Goal: Task Accomplishment & Management: Manage account settings

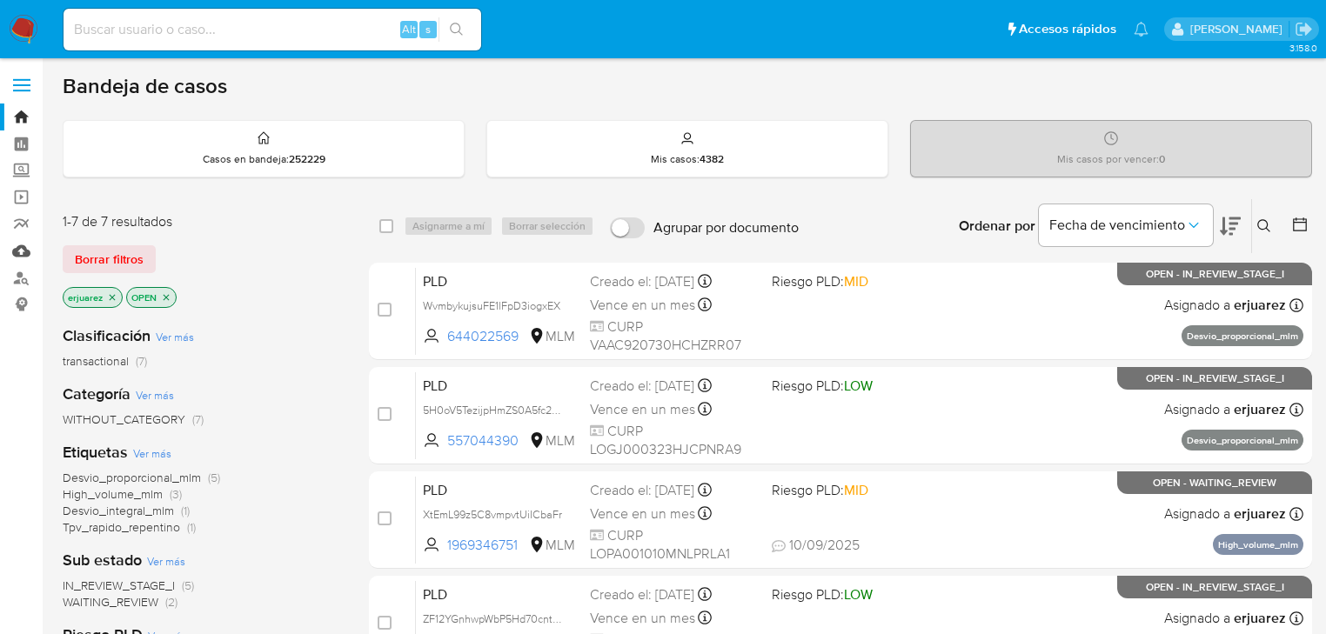
click at [14, 245] on link "Mulan" at bounding box center [103, 251] width 207 height 27
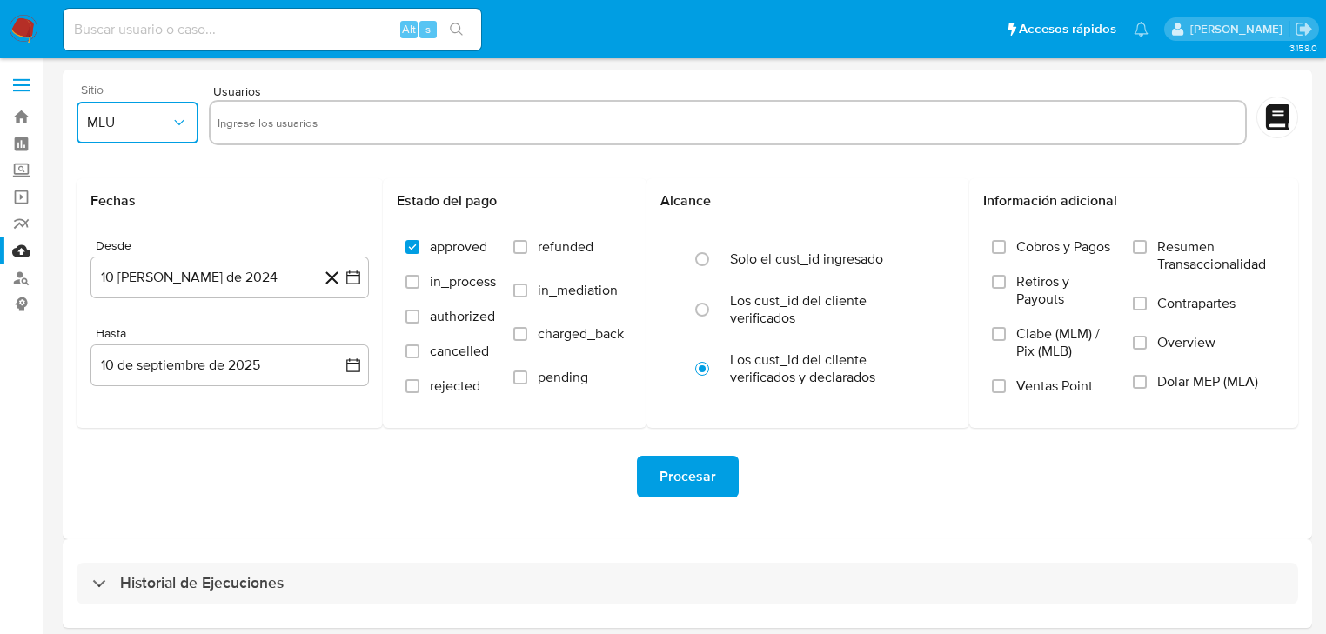
click at [146, 133] on button "MLU" at bounding box center [138, 123] width 122 height 42
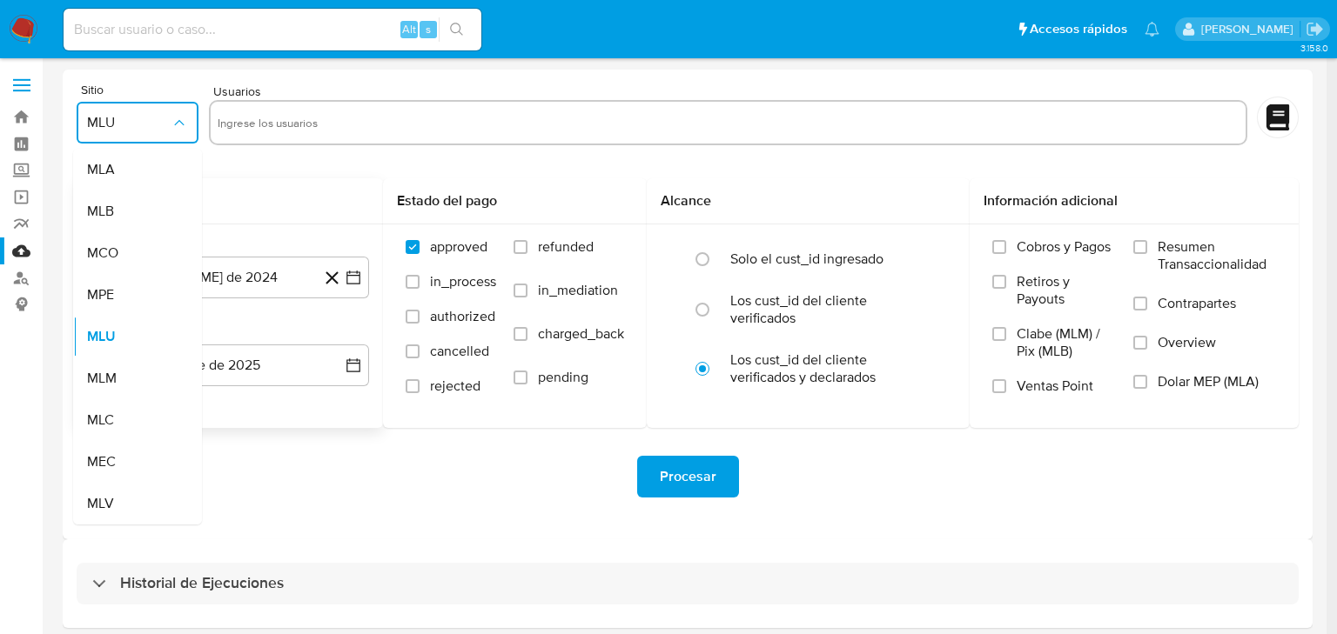
drag, startPoint x: 124, startPoint y: 381, endPoint x: 269, endPoint y: 329, distance: 153.6
click at [126, 380] on div "MLM" at bounding box center [132, 379] width 91 height 42
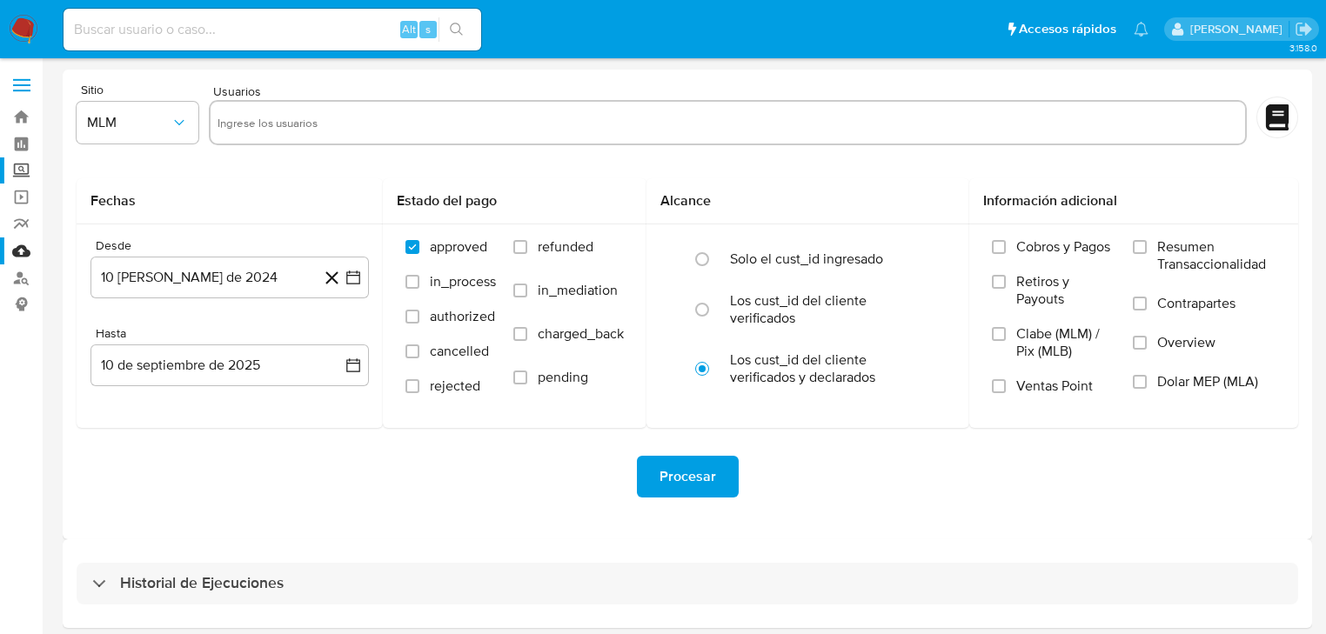
drag, startPoint x: 25, startPoint y: 171, endPoint x: 70, endPoint y: 178, distance: 44.9
click at [25, 173] on label "Screening" at bounding box center [103, 171] width 207 height 27
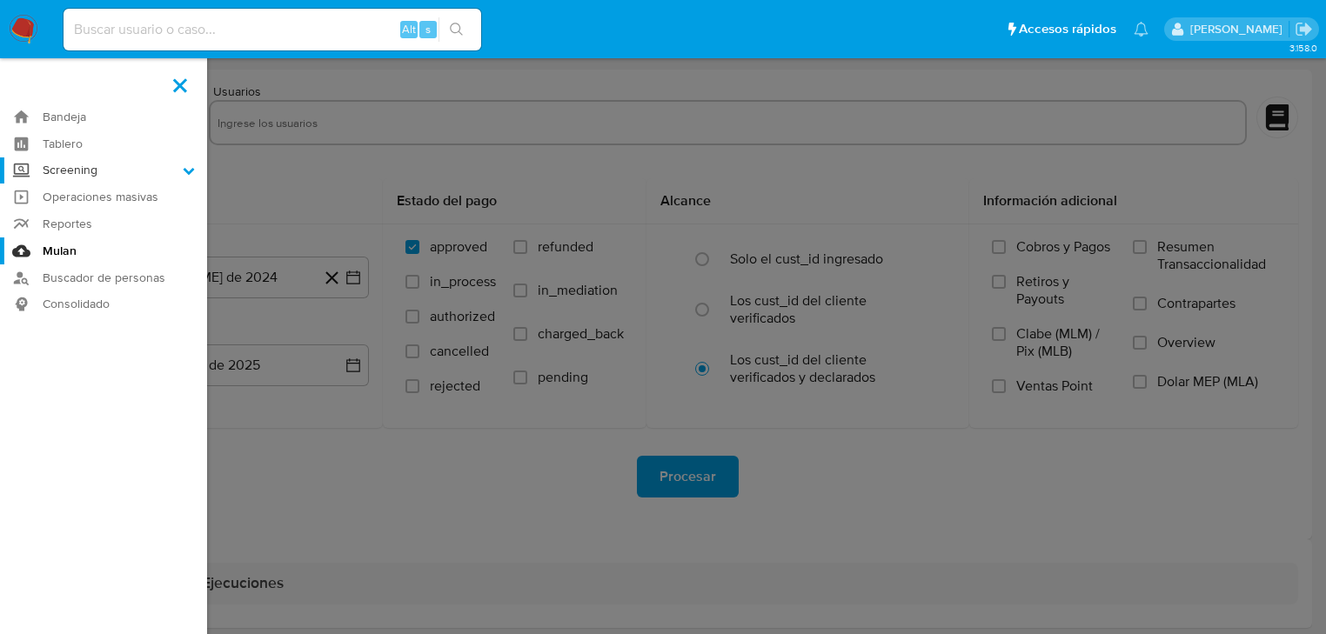
click at [0, 0] on input "Screening" at bounding box center [0, 0] width 0 height 0
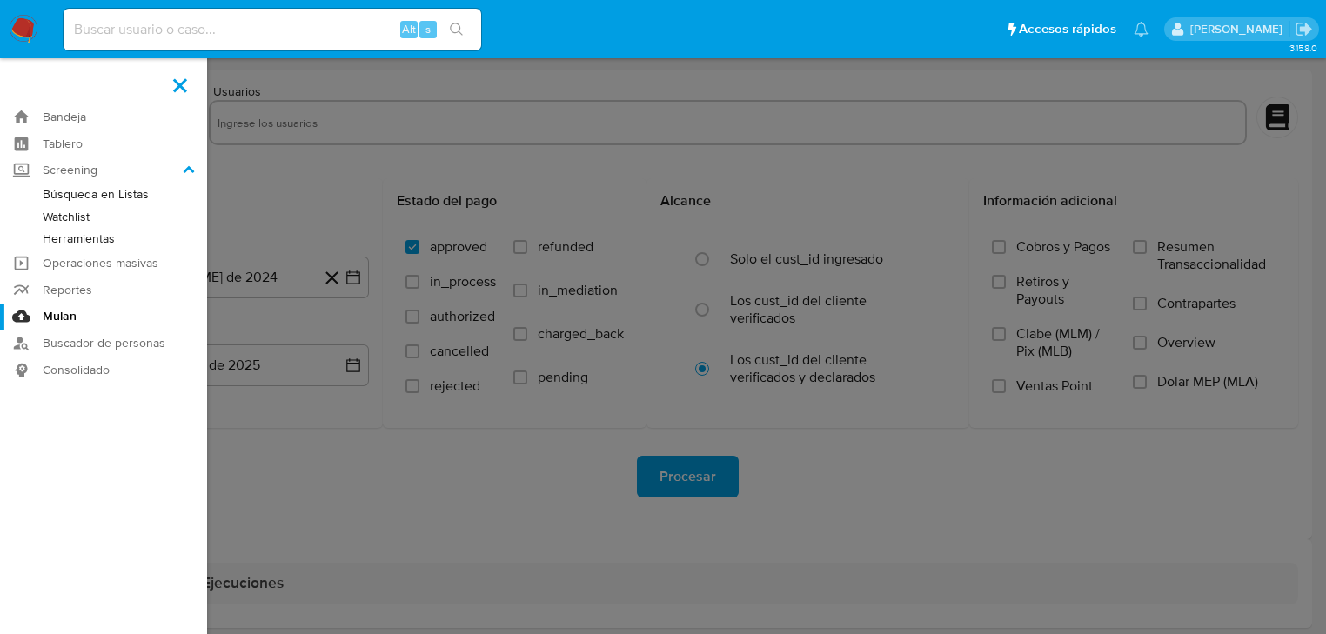
click at [94, 231] on link "Herramientas" at bounding box center [103, 239] width 207 height 22
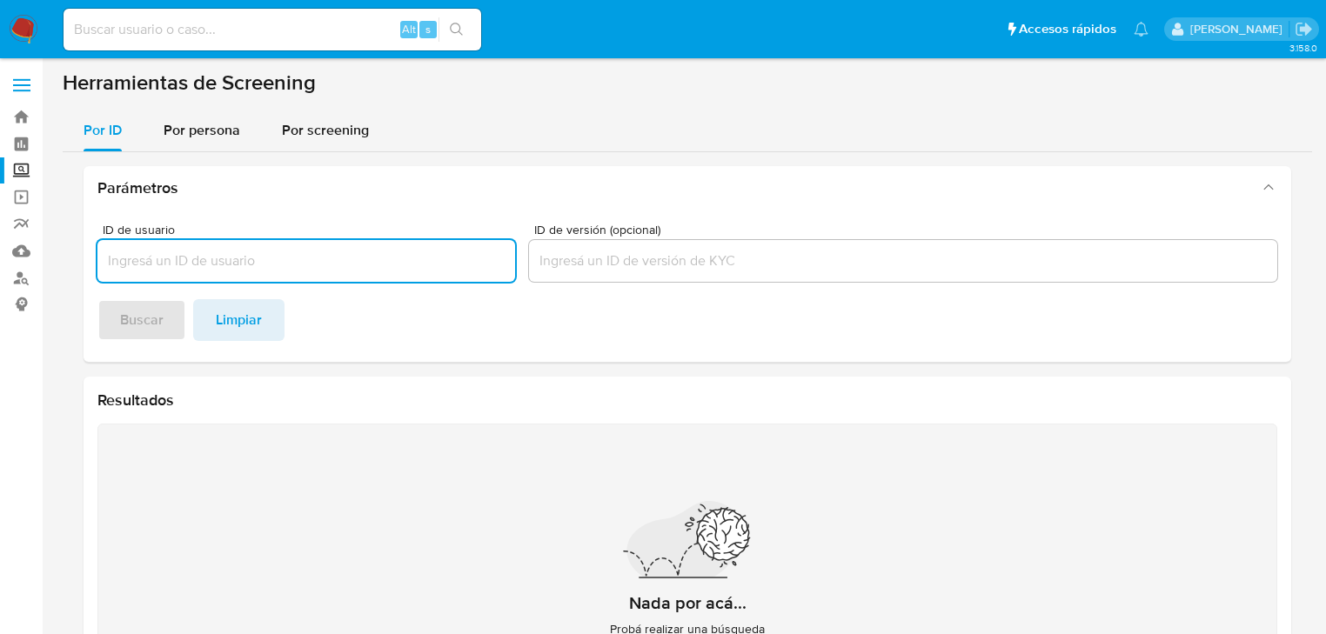
drag, startPoint x: 211, startPoint y: 136, endPoint x: 196, endPoint y: 164, distance: 31.5
click at [207, 138] on span "Por persona" at bounding box center [202, 130] width 77 height 20
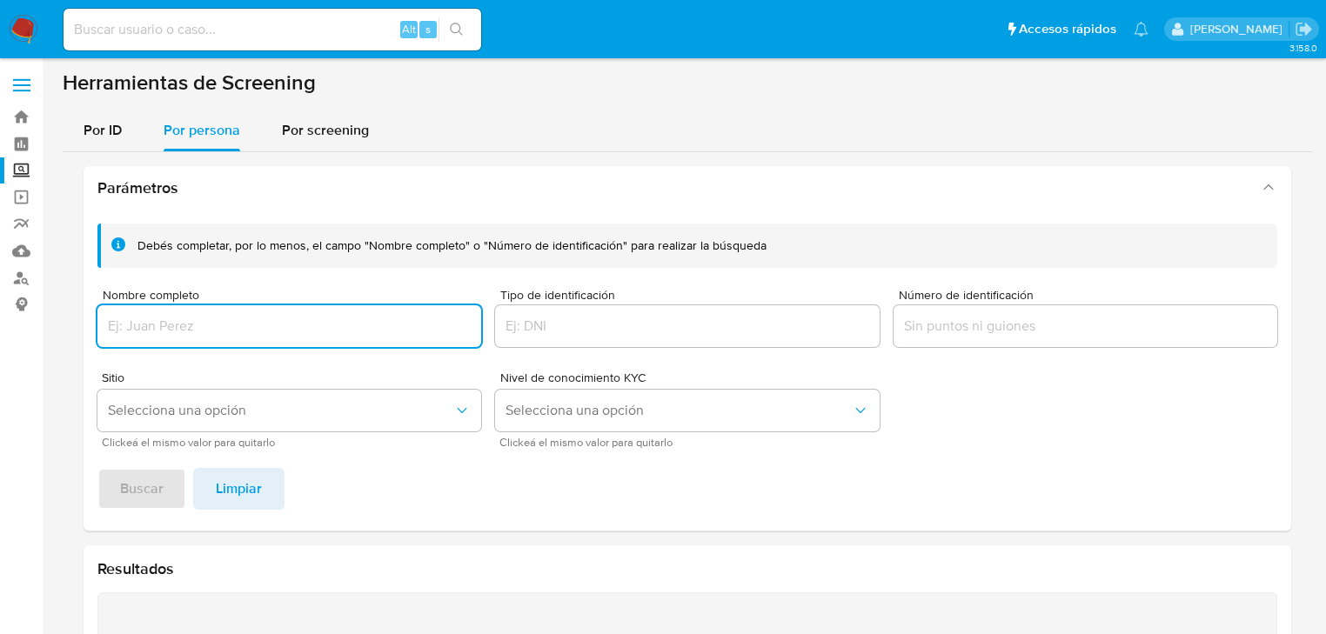
click at [126, 334] on input "Nombre completo" at bounding box center [289, 326] width 384 height 23
click at [143, 500] on span "Buscar" at bounding box center [142, 489] width 44 height 38
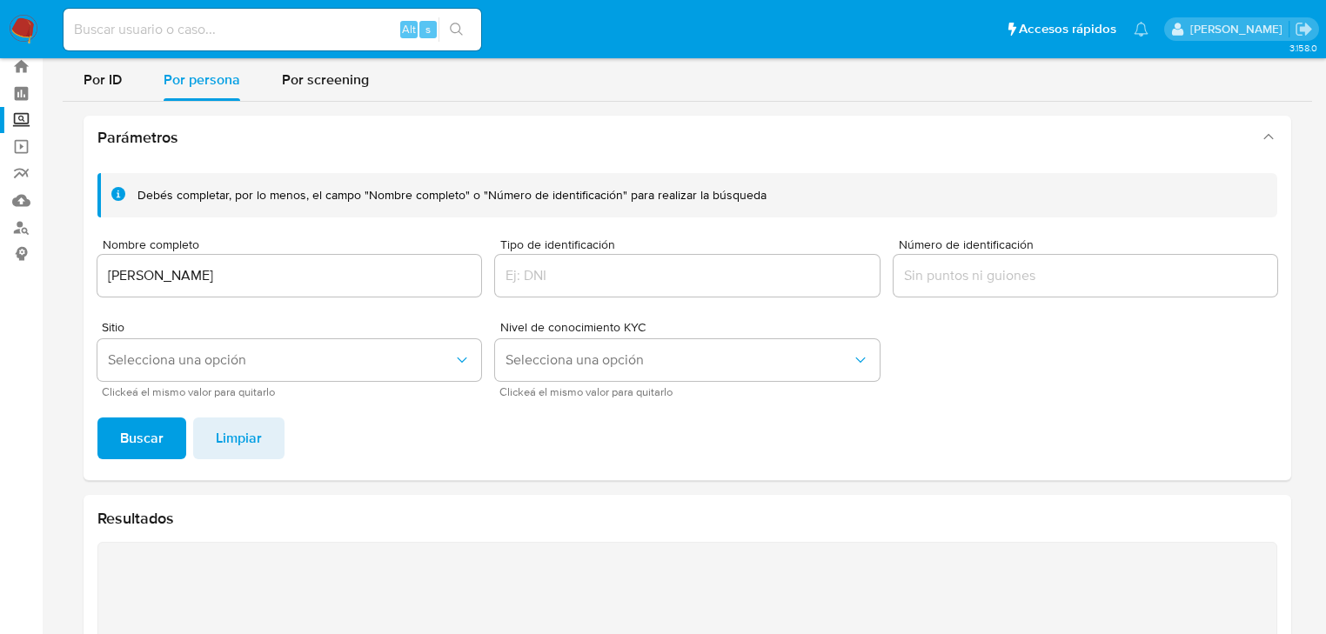
scroll to position [85, 0]
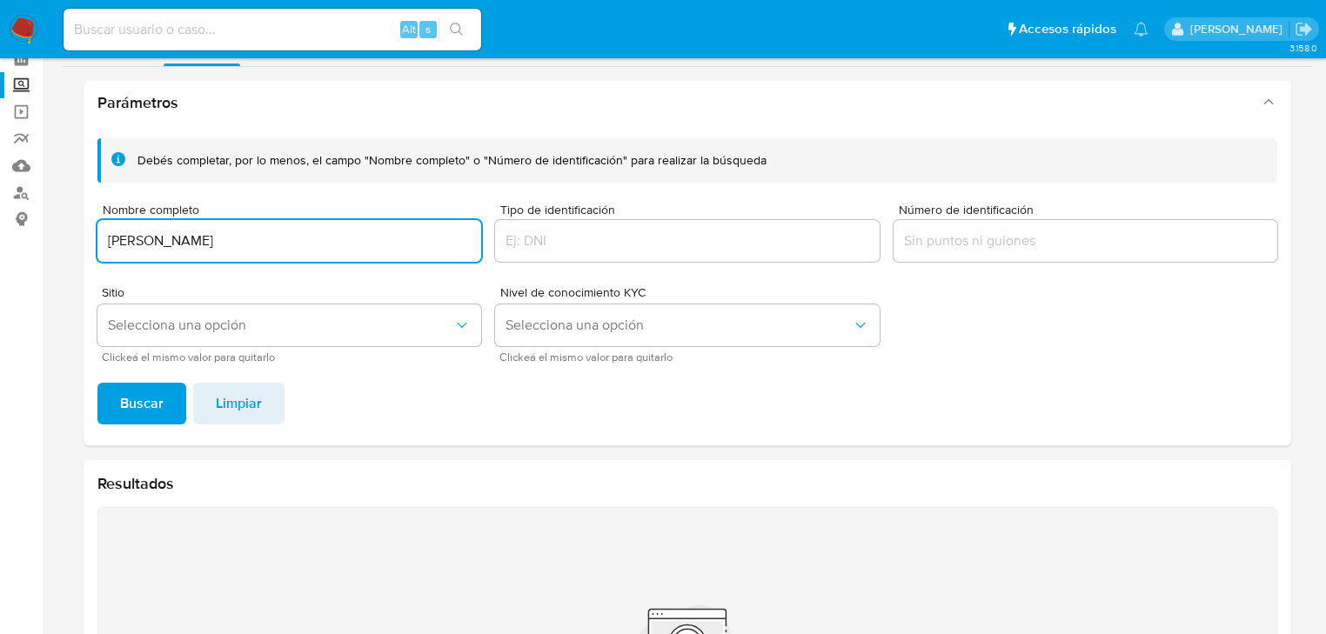
drag, startPoint x: 289, startPoint y: 238, endPoint x: 8, endPoint y: 242, distance: 281.1
click at [6, 239] on section "Bandeja Tablero Screening Búsqueda en Listas Watchlist Herramientas Operaciones…" at bounding box center [663, 414] width 1326 height 999
type input "JUAN CARLOS BALDERAS MARTINEZ"
click at [148, 398] on span "Buscar" at bounding box center [142, 404] width 44 height 38
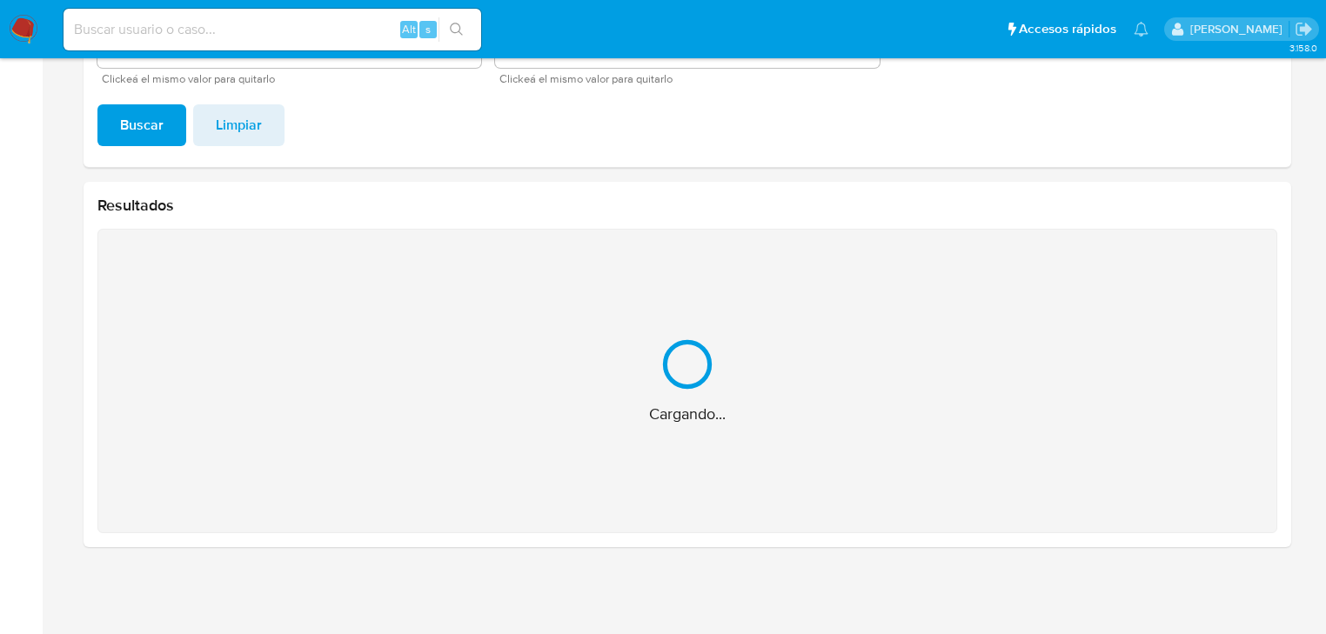
scroll to position [87, 0]
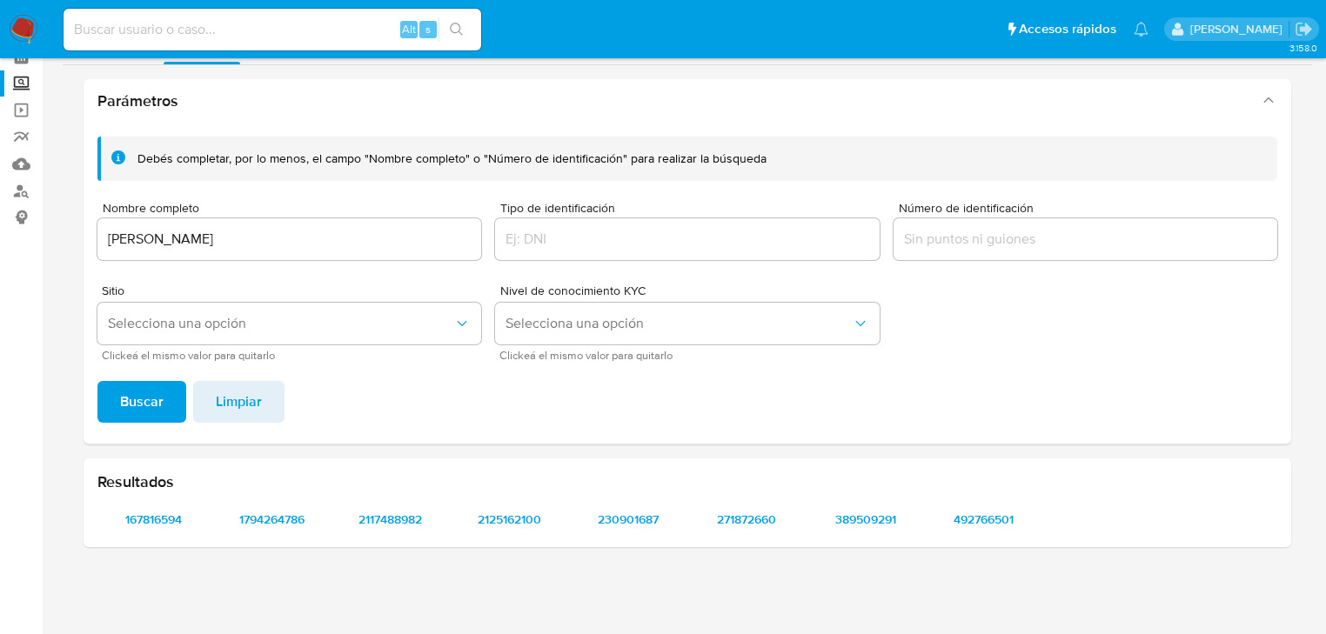
click at [962, 240] on input "Número de identificación" at bounding box center [1086, 239] width 384 height 23
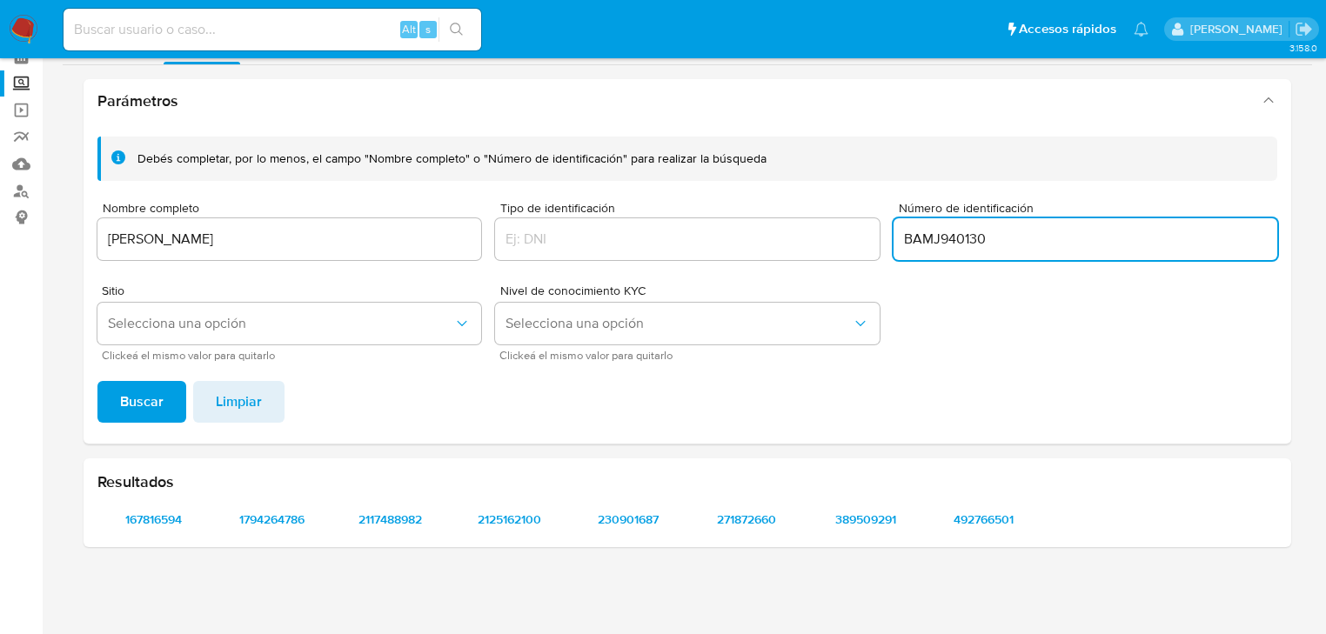
type input "BAMJ940130"
click at [97, 381] on button "Buscar" at bounding box center [141, 402] width 89 height 42
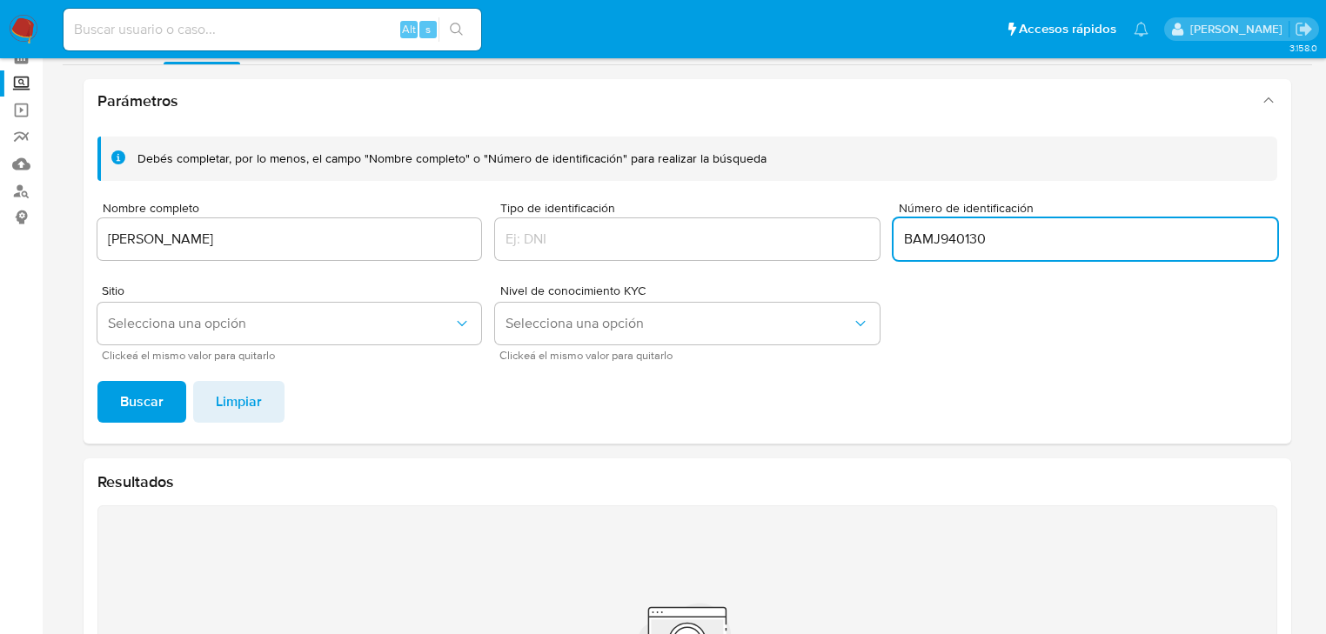
click at [160, 406] on span "Buscar" at bounding box center [142, 402] width 44 height 38
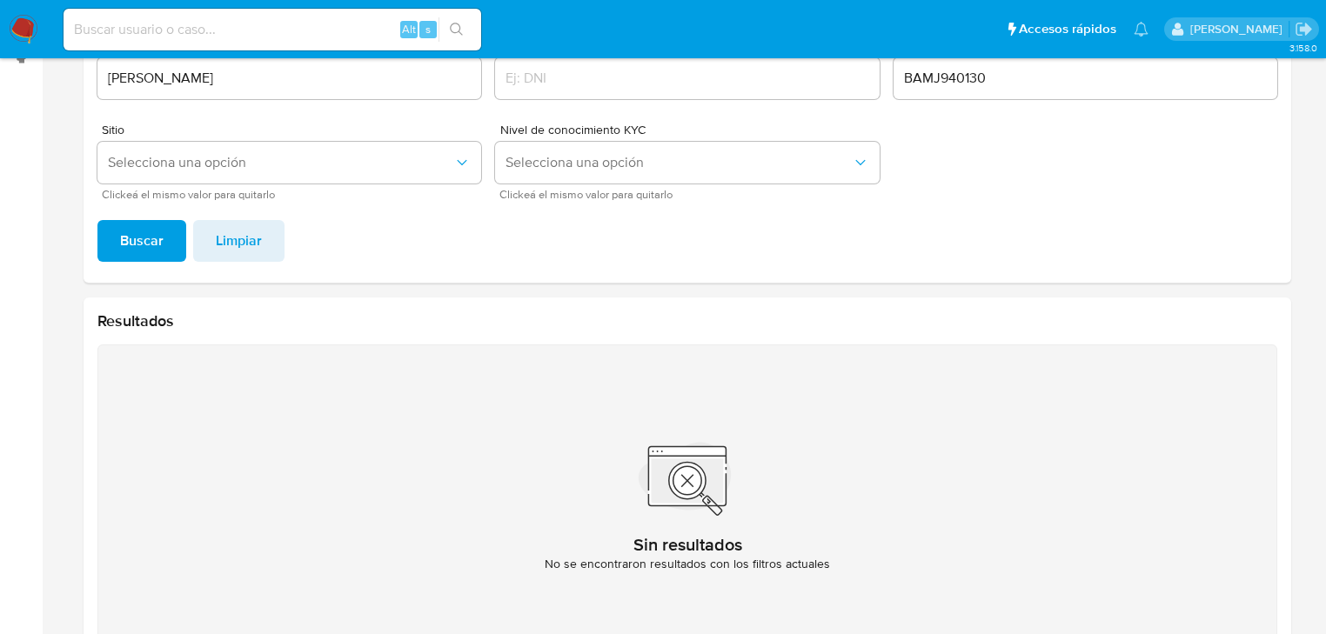
scroll to position [85, 0]
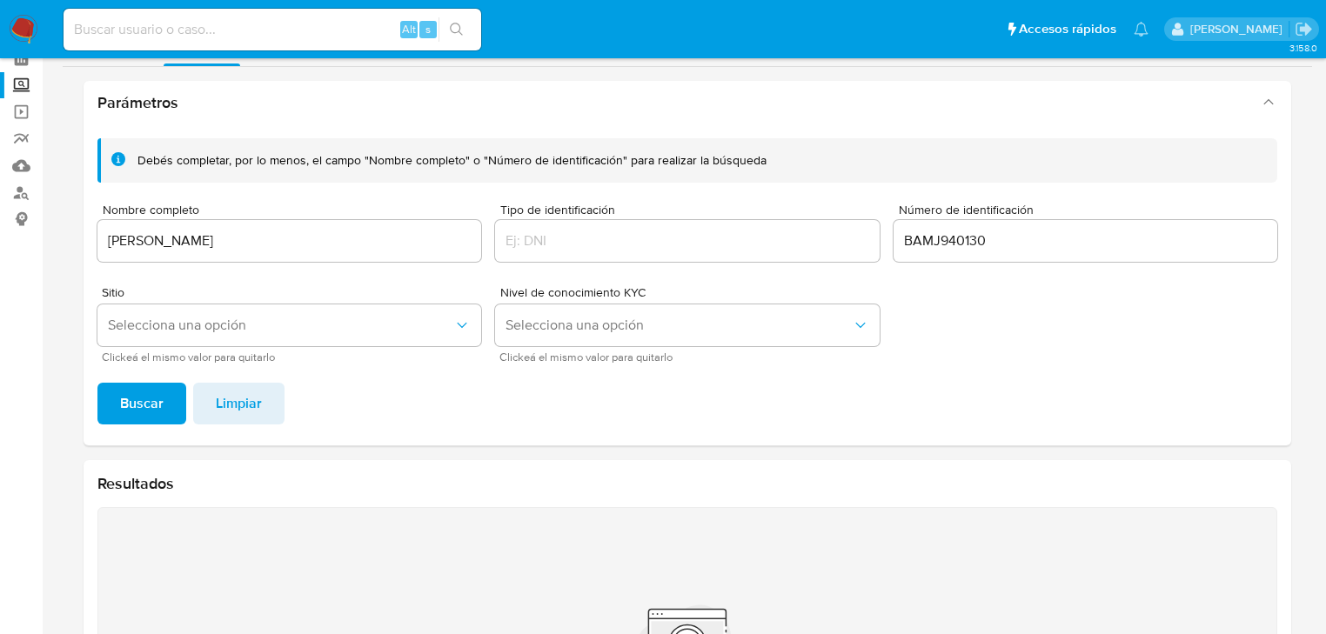
click at [157, 365] on div "Debés completar, por lo menos, el campo "Nombre completo" o "Número de identifi…" at bounding box center [688, 284] width 1208 height 321
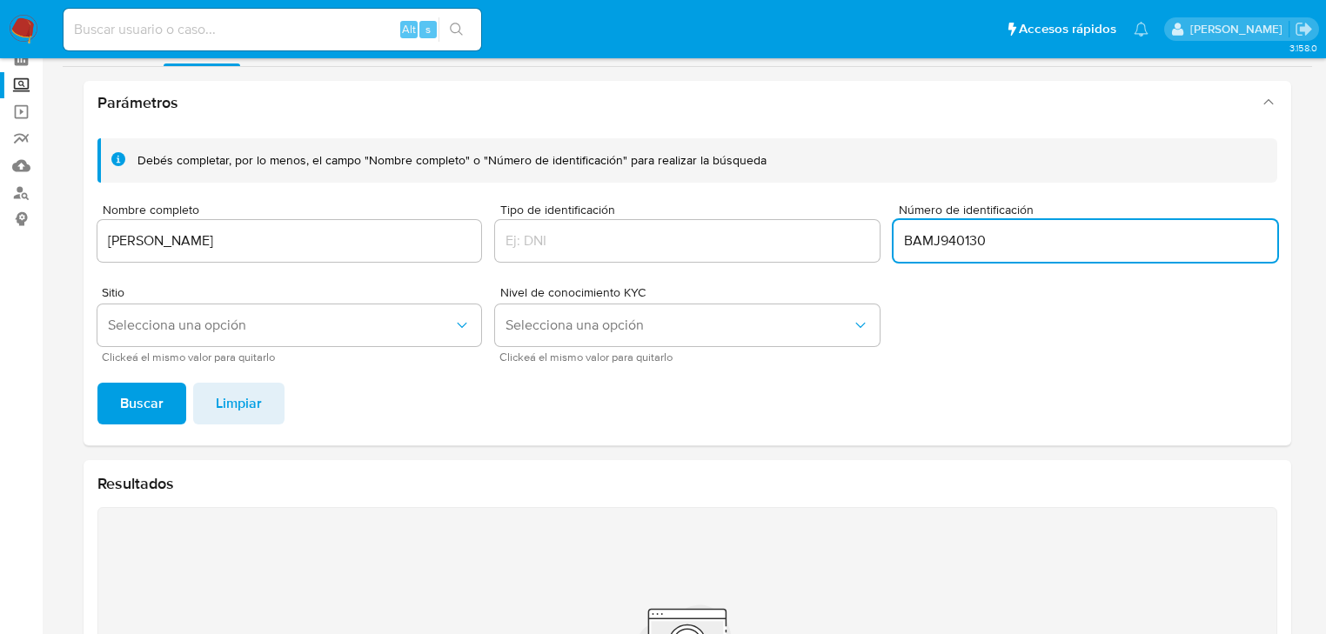
drag, startPoint x: 1034, startPoint y: 244, endPoint x: 801, endPoint y: 233, distance: 232.6
click at [801, 233] on div "Debés completar, por lo menos, el campo "Nombre completo" o "Número de identifi…" at bounding box center [687, 250] width 1180 height 224
click at [112, 412] on button "Buscar" at bounding box center [141, 404] width 89 height 42
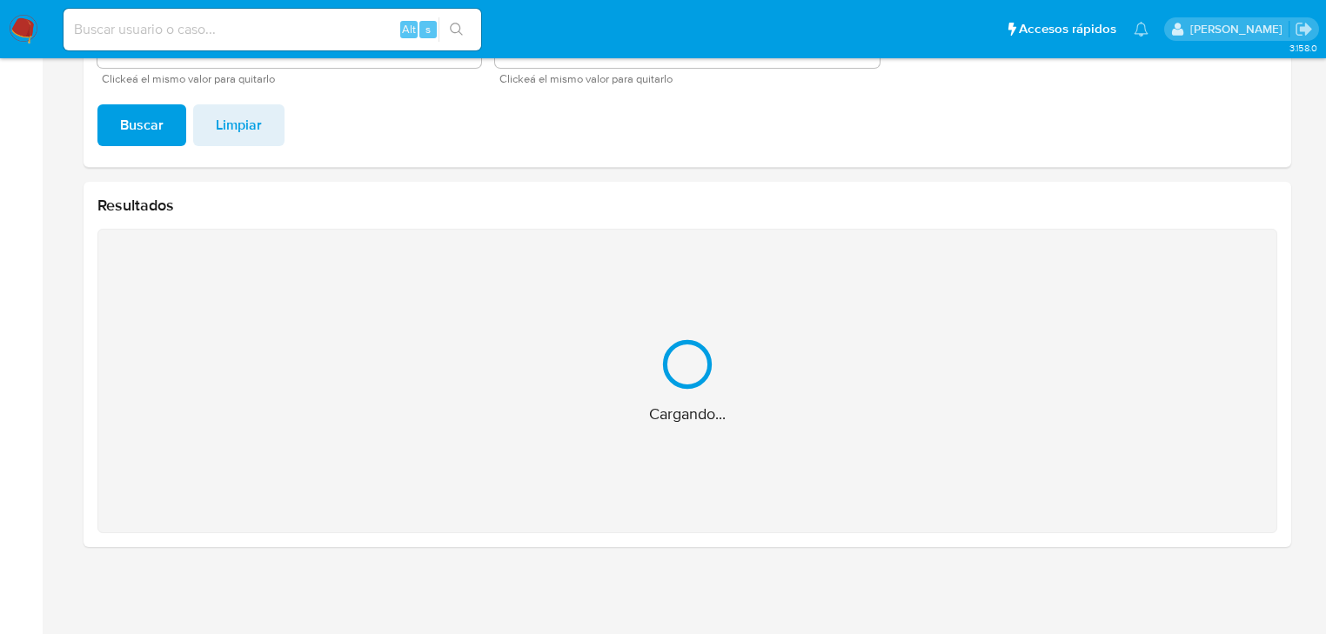
scroll to position [87, 0]
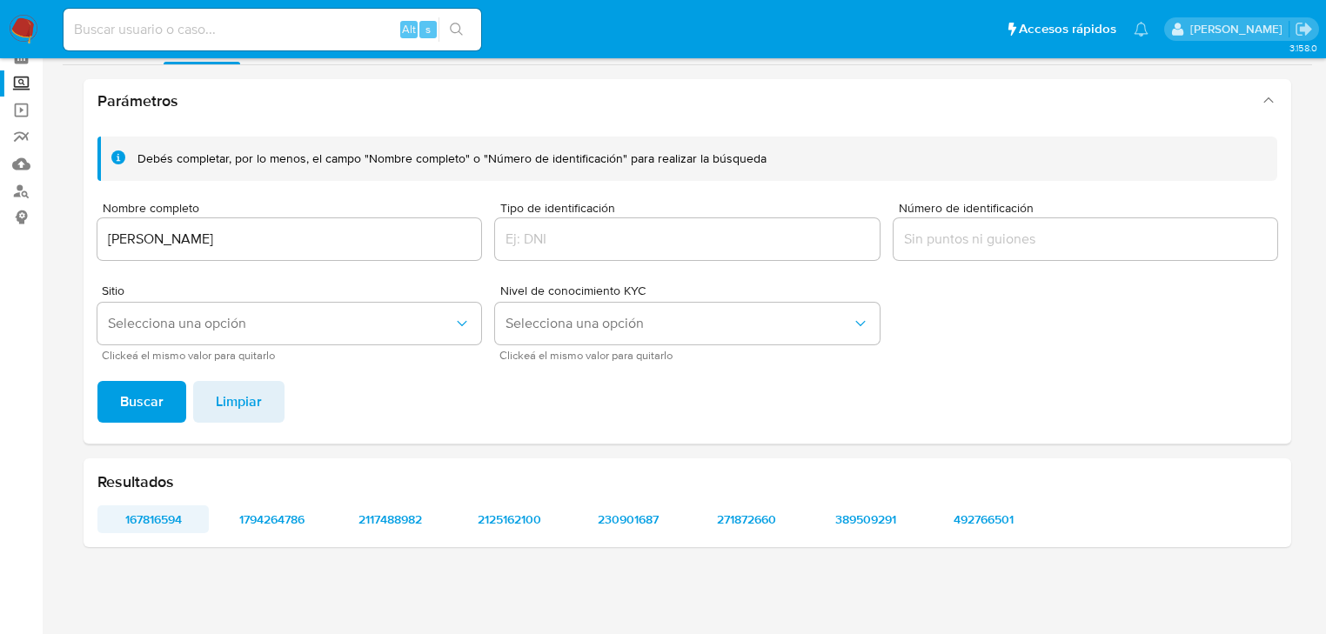
click at [154, 520] on span "167816594" at bounding box center [153, 519] width 87 height 24
click at [273, 524] on span "1794264786" at bounding box center [271, 519] width 87 height 24
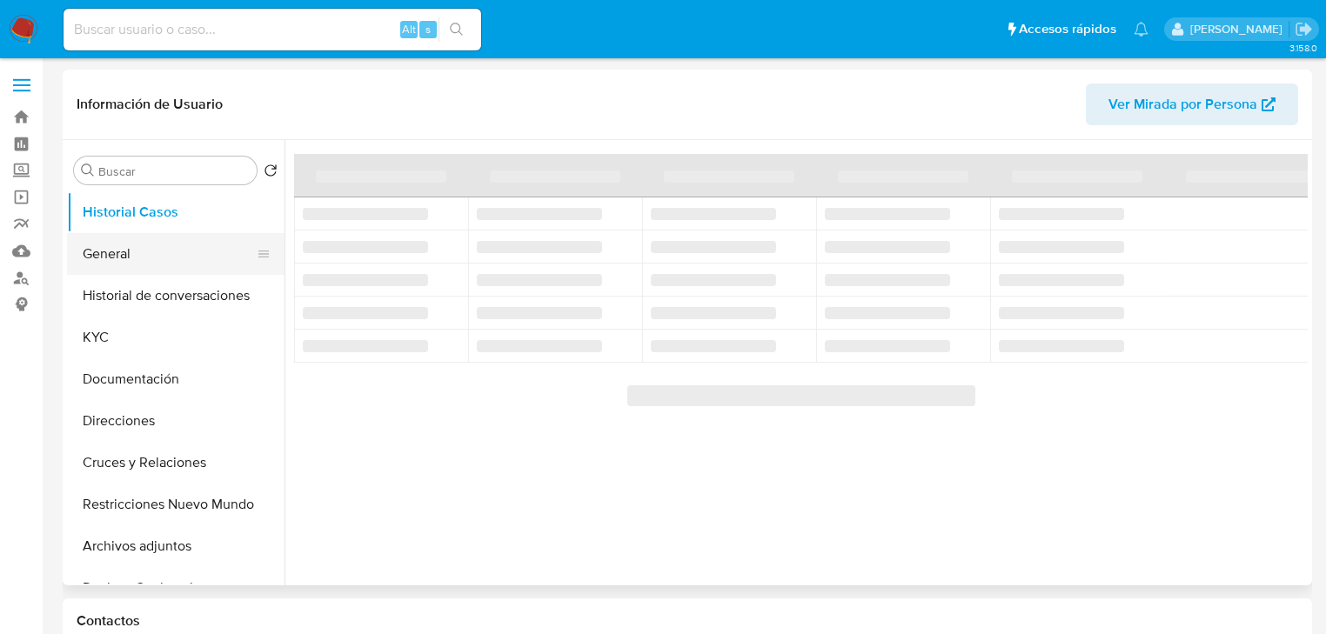
click at [96, 265] on button "General" at bounding box center [169, 254] width 204 height 42
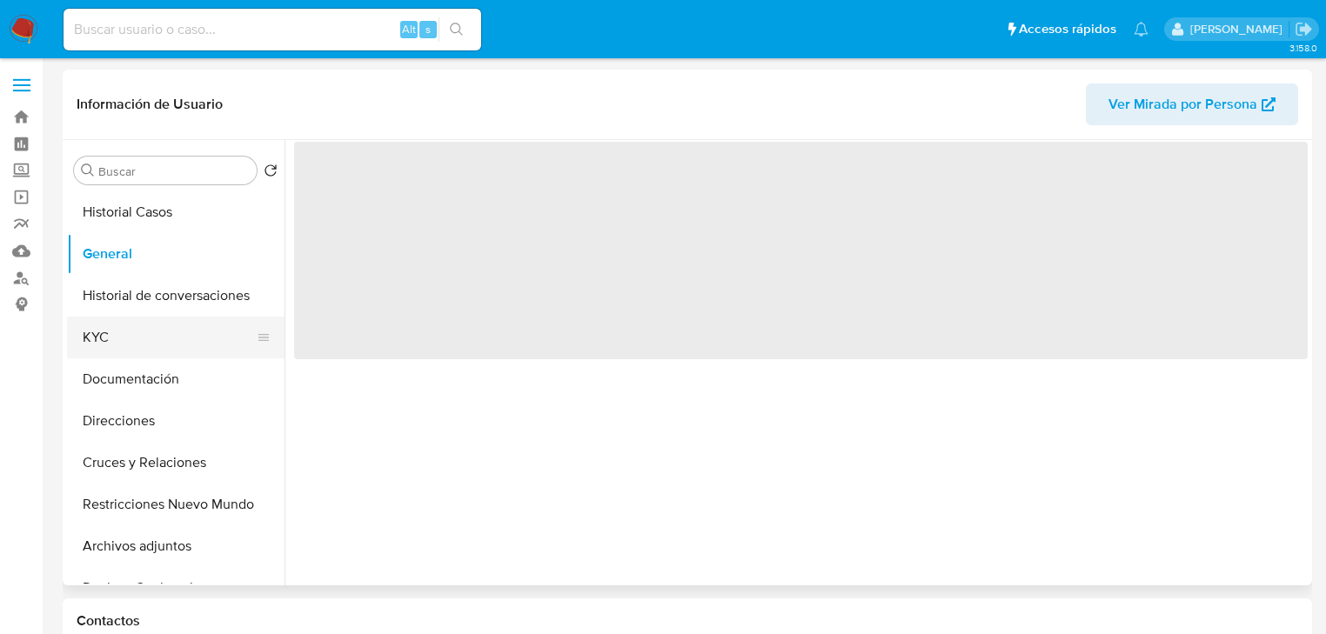
select select "10"
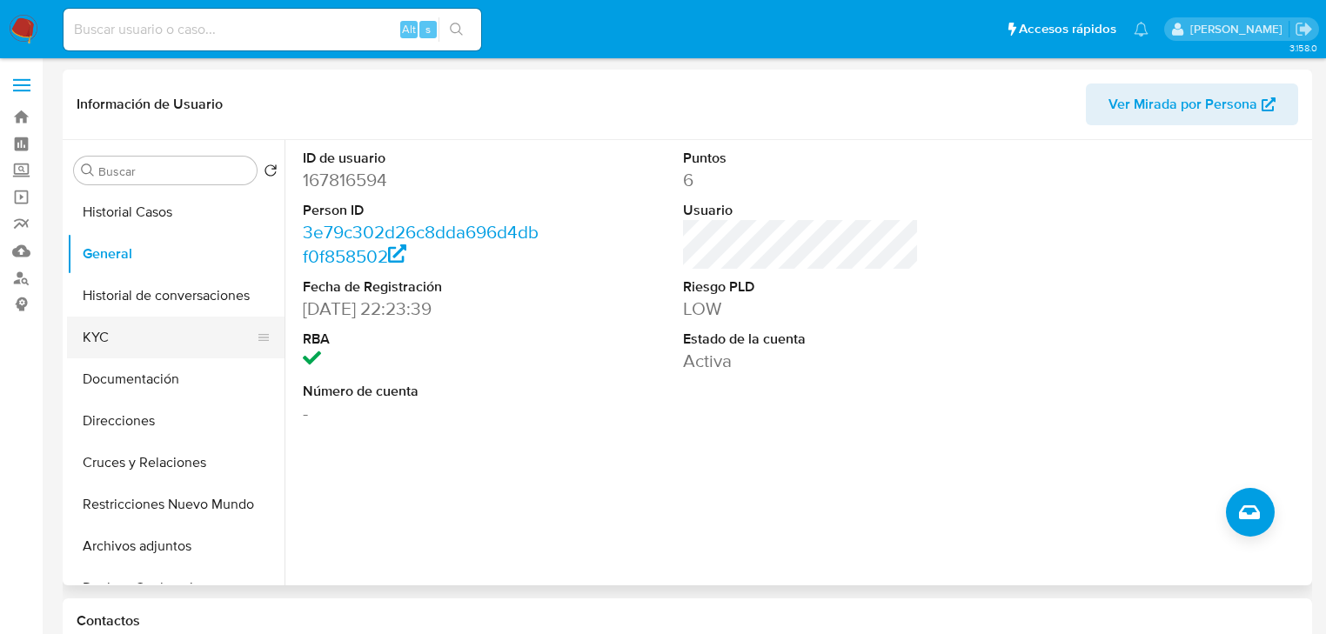
click at [105, 341] on button "KYC" at bounding box center [169, 338] width 204 height 42
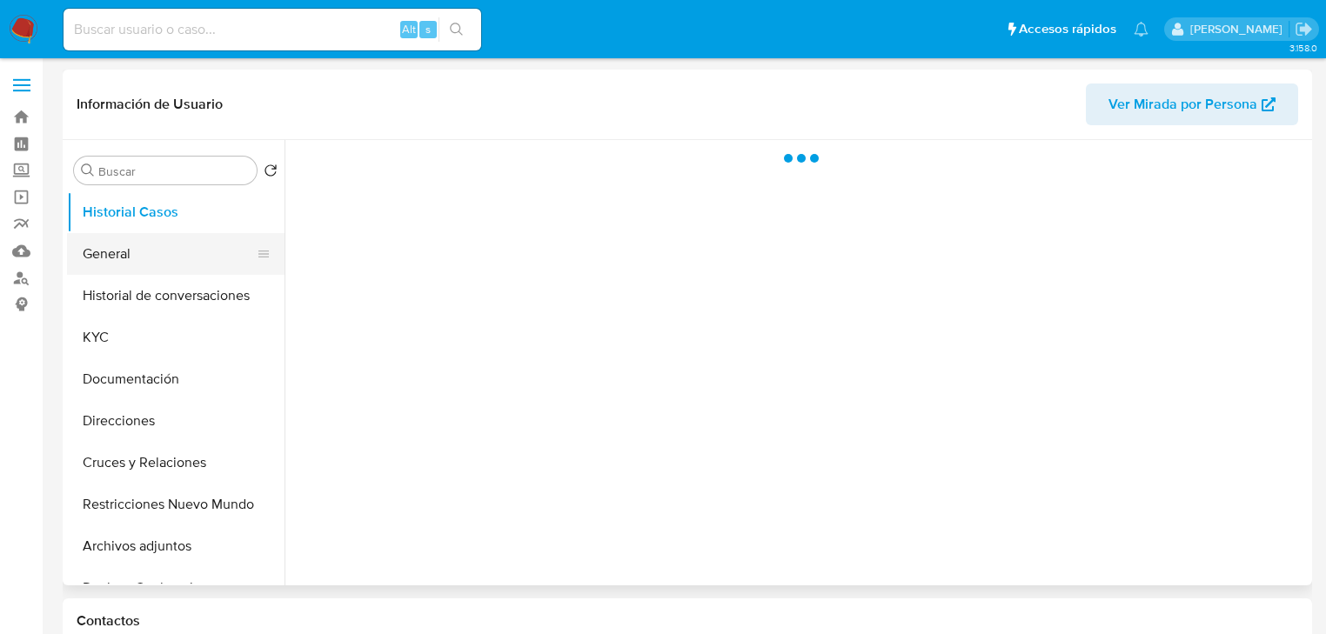
click at [158, 248] on button "General" at bounding box center [169, 254] width 204 height 42
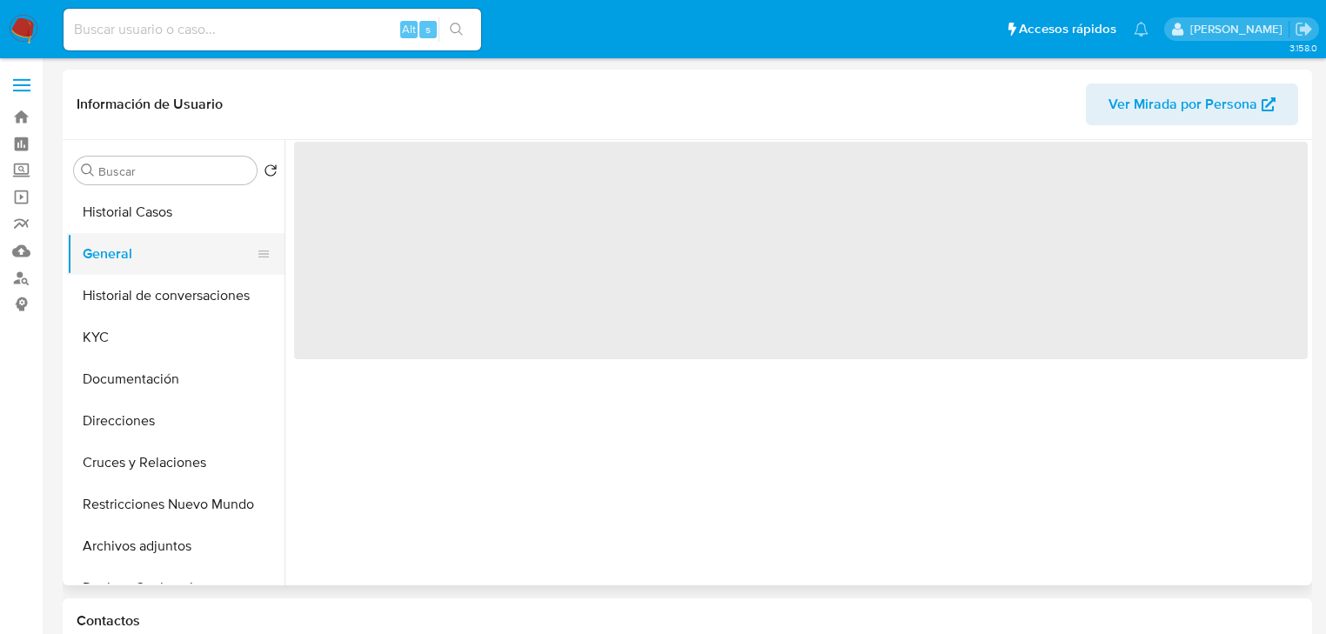
select select "10"
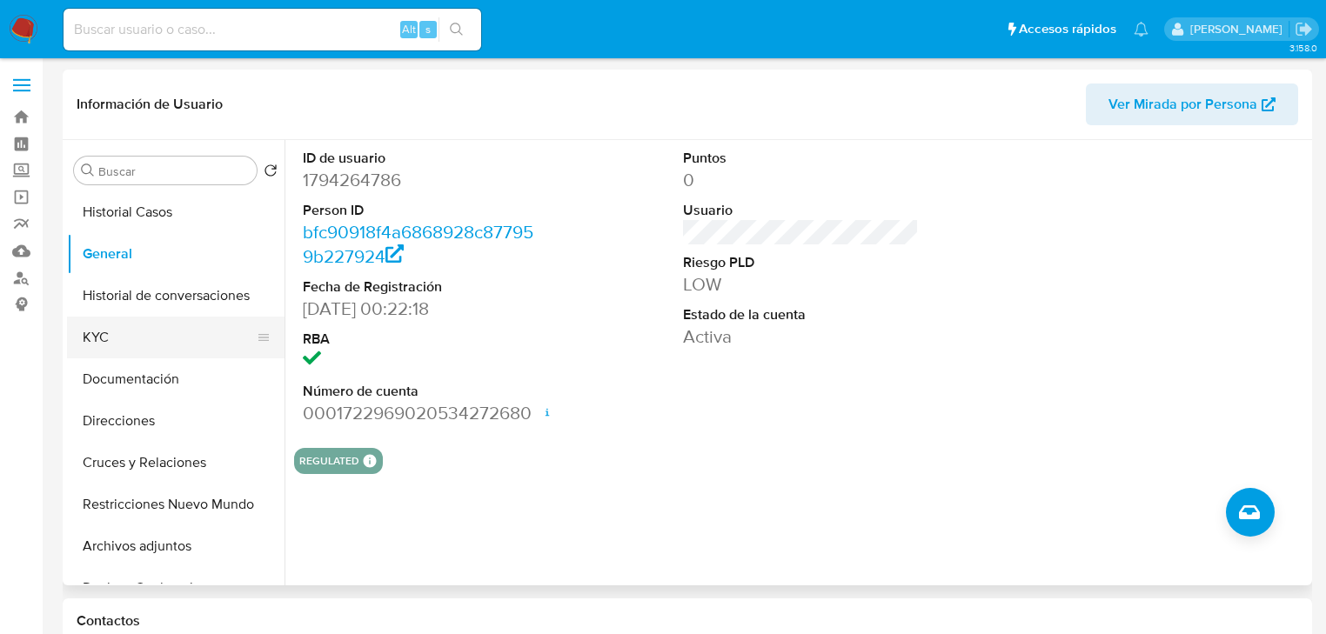
click at [96, 338] on button "KYC" at bounding box center [169, 338] width 204 height 42
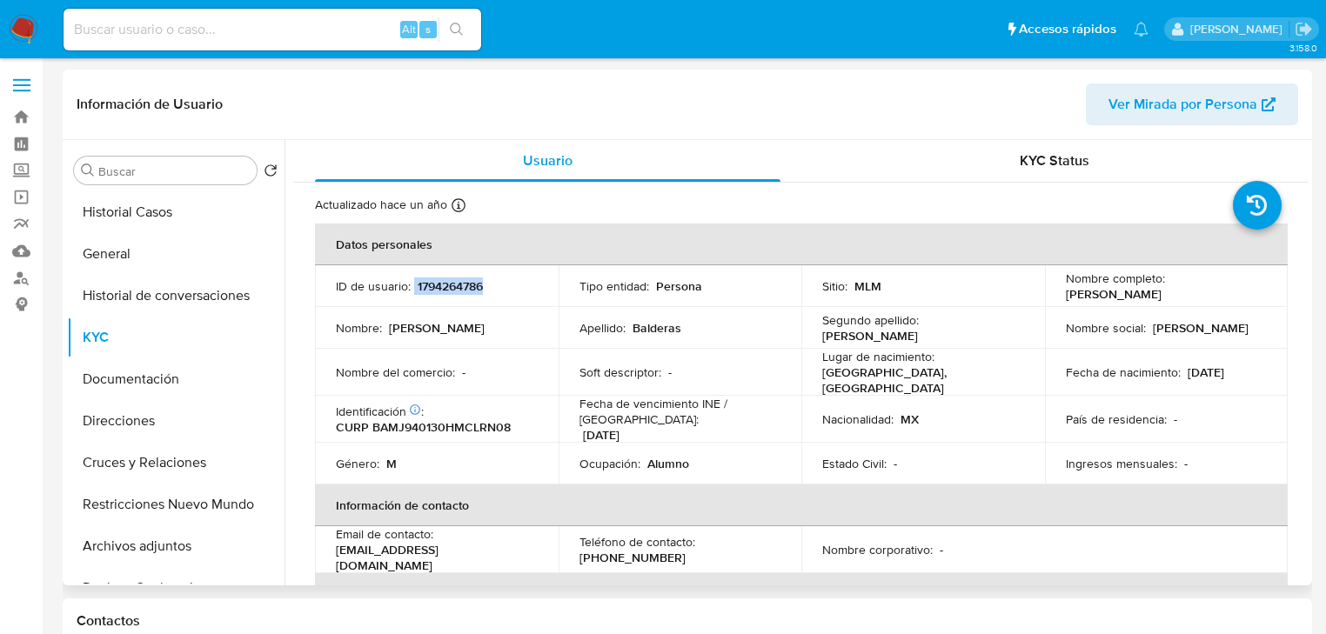
drag, startPoint x: 413, startPoint y: 285, endPoint x: 518, endPoint y: 285, distance: 104.4
click at [518, 285] on div "ID de usuario : 1794264786" at bounding box center [437, 286] width 202 height 16
copy div "1794264786"
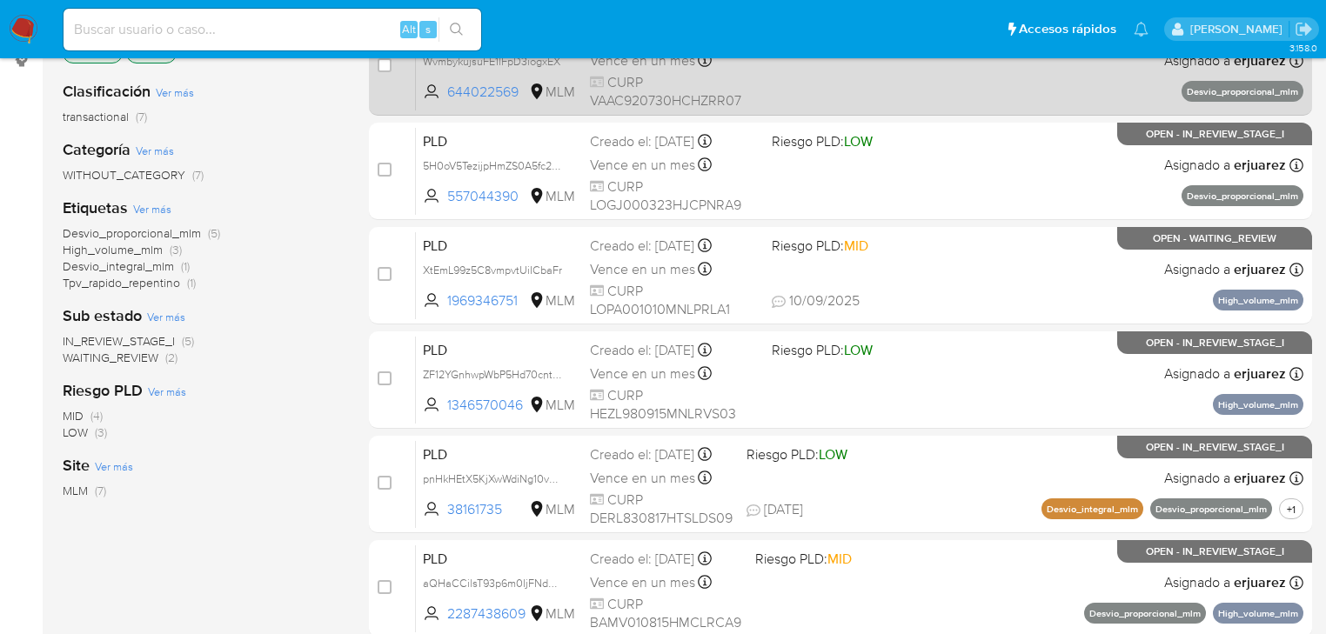
scroll to position [278, 0]
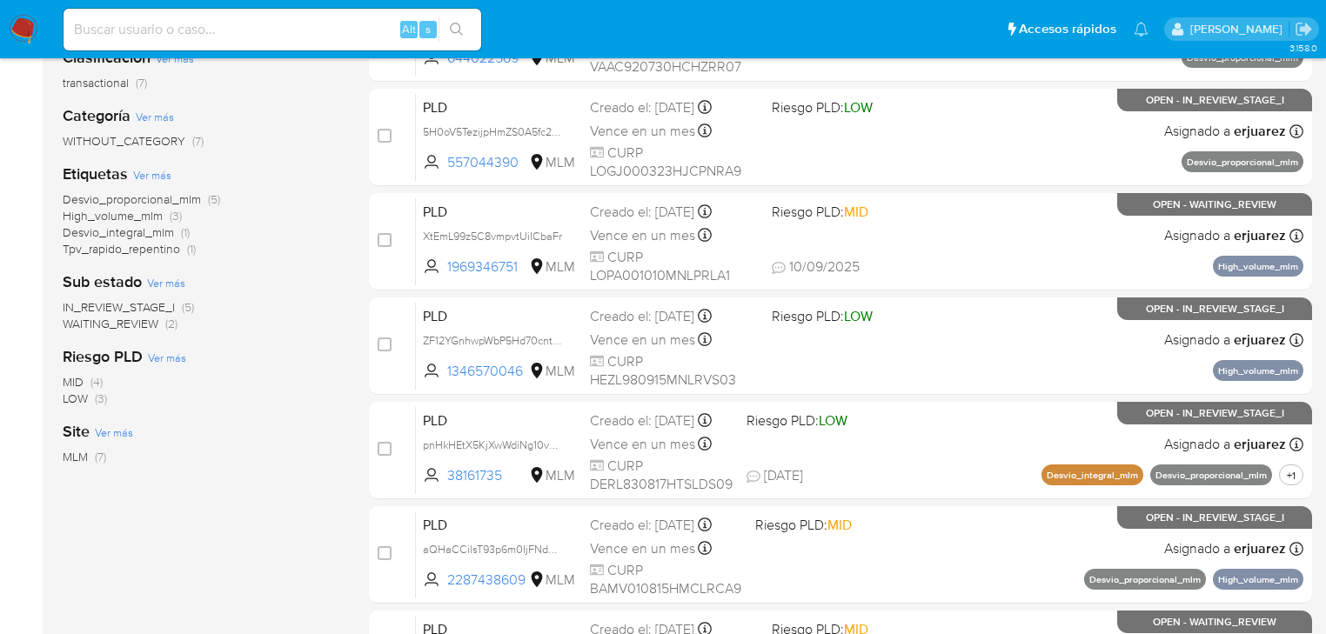
click at [118, 303] on span "IN_REVIEW_STAGE_I" at bounding box center [119, 306] width 112 height 17
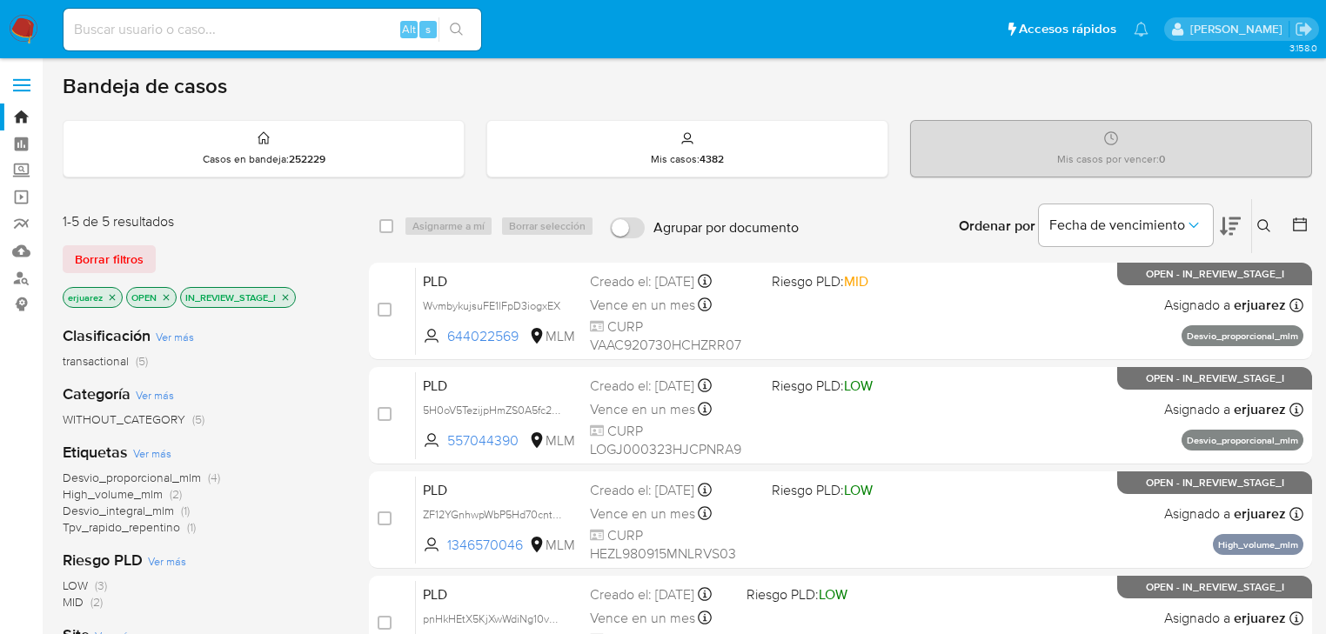
drag, startPoint x: 287, startPoint y: 295, endPoint x: 342, endPoint y: 297, distance: 54.9
click at [287, 295] on icon "close-filter" at bounding box center [285, 297] width 10 height 10
click at [1264, 219] on icon at bounding box center [1263, 225] width 13 height 13
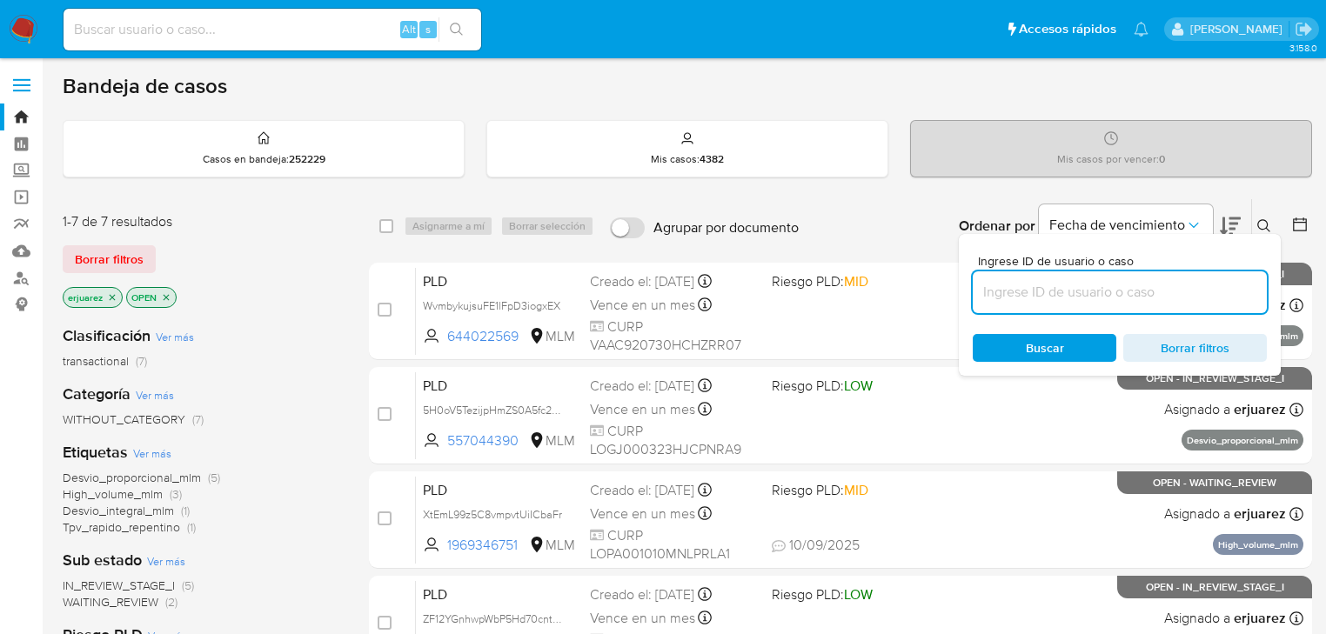
click at [1093, 285] on input at bounding box center [1120, 292] width 294 height 23
type input "2287438609"
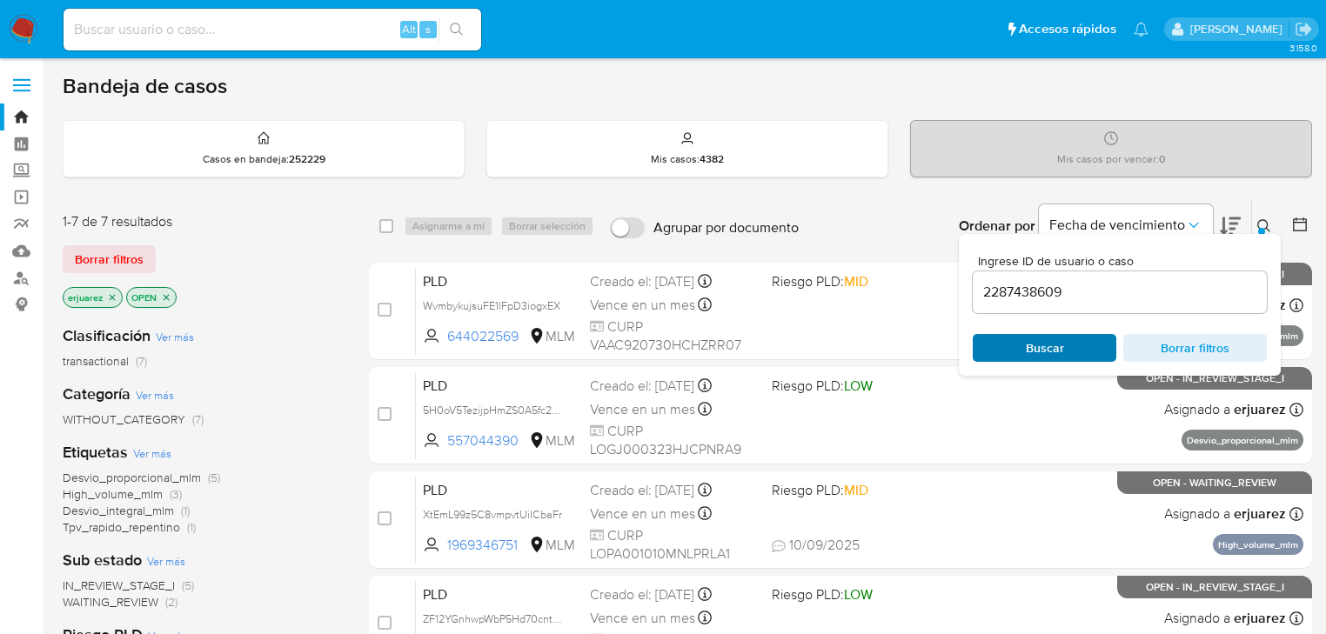
click at [1002, 342] on span "Buscar" at bounding box center [1044, 348] width 119 height 24
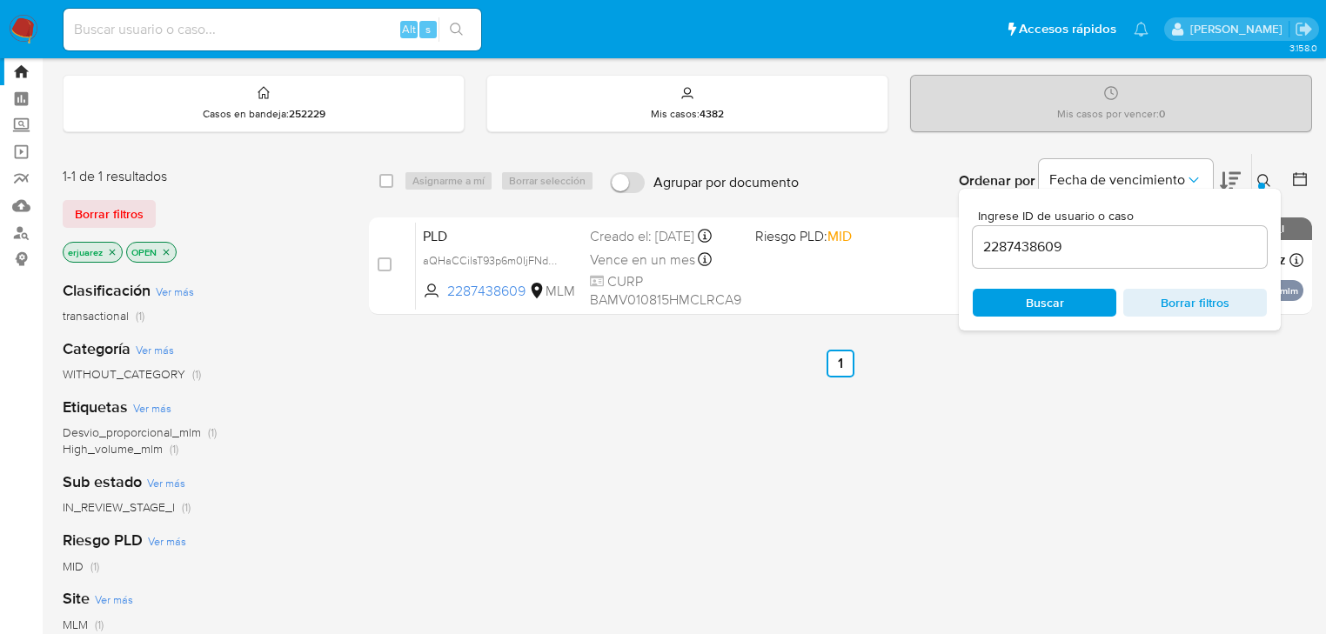
scroll to position [70, 0]
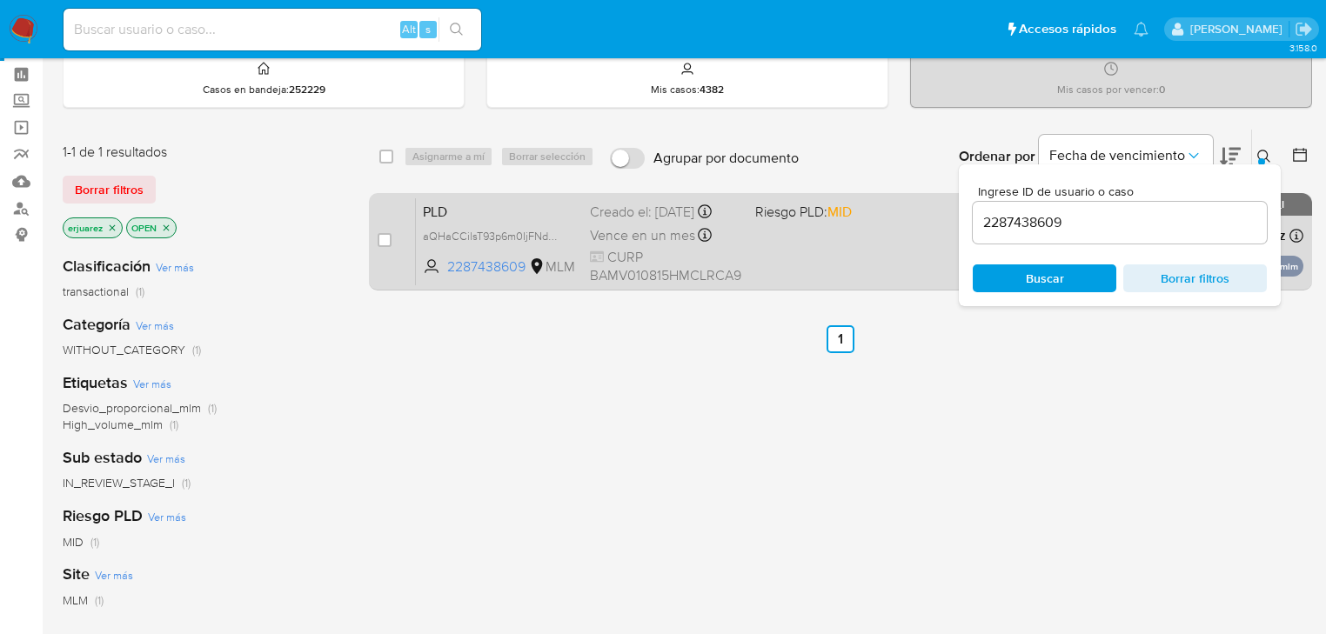
click at [860, 261] on div "PLD aQHaCCilsT93p6m0IjFNdLA6 2287438609 MLM Riesgo PLD: MID Creado el: 12/08/20…" at bounding box center [860, 242] width 888 height 88
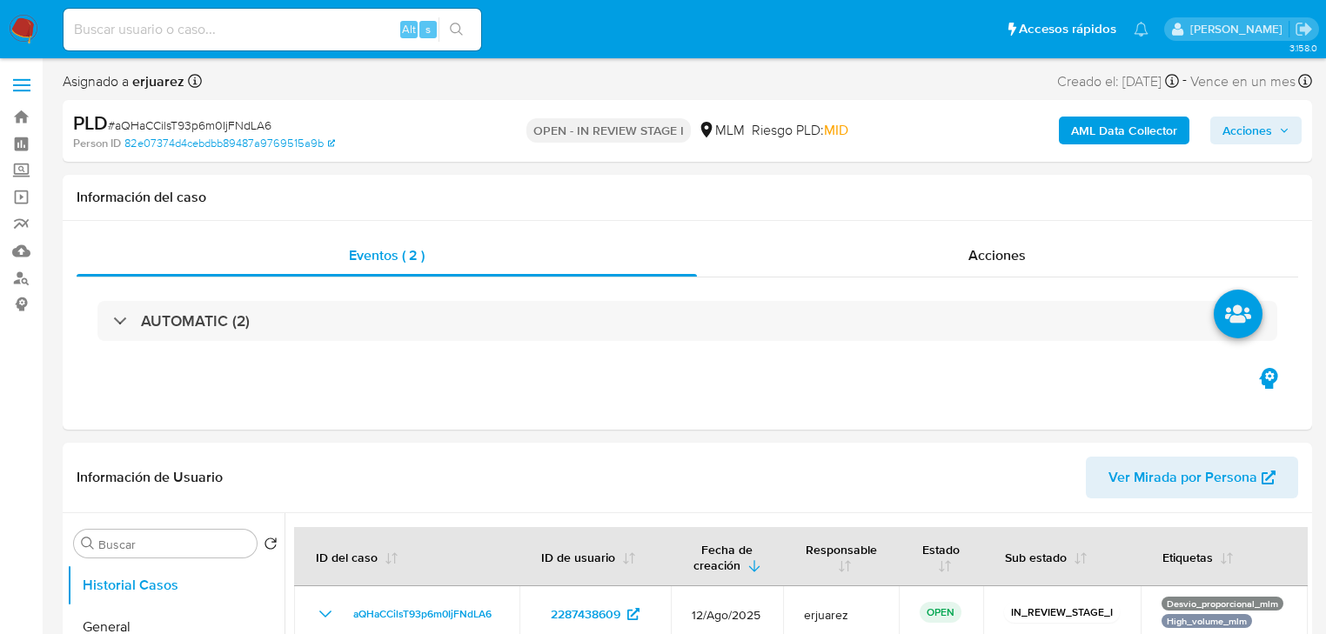
select select "10"
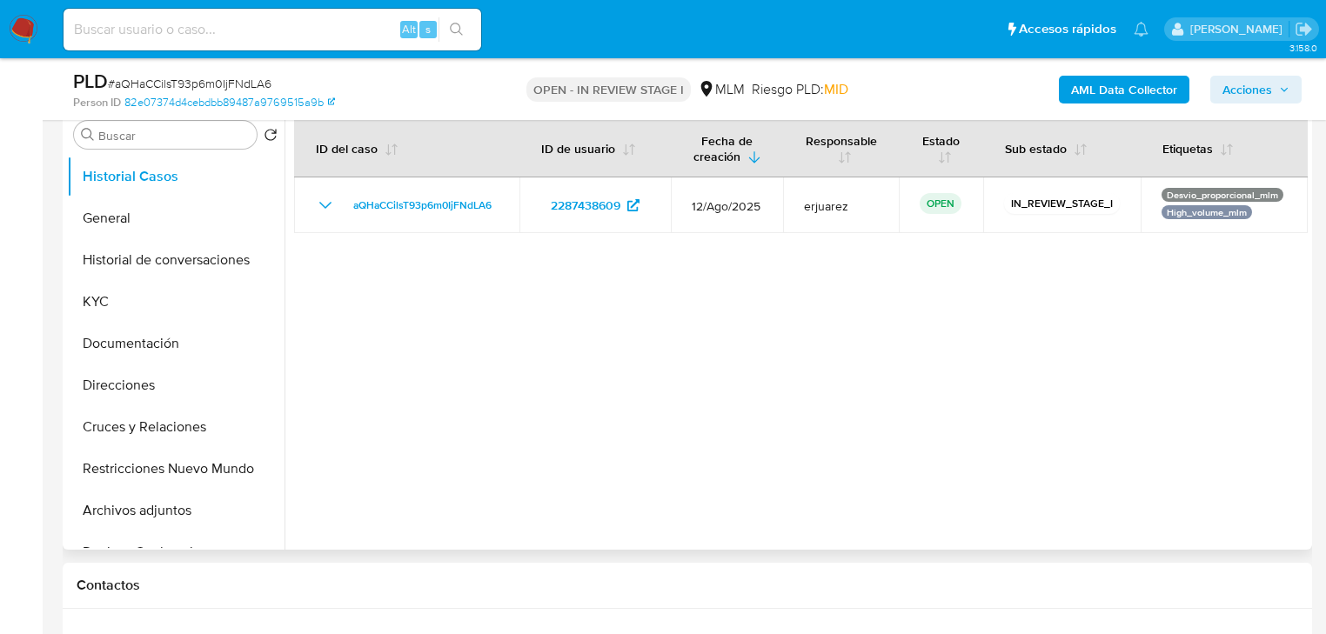
scroll to position [348, 0]
click at [121, 296] on button "KYC" at bounding box center [169, 301] width 204 height 42
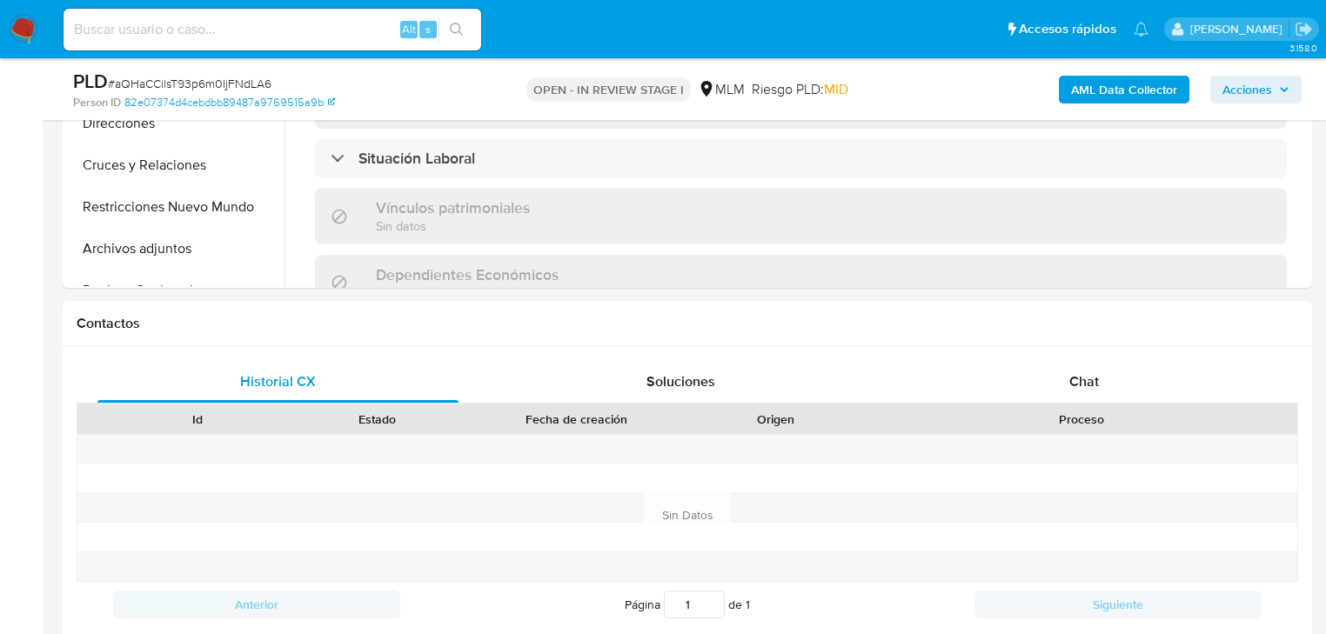
scroll to position [766, 0]
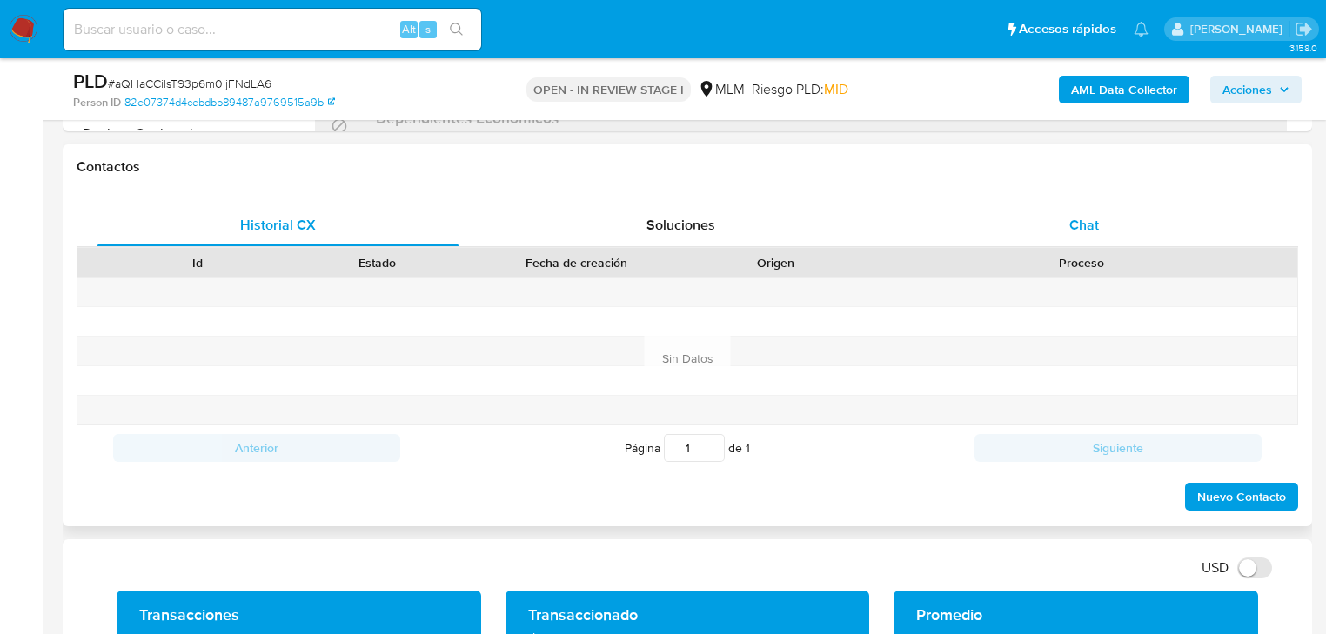
click at [1070, 219] on span "Chat" at bounding box center [1085, 225] width 30 height 20
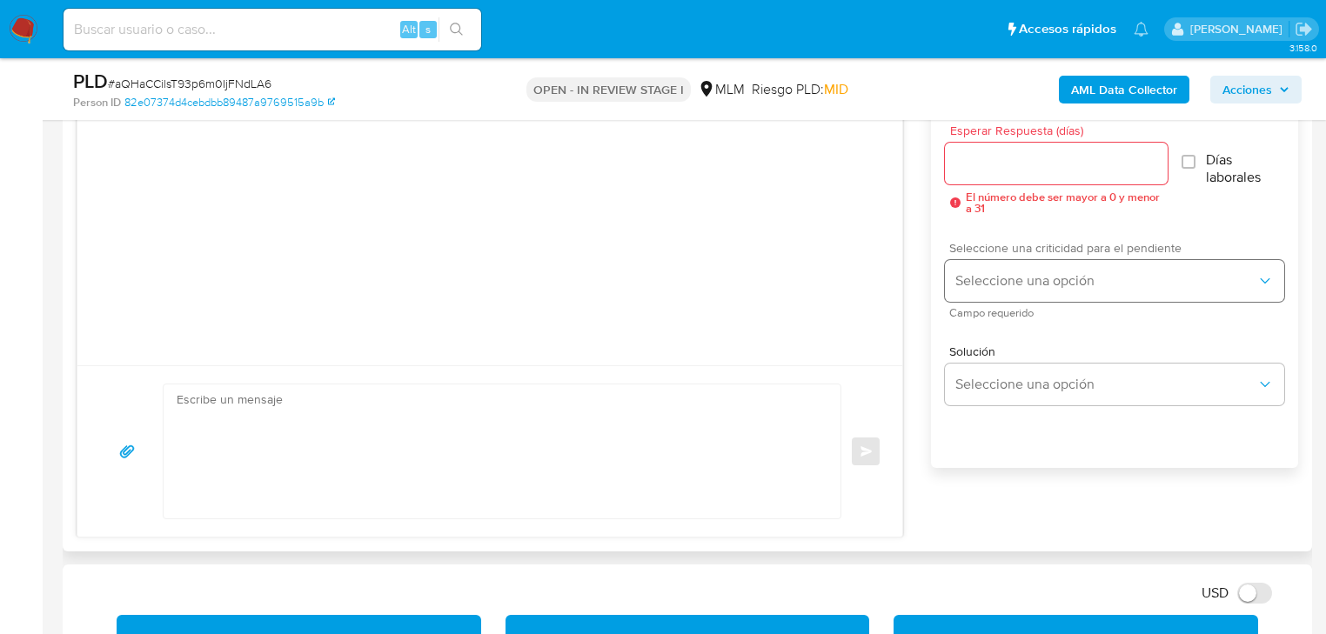
scroll to position [972, 0]
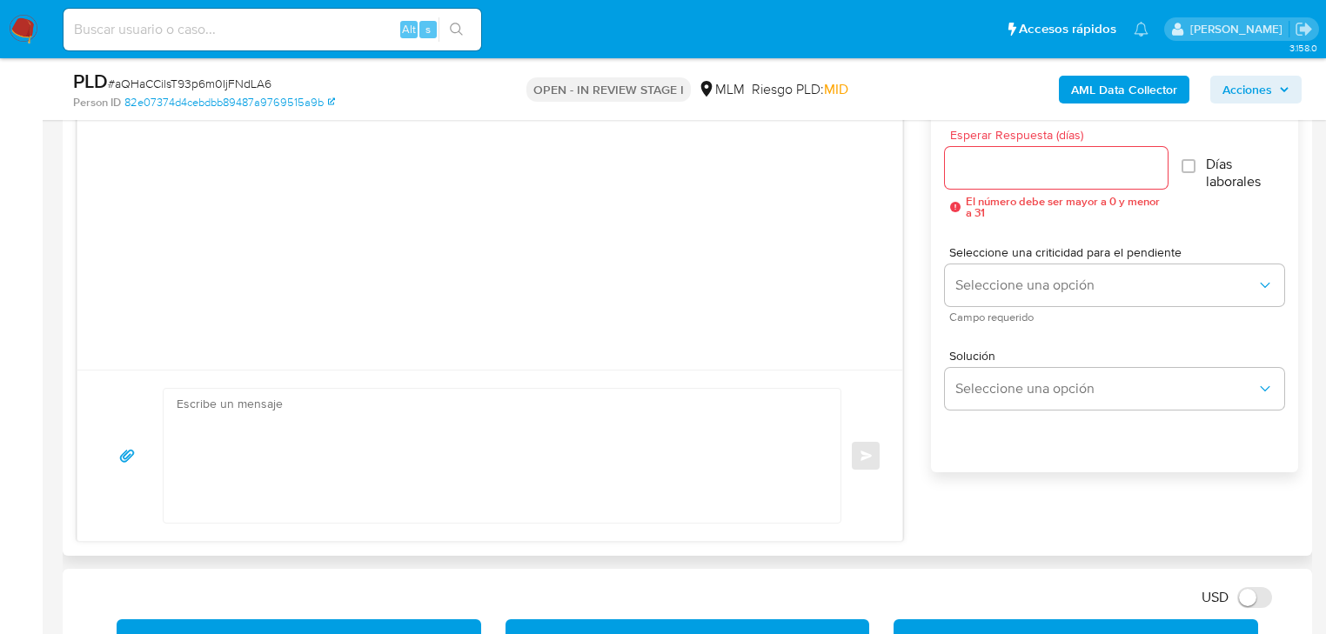
click at [1025, 183] on div at bounding box center [1056, 168] width 223 height 42
drag, startPoint x: 1025, startPoint y: 178, endPoint x: 1037, endPoint y: 167, distance: 16.0
click at [1027, 174] on div at bounding box center [1056, 168] width 223 height 42
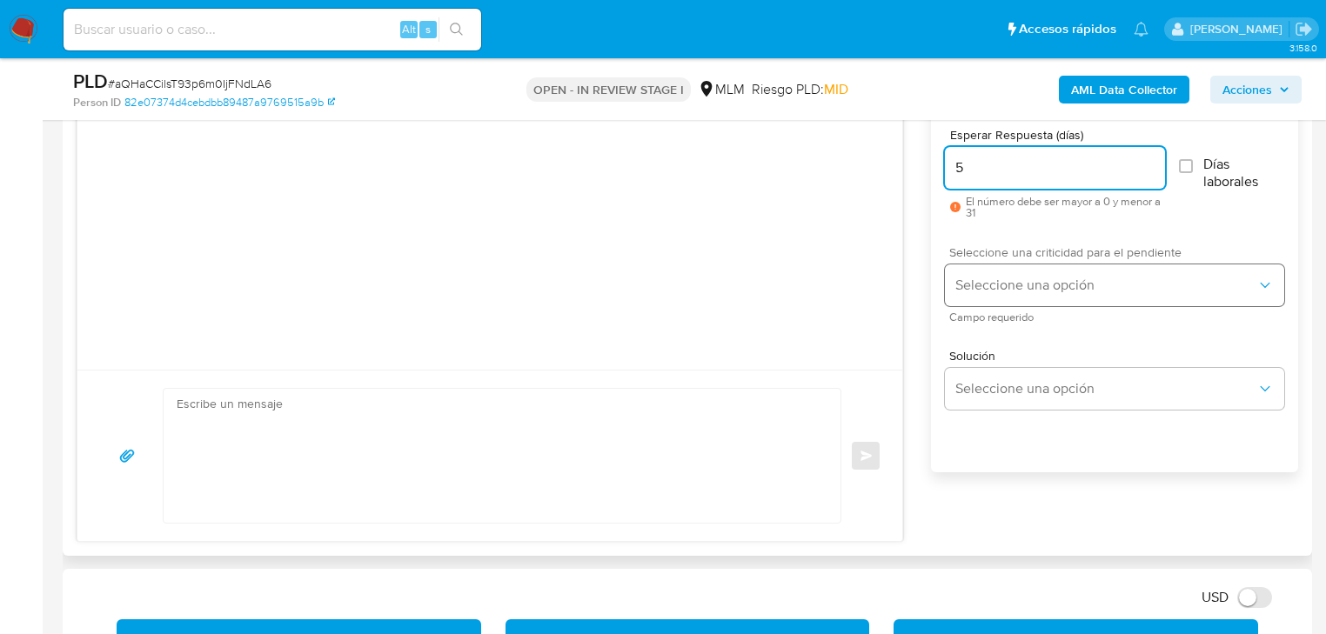
type input "5"
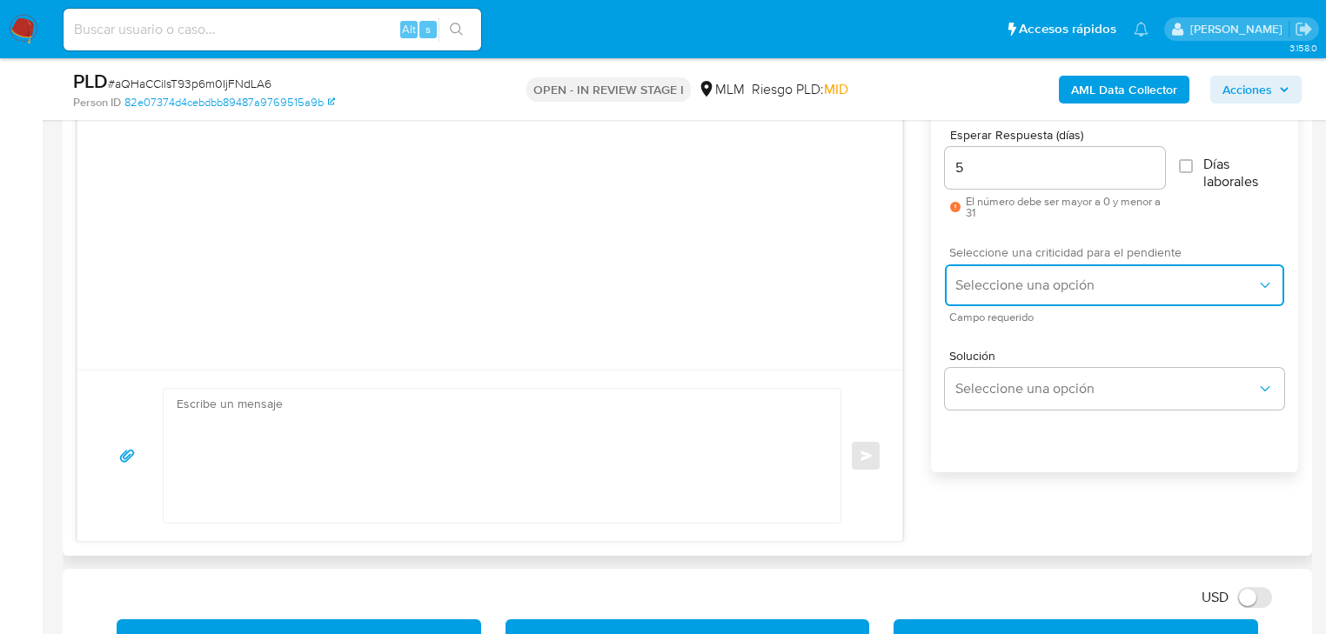
click at [1018, 284] on span "Seleccione una opción" at bounding box center [1106, 285] width 301 height 17
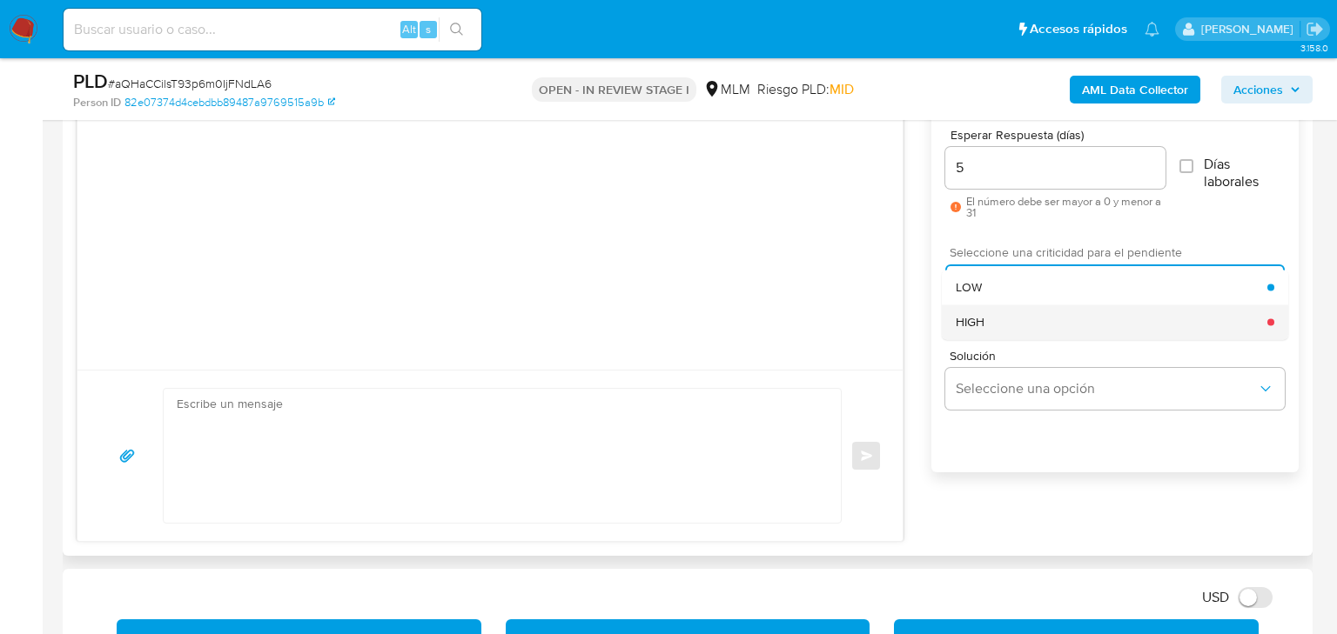
click at [992, 319] on div "HIGH" at bounding box center [1112, 322] width 312 height 35
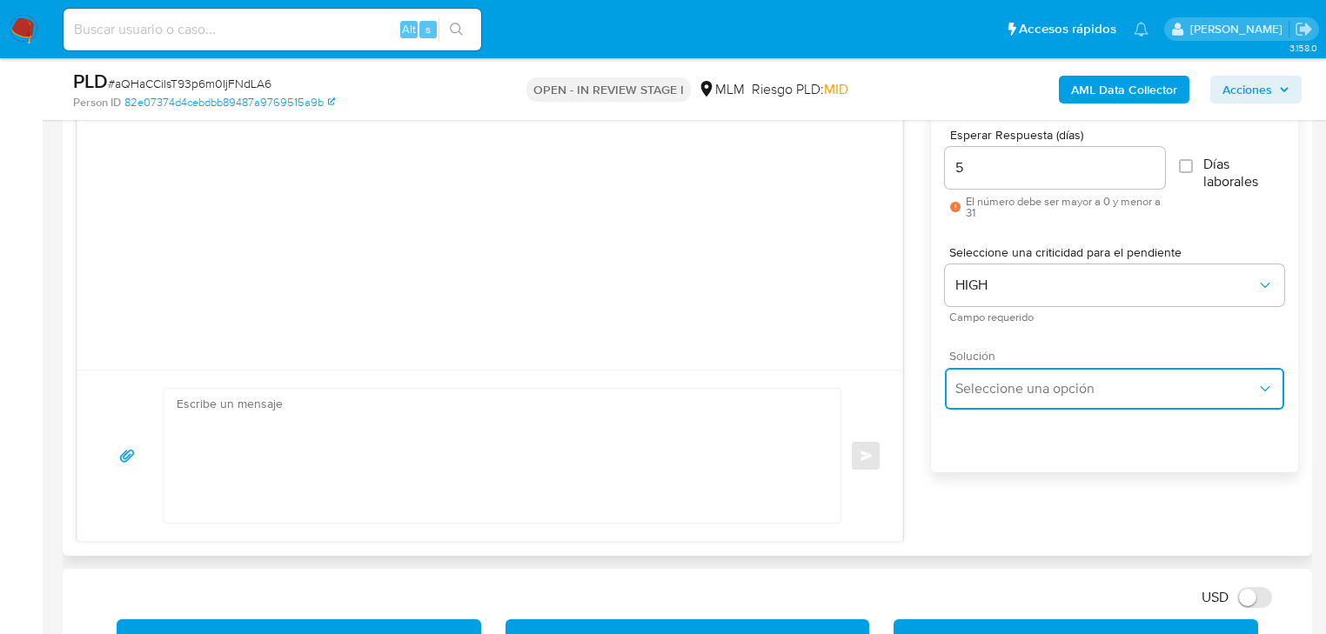
click at [1037, 387] on span "Seleccione una opción" at bounding box center [1106, 388] width 301 height 17
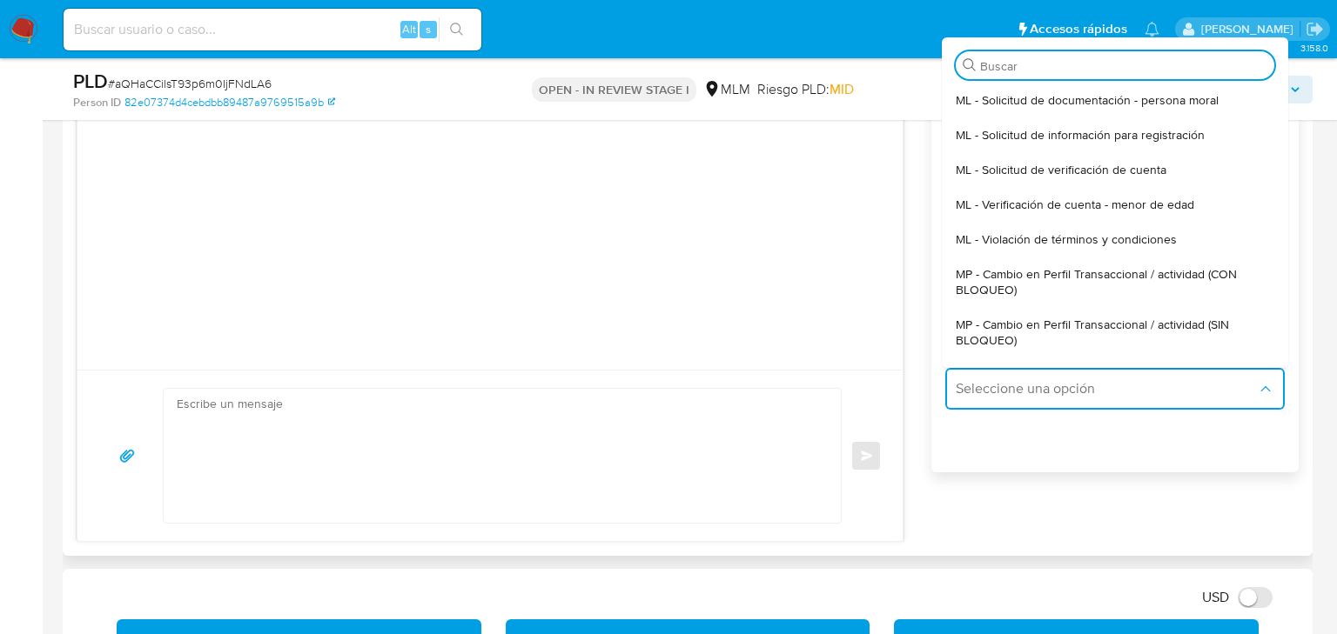
drag, startPoint x: 1161, startPoint y: 324, endPoint x: 564, endPoint y: 340, distance: 597.2
click at [1156, 325] on span "MP - Cambio en Perfil Transaccional / actividad (SIN BLOQUEO)" at bounding box center [1115, 332] width 319 height 31
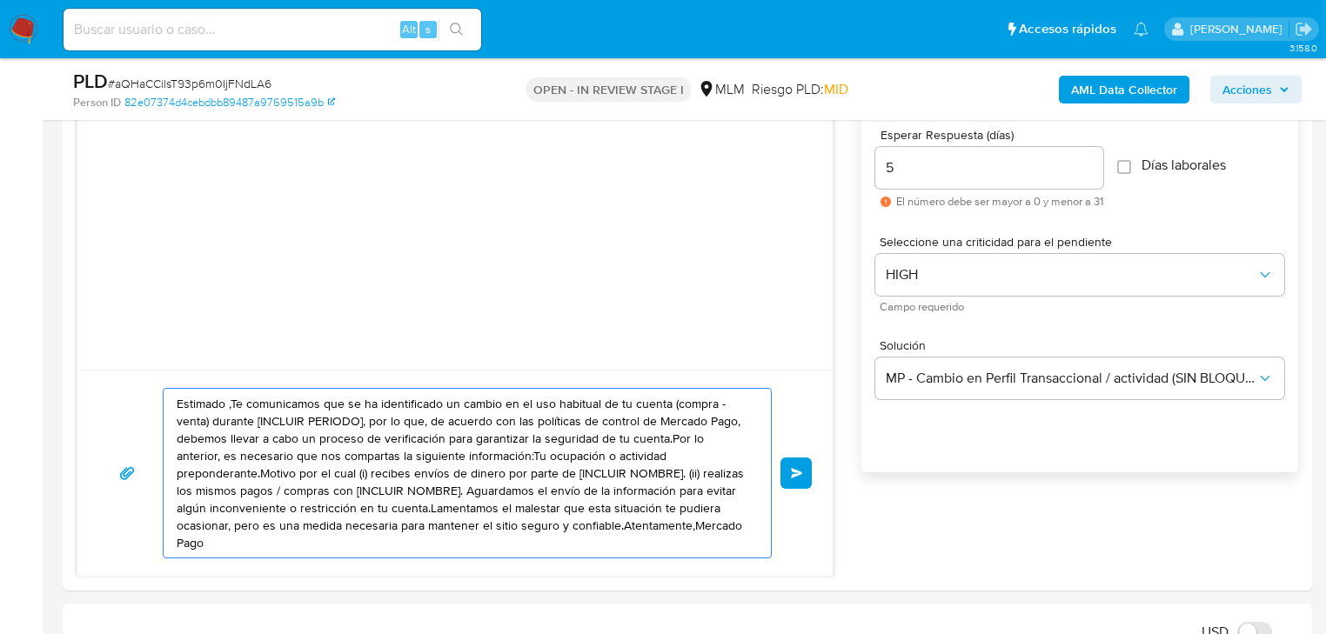
drag, startPoint x: 543, startPoint y: 507, endPoint x: -7, endPoint y: 392, distance: 561.9
paste textarea "Víctor se ha identificado un cambio en el uso habitual de tu cuenta para garant…"
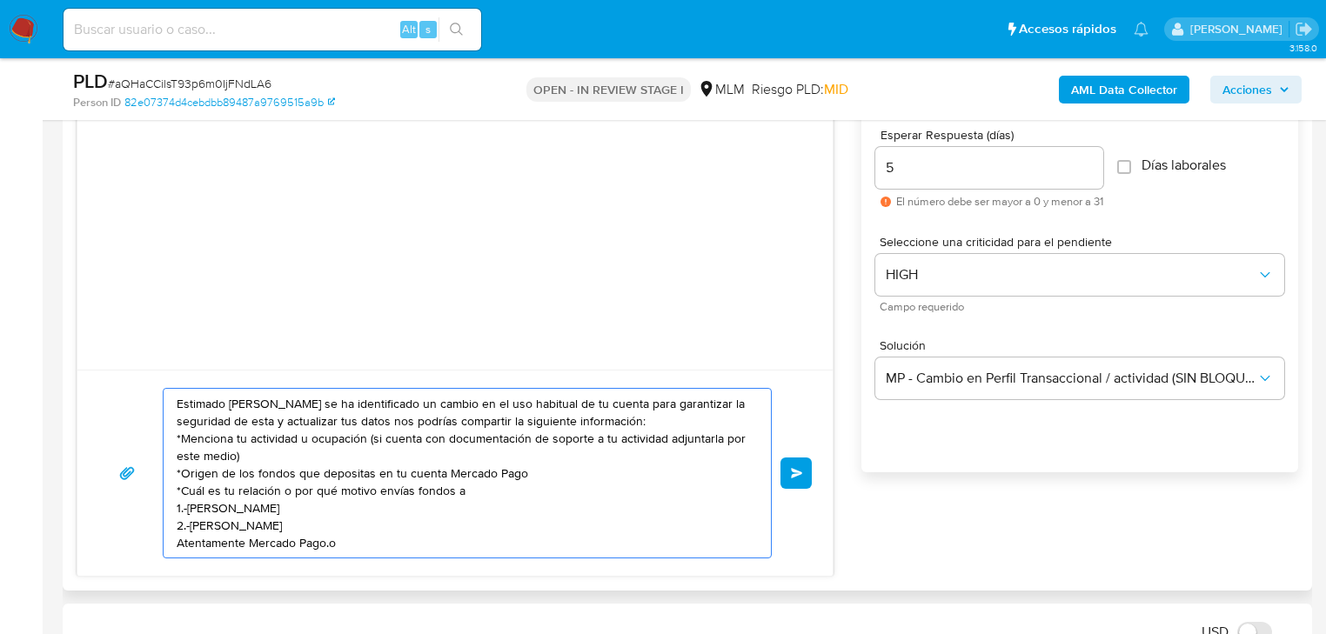
drag, startPoint x: 400, startPoint y: 540, endPoint x: 324, endPoint y: 392, distance: 165.8
paste textarea
type textarea "Estimado Víctor se ha identificado un cambio en el uso habitual de tu cuenta pa…"
click at [785, 463] on button "Enviar" at bounding box center [796, 473] width 31 height 31
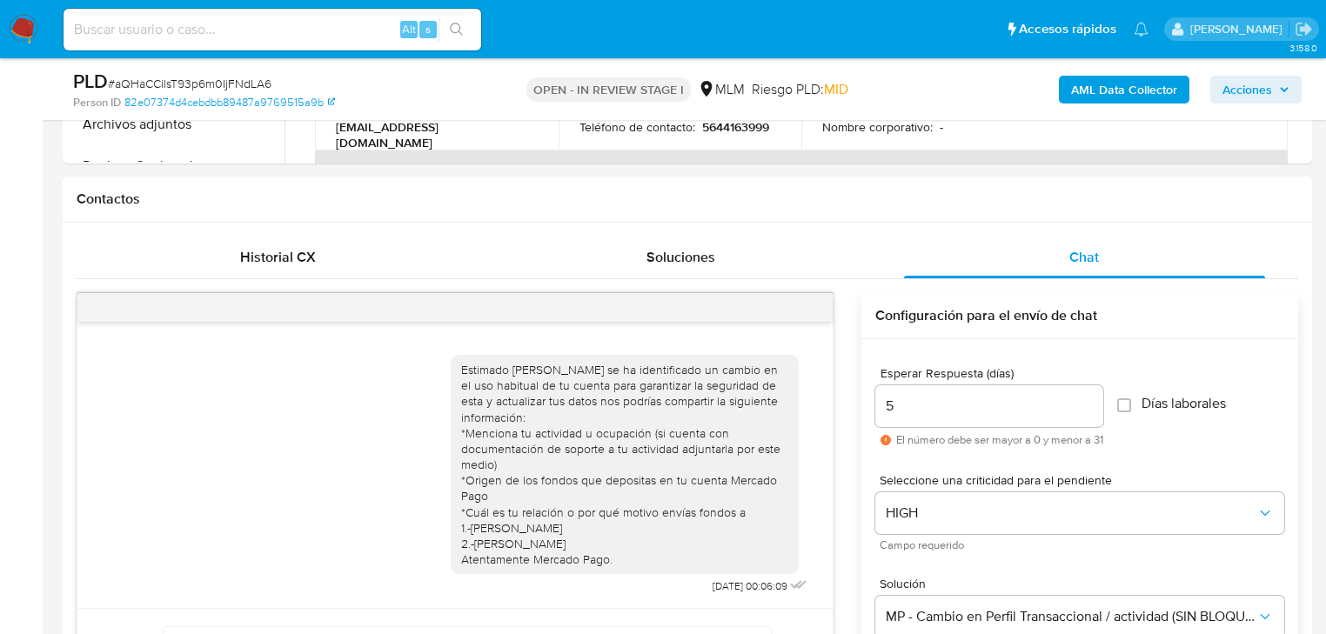
scroll to position [554, 0]
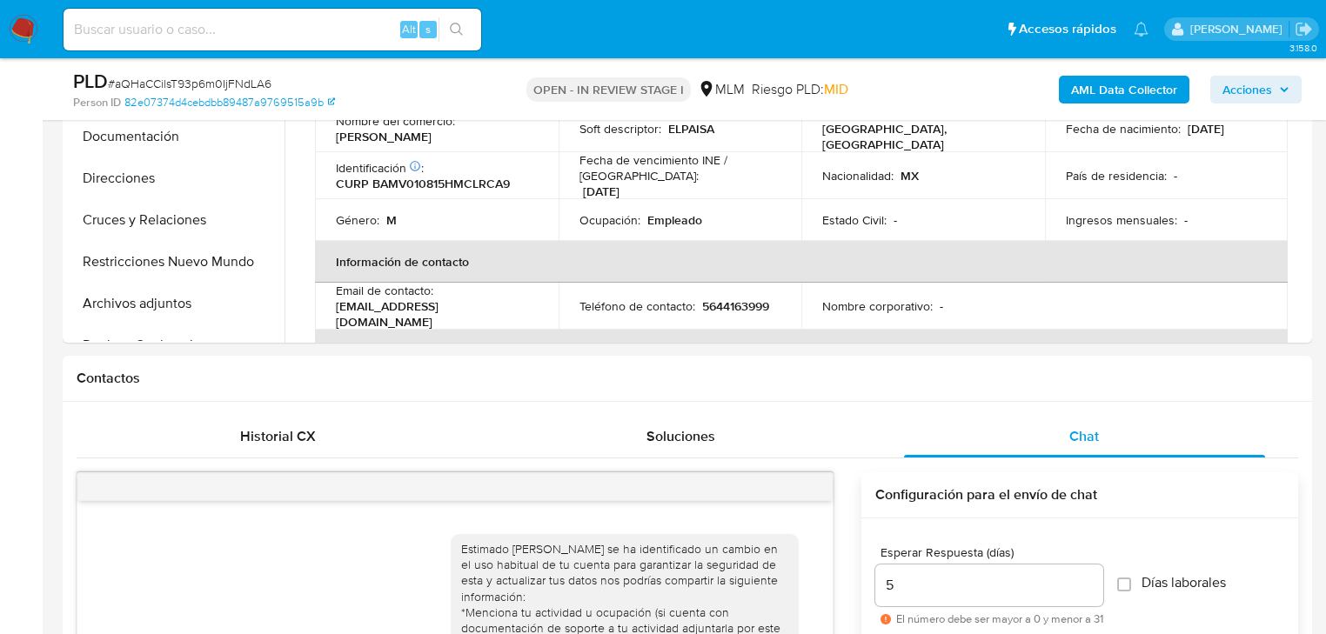
click at [24, 21] on img at bounding box center [24, 30] width 30 height 30
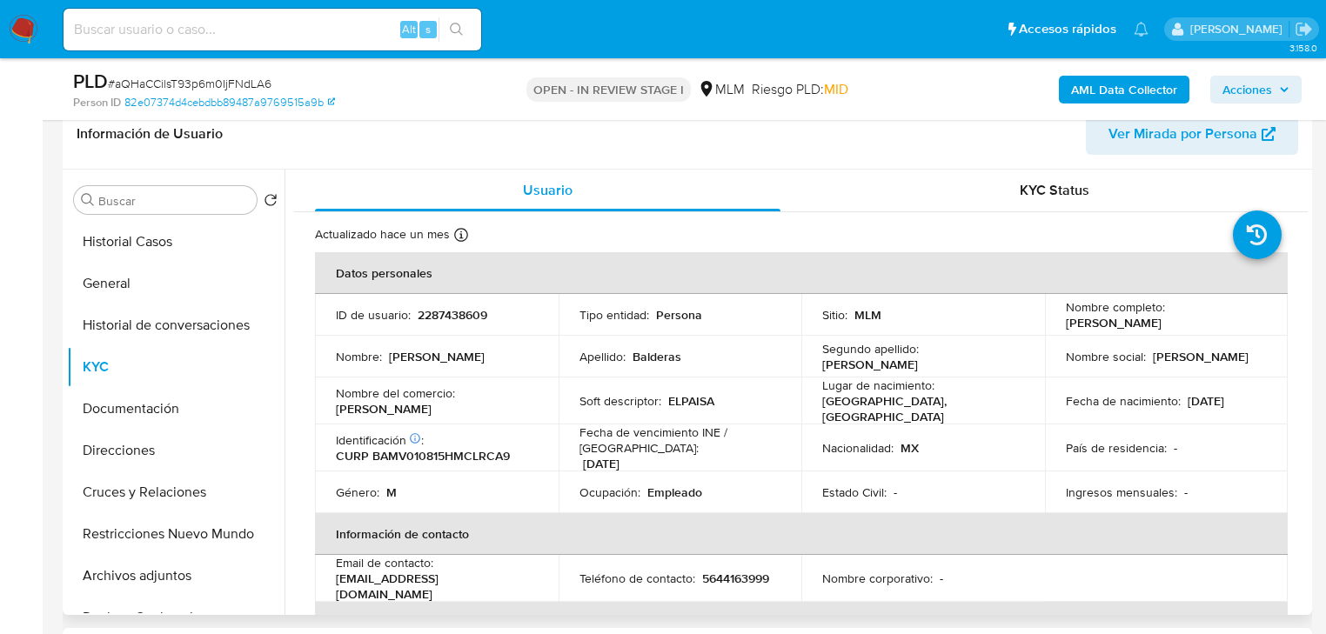
scroll to position [276, 0]
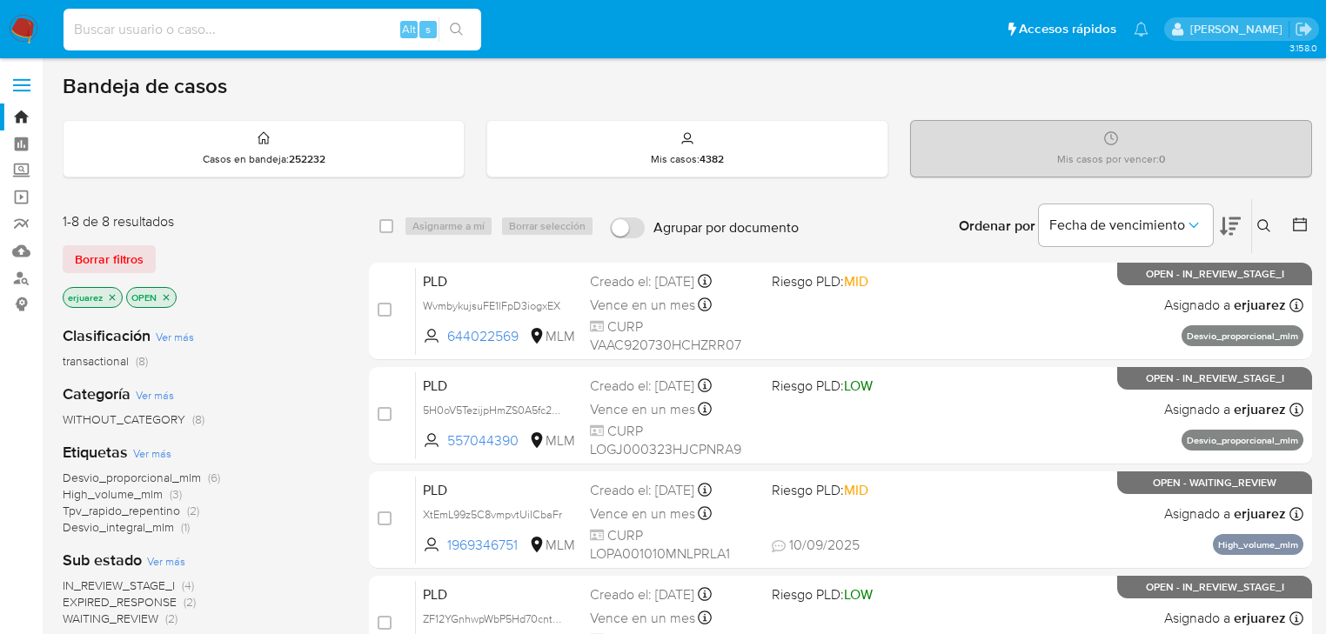
click at [225, 30] on input at bounding box center [273, 29] width 418 height 23
paste input "2287438609"
type input "2287438609"
drag, startPoint x: 460, startPoint y: 23, endPoint x: 5, endPoint y: 45, distance: 455.6
click at [459, 23] on icon "search-icon" at bounding box center [457, 30] width 14 height 14
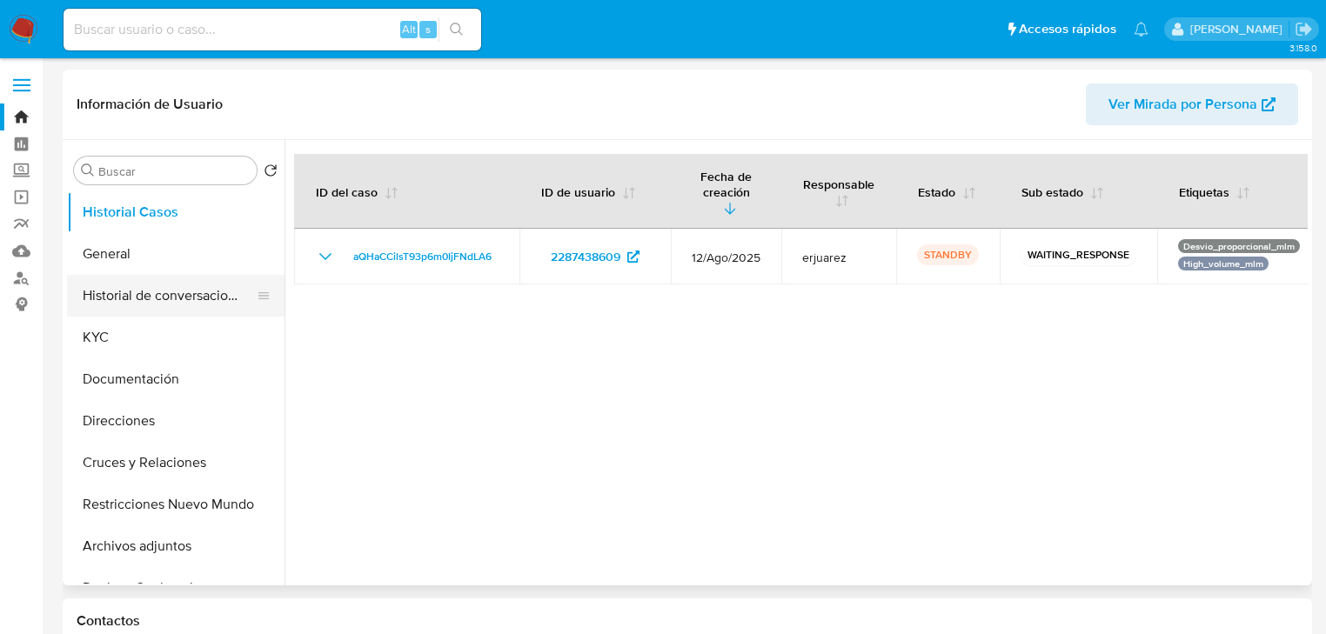
select select "10"
click at [197, 313] on button "Historial de conversaciones" at bounding box center [169, 296] width 204 height 42
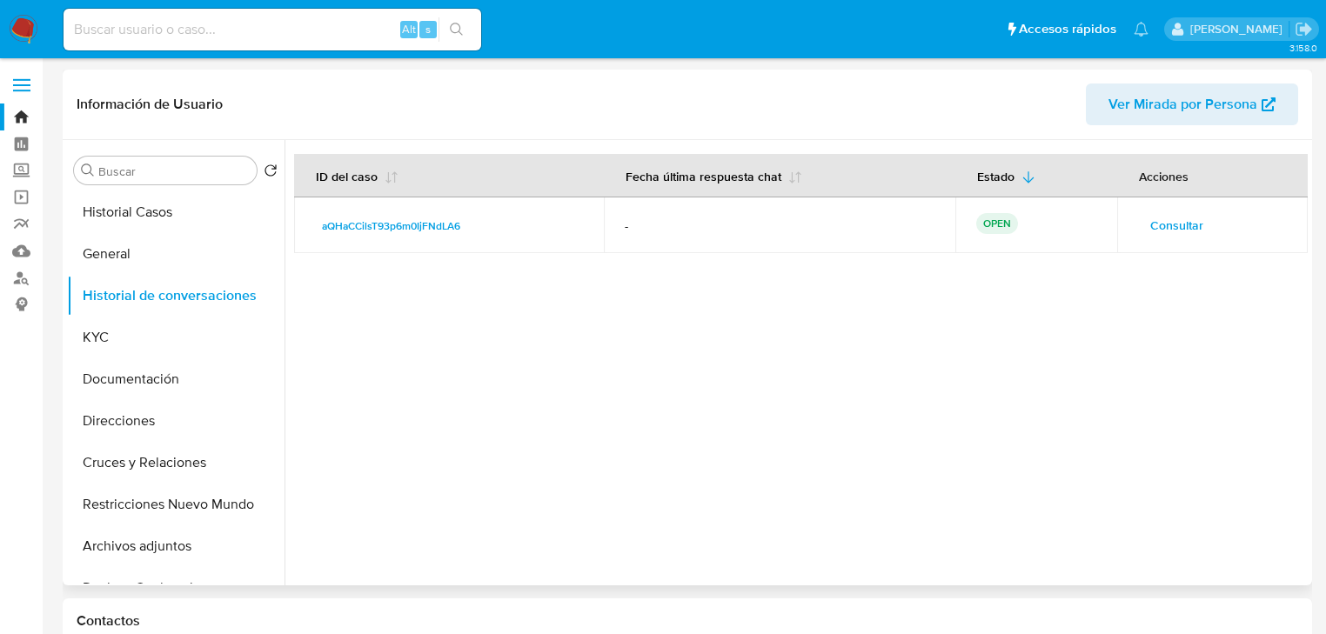
click at [1166, 219] on span "Consultar" at bounding box center [1176, 225] width 53 height 24
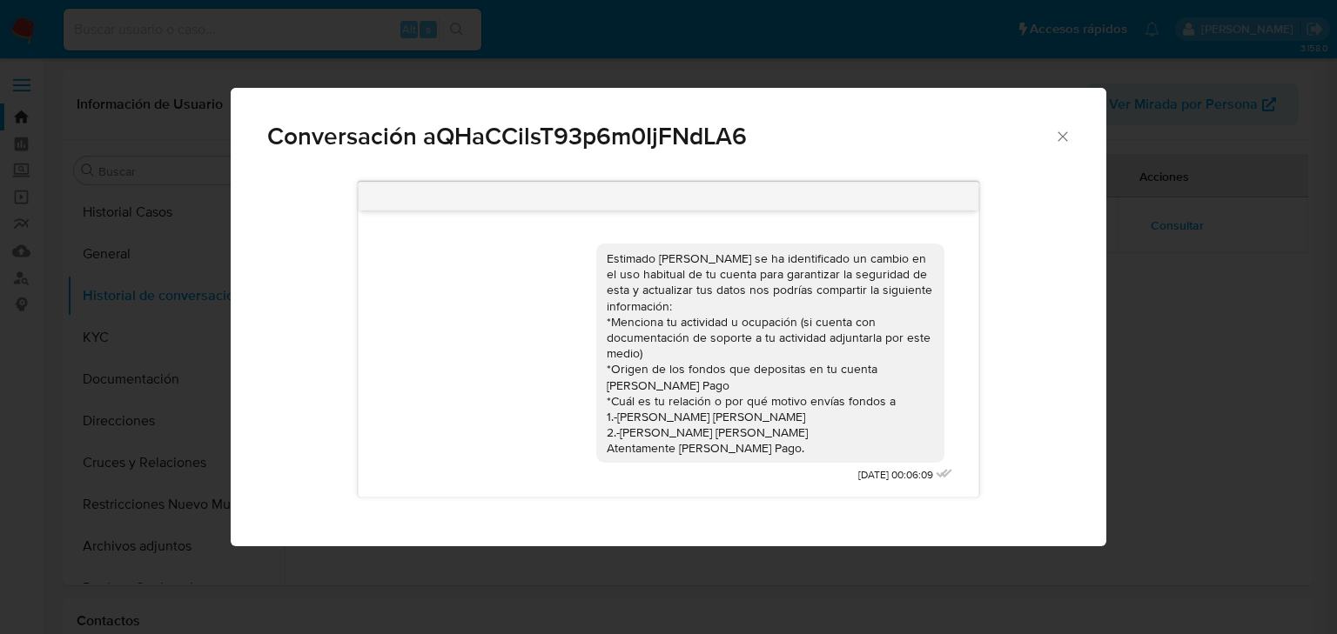
click at [1212, 295] on div "Conversación aQHaCCilsT93p6m0IjFNdLA6 Estimado Víctor se ha identificado un cam…" at bounding box center [668, 317] width 1337 height 634
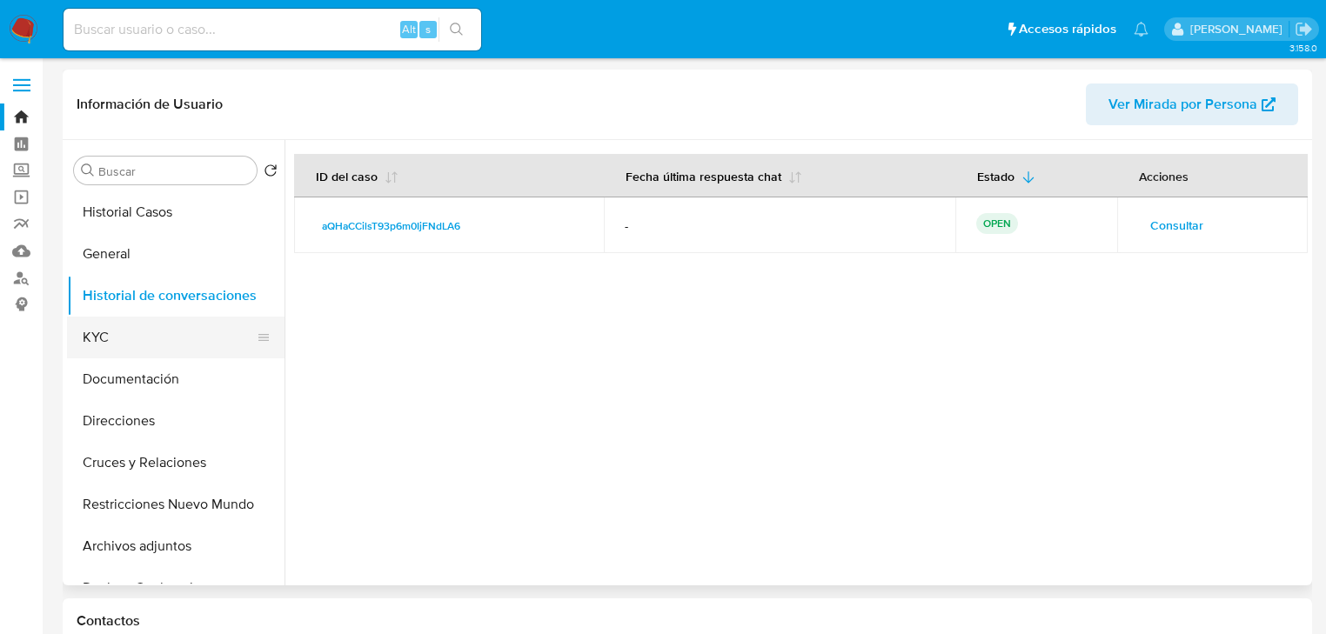
drag, startPoint x: 112, startPoint y: 342, endPoint x: 251, endPoint y: 343, distance: 138.4
click at [112, 343] on button "KYC" at bounding box center [169, 338] width 204 height 42
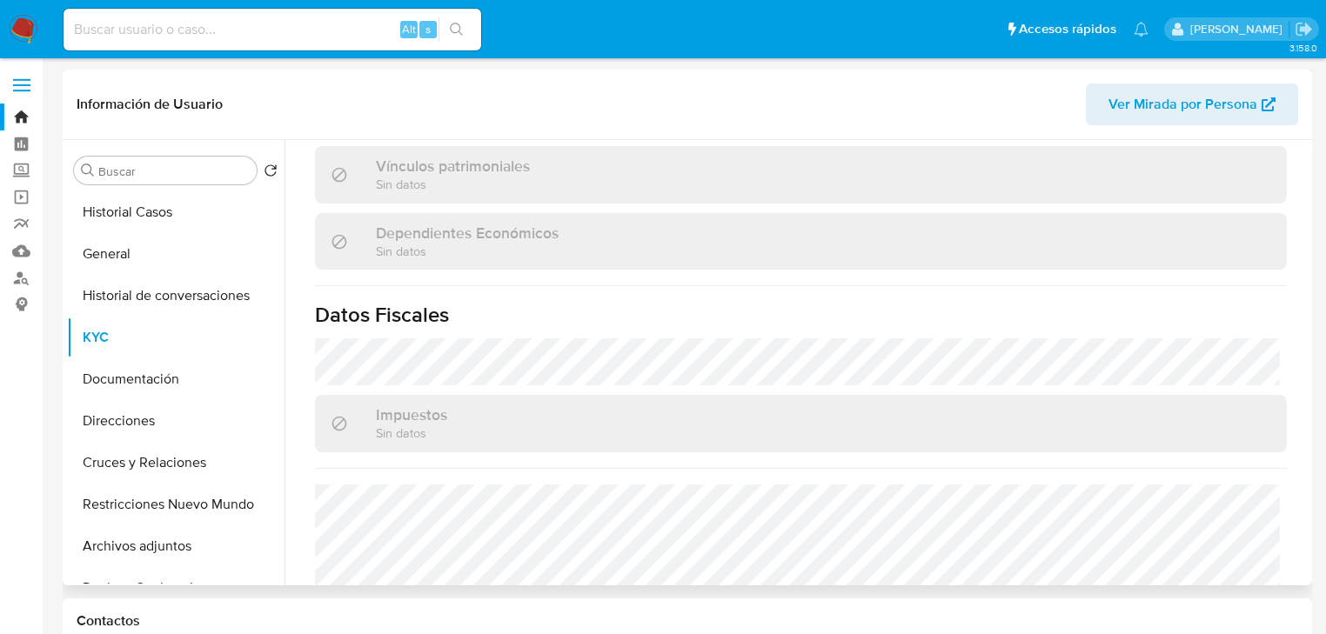
scroll to position [1082, 0]
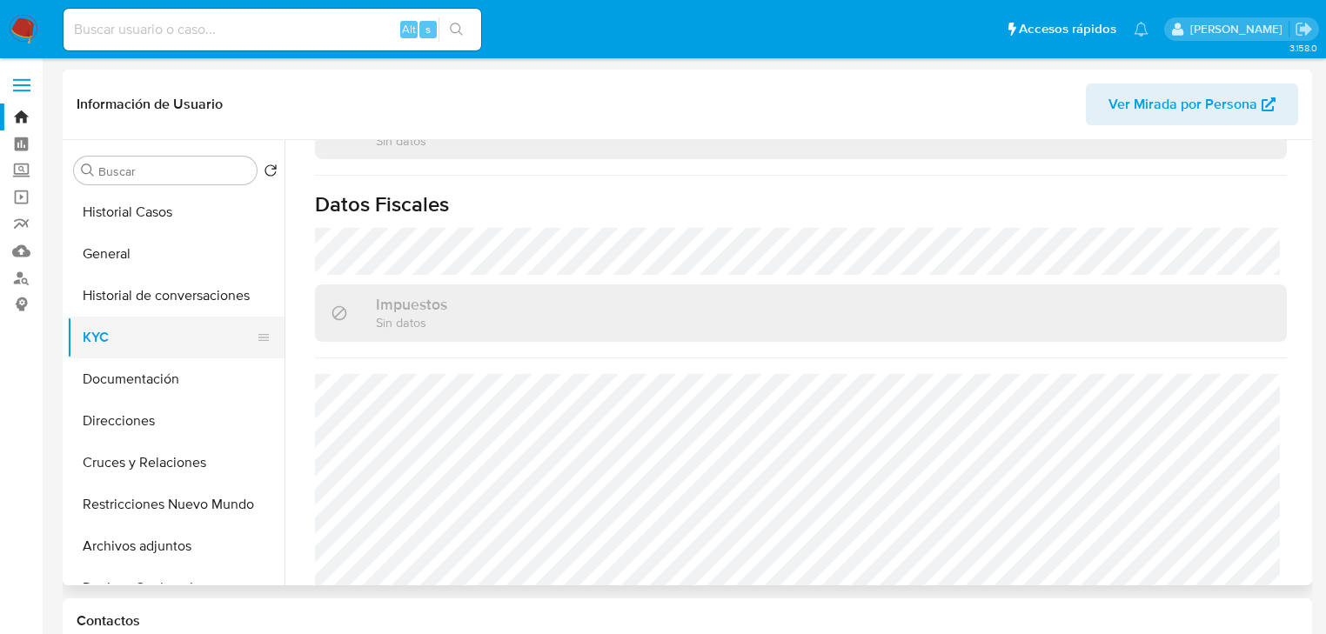
drag, startPoint x: 178, startPoint y: 365, endPoint x: 241, endPoint y: 319, distance: 77.8
click at [178, 366] on button "Documentación" at bounding box center [176, 380] width 218 height 42
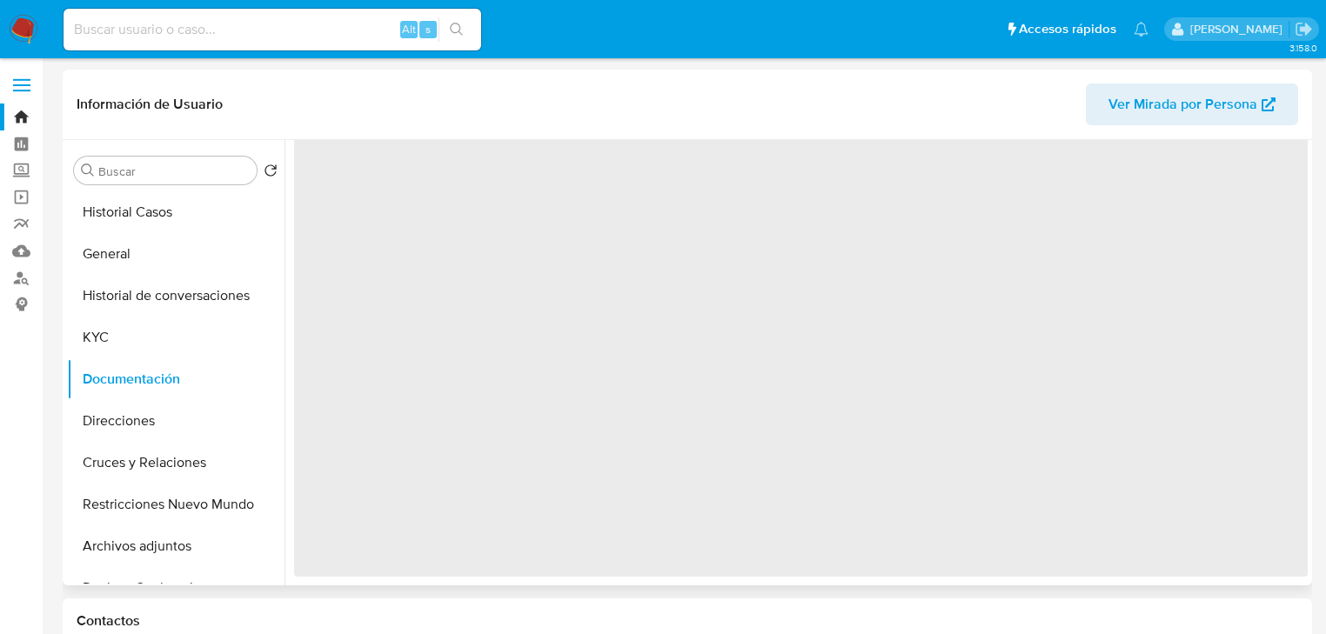
scroll to position [0, 0]
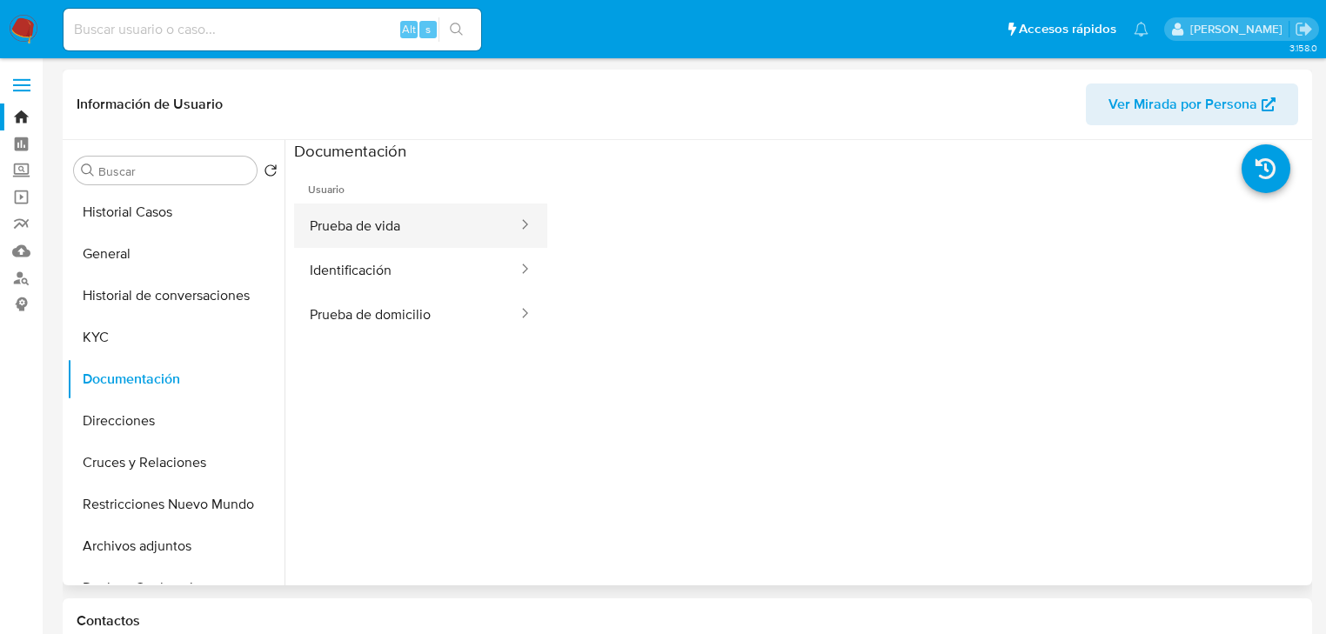
click at [395, 220] on button "Prueba de vida" at bounding box center [406, 226] width 225 height 44
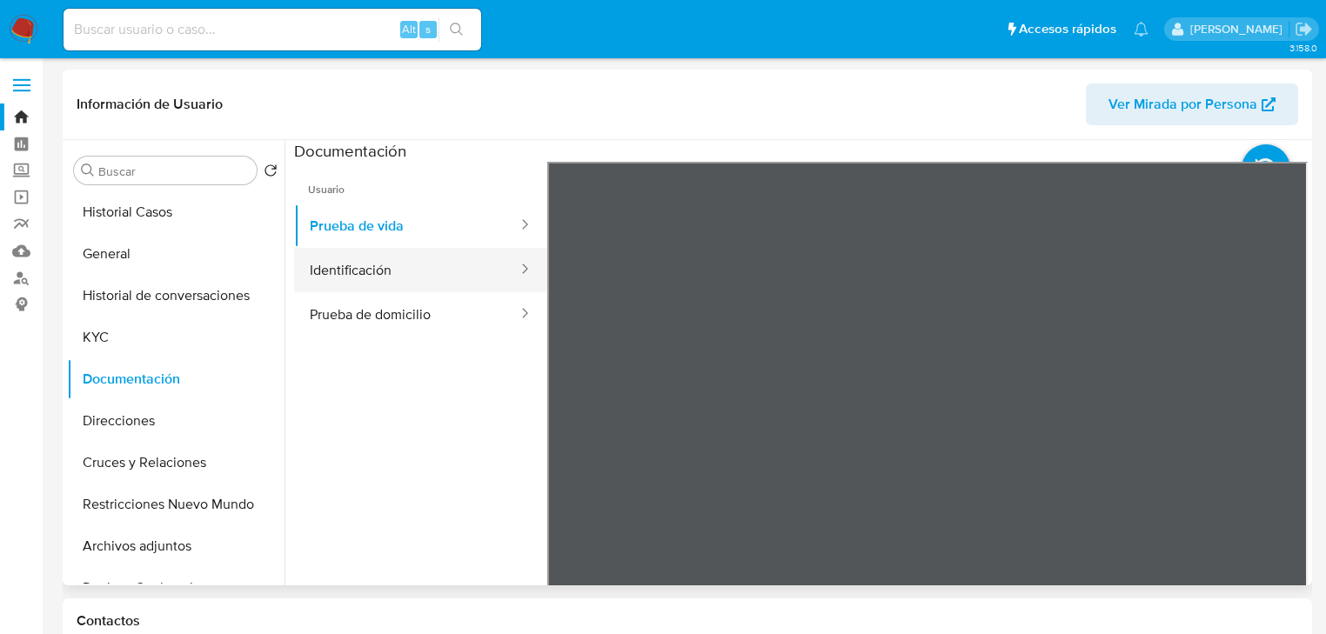
click at [428, 269] on button "Identificación" at bounding box center [406, 270] width 225 height 44
click at [401, 280] on button "Identificación" at bounding box center [406, 270] width 225 height 44
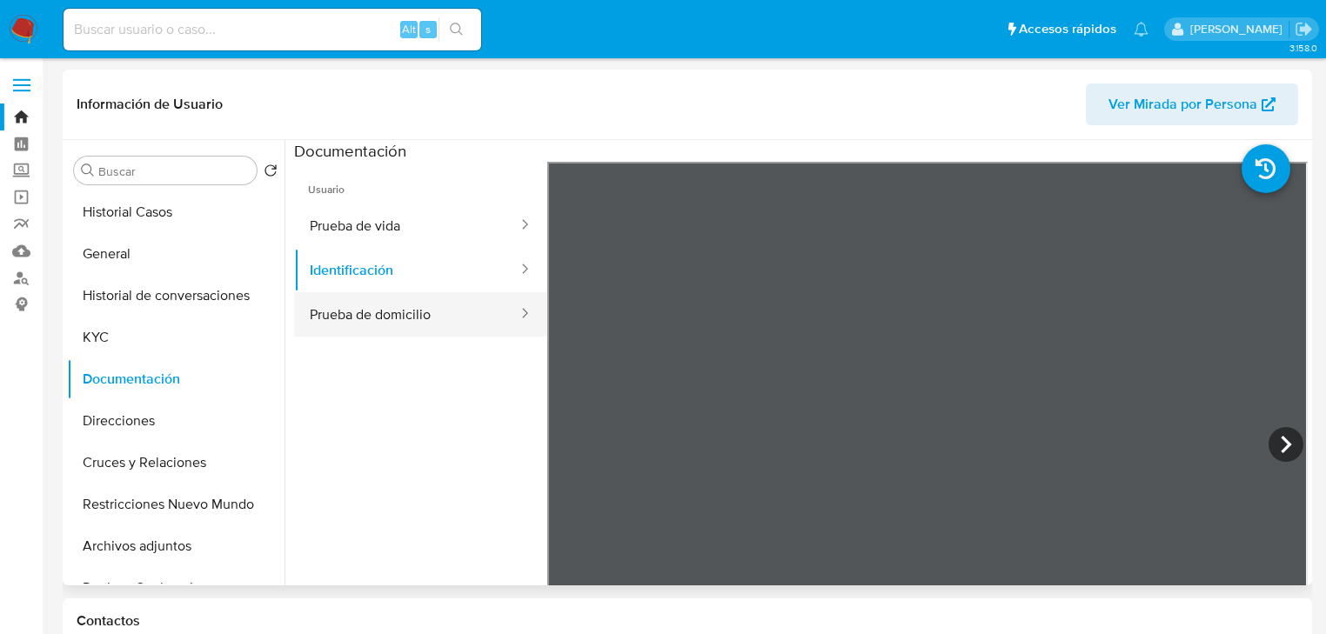
click at [420, 301] on button "Prueba de domicilio" at bounding box center [406, 314] width 225 height 44
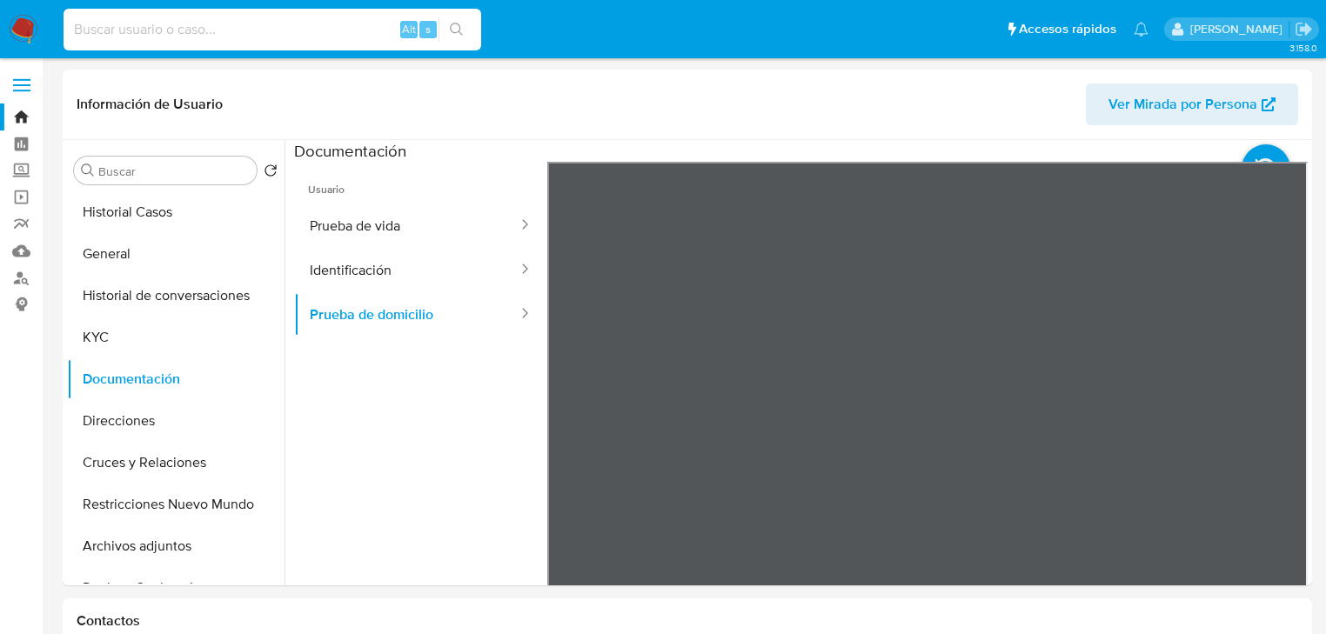
click at [168, 30] on input at bounding box center [273, 29] width 418 height 23
paste input "2466671520"
type input "2466671520"
click at [463, 25] on button "search-icon" at bounding box center [457, 29] width 36 height 24
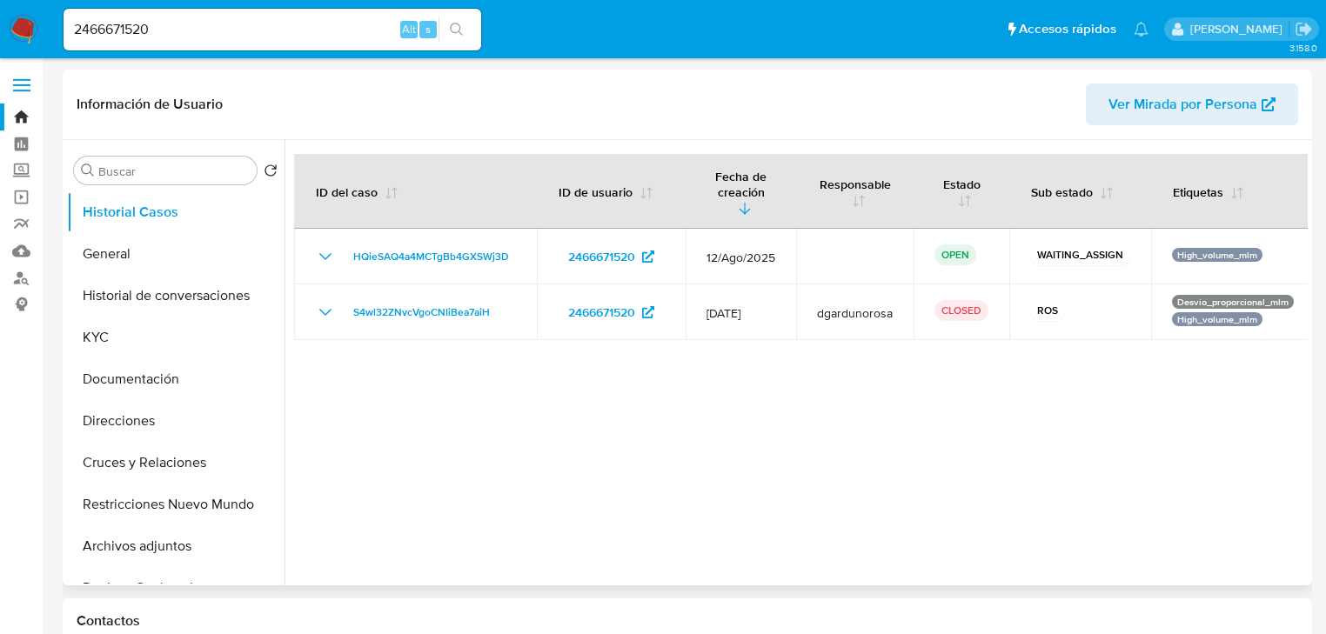
select select "10"
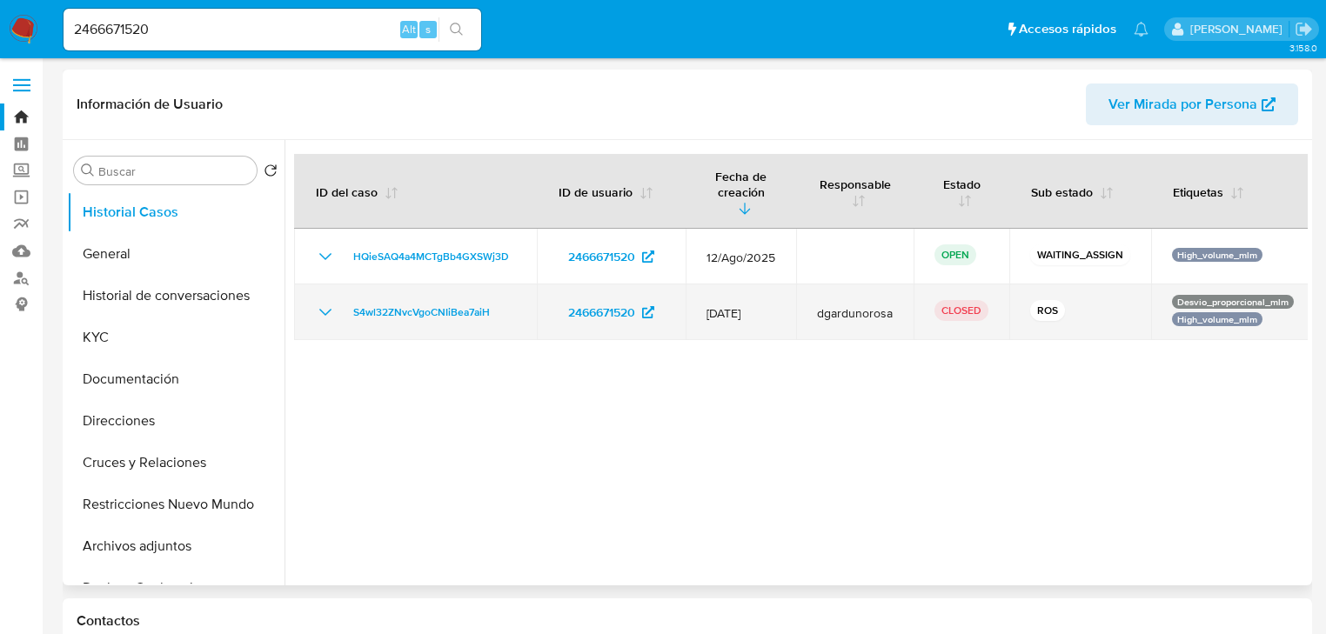
click at [321, 302] on icon "Mostrar/Ocultar" at bounding box center [325, 312] width 21 height 21
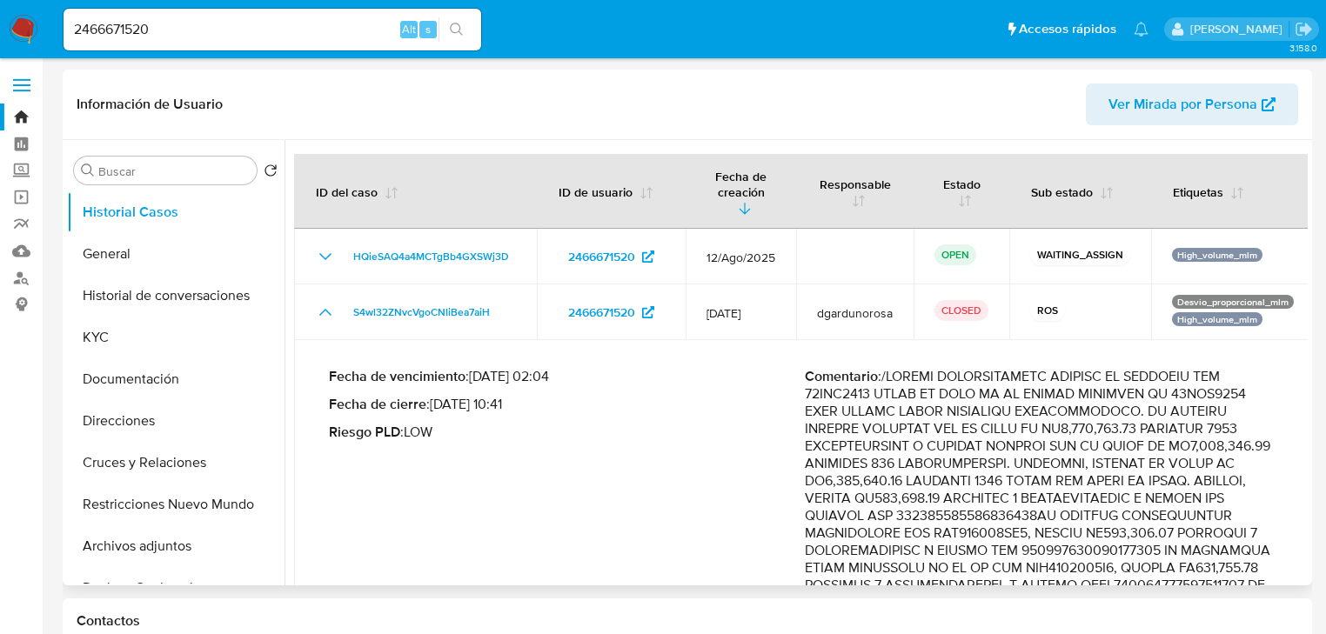
drag, startPoint x: 947, startPoint y: 436, endPoint x: 1291, endPoint y: 529, distance: 357.0
click at [1305, 539] on div at bounding box center [796, 363] width 1023 height 446
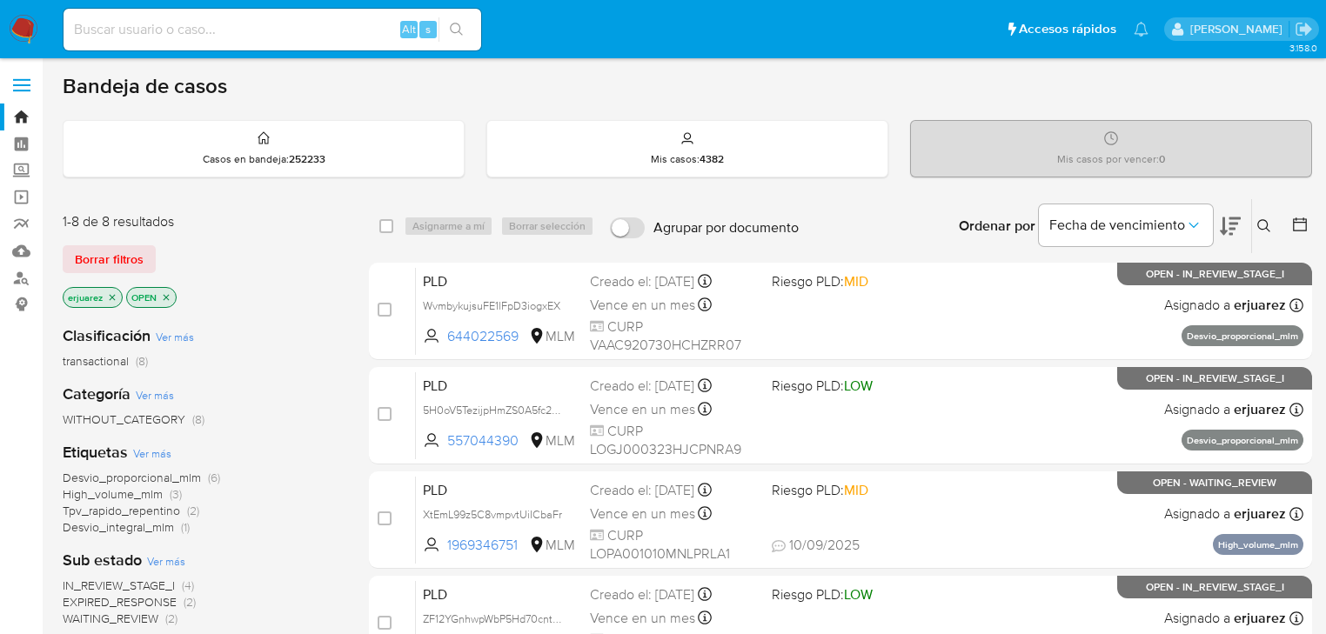
click at [173, 30] on input at bounding box center [273, 29] width 418 height 23
paste input "2466671520"
type input "2466671520"
click at [458, 19] on button "search-icon" at bounding box center [457, 29] width 36 height 24
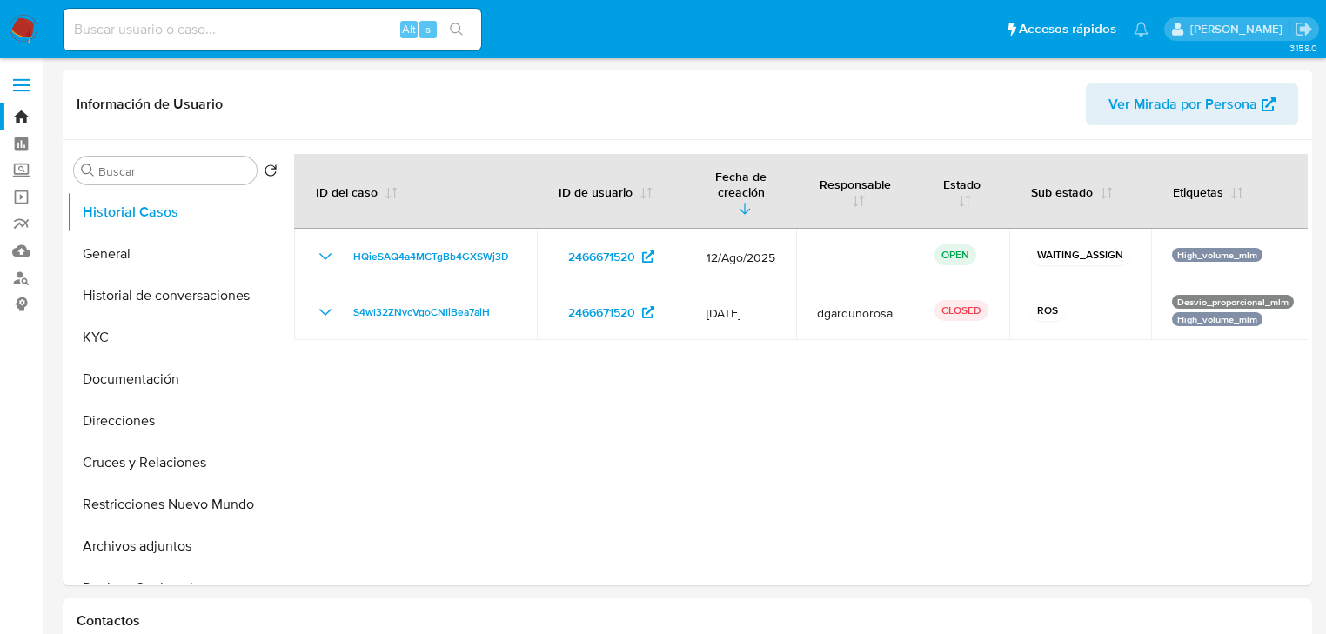
select select "10"
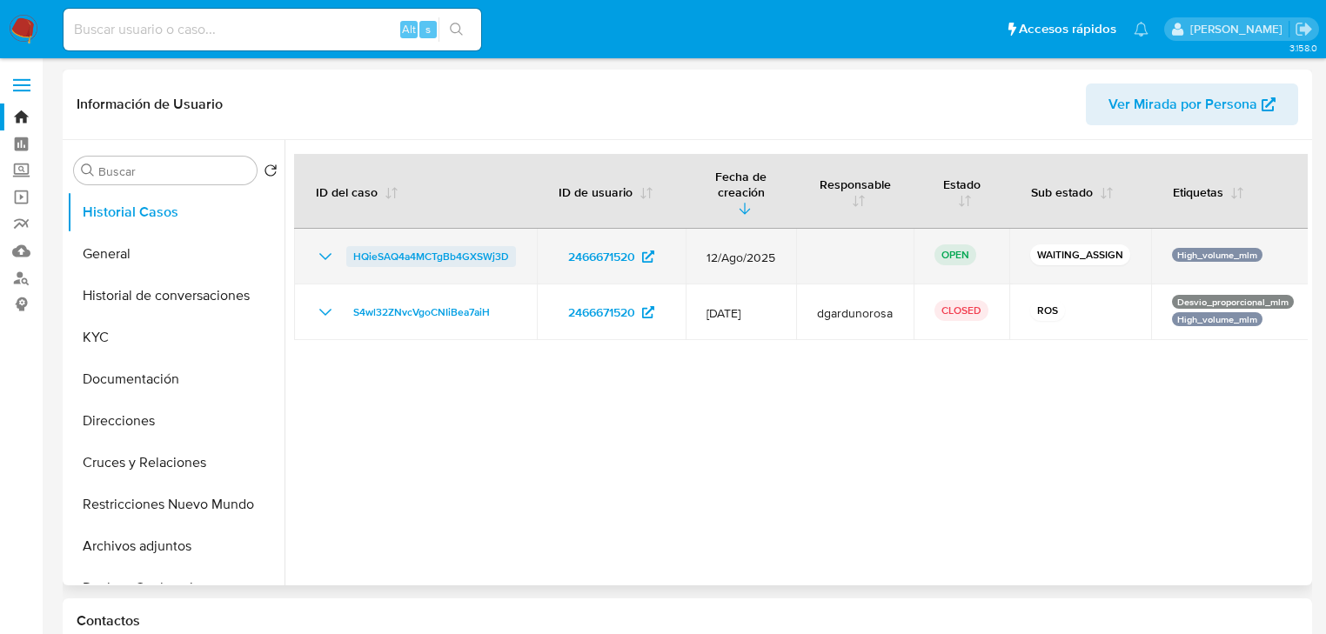
drag, startPoint x: 527, startPoint y: 245, endPoint x: 351, endPoint y: 241, distance: 176.7
click at [351, 241] on td "HQieSAQ4a4MCTgBb4GXSWj3D" at bounding box center [415, 257] width 243 height 56
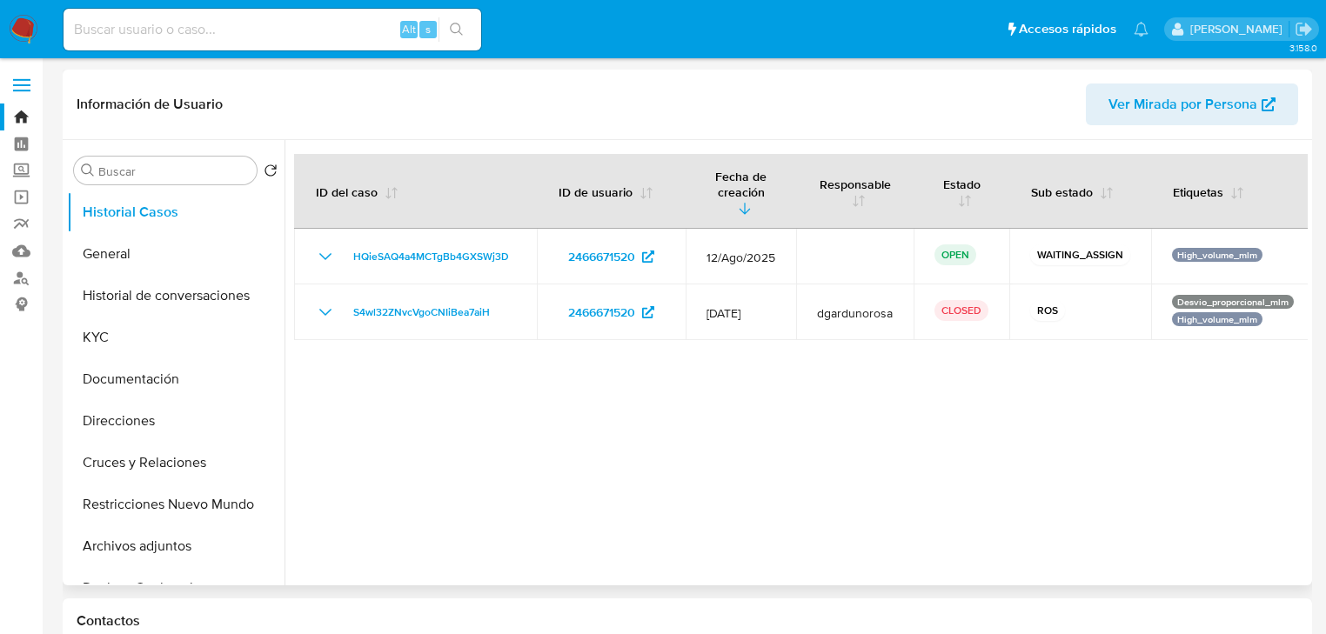
drag, startPoint x: 479, startPoint y: 423, endPoint x: 486, endPoint y: 351, distance: 72.5
click at [481, 421] on div at bounding box center [796, 363] width 1023 height 446
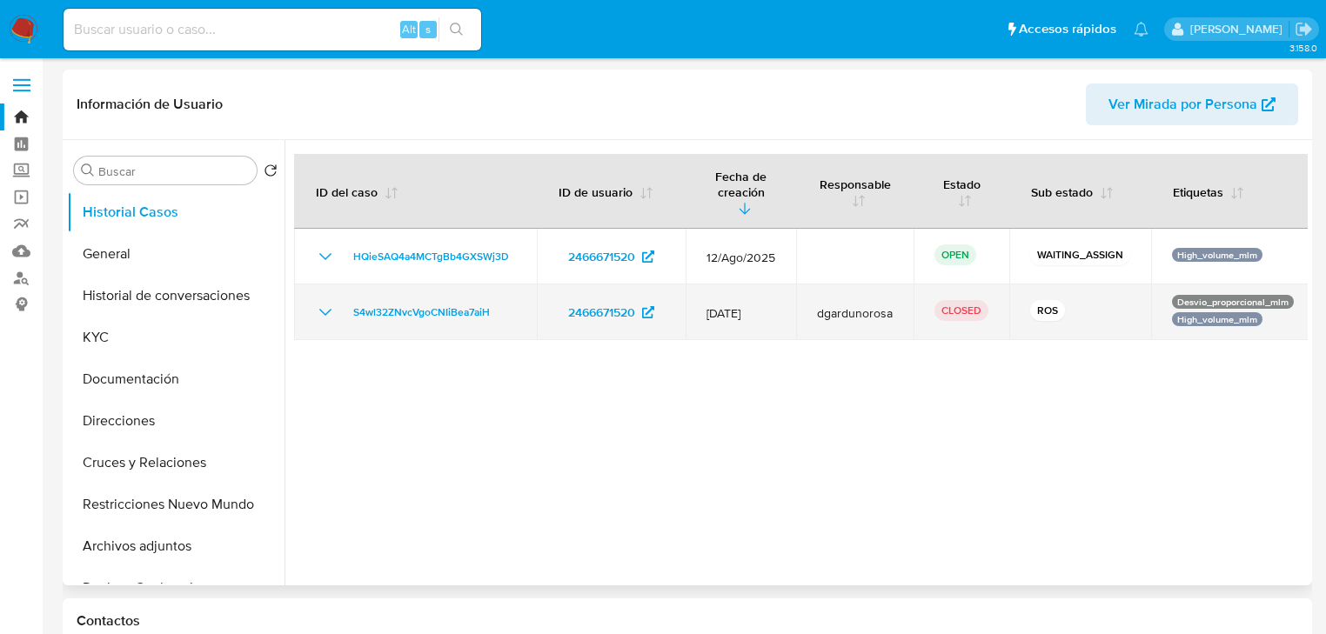
click at [320, 302] on icon "Mostrar/Ocultar" at bounding box center [325, 312] width 21 height 21
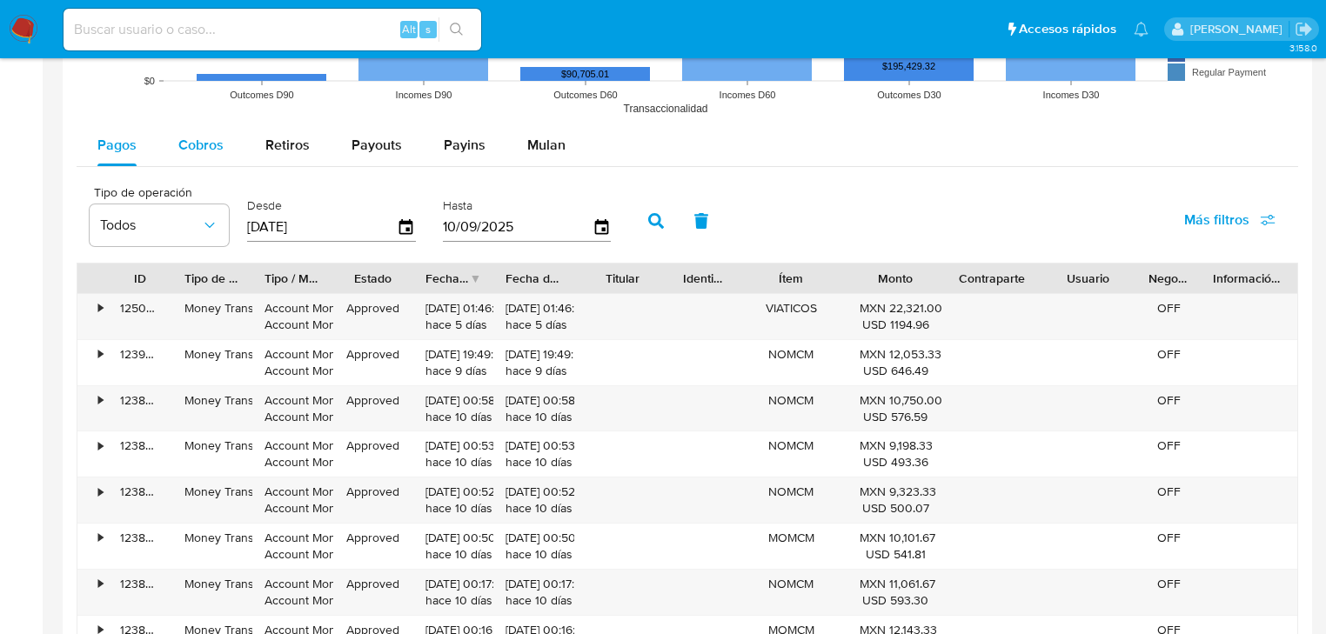
scroll to position [1532, 0]
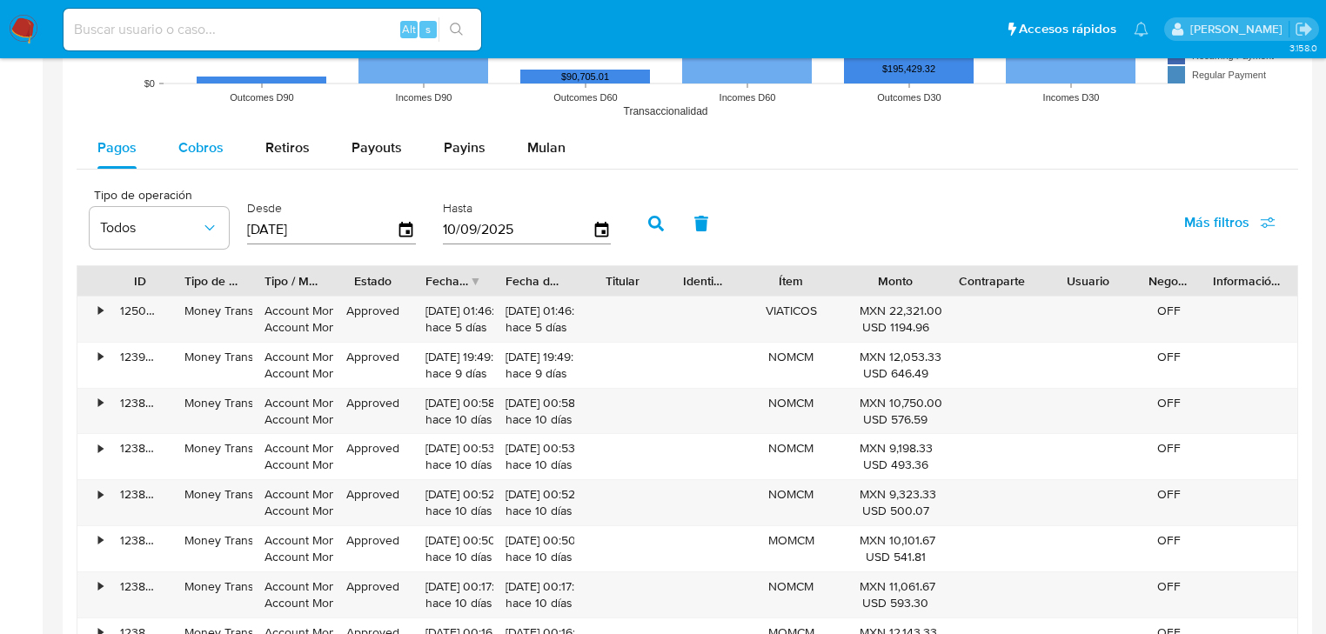
click at [220, 151] on span "Cobros" at bounding box center [200, 147] width 45 height 20
select select "10"
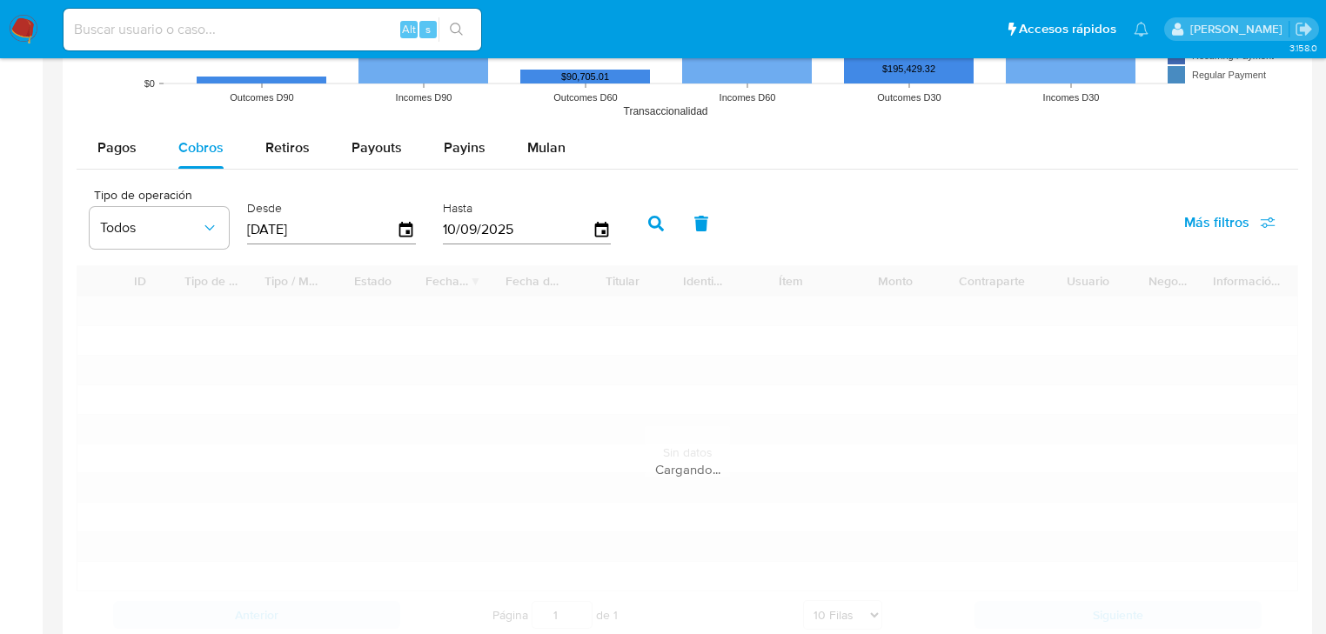
drag, startPoint x: 64, startPoint y: 191, endPoint x: 21, endPoint y: 181, distance: 44.7
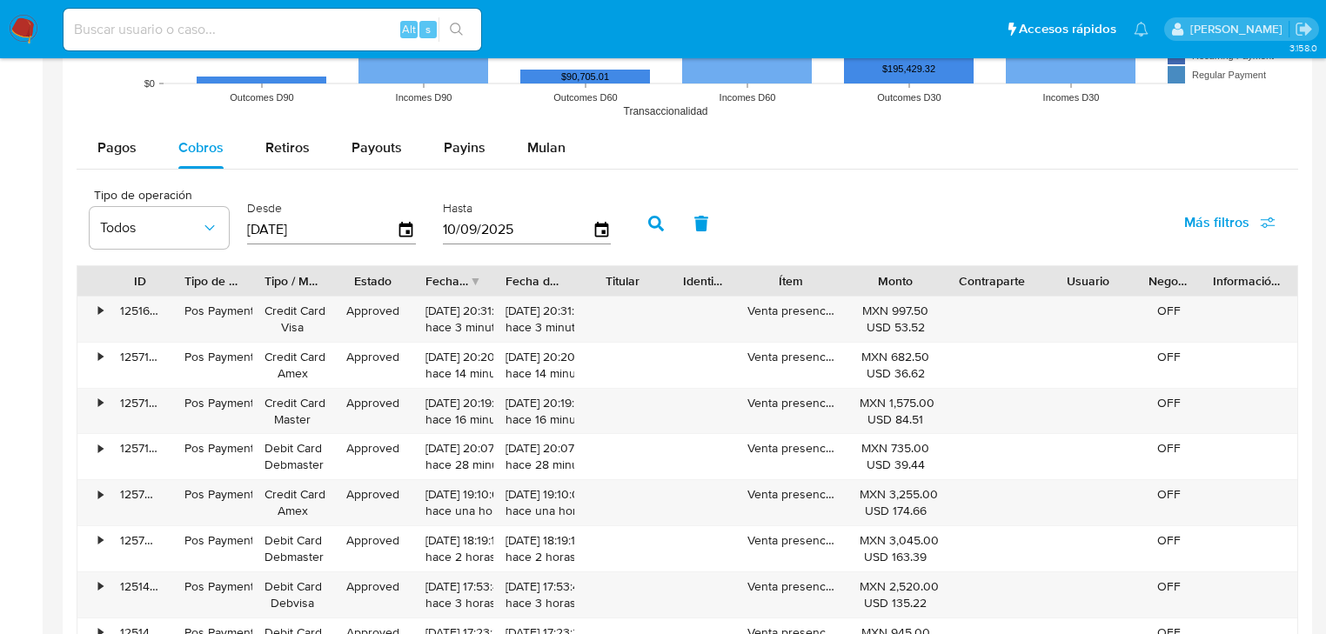
type input "2_/__/____"
type input "10/__/____"
click at [377, 162] on div "Payouts" at bounding box center [377, 148] width 50 height 42
select select "10"
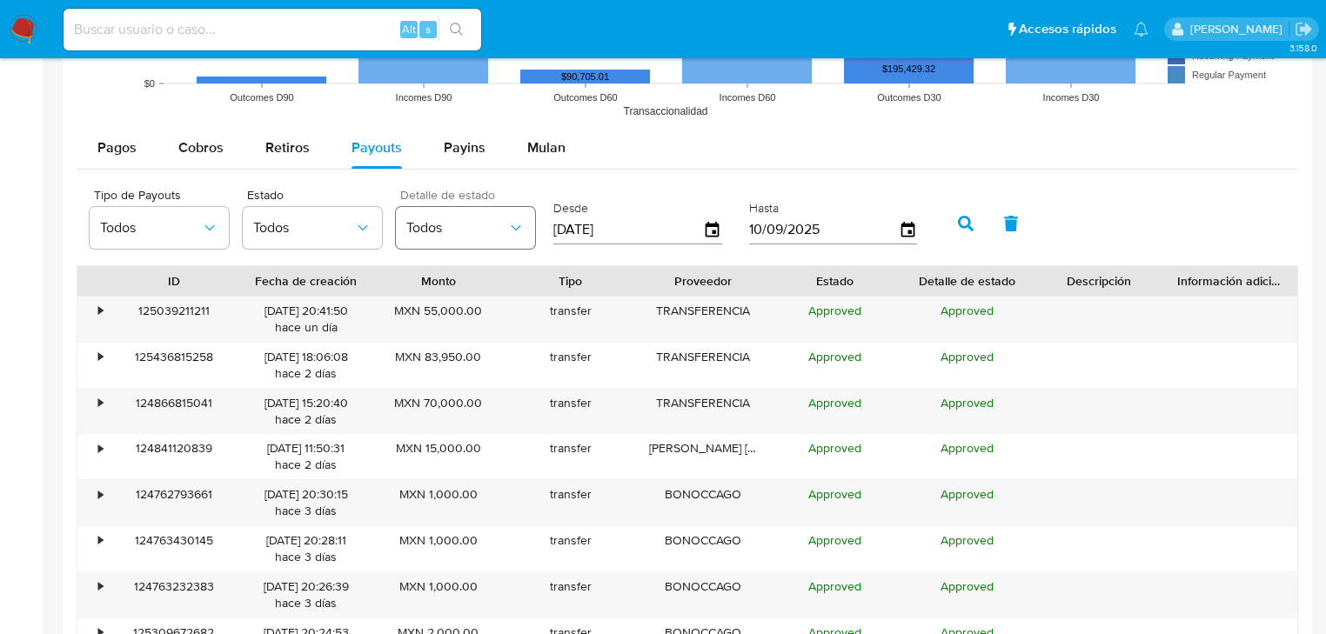
click at [484, 233] on div "Tipo de Payouts Todos Estado Todos Detalle de estado Todos Desde 13/06/2025 Has…" at bounding box center [508, 222] width 854 height 70
type input "2_/__/____"
type input "1_/__/____"
type input "21/08/2025"
click at [969, 223] on icon "button" at bounding box center [966, 224] width 16 height 16
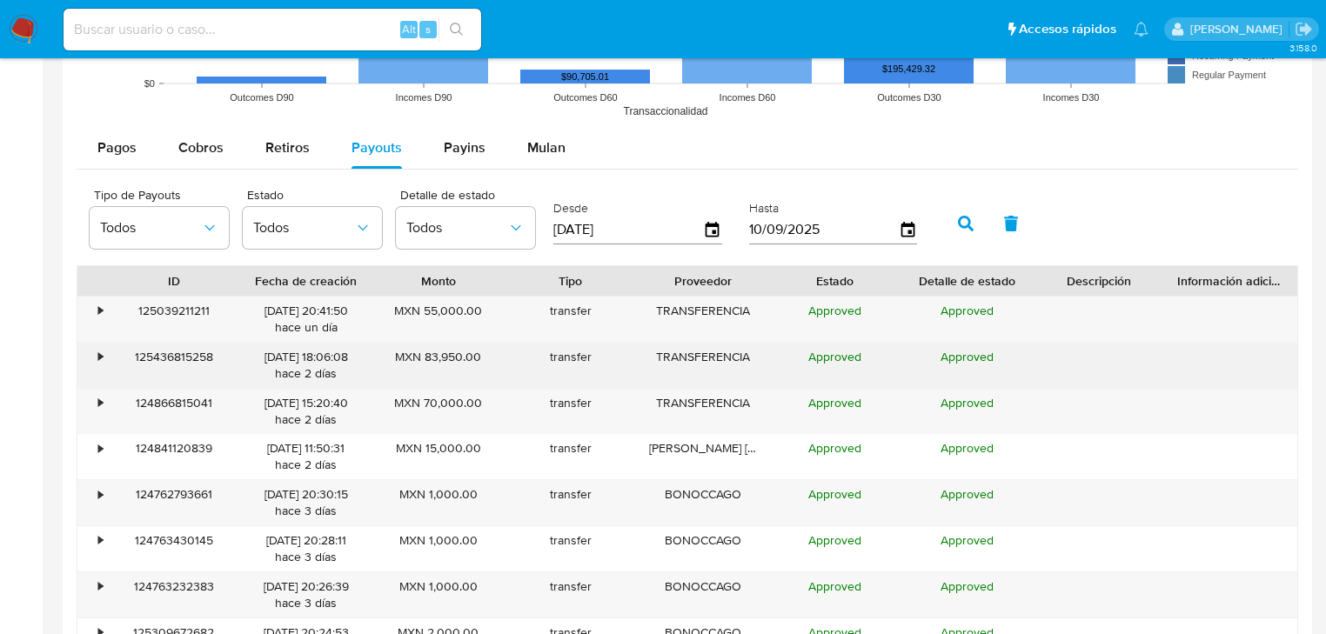
scroll to position [1810, 0]
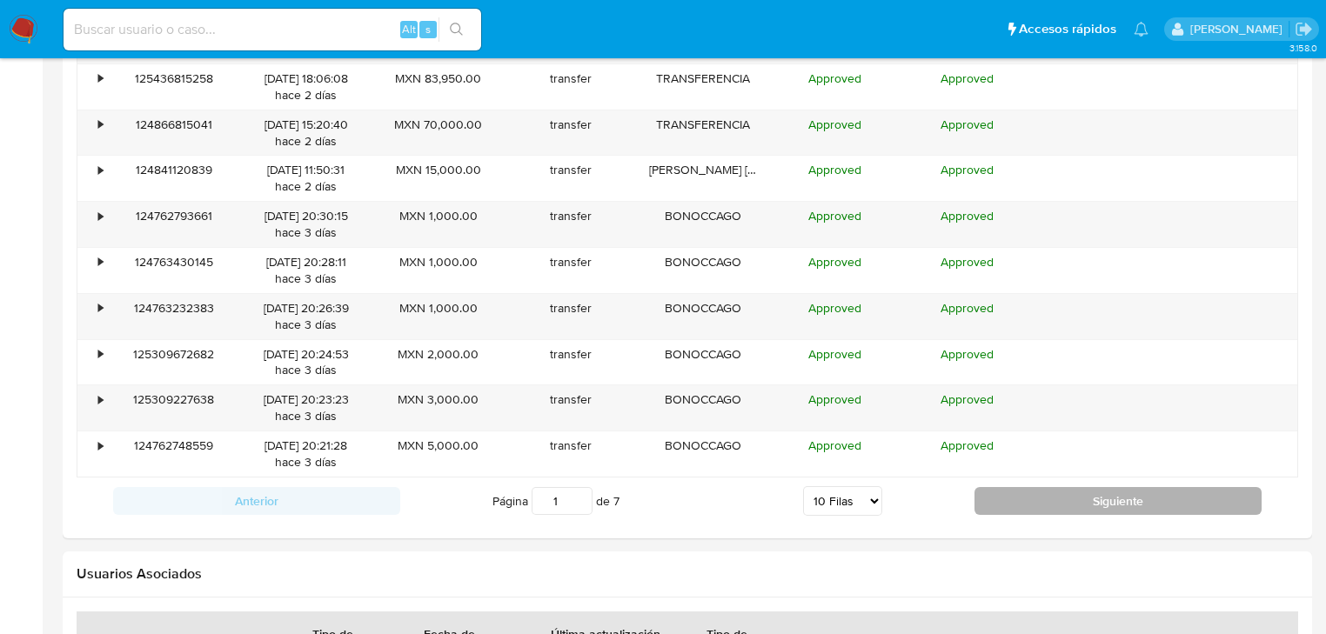
click at [1062, 505] on button "Siguiente" at bounding box center [1118, 501] width 287 height 28
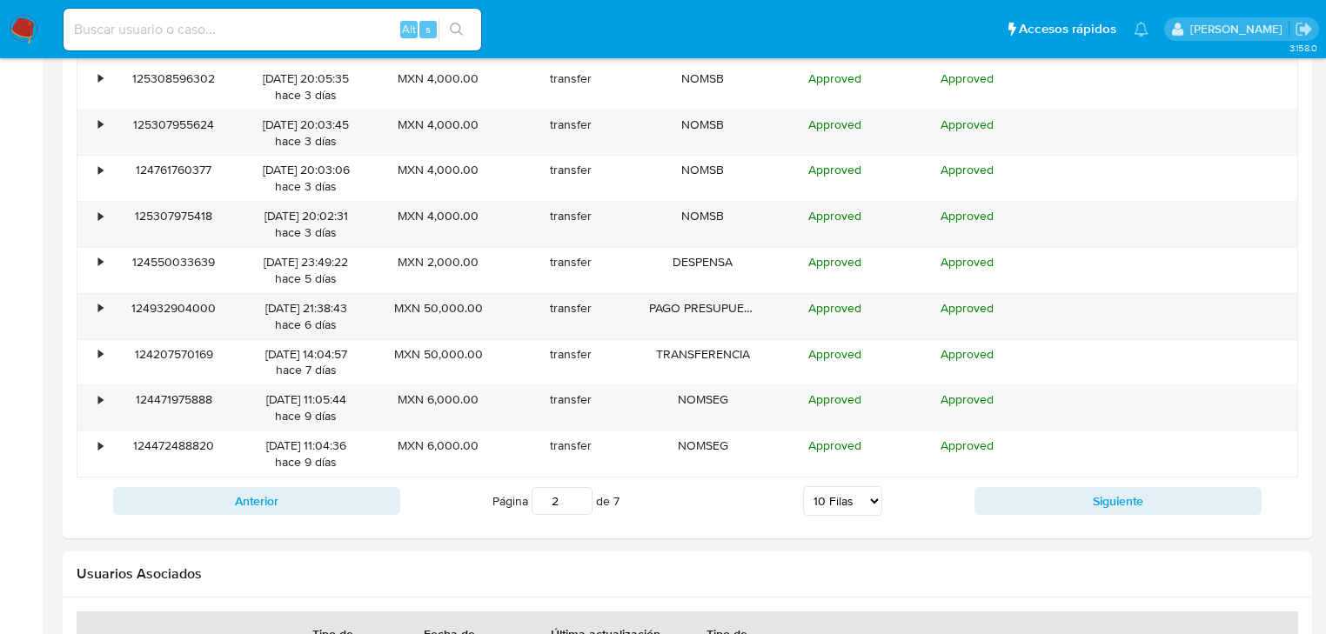
drag, startPoint x: 568, startPoint y: 498, endPoint x: 558, endPoint y: 496, distance: 10.6
click at [540, 496] on input "2" at bounding box center [562, 501] width 61 height 28
type input "7"
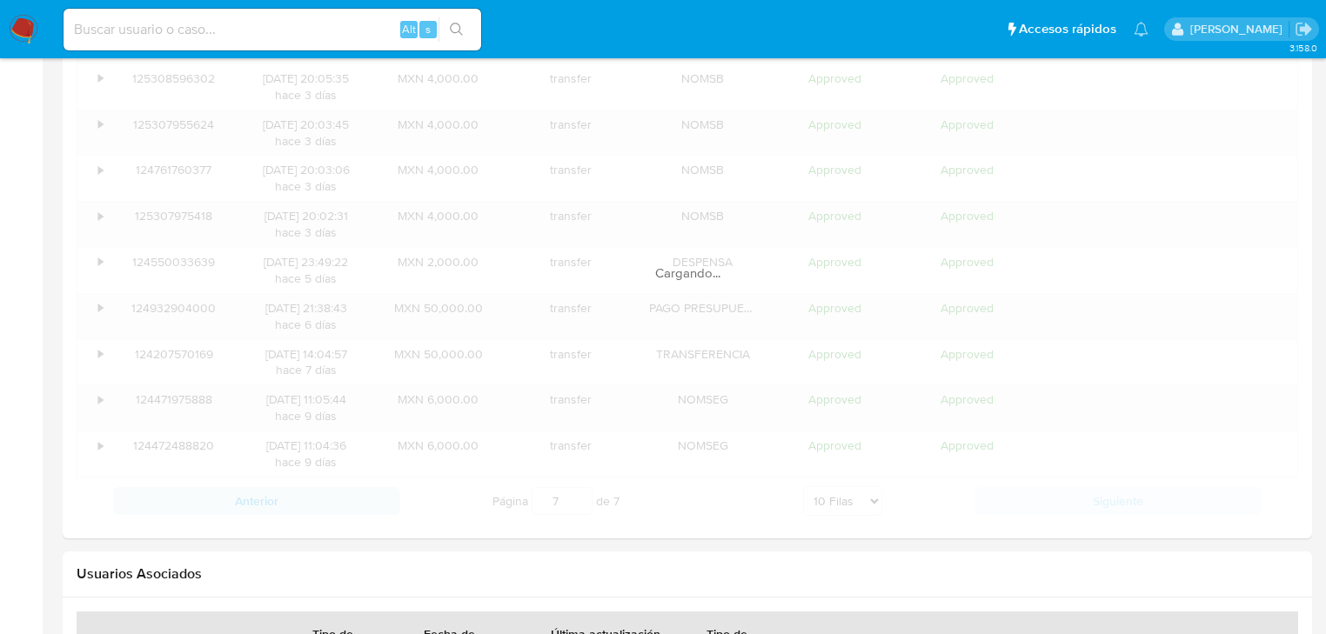
click at [1021, 499] on div "ID Fecha de creación Monto Tipo Proveedor Estado Detalle de estado Descripción …" at bounding box center [688, 256] width 1222 height 538
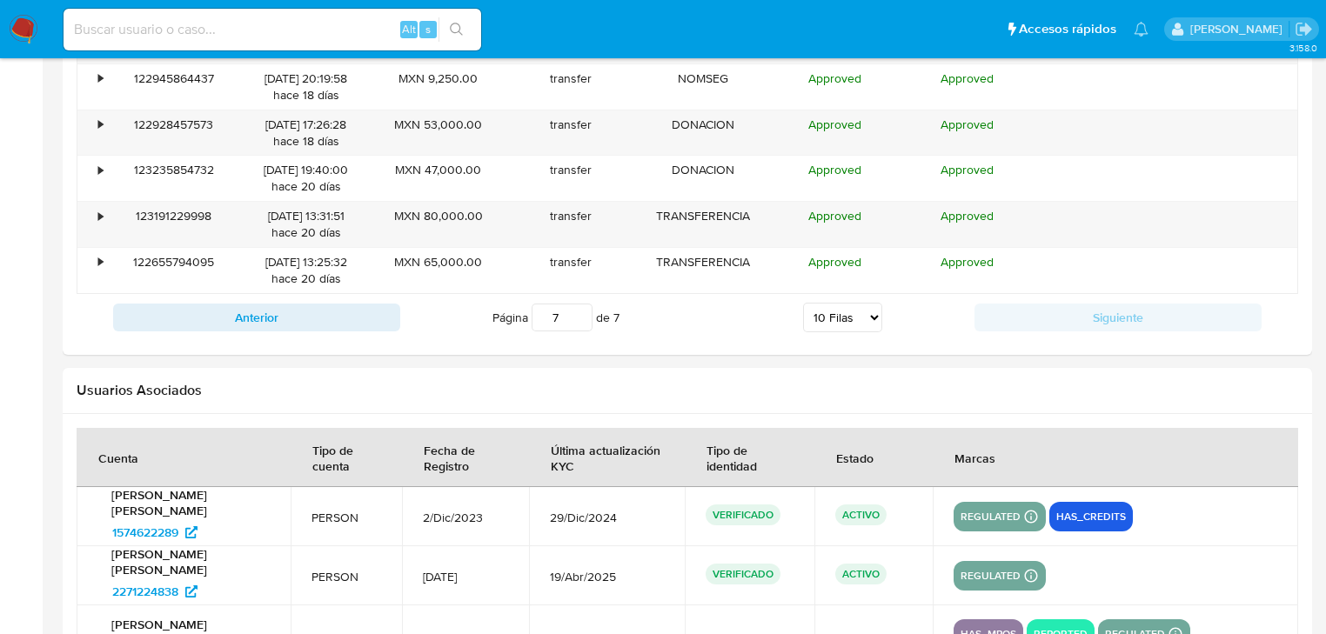
scroll to position [1740, 0]
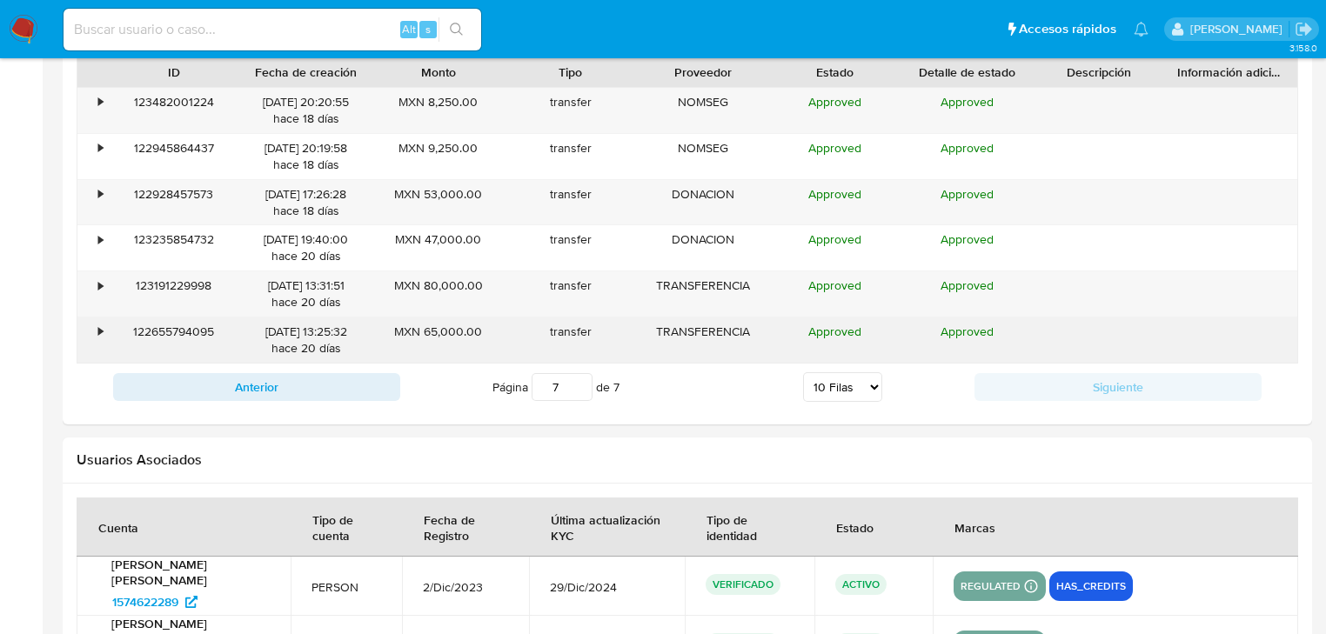
click at [92, 331] on div "•" at bounding box center [92, 340] width 30 height 45
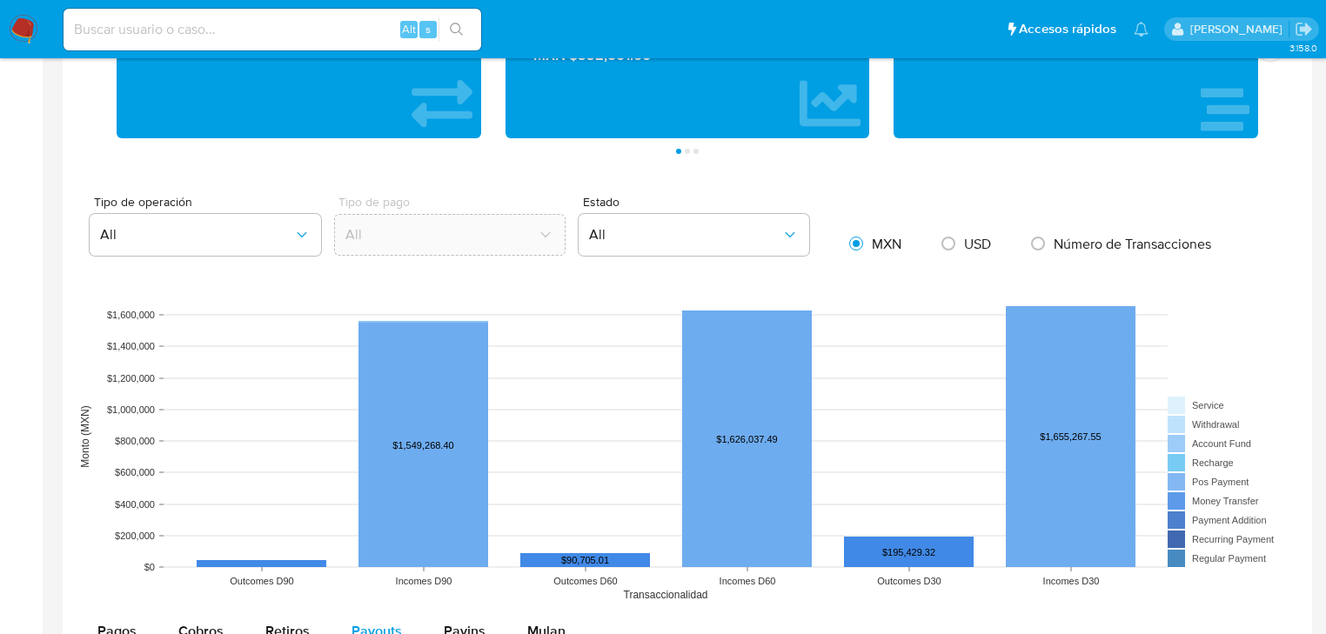
scroll to position [1044, 0]
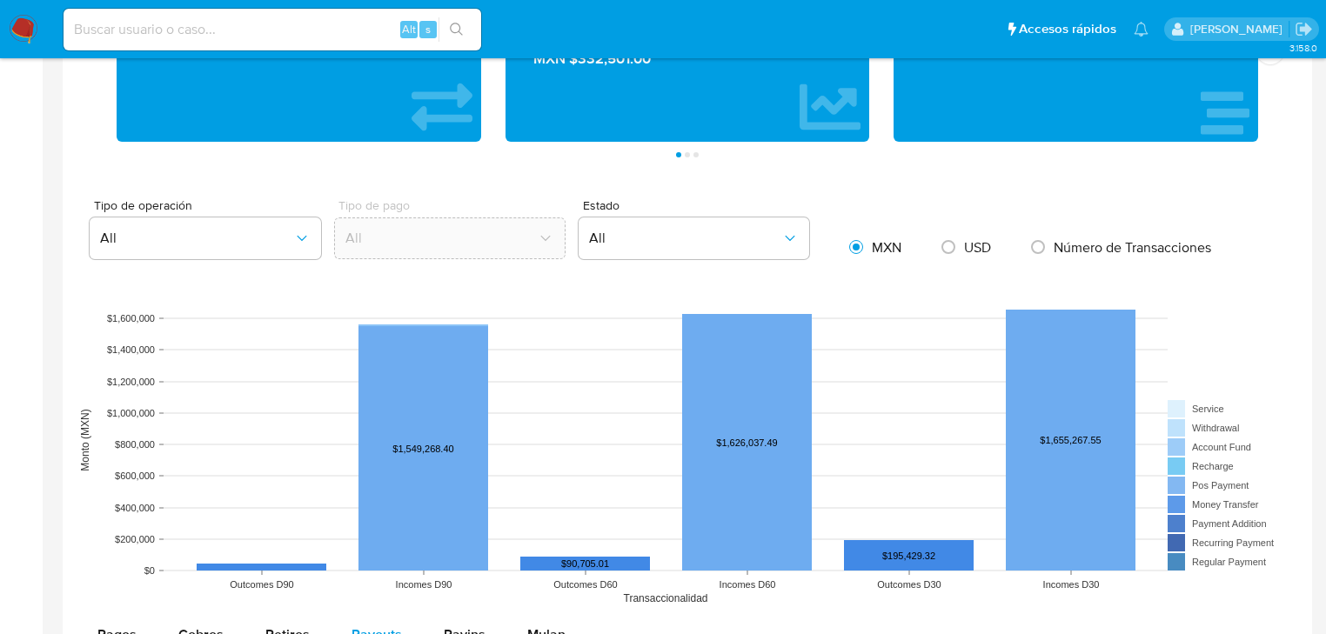
click at [17, 27] on img at bounding box center [24, 30] width 30 height 30
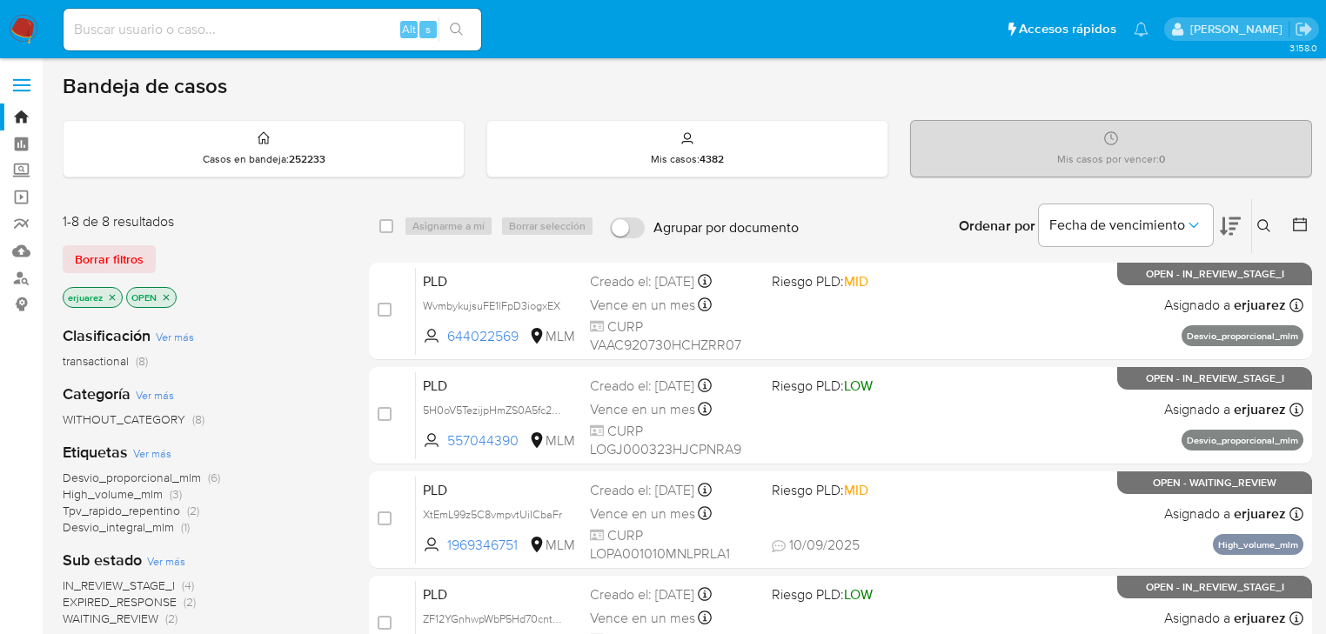
drag, startPoint x: 114, startPoint y: 298, endPoint x: 127, endPoint y: 296, distance: 13.2
click at [118, 296] on p "erjuarez" at bounding box center [93, 297] width 58 height 19
click at [1261, 220] on icon at bounding box center [1264, 226] width 14 height 14
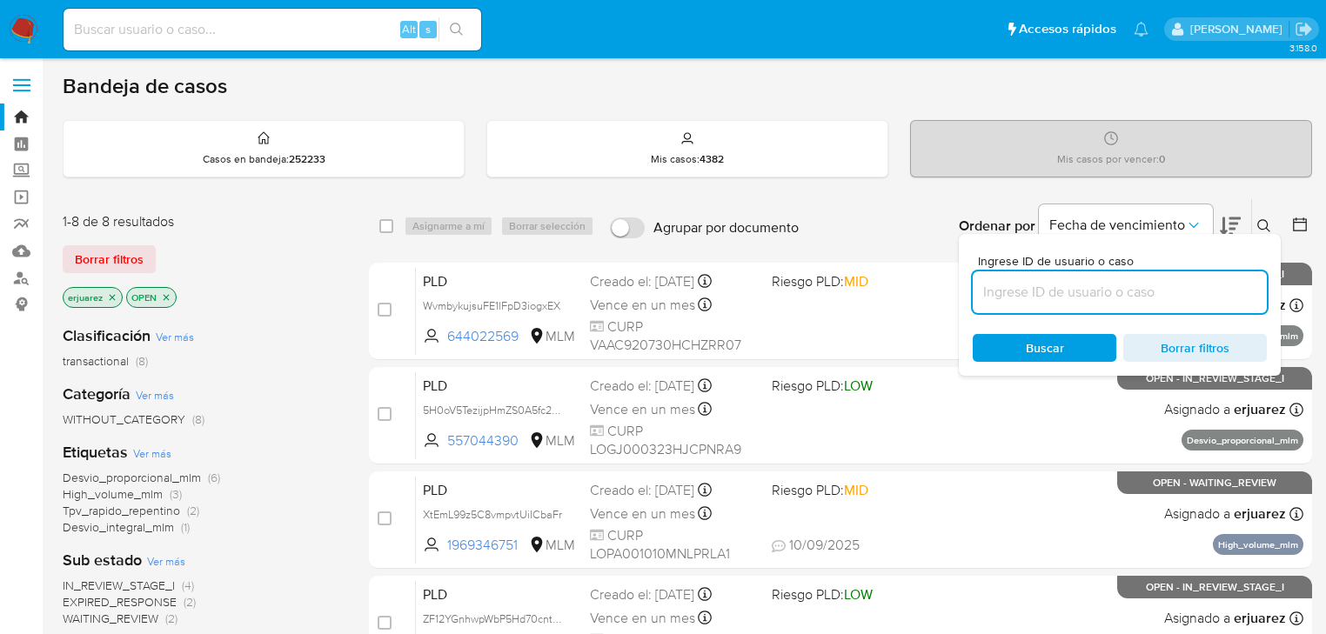
click at [1054, 292] on input at bounding box center [1120, 292] width 294 height 23
type input "2466671520"
click at [1029, 359] on span "Buscar" at bounding box center [1045, 348] width 38 height 28
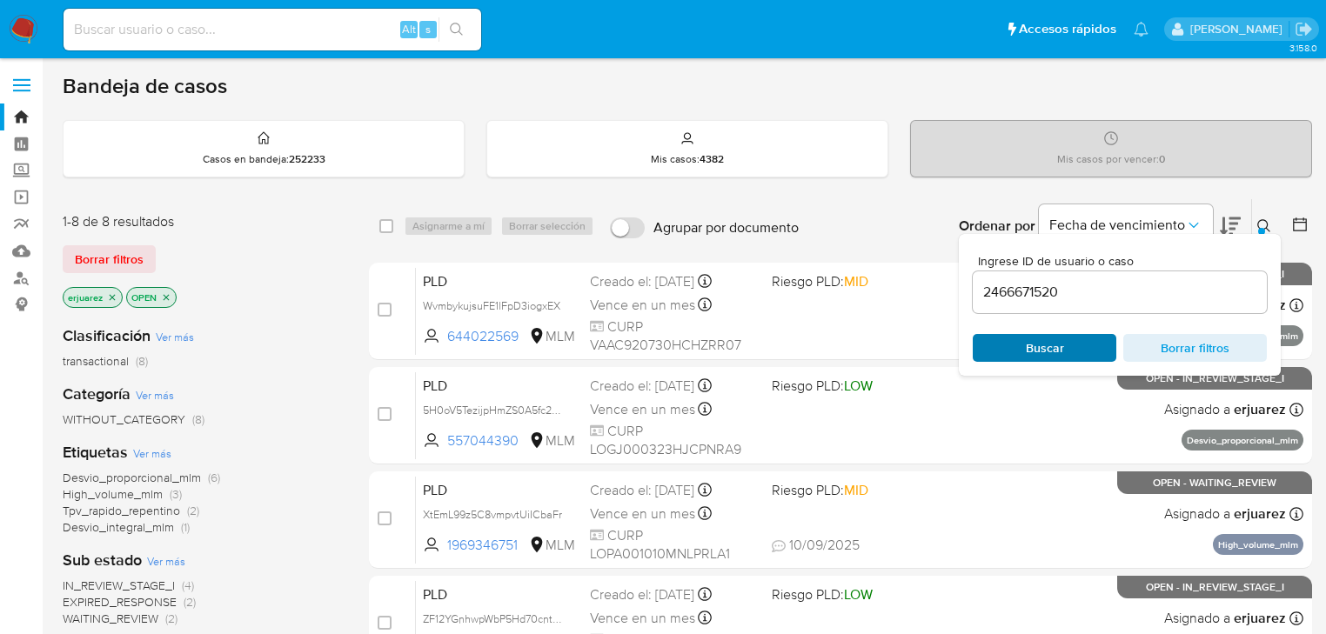
click at [1029, 348] on div "Buscar Borrar filtros" at bounding box center [1120, 348] width 294 height 28
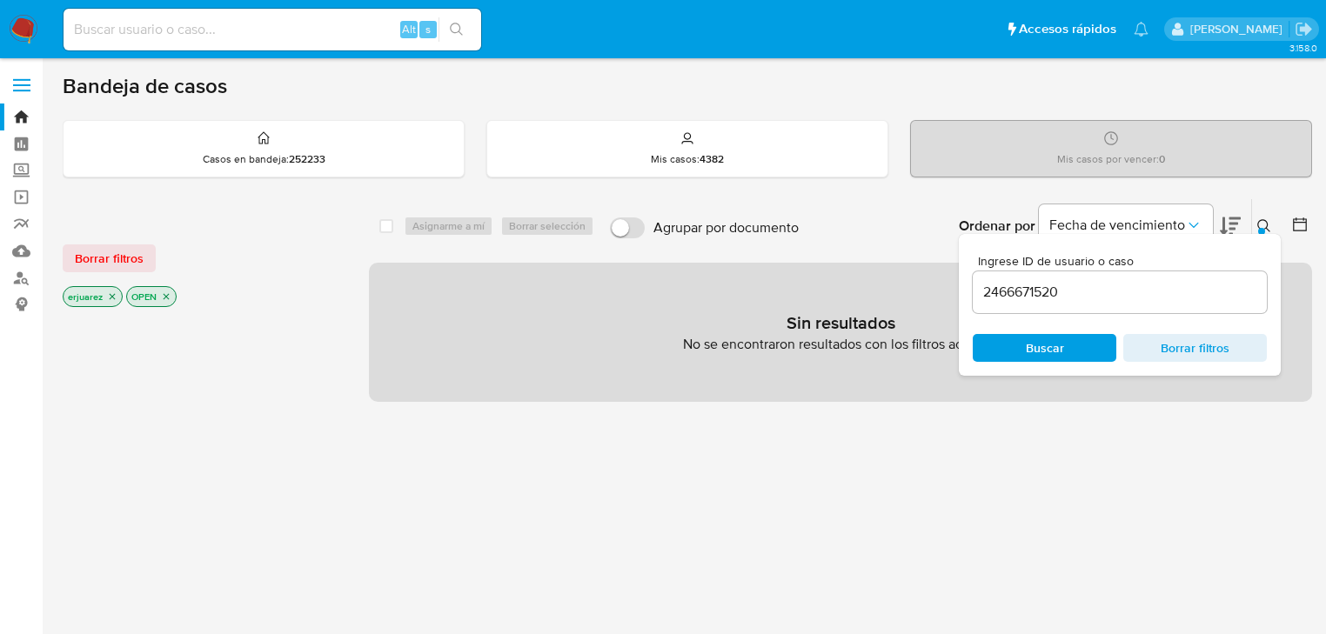
drag, startPoint x: 115, startPoint y: 295, endPoint x: 334, endPoint y: 291, distance: 219.3
click at [115, 294] on icon "close-filter" at bounding box center [112, 297] width 10 height 10
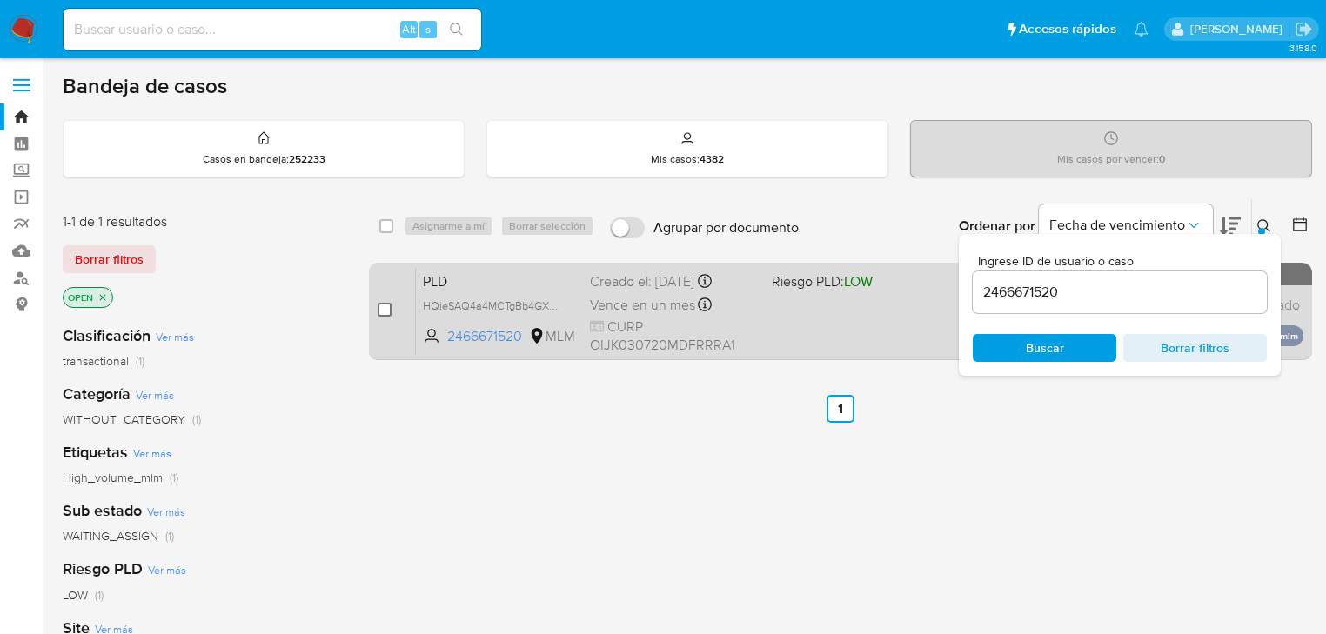
click at [386, 308] on input "checkbox" at bounding box center [385, 310] width 14 height 14
checkbox input "true"
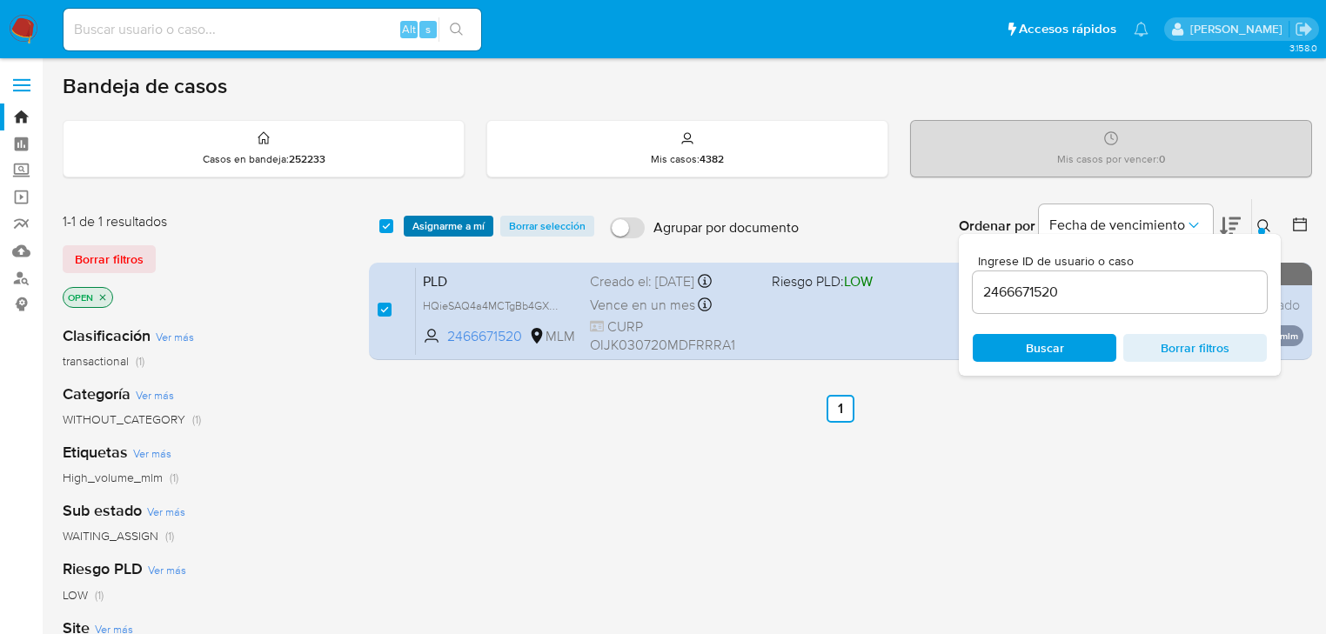
click at [447, 229] on span "Asignarme a mí" at bounding box center [448, 226] width 72 height 17
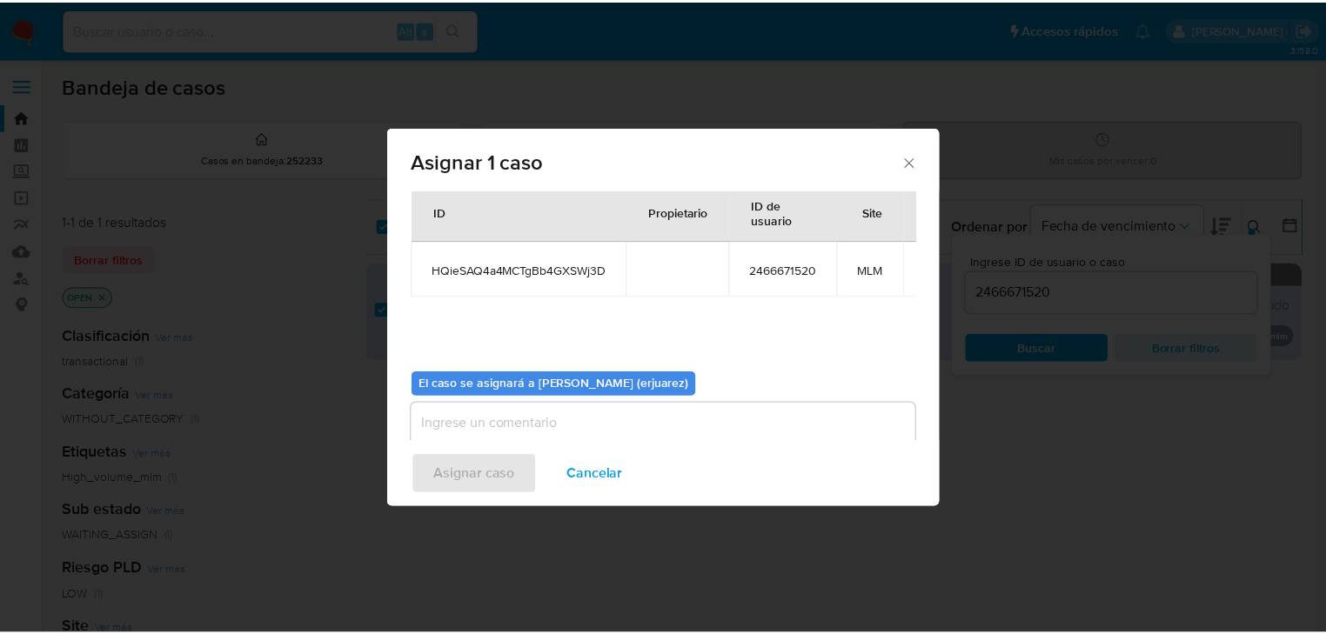
scroll to position [90, 0]
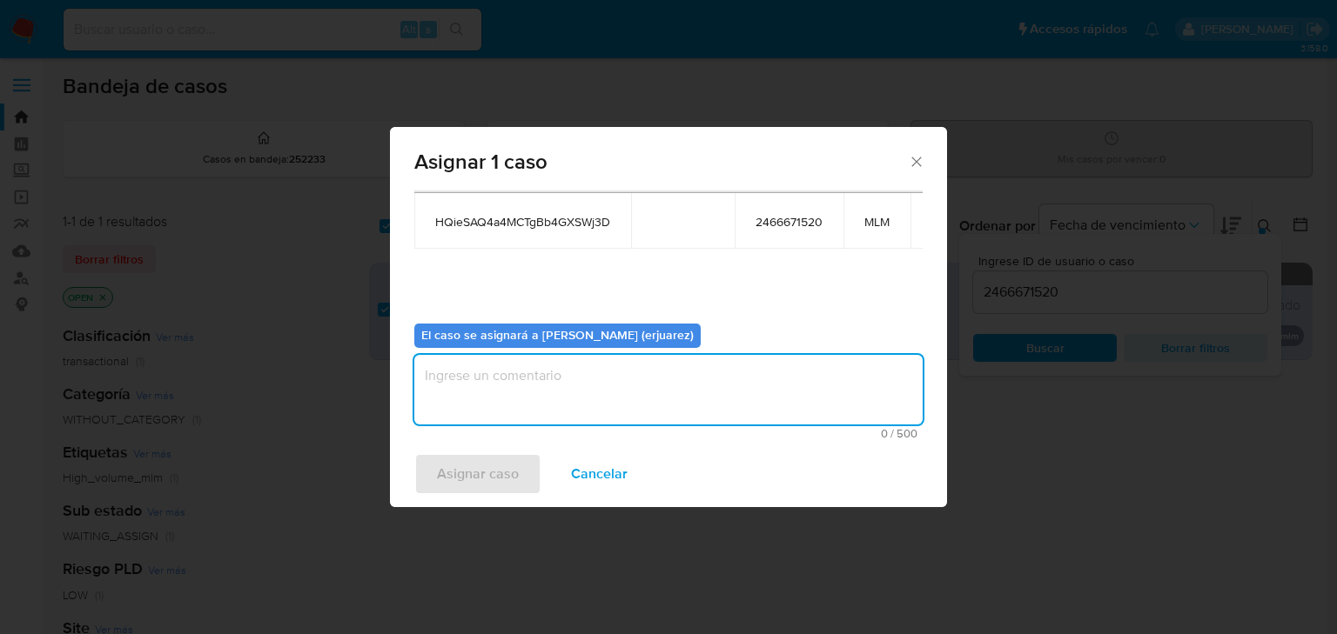
click at [581, 393] on textarea "assign-modal" at bounding box center [668, 390] width 508 height 70
type textarea "EPJU"
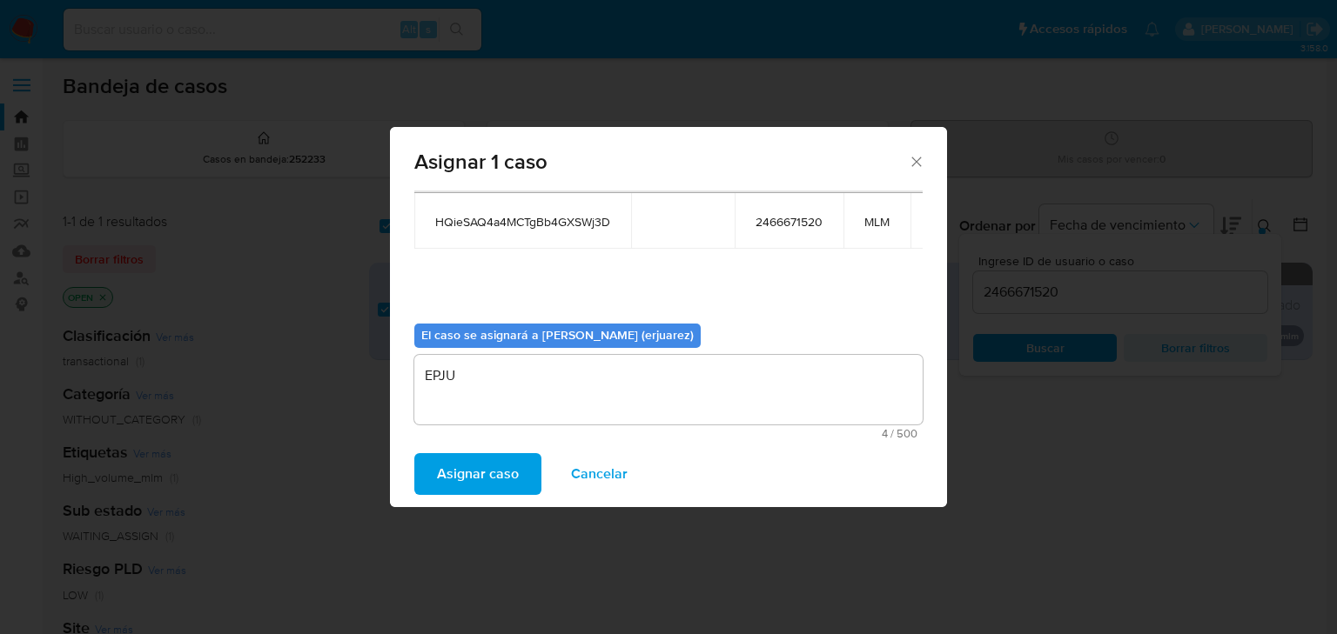
click at [491, 479] on span "Asignar caso" at bounding box center [478, 474] width 82 height 38
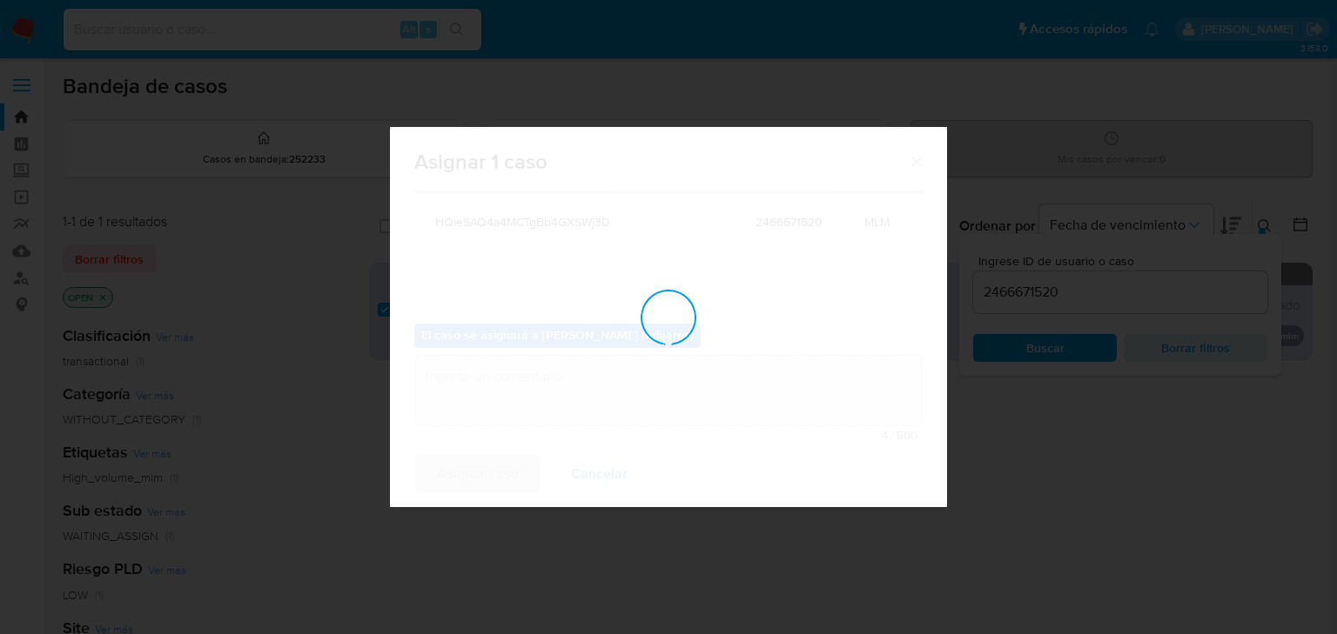
checkbox input "false"
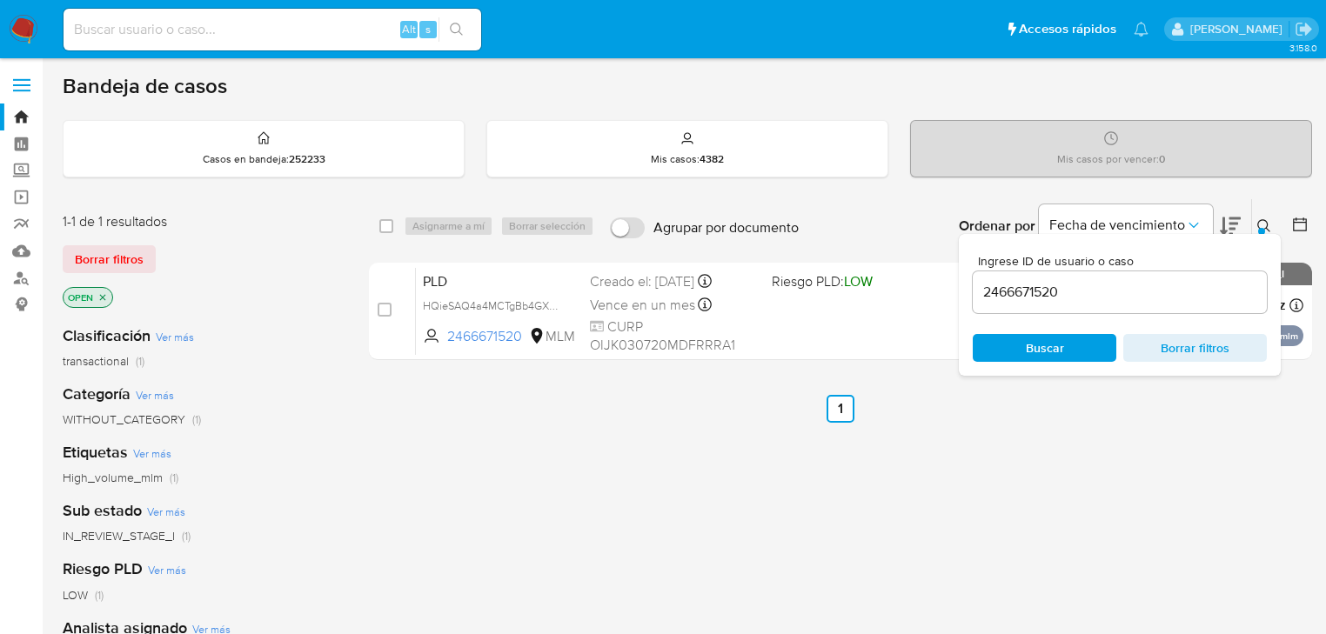
drag, startPoint x: 571, startPoint y: 474, endPoint x: 1141, endPoint y: 286, distance: 600.2
click at [578, 473] on div "select-all-cases-checkbox Asignarme a mí Borrar selección Agrupar por documento…" at bounding box center [840, 592] width 943 height 788
click at [1257, 216] on button at bounding box center [1266, 226] width 29 height 21
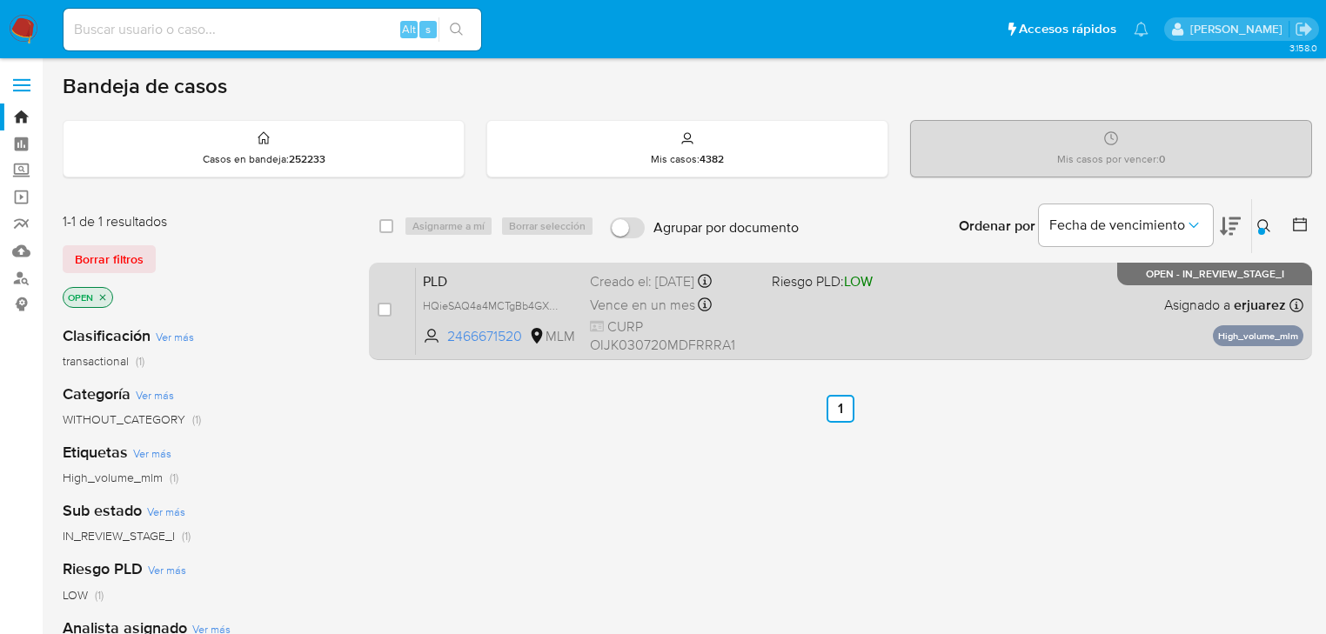
click at [1062, 312] on div "PLD HQieSAQ4a4MCTgBb4GXSWj3D 2466671520 MLM Riesgo PLD: LOW Creado el: [DATE] C…" at bounding box center [860, 311] width 888 height 88
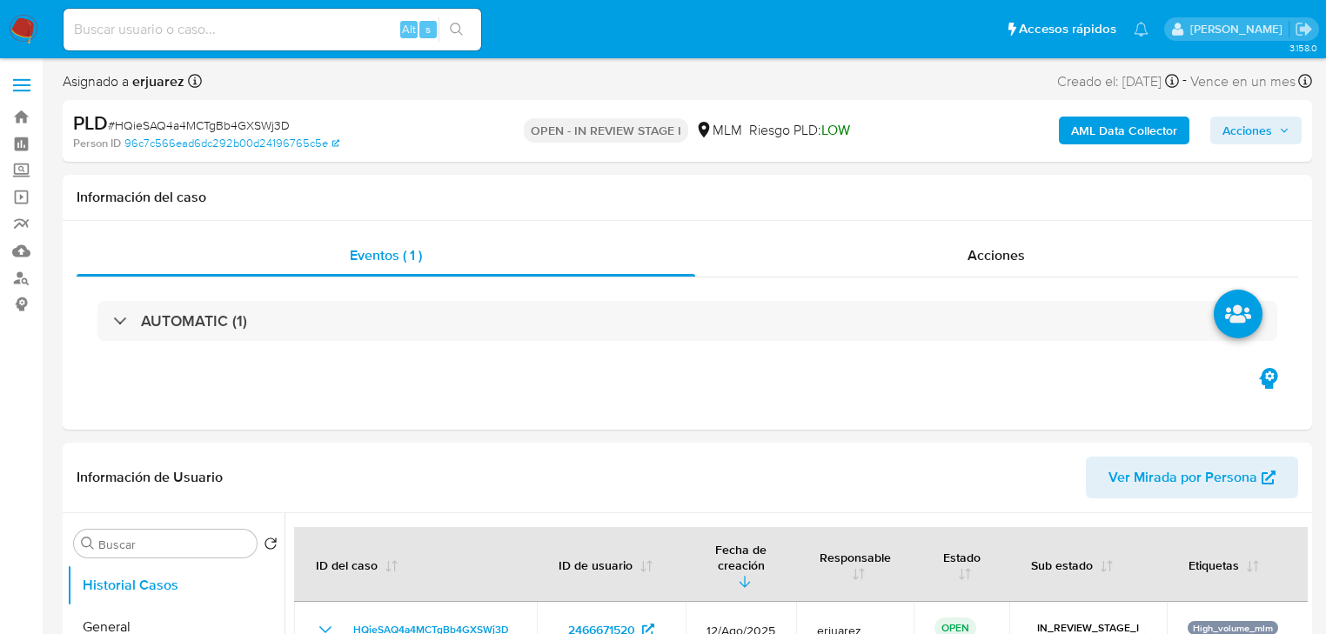
select select "10"
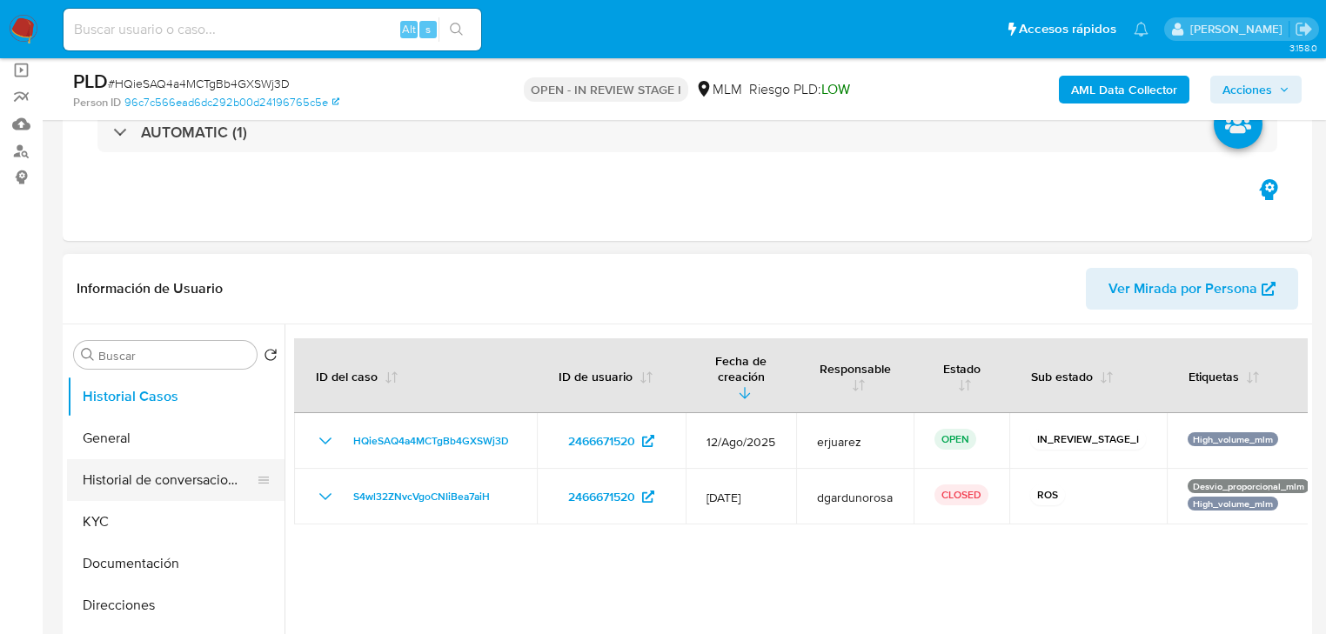
scroll to position [278, 0]
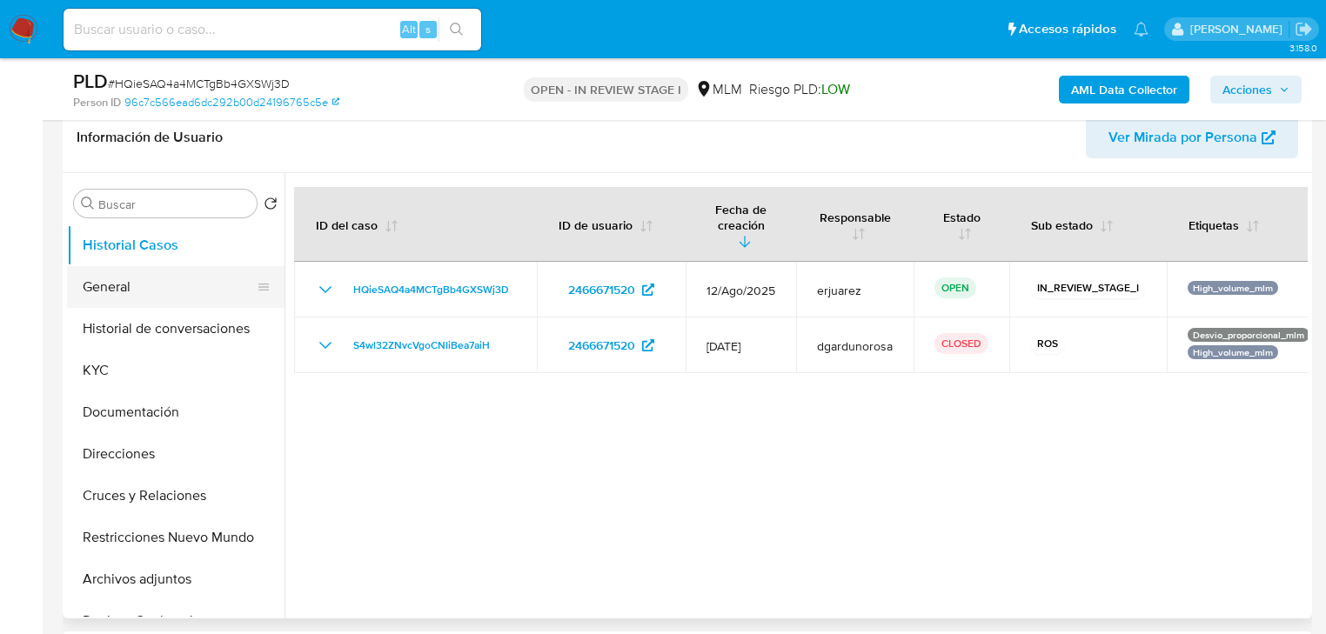
click at [123, 302] on button "General" at bounding box center [169, 287] width 204 height 42
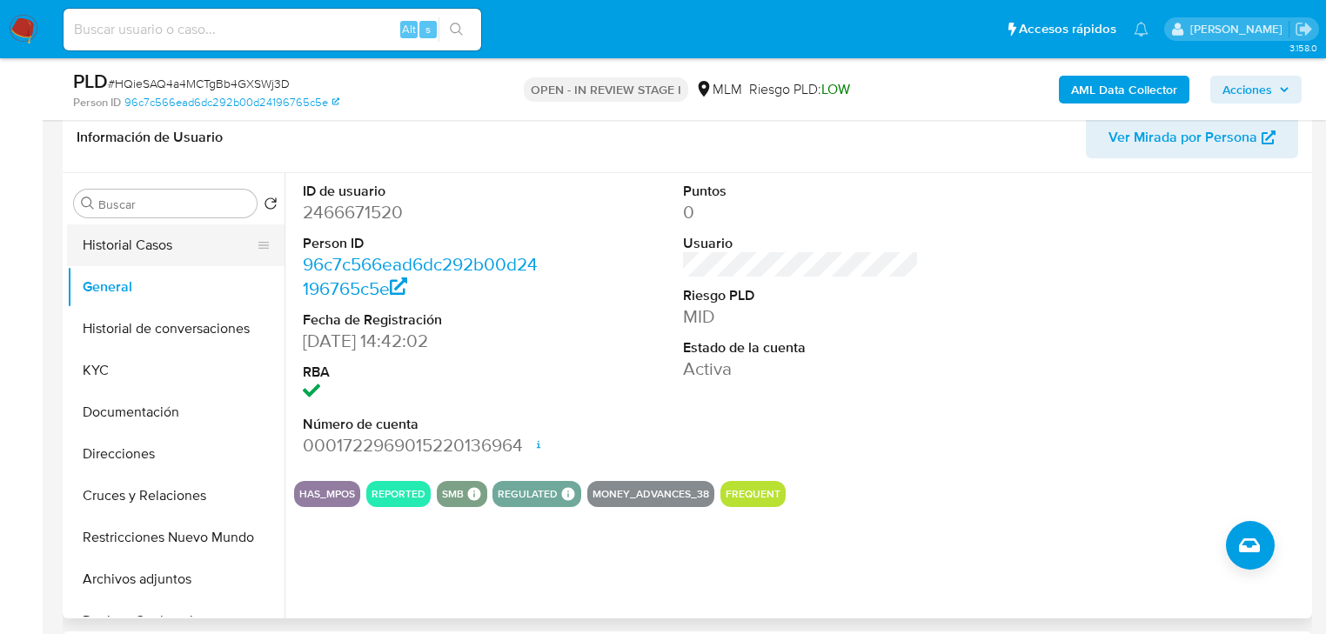
click at [137, 246] on button "Historial Casos" at bounding box center [169, 246] width 204 height 42
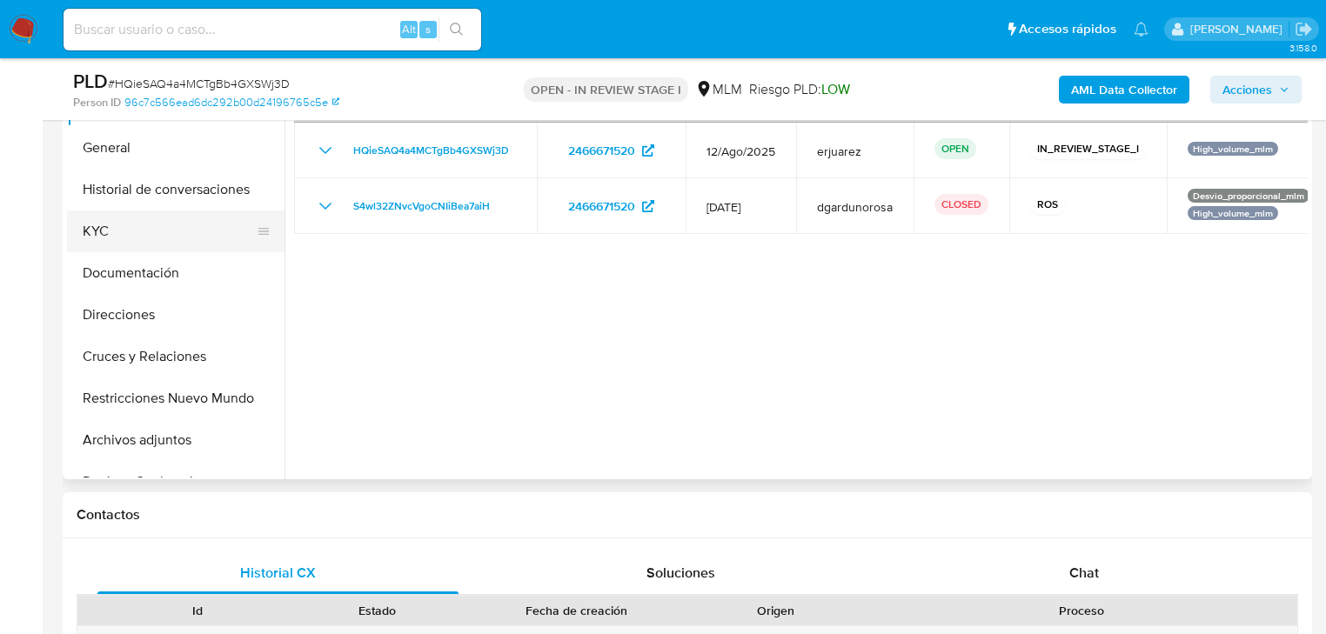
drag, startPoint x: 109, startPoint y: 225, endPoint x: 212, endPoint y: 245, distance: 105.6
click at [110, 225] on button "KYC" at bounding box center [169, 232] width 204 height 42
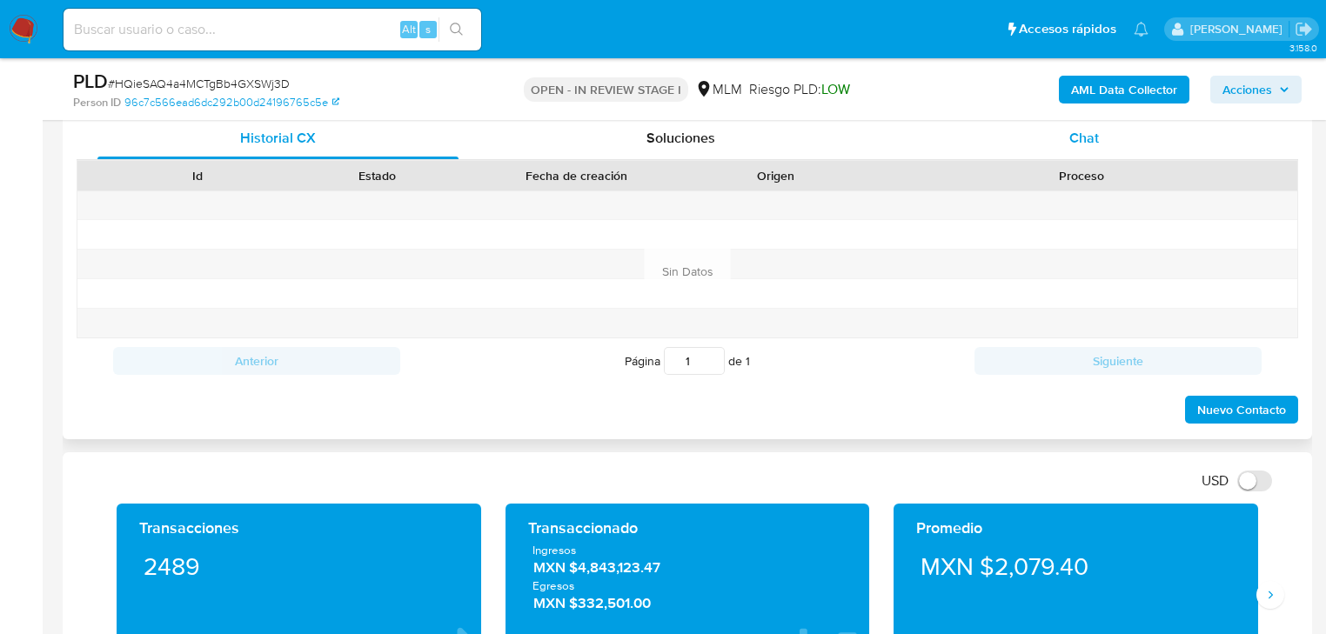
scroll to position [1114, 0]
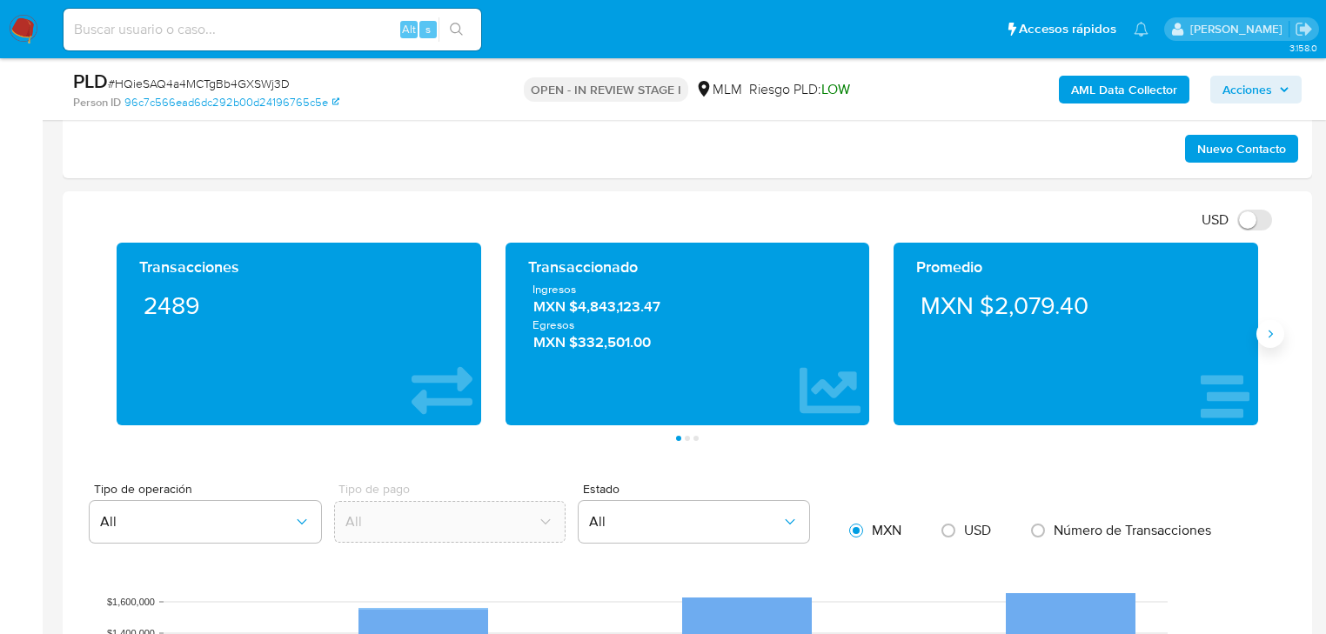
click at [1262, 330] on button "Siguiente" at bounding box center [1271, 334] width 28 height 28
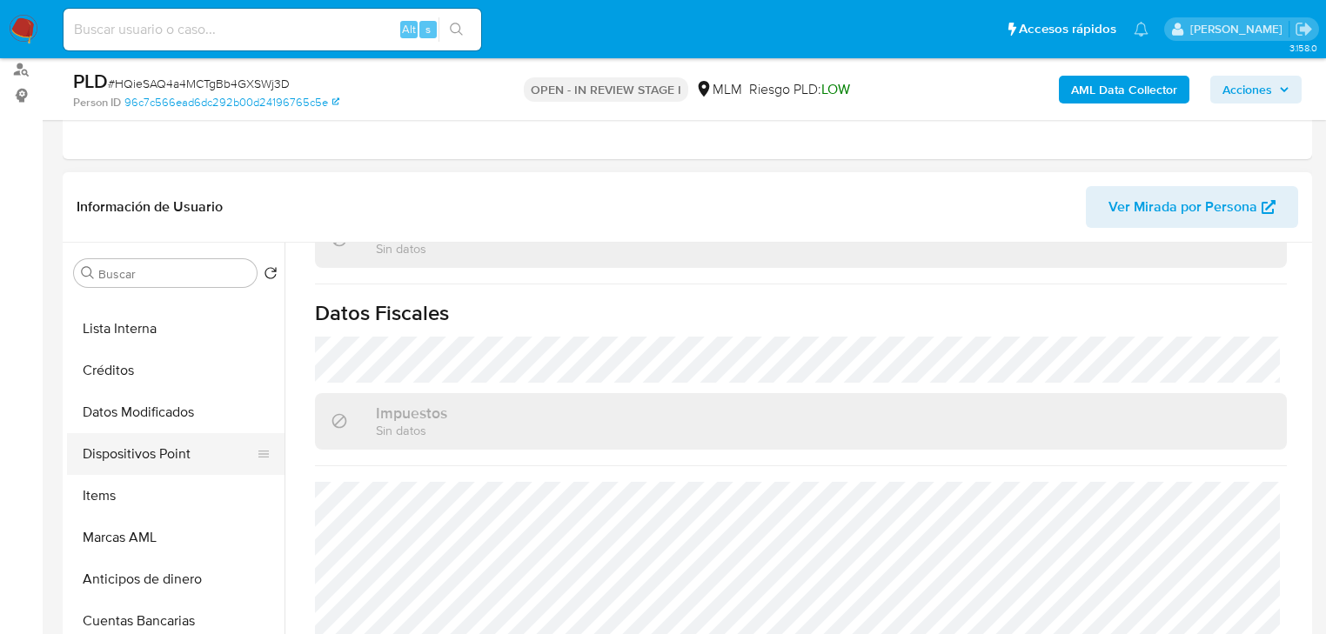
scroll to position [348, 0]
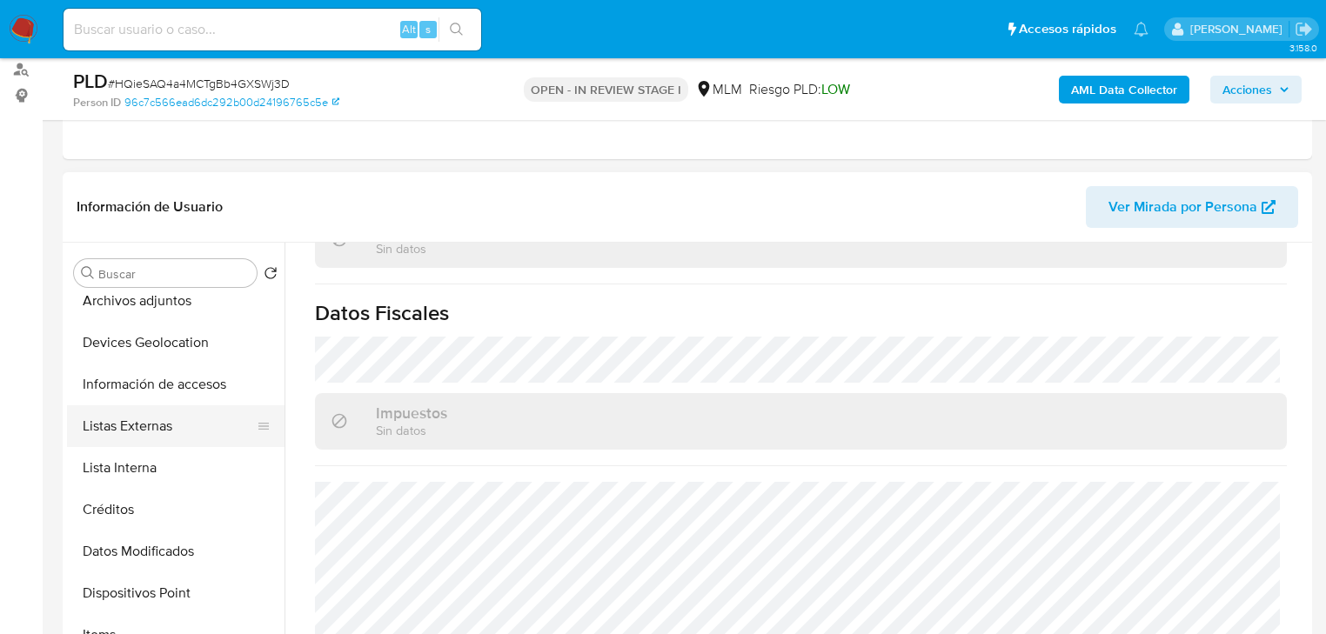
drag, startPoint x: 164, startPoint y: 426, endPoint x: 193, endPoint y: 412, distance: 32.7
click at [164, 424] on button "Listas Externas" at bounding box center [169, 427] width 204 height 42
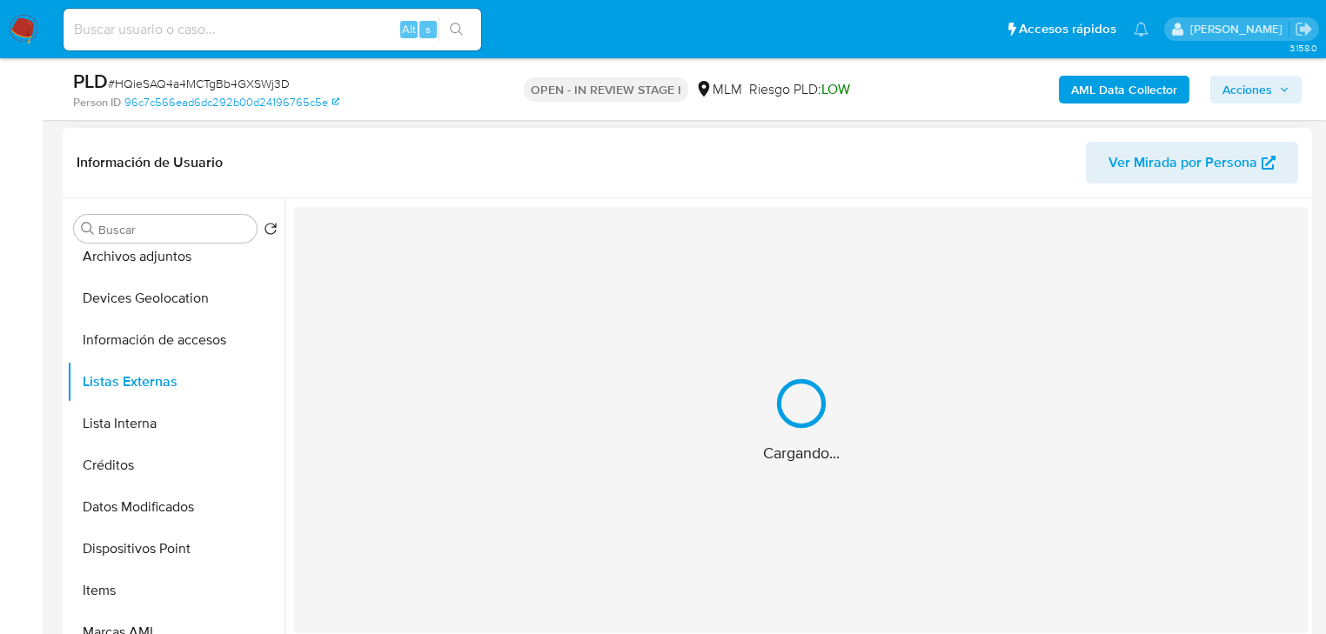
scroll to position [278, 0]
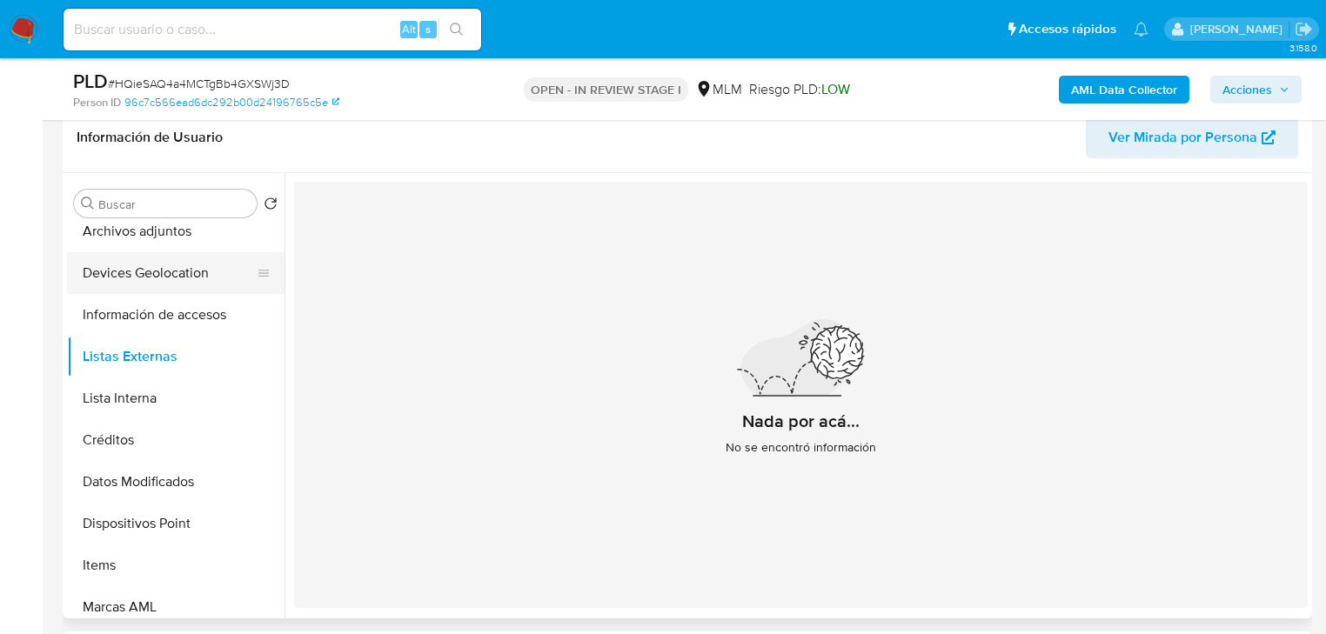
click at [155, 264] on button "Devices Geolocation" at bounding box center [169, 273] width 204 height 42
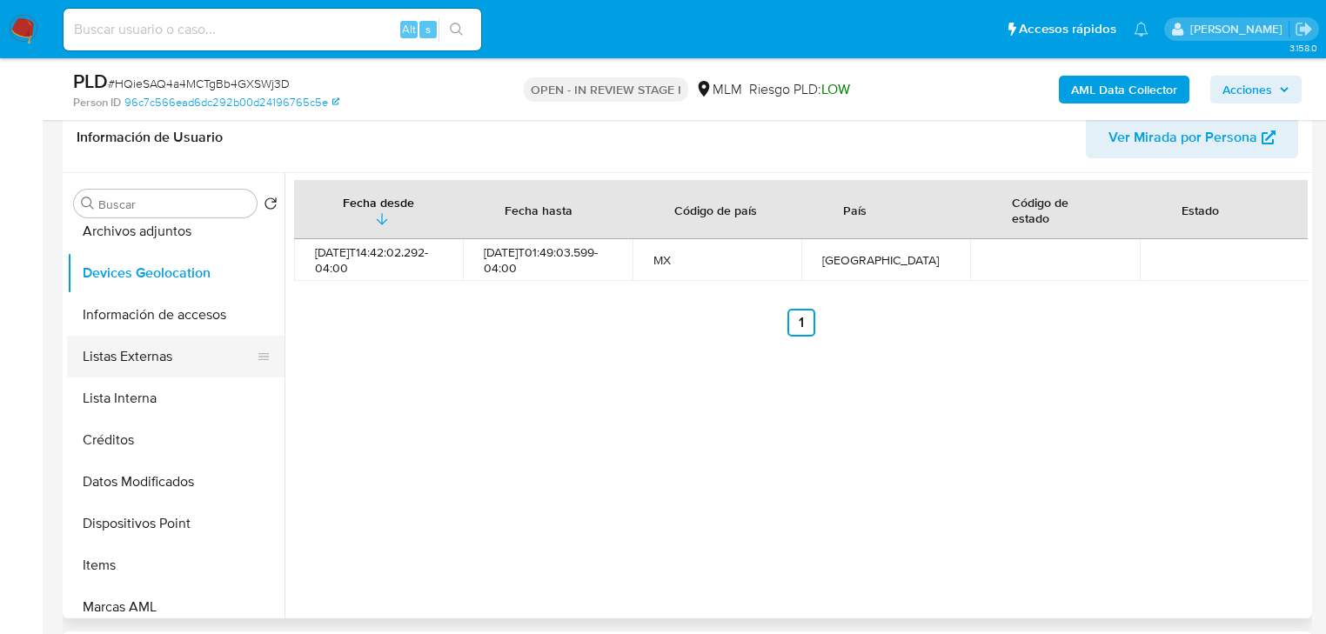
scroll to position [70, 0]
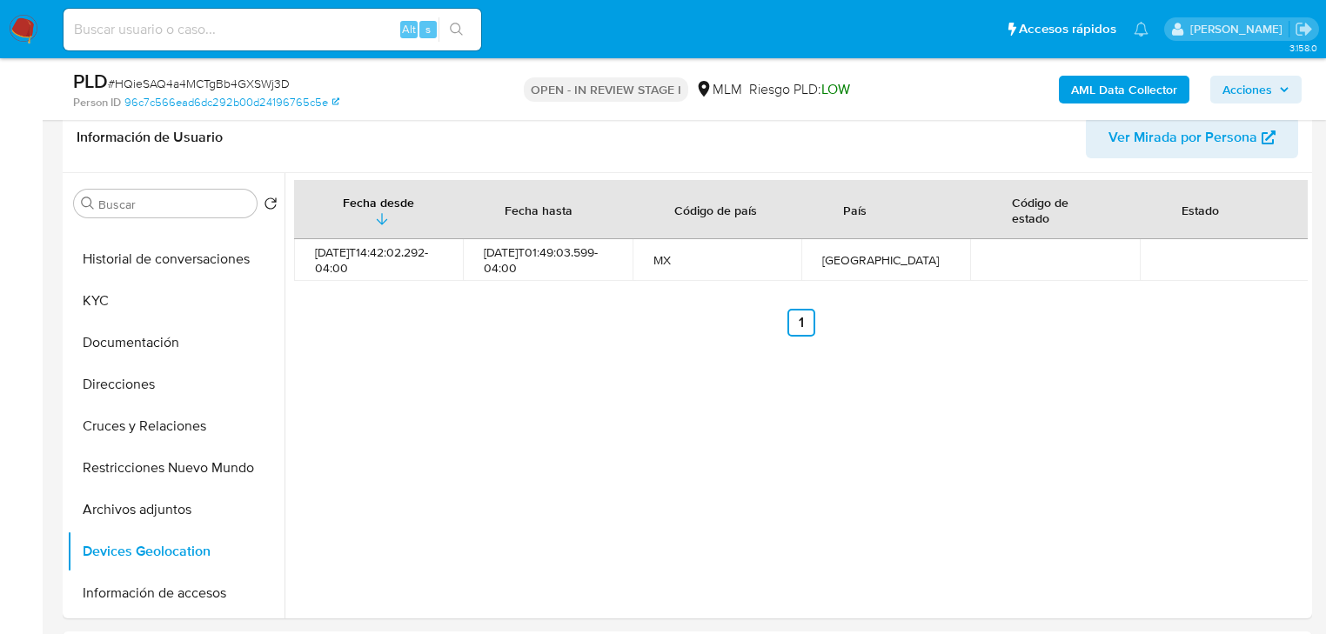
drag, startPoint x: 135, startPoint y: 341, endPoint x: 407, endPoint y: 241, distance: 290.2
click at [135, 339] on button "Documentación" at bounding box center [176, 343] width 218 height 42
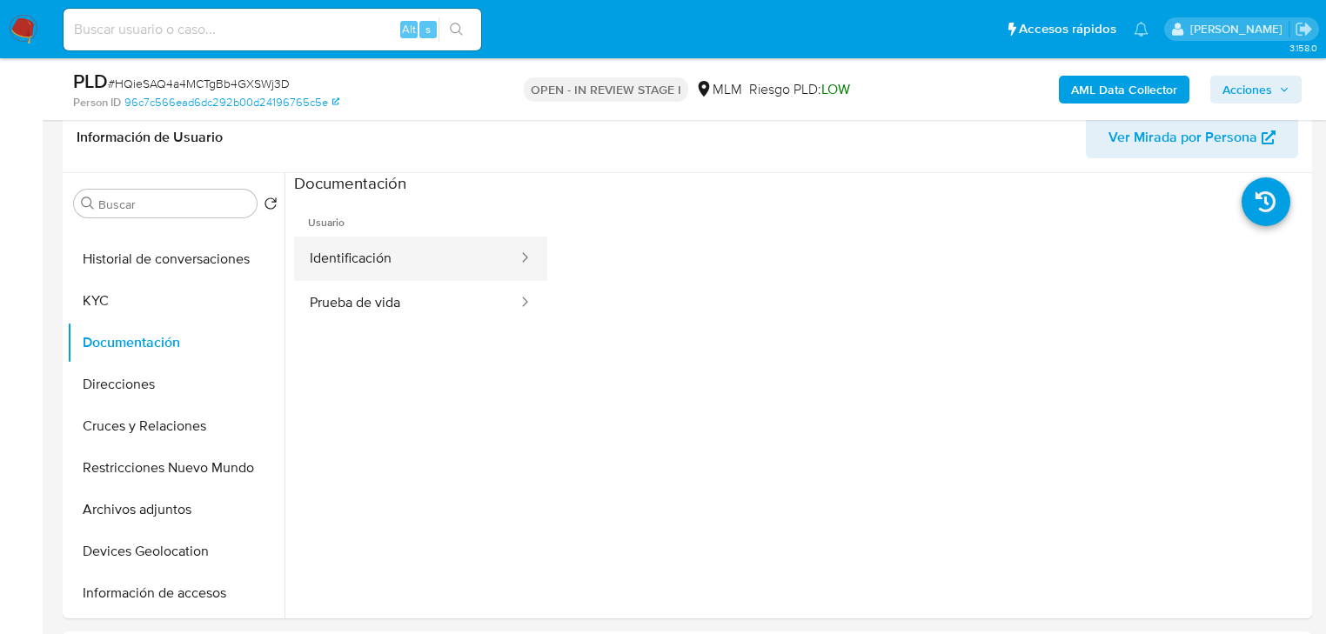
drag, startPoint x: 362, startPoint y: 253, endPoint x: 493, endPoint y: 285, distance: 134.2
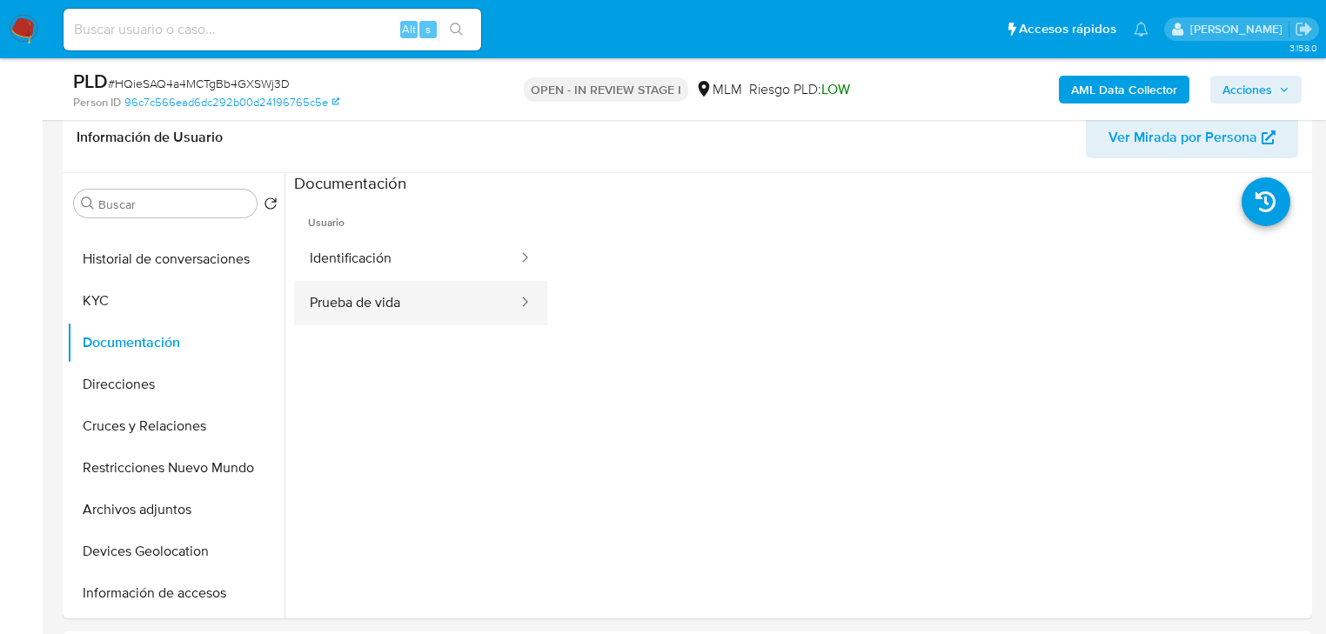
click at [363, 252] on button "Identificación" at bounding box center [406, 259] width 225 height 44
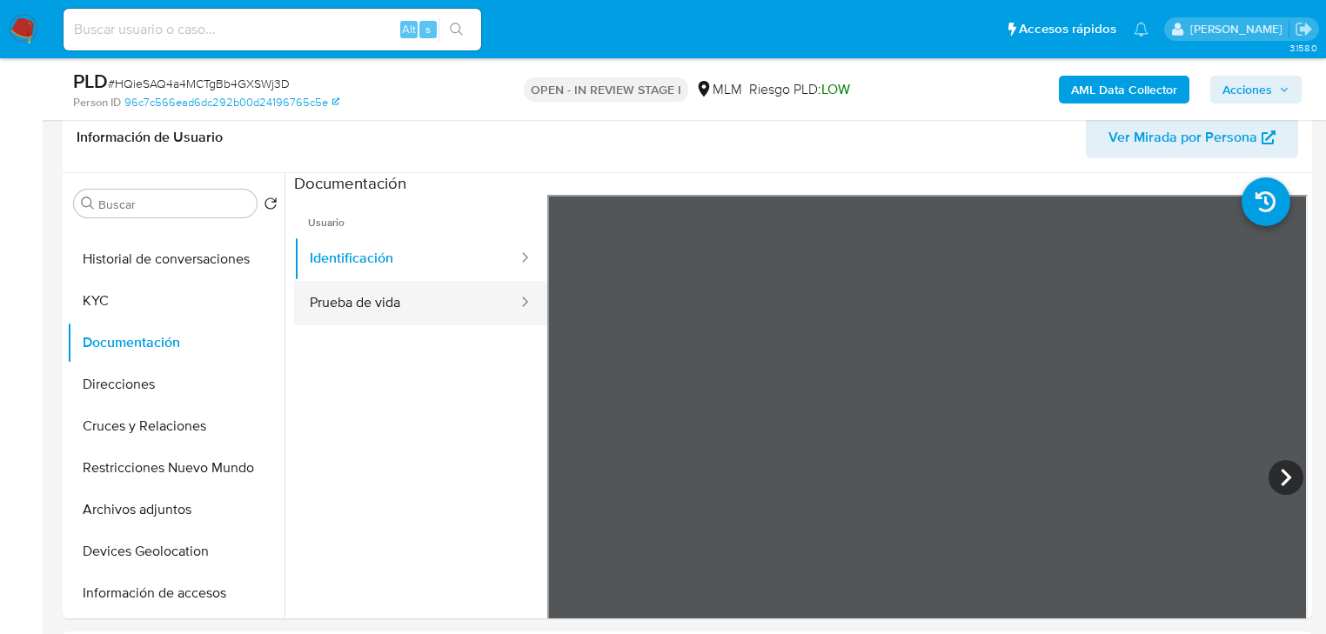
click at [366, 303] on button "Prueba de vida" at bounding box center [406, 303] width 225 height 44
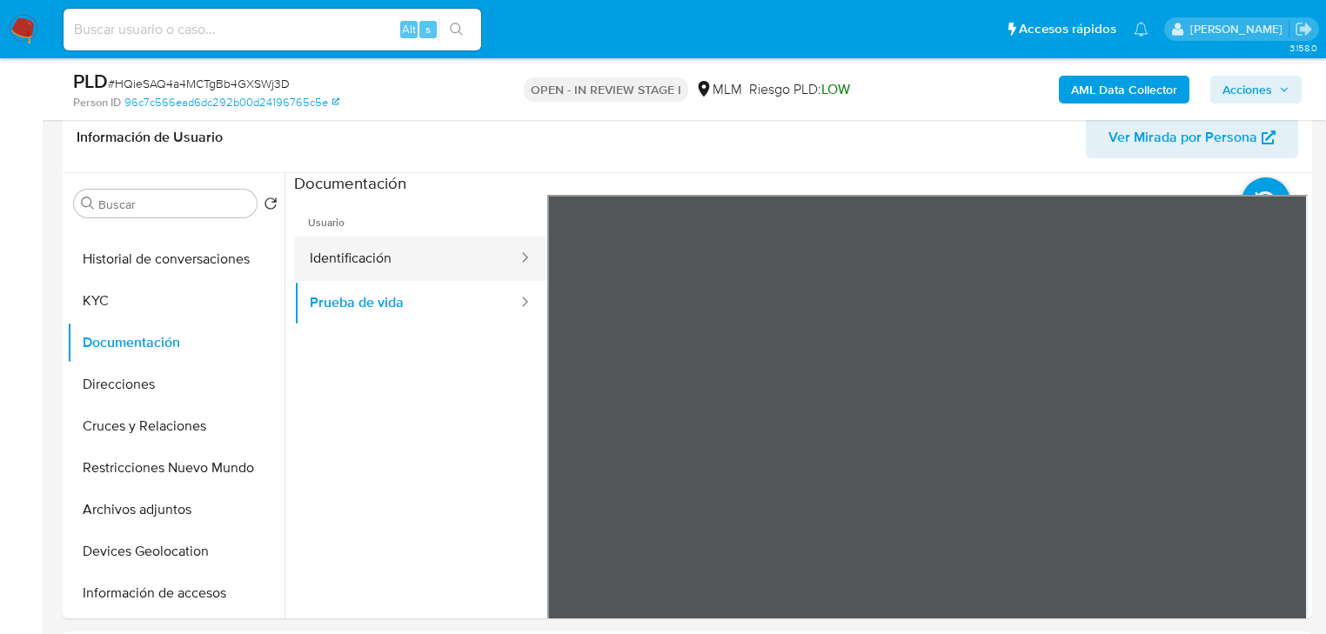
drag, startPoint x: 323, startPoint y: 238, endPoint x: 374, endPoint y: 247, distance: 52.1
click at [340, 241] on button "Identificación" at bounding box center [406, 259] width 225 height 44
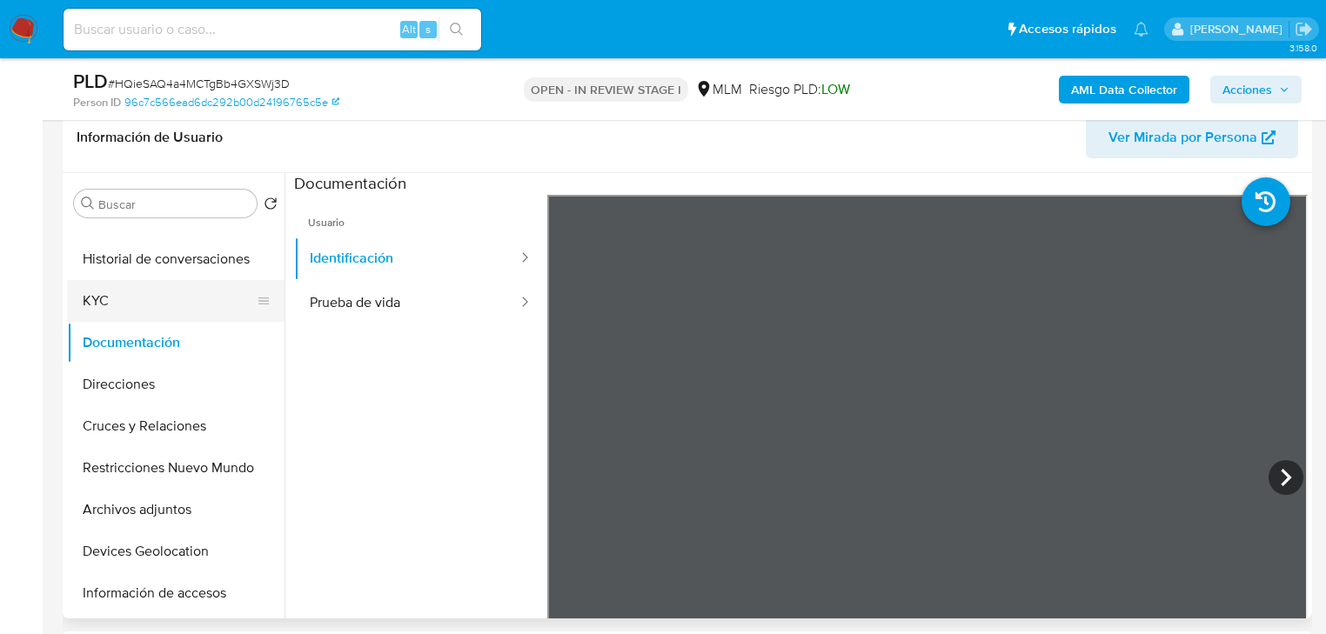
click at [126, 319] on button "KYC" at bounding box center [169, 301] width 204 height 42
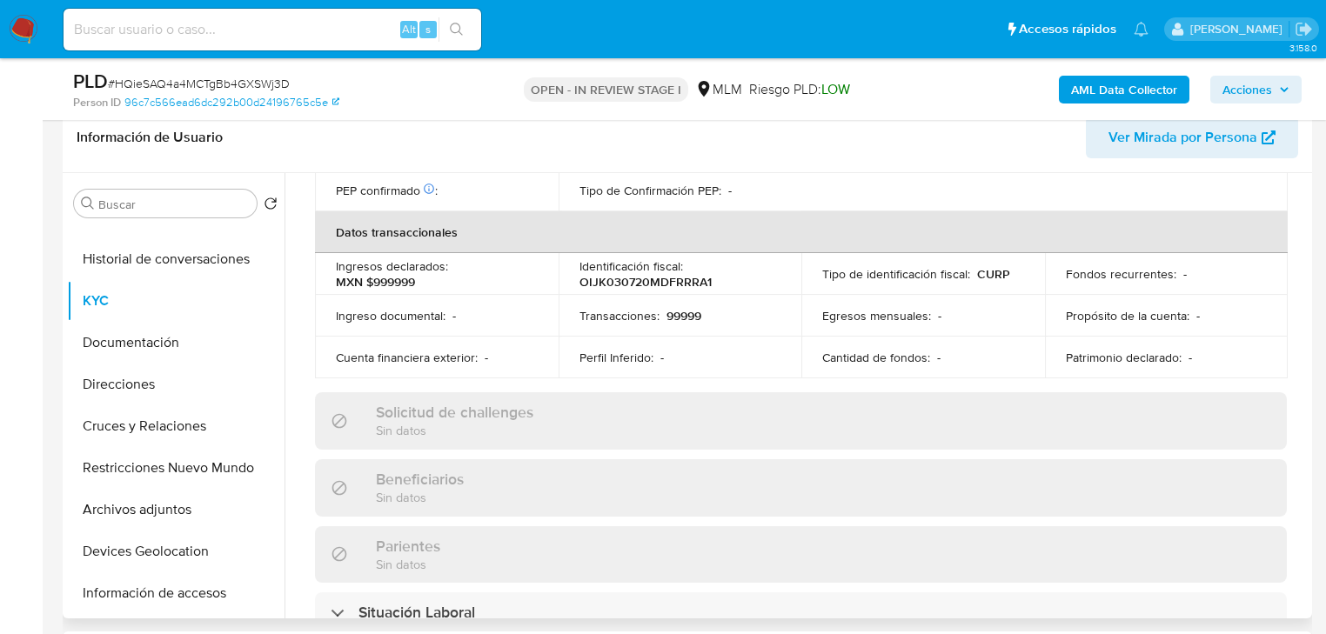
scroll to position [1098, 0]
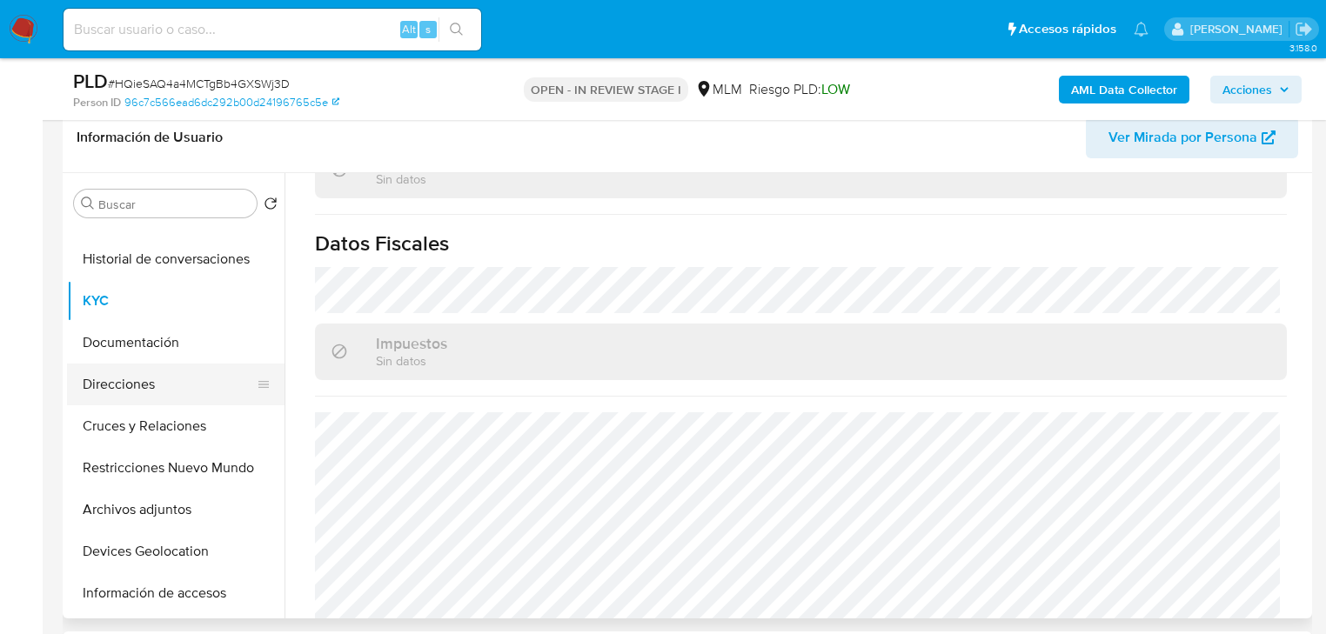
click at [130, 391] on button "Direcciones" at bounding box center [169, 385] width 204 height 42
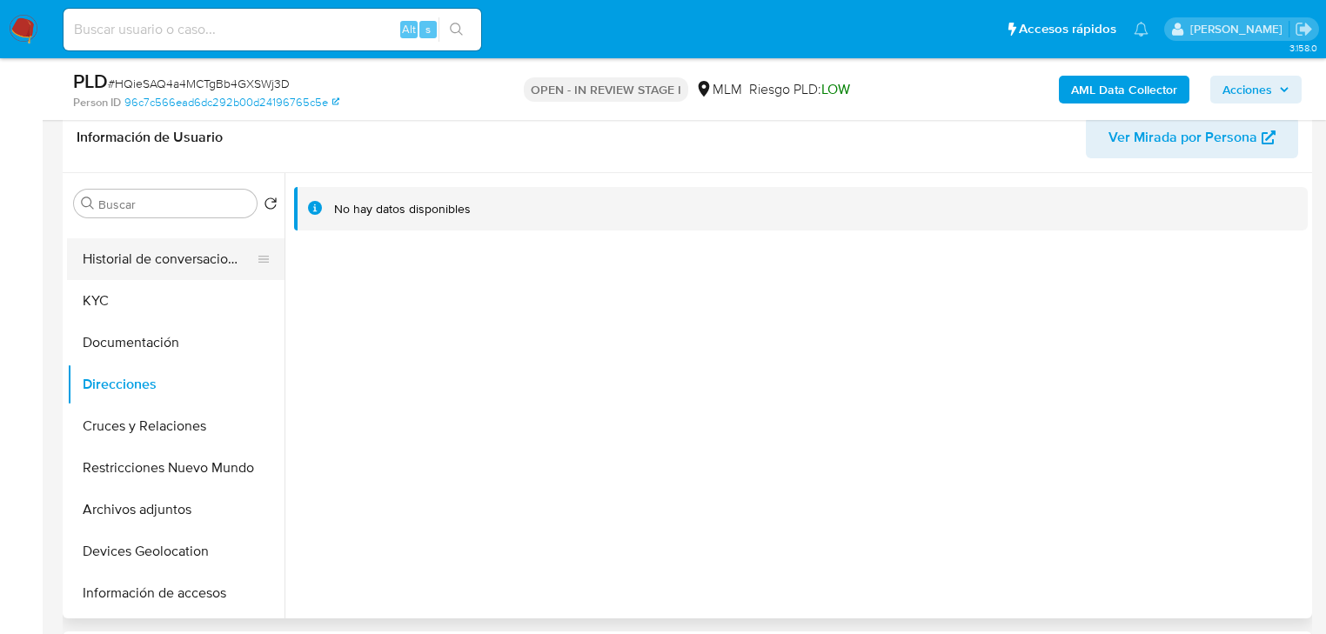
click at [146, 265] on button "Historial de conversaciones" at bounding box center [169, 259] width 204 height 42
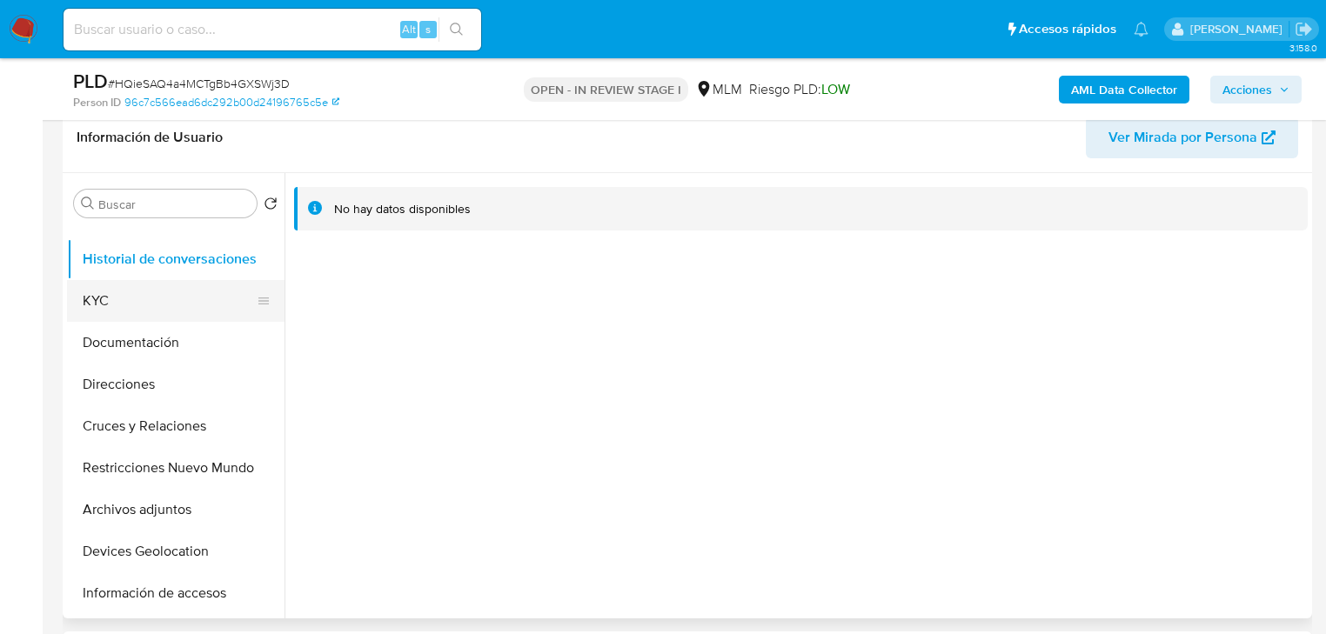
click at [141, 291] on button "KYC" at bounding box center [169, 301] width 204 height 42
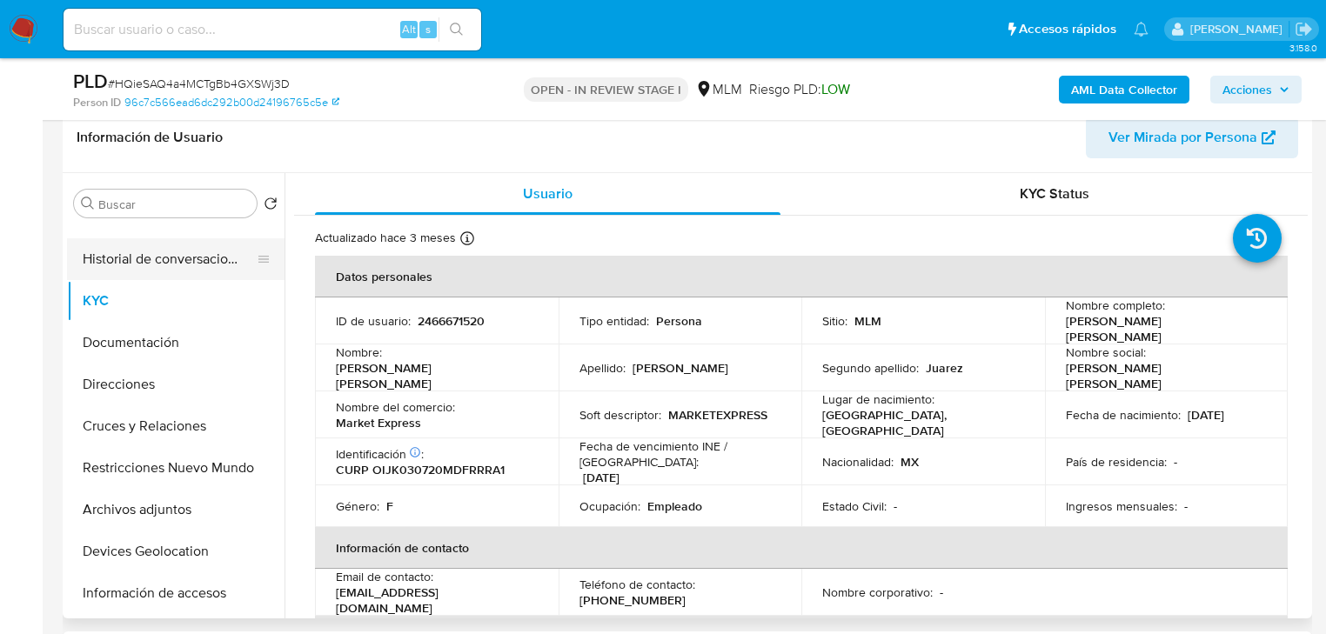
click at [171, 251] on button "Historial de conversaciones" at bounding box center [169, 259] width 204 height 42
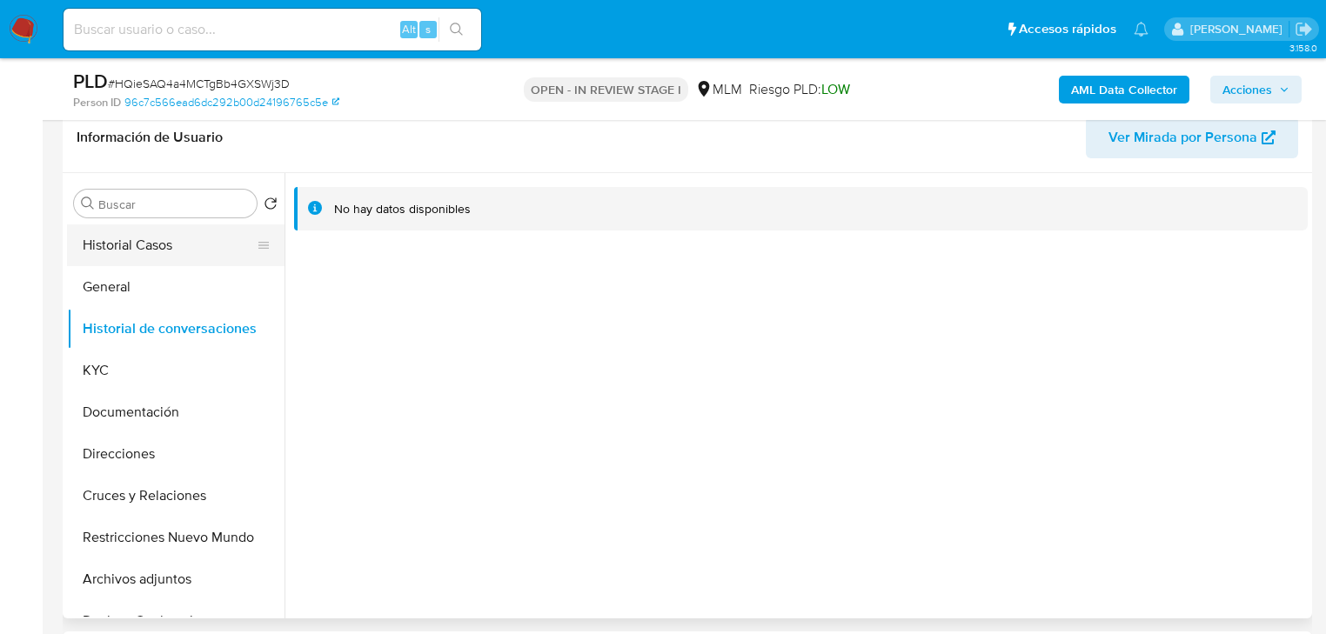
click at [185, 251] on button "Historial Casos" at bounding box center [169, 246] width 204 height 42
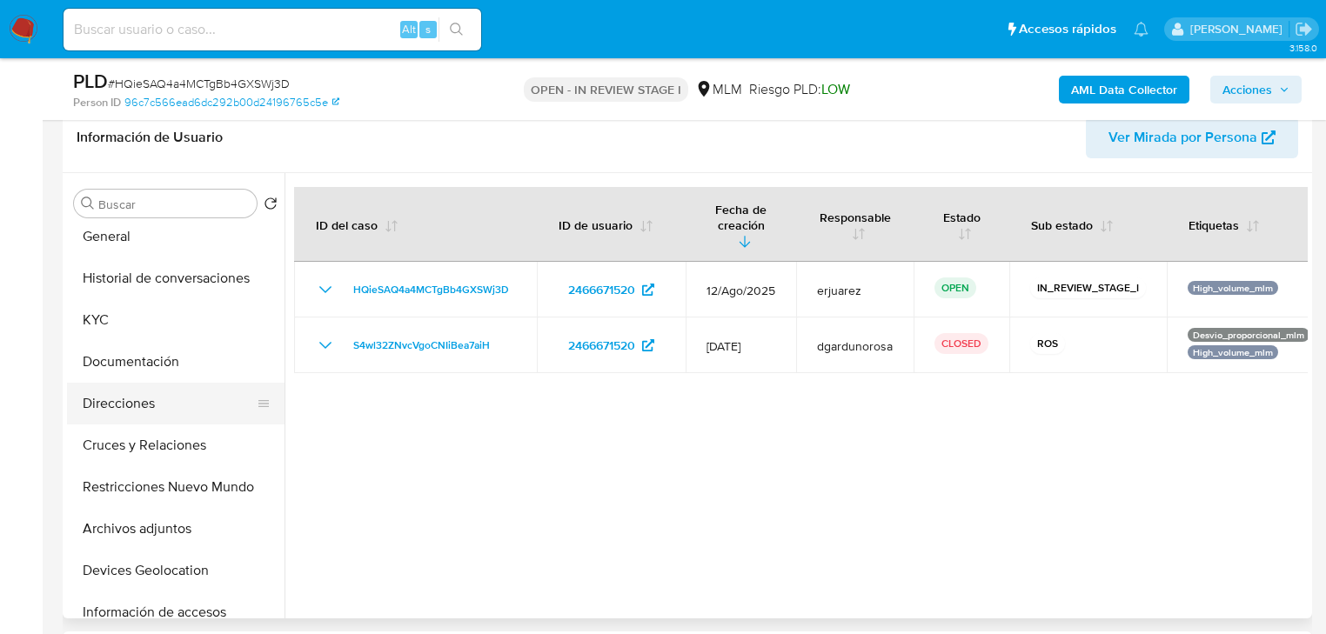
scroll to position [139, 0]
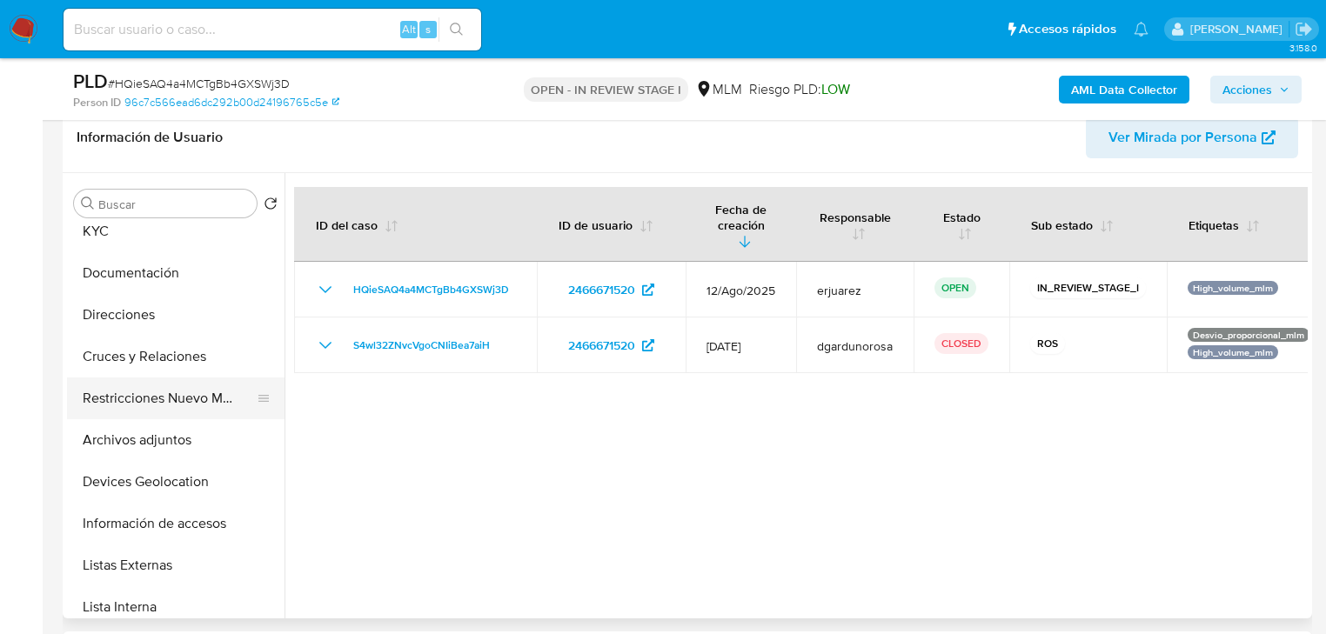
click at [129, 383] on button "Restricciones Nuevo Mundo" at bounding box center [169, 399] width 204 height 42
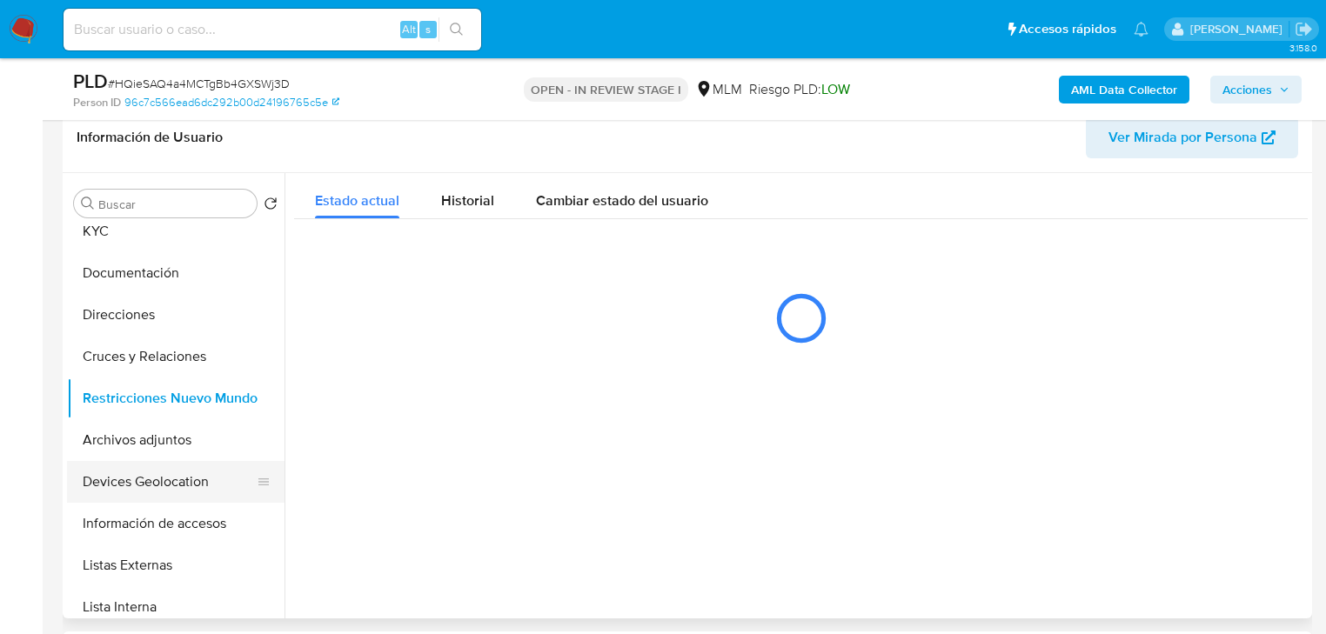
click at [158, 481] on button "Devices Geolocation" at bounding box center [169, 482] width 204 height 42
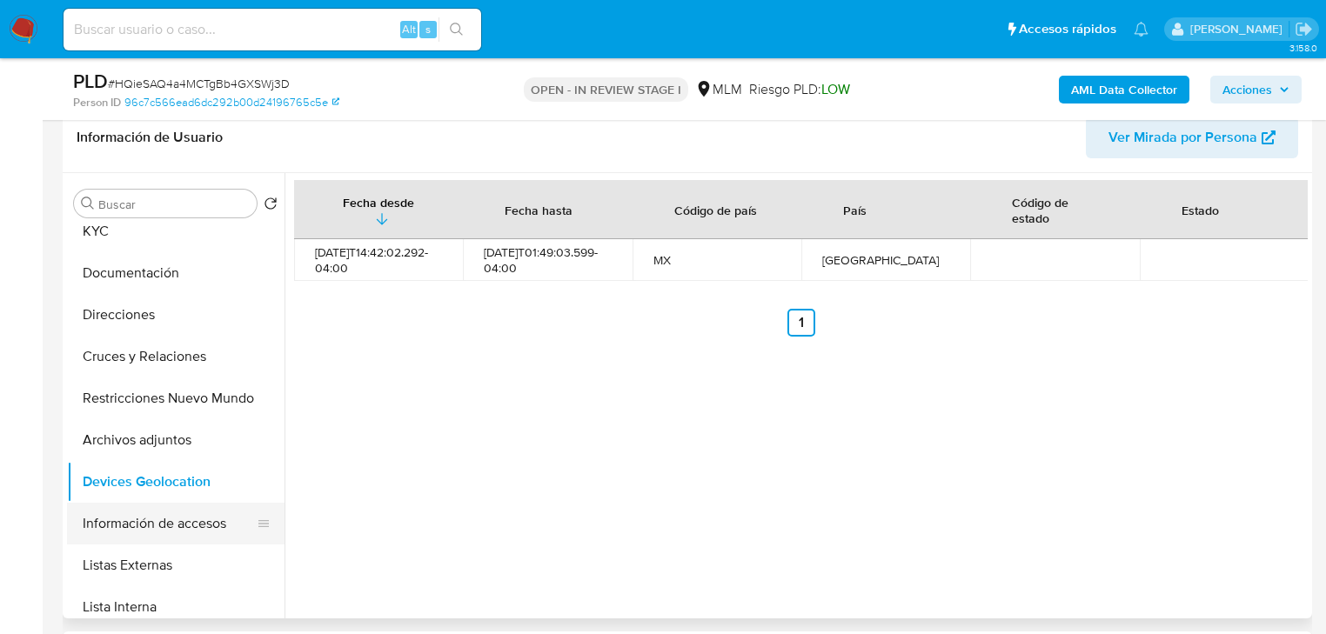
click at [143, 511] on button "Información de accesos" at bounding box center [169, 524] width 204 height 42
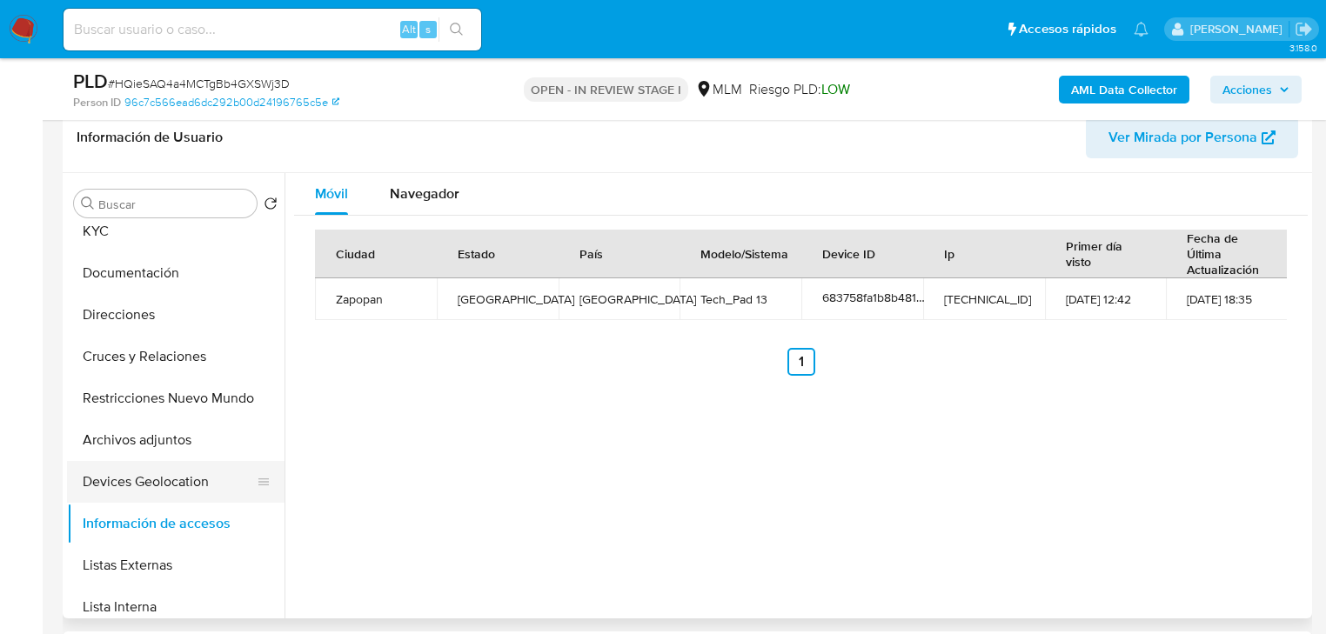
click at [181, 496] on button "Devices Geolocation" at bounding box center [169, 482] width 204 height 42
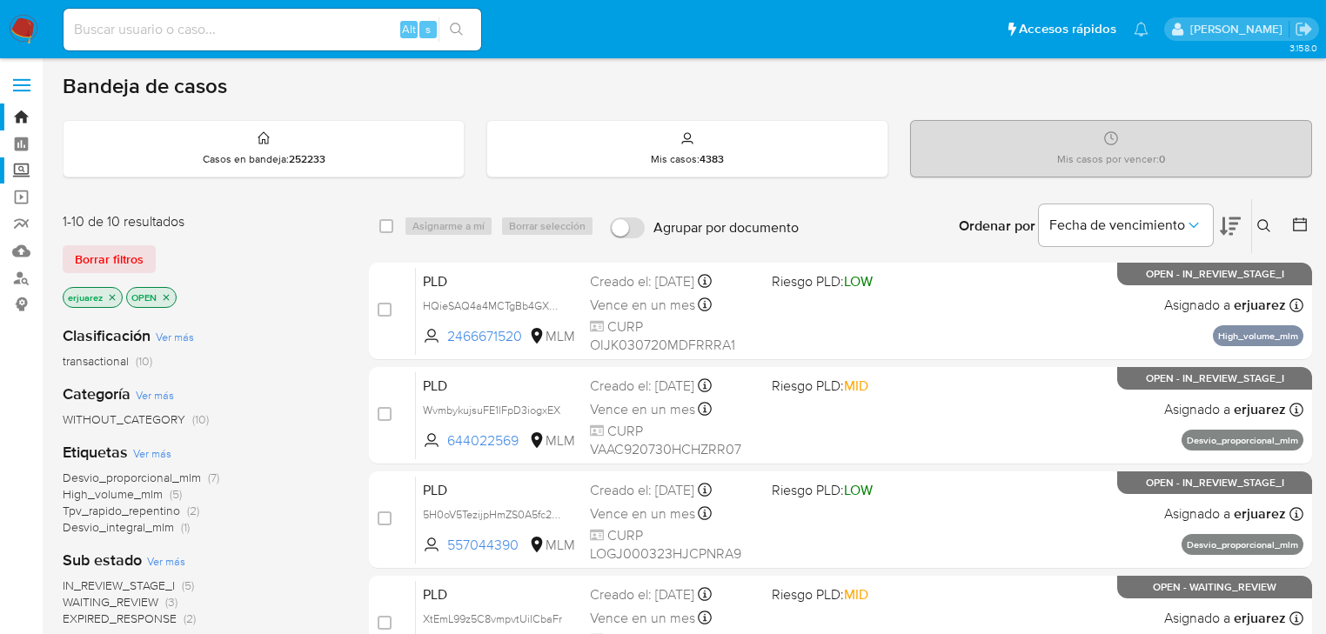
drag, startPoint x: 17, startPoint y: 164, endPoint x: 32, endPoint y: 164, distance: 15.7
click at [17, 163] on label "Screening" at bounding box center [103, 171] width 207 height 27
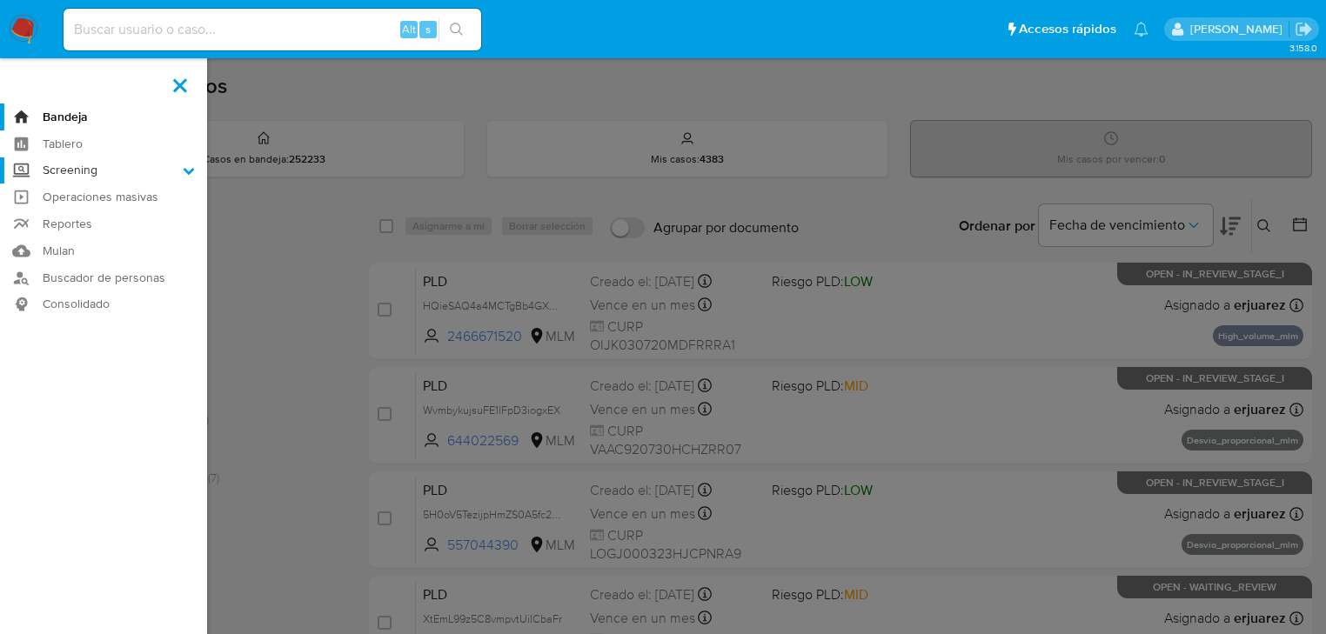
click at [0, 0] on input "Screening" at bounding box center [0, 0] width 0 height 0
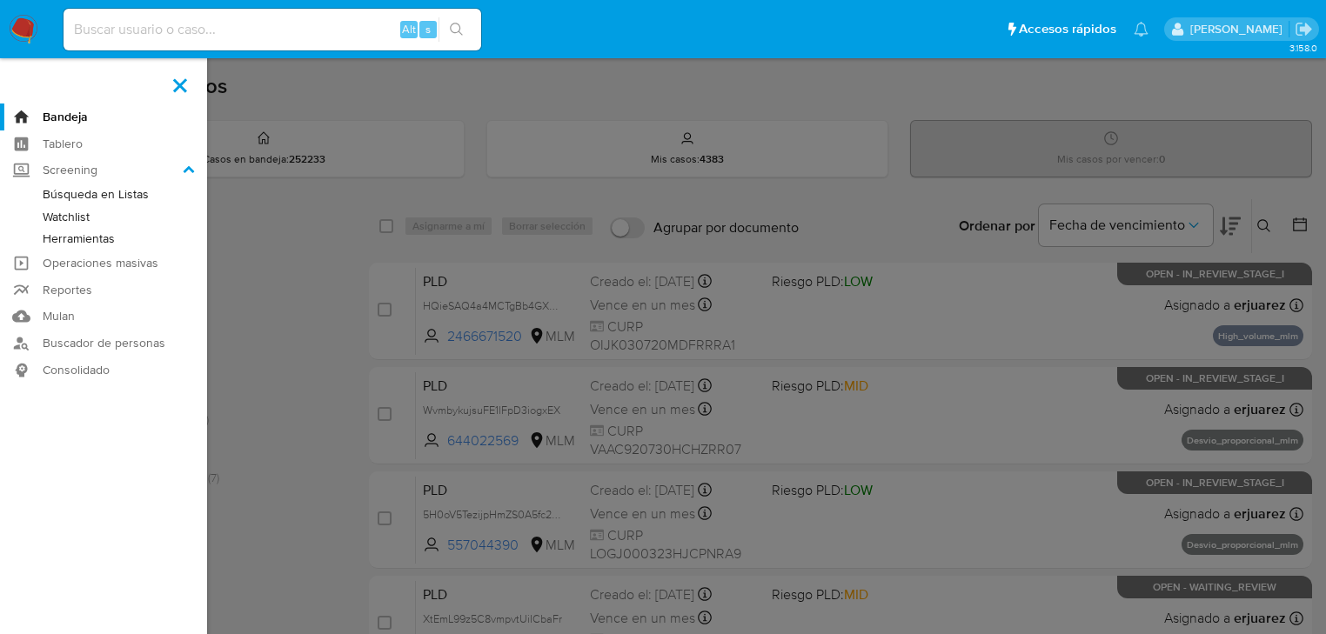
click at [84, 243] on link "Herramientas" at bounding box center [103, 239] width 207 height 22
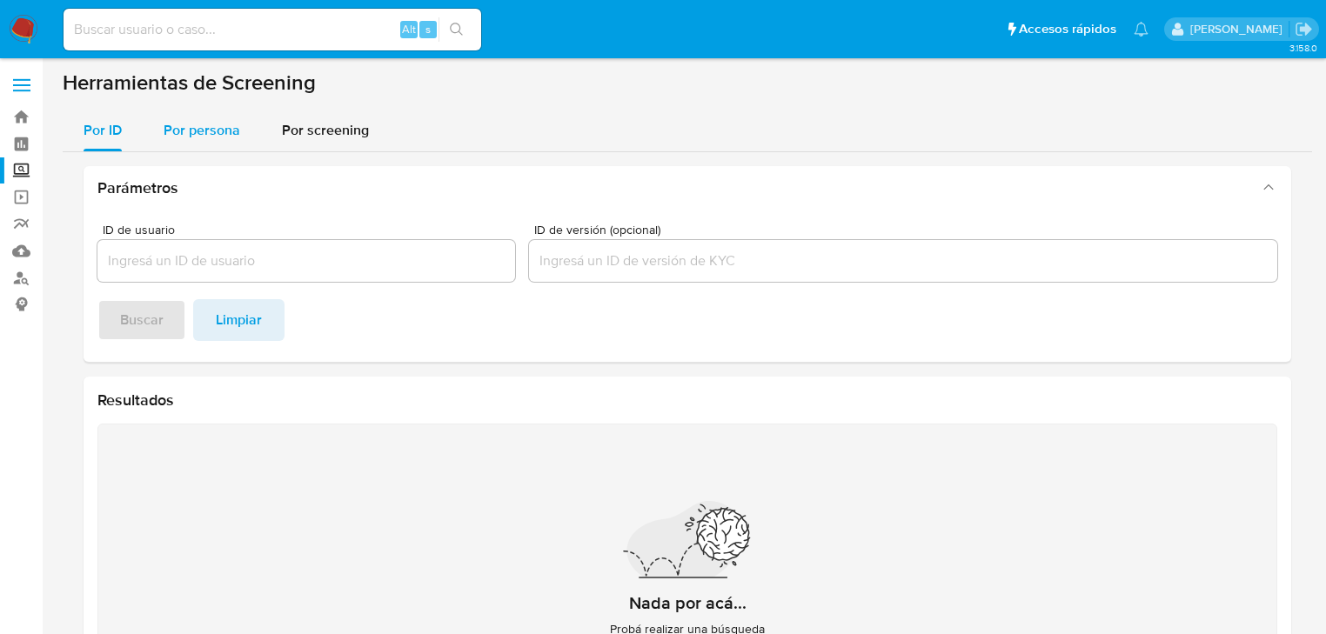
click at [197, 132] on span "Por persona" at bounding box center [202, 130] width 77 height 20
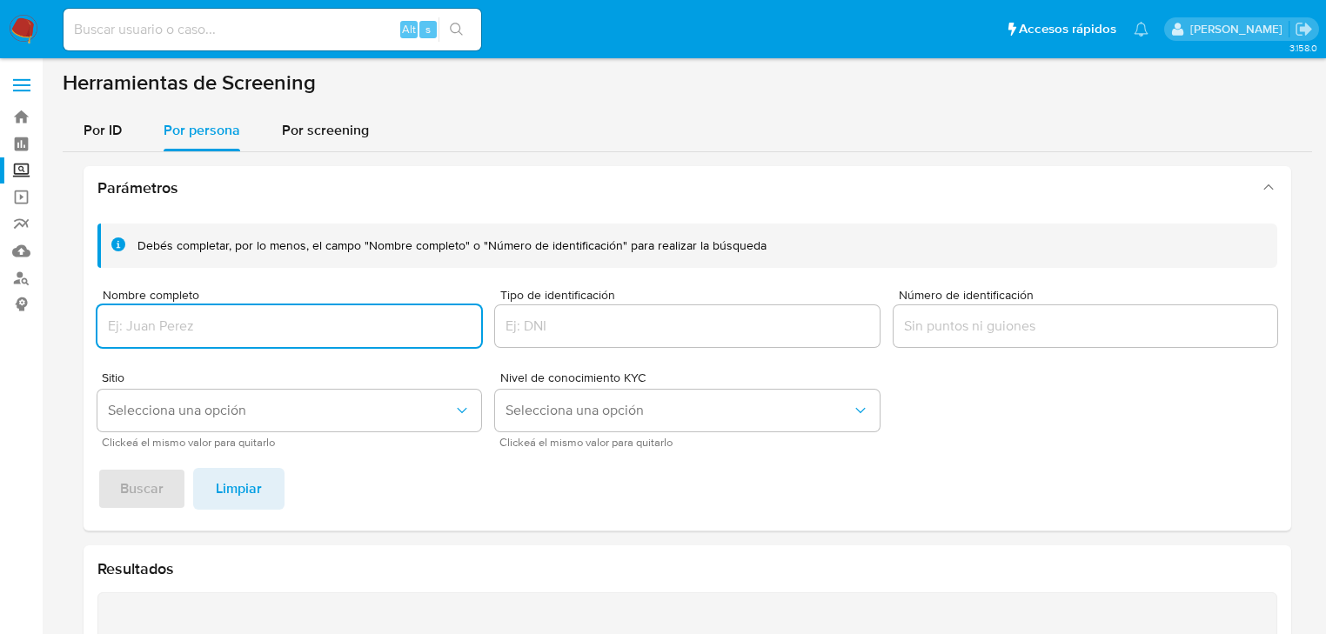
click at [123, 333] on input "Nombre completo" at bounding box center [289, 326] width 384 height 23
type input "[PERSON_NAME] [PERSON_NAME]"
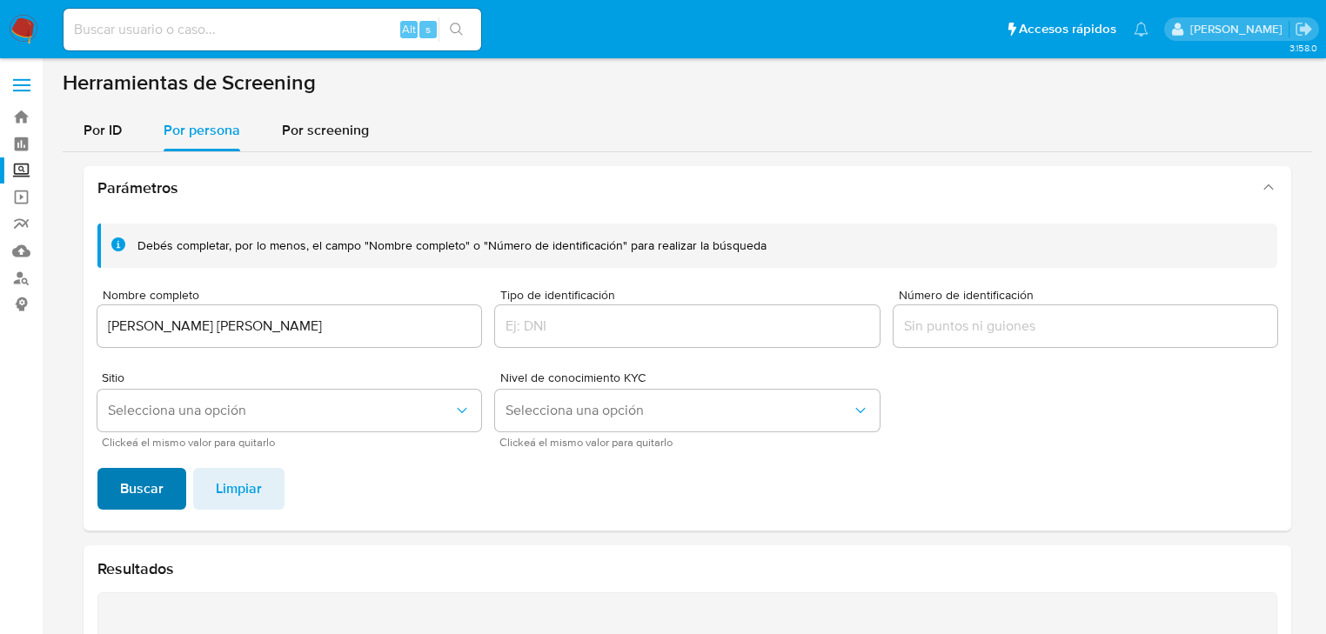
click at [136, 497] on span "Buscar" at bounding box center [142, 489] width 44 height 38
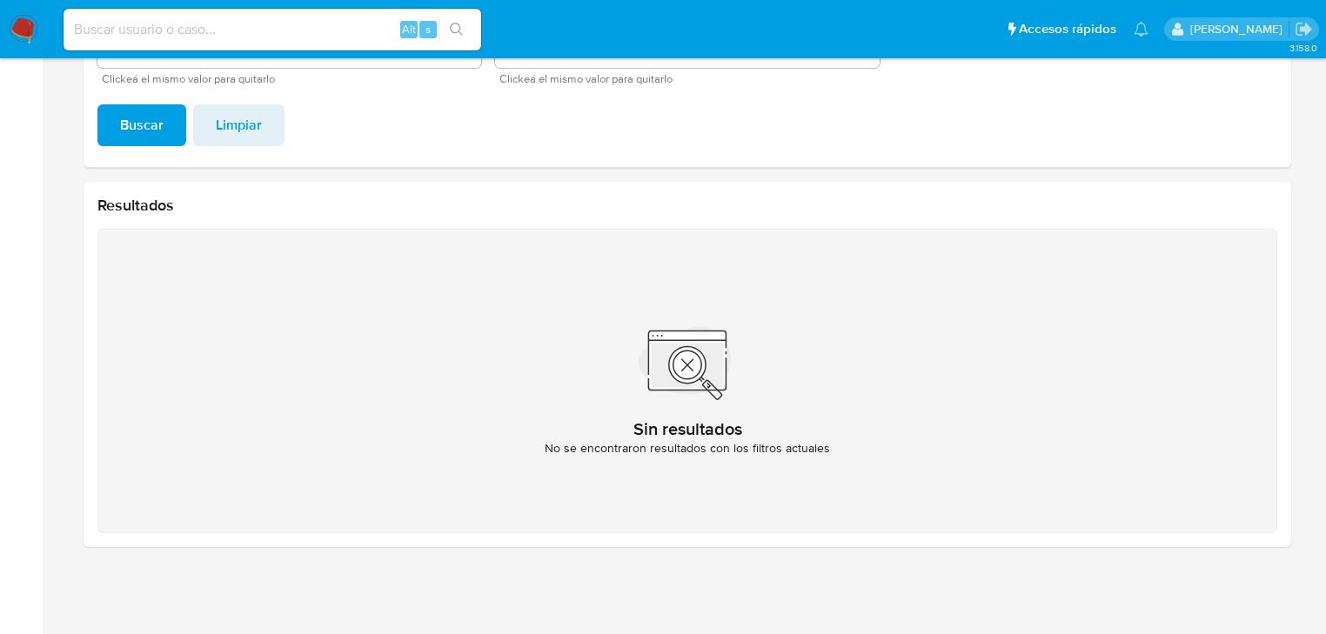
click at [10, 26] on img at bounding box center [24, 30] width 30 height 30
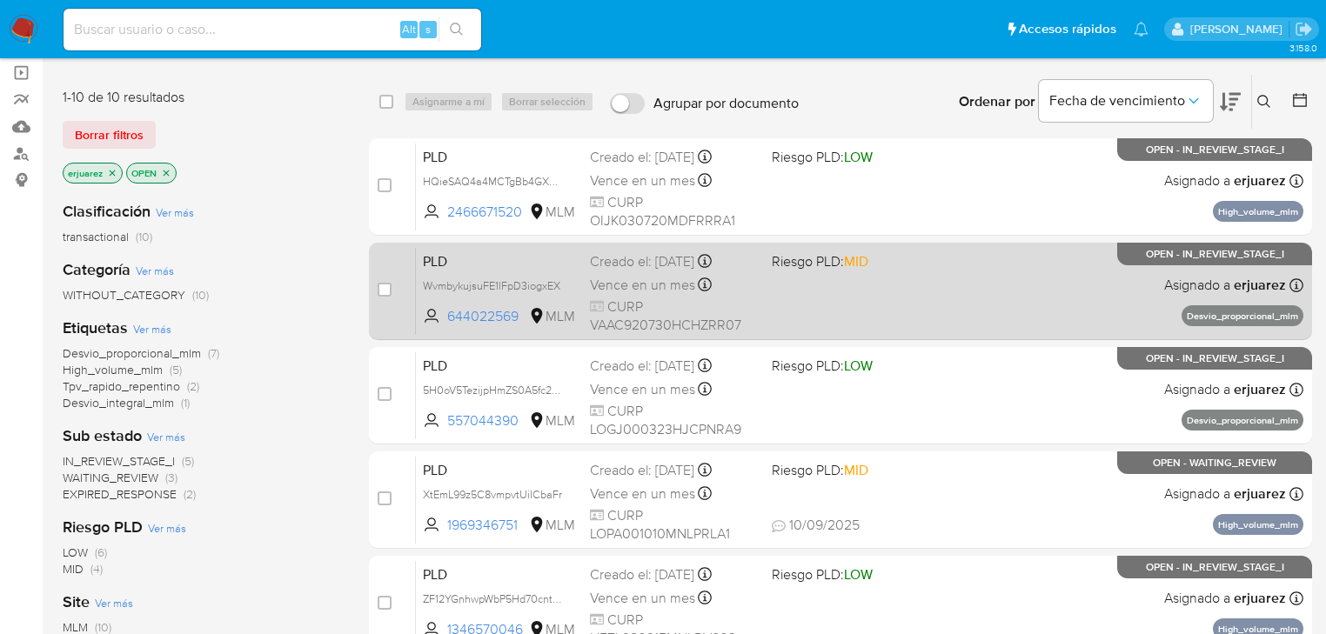
scroll to position [139, 0]
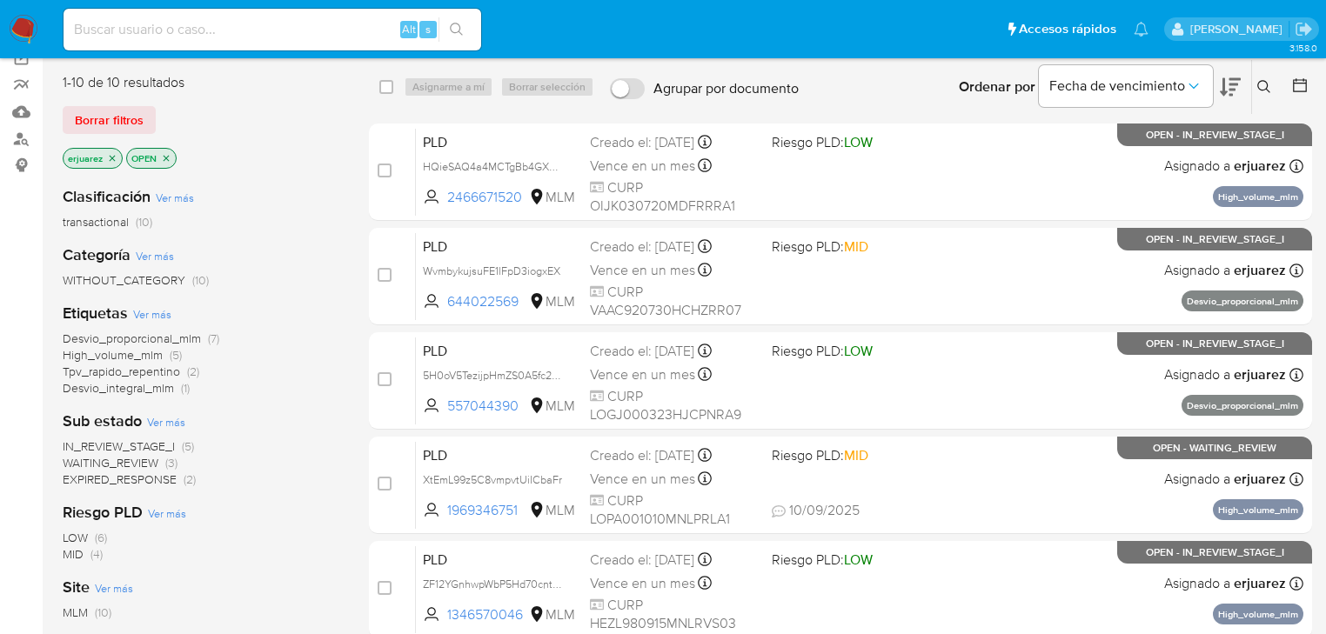
click at [139, 448] on span "IN_REVIEW_STAGE_I" at bounding box center [119, 446] width 112 height 17
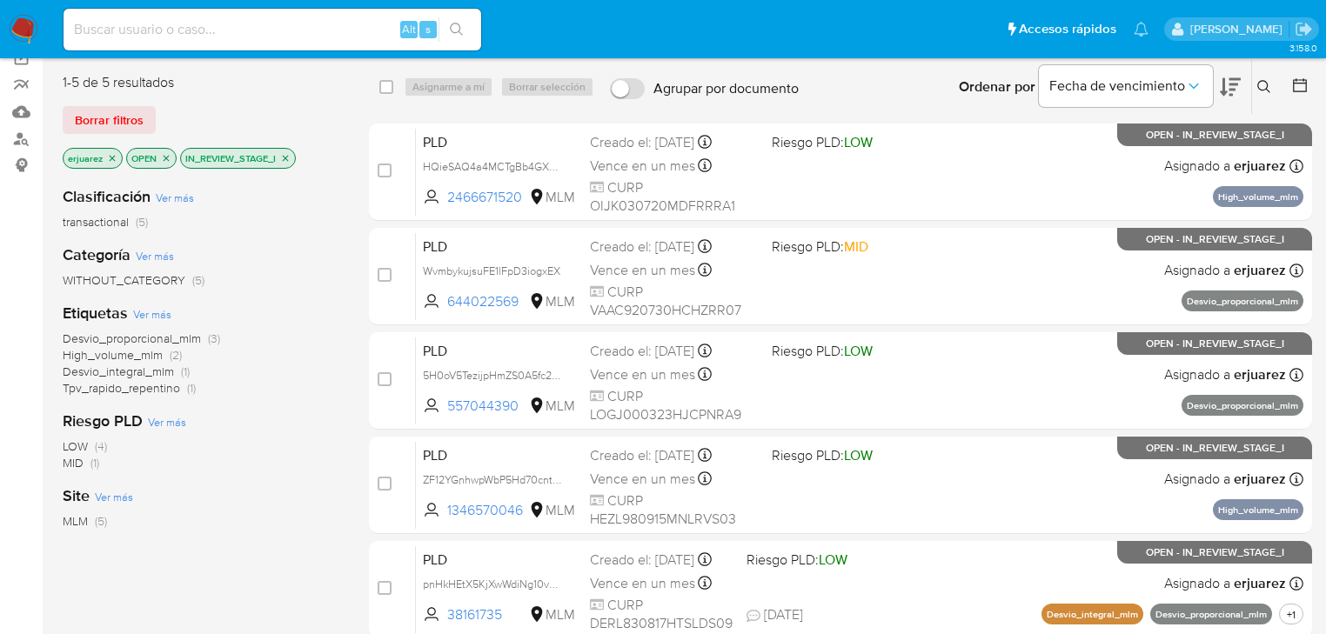
click at [1257, 77] on button at bounding box center [1266, 87] width 29 height 21
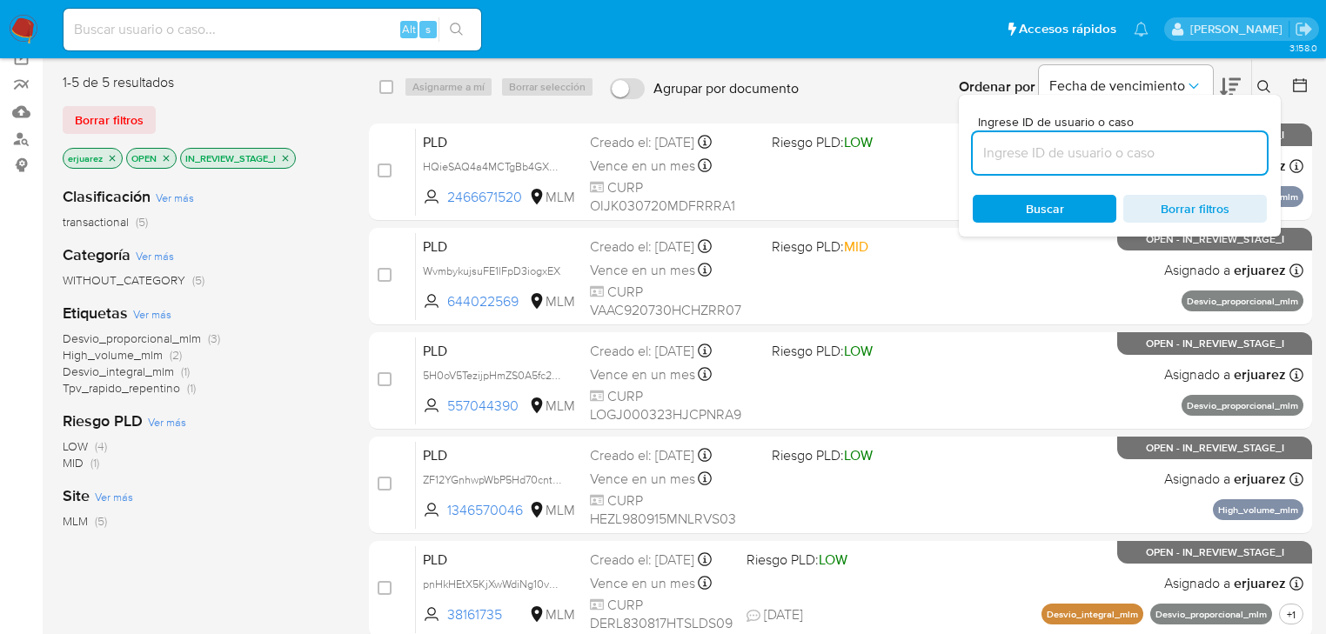
click at [1090, 156] on input at bounding box center [1120, 153] width 294 height 23
type input "2466671520"
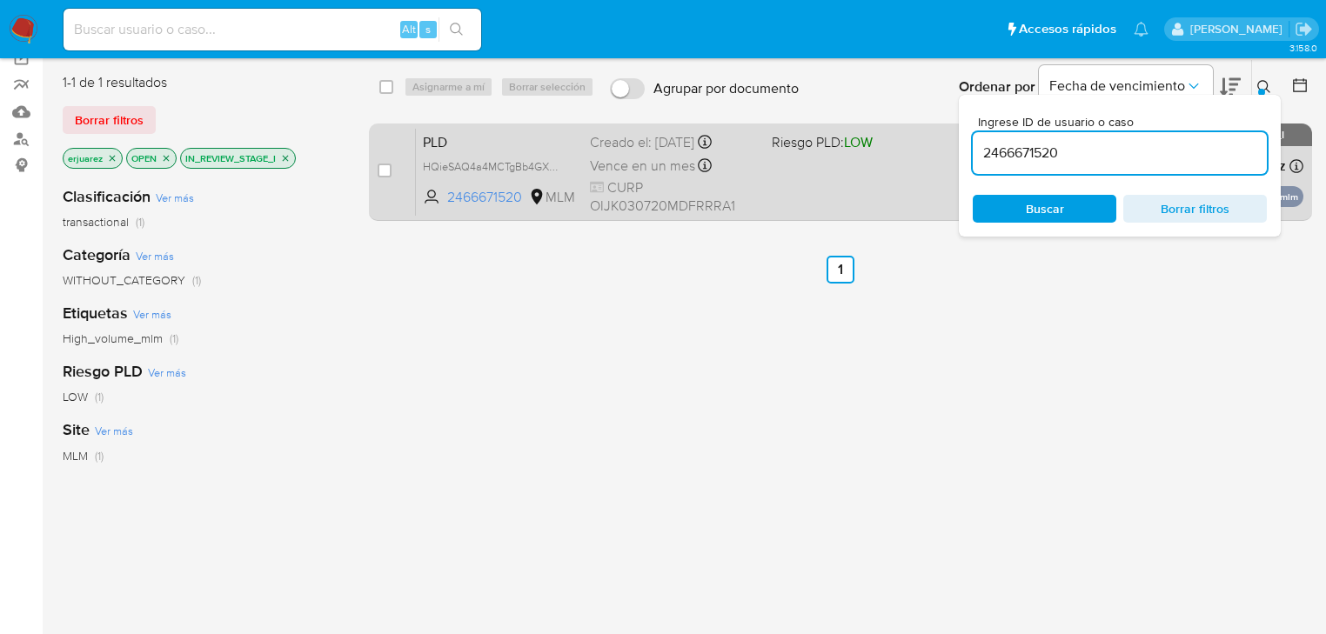
click at [826, 188] on div "PLD HQieSAQ4a4MCTgBb4GXSWj3D 2466671520 MLM Riesgo PLD: LOW Creado el: [DATE] C…" at bounding box center [860, 172] width 888 height 88
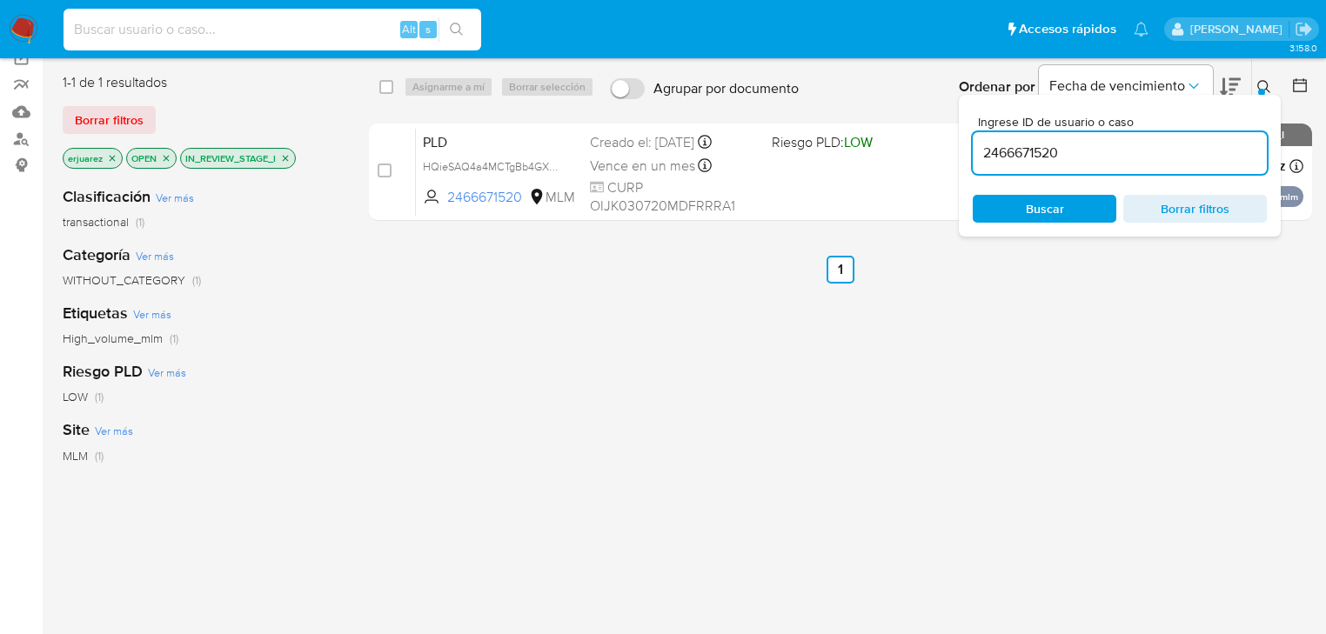
click at [103, 35] on input at bounding box center [273, 29] width 418 height 23
type input "ala"
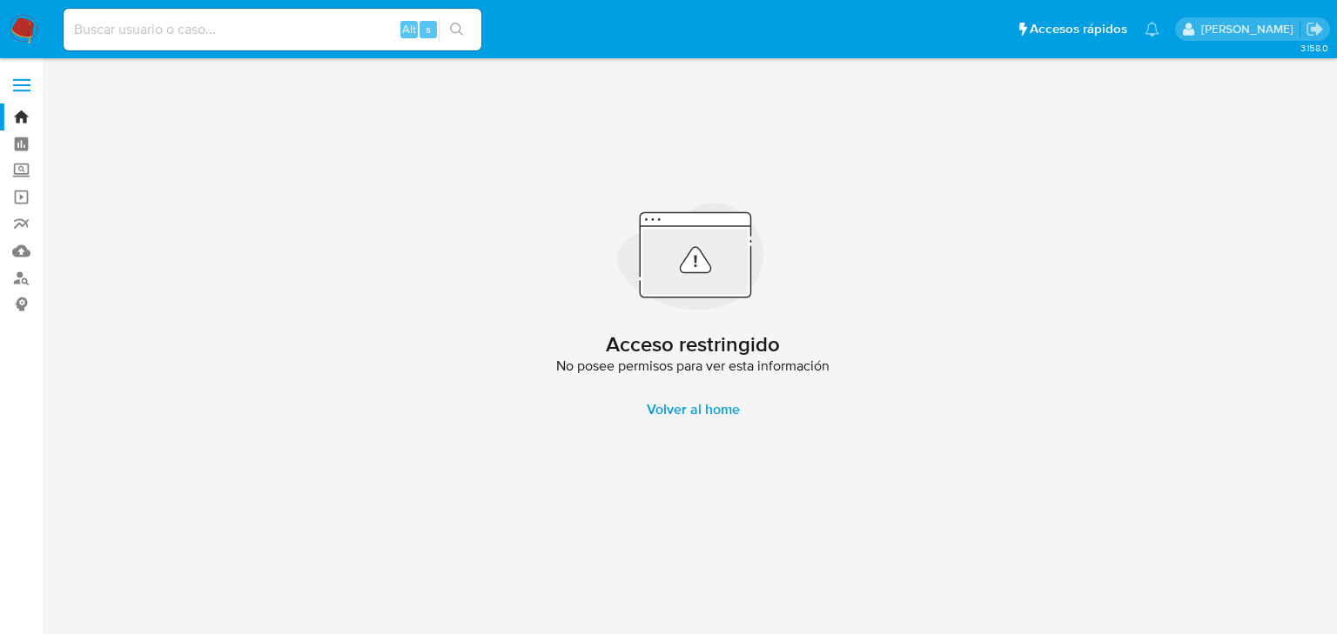
drag, startPoint x: 276, startPoint y: 14, endPoint x: 273, endPoint y: 30, distance: 15.9
click at [275, 17] on div "Alt s" at bounding box center [273, 30] width 418 height 42
click at [273, 30] on input at bounding box center [273, 29] width 418 height 23
paste input "1497967749"
click at [76, 28] on input "1497967749" at bounding box center [273, 29] width 418 height 23
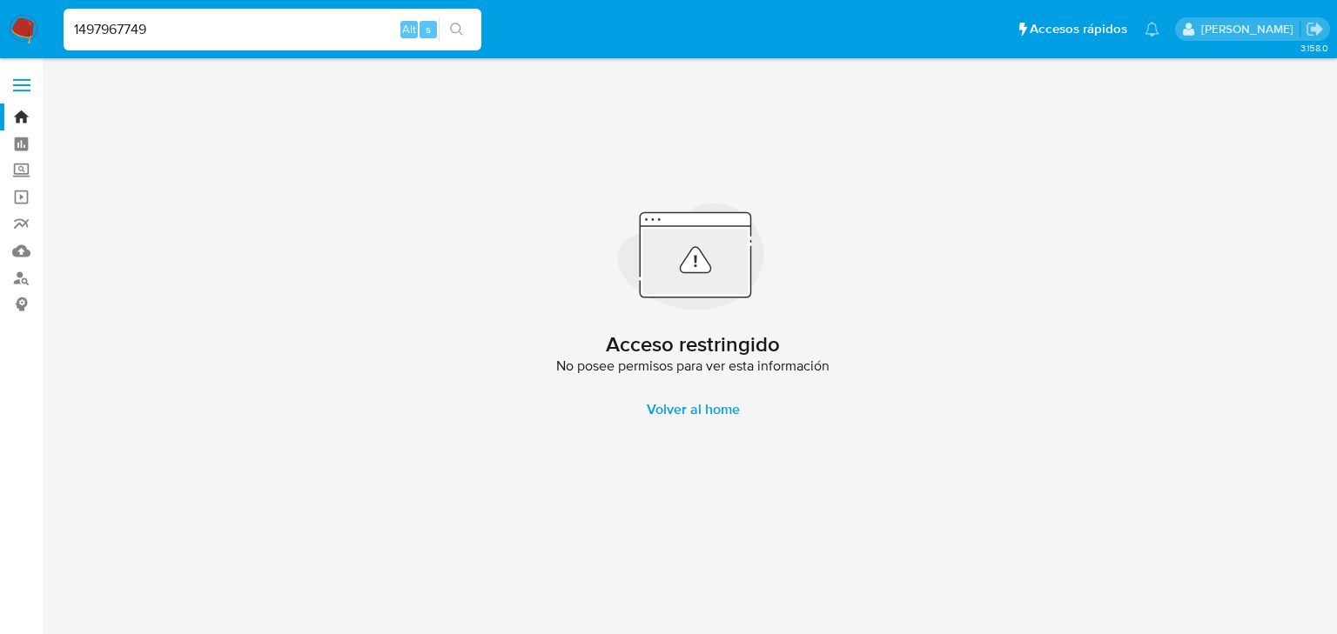
drag, startPoint x: 194, startPoint y: 35, endPoint x: 312, endPoint y: 31, distance: 117.5
click at [195, 35] on input "1497967749" at bounding box center [273, 29] width 418 height 23
type input "1497967749"
click at [452, 32] on icon "search-icon" at bounding box center [457, 30] width 14 height 14
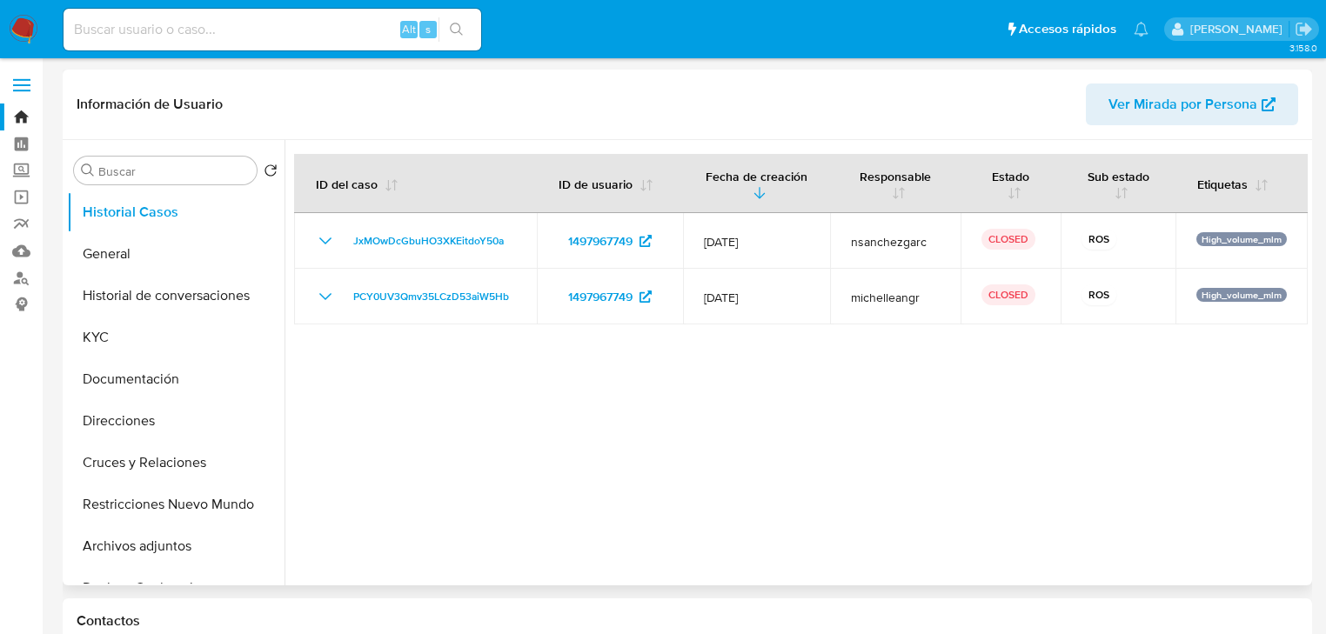
select select "10"
click at [104, 310] on button "Historial de conversaciones" at bounding box center [169, 296] width 204 height 42
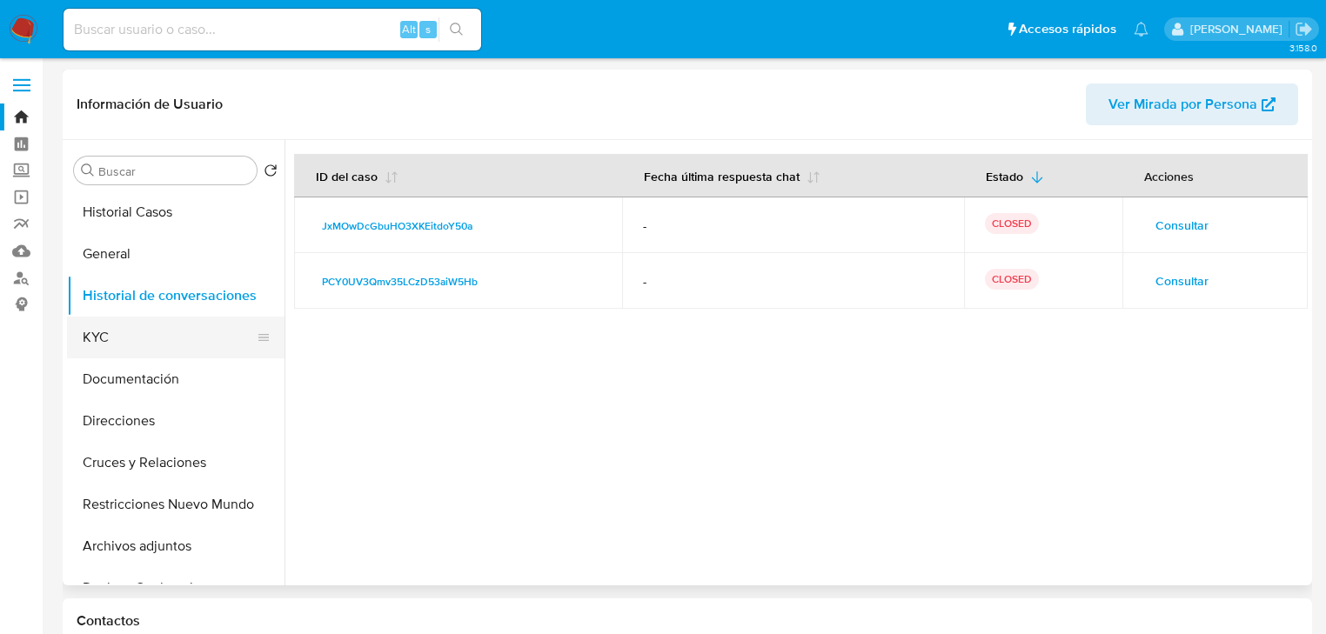
click at [159, 353] on button "KYC" at bounding box center [169, 338] width 204 height 42
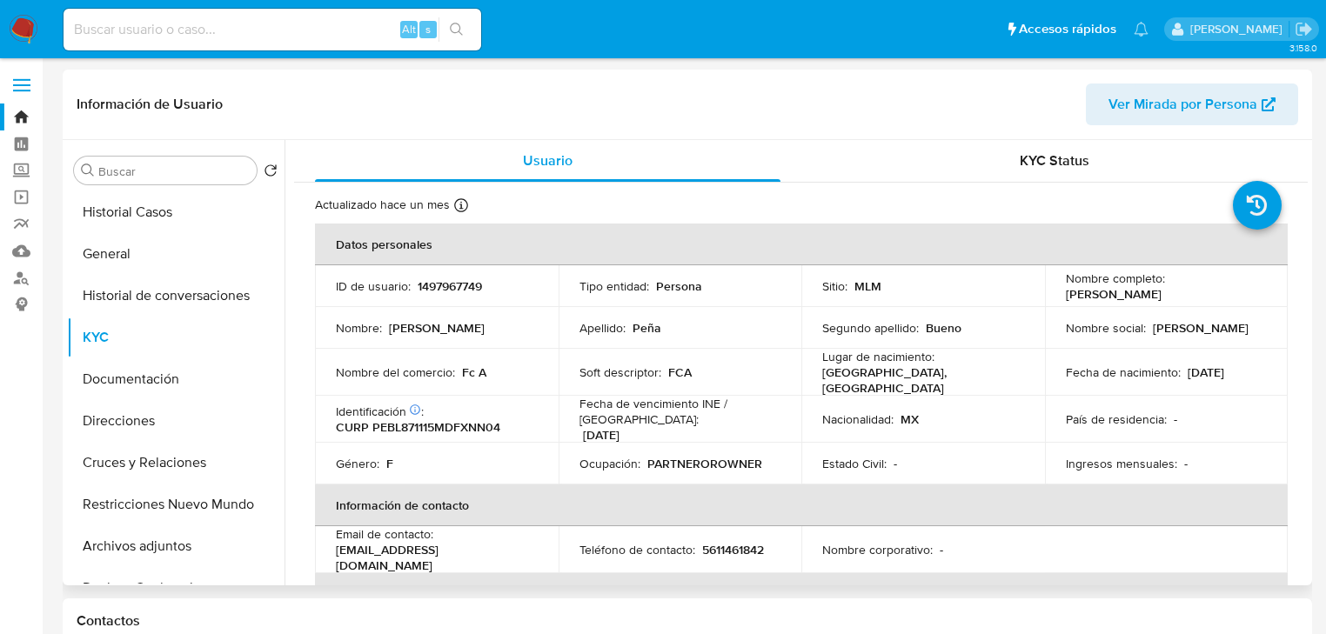
drag, startPoint x: 1061, startPoint y: 297, endPoint x: 1184, endPoint y: 296, distance: 122.7
click at [1193, 296] on div "Nombre completo : [PERSON_NAME]" at bounding box center [1167, 286] width 202 height 31
copy p "[PERSON_NAME]"
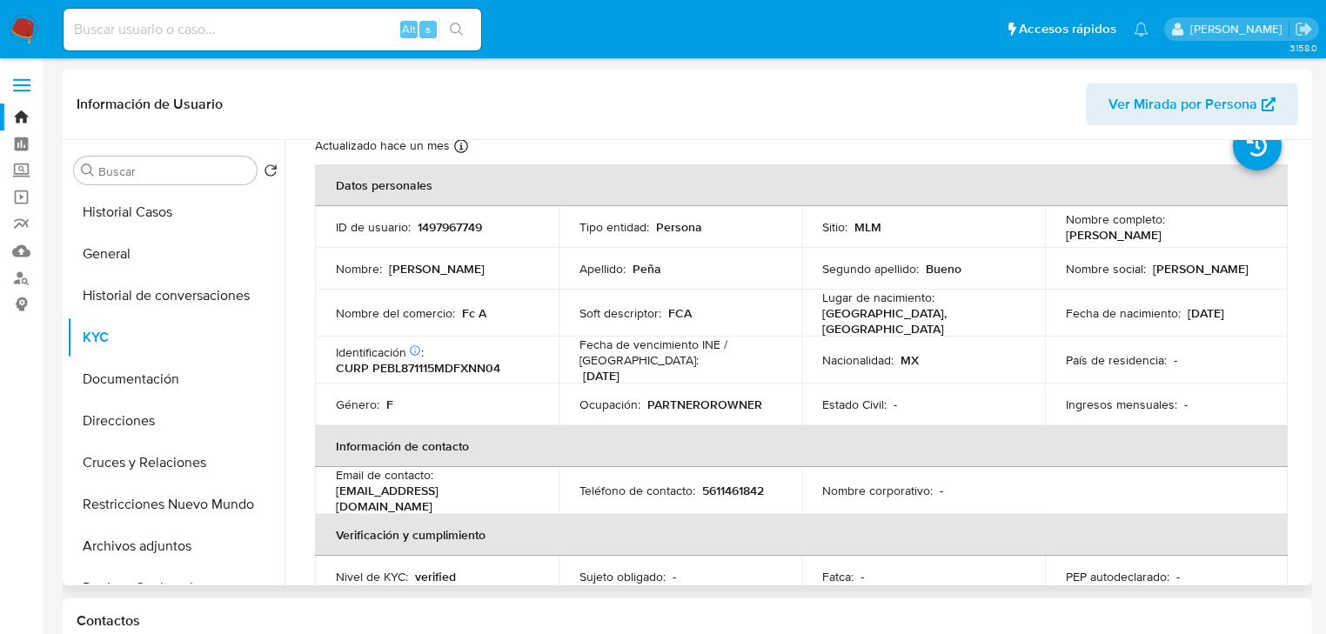
scroll to position [37, 0]
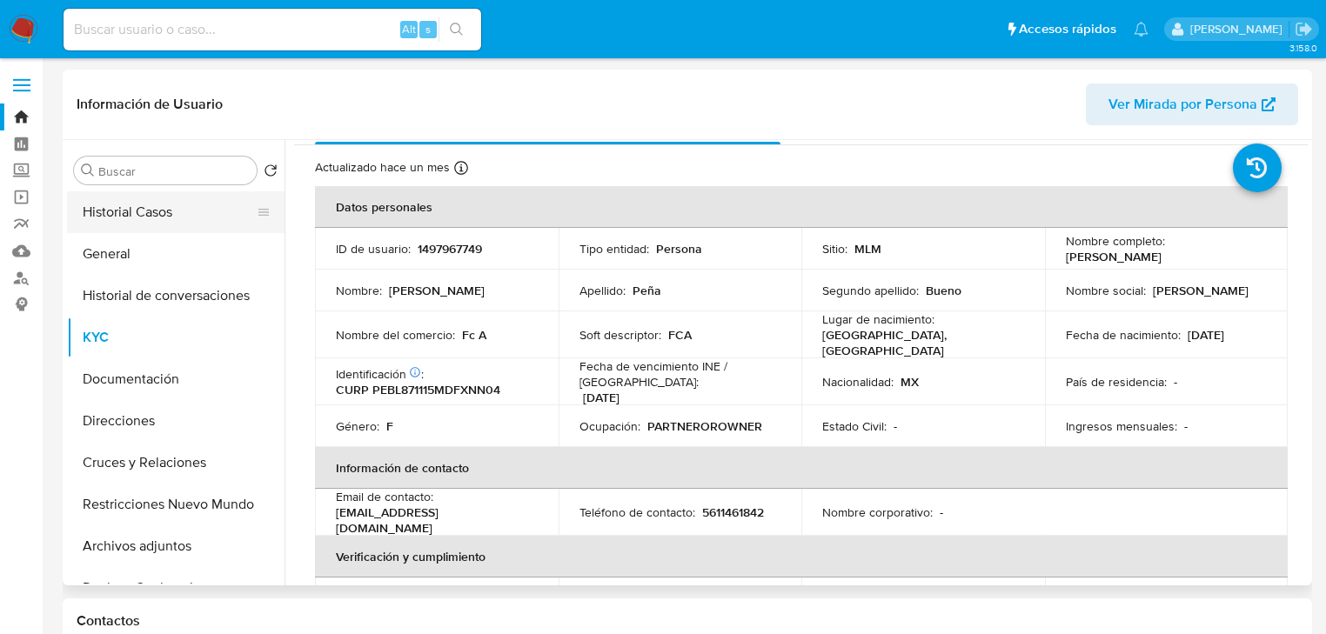
click at [147, 208] on button "Historial Casos" at bounding box center [169, 212] width 204 height 42
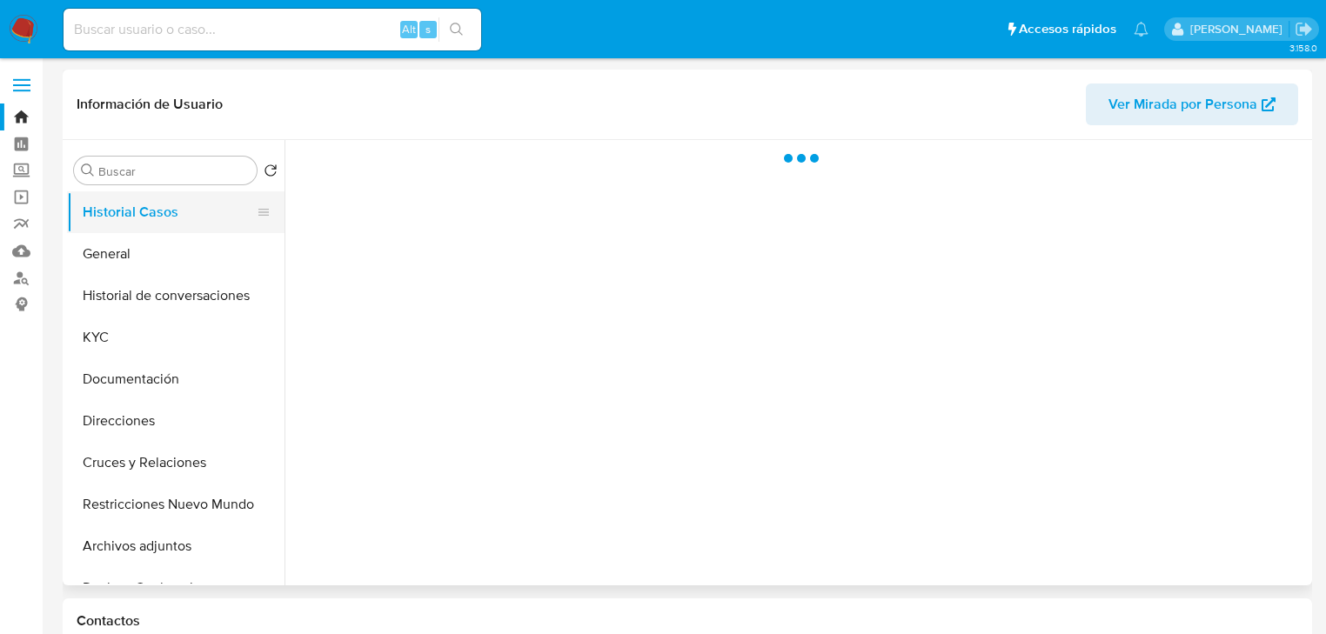
scroll to position [0, 0]
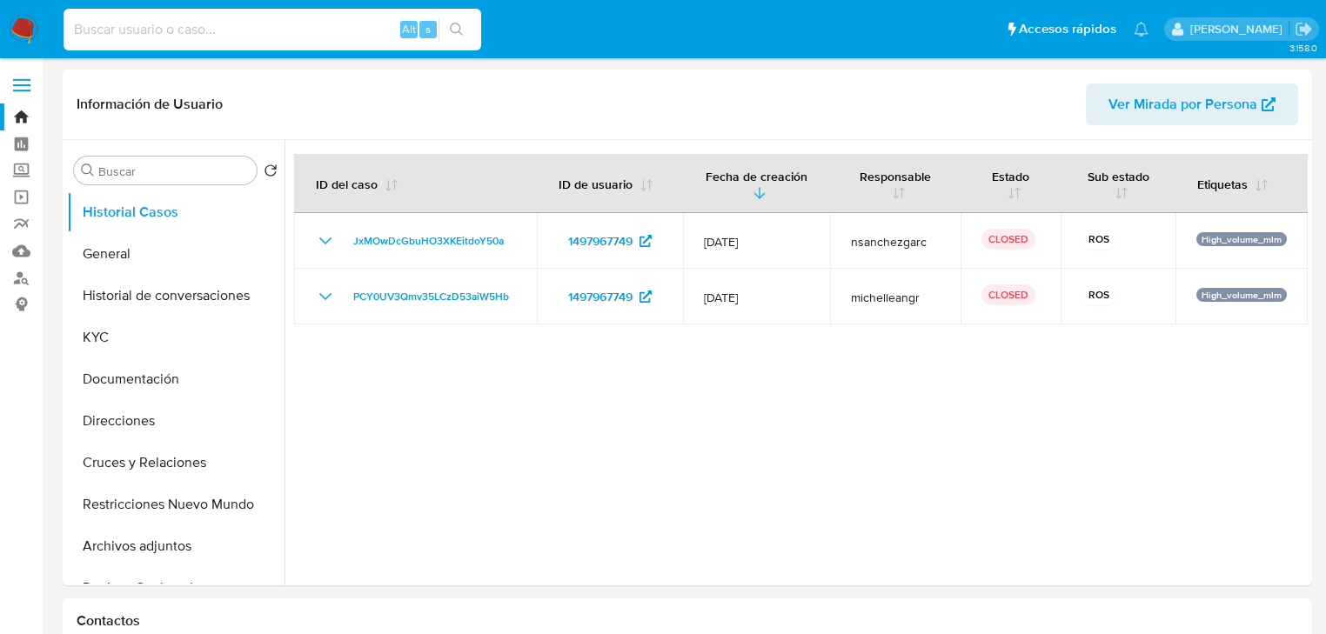
click at [151, 27] on input at bounding box center [273, 29] width 418 height 23
paste input "191301633"
click at [77, 31] on input "191301633" at bounding box center [273, 29] width 418 height 23
click at [153, 31] on input "191301633" at bounding box center [273, 29] width 418 height 23
type input "191301633"
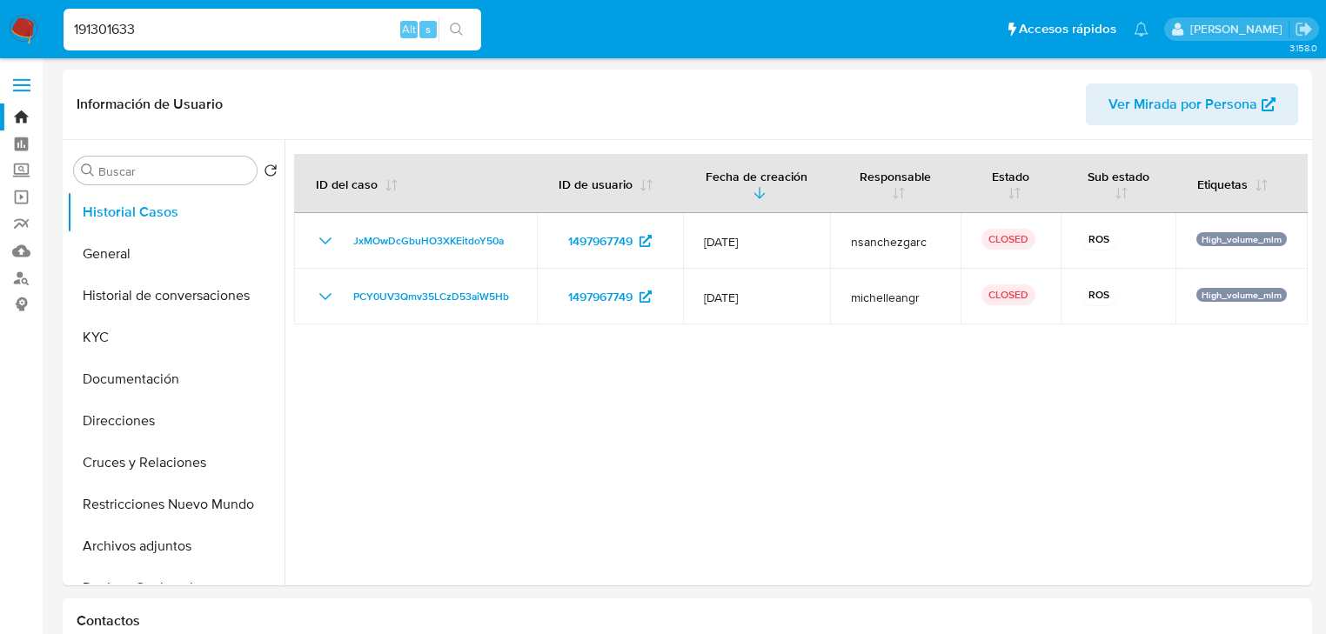
click at [444, 26] on button "search-icon" at bounding box center [457, 29] width 36 height 24
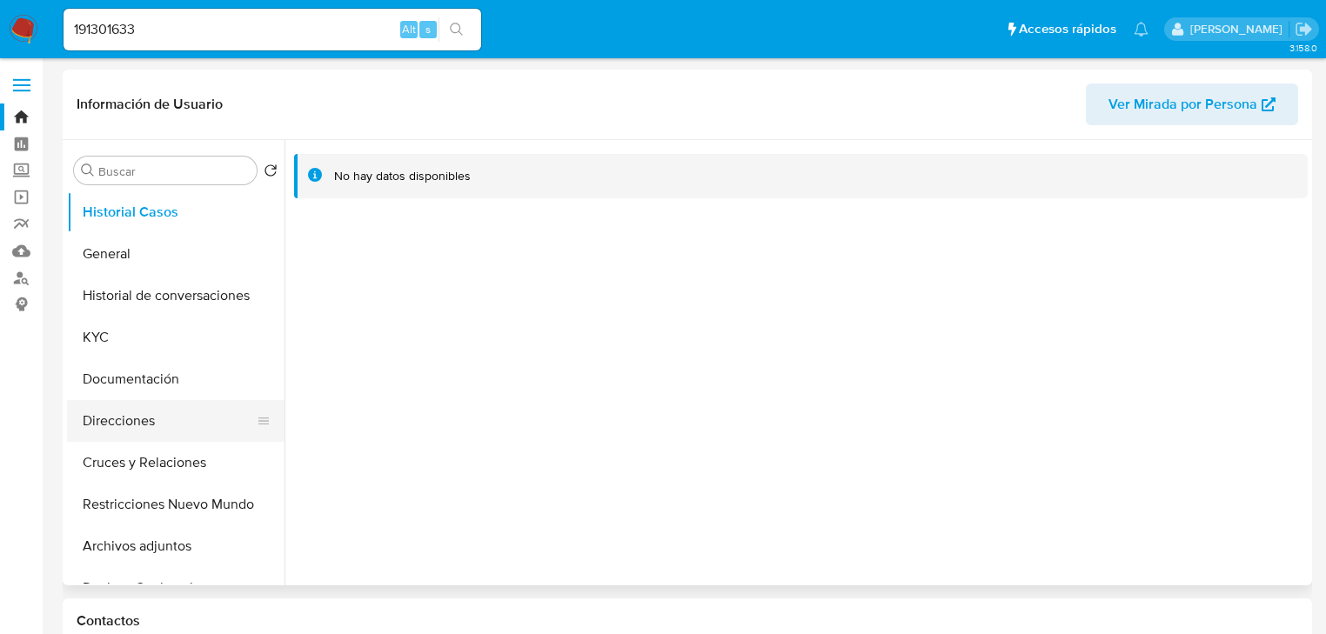
select select "10"
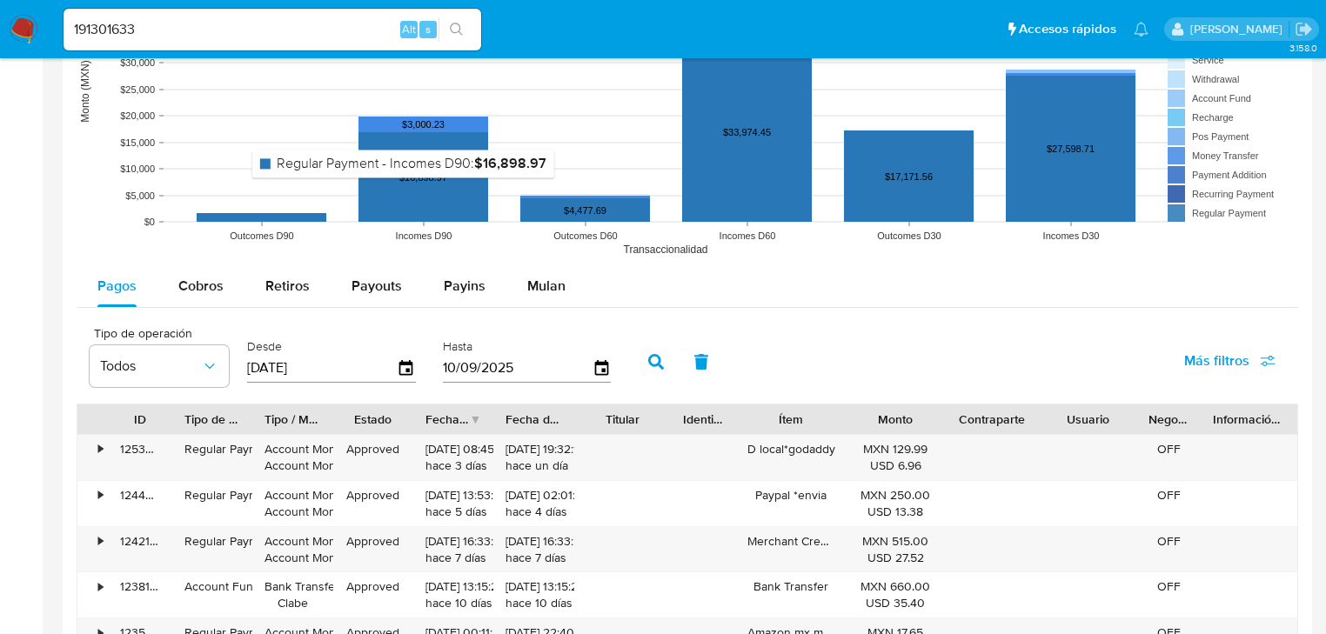
scroll to position [1392, 0]
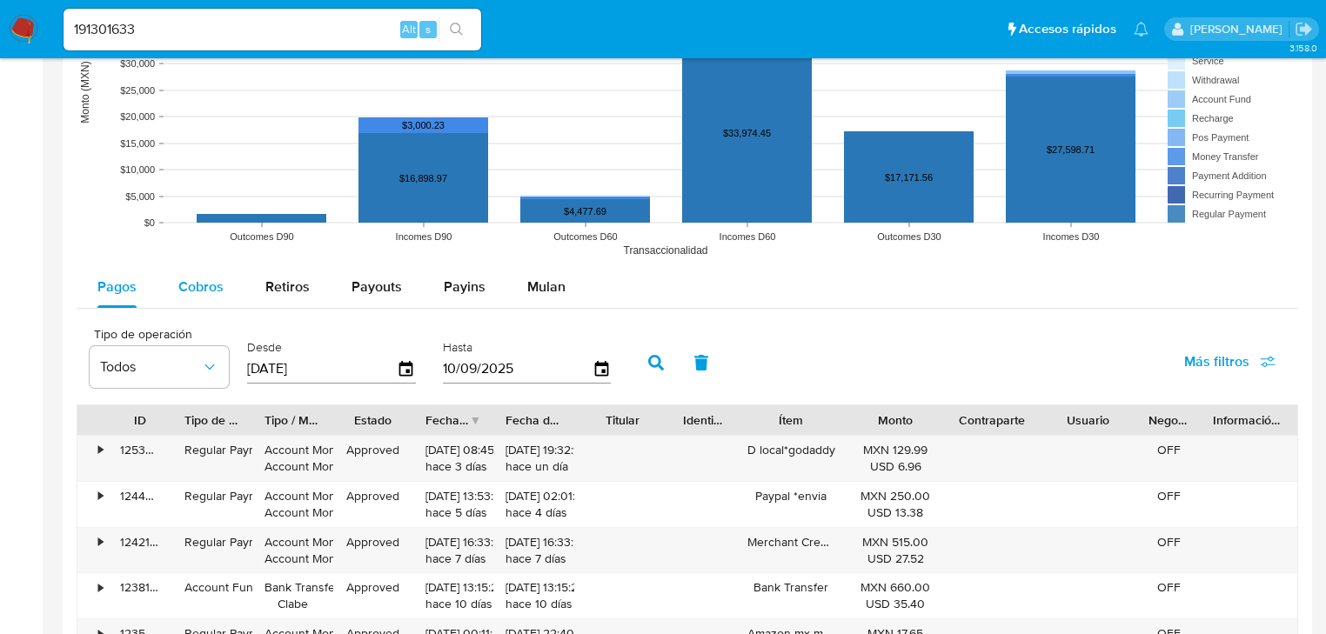
drag, startPoint x: 171, startPoint y: 285, endPoint x: 188, endPoint y: 287, distance: 17.5
click at [171, 286] on button "Cobros" at bounding box center [201, 287] width 87 height 42
select select "10"
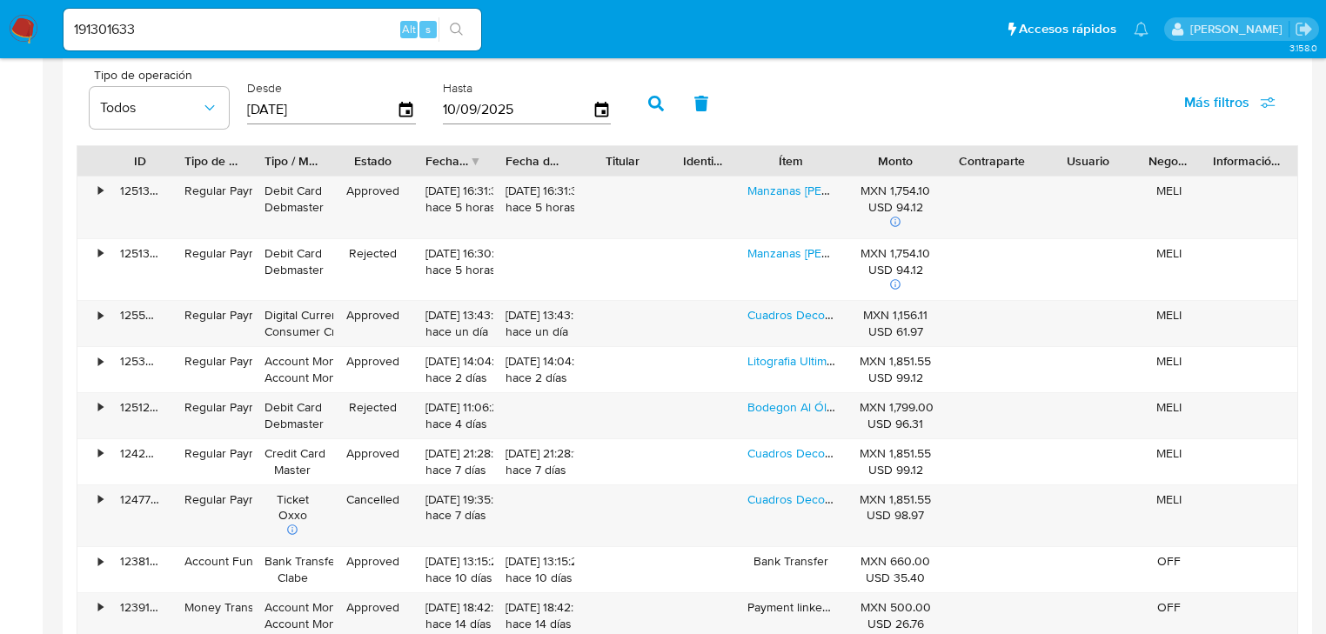
scroll to position [1671, 0]
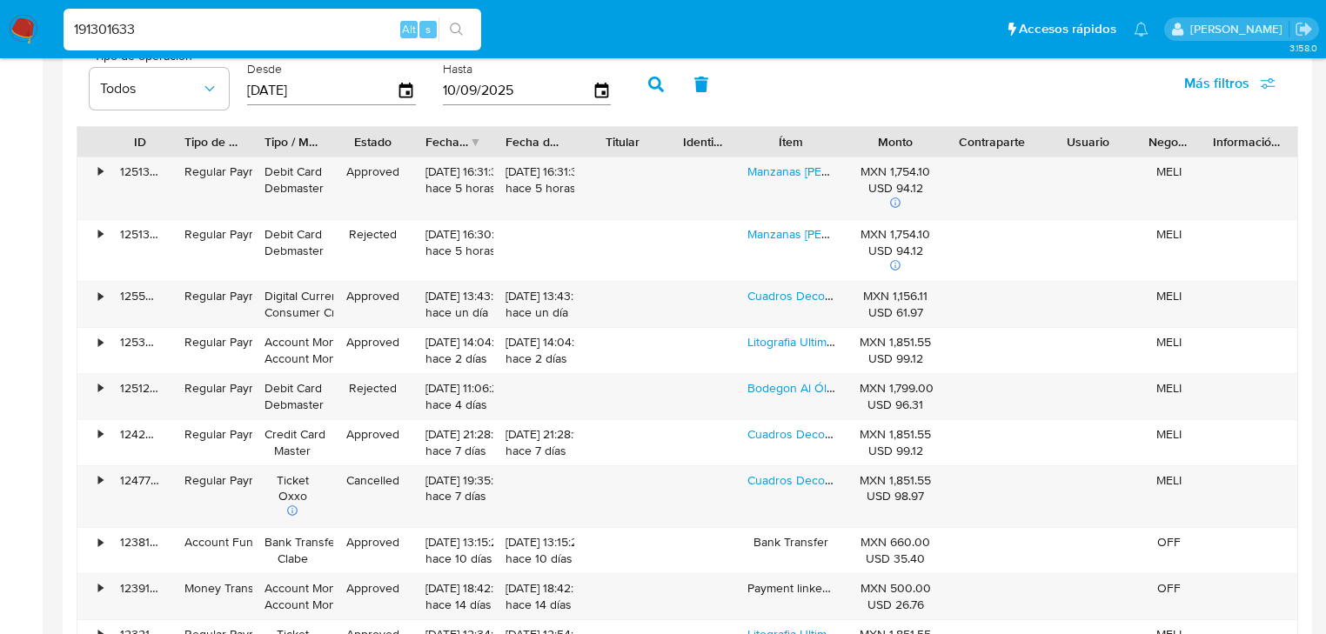
drag, startPoint x: 158, startPoint y: 17, endPoint x: 15, endPoint y: 0, distance: 144.6
click at [15, 0] on nav "Pausado Ver notificaciones 191301633 Alt s Accesos rápidos Presiona las siguien…" at bounding box center [663, 29] width 1326 height 58
paste input "9654532"
type input "96545323"
click at [456, 24] on icon "search-icon" at bounding box center [457, 30] width 14 height 14
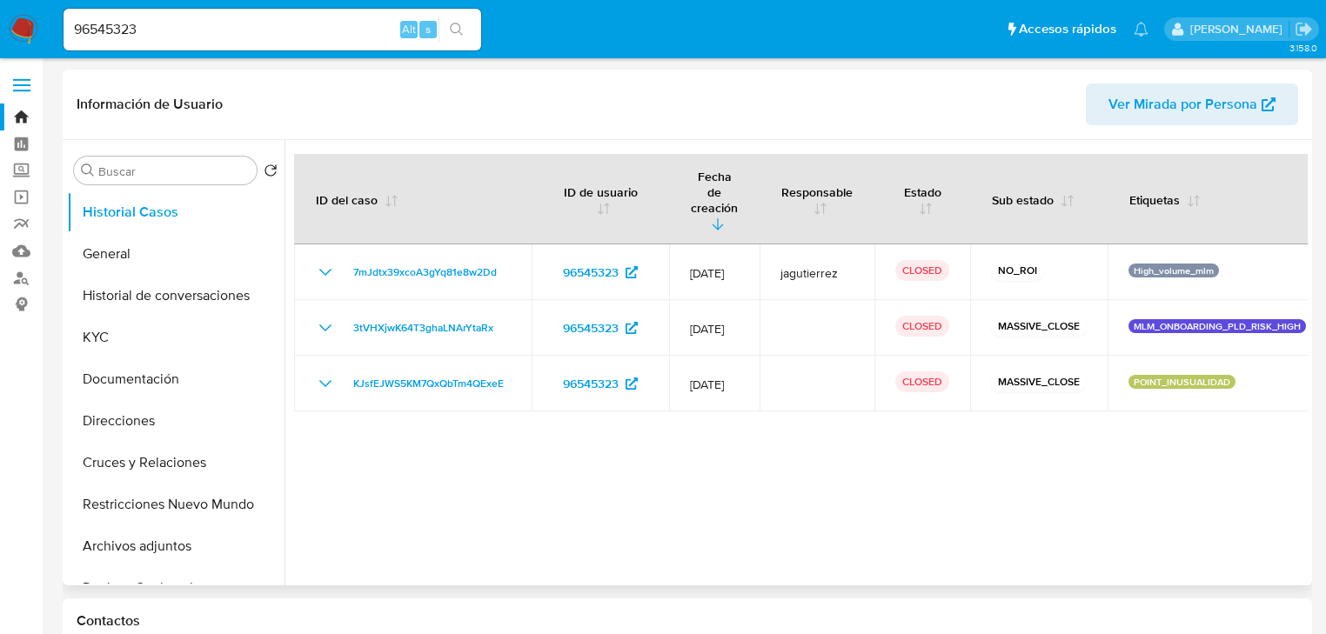
select select "10"
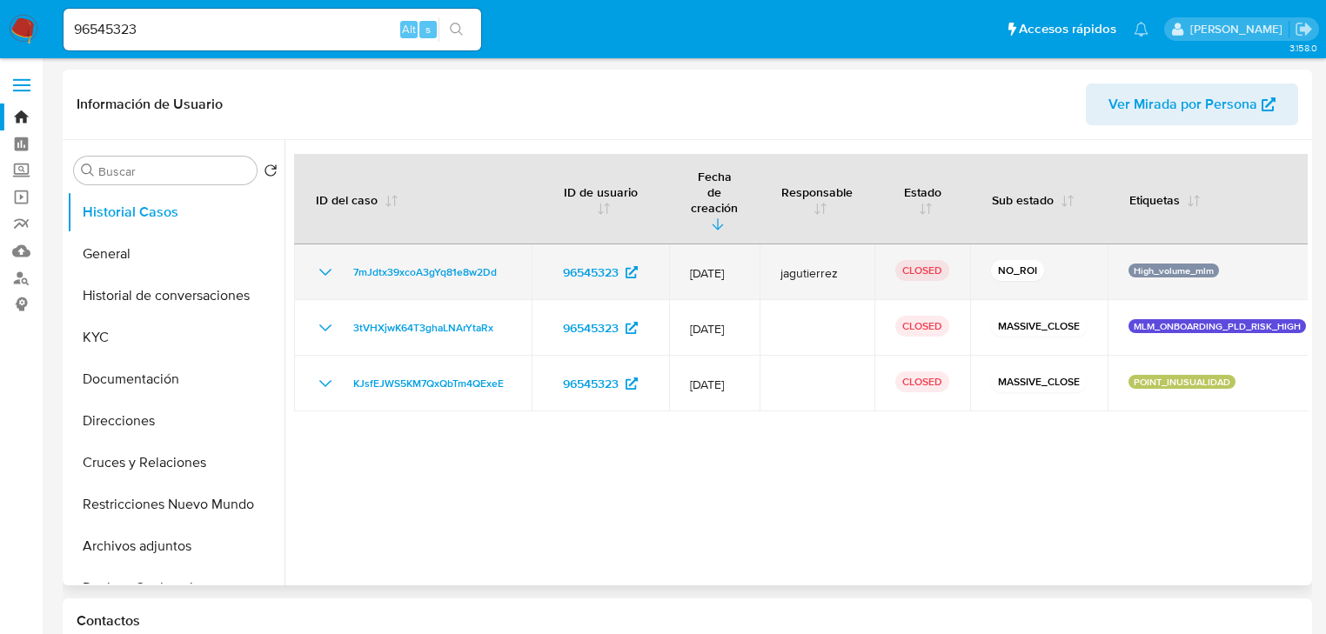
click at [315, 262] on icon "Mostrar/Ocultar" at bounding box center [325, 272] width 21 height 21
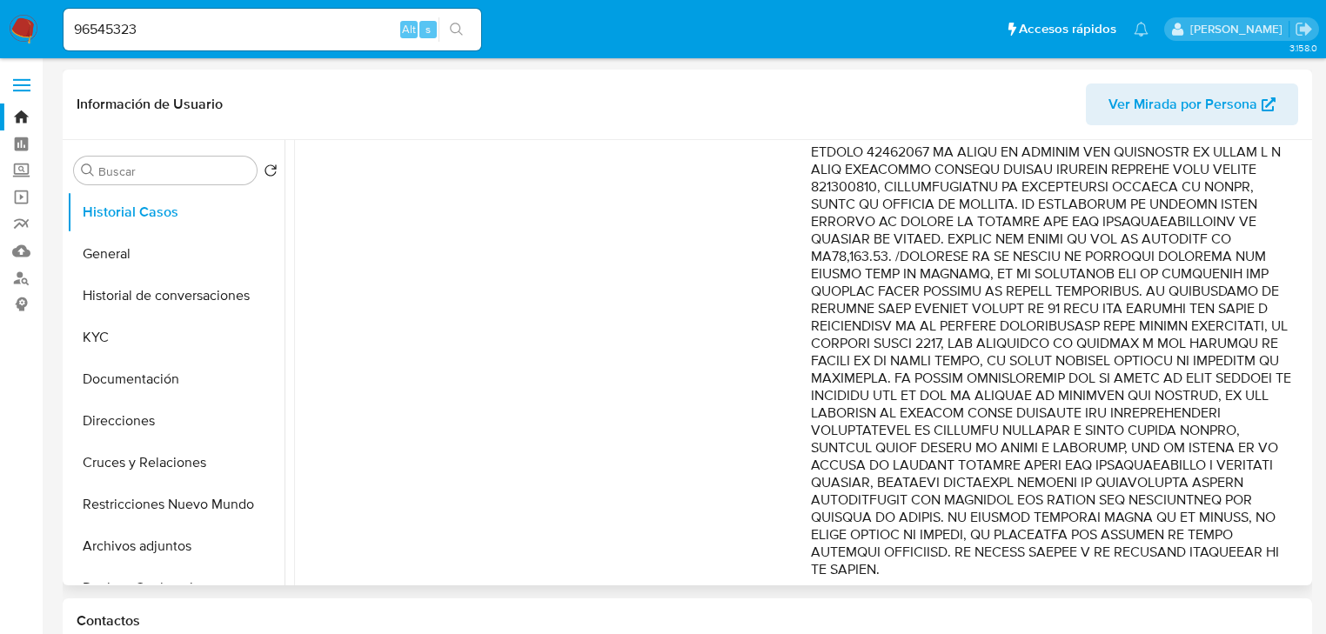
scroll to position [1114, 0]
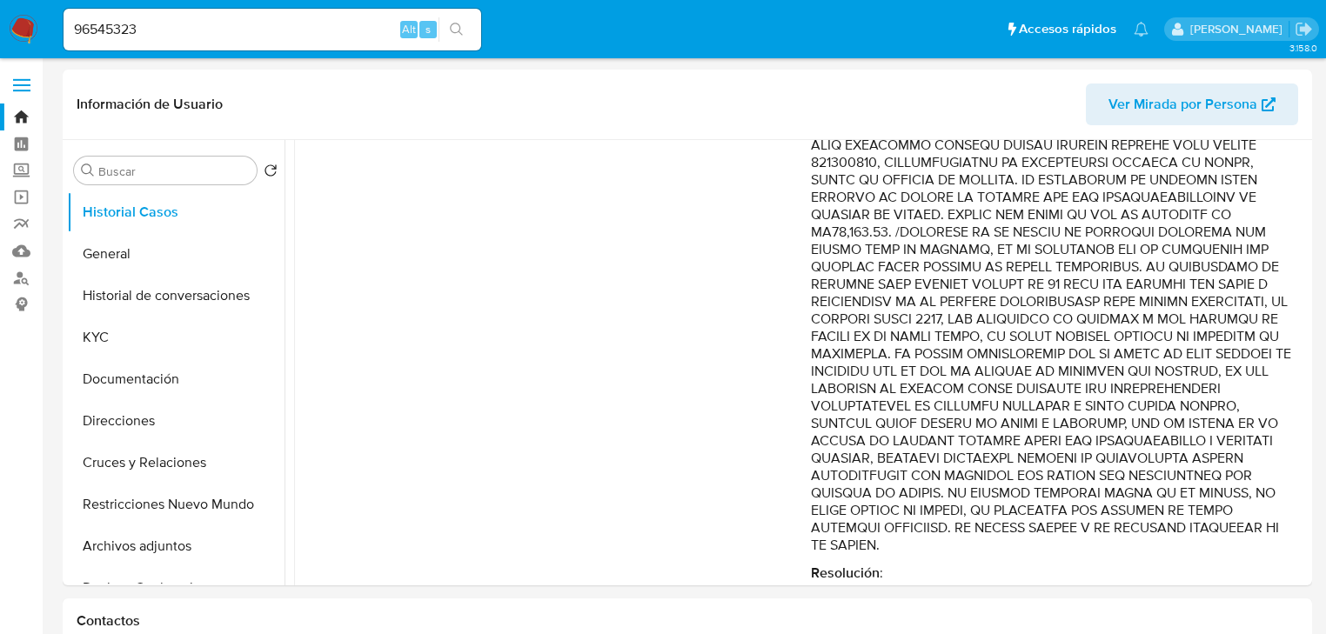
drag, startPoint x: 156, startPoint y: 28, endPoint x: -49, endPoint y: -10, distance: 208.1
paste input "359184967"
click at [459, 27] on icon "search-icon" at bounding box center [457, 30] width 14 height 14
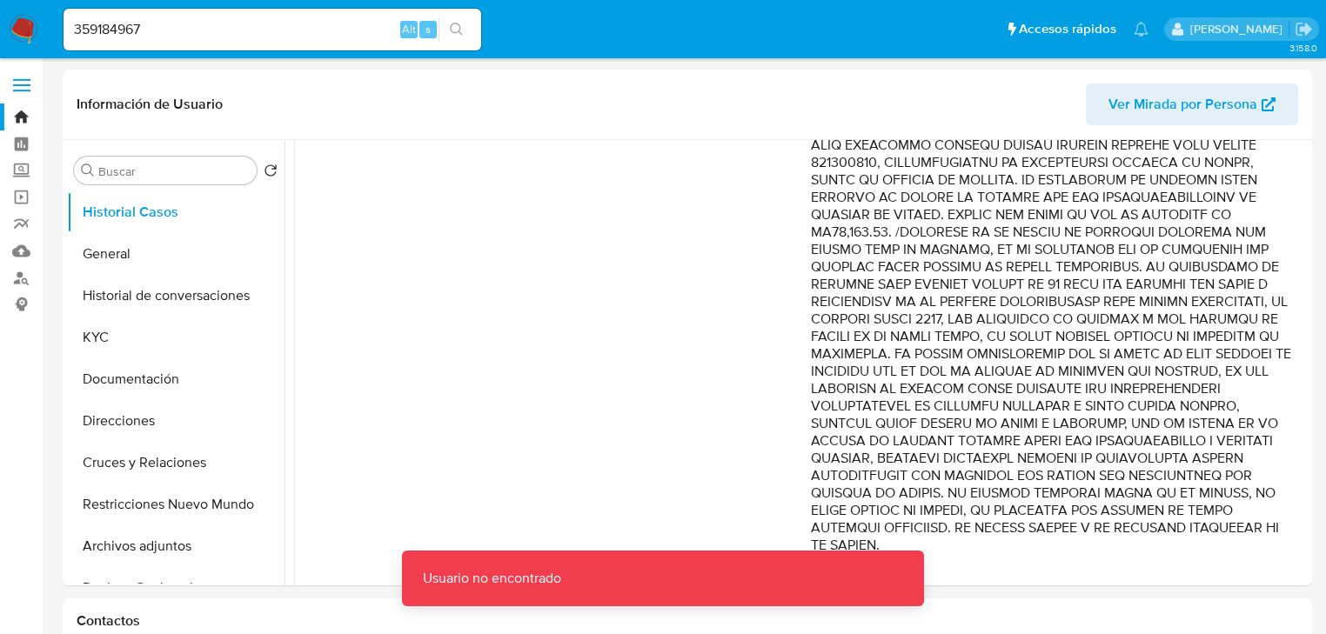
click at [248, 30] on input "359184967" at bounding box center [273, 29] width 418 height 23
click at [77, 25] on input "359184967" at bounding box center [273, 29] width 418 height 23
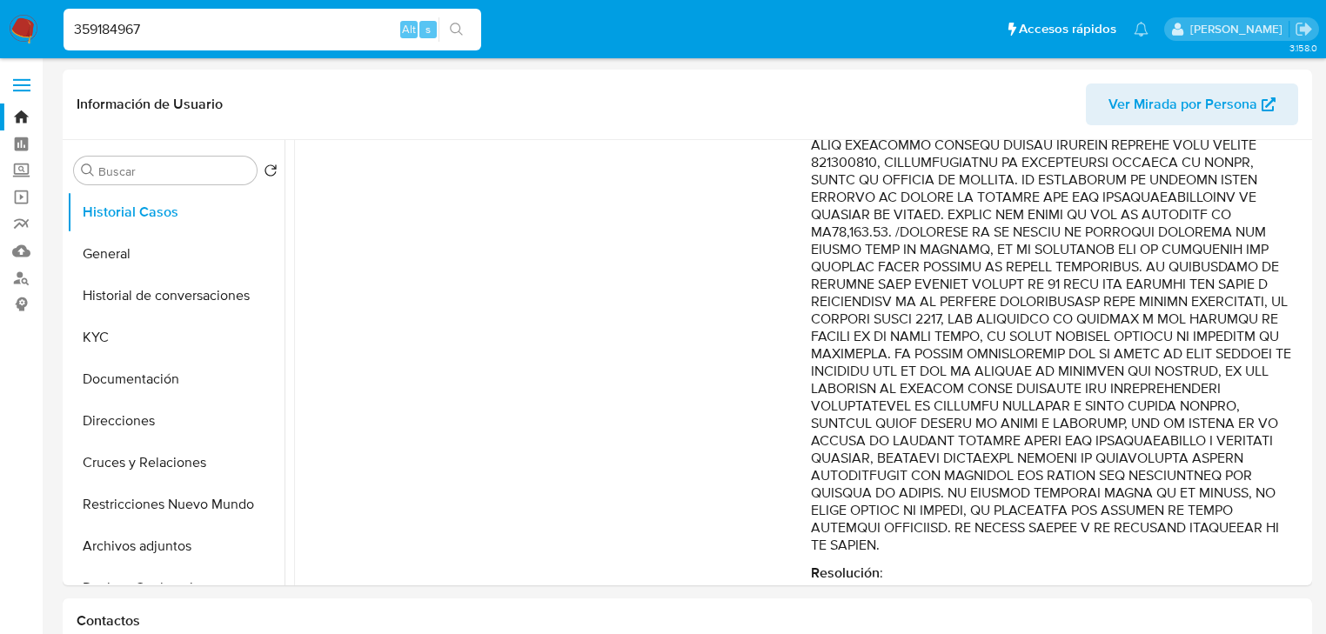
type input "359184967"
click at [458, 27] on icon "search-icon" at bounding box center [457, 30] width 14 height 14
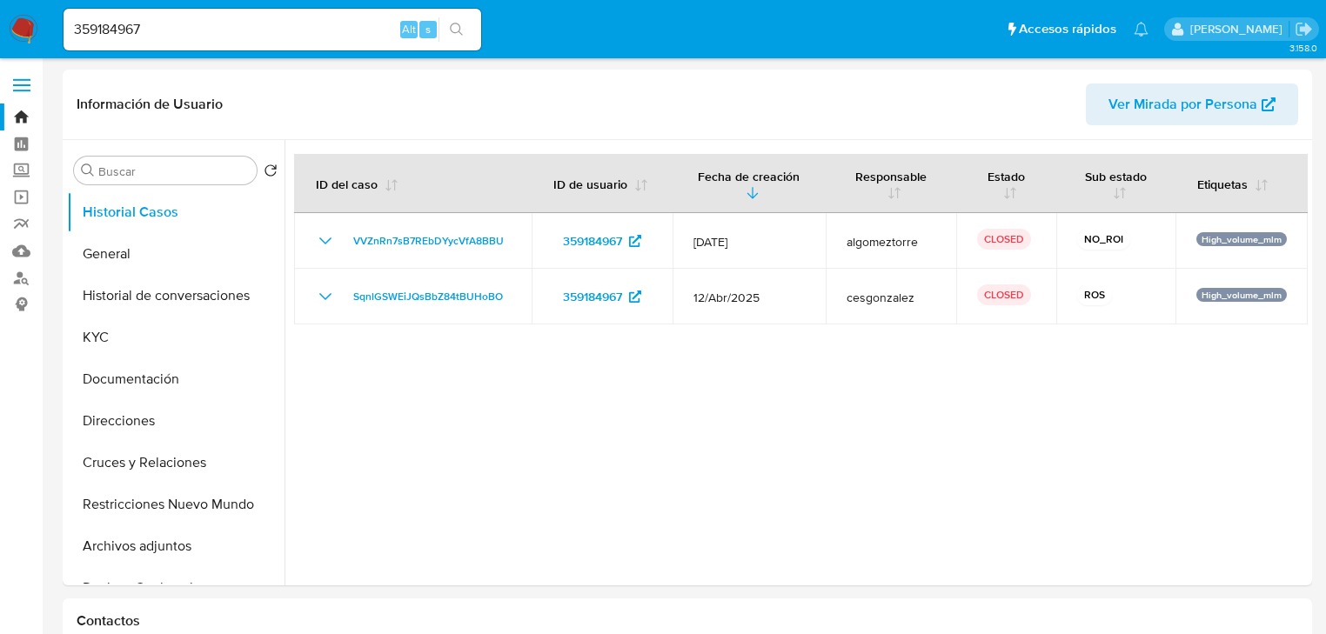
select select "10"
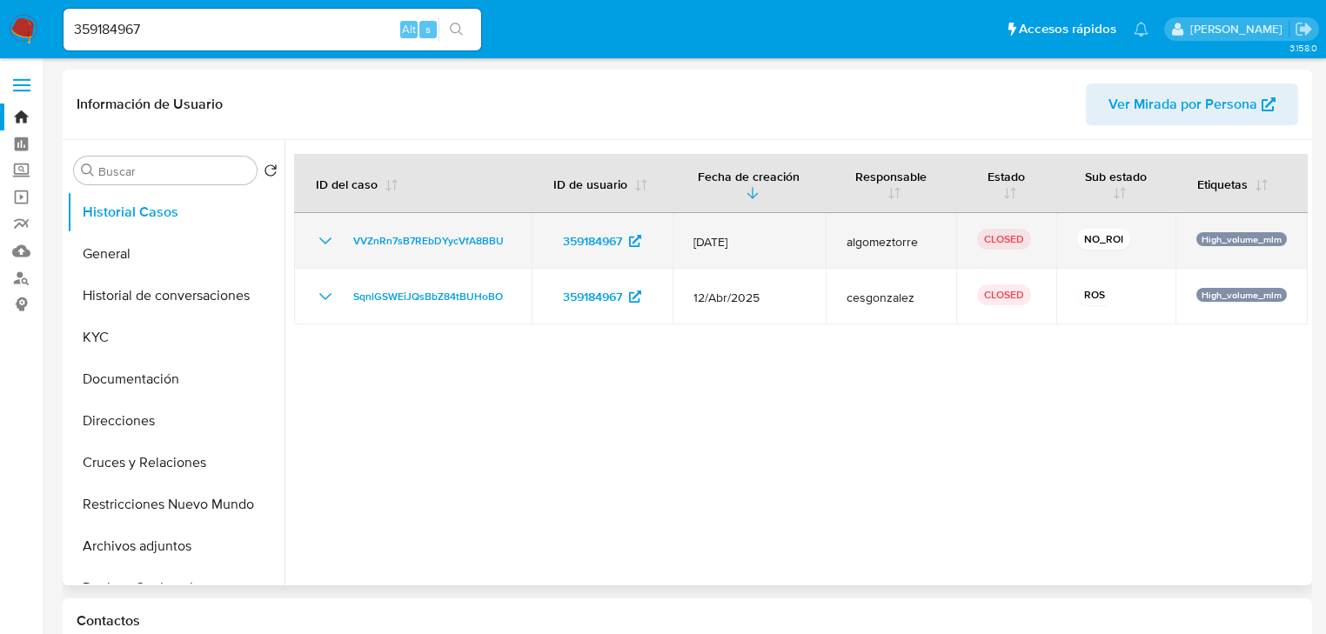
click at [319, 232] on icon "Mostrar/Ocultar" at bounding box center [325, 241] width 21 height 21
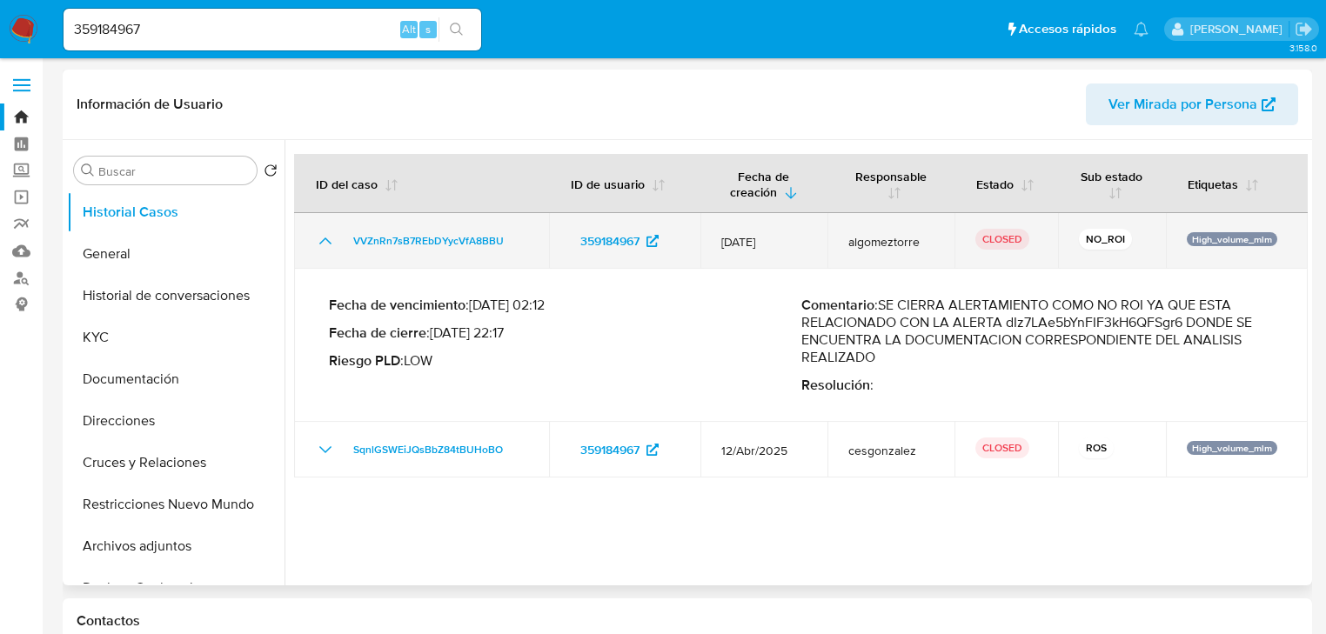
click at [322, 232] on icon "Mostrar/Ocultar" at bounding box center [325, 241] width 21 height 21
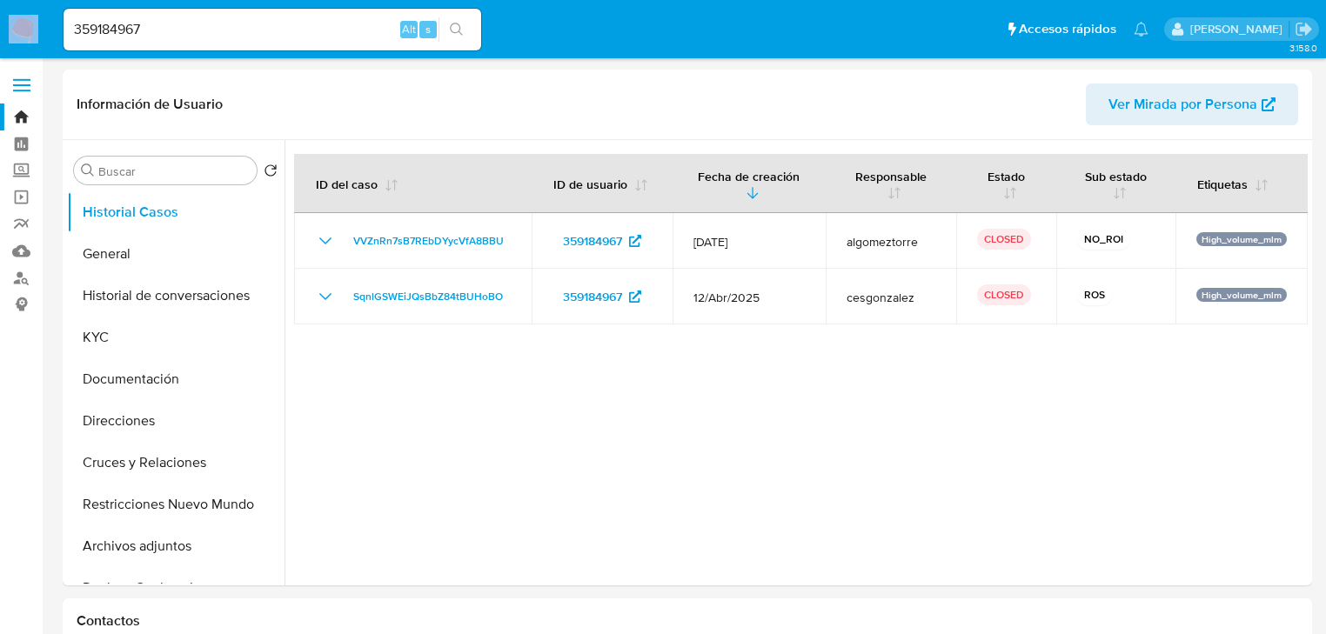
drag, startPoint x: 168, startPoint y: 17, endPoint x: 23, endPoint y: 19, distance: 145.4
click at [23, 19] on nav "Pausado Ver notificaciones 359184967 Alt s Accesos rápidos Presiona las siguien…" at bounding box center [663, 29] width 1326 height 58
drag, startPoint x: 172, startPoint y: 31, endPoint x: 17, endPoint y: 44, distance: 156.3
click at [44, 34] on nav "Pausado Ver notificaciones 359184967 Alt s Accesos rápidos Presiona las siguien…" at bounding box center [663, 29] width 1326 height 58
click at [120, 346] on button "KYC" at bounding box center [169, 338] width 204 height 42
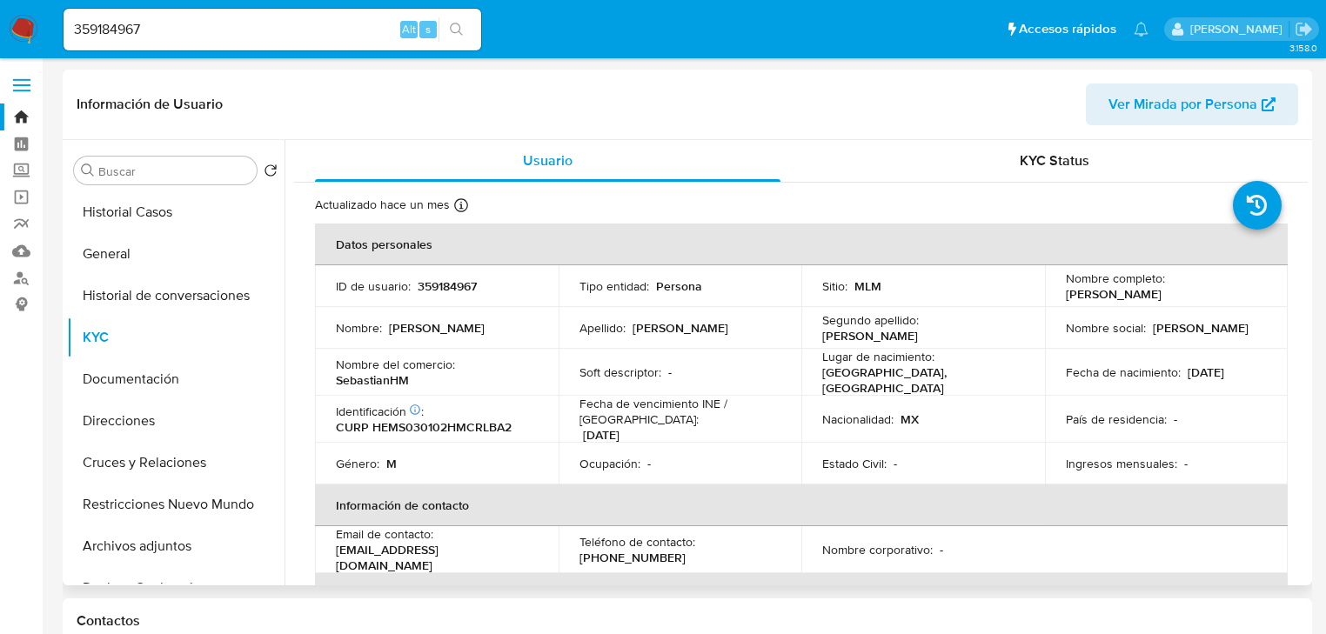
drag, startPoint x: 1060, startPoint y: 292, endPoint x: 1241, endPoint y: 292, distance: 181.0
click at [1241, 292] on td "Nombre completo : Sebastian Hernandez Molina" at bounding box center [1167, 286] width 244 height 42
copy p "Sebastian Hernandez Molina"
click at [157, 211] on button "Historial Casos" at bounding box center [169, 212] width 204 height 42
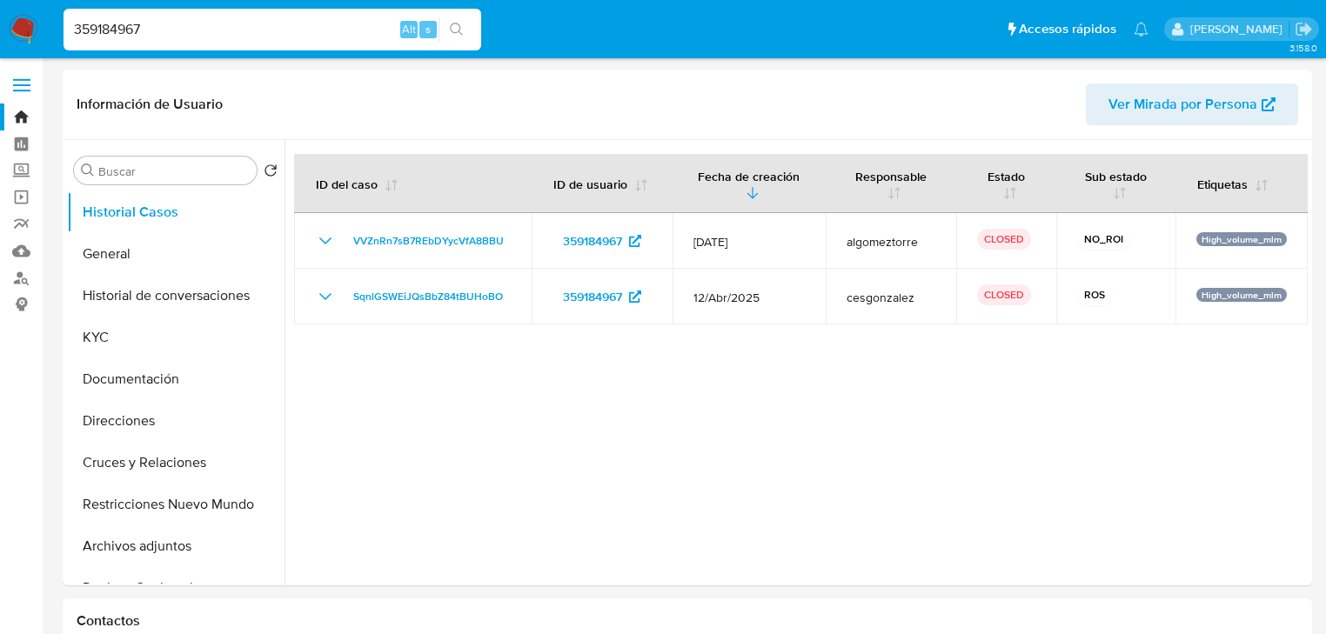
drag, startPoint x: 173, startPoint y: 23, endPoint x: -42, endPoint y: 24, distance: 214.9
paste input "34482294"
click at [75, 34] on input "344822947" at bounding box center [273, 29] width 418 height 23
click at [79, 35] on input "344822947" at bounding box center [273, 29] width 418 height 23
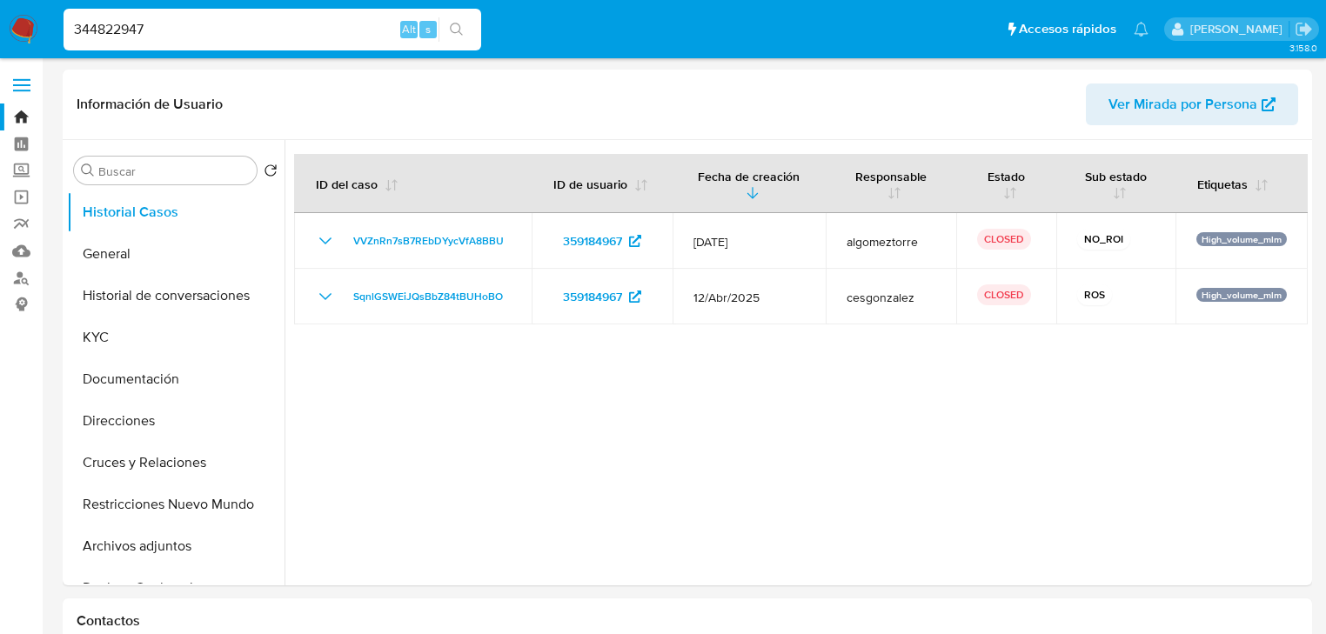
type input "344822947"
click at [448, 21] on button "search-icon" at bounding box center [457, 29] width 36 height 24
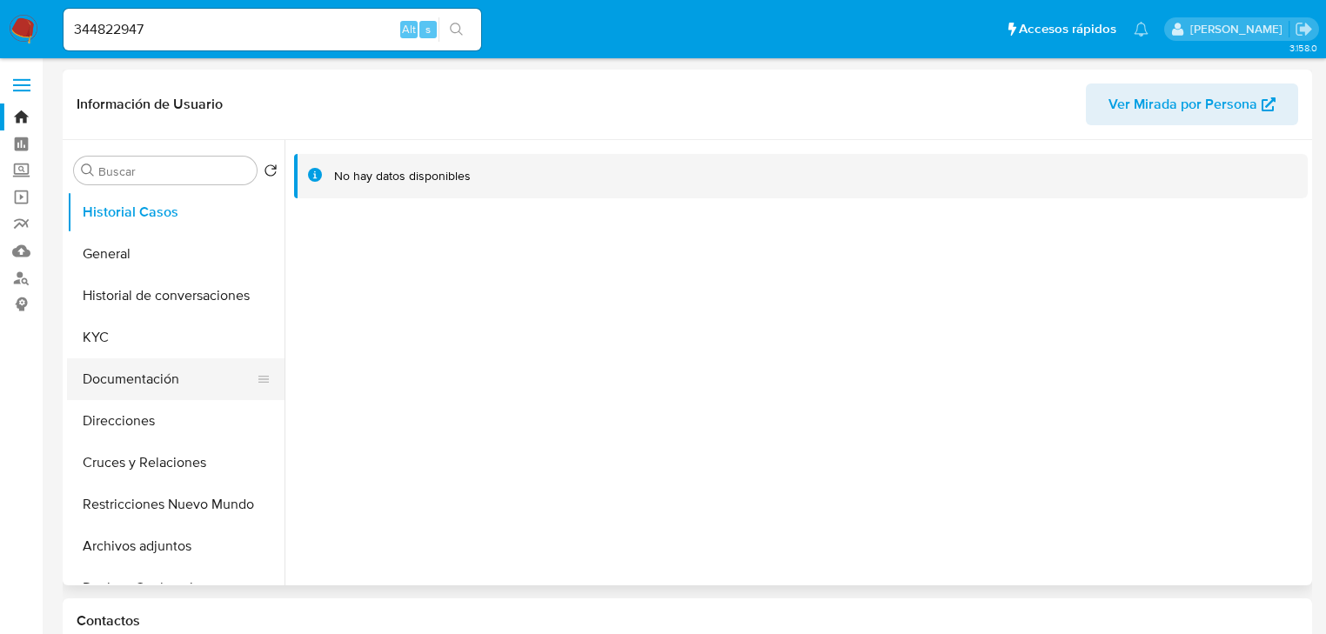
select select "10"
drag, startPoint x: 117, startPoint y: 351, endPoint x: 272, endPoint y: 379, distance: 158.2
click at [129, 348] on button "KYC" at bounding box center [176, 338] width 218 height 42
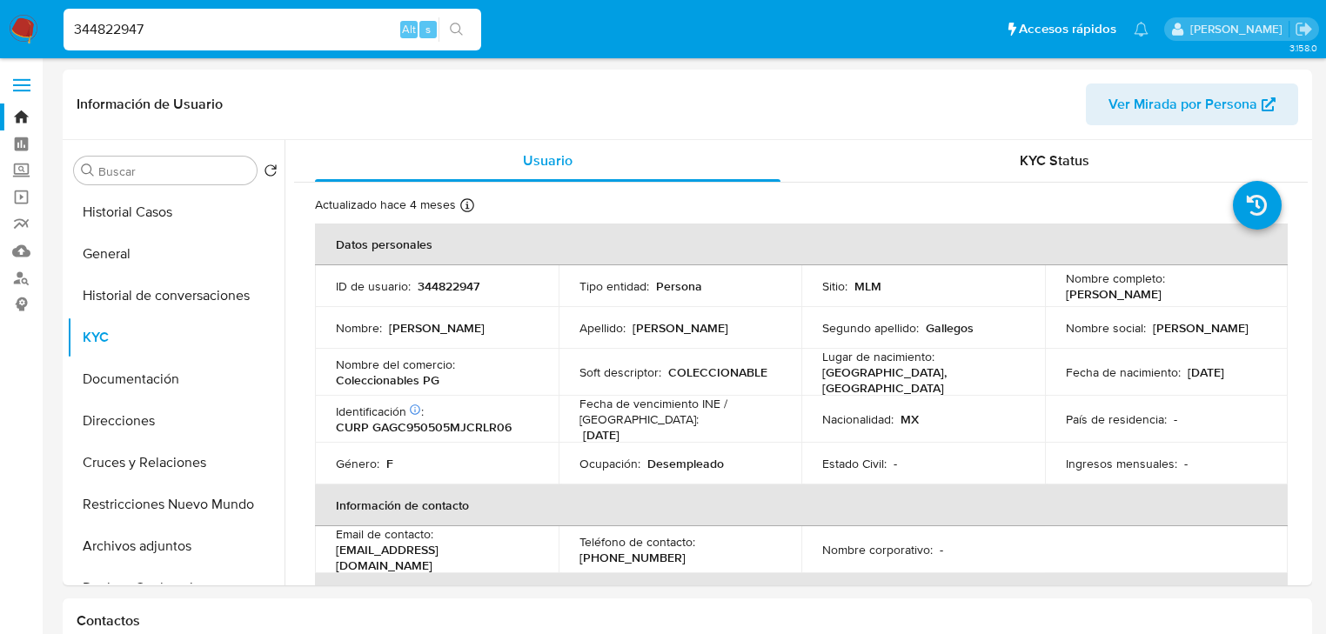
drag, startPoint x: 158, startPoint y: 30, endPoint x: 223, endPoint y: 56, distance: 69.5
click at [10, 27] on nav "Pausado Ver notificaciones 344822947 Alt s Accesos rápidos Presiona las siguien…" at bounding box center [663, 29] width 1326 height 58
paste input "10433715"
type input "104337157"
click at [442, 23] on button "search-icon" at bounding box center [457, 29] width 36 height 24
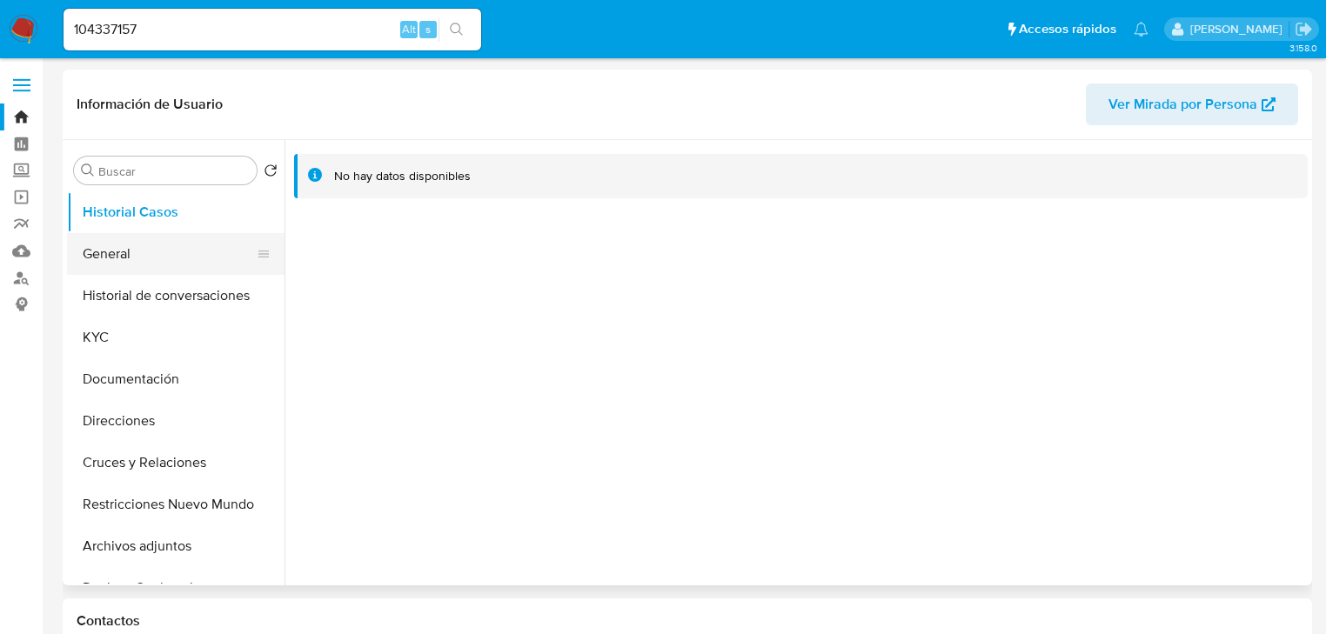
click at [136, 249] on button "General" at bounding box center [169, 254] width 204 height 42
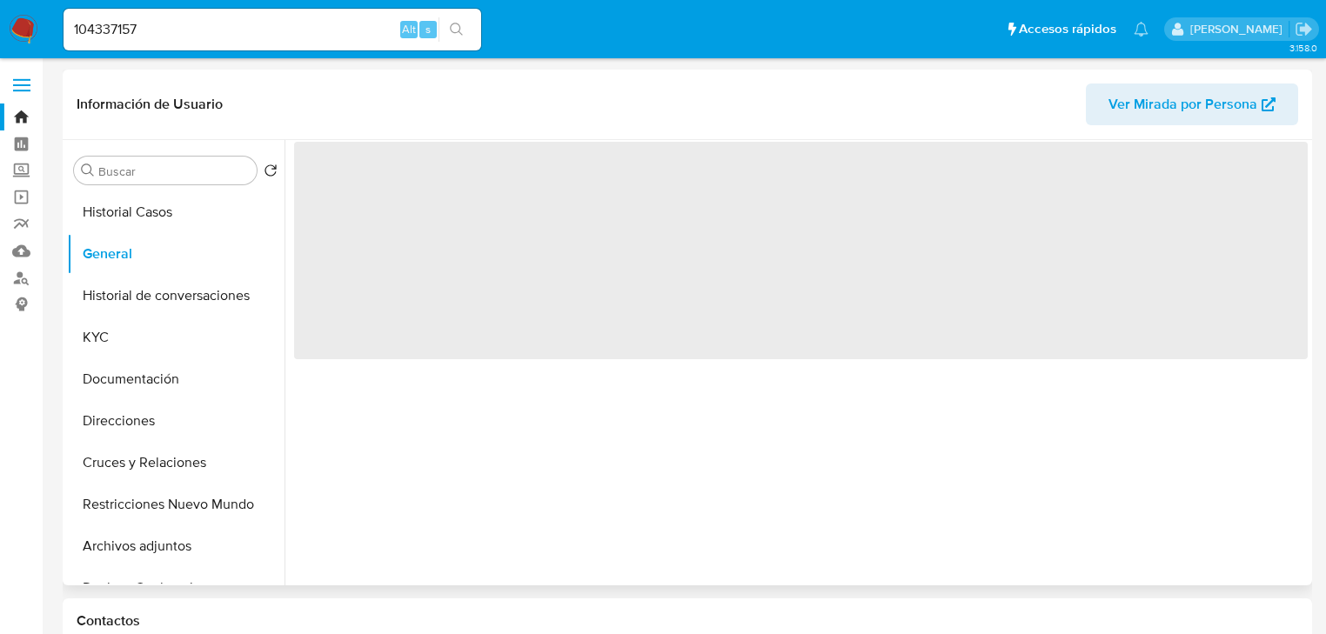
select select "10"
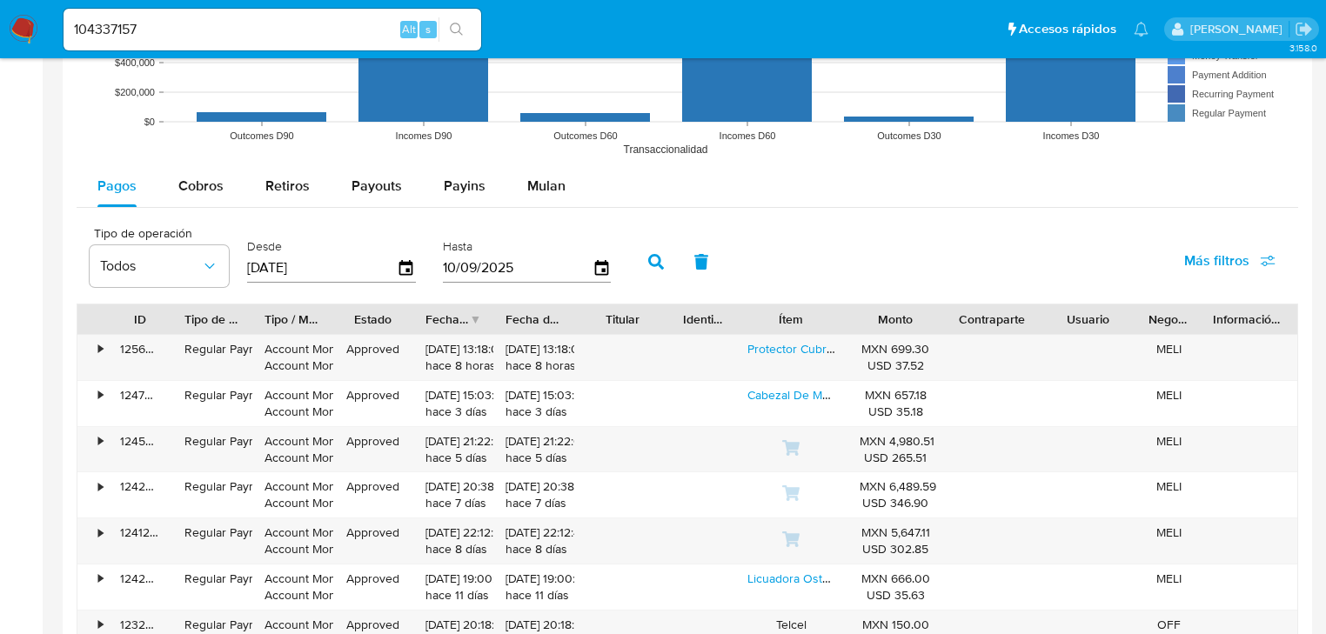
scroll to position [1740, 0]
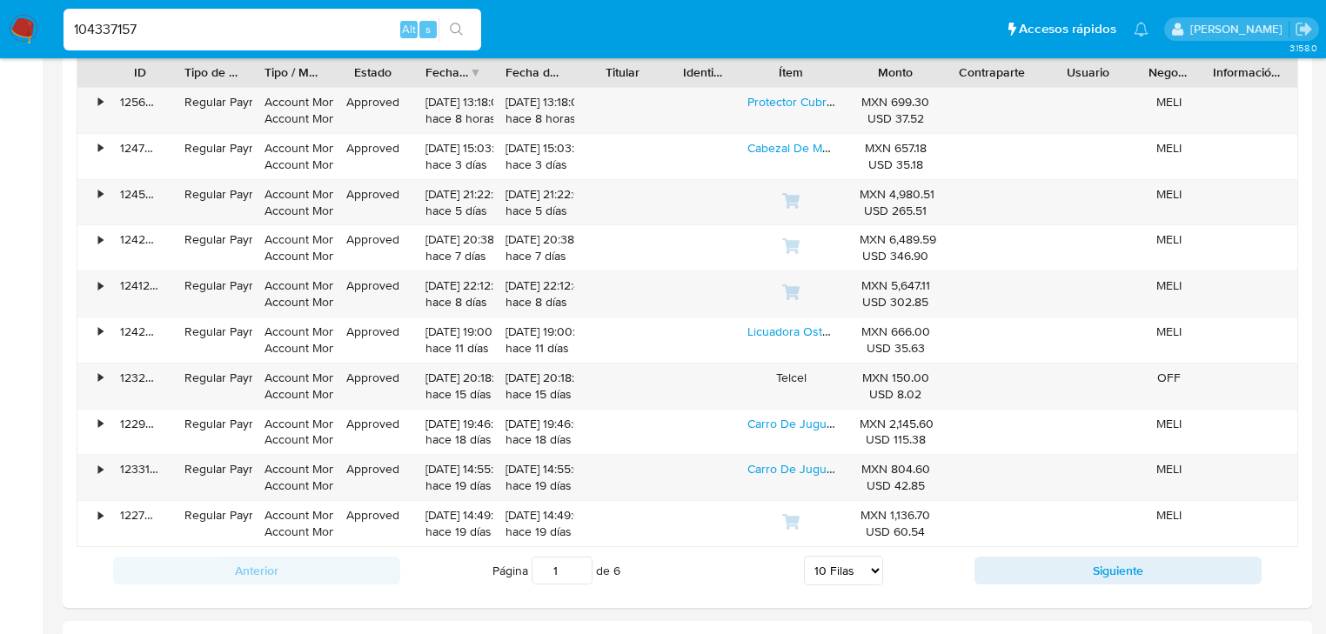
drag, startPoint x: 159, startPoint y: 24, endPoint x: -53, endPoint y: 17, distance: 212.5
paste input "26548844"
type input "126548844"
click at [453, 28] on icon "search-icon" at bounding box center [457, 30] width 14 height 14
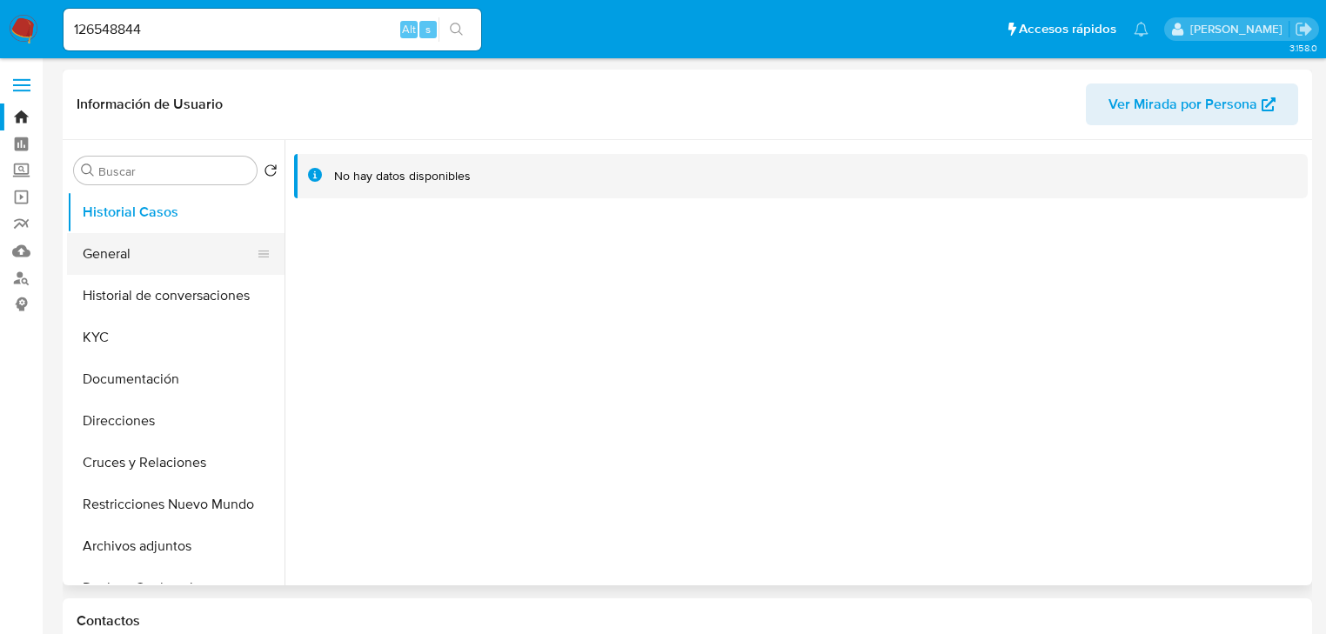
select select "10"
click at [110, 260] on button "General" at bounding box center [169, 254] width 204 height 42
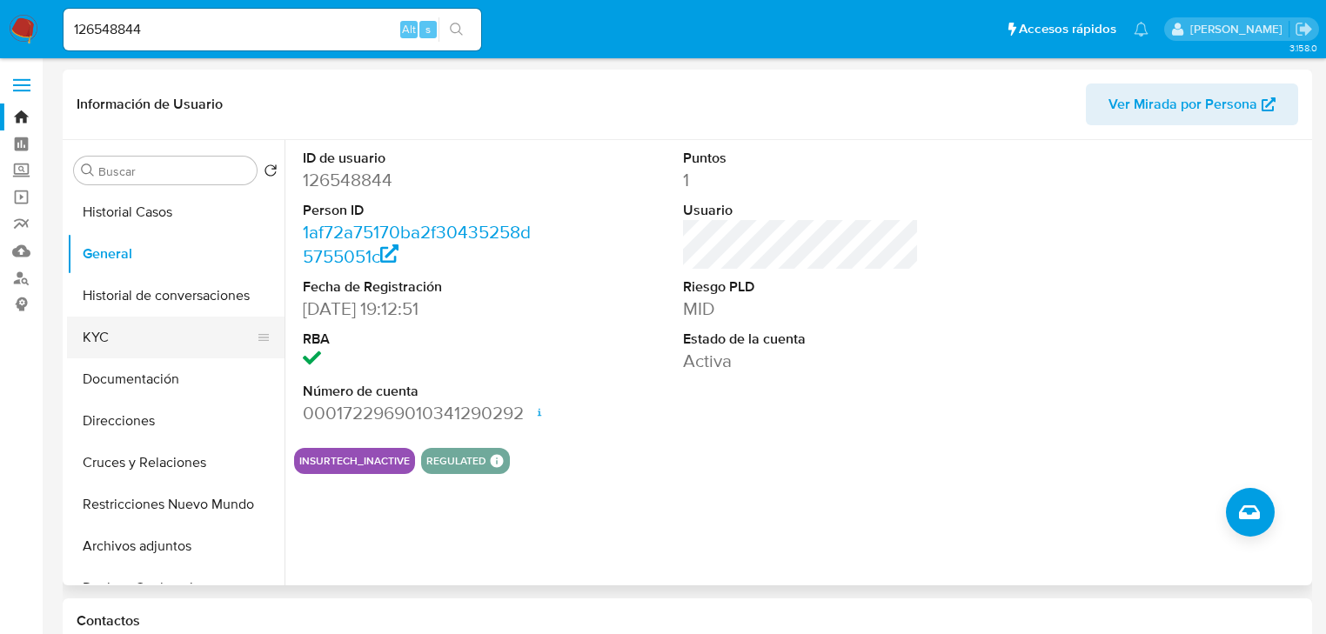
click at [94, 341] on button "KYC" at bounding box center [169, 338] width 204 height 42
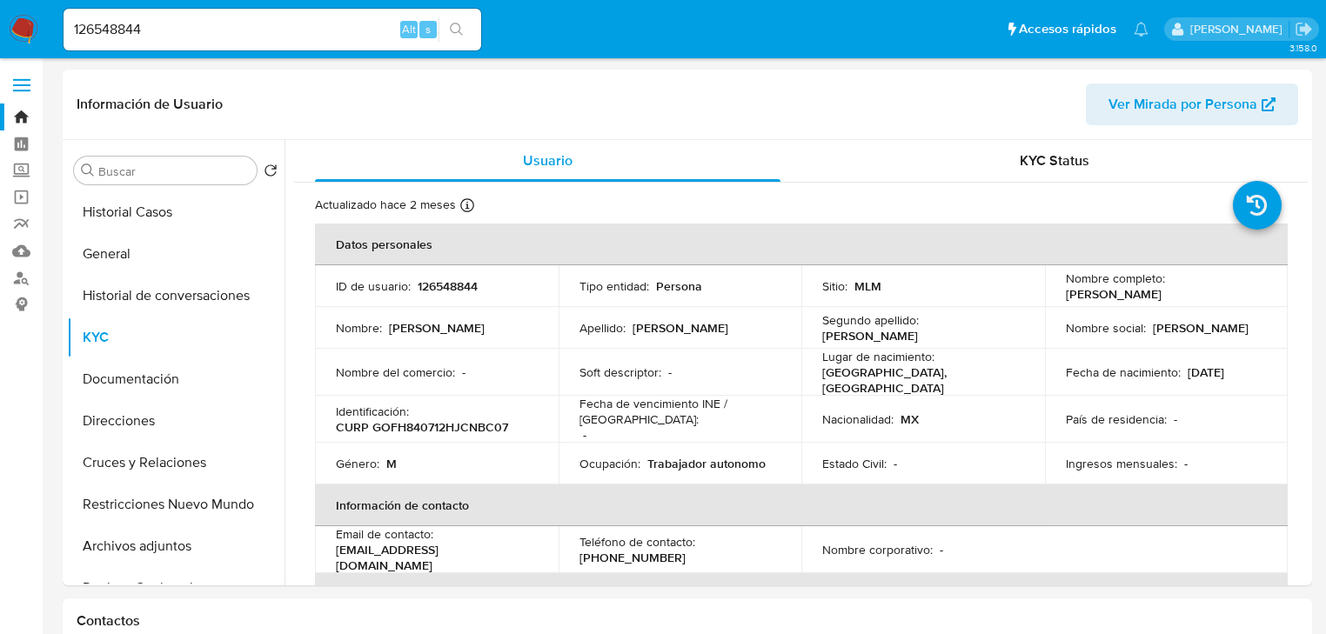
drag, startPoint x: 191, startPoint y: 49, endPoint x: 172, endPoint y: 32, distance: 25.3
click at [104, 47] on div "126548844 Alt s" at bounding box center [273, 30] width 418 height 42
click at [177, 31] on input "126548844" at bounding box center [273, 29] width 418 height 23
drag, startPoint x: 145, startPoint y: 26, endPoint x: -7, endPoint y: 5, distance: 153.7
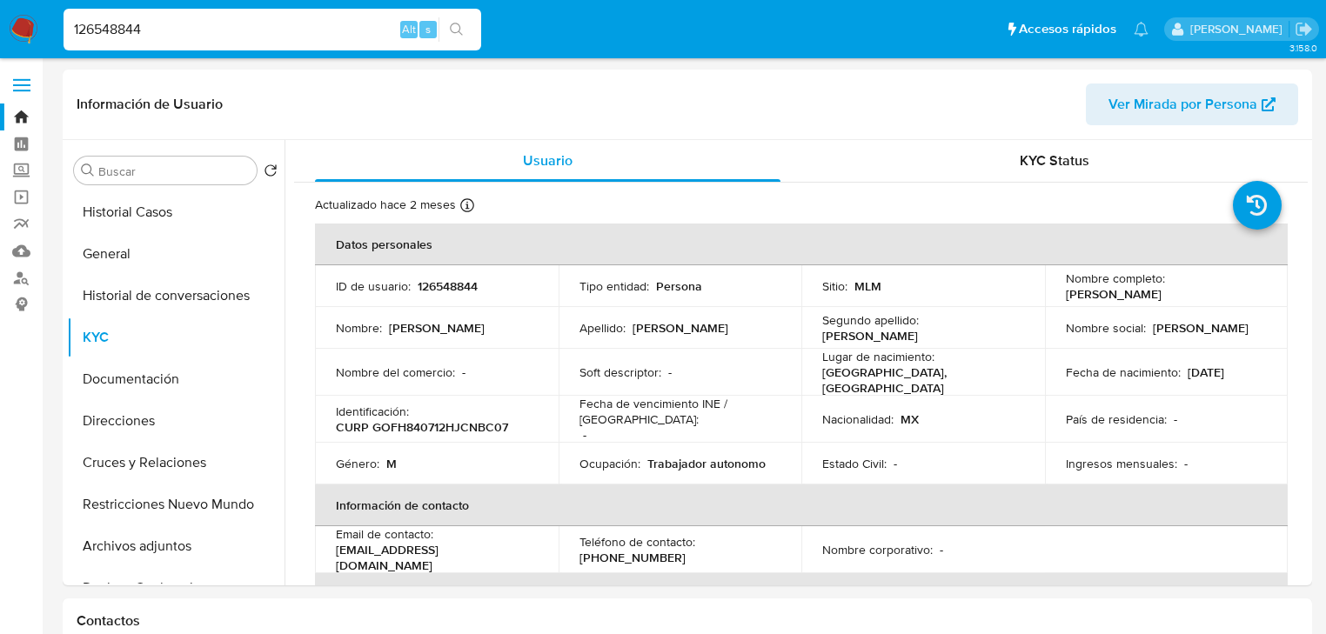
paste input "26581715"
type input "265817154"
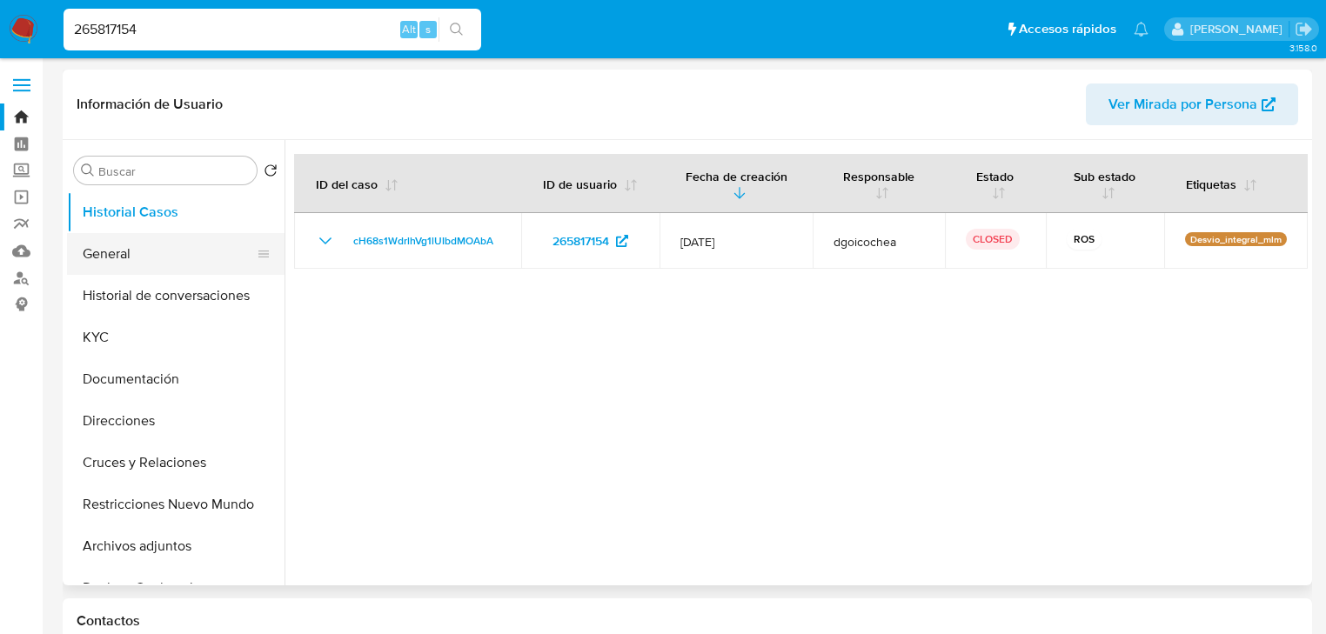
select select "10"
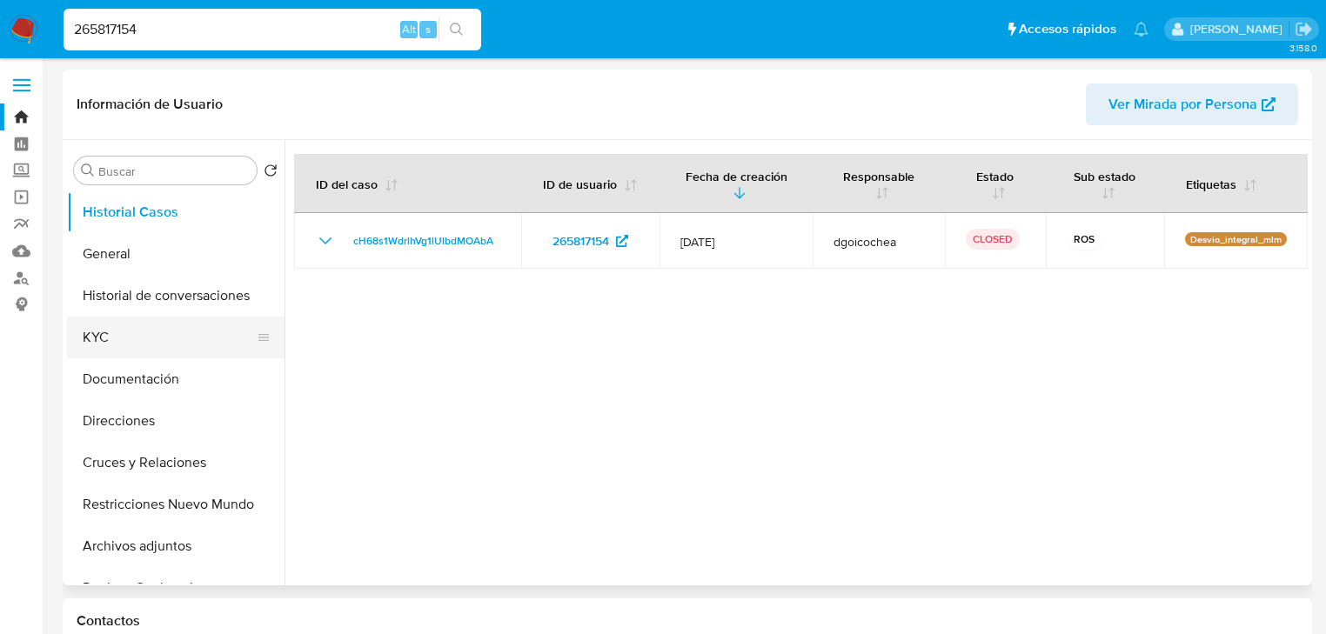
click at [143, 332] on button "KYC" at bounding box center [169, 338] width 204 height 42
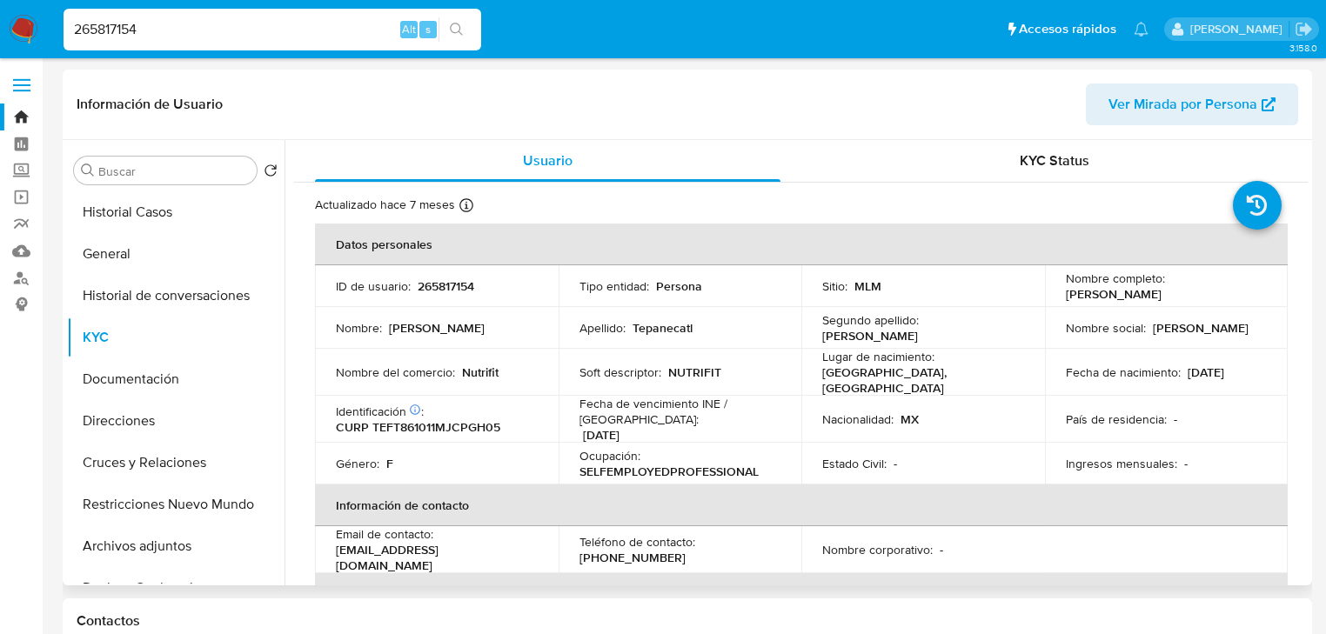
drag, startPoint x: 1064, startPoint y: 292, endPoint x: 1258, endPoint y: 289, distance: 194.1
click at [1258, 289] on div "Nombre completo : Thelma Carina Tepanecatl Figueroa" at bounding box center [1167, 286] width 202 height 31
copy p "helma Carina Tepanecatl Figueroa"
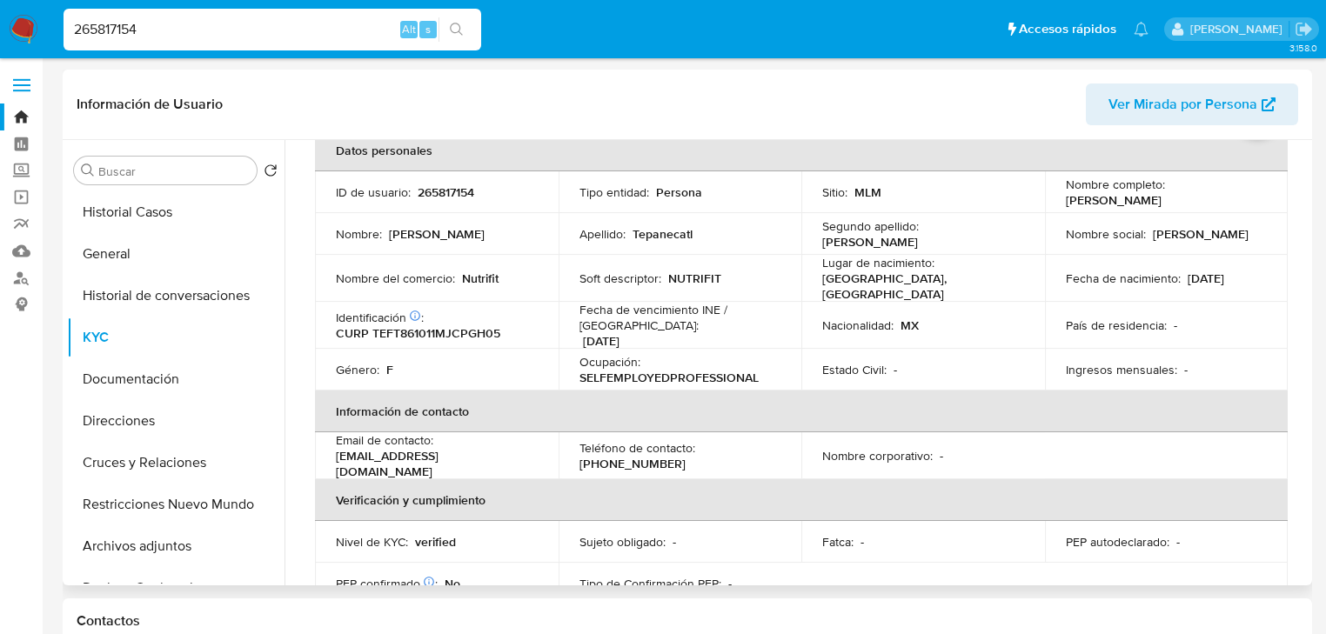
scroll to position [70, 0]
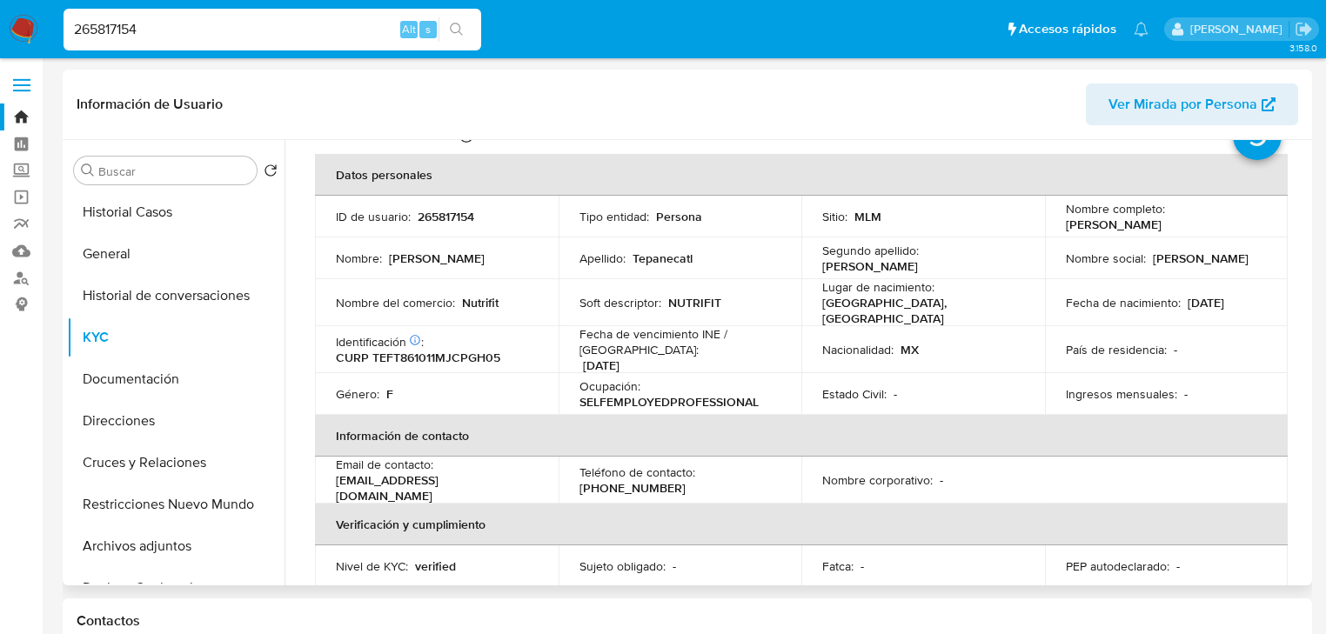
click at [1030, 373] on td "Estado Civil : -" at bounding box center [923, 394] width 244 height 42
click at [181, 205] on button "Historial Casos" at bounding box center [169, 212] width 204 height 42
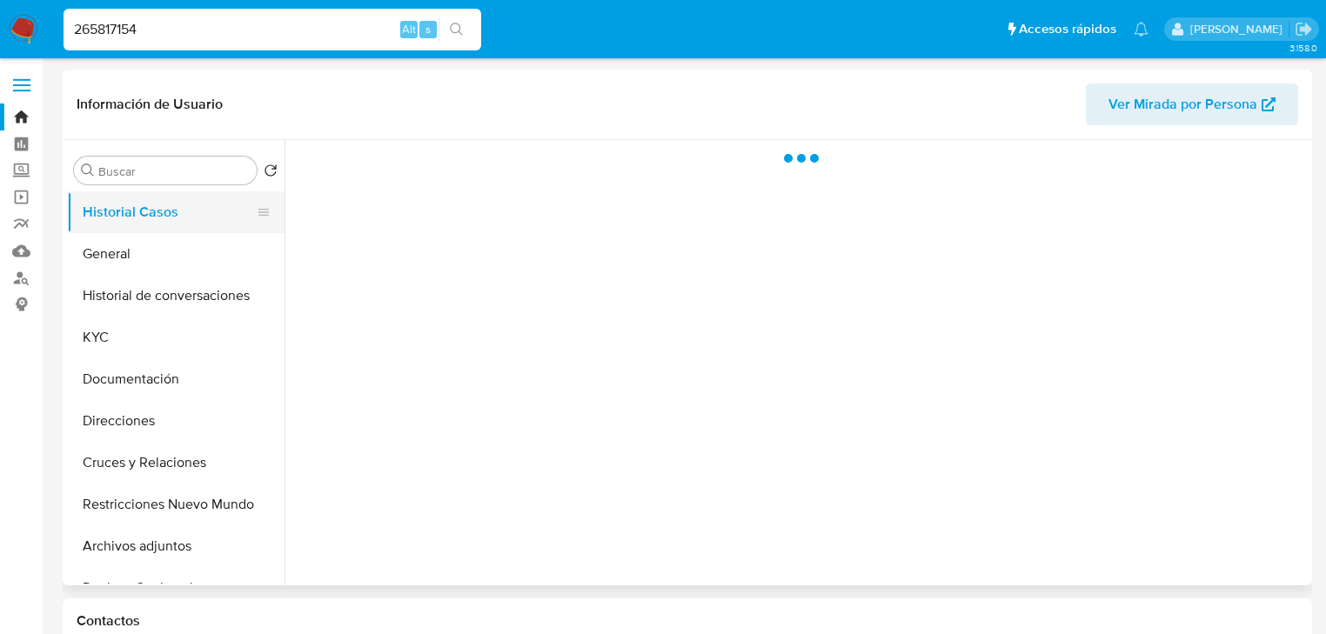
scroll to position [0, 0]
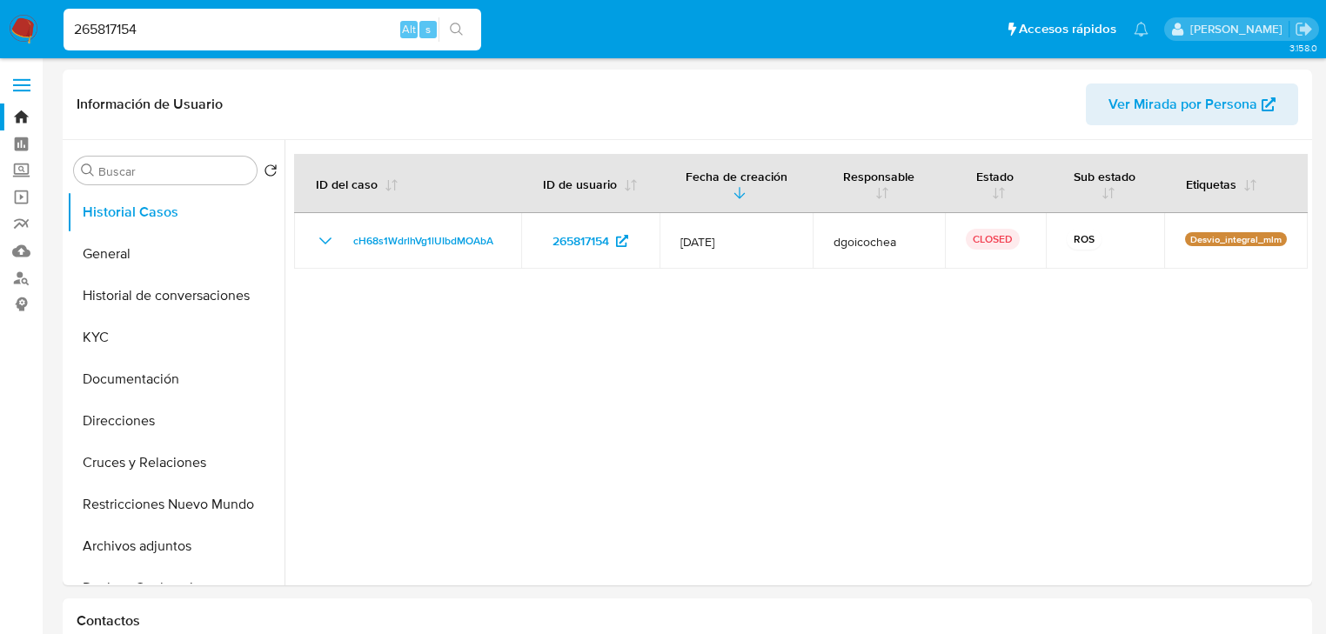
drag, startPoint x: 170, startPoint y: 28, endPoint x: 55, endPoint y: 23, distance: 115.0
click at [55, 23] on ul "Pausado Ver notificaciones 265817154 Alt s Accesos rápidos Presiona las siguien…" at bounding box center [606, 29] width 1103 height 44
paste input "485457878"
click at [459, 21] on button "search-icon" at bounding box center [457, 29] width 36 height 24
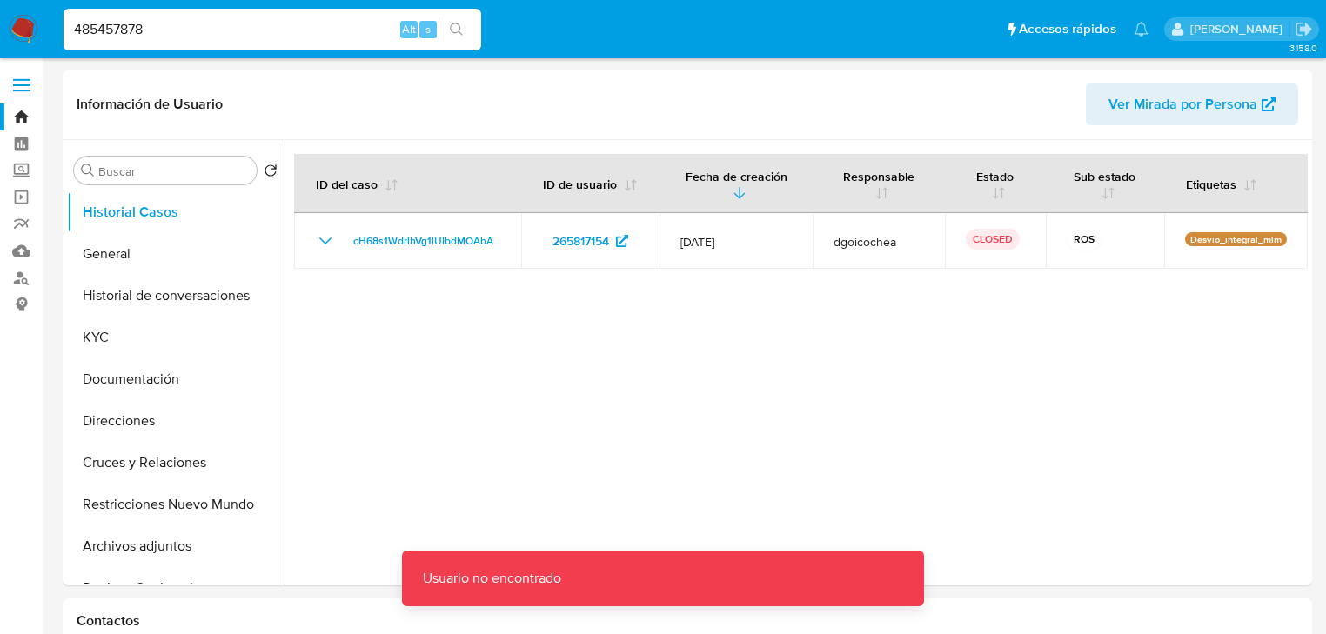
click at [74, 38] on input "485457878" at bounding box center [273, 29] width 418 height 23
click at [78, 31] on input "485457878" at bounding box center [273, 29] width 418 height 23
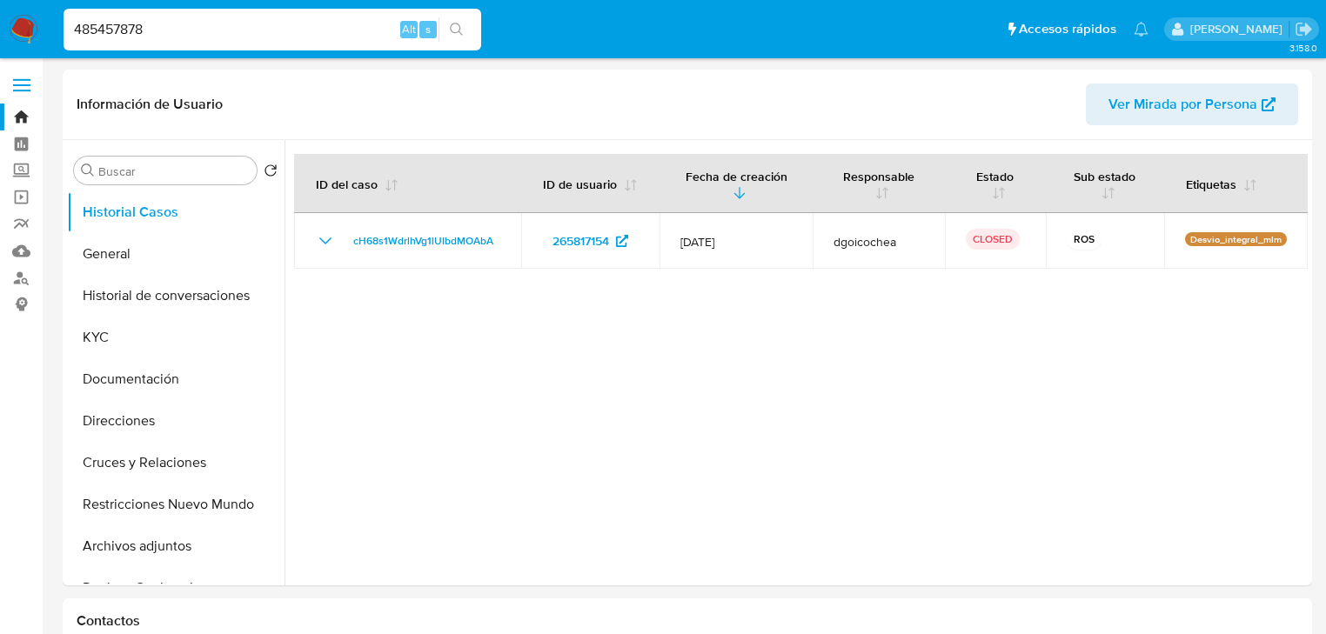
click at [167, 31] on input "485457878" at bounding box center [273, 29] width 418 height 23
type input "485457878"
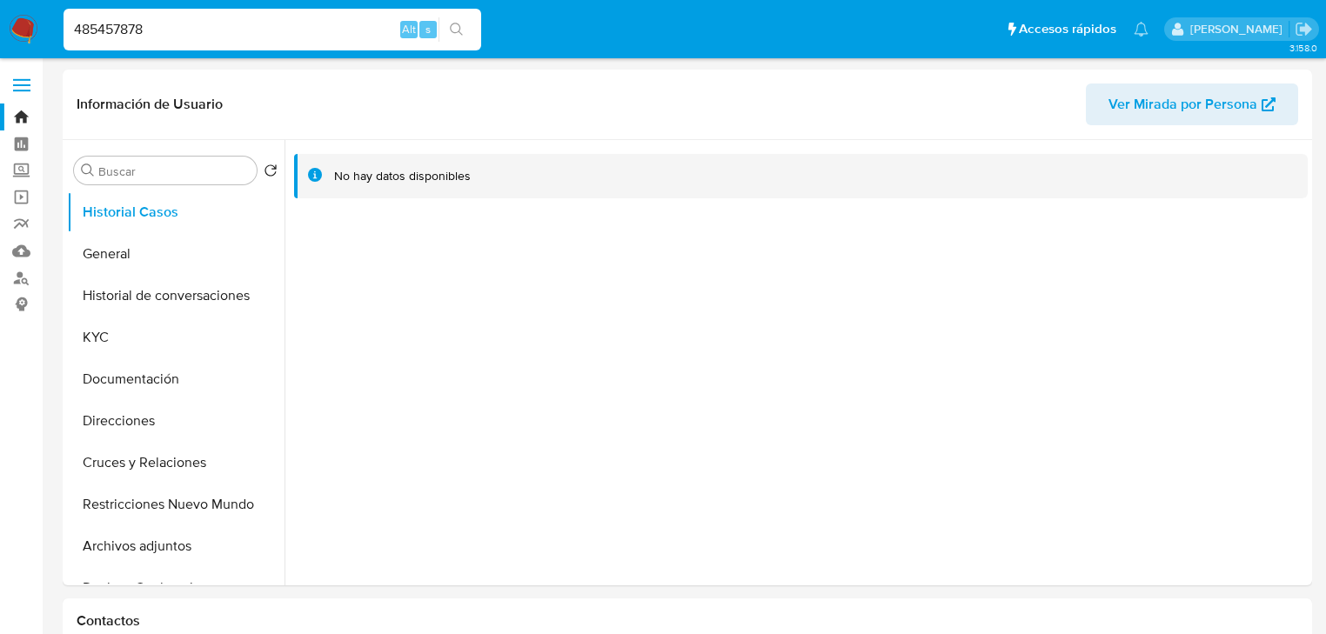
select select "10"
drag, startPoint x: 137, startPoint y: 28, endPoint x: -70, endPoint y: 28, distance: 208.0
paste input "1205593496"
type input "1205593496"
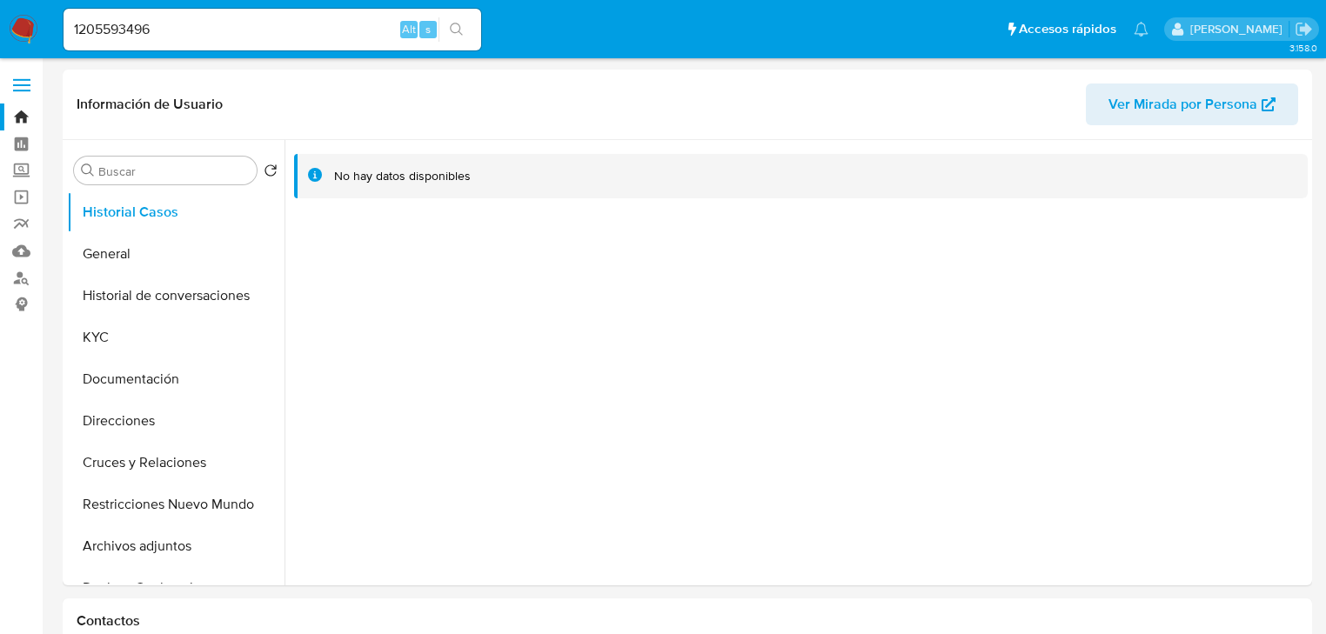
click at [454, 31] on icon "search-icon" at bounding box center [456, 29] width 13 height 13
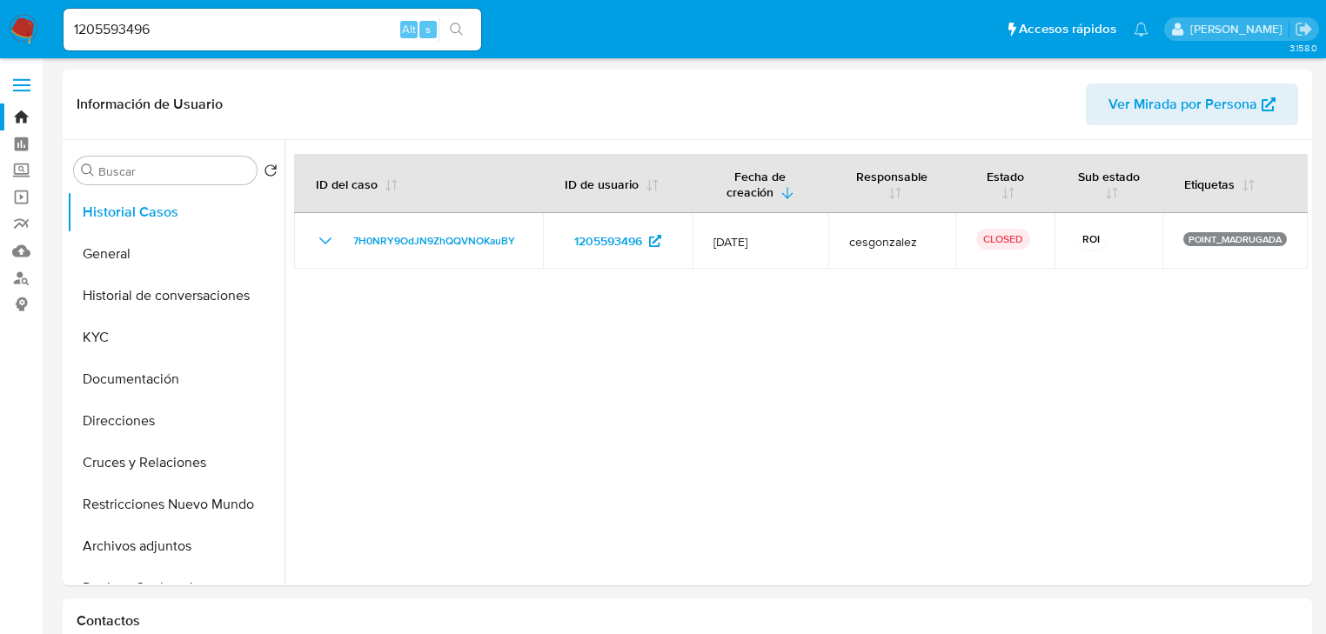
select select "10"
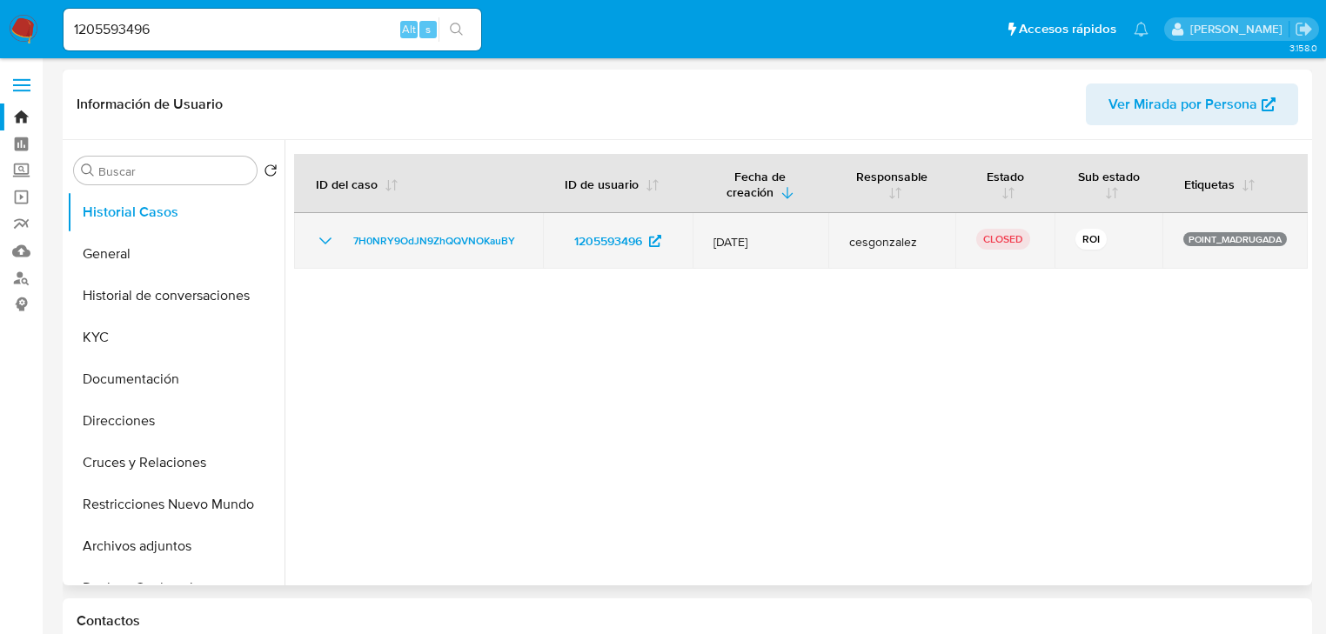
click at [317, 242] on icon "Mostrar/Ocultar" at bounding box center [325, 241] width 21 height 21
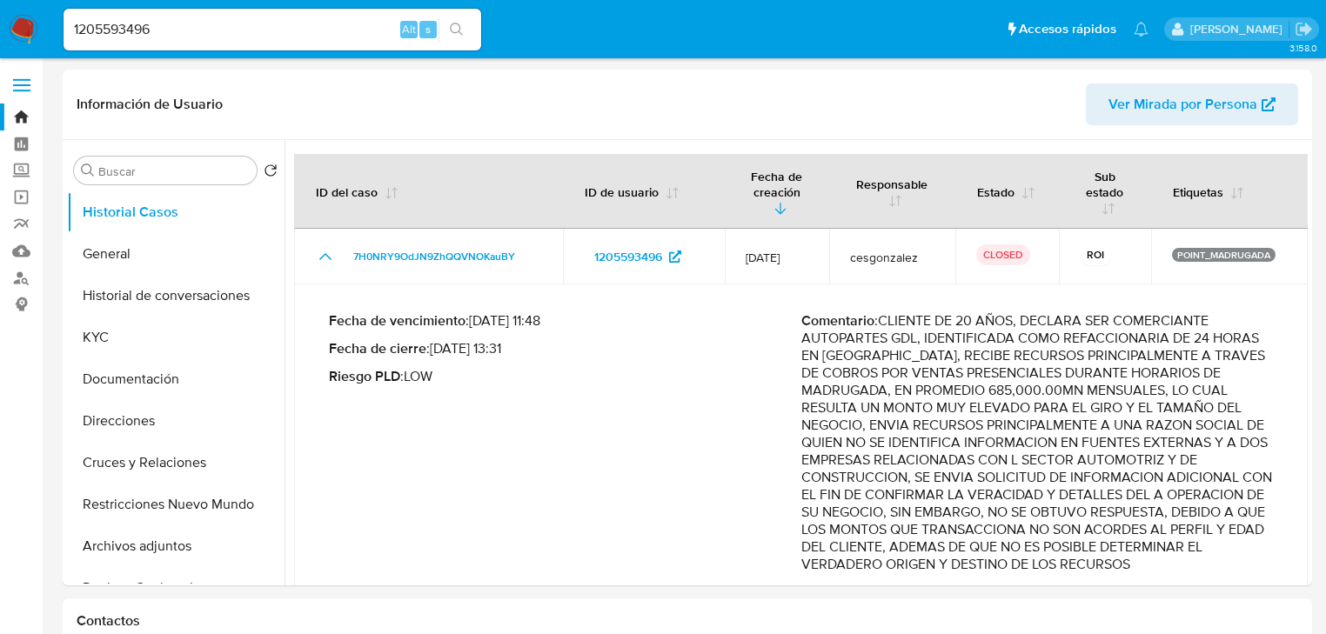
click at [97, 17] on div "1205593496 Alt s" at bounding box center [273, 30] width 418 height 42
click at [184, 18] on input "1205593496" at bounding box center [273, 29] width 418 height 23
drag, startPoint x: 191, startPoint y: 30, endPoint x: 23, endPoint y: 15, distance: 168.6
click at [23, 15] on nav "Pausado Ver notificaciones 1205593496 Alt s Accesos rápidos Presiona las siguie…" at bounding box center [663, 29] width 1326 height 58
paste input "04337157"
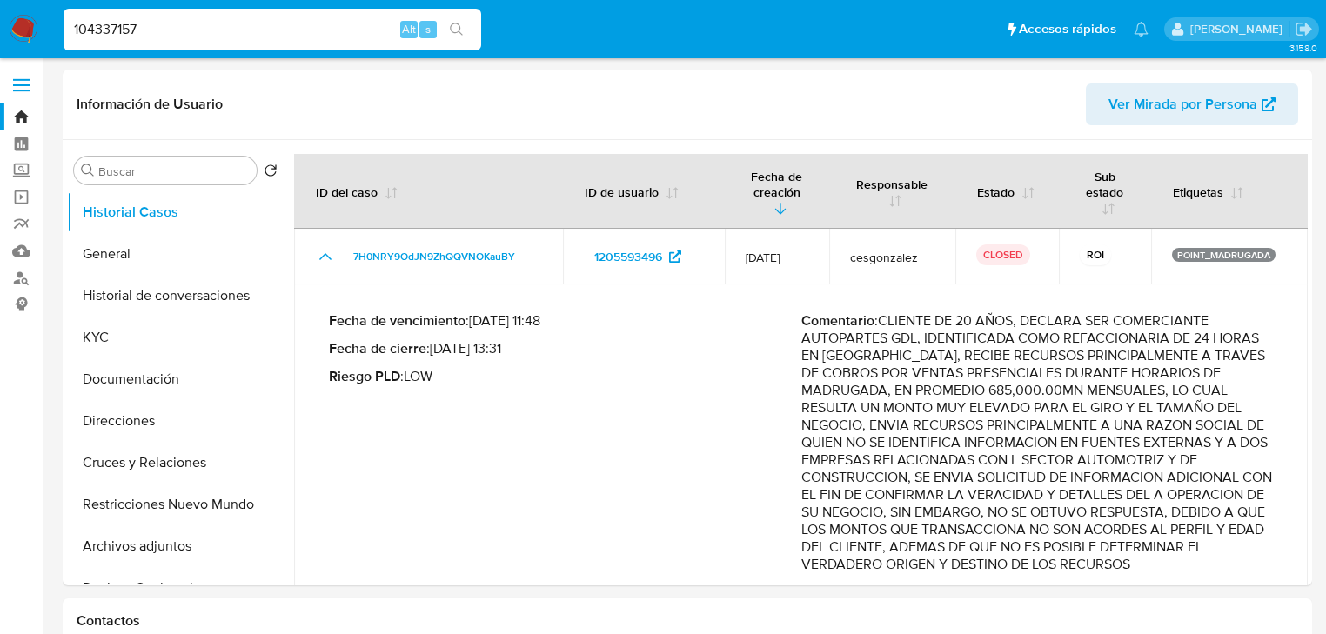
type input "104337157"
click at [447, 28] on button "search-icon" at bounding box center [457, 29] width 36 height 24
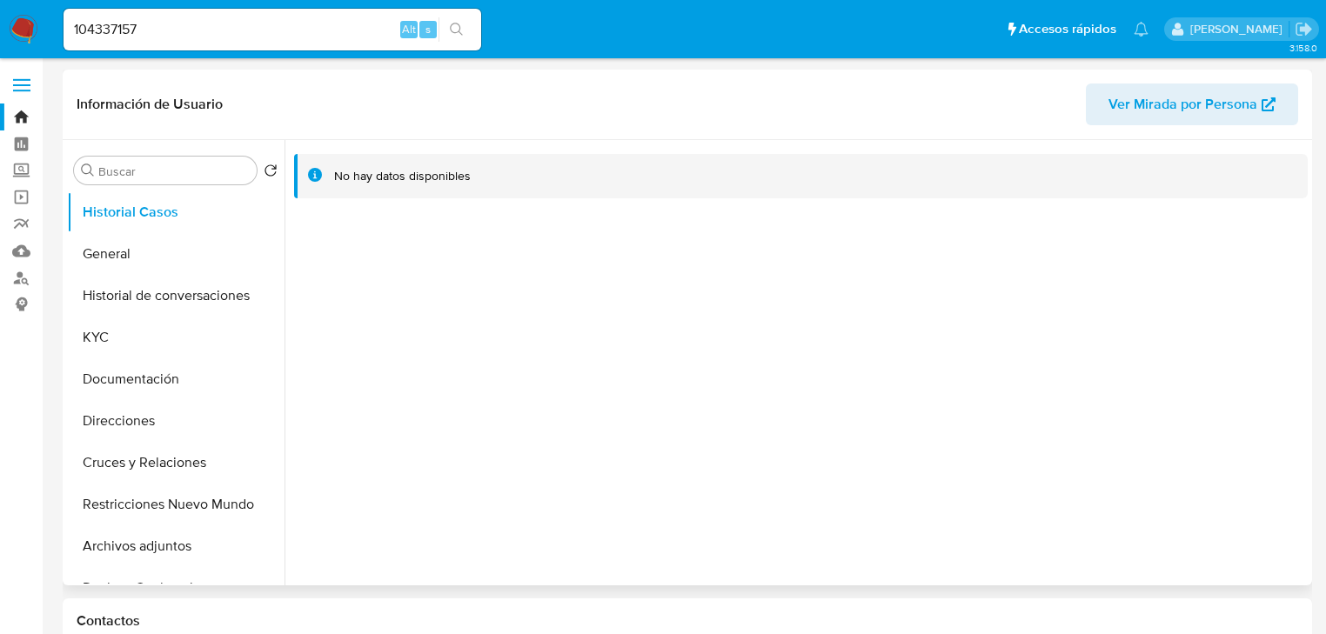
select select "10"
drag, startPoint x: 150, startPoint y: 25, endPoint x: -30, endPoint y: 1, distance: 180.9
paste input "497967749"
type input "1497967749"
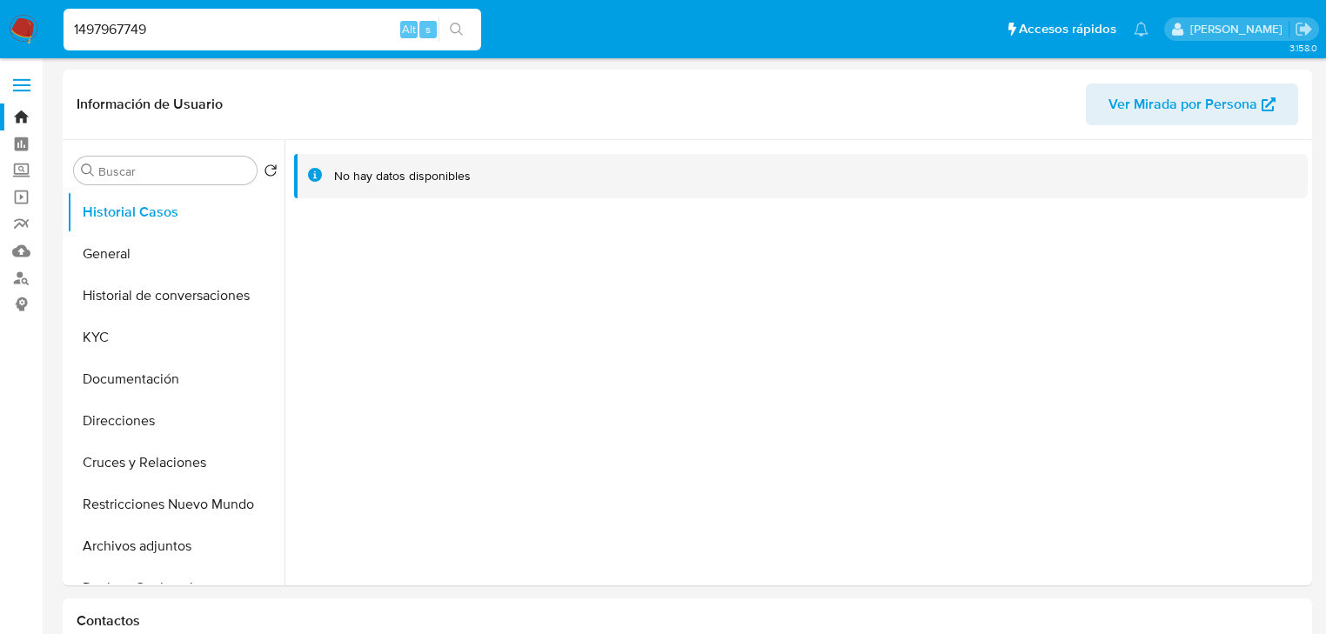
click at [464, 19] on button "search-icon" at bounding box center [457, 29] width 36 height 24
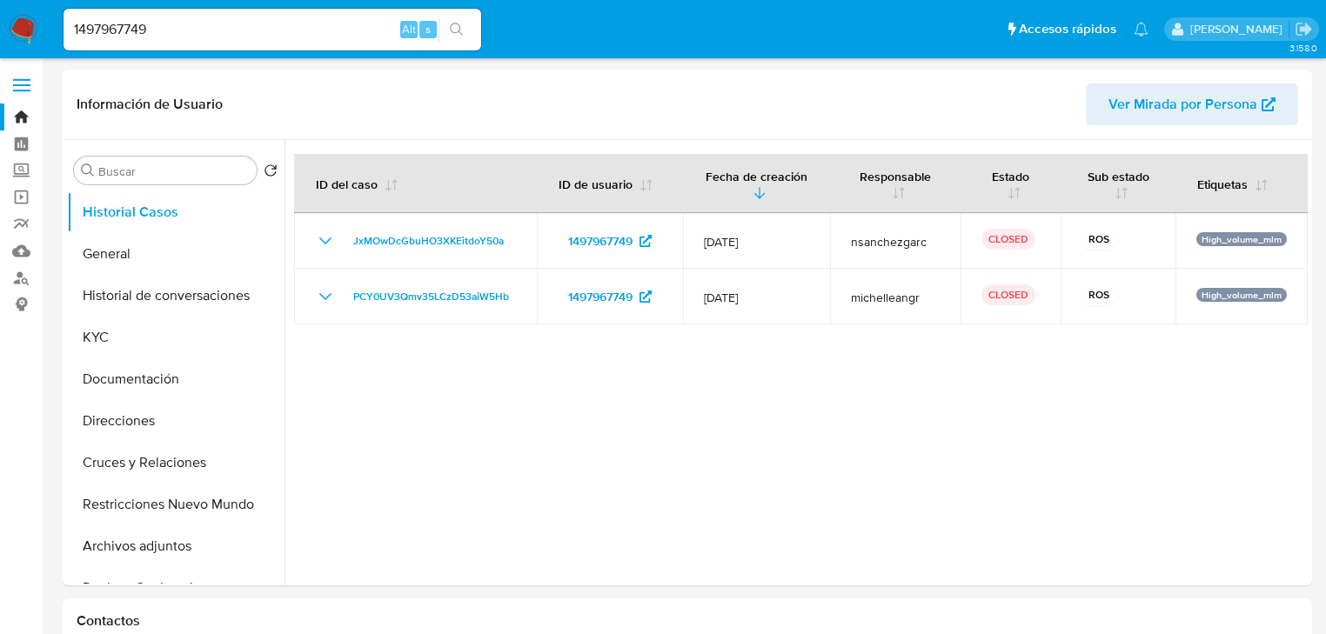
select select "10"
drag, startPoint x: 222, startPoint y: 22, endPoint x: 50, endPoint y: 3, distance: 172.5
click at [50, 3] on nav "Pausado Ver notificaciones 1497967749 Alt s Accesos rápidos Presiona las siguie…" at bounding box center [663, 29] width 1326 height 58
paste input "359184967"
click at [460, 23] on icon "search-icon" at bounding box center [457, 30] width 14 height 14
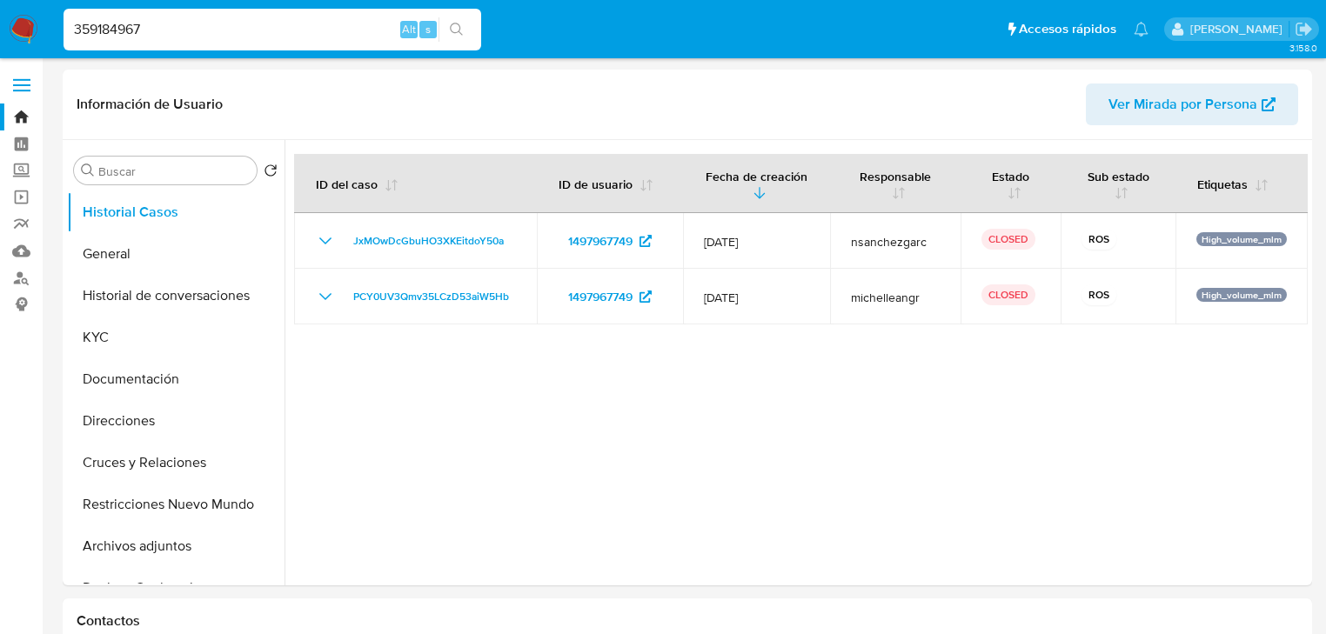
click at [180, 30] on input "359184967" at bounding box center [273, 29] width 418 height 23
drag, startPoint x: 76, startPoint y: 30, endPoint x: 87, endPoint y: 34, distance: 11.8
click at [77, 30] on input "359184967" at bounding box center [273, 29] width 418 height 23
click at [77, 31] on input "359184967" at bounding box center [273, 29] width 418 height 23
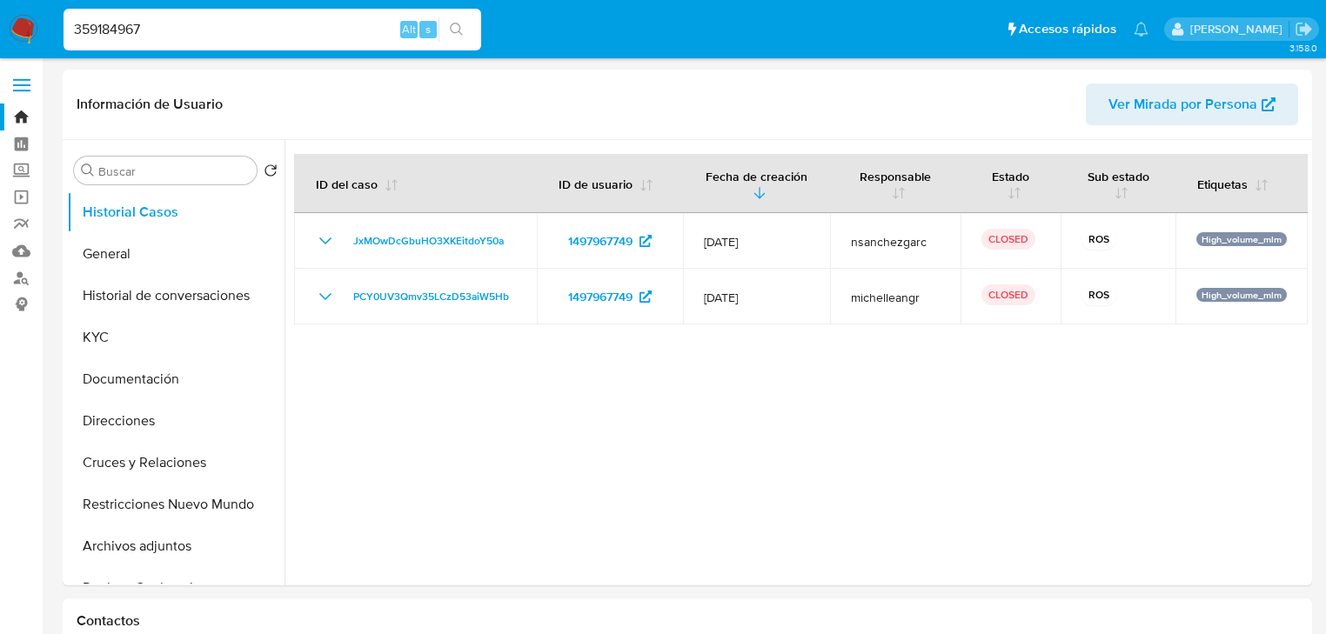
type input "359184967"
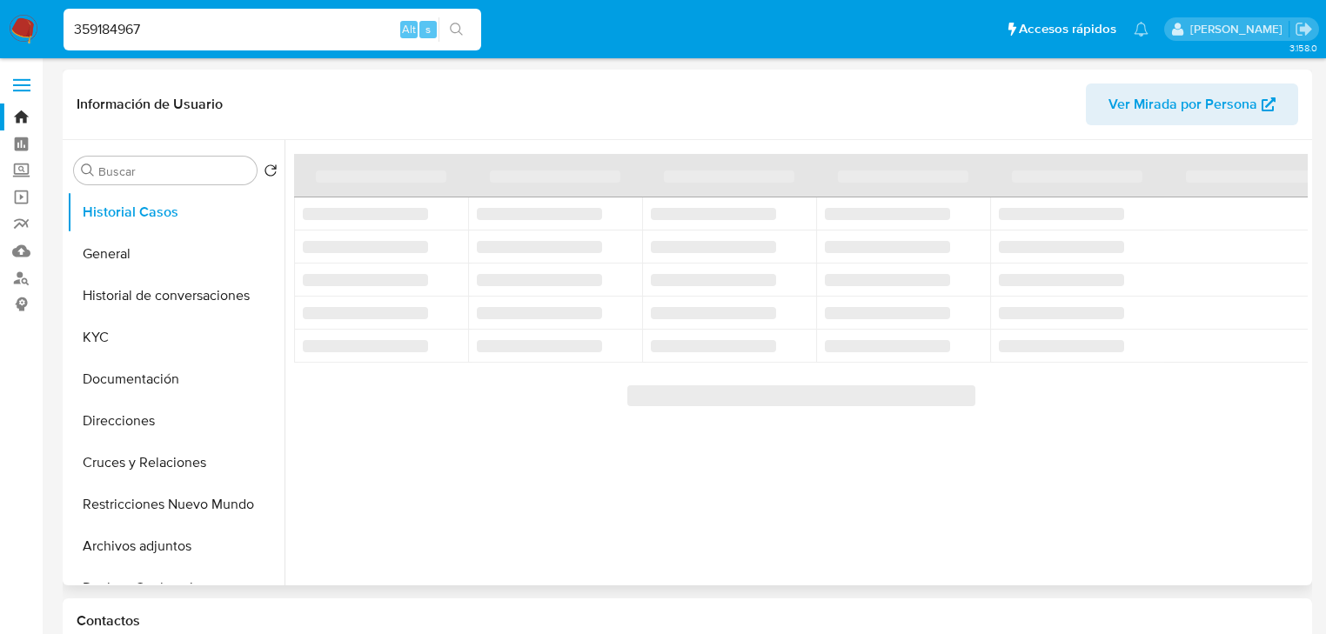
select select "10"
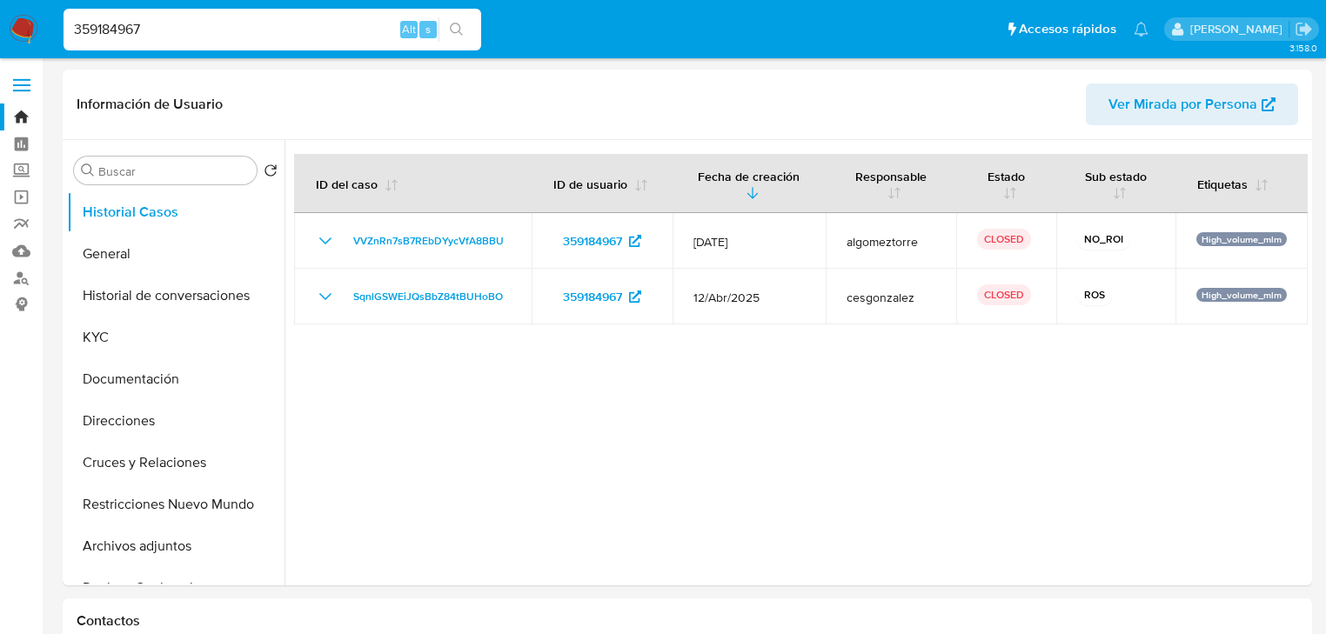
drag, startPoint x: 172, startPoint y: 20, endPoint x: 52, endPoint y: 15, distance: 120.2
click at [52, 15] on nav "Pausado Ver notificaciones 359184967 Alt s Accesos rápidos Presiona las siguien…" at bounding box center [663, 29] width 1326 height 58
paste input "459066789"
type input "459066789"
click at [463, 28] on icon "search-icon" at bounding box center [457, 30] width 14 height 14
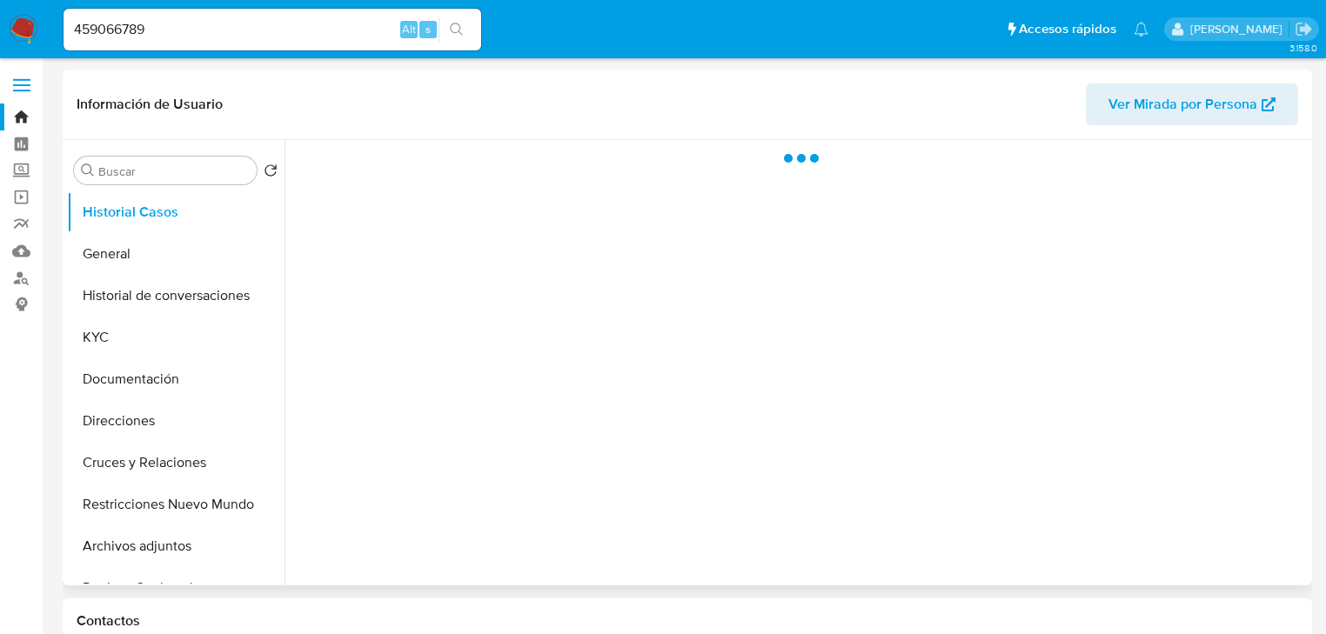
scroll to position [70, 0]
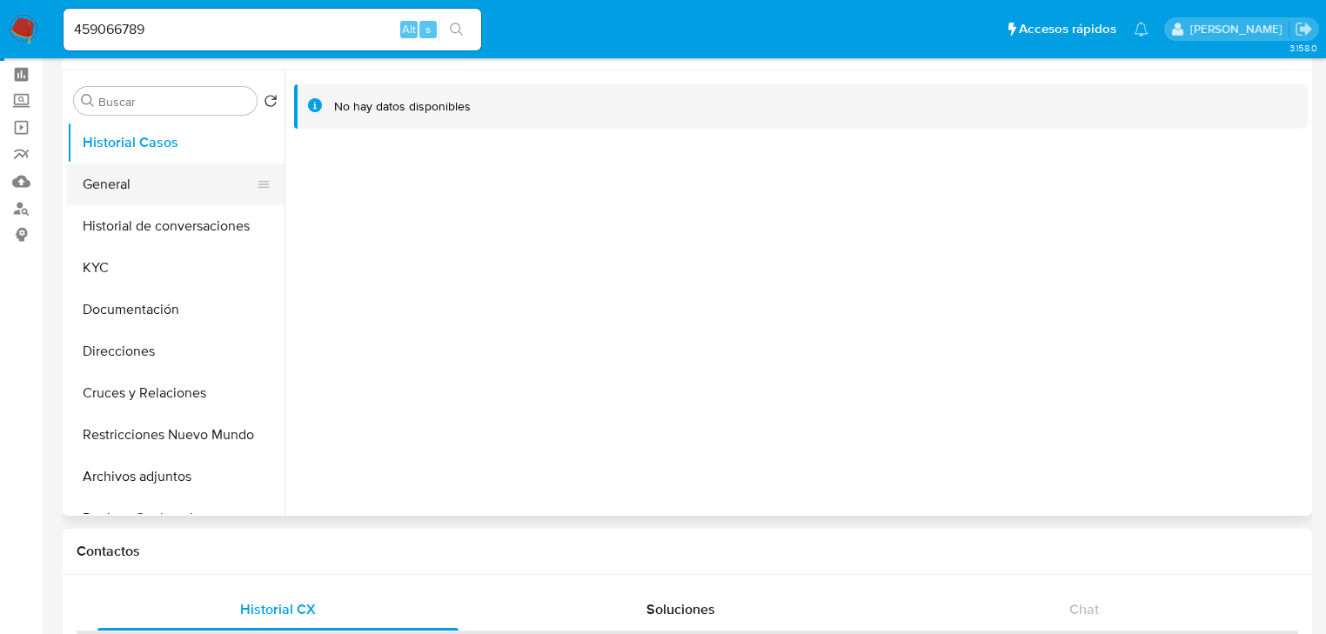
select select "10"
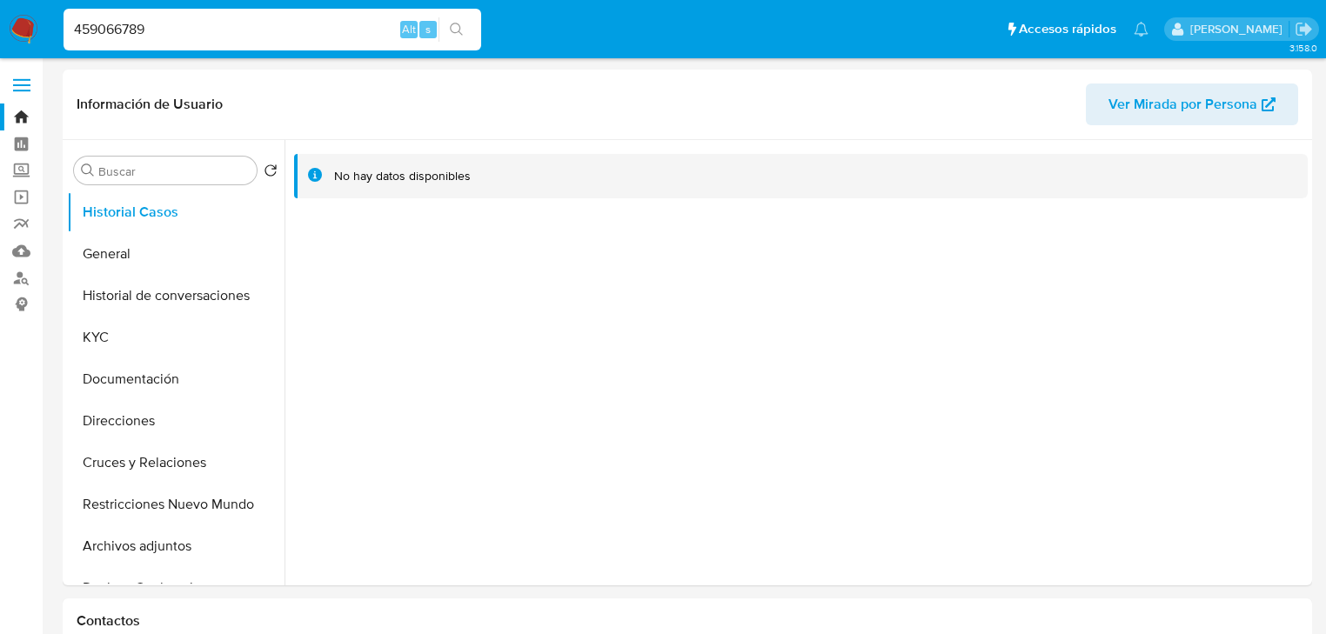
drag, startPoint x: 259, startPoint y: 30, endPoint x: 136, endPoint y: 16, distance: 124.5
paste input "92250136"
type input "92250136"
click at [455, 26] on icon "search-icon" at bounding box center [457, 30] width 14 height 14
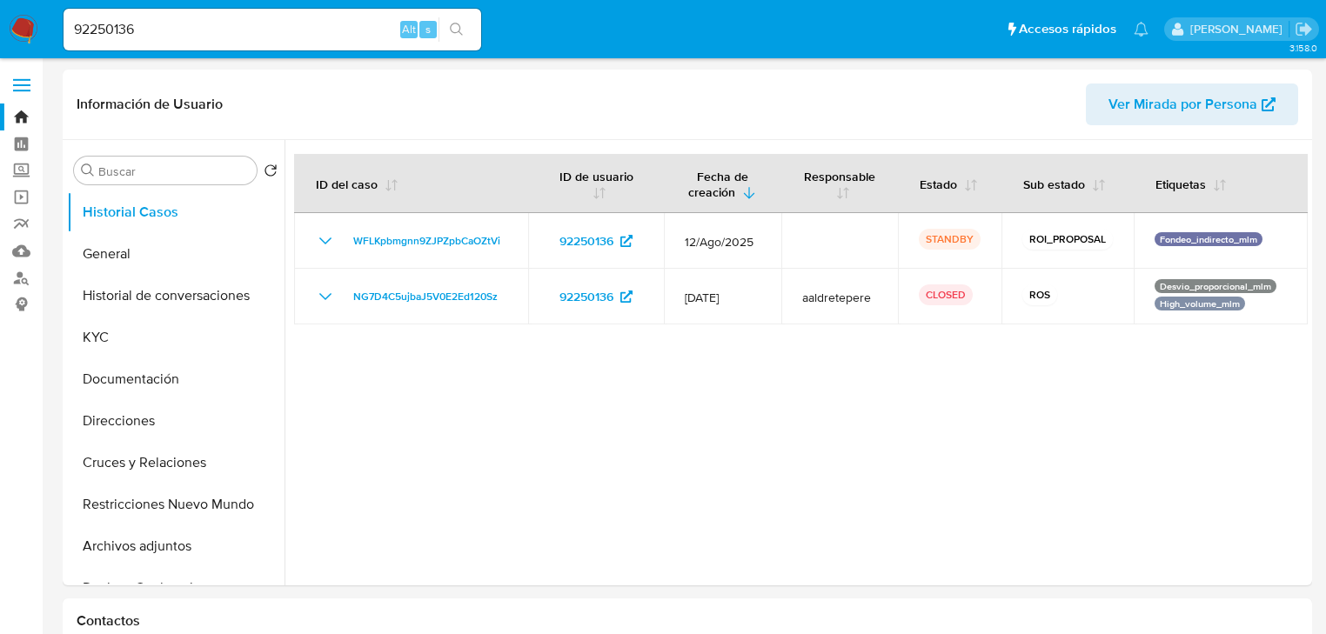
select select "10"
click at [136, 246] on button "General" at bounding box center [169, 254] width 204 height 42
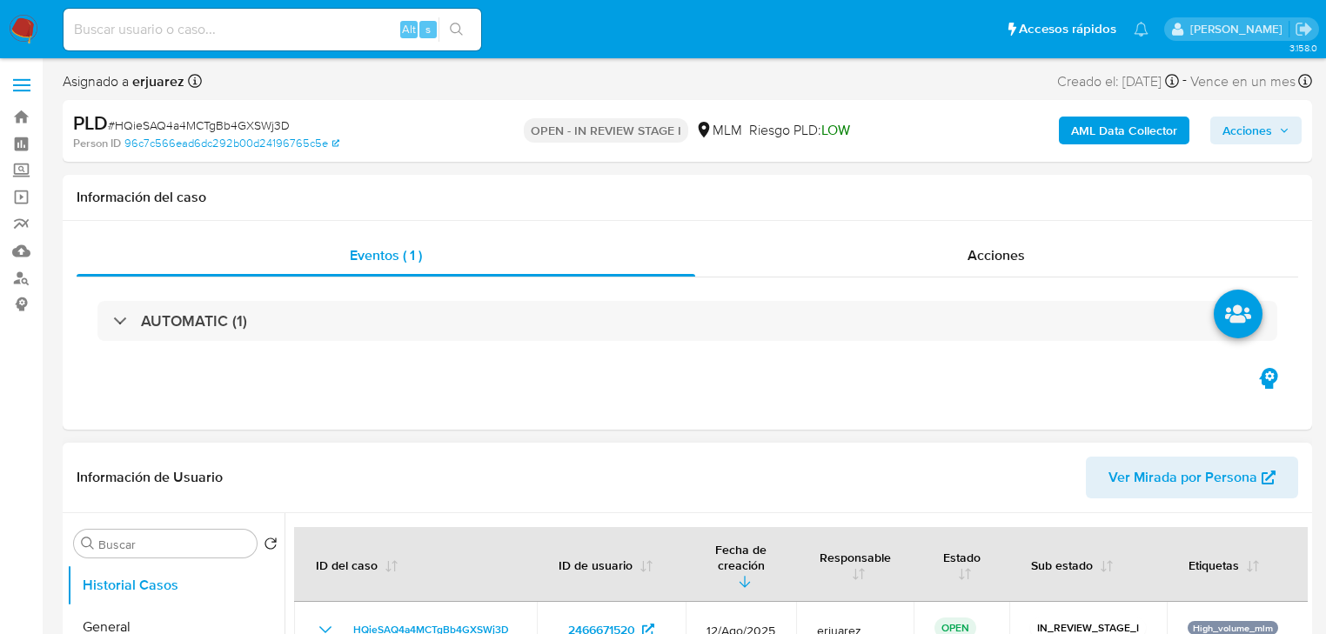
select select "10"
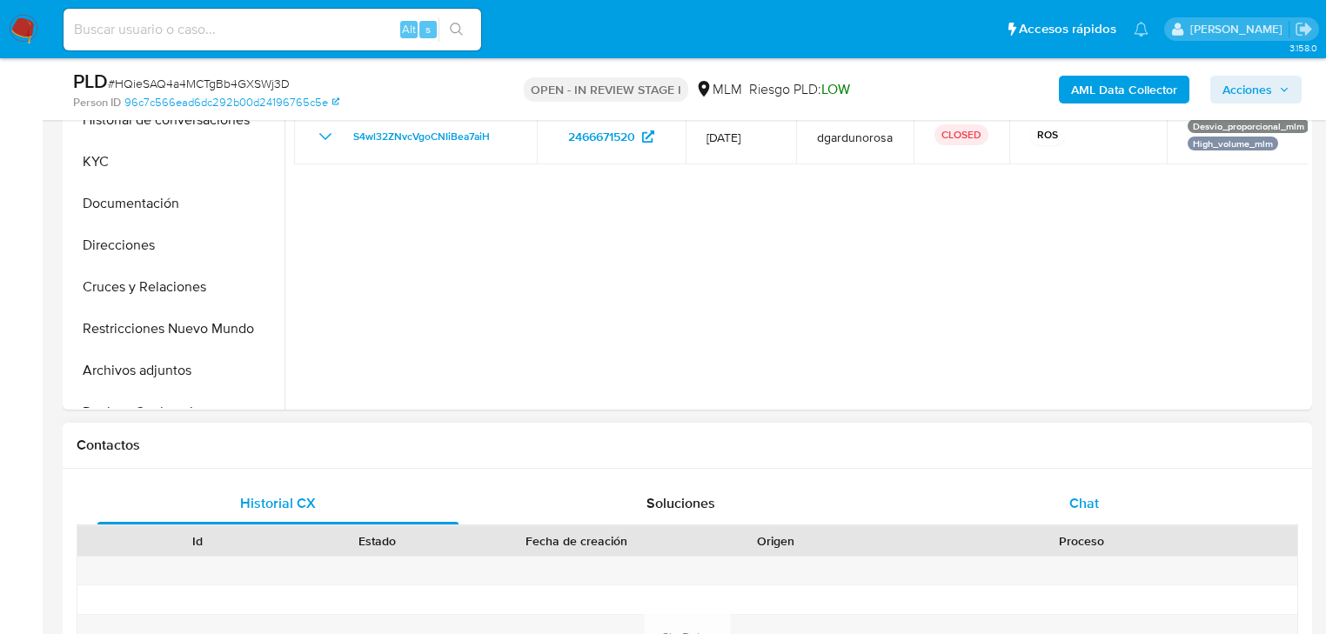
drag, startPoint x: 1079, startPoint y: 506, endPoint x: 1058, endPoint y: 501, distance: 21.5
click at [1078, 506] on span "Chat" at bounding box center [1085, 503] width 30 height 20
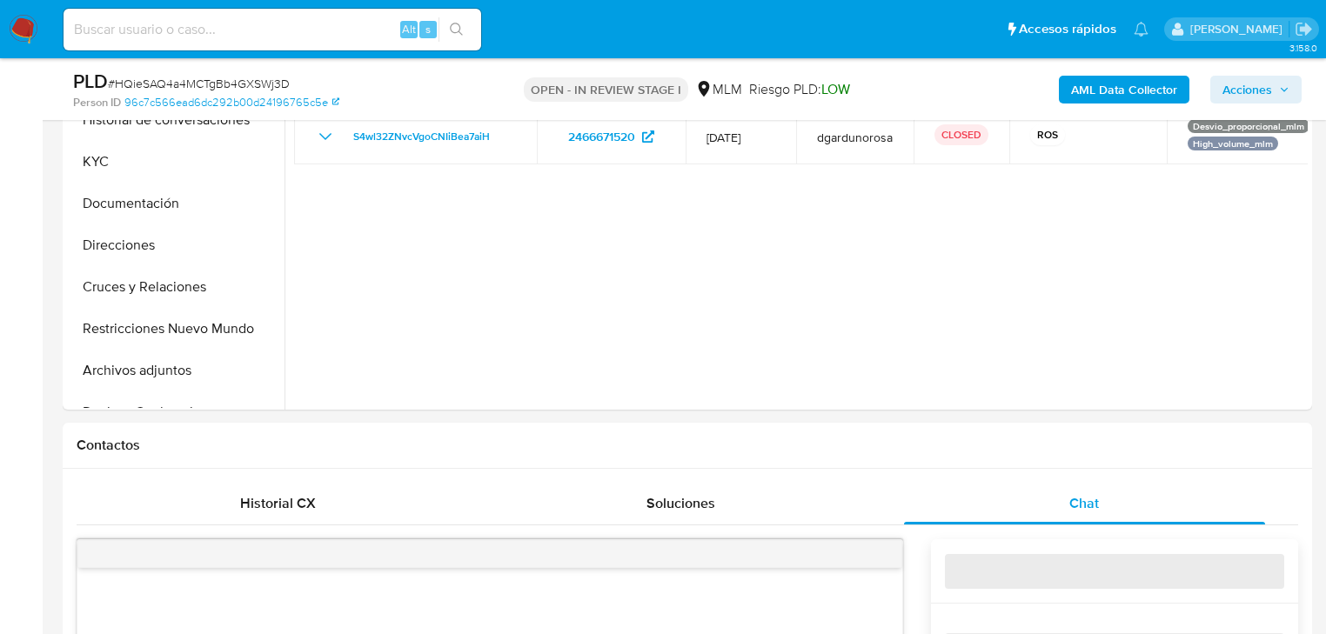
scroll to position [835, 0]
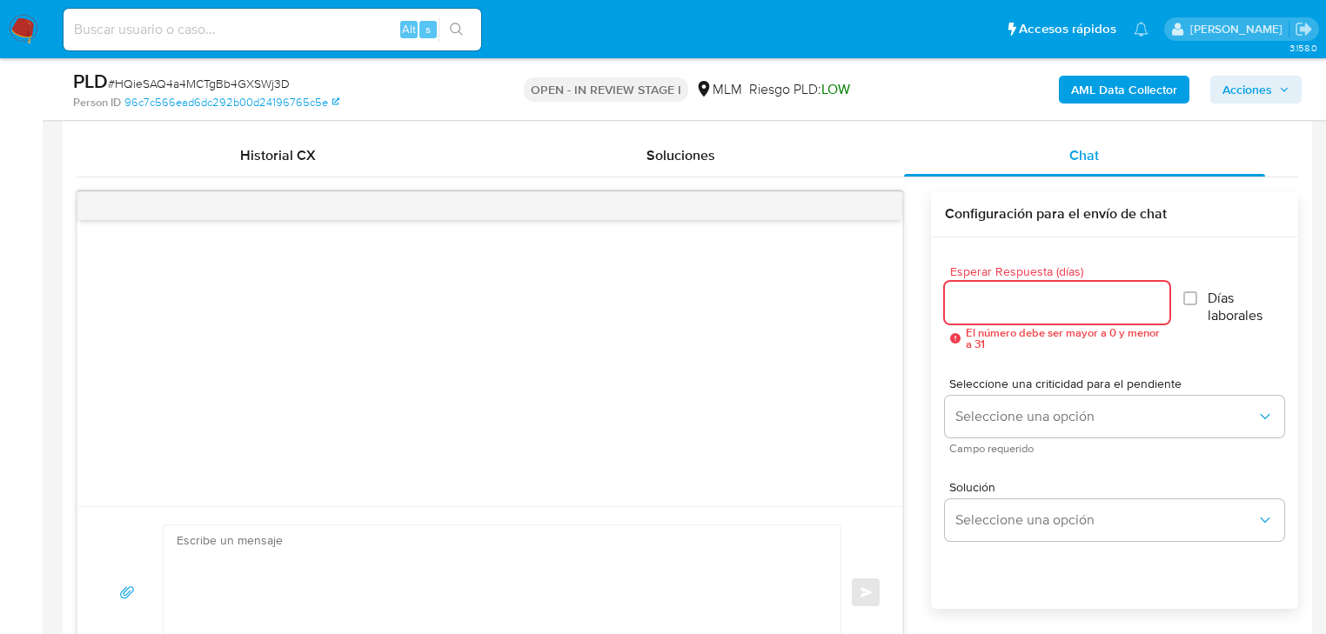
click at [1029, 312] on input "Esperar Respuesta (días)" at bounding box center [1057, 303] width 225 height 23
type input "5"
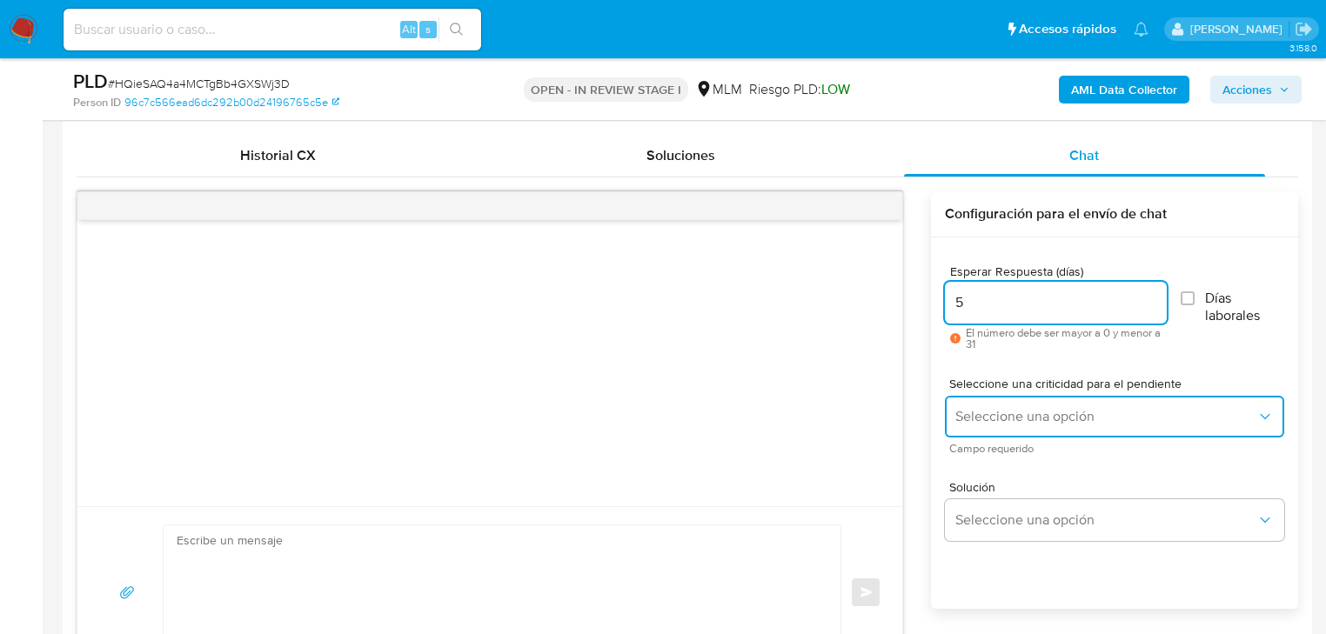
click at [996, 414] on span "Seleccione una opción" at bounding box center [1106, 416] width 301 height 17
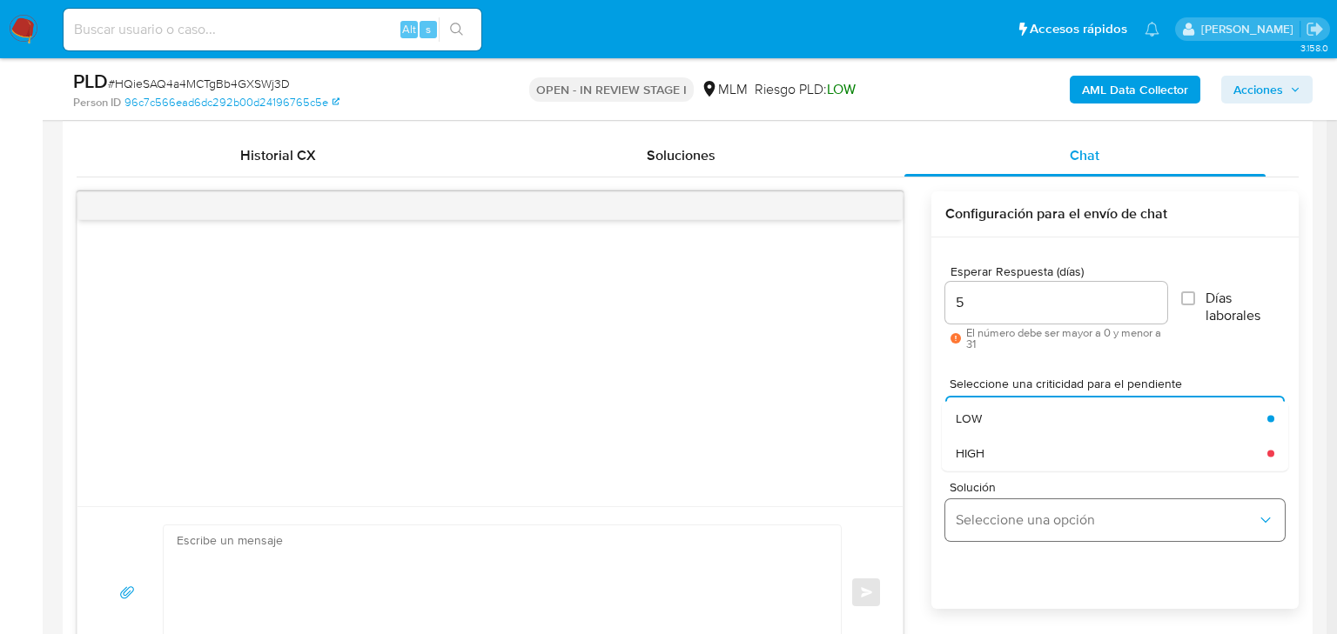
drag, startPoint x: 974, startPoint y: 450, endPoint x: 968, endPoint y: 513, distance: 63.8
click at [974, 453] on span "HIGH" at bounding box center [970, 454] width 29 height 16
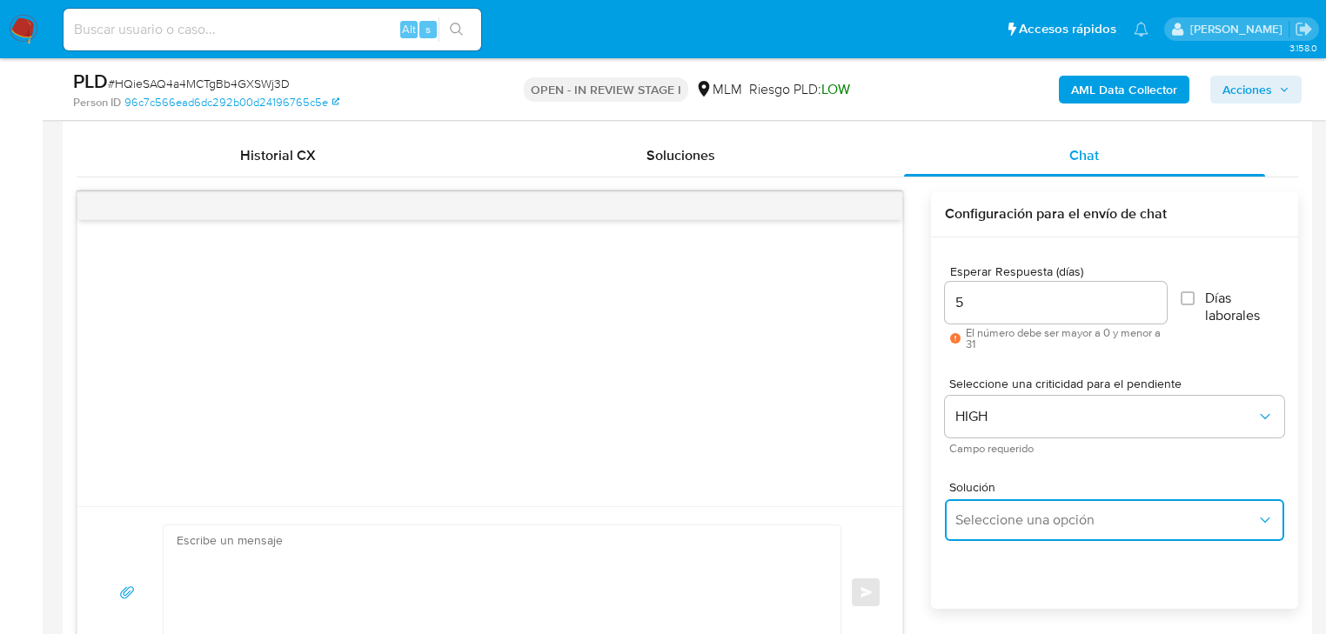
drag, startPoint x: 971, startPoint y: 520, endPoint x: 1025, endPoint y: 504, distance: 56.2
click at [977, 520] on span "Seleccione una opción" at bounding box center [1106, 520] width 301 height 17
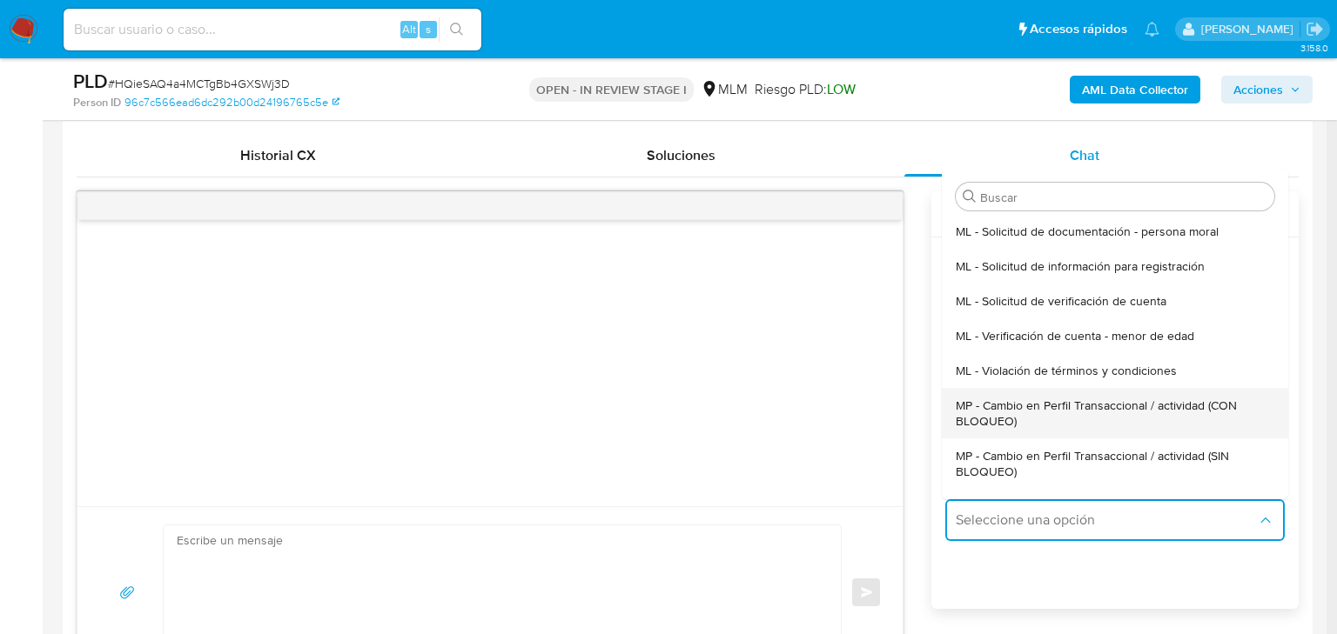
click at [1122, 407] on span "MP - Cambio en Perfil Transaccional / actividad (CON BLOQUEO)" at bounding box center [1110, 413] width 308 height 31
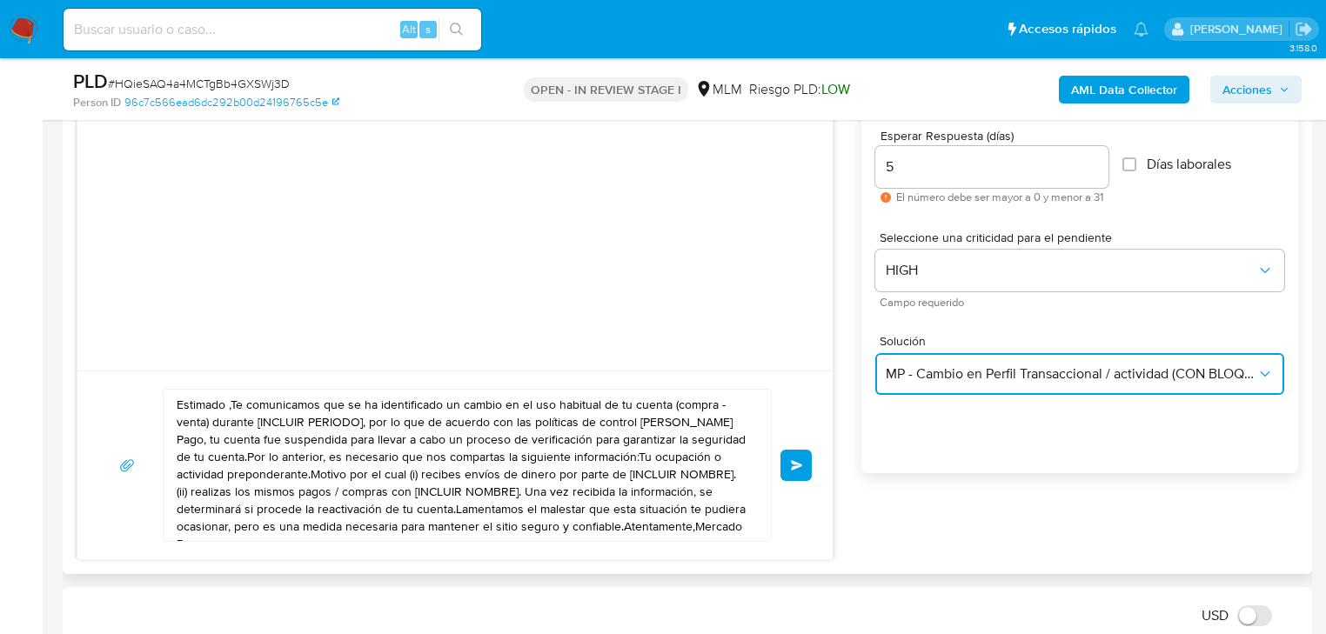
scroll to position [975, 0]
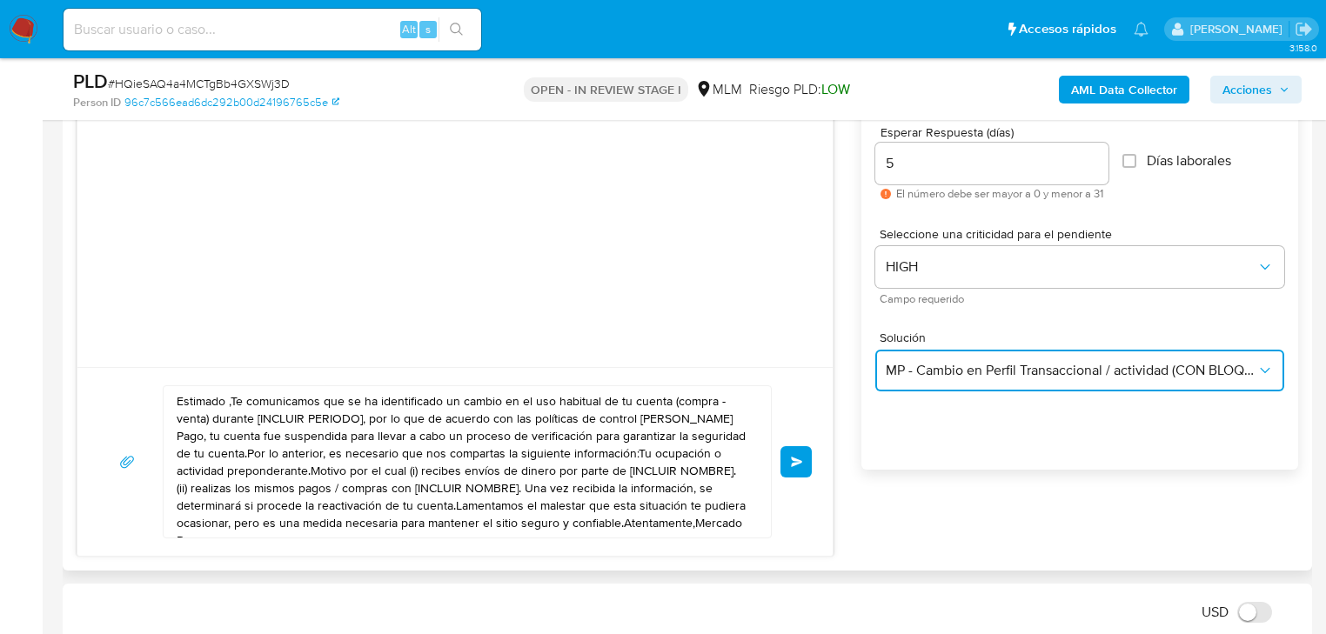
click at [950, 383] on button "MP - Cambio en Perfil Transaccional / actividad (CON BLOQUEO)" at bounding box center [1079, 371] width 409 height 42
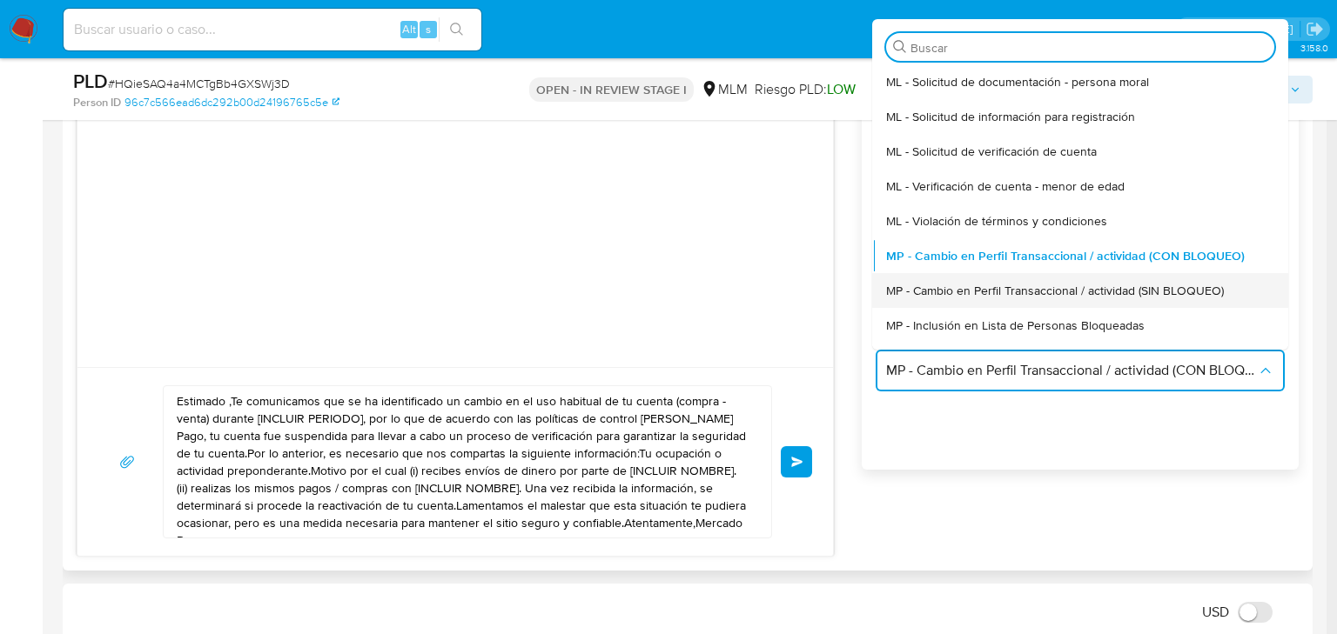
click at [1146, 296] on span "MP - Cambio en Perfil Transaccional / actividad (SIN BLOQUEO)" at bounding box center [1055, 291] width 338 height 16
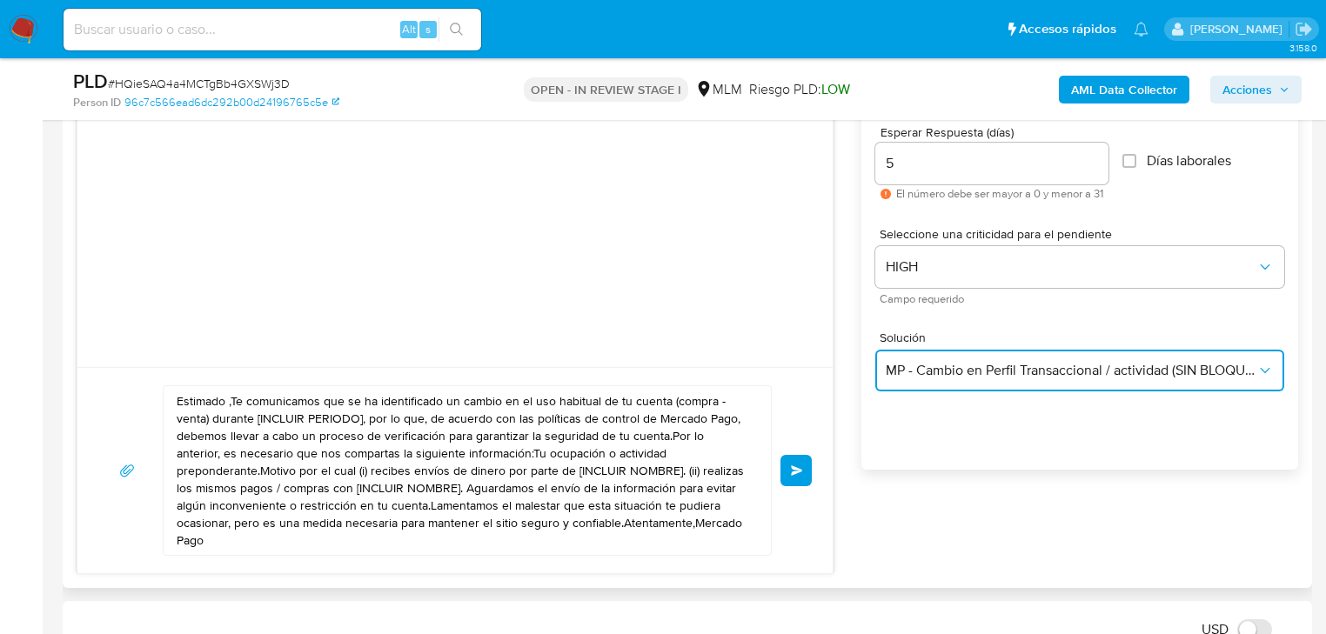
click at [1062, 370] on span "MP - Cambio en Perfil Transaccional / actividad (SIN BLOQUEO)" at bounding box center [1071, 370] width 371 height 17
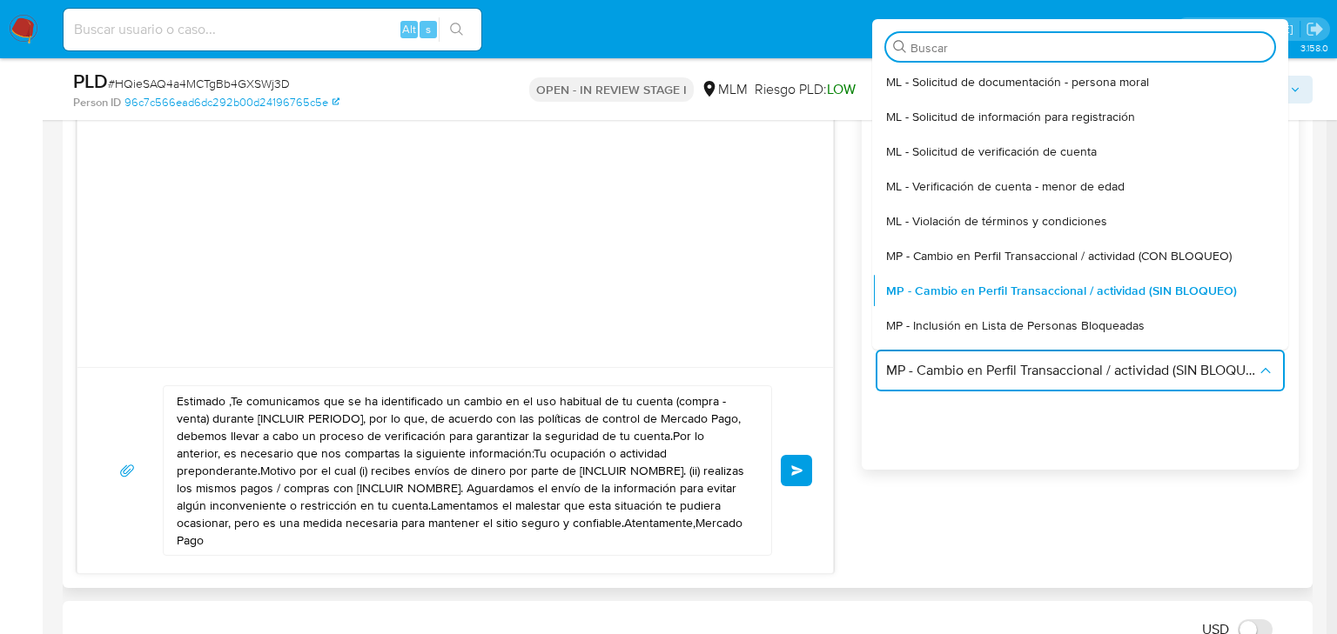
click at [620, 508] on textarea "Estimado ,Te comunicamos que se ha identificado un cambio en el uso habitual de…" at bounding box center [463, 470] width 573 height 169
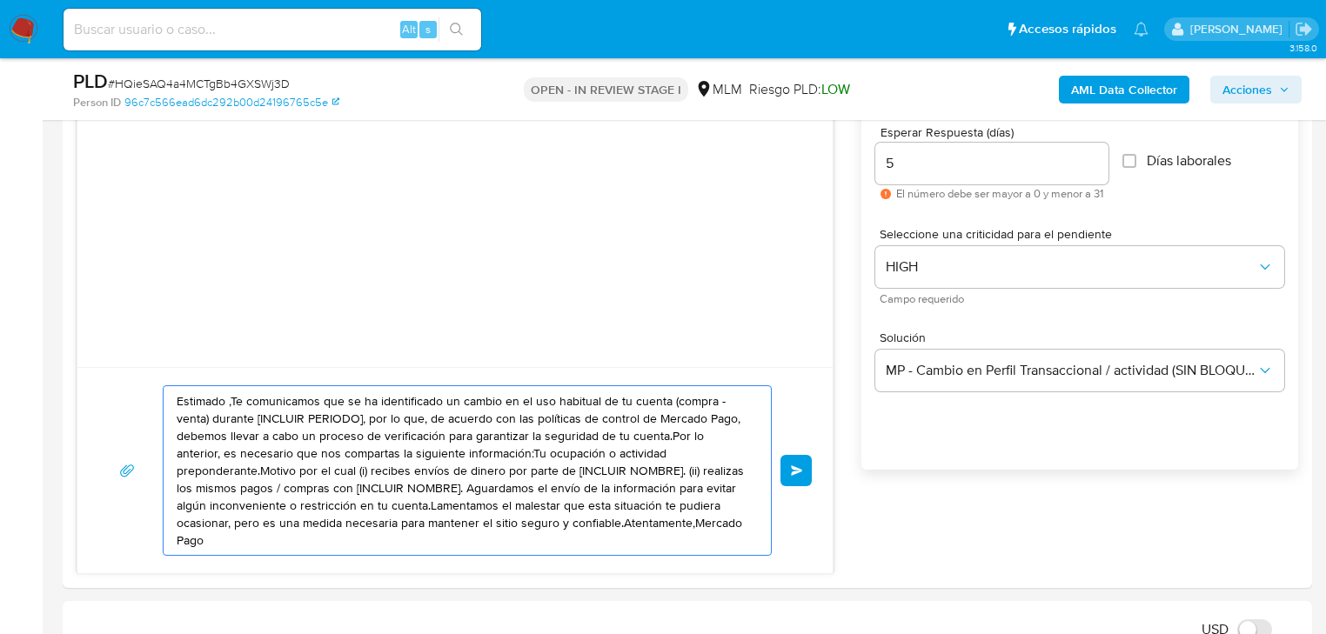
drag, startPoint x: 654, startPoint y: 522, endPoint x: -84, endPoint y: 300, distance: 769.8
paste textarea "2466671520"
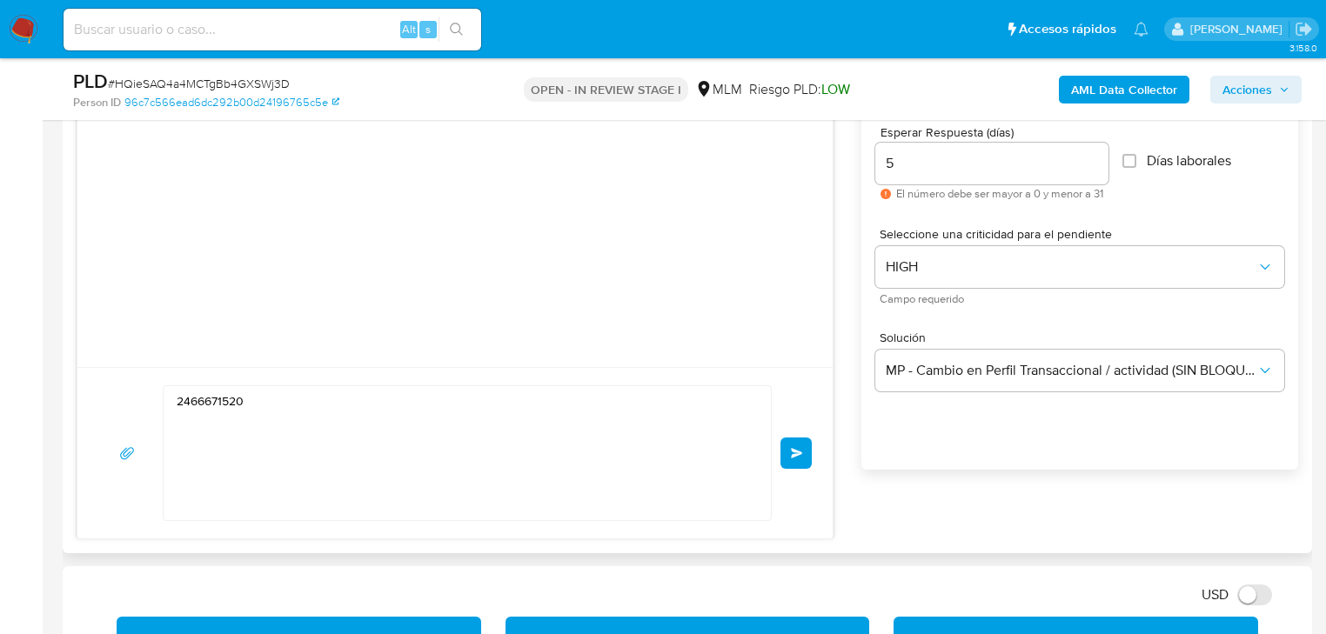
drag, startPoint x: 260, startPoint y: 547, endPoint x: 276, endPoint y: 506, distance: 44.6
click at [260, 547] on div "Historial CX Soluciones Chat Id Estado Fecha de creación Origen Proceso Anterio…" at bounding box center [688, 268] width 1250 height 572
drag, startPoint x: 273, startPoint y: 418, endPoint x: 3, endPoint y: 359, distance: 277.0
paste textarea "Estimada Karla se ha identificado un cambio en el uso habitual de tu cuenta par…"
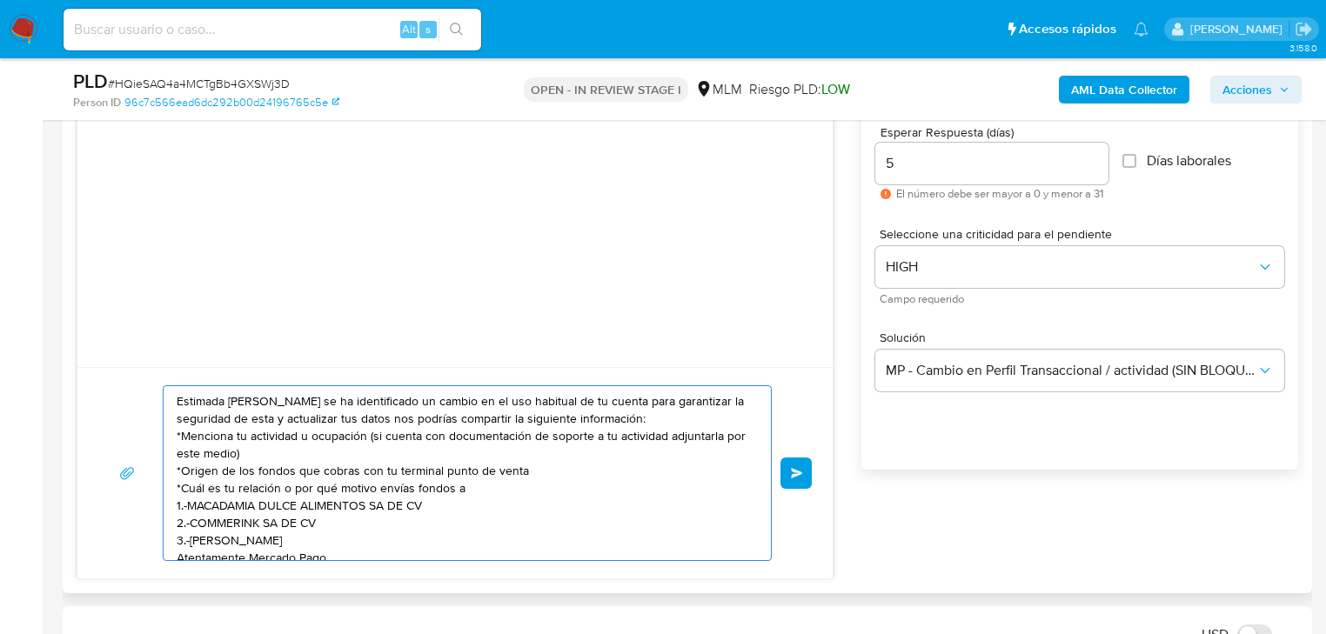
scroll to position [6, 0]
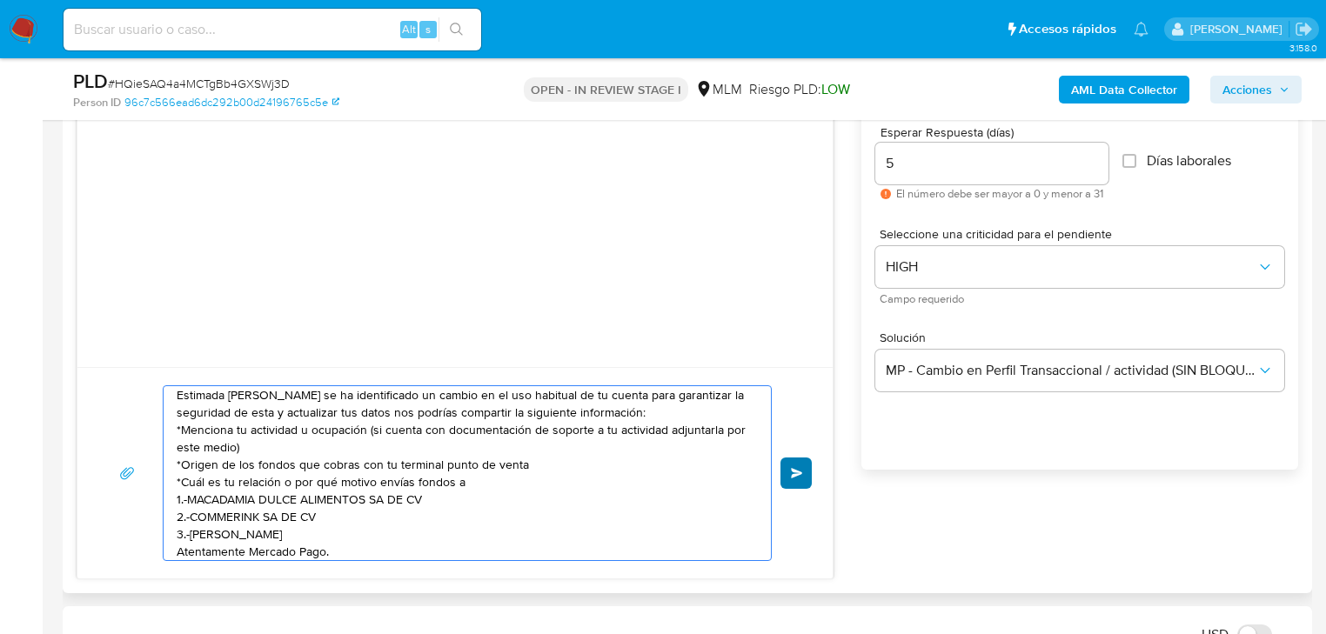
type textarea "Estimada Karla se ha identificado un cambio en el uso habitual de tu cuenta par…"
click at [792, 459] on button "Enviar" at bounding box center [796, 473] width 31 height 31
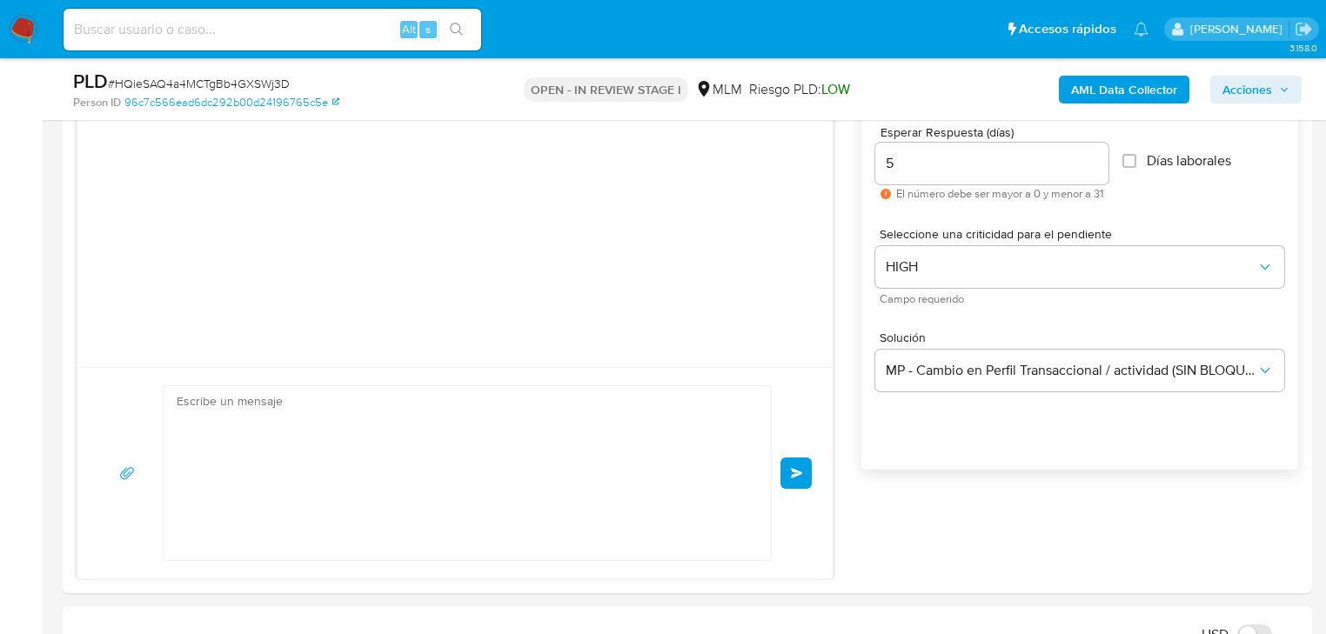
scroll to position [0, 0]
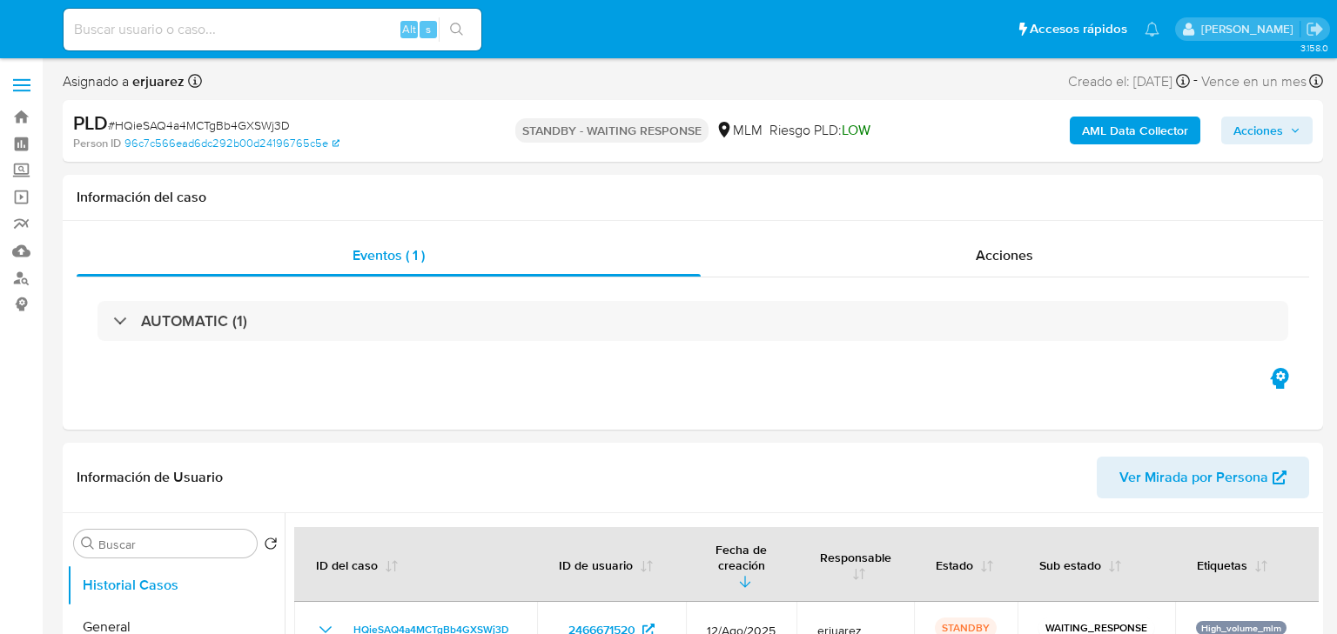
select select "10"
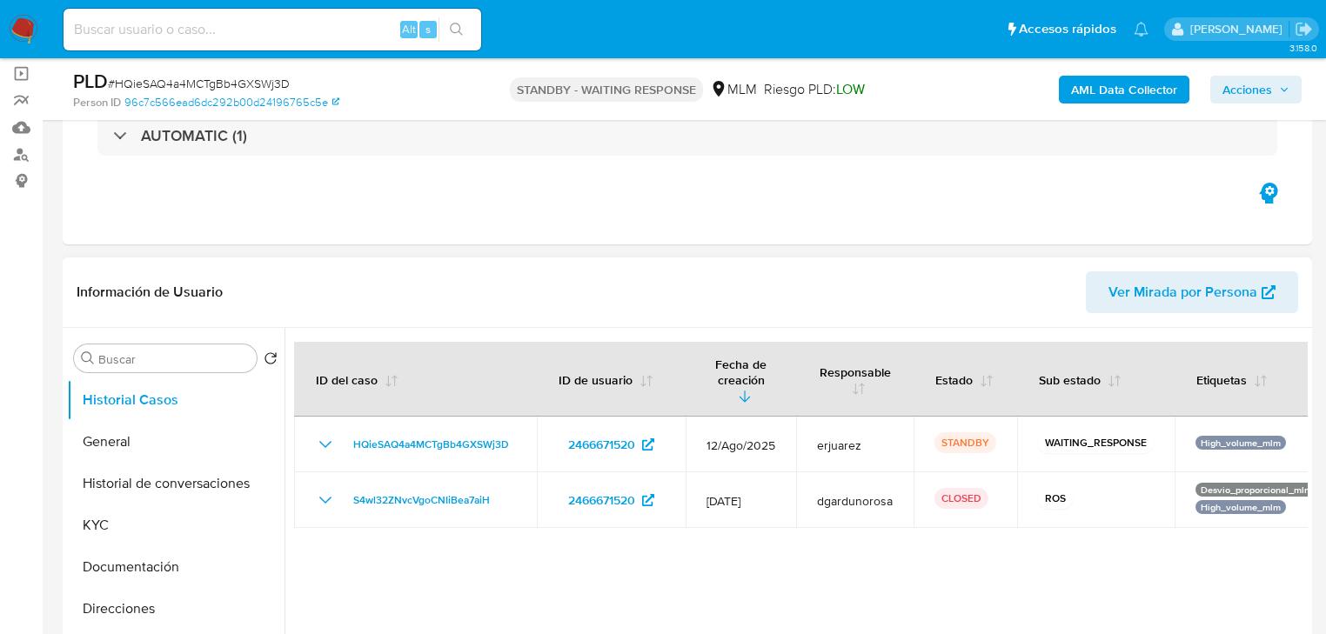
scroll to position [348, 0]
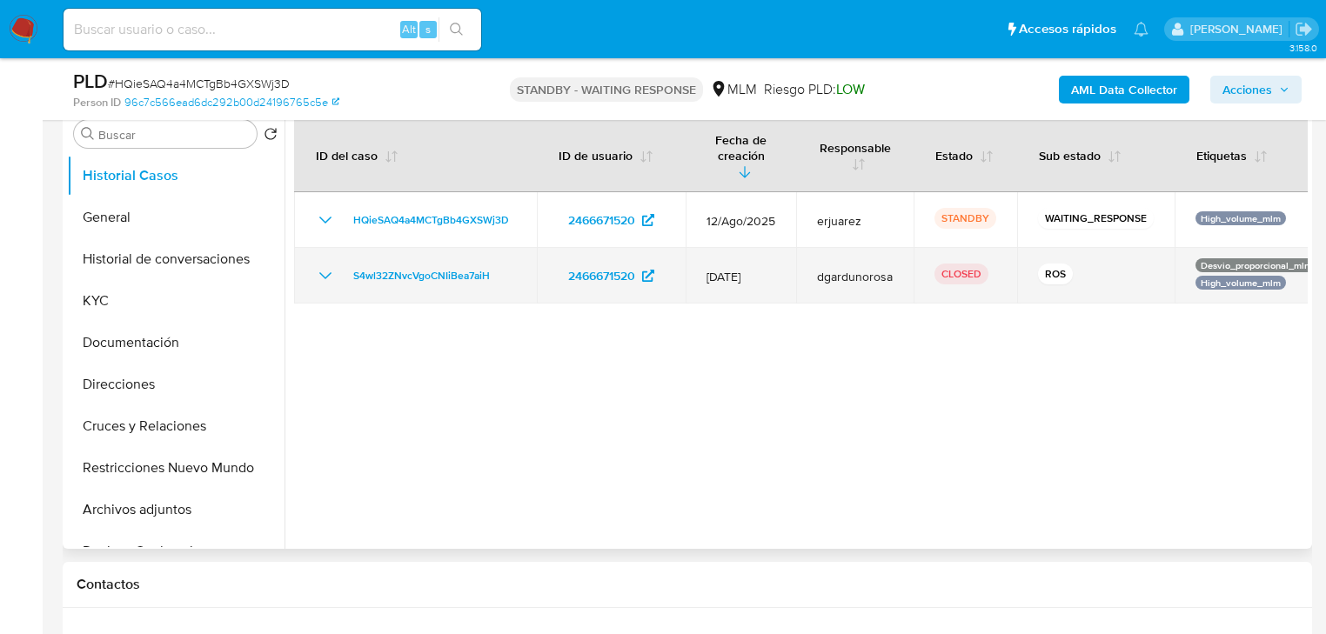
click at [330, 265] on icon "Mostrar/Ocultar" at bounding box center [325, 275] width 21 height 21
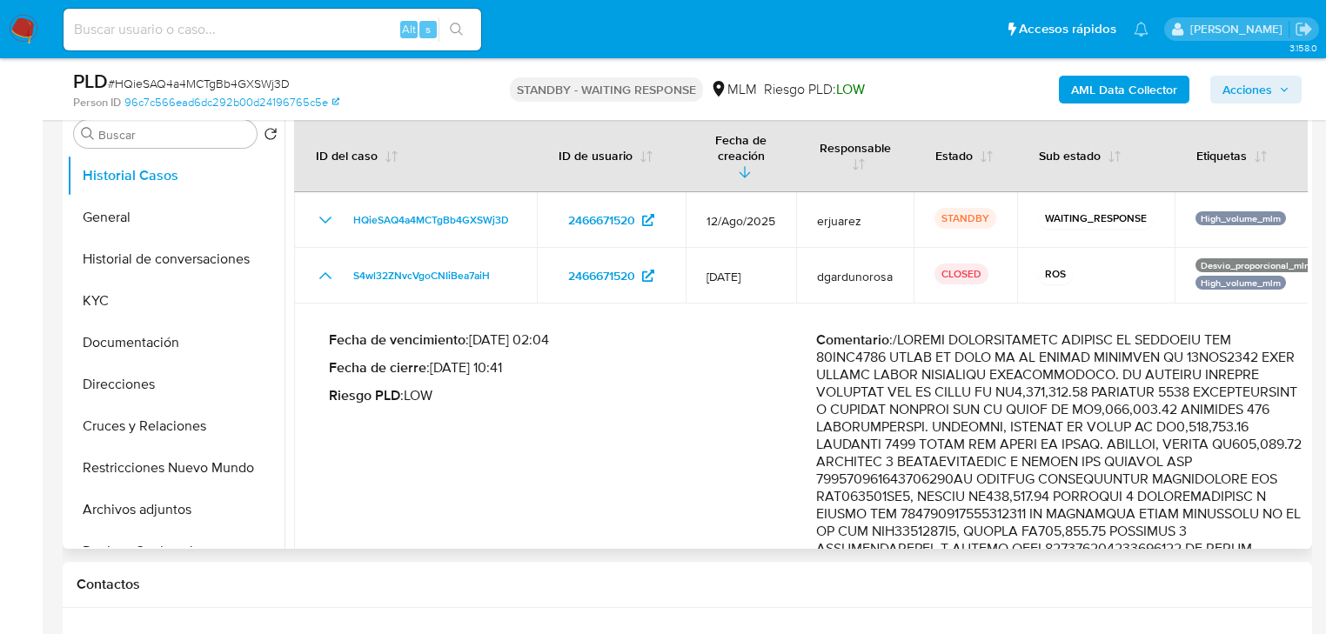
drag, startPoint x: 1027, startPoint y: 379, endPoint x: 1091, endPoint y: 381, distance: 64.4
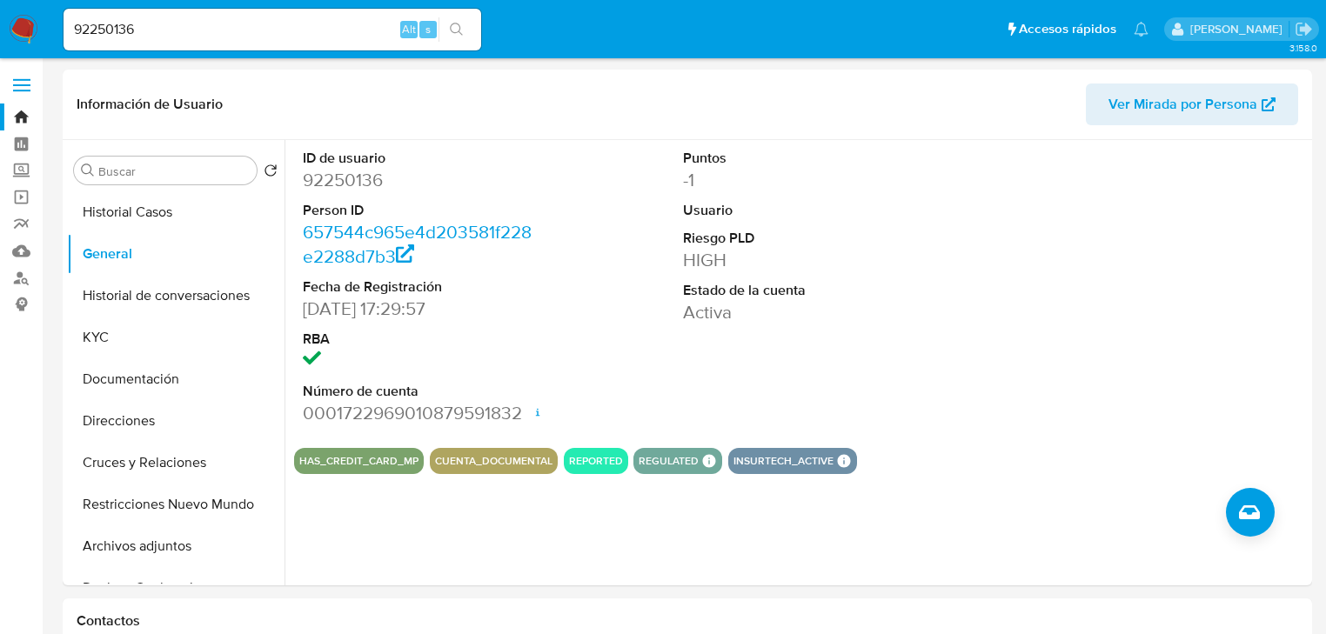
select select "10"
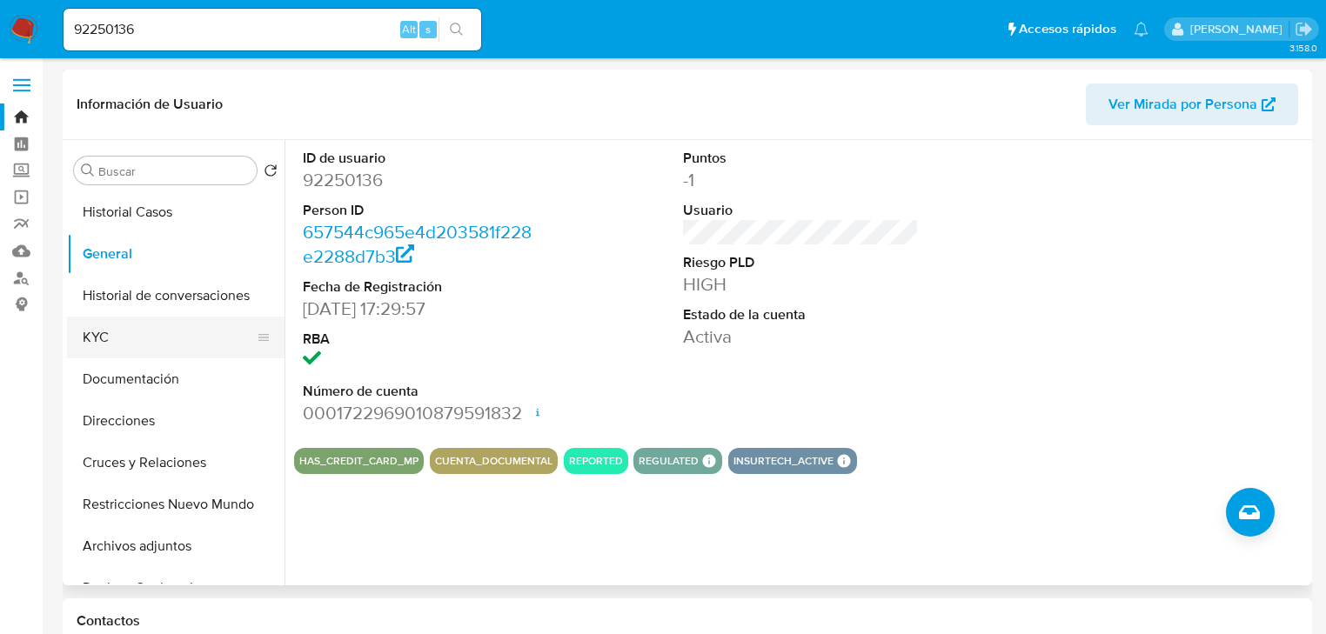
drag, startPoint x: 122, startPoint y: 329, endPoint x: 132, endPoint y: 332, distance: 11.0
click at [122, 330] on button "KYC" at bounding box center [169, 338] width 204 height 42
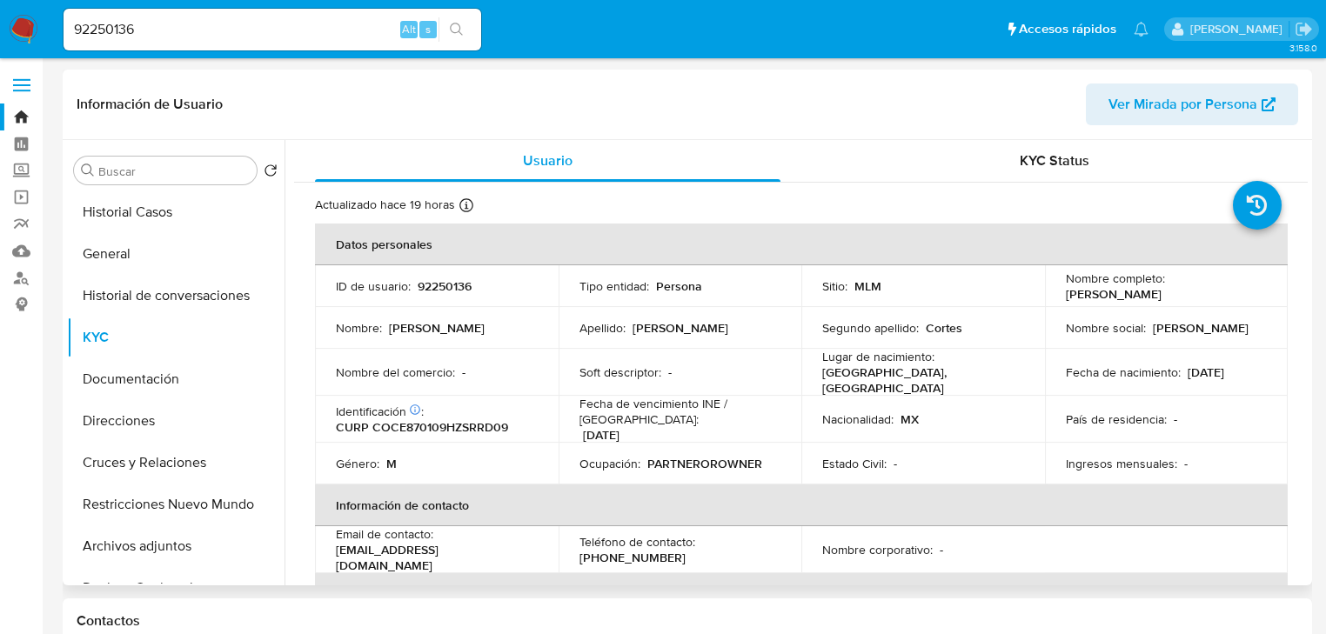
drag, startPoint x: 1063, startPoint y: 294, endPoint x: 1243, endPoint y: 295, distance: 180.1
click at [1243, 295] on div "Nombre completo : [PERSON_NAME]" at bounding box center [1167, 286] width 202 height 31
copy p "[PERSON_NAME]"
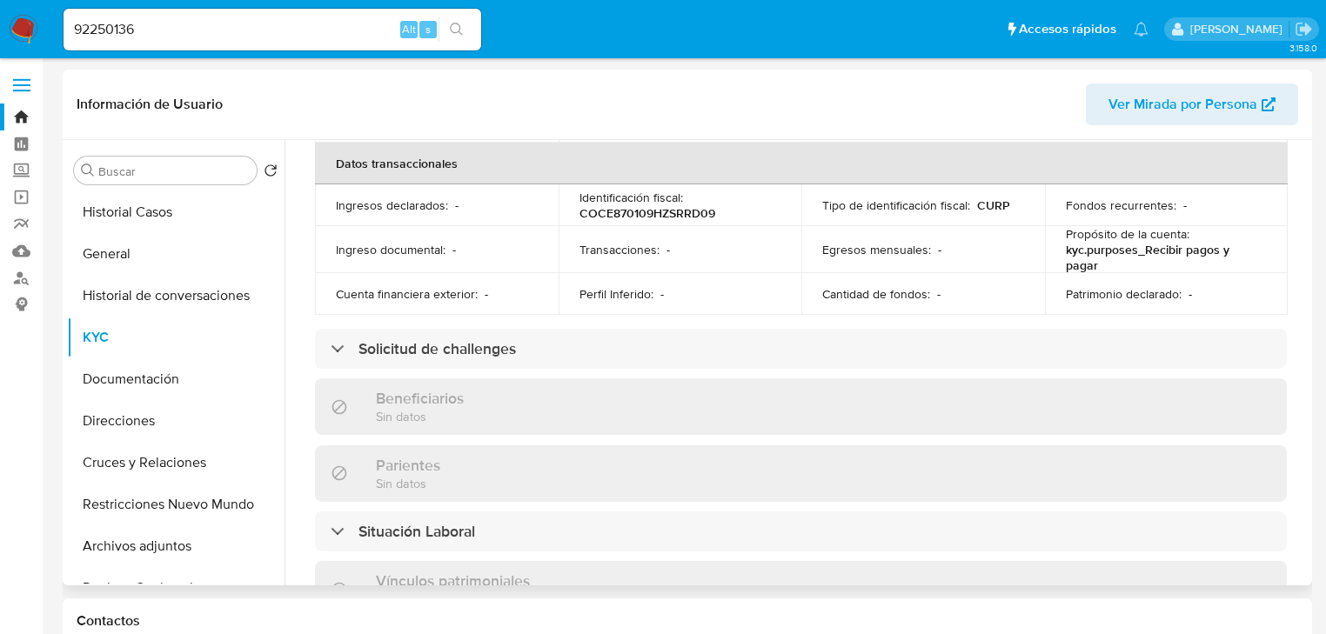
scroll to position [139, 0]
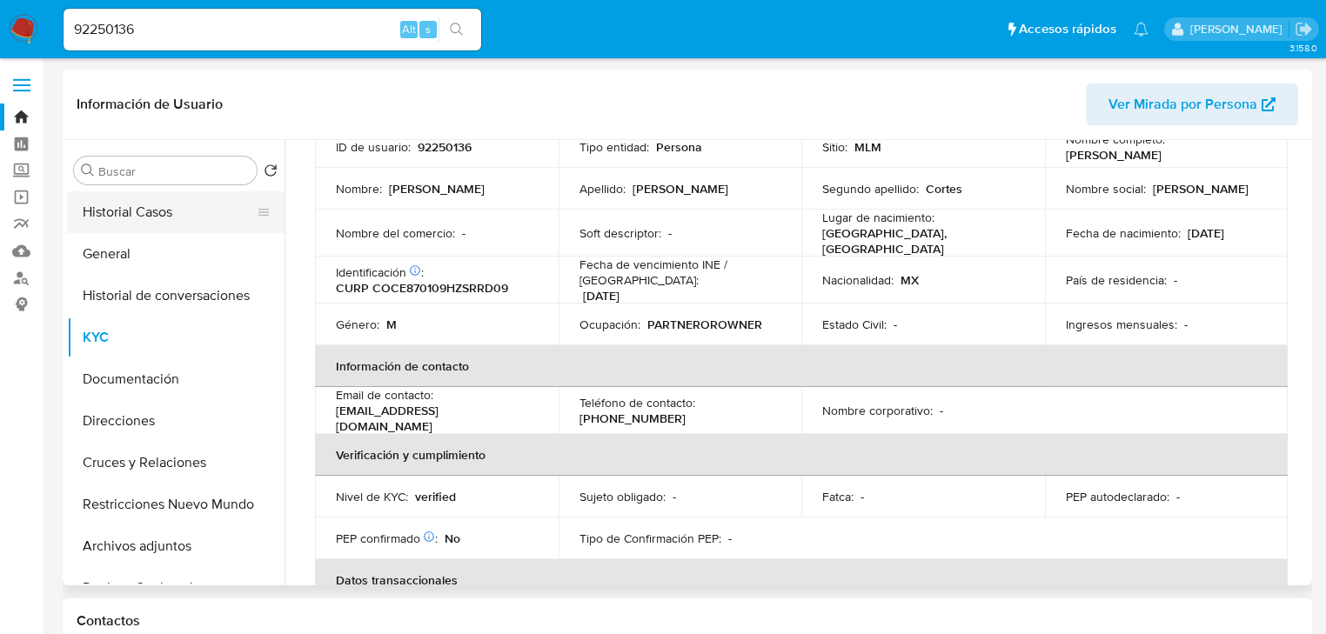
click at [130, 210] on button "Historial Casos" at bounding box center [169, 212] width 204 height 42
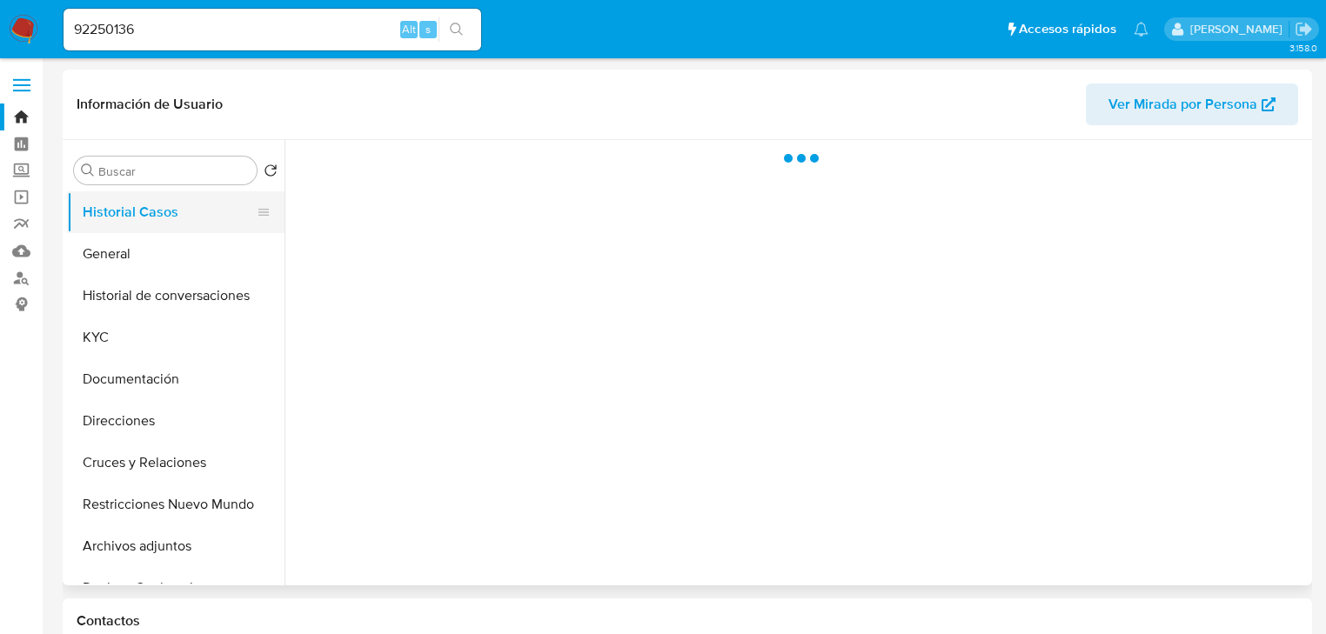
scroll to position [0, 0]
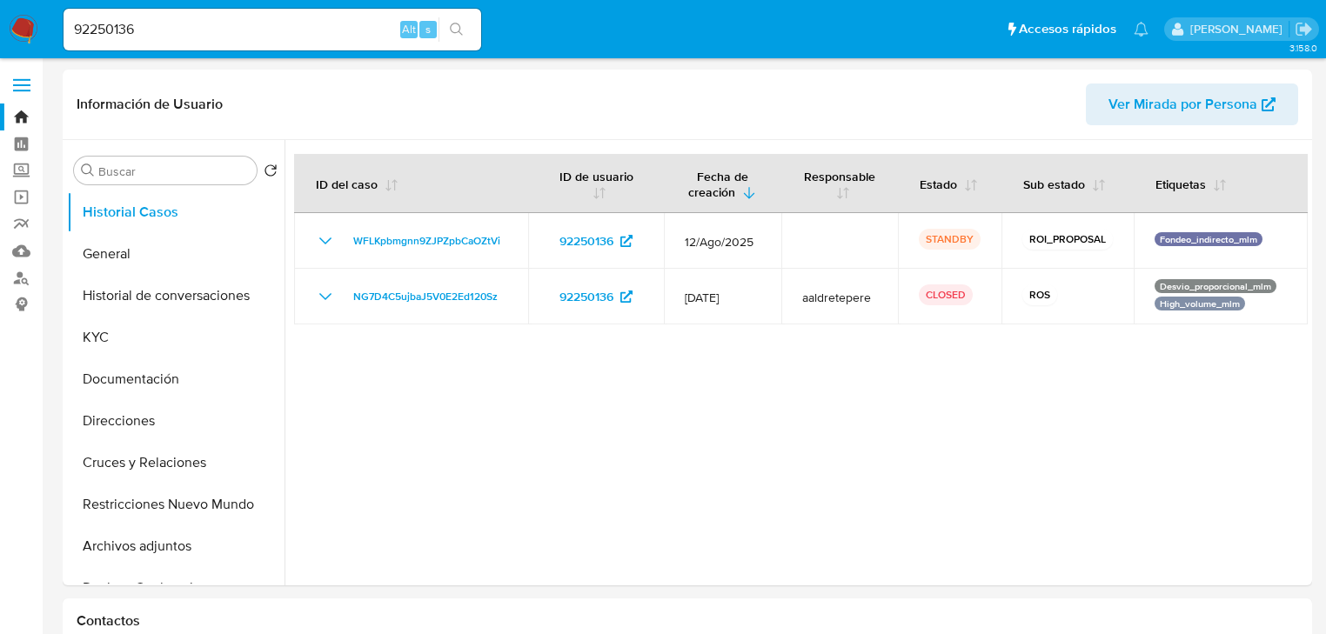
click at [33, 20] on img at bounding box center [24, 30] width 30 height 30
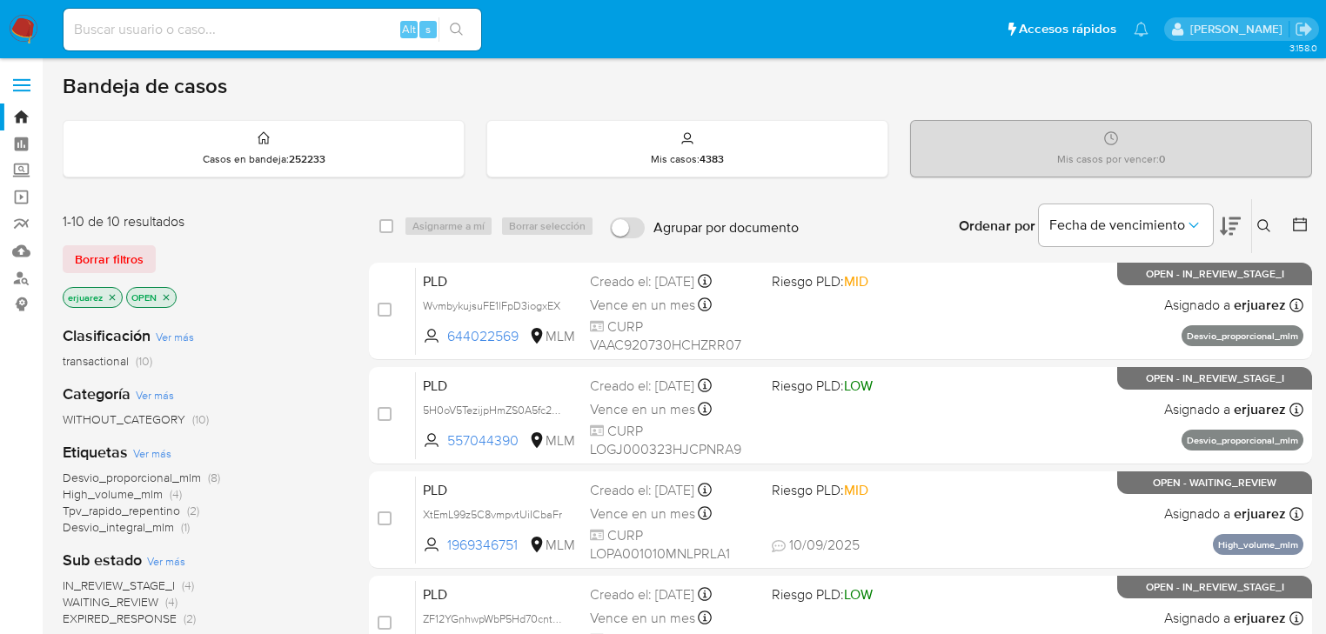
click at [258, 29] on input at bounding box center [273, 29] width 418 height 23
paste input "2466671520"
type input "2466671520"
click at [452, 29] on icon "search-icon" at bounding box center [457, 30] width 14 height 14
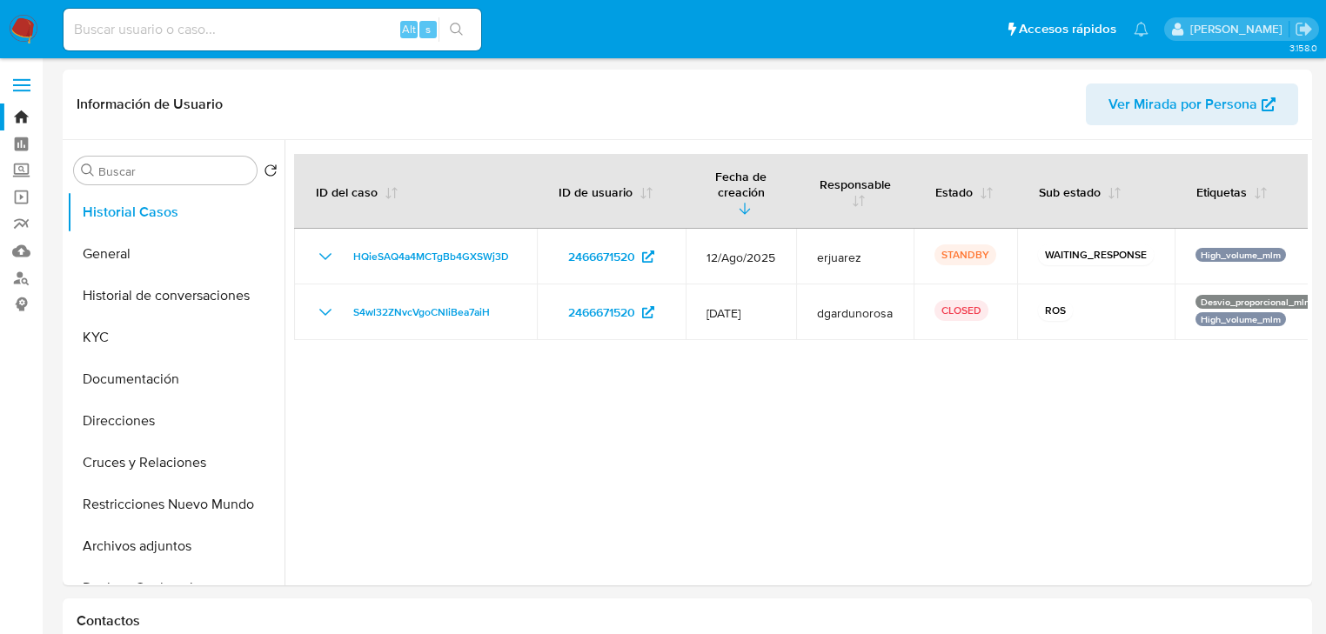
select select "10"
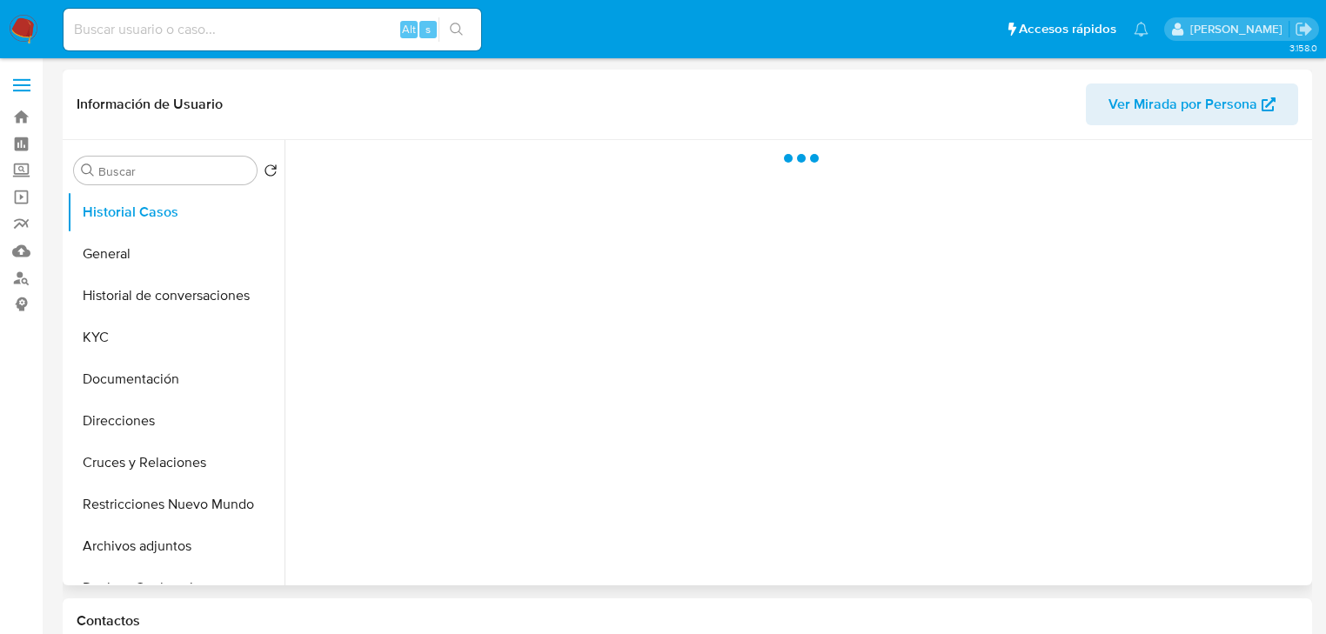
click at [369, 545] on div at bounding box center [796, 363] width 1023 height 446
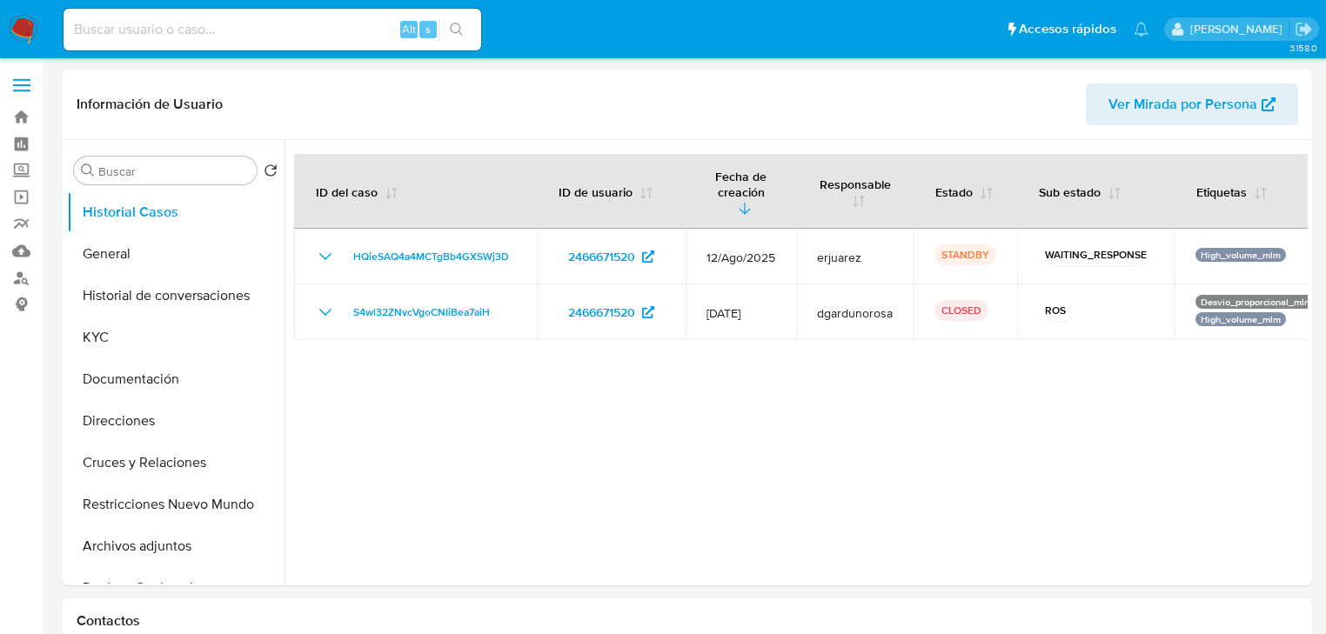
select select "10"
click at [19, 27] on img at bounding box center [24, 30] width 30 height 30
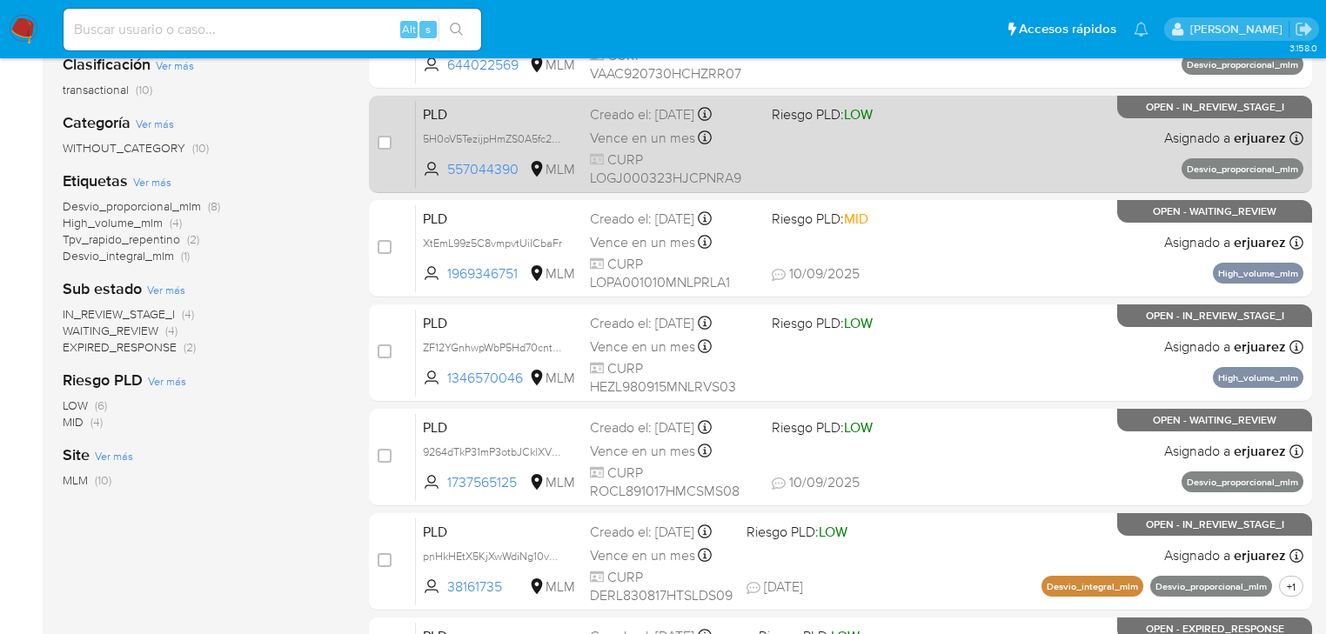
scroll to position [278, 0]
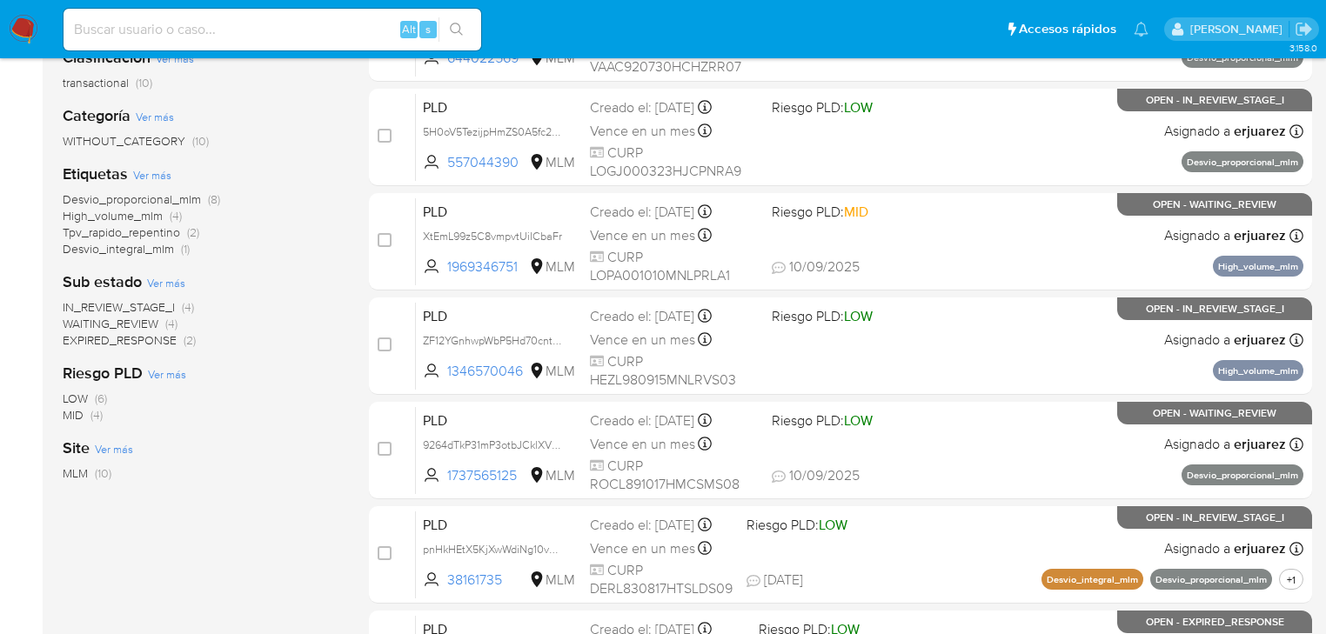
click at [106, 310] on span "IN_REVIEW_STAGE_I" at bounding box center [119, 306] width 112 height 17
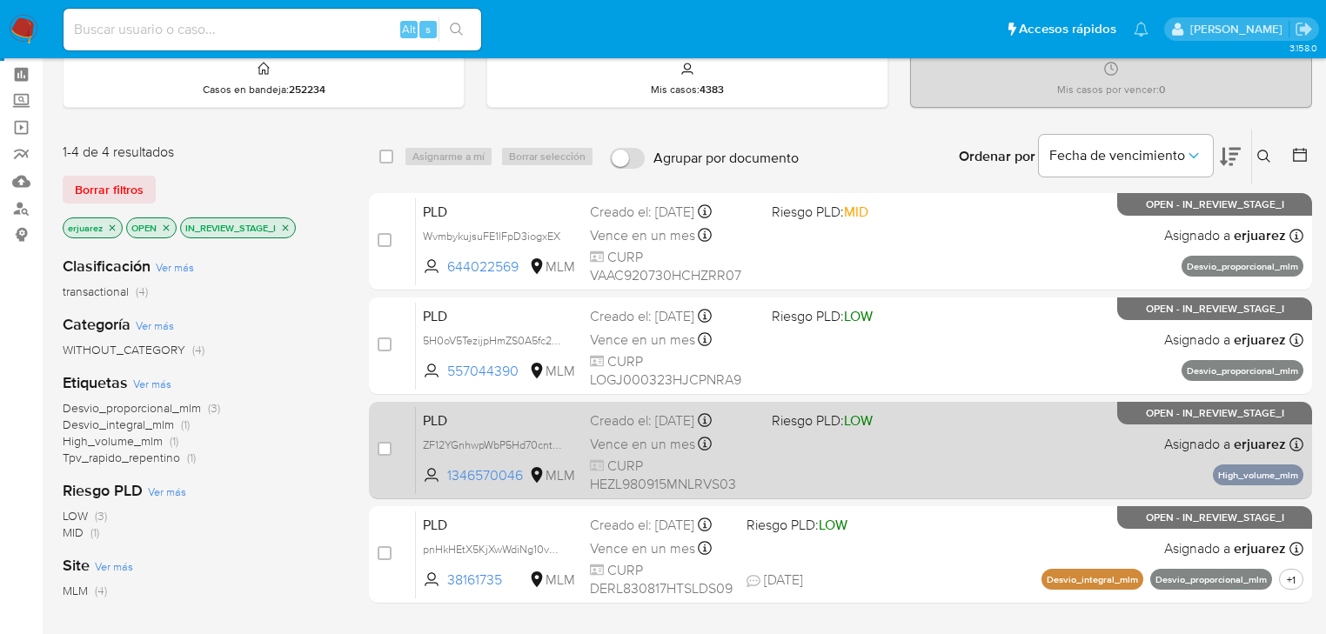
scroll to position [209, 0]
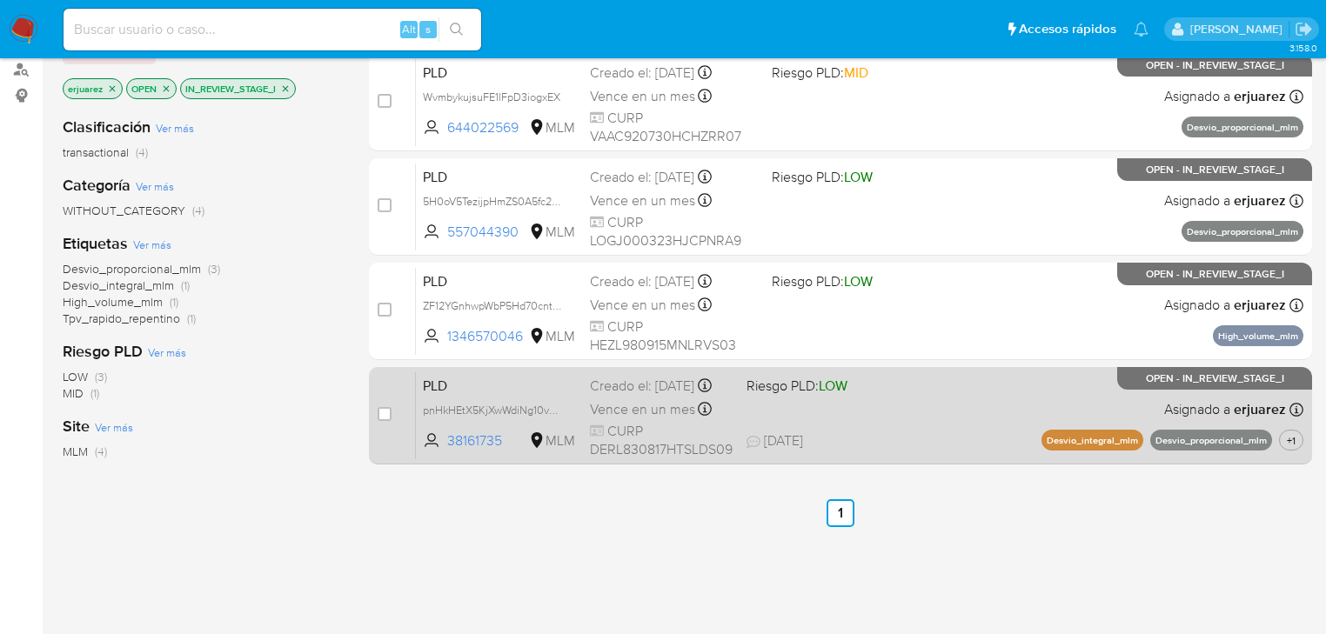
click at [612, 396] on div "Creado el: [DATE] Creado el: [DATE] 02:04:34" at bounding box center [661, 386] width 143 height 19
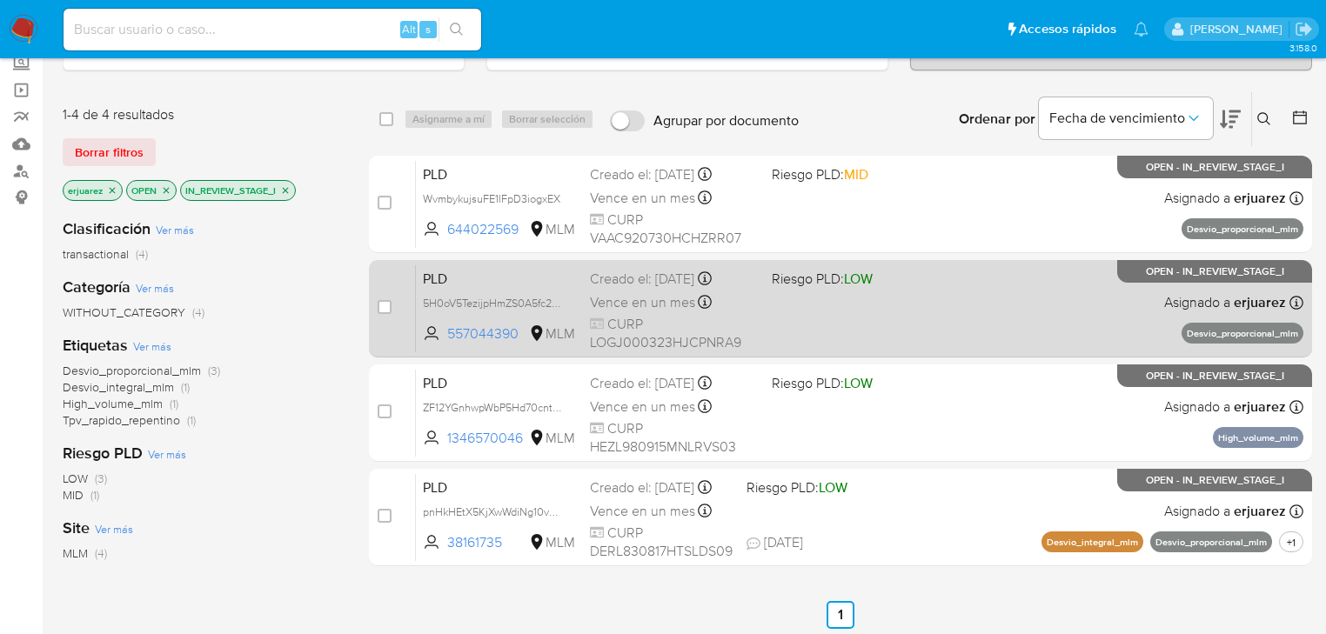
scroll to position [70, 0]
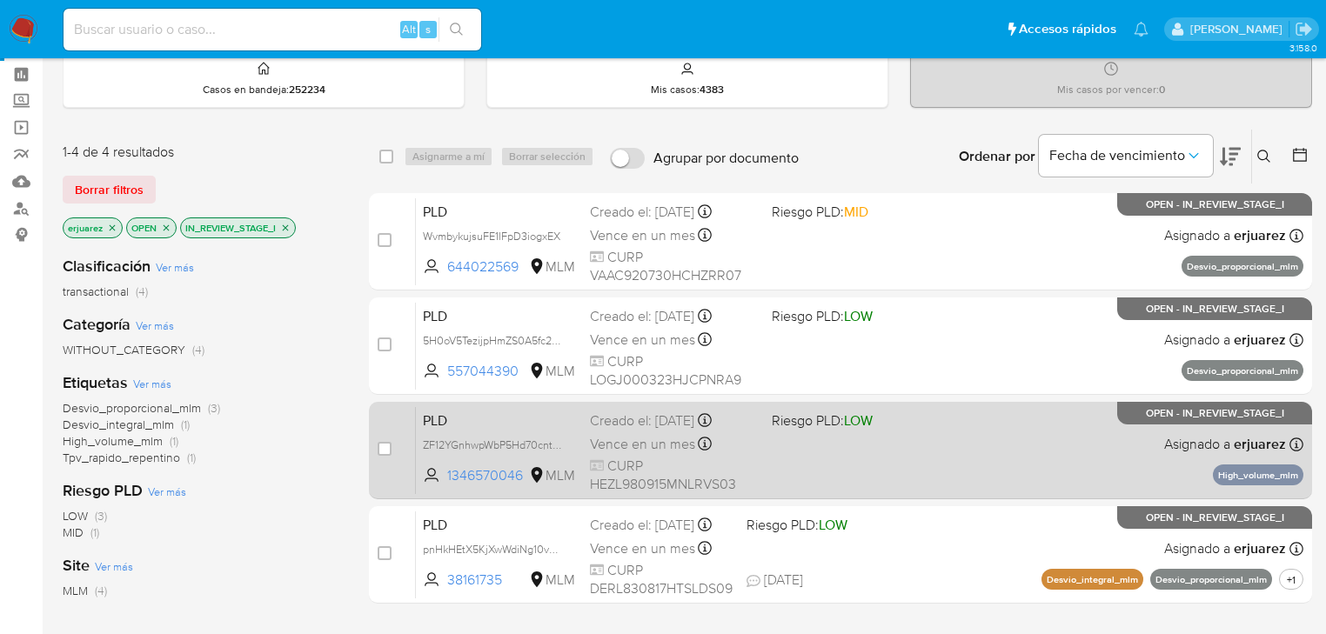
click at [763, 443] on div "PLD ZF12YGnhwpWbP5Hd70cntRKn 1346570046 MLM Riesgo PLD: LOW Creado el: [DATE] C…" at bounding box center [860, 450] width 888 height 88
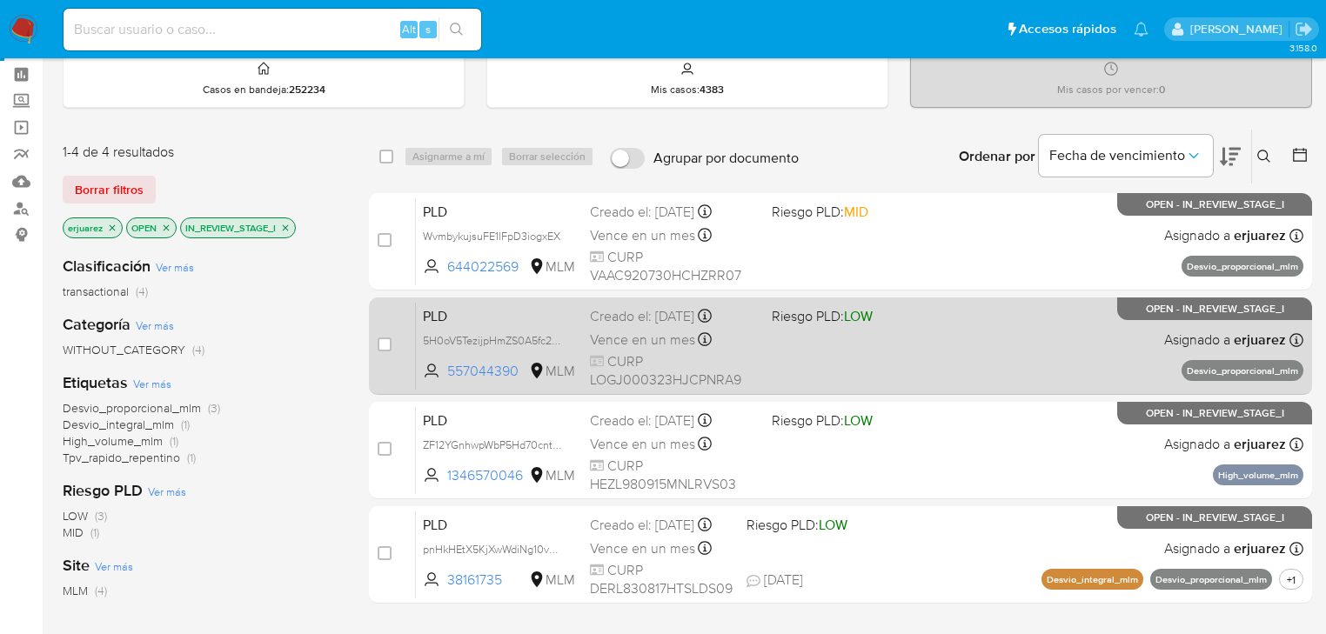
click at [860, 348] on div "PLD 5H0oV5TezijpHmZS0A5fc2sW 557044390 MLM Riesgo PLD: LOW Creado el: [DATE] Cr…" at bounding box center [860, 346] width 888 height 88
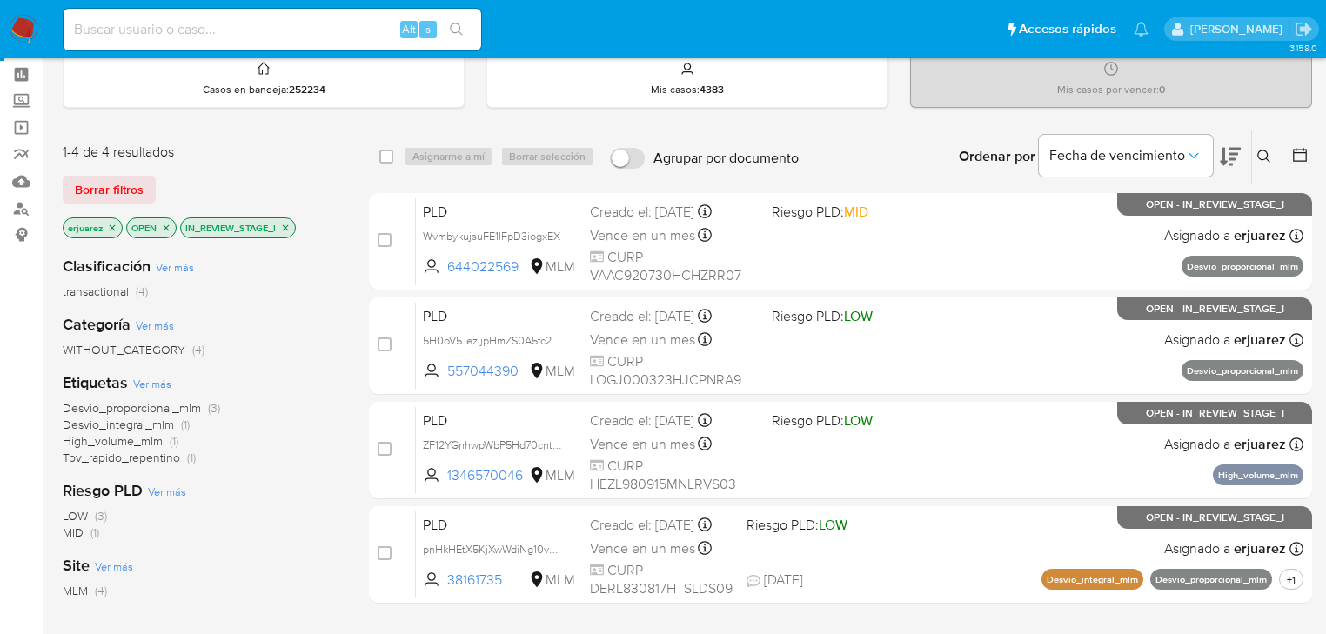
click at [204, 50] on div "Alt s" at bounding box center [273, 29] width 418 height 49
click at [196, 29] on input at bounding box center [273, 29] width 418 height 23
paste input "2371257302"
type input "2371257302"
drag, startPoint x: 456, startPoint y: 32, endPoint x: 141, endPoint y: 40, distance: 315.1
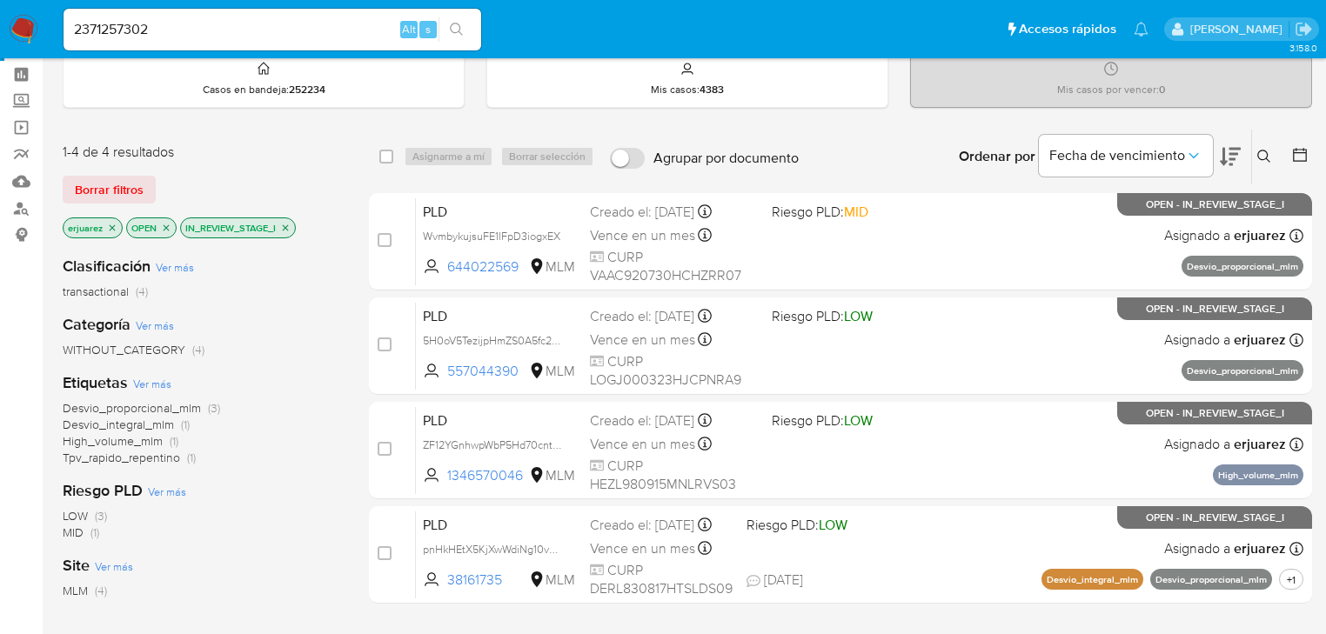
click at [456, 32] on icon "search-icon" at bounding box center [456, 29] width 13 height 13
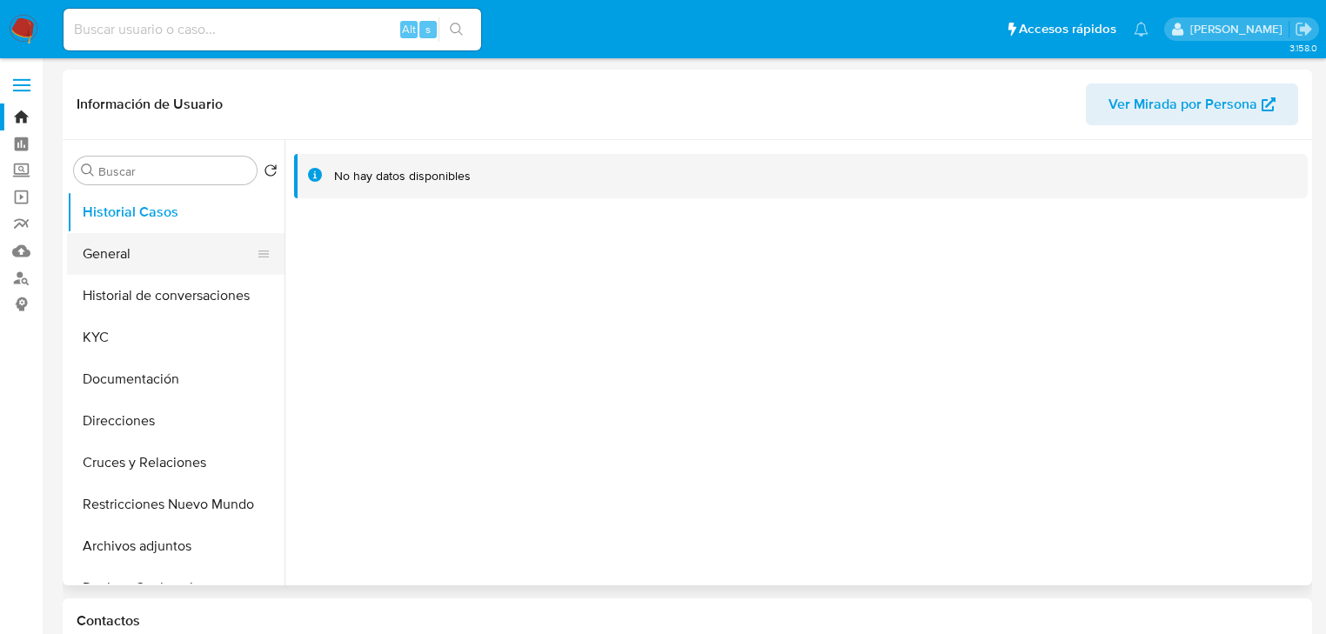
select select "10"
click at [162, 244] on button "General" at bounding box center [169, 254] width 204 height 42
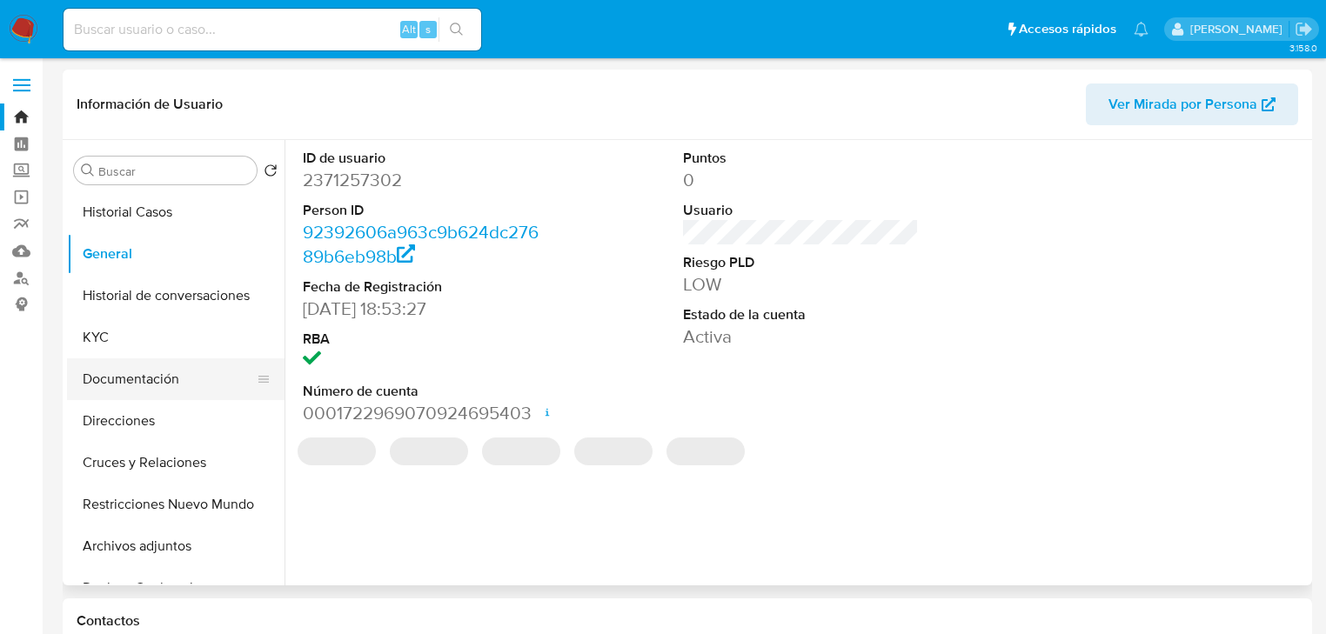
click at [101, 365] on button "Documentación" at bounding box center [169, 380] width 204 height 42
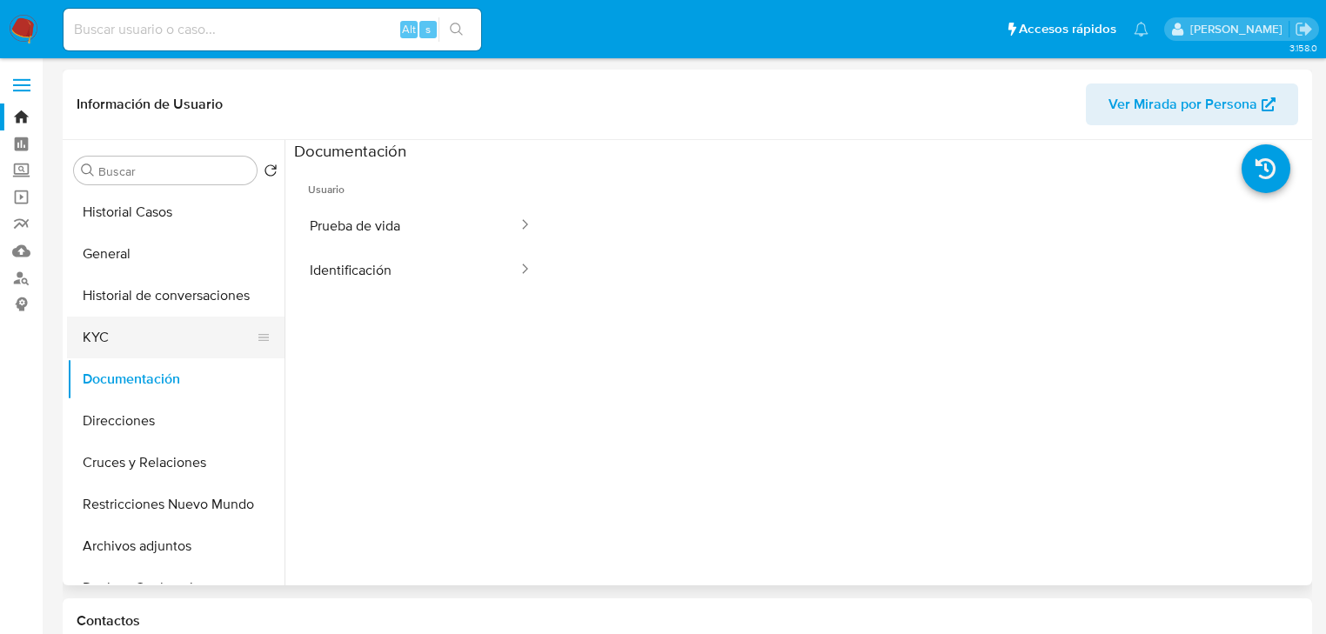
click at [146, 332] on button "KYC" at bounding box center [169, 338] width 204 height 42
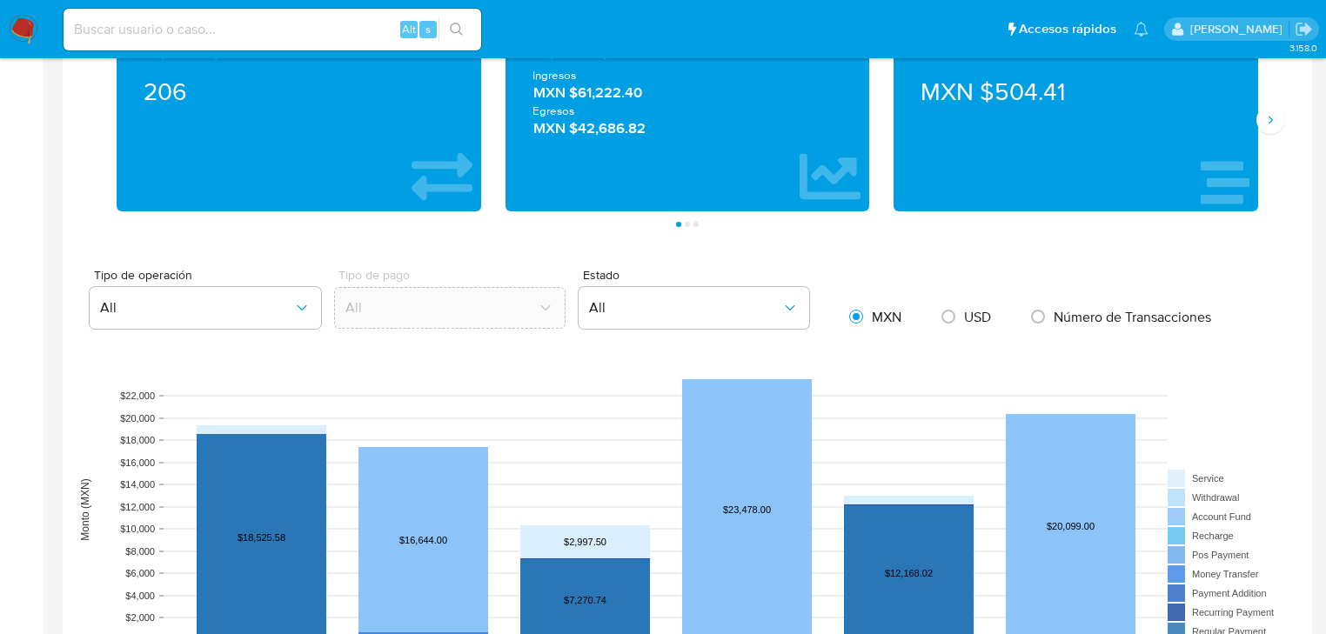
scroll to position [835, 0]
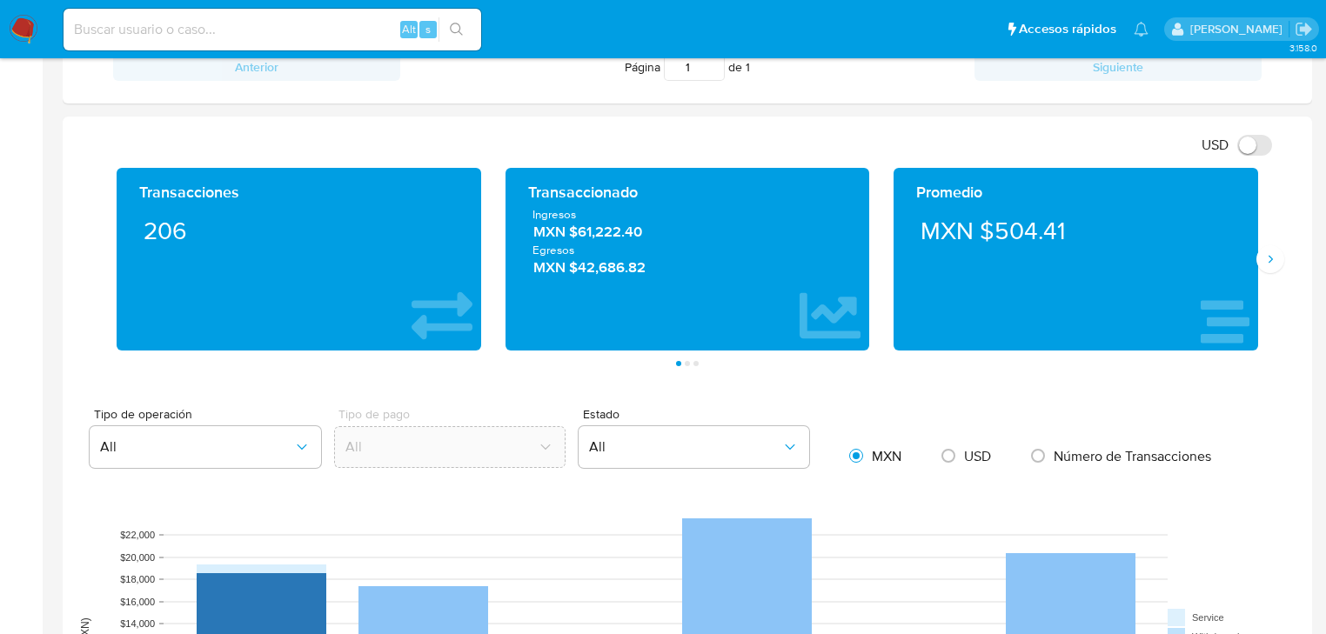
drag, startPoint x: 21, startPoint y: 24, endPoint x: 59, endPoint y: 13, distance: 39.9
click at [22, 25] on img at bounding box center [24, 30] width 30 height 30
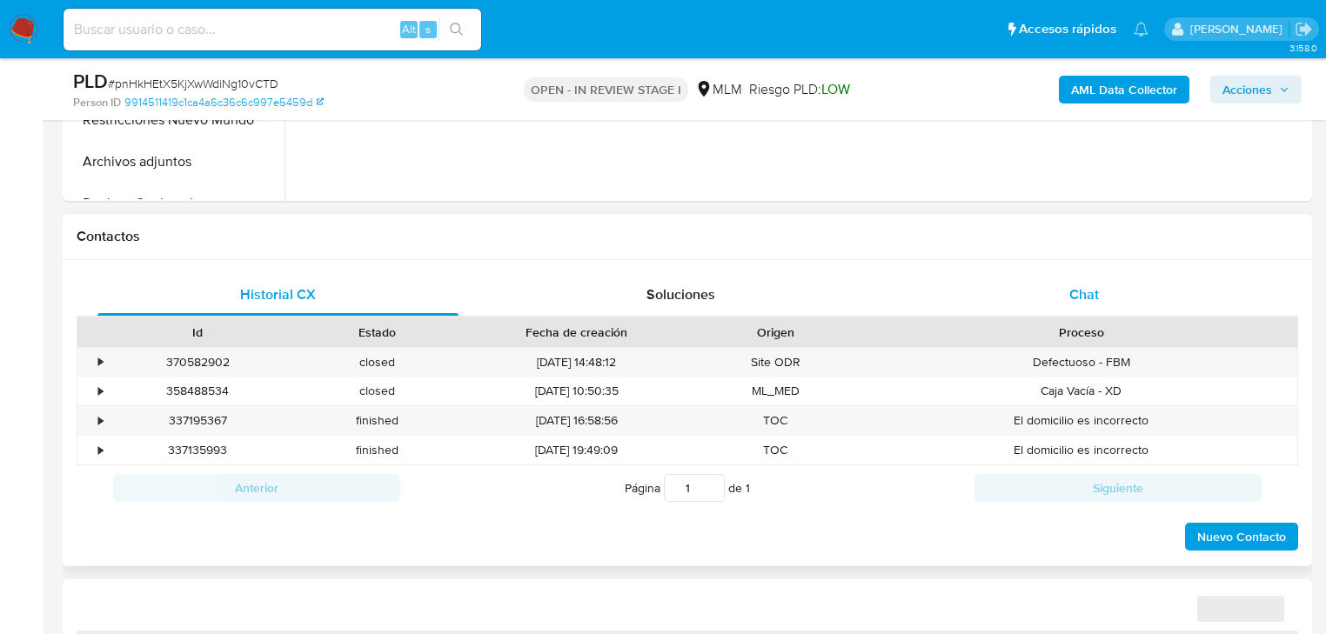
click at [1100, 289] on div "Chat" at bounding box center [1084, 295] width 361 height 42
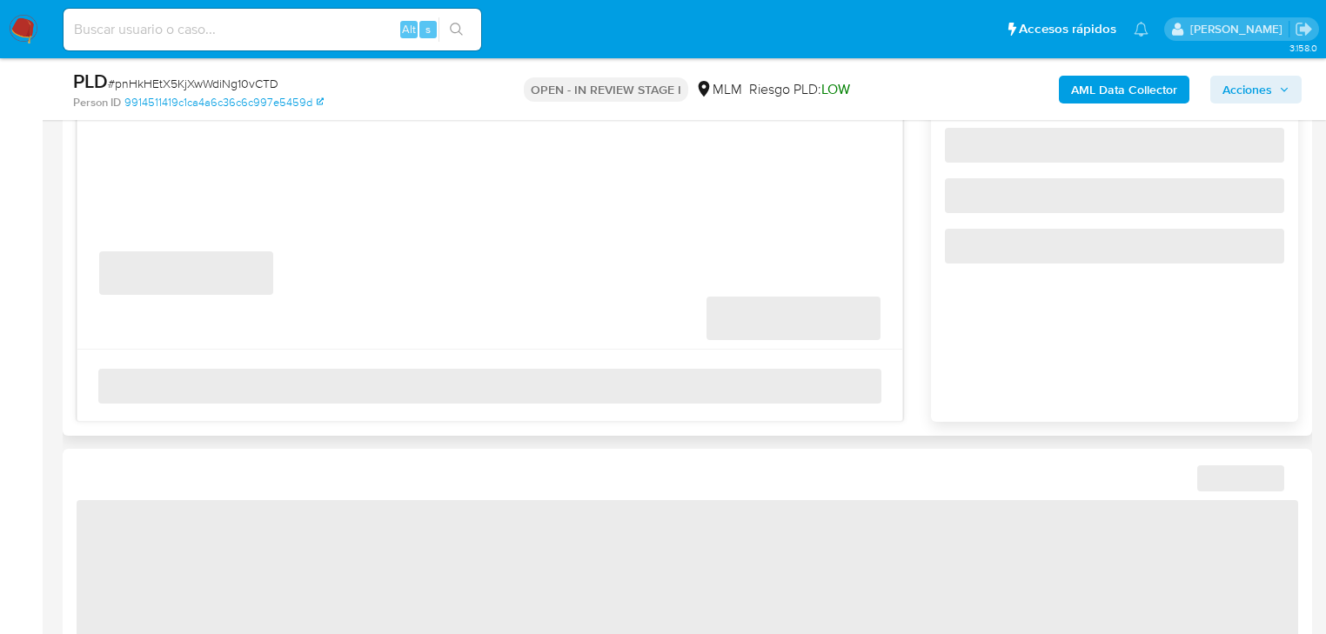
select select "10"
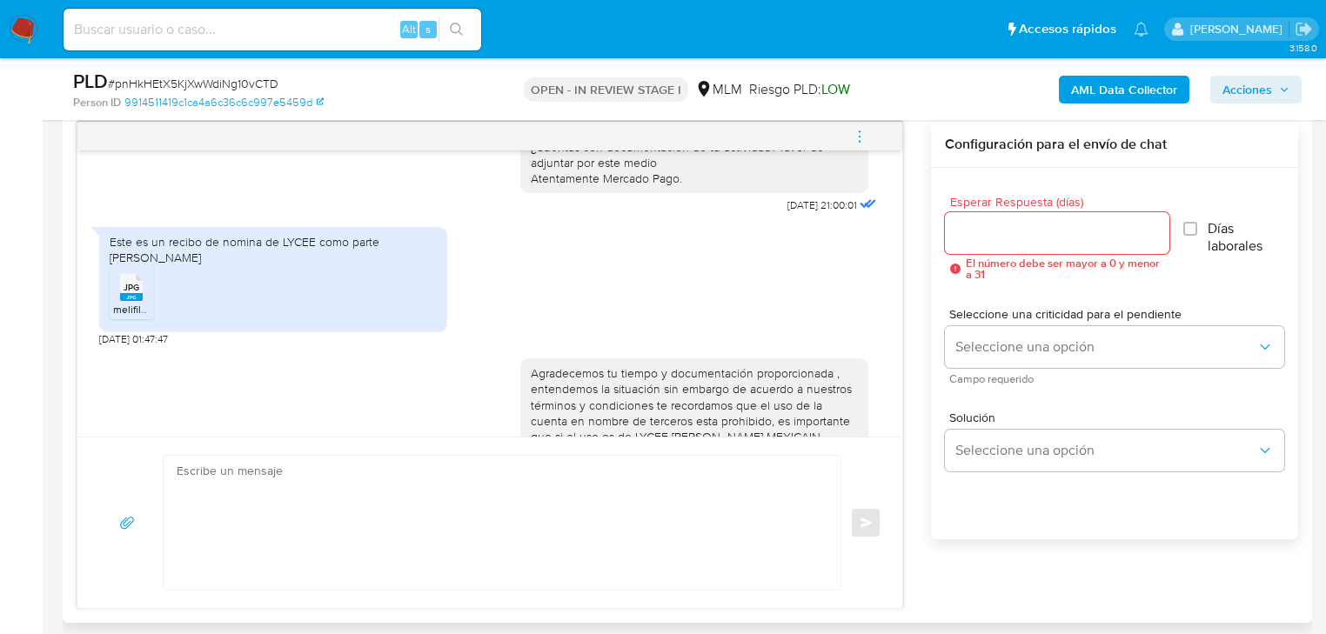
scroll to position [517, 0]
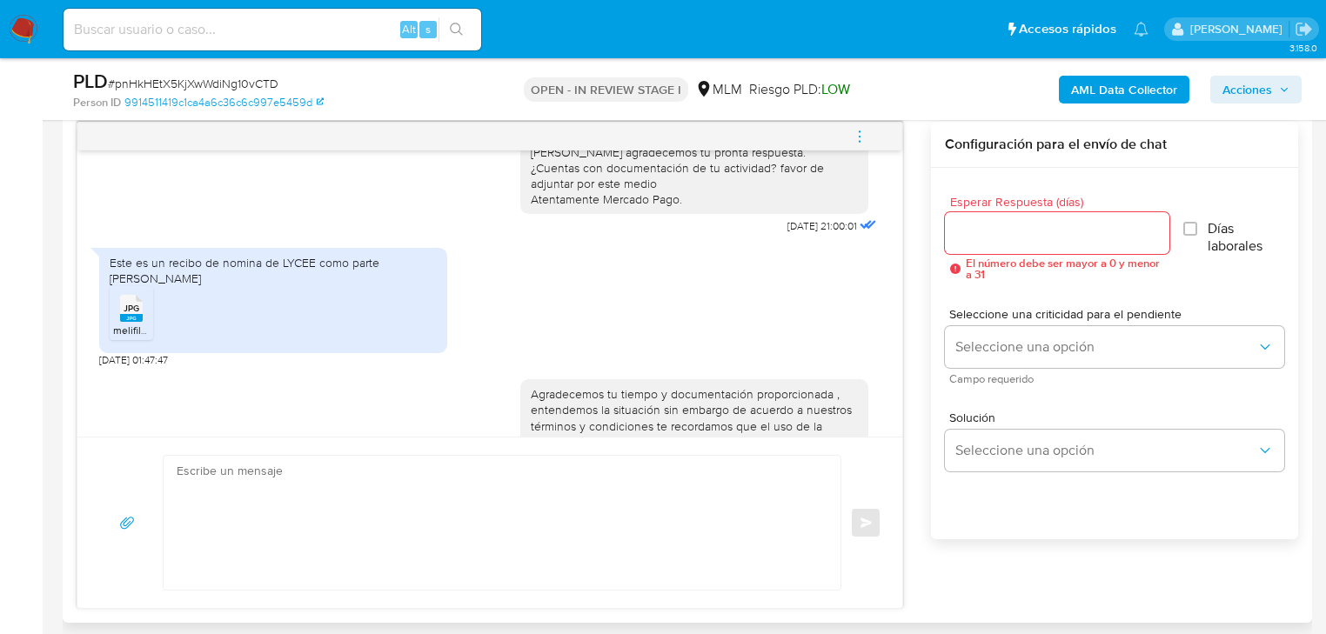
click at [855, 136] on icon "menu-action" at bounding box center [860, 137] width 16 height 16
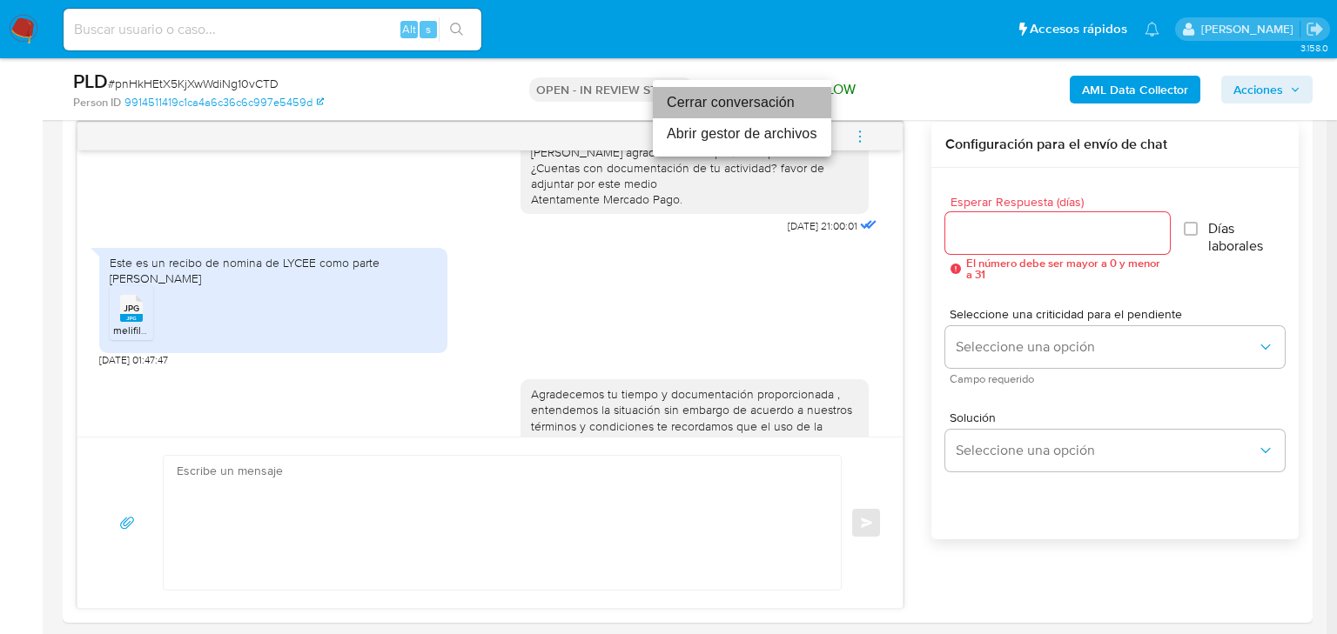
click at [726, 104] on li "Cerrar conversación" at bounding box center [742, 102] width 178 height 31
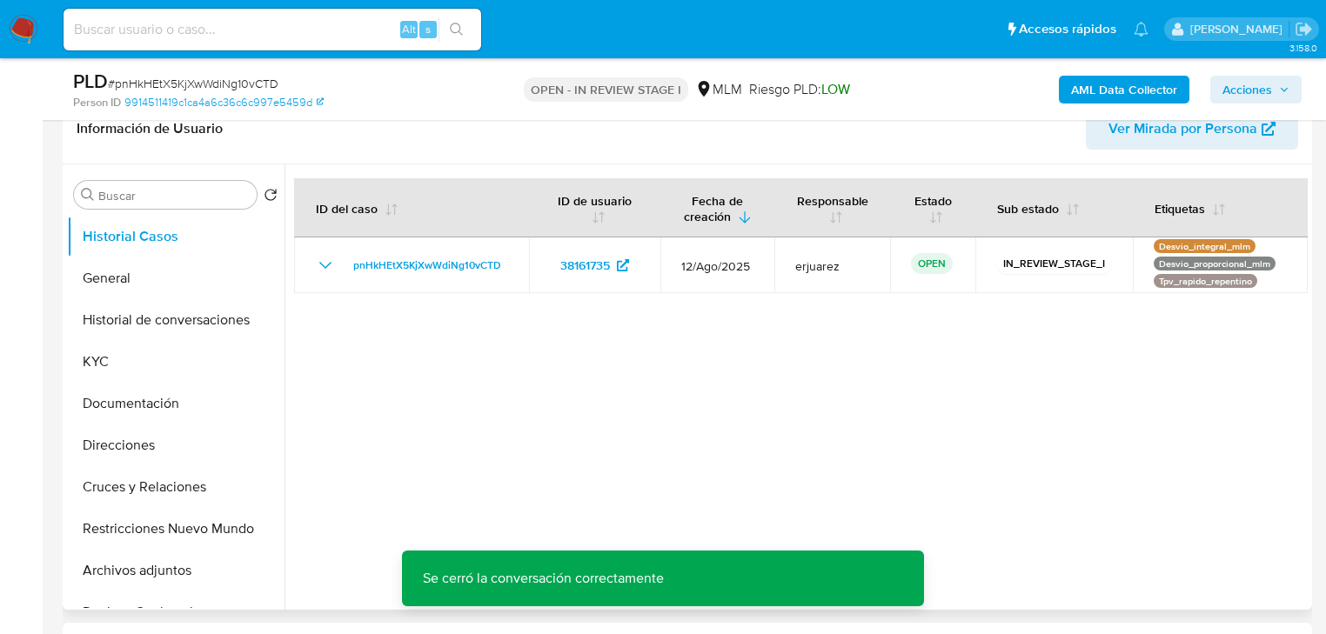
scroll to position [278, 0]
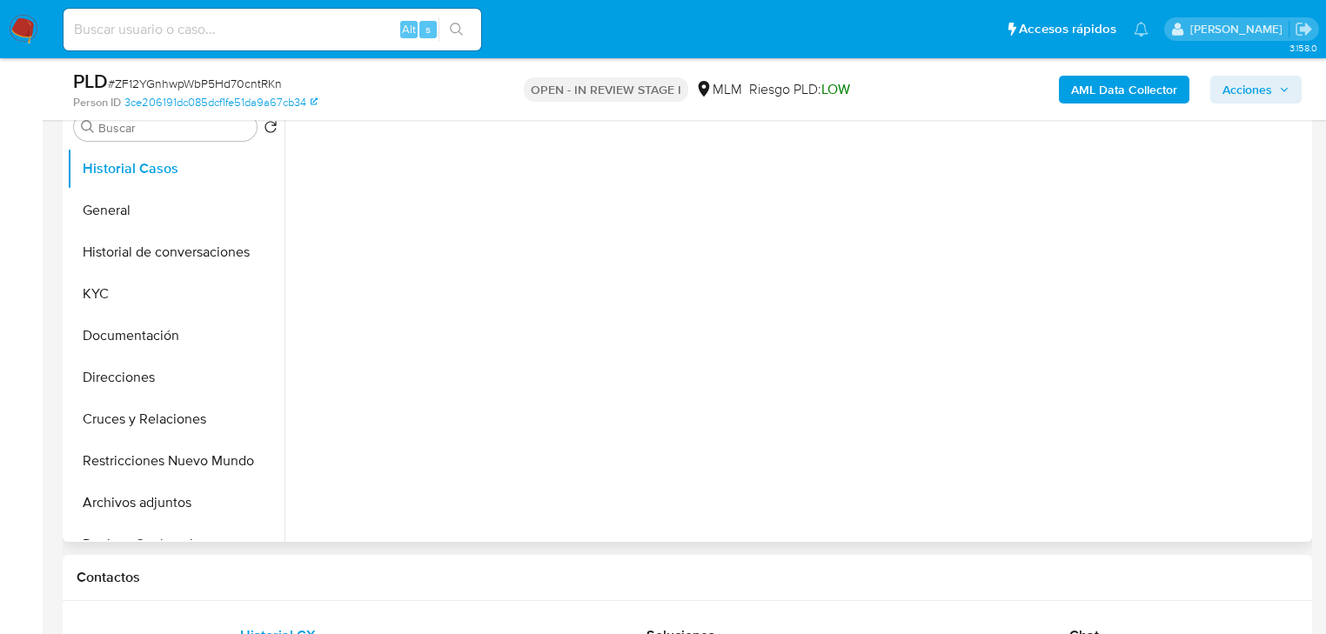
scroll to position [487, 0]
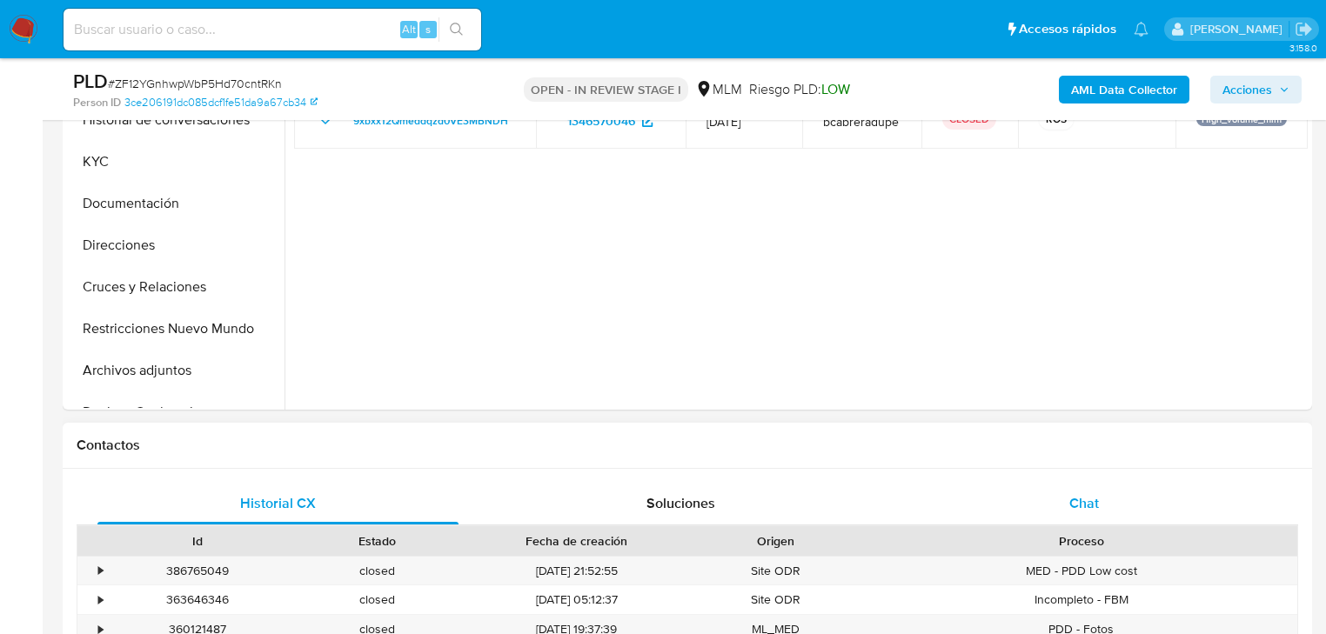
click at [1080, 491] on div "Chat" at bounding box center [1084, 504] width 361 height 42
select select "10"
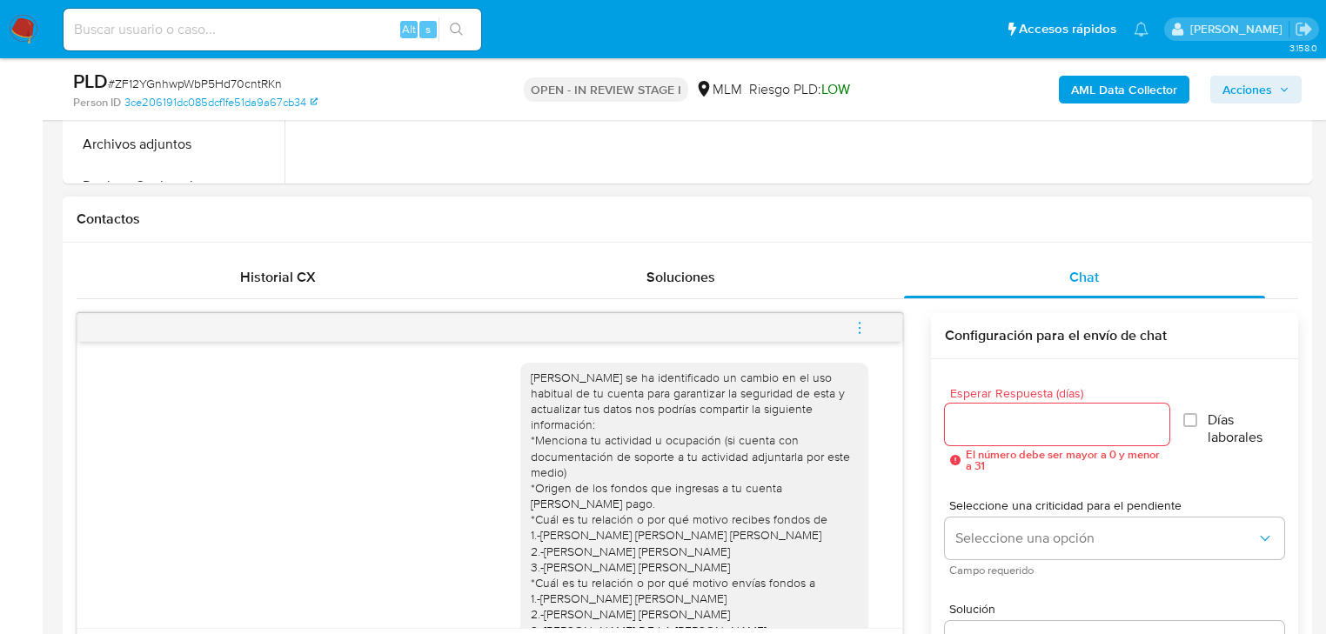
scroll to position [696, 0]
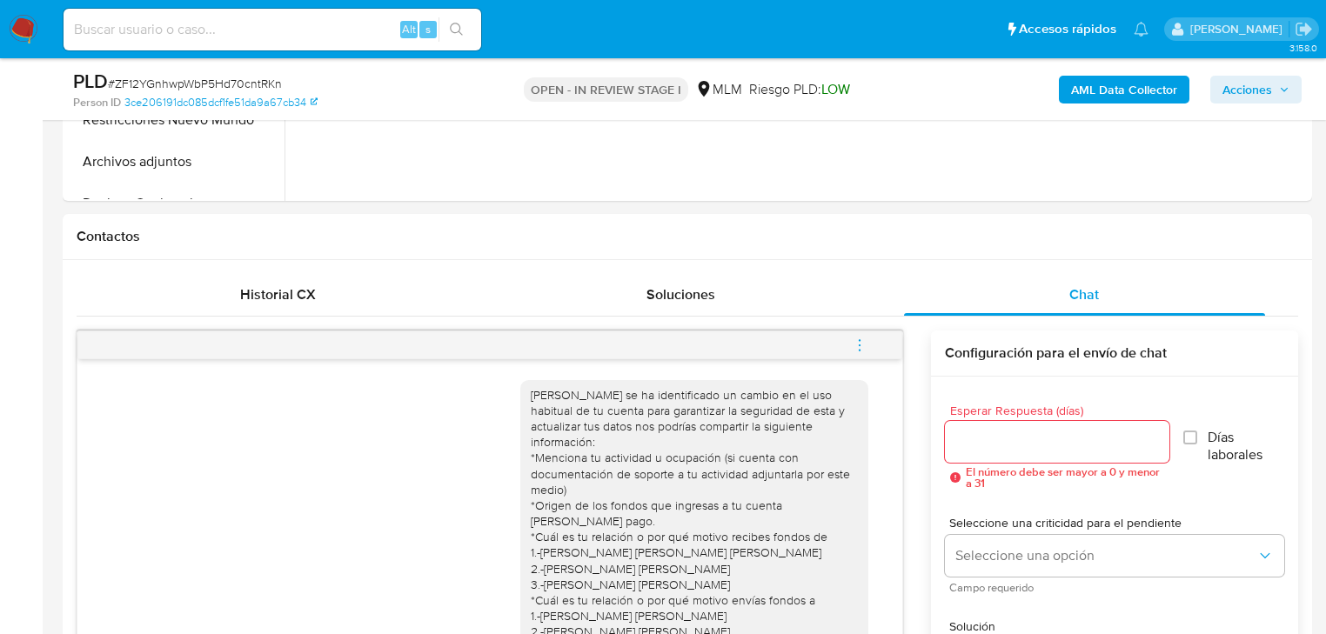
click at [863, 345] on icon "menu-action" at bounding box center [860, 346] width 16 height 16
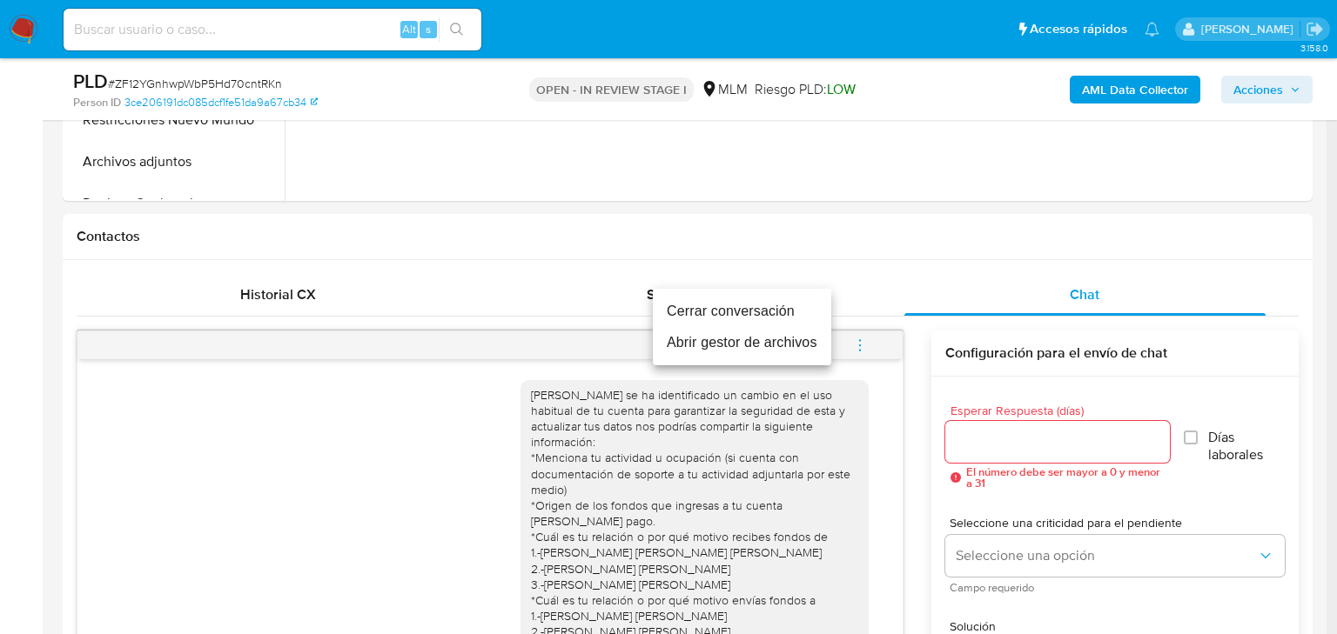
drag, startPoint x: 717, startPoint y: 313, endPoint x: 1283, endPoint y: 432, distance: 577.9
click at [718, 313] on li "Cerrar conversación" at bounding box center [742, 311] width 178 height 31
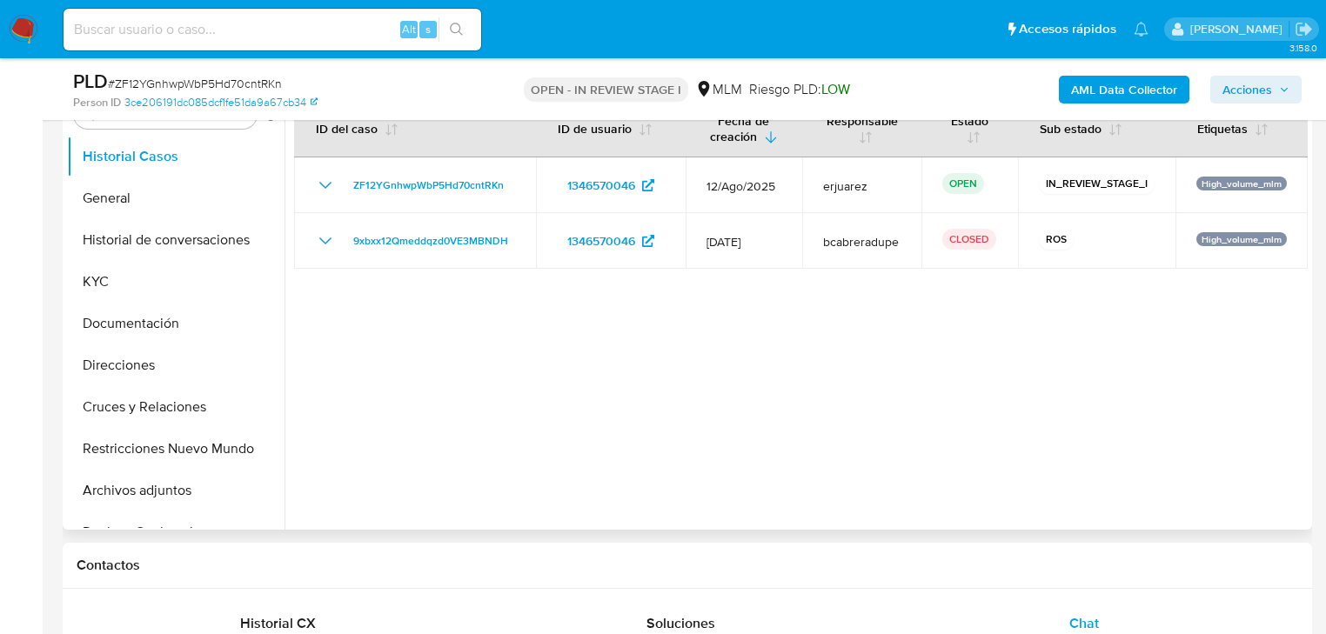
scroll to position [348, 0]
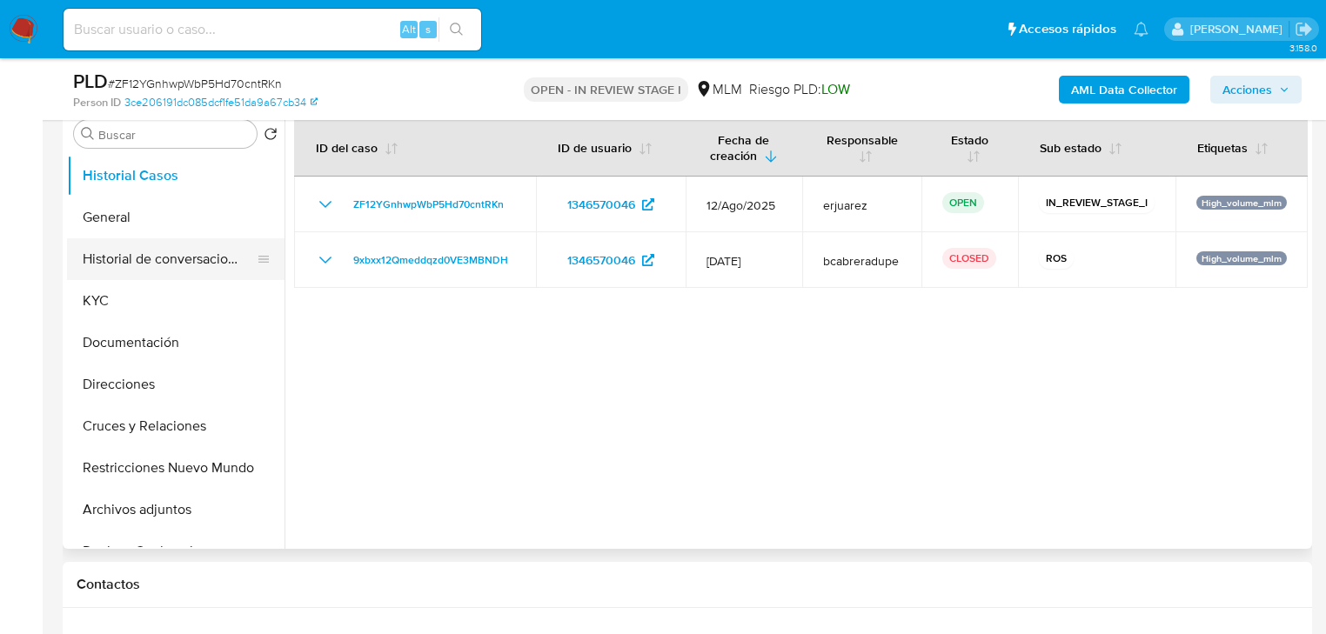
click at [117, 278] on button "Historial de conversaciones" at bounding box center [169, 259] width 204 height 42
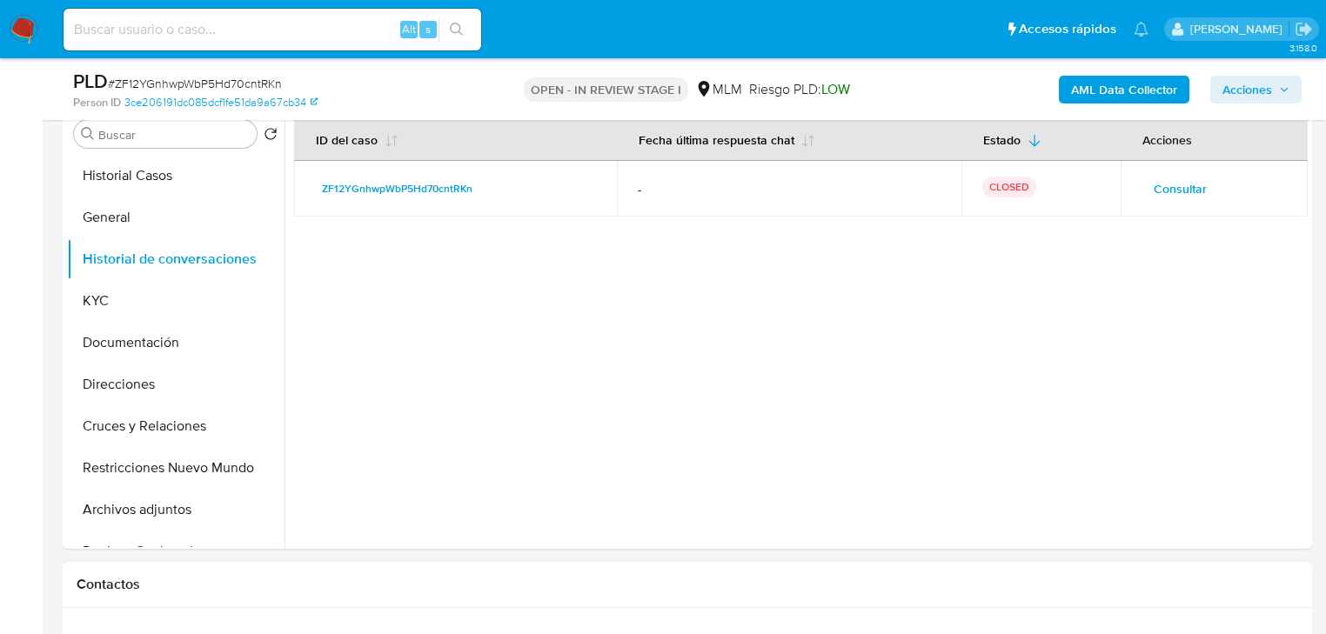
scroll to position [696, 0]
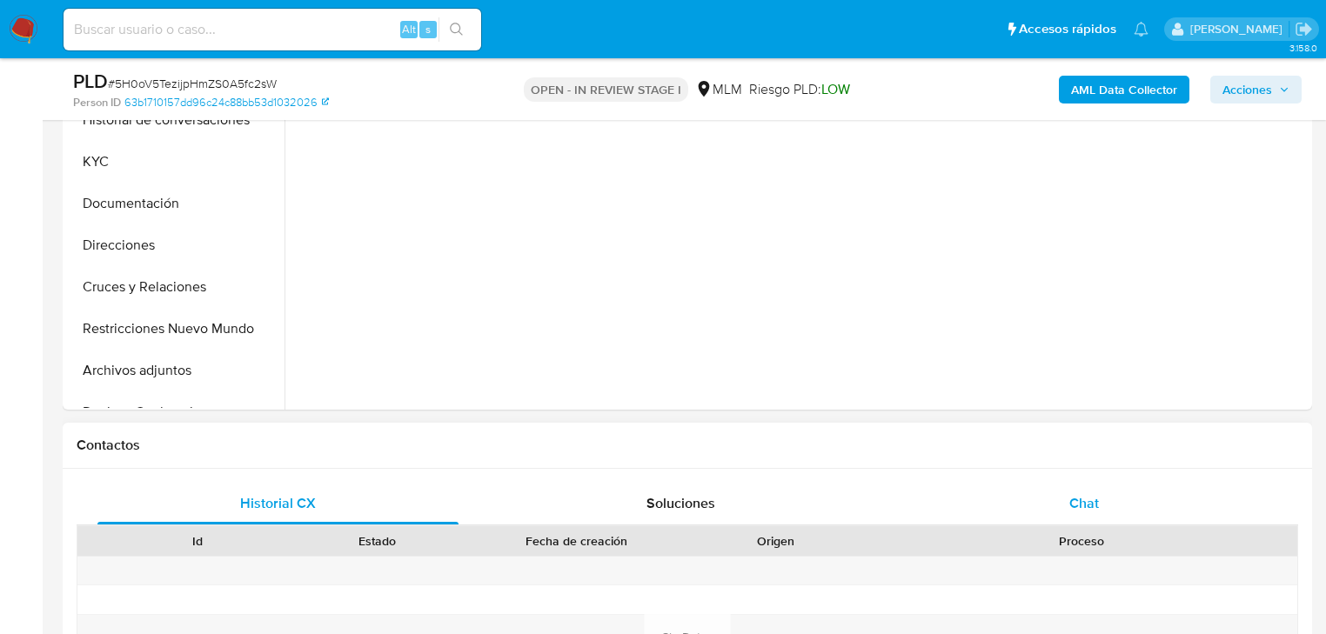
click at [1104, 500] on div "Chat" at bounding box center [1084, 504] width 361 height 42
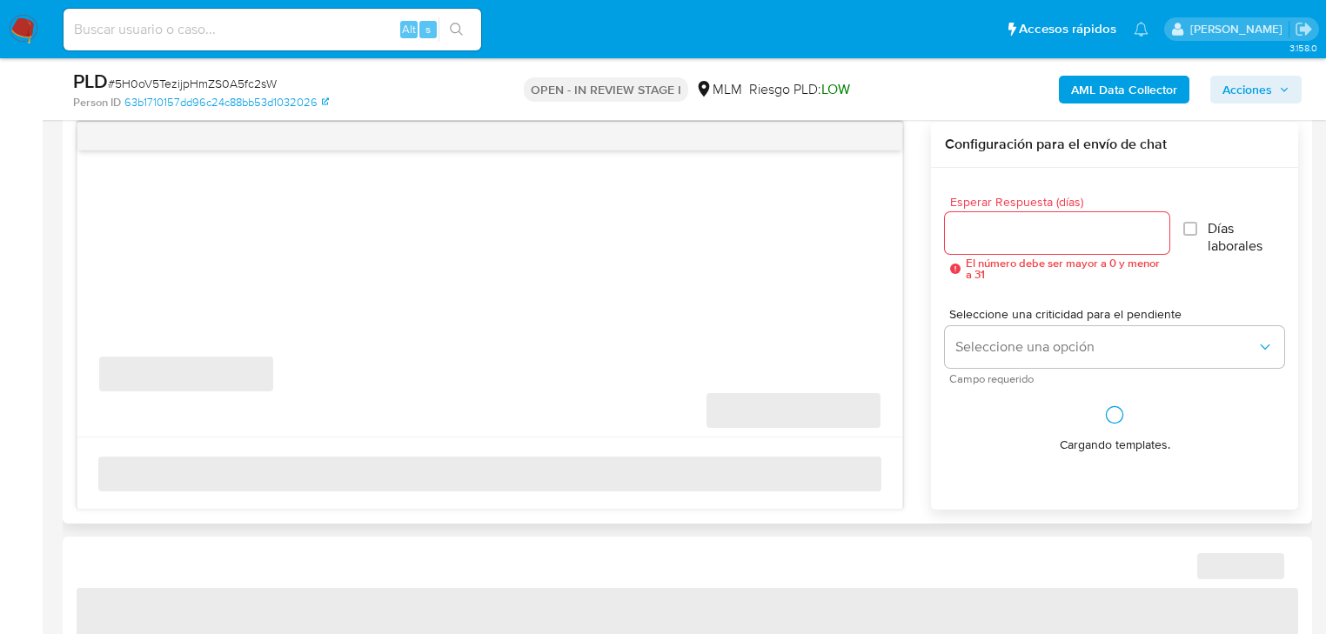
select select "10"
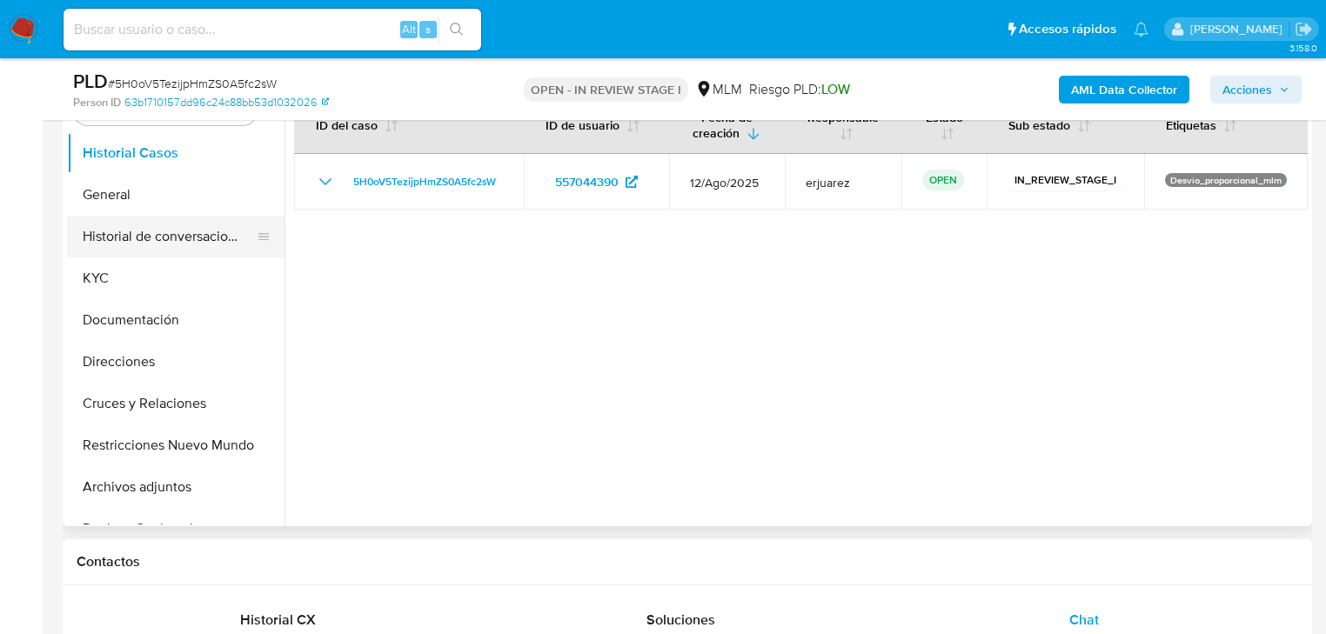
scroll to position [348, 0]
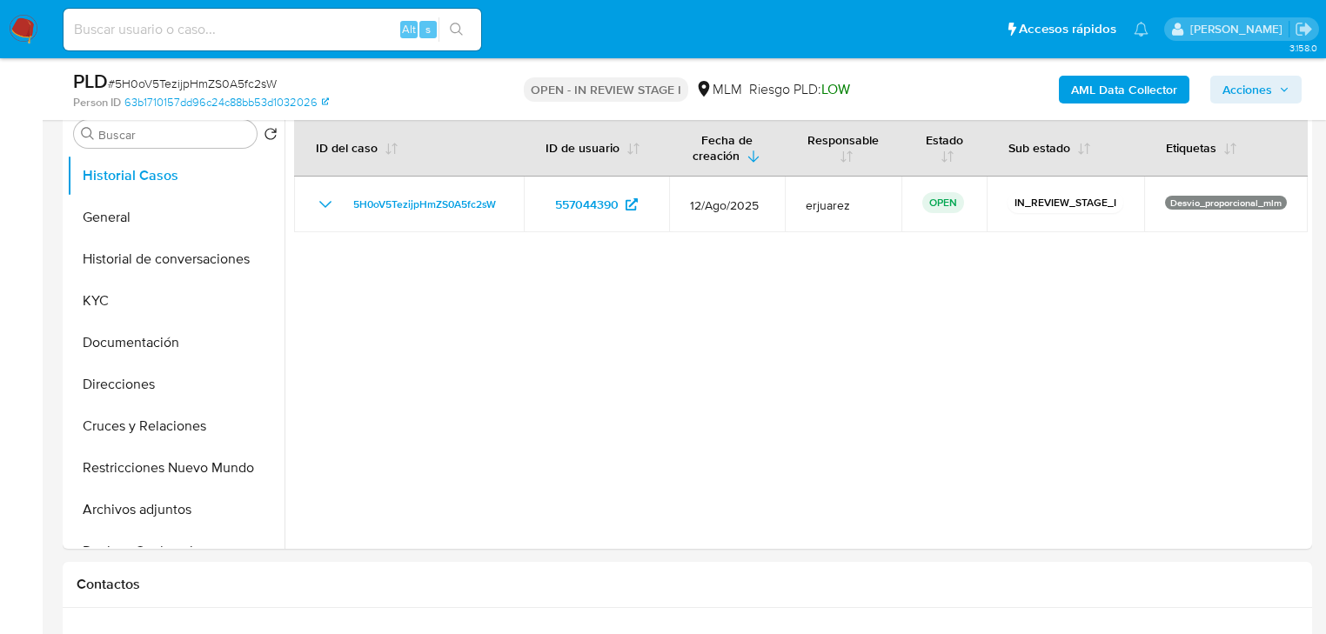
drag, startPoint x: 103, startPoint y: 303, endPoint x: 27, endPoint y: 288, distance: 77.1
click at [102, 303] on button "KYC" at bounding box center [176, 301] width 218 height 42
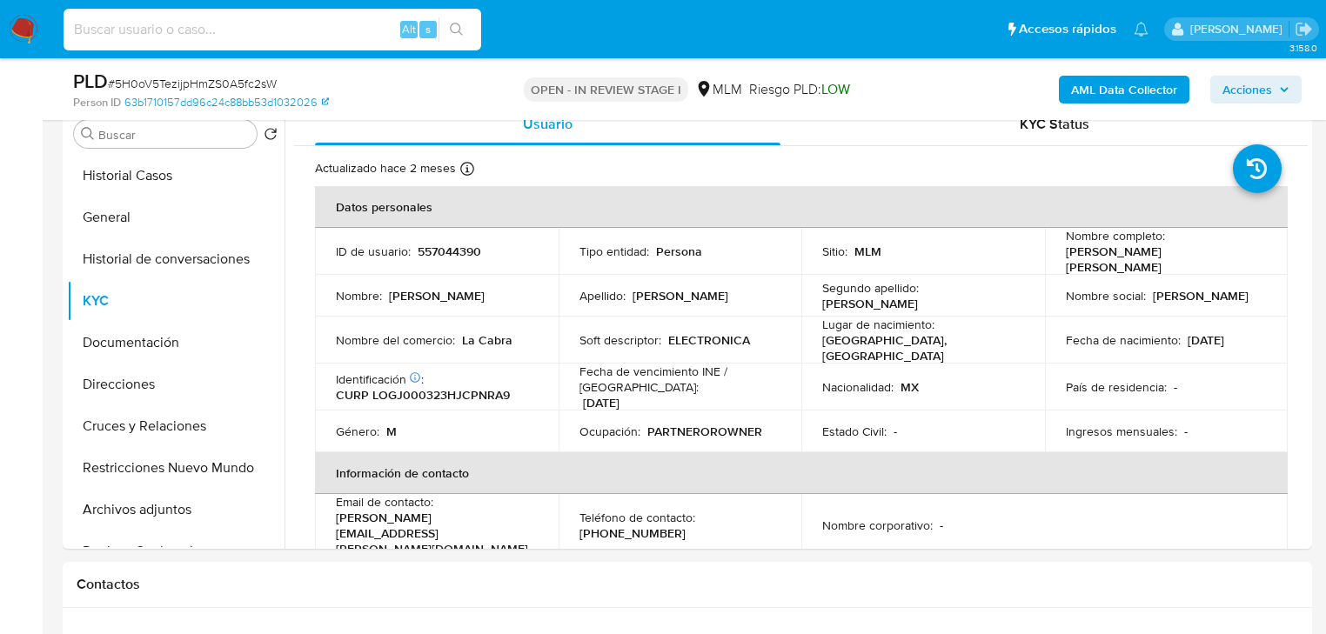
click at [113, 29] on input at bounding box center [273, 29] width 418 height 23
paste input "2597522498"
type input "2597522498"
click at [466, 26] on button "search-icon" at bounding box center [457, 29] width 36 height 24
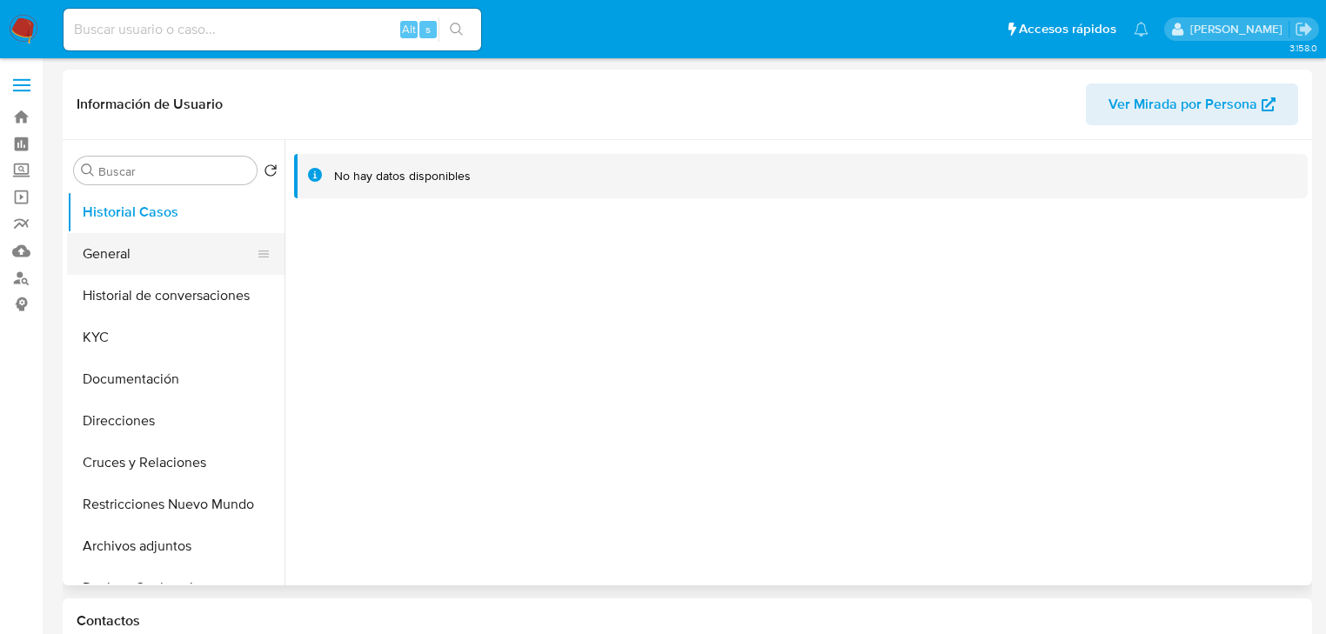
select select "10"
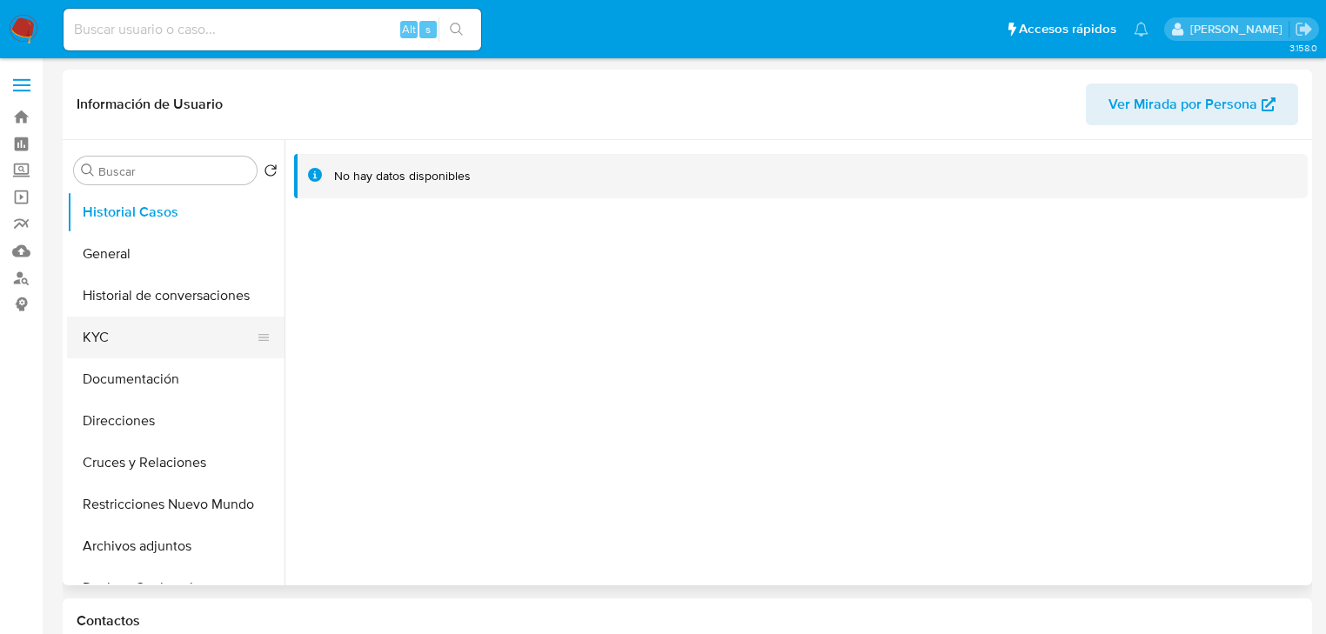
drag, startPoint x: 93, startPoint y: 343, endPoint x: 111, endPoint y: 342, distance: 18.3
click at [95, 344] on button "KYC" at bounding box center [169, 338] width 204 height 42
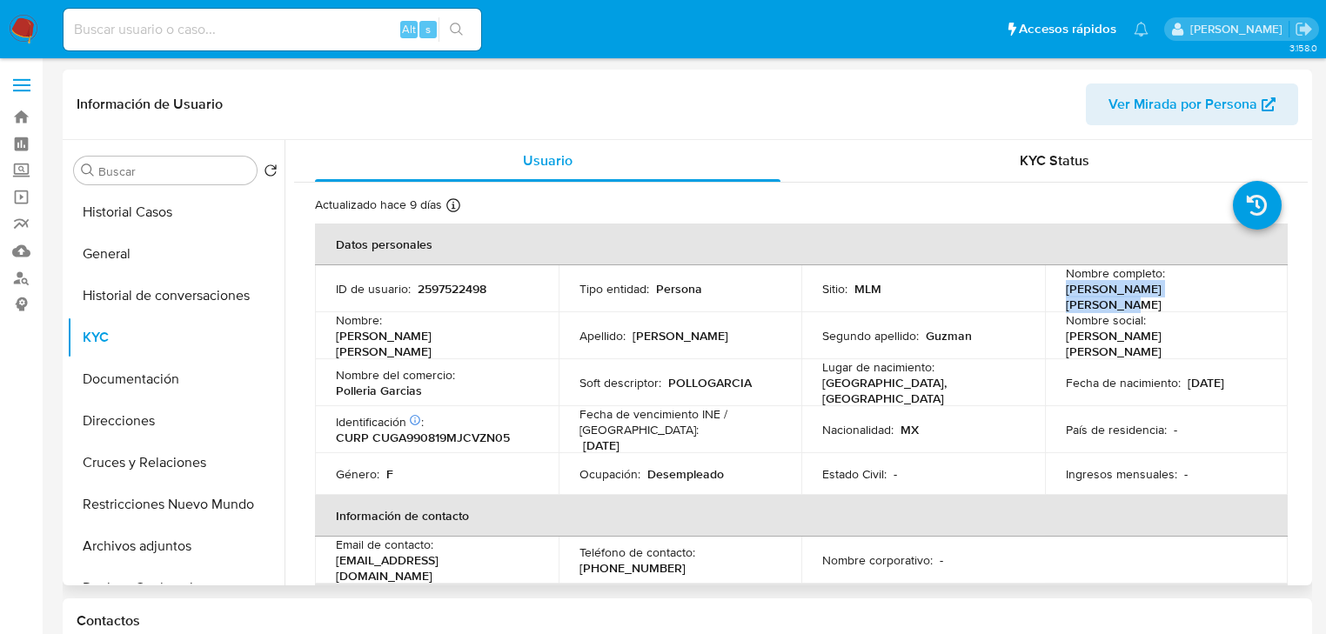
drag, startPoint x: 1059, startPoint y: 298, endPoint x: 1264, endPoint y: 298, distance: 205.4
click at [1264, 298] on td "Nombre completo : Ana Karina Cuevas Guzman" at bounding box center [1167, 288] width 244 height 47
copy p "Ana Karina Cuevas Guzman"
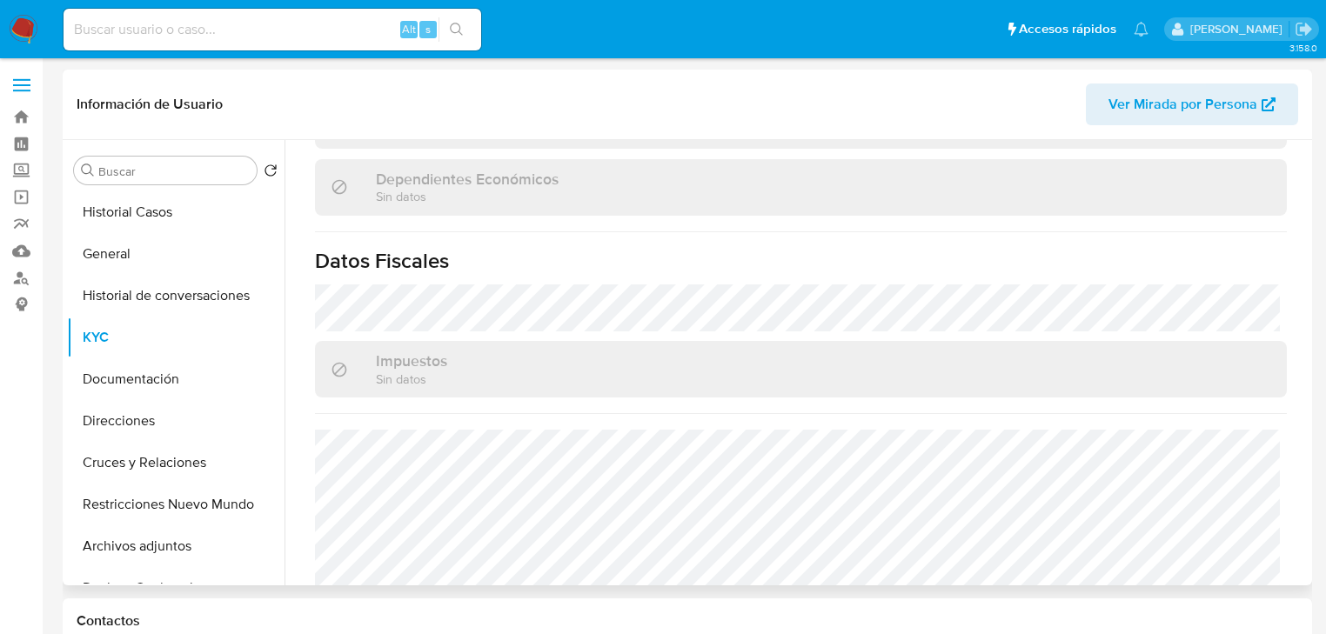
scroll to position [1099, 0]
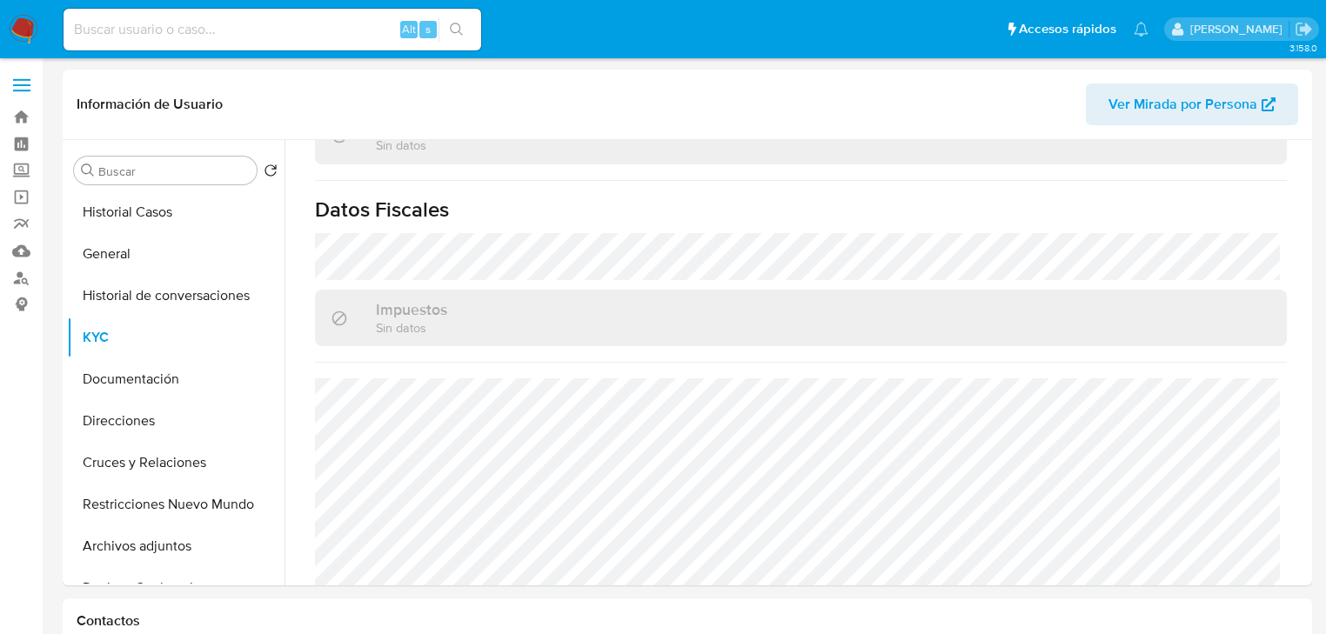
click at [214, 31] on input at bounding box center [273, 29] width 418 height 23
paste input "2371257302"
type input "2371257302"
drag, startPoint x: 442, startPoint y: 30, endPoint x: 45, endPoint y: 125, distance: 408.2
click at [435, 30] on div "2371257302 Alt s" at bounding box center [273, 29] width 418 height 49
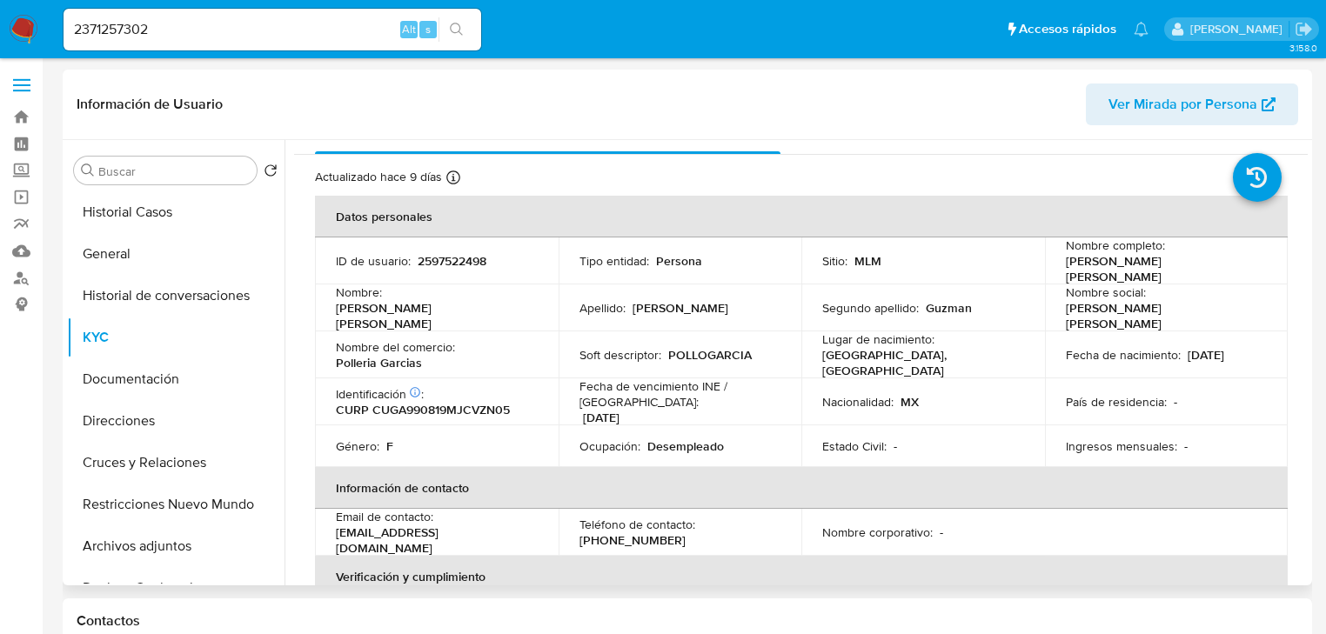
scroll to position [0, 0]
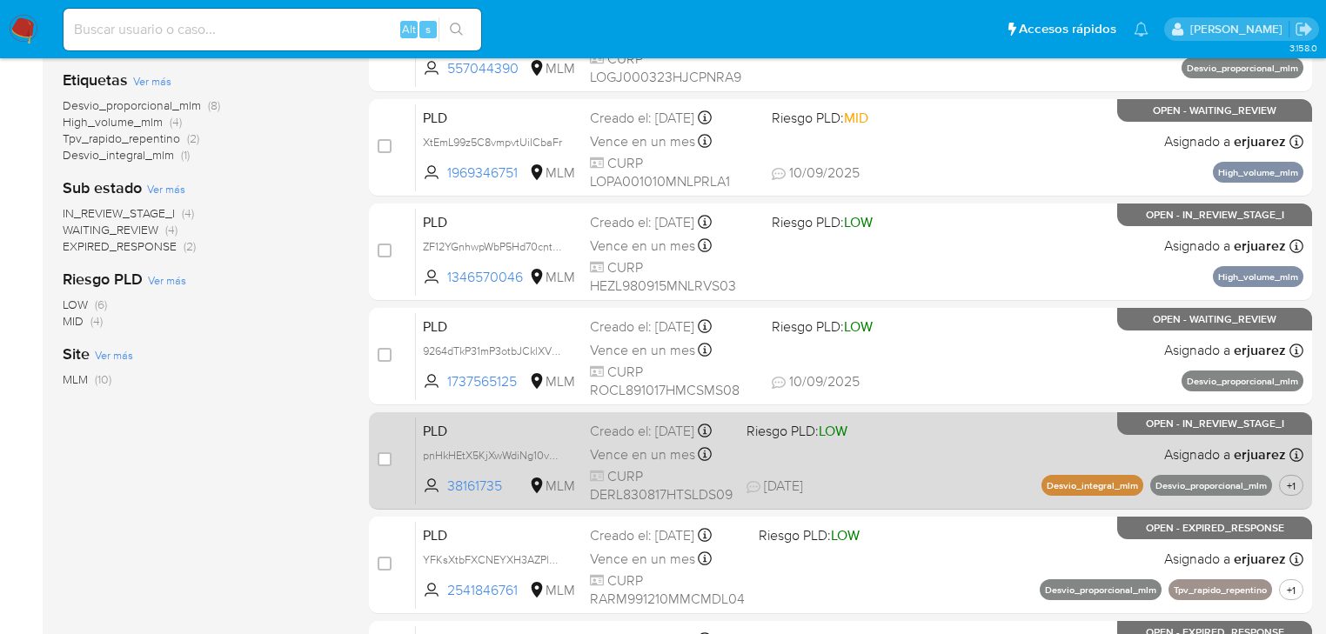
scroll to position [348, 0]
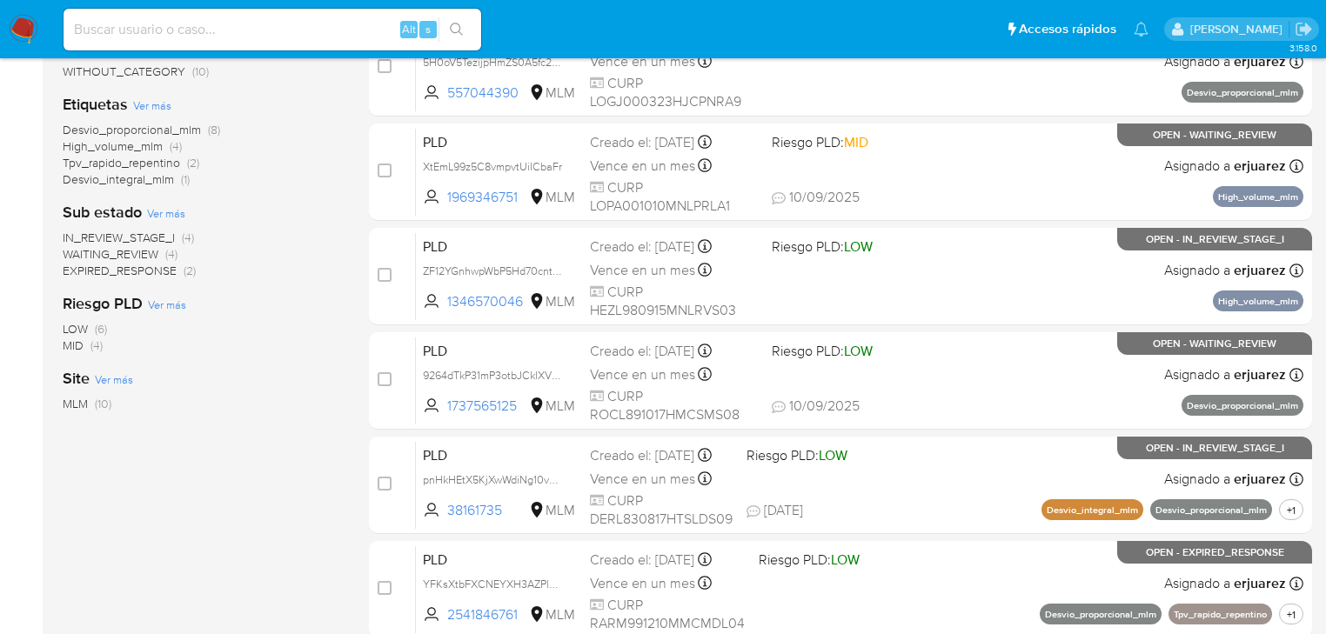
click at [128, 240] on span "IN_REVIEW_STAGE_I" at bounding box center [119, 237] width 112 height 17
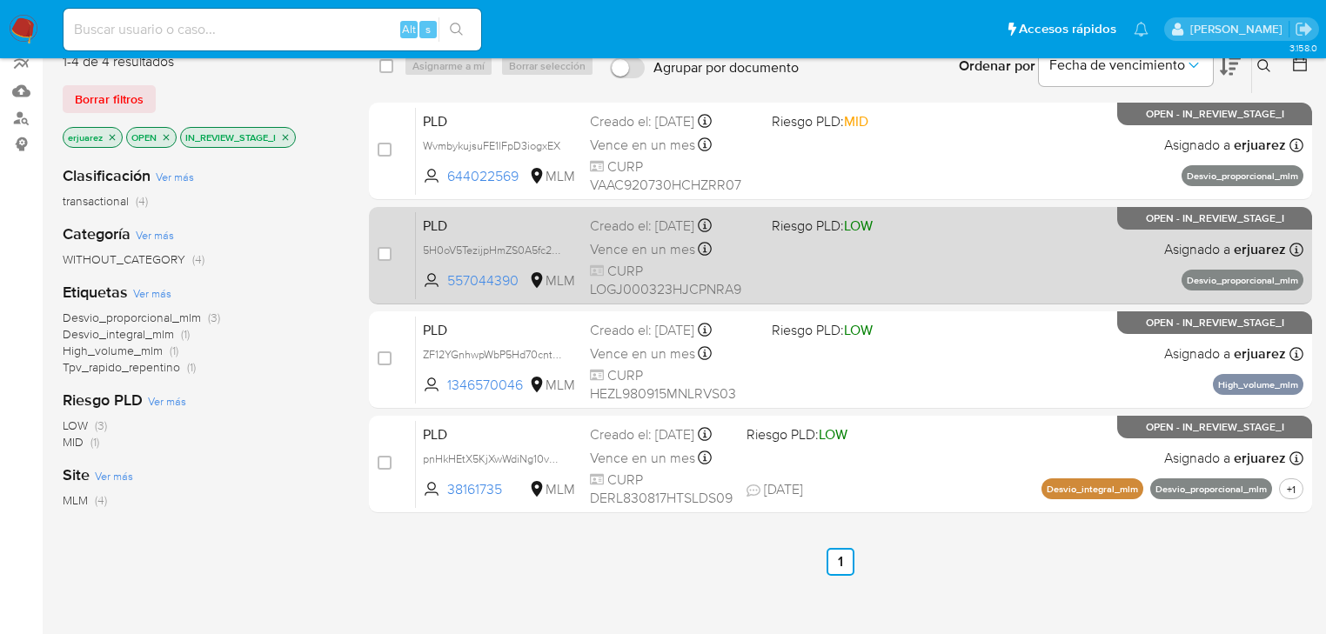
scroll to position [139, 0]
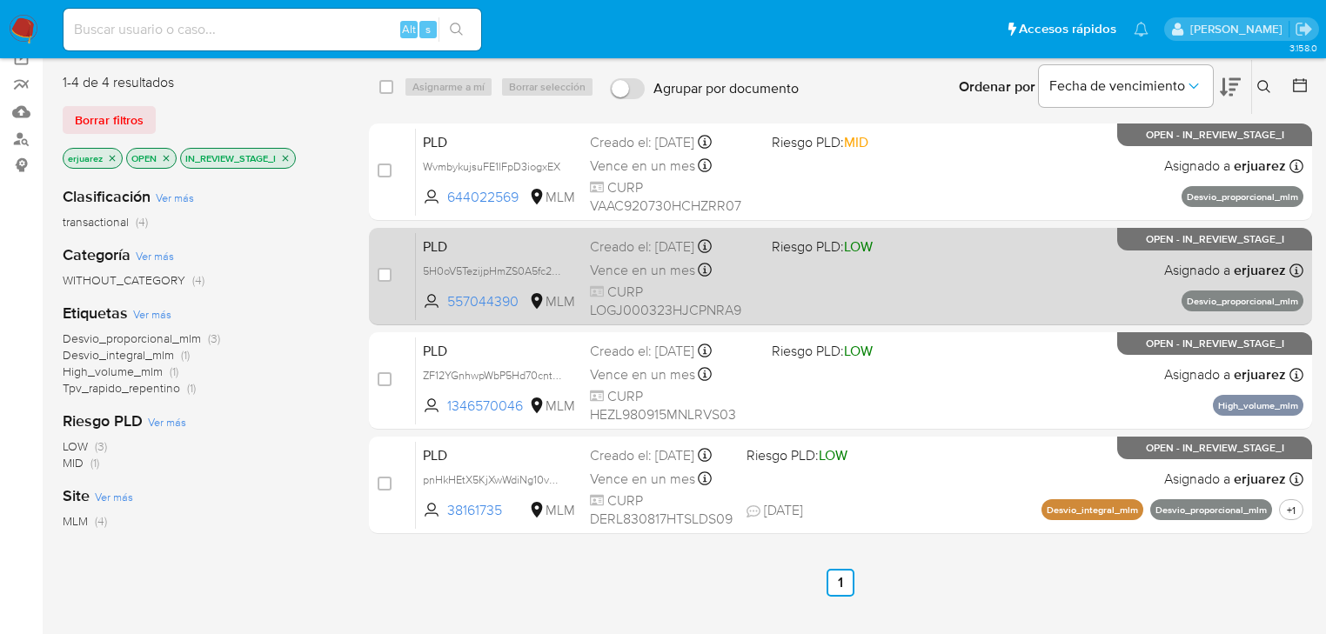
click at [793, 283] on div "PLD 5H0oV5TezijpHmZS0A5fc2sW 557044390 MLM Riesgo PLD: LOW Creado el: 12/08/202…" at bounding box center [860, 276] width 888 height 88
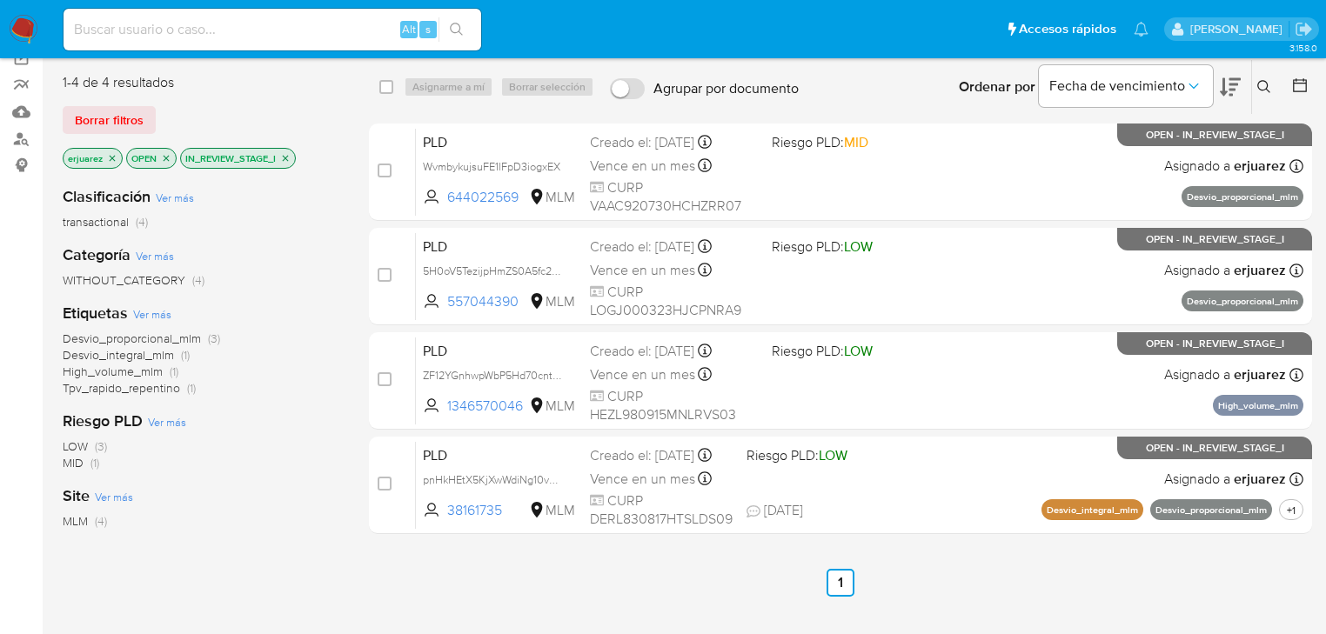
click at [14, 25] on img at bounding box center [24, 30] width 30 height 30
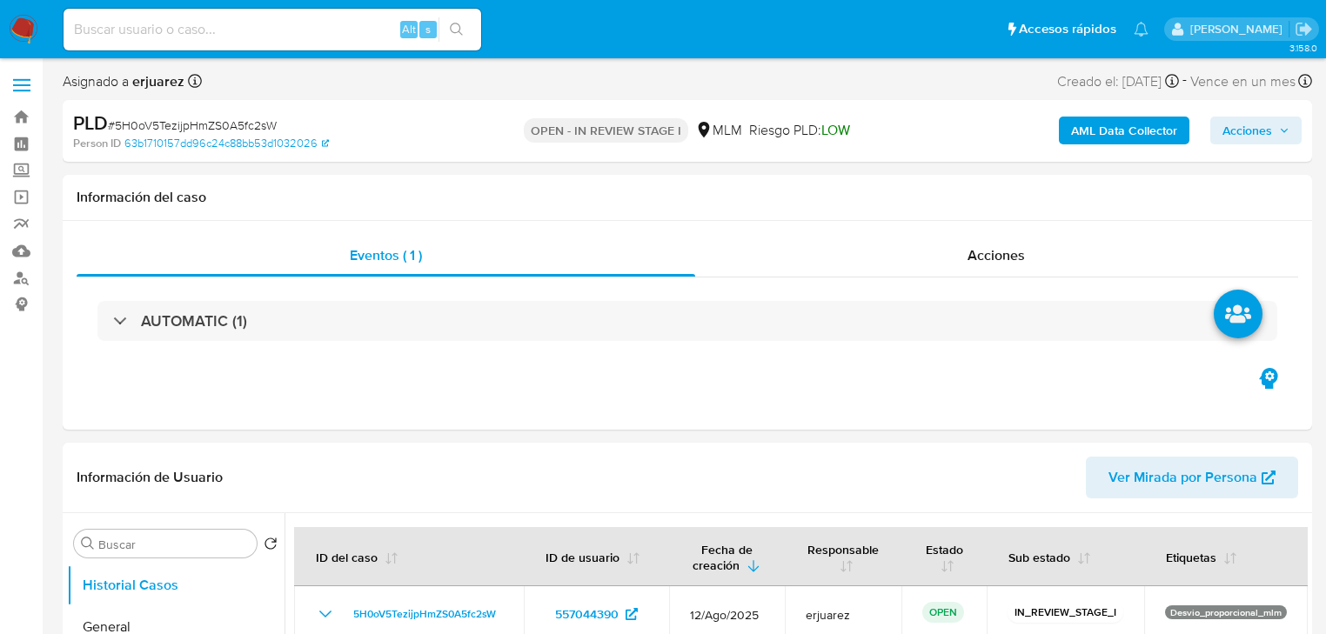
select select "10"
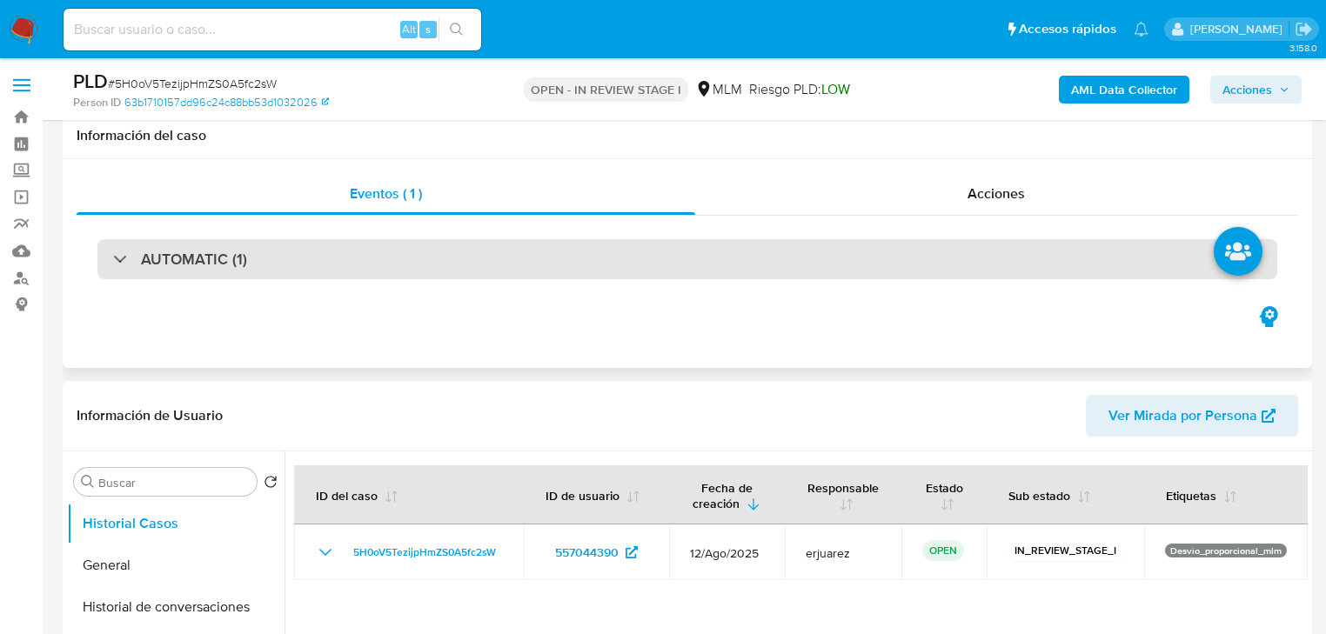
scroll to position [348, 0]
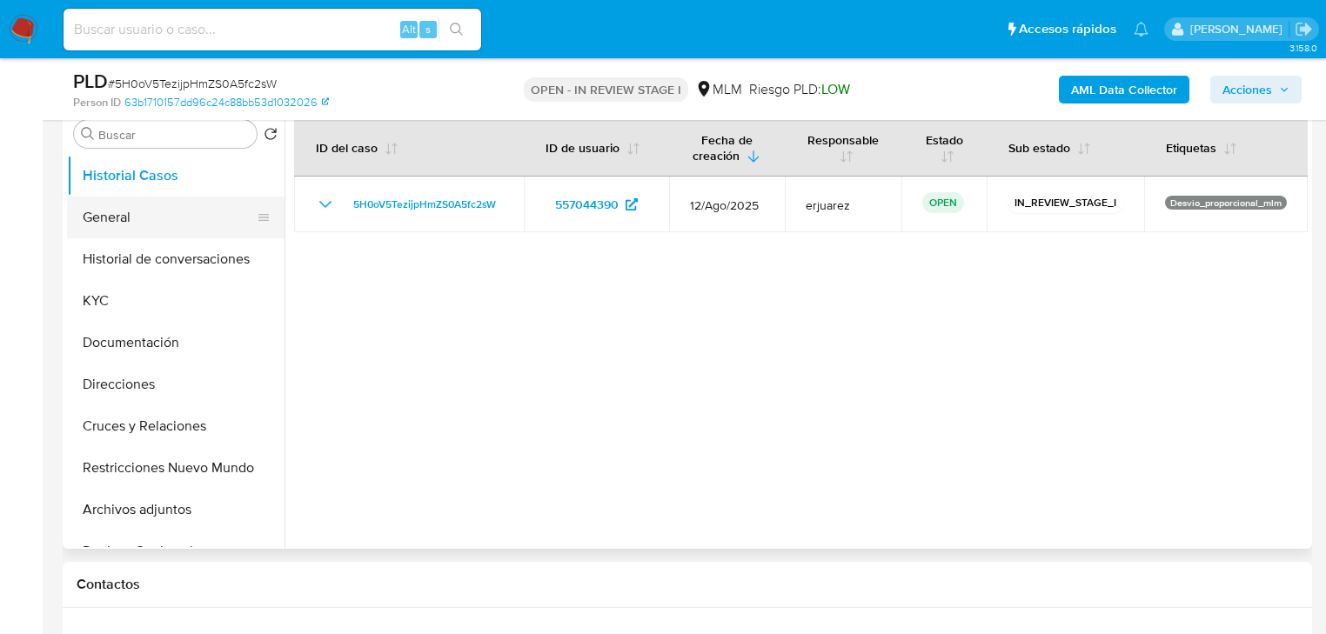
click at [87, 218] on button "General" at bounding box center [169, 218] width 204 height 42
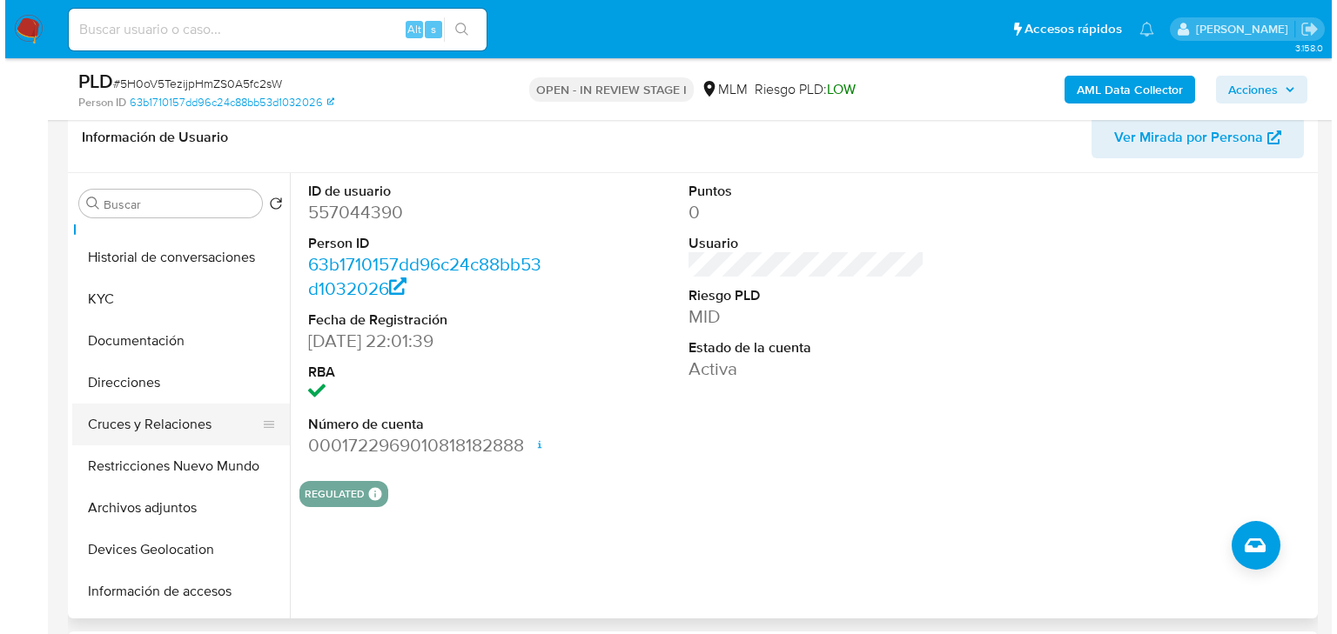
scroll to position [139, 0]
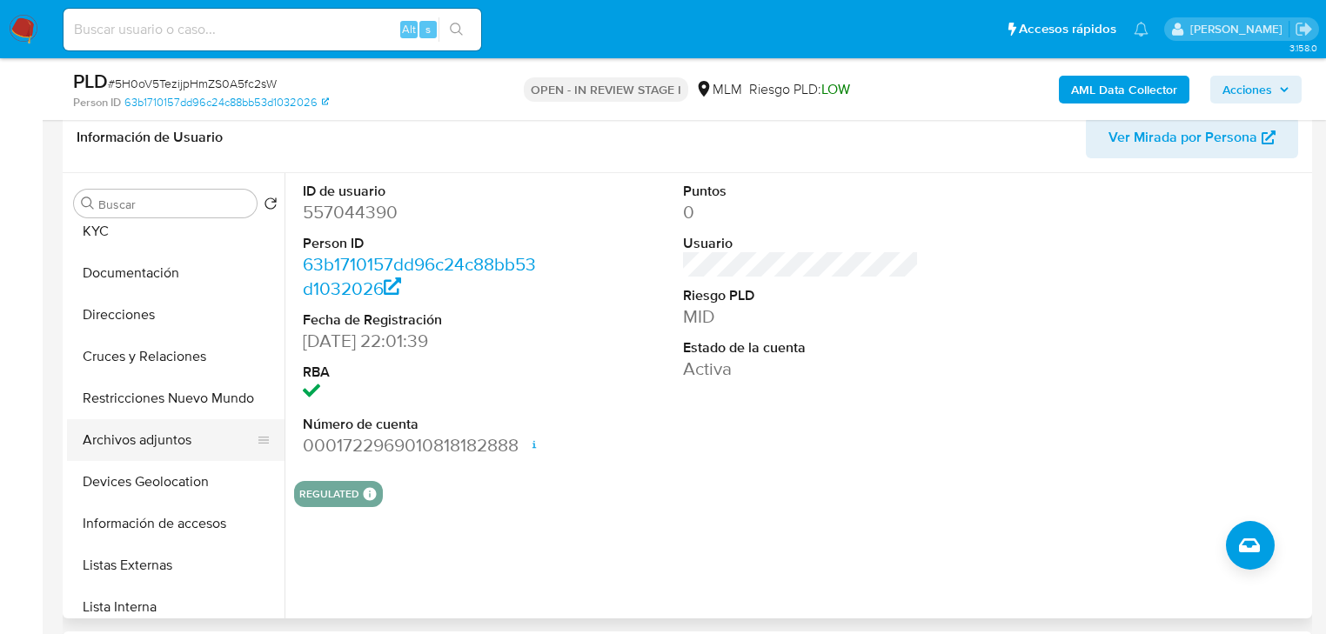
click at [142, 446] on button "Archivos adjuntos" at bounding box center [169, 440] width 204 height 42
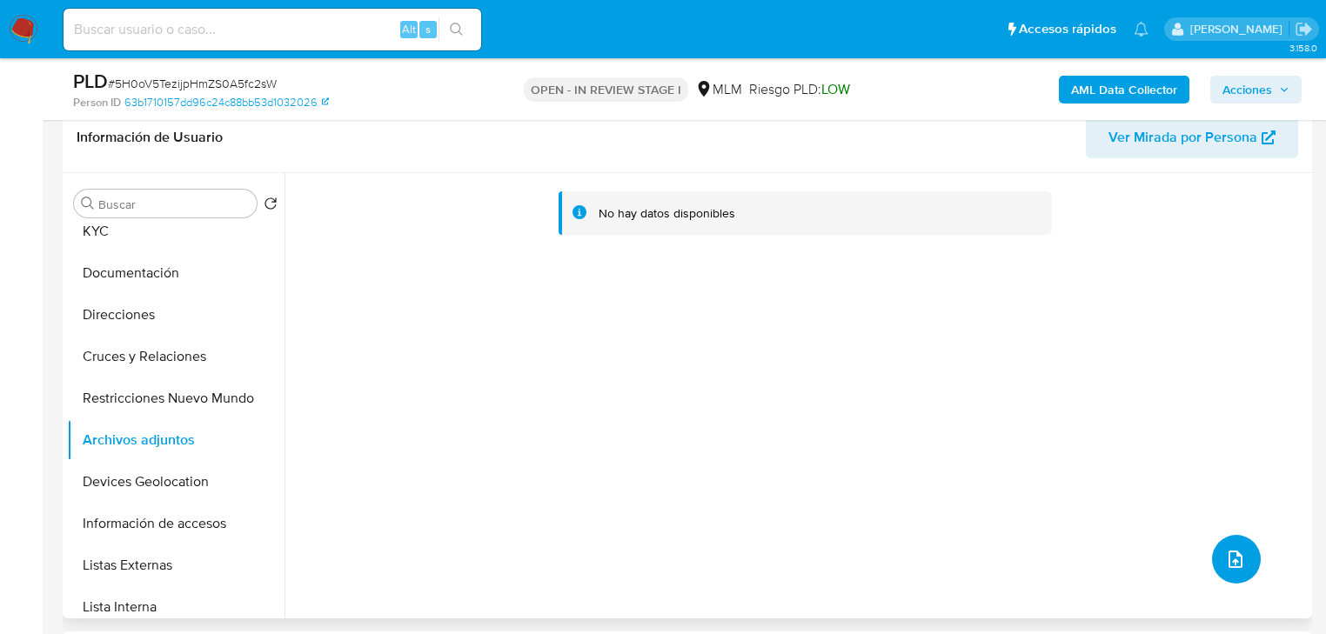
click at [1212, 574] on button "upload-file" at bounding box center [1236, 559] width 49 height 49
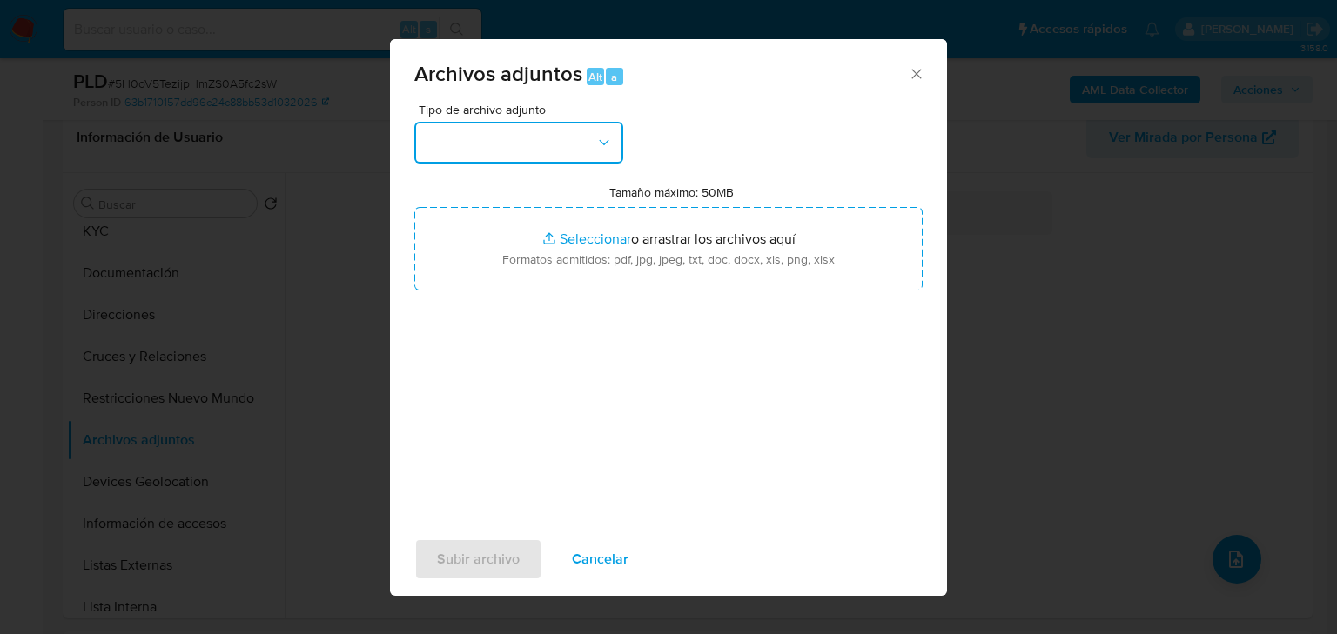
click at [453, 138] on button "button" at bounding box center [518, 143] width 209 height 42
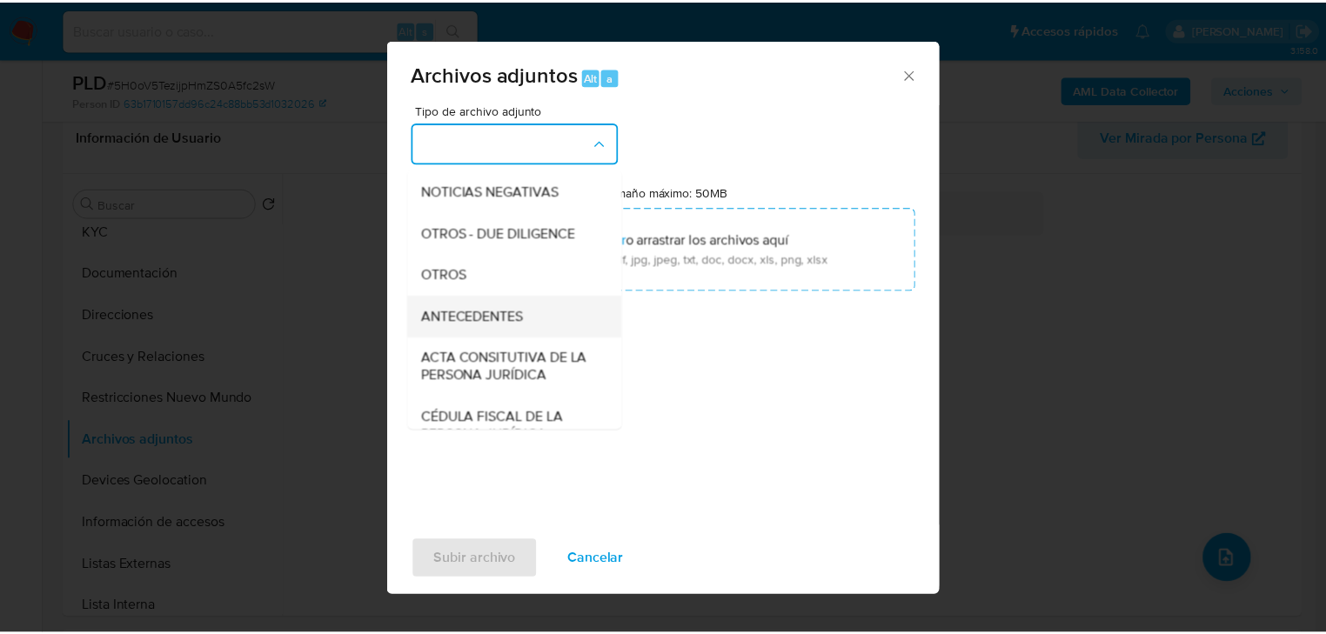
scroll to position [209, 0]
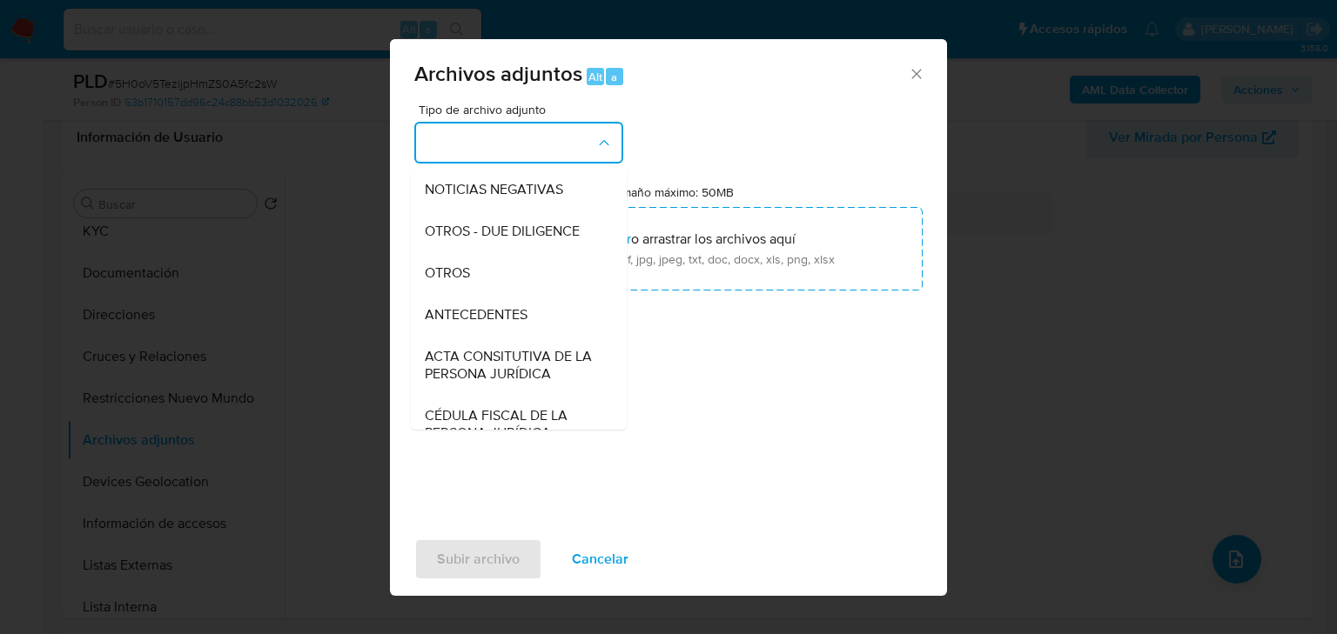
click at [454, 282] on span "OTROS" at bounding box center [447, 273] width 45 height 17
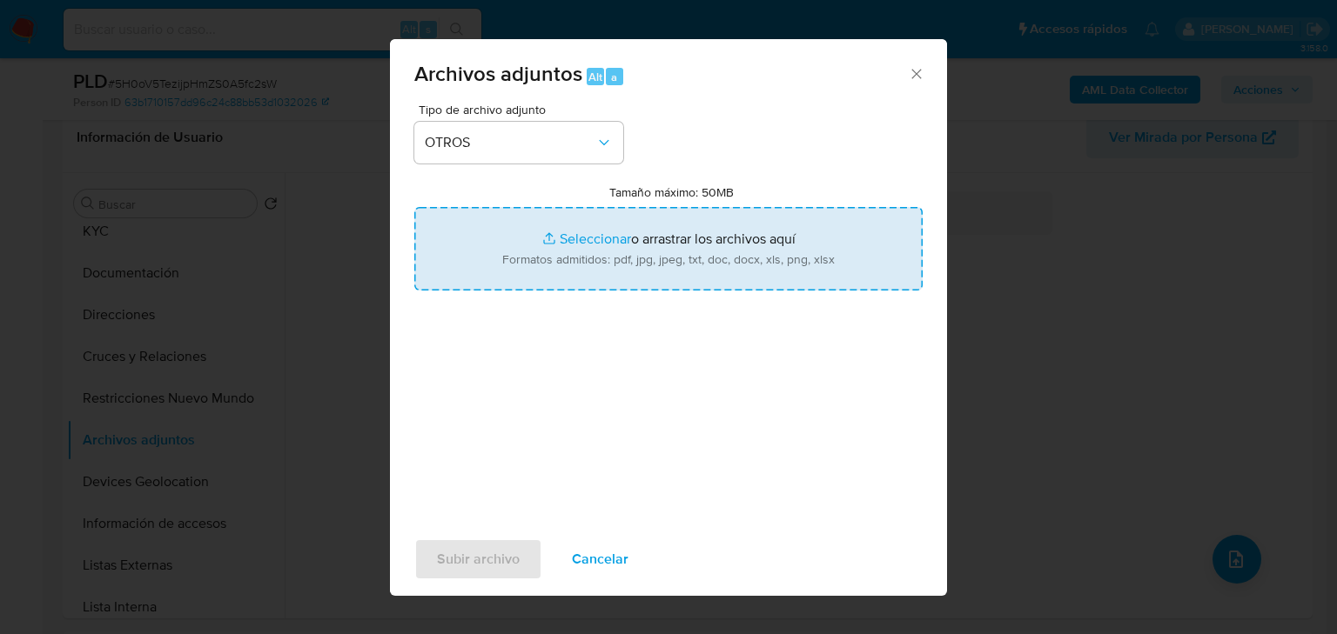
click at [614, 228] on input "Tamaño máximo: 50MB Seleccionar archivos" at bounding box center [668, 249] width 508 height 84
type input "C:\fakepath\557044390_Jorge Jamel Lopez Gonzalez_Ago25.pdf"
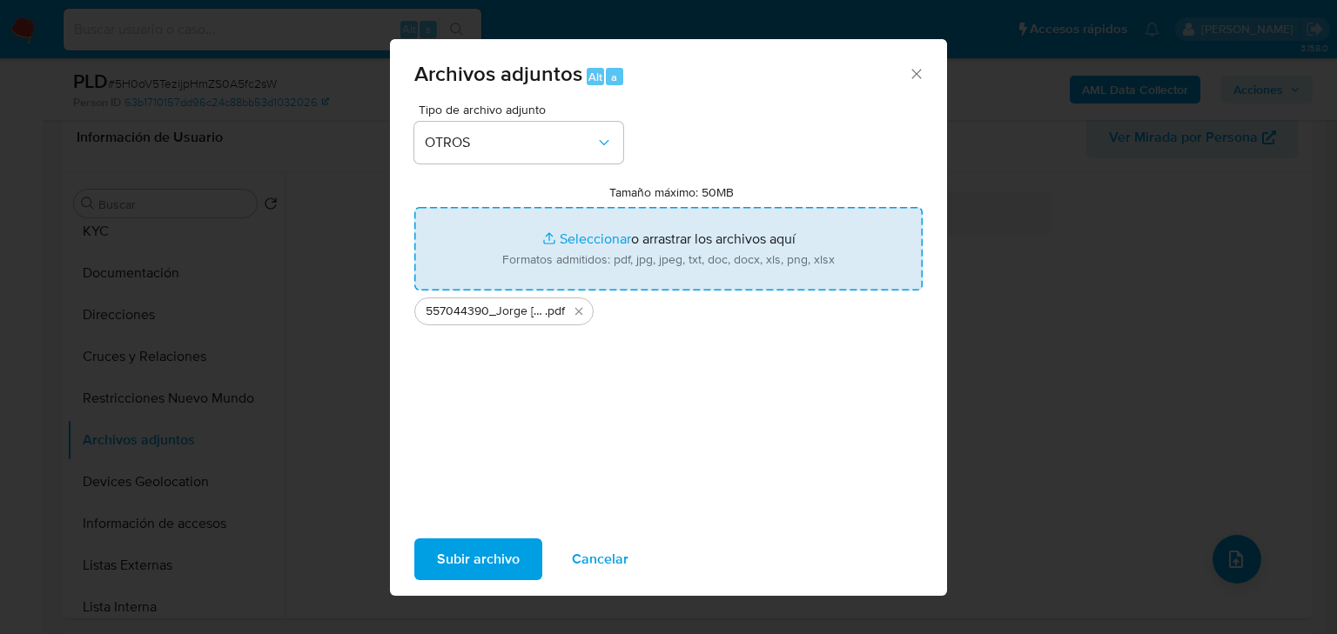
click at [547, 240] on input "Tamaño máximo: 50MB Seleccionar archivos" at bounding box center [668, 249] width 508 height 84
type input "C:\fakepath\557044390_Jorge Jamel Lopez Gonzalez_Ago25.xlsx"
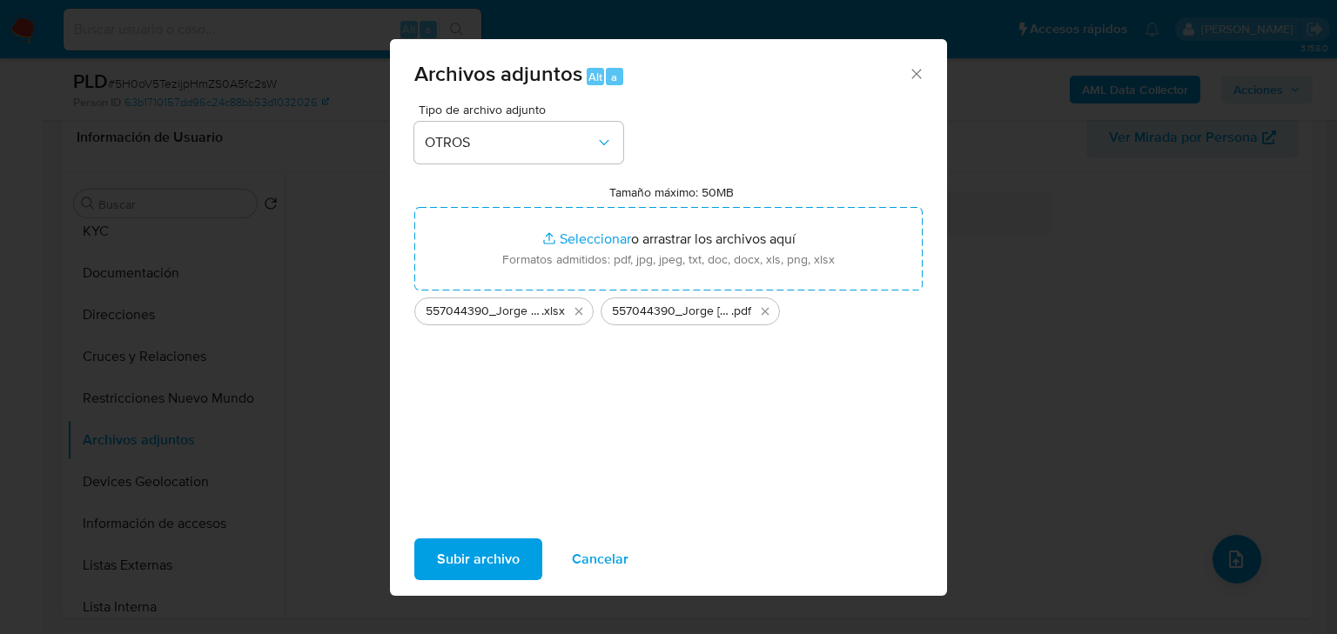
click at [459, 565] on span "Subir archivo" at bounding box center [478, 559] width 83 height 38
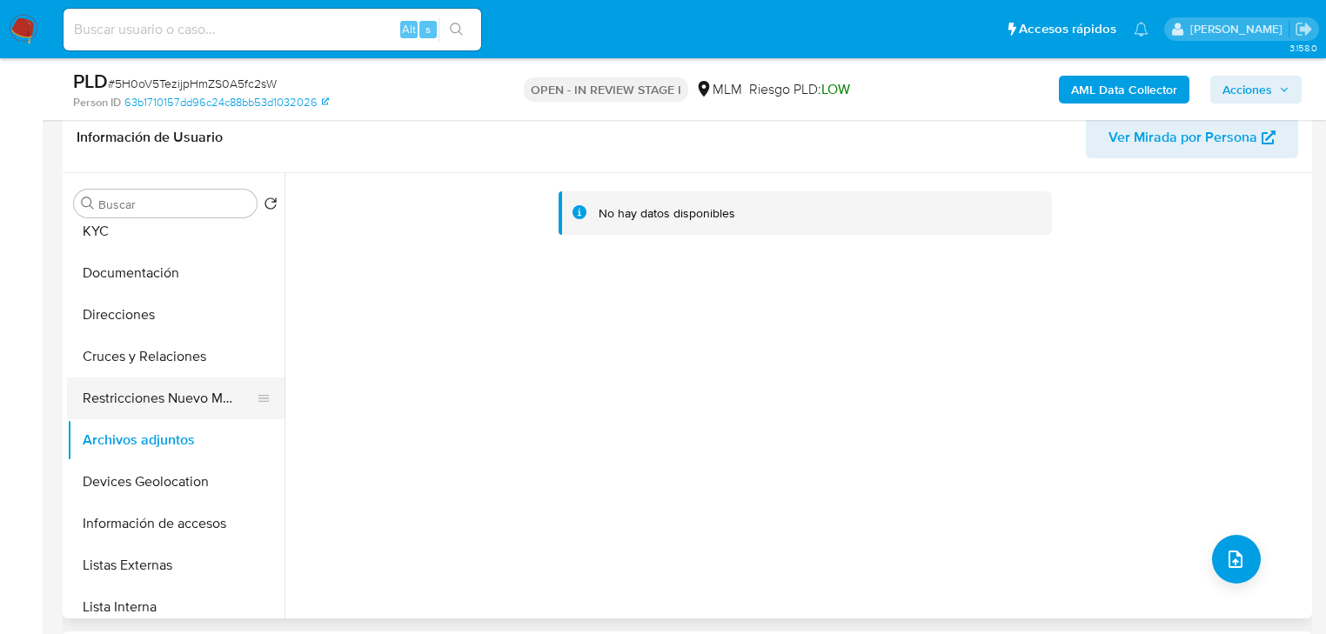
drag, startPoint x: 124, startPoint y: 389, endPoint x: 144, endPoint y: 399, distance: 22.2
click at [124, 389] on button "Restricciones Nuevo Mundo" at bounding box center [169, 399] width 204 height 42
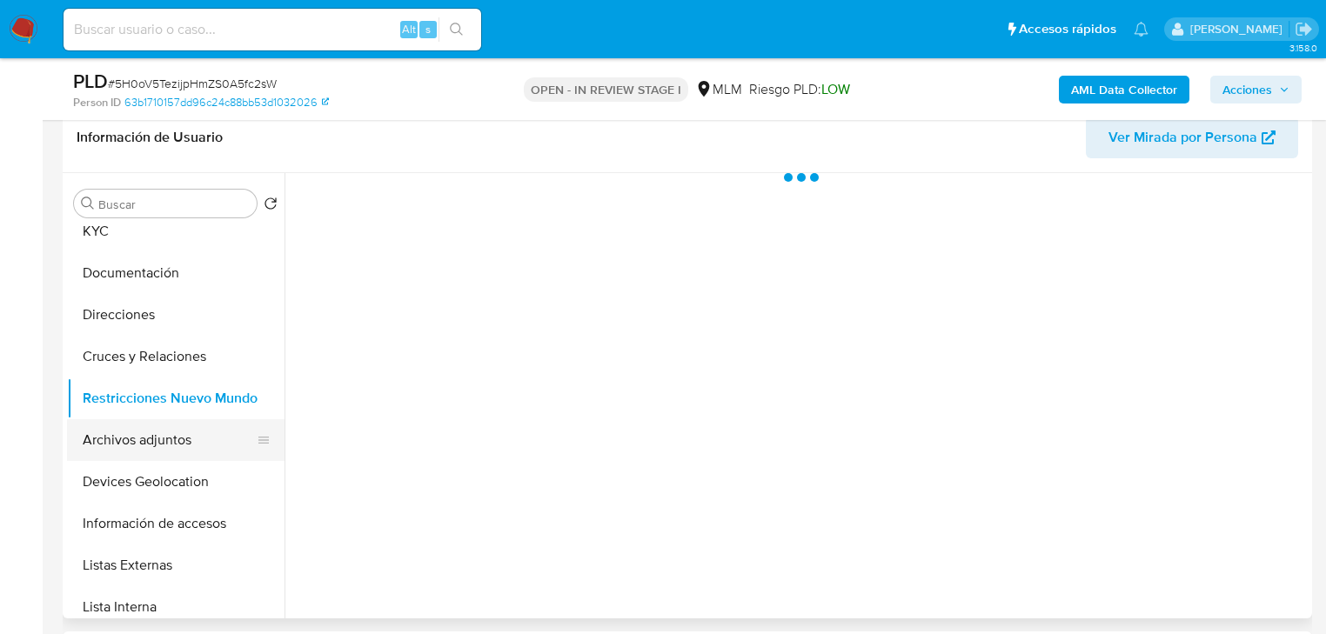
click at [171, 446] on button "Archivos adjuntos" at bounding box center [169, 440] width 204 height 42
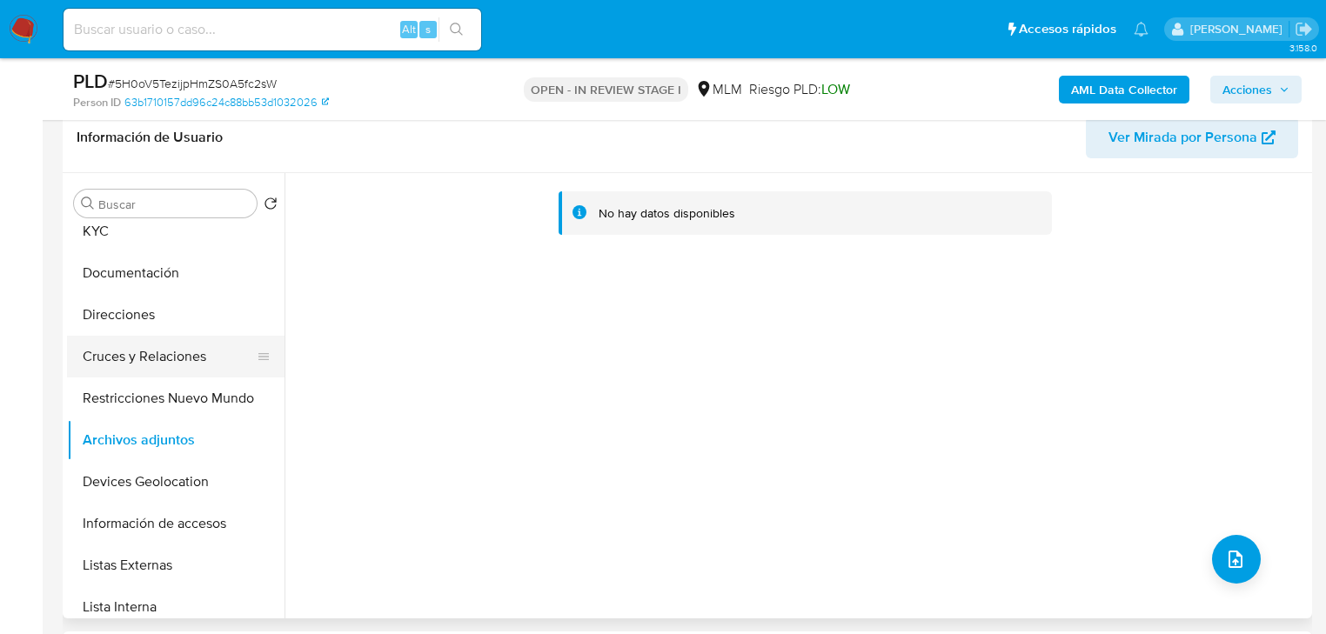
click at [132, 359] on button "Cruces y Relaciones" at bounding box center [169, 357] width 204 height 42
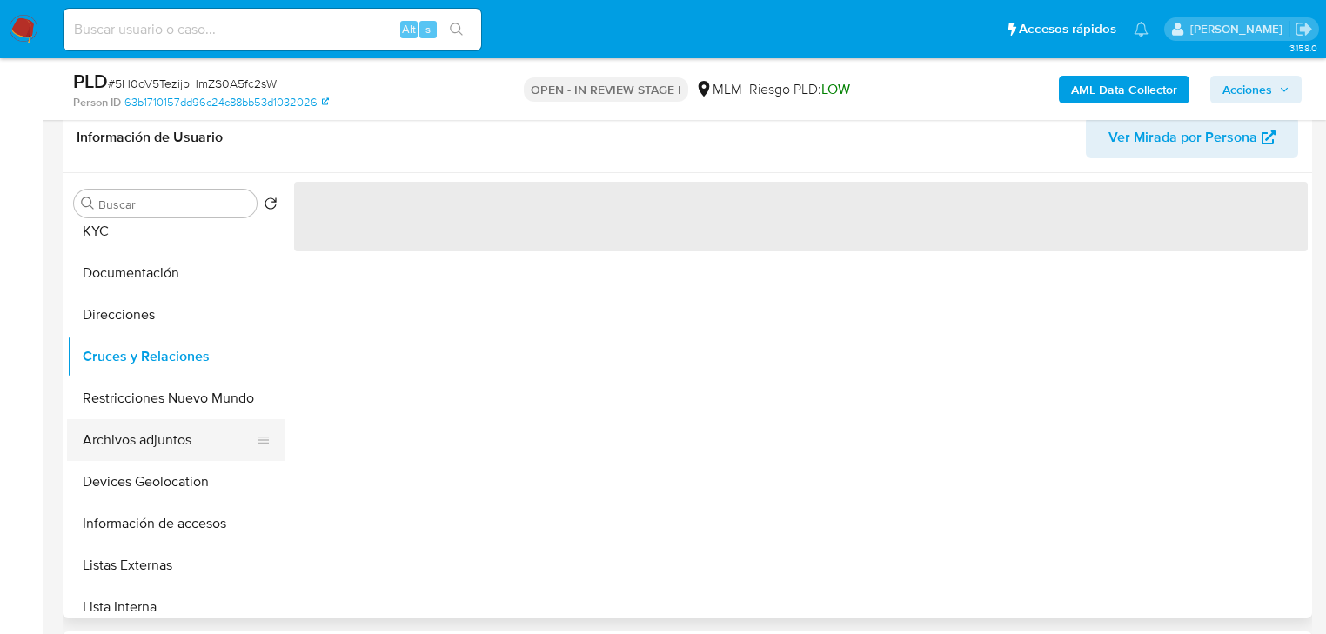
click at [141, 443] on button "Archivos adjuntos" at bounding box center [169, 440] width 204 height 42
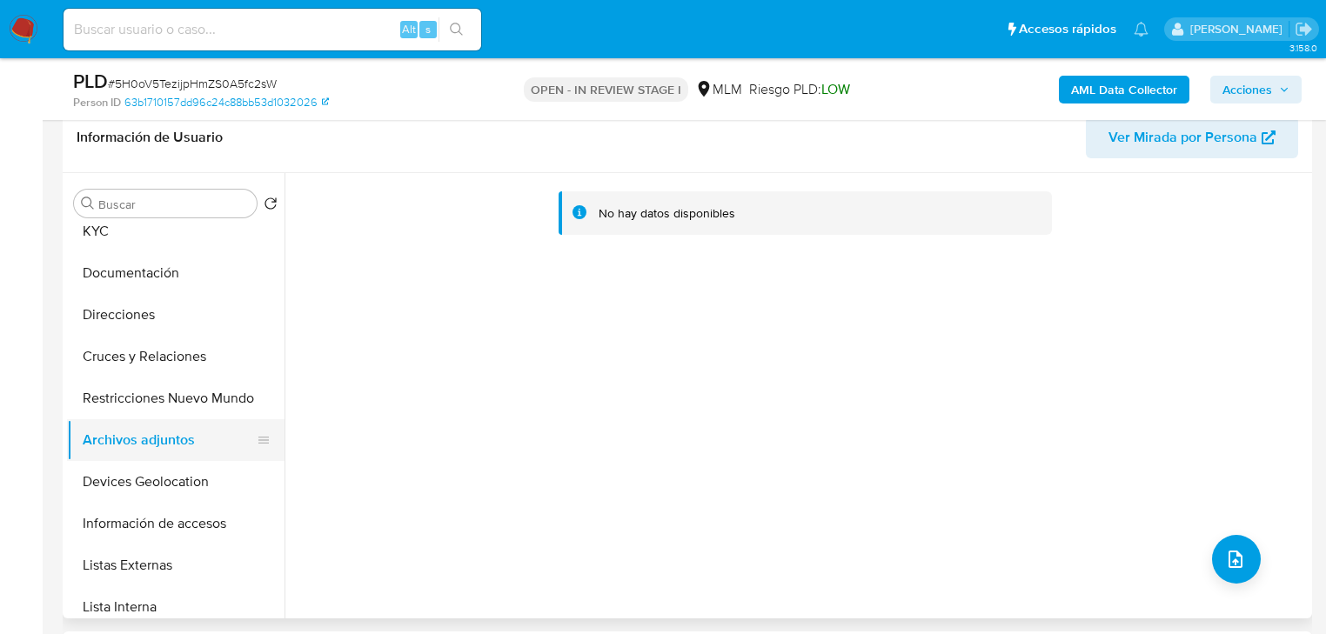
click at [153, 368] on button "Cruces y Relaciones" at bounding box center [176, 357] width 218 height 42
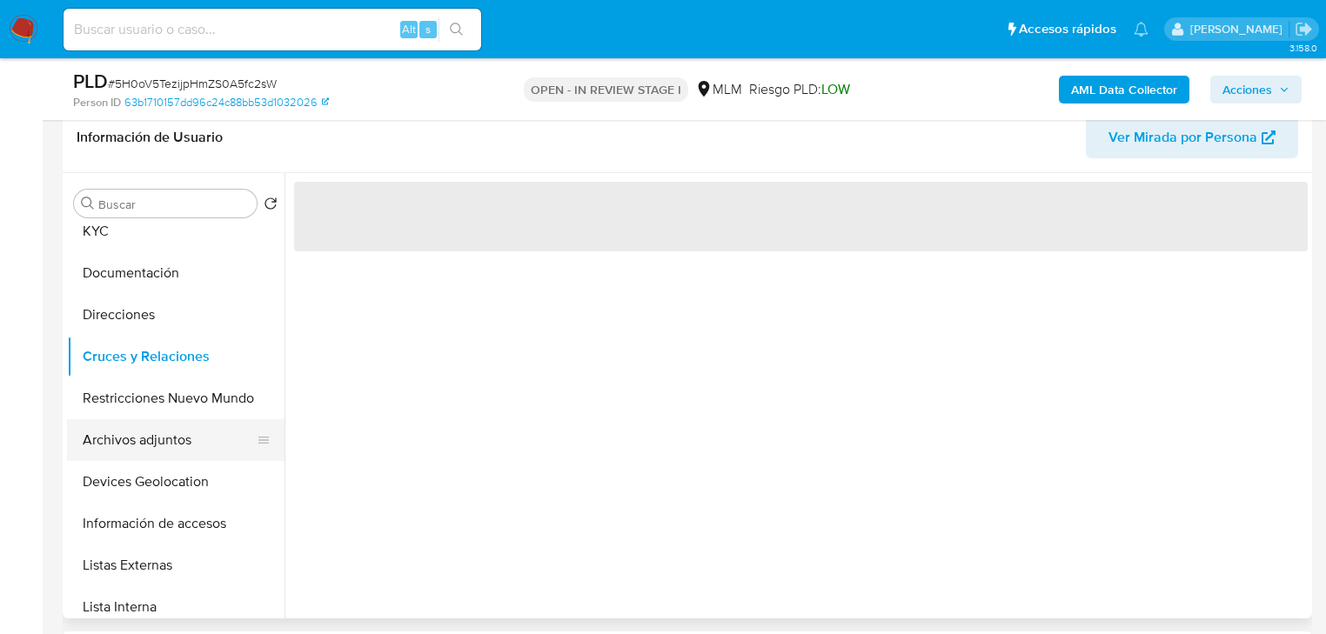
click at [168, 449] on button "Archivos adjuntos" at bounding box center [169, 440] width 204 height 42
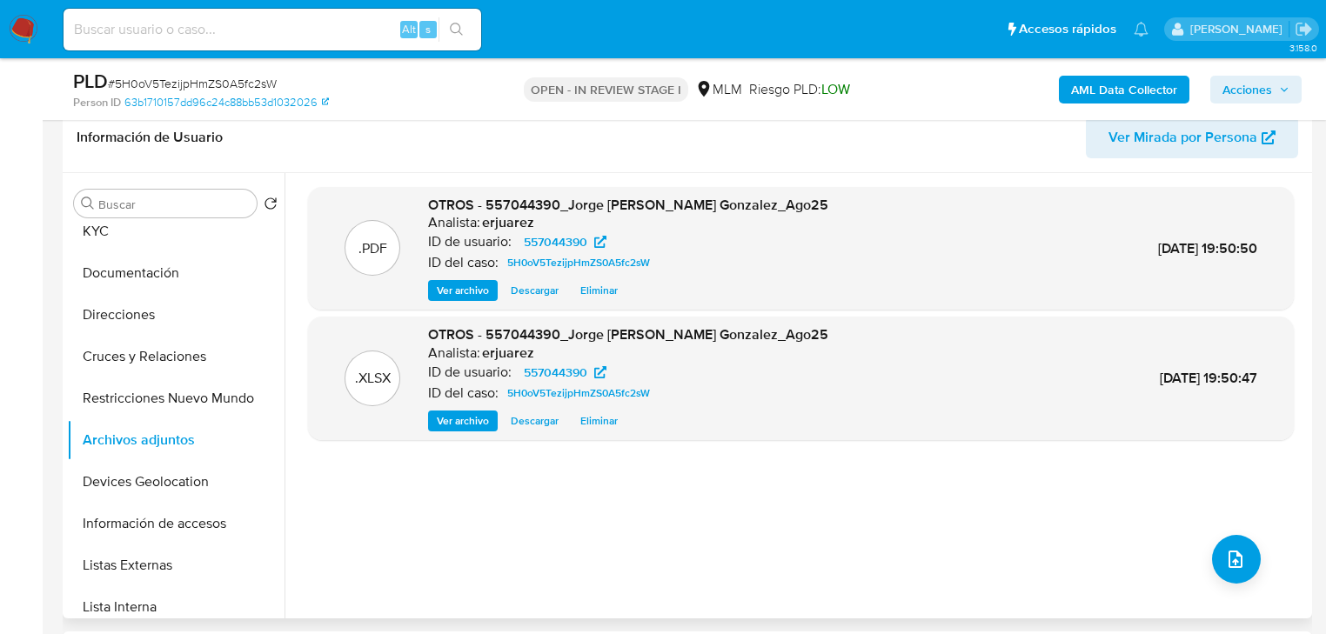
click at [483, 282] on span "Ver archivo" at bounding box center [463, 290] width 52 height 17
drag, startPoint x: 1239, startPoint y: 80, endPoint x: 1200, endPoint y: 97, distance: 42.9
click at [1238, 80] on span "Acciones" at bounding box center [1248, 90] width 50 height 28
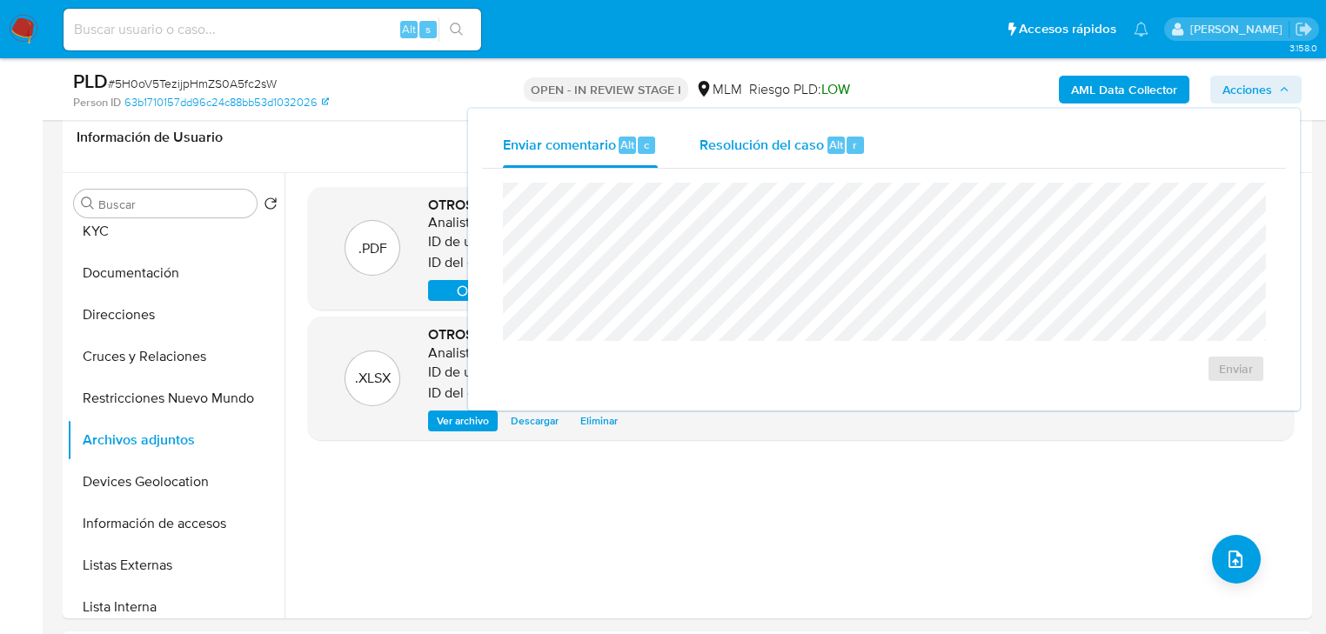
drag, startPoint x: 765, startPoint y: 145, endPoint x: 755, endPoint y: 151, distance: 10.9
click at [763, 145] on span "Resolución del caso" at bounding box center [762, 144] width 124 height 20
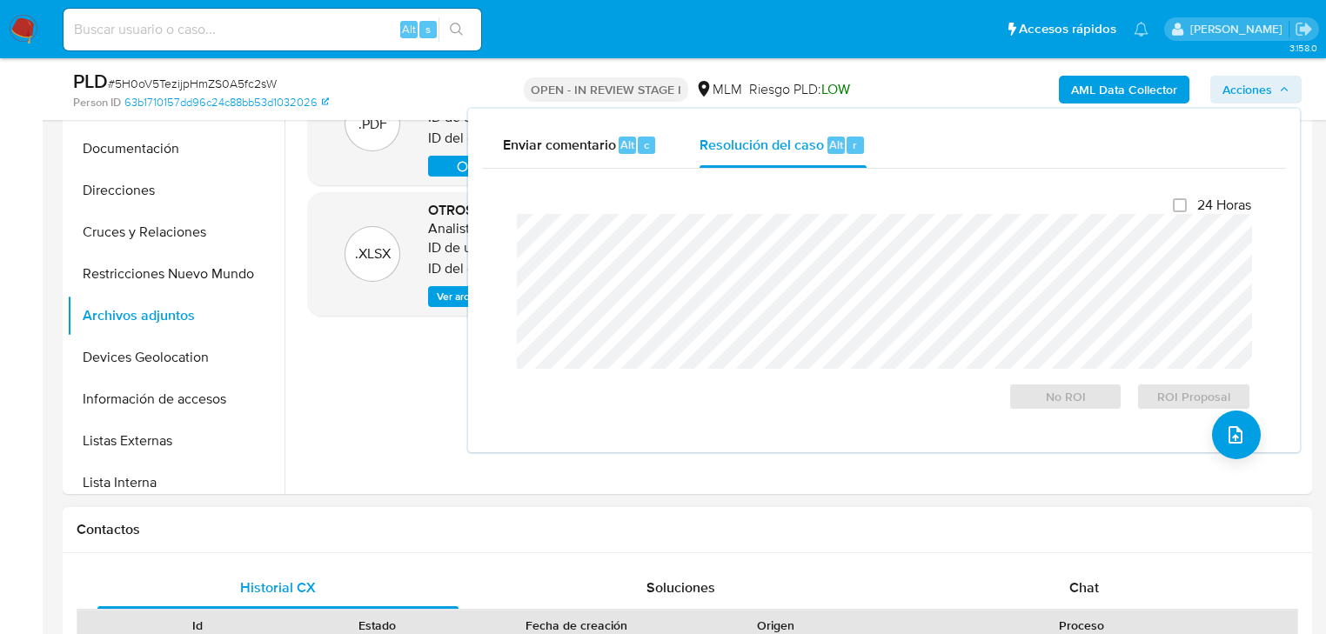
scroll to position [696, 0]
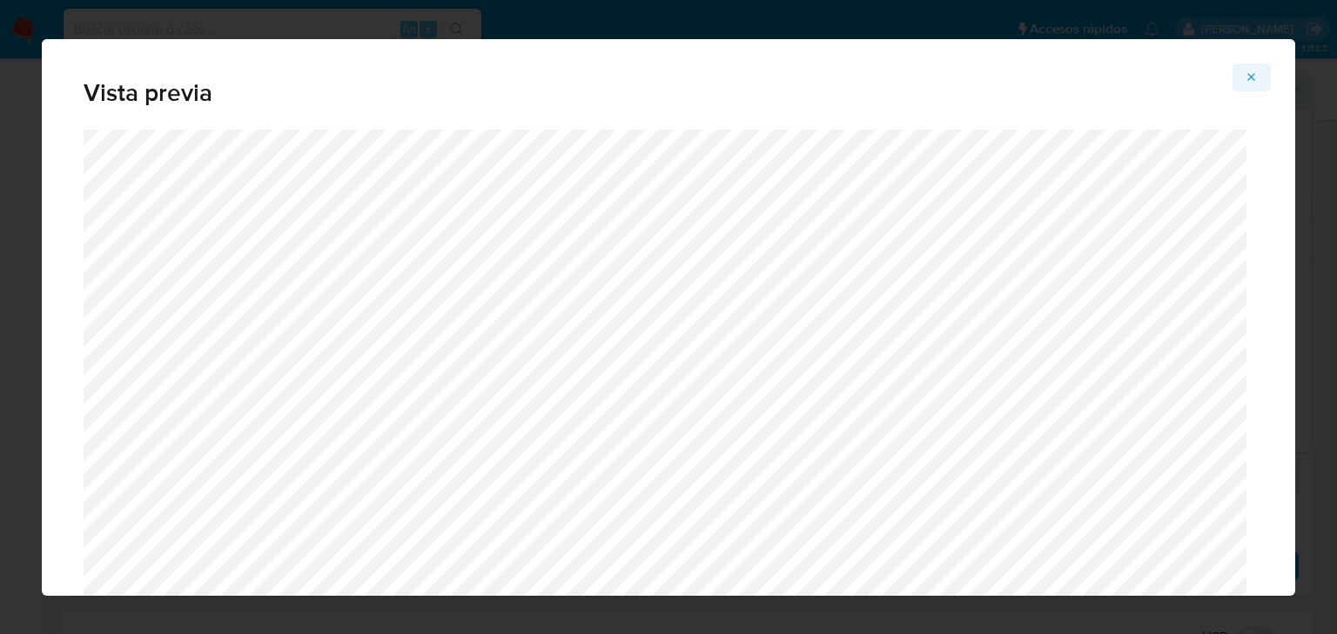
click at [1249, 74] on icon "Attachment preview" at bounding box center [1252, 77] width 8 height 8
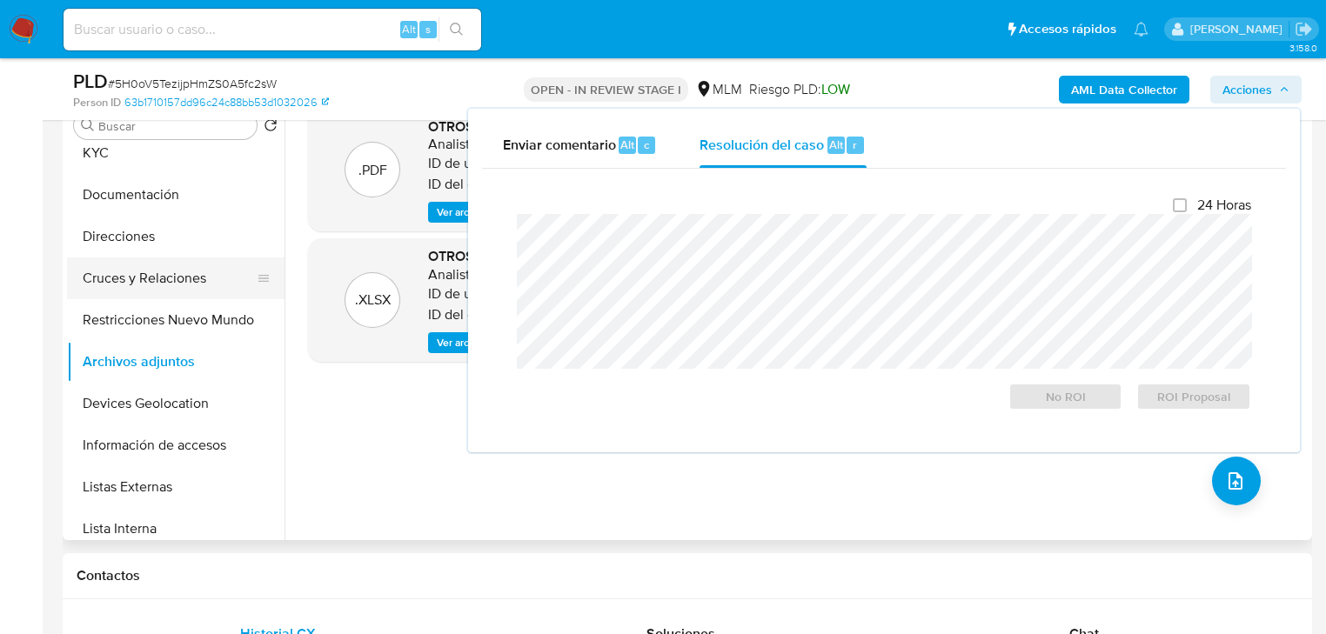
scroll to position [348, 0]
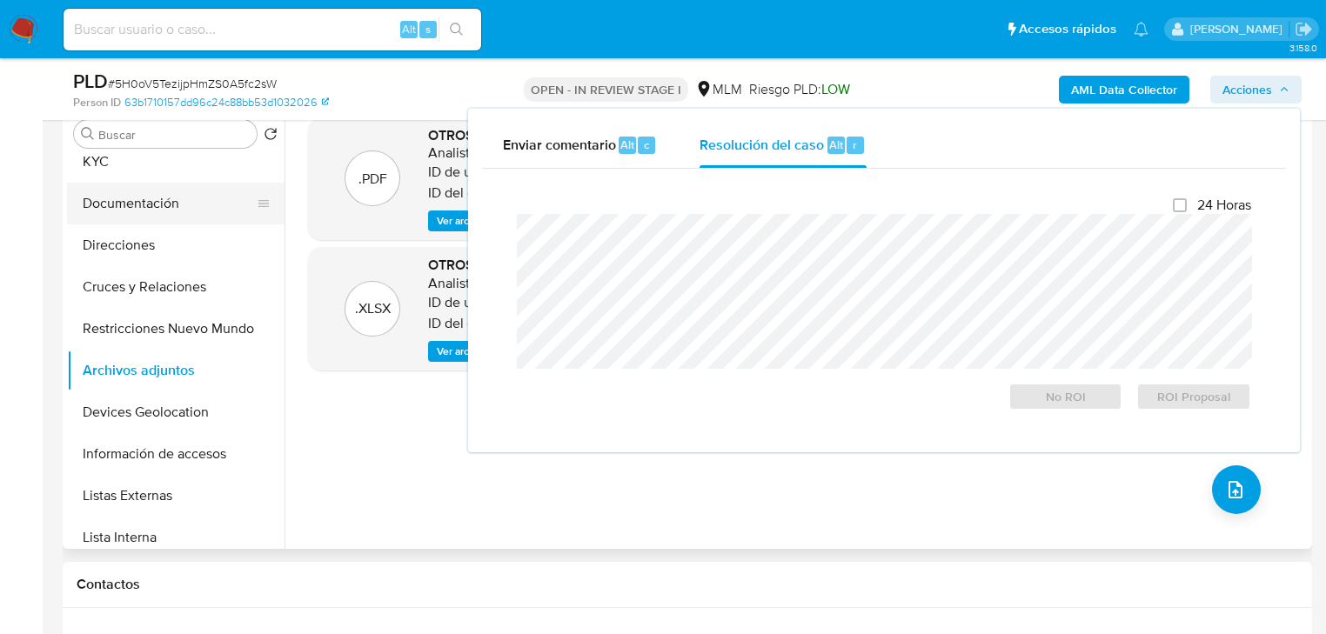
click at [143, 212] on button "Documentación" at bounding box center [169, 204] width 204 height 42
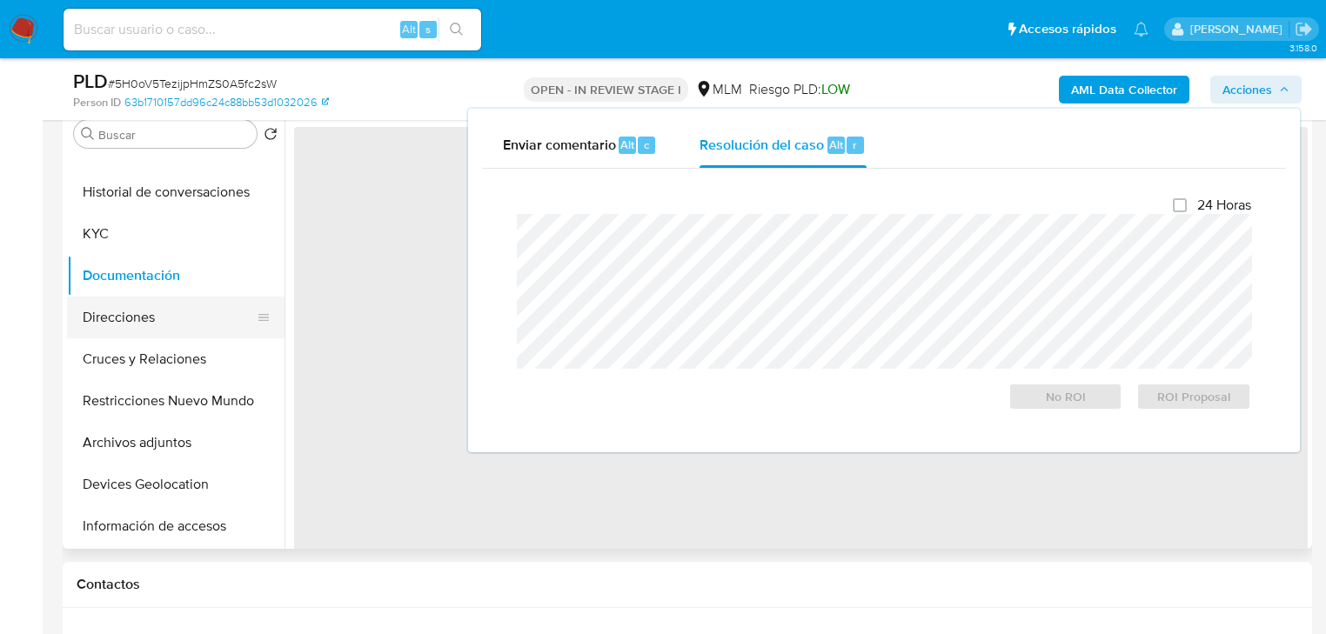
scroll to position [0, 0]
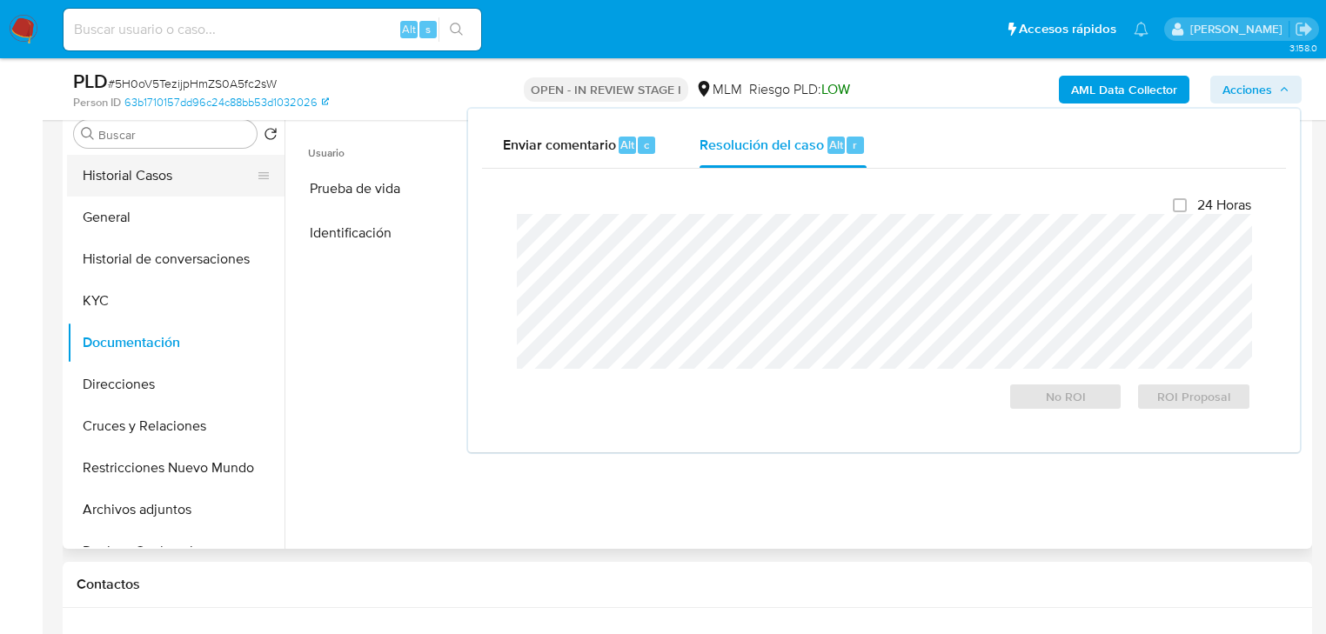
click at [161, 182] on button "Historial Casos" at bounding box center [169, 176] width 204 height 42
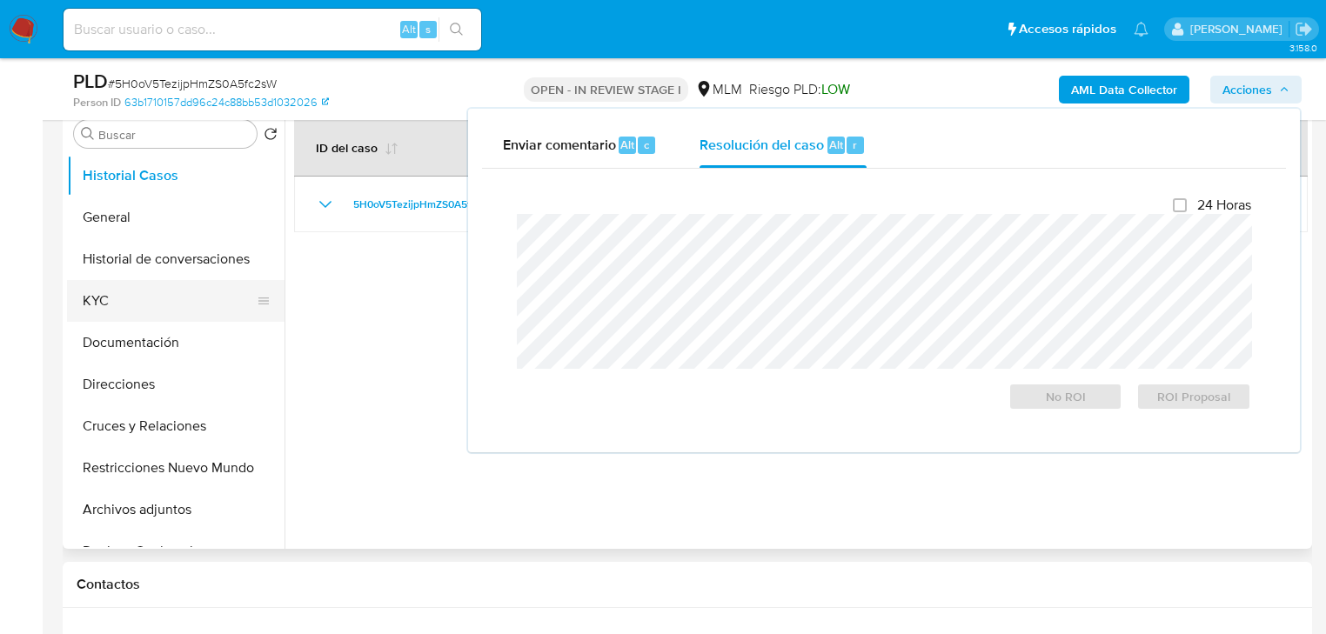
scroll to position [278, 0]
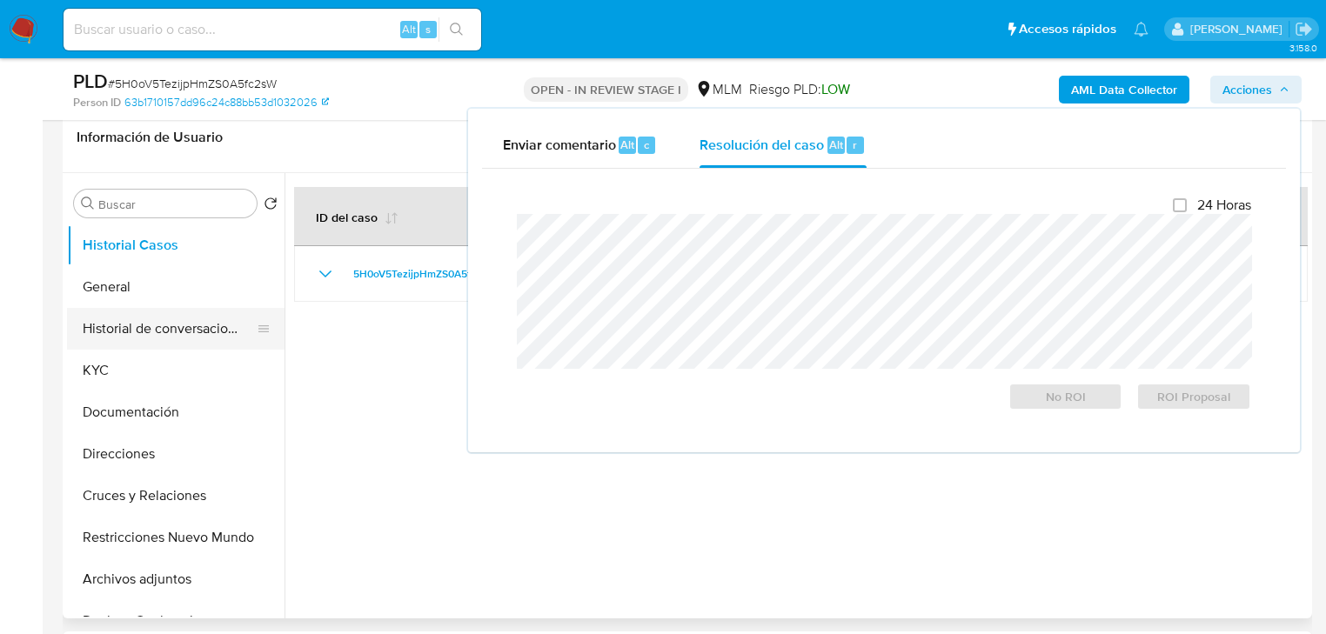
drag, startPoint x: 202, startPoint y: 332, endPoint x: 237, endPoint y: 327, distance: 35.2
click at [214, 331] on button "Historial de conversaciones" at bounding box center [169, 329] width 204 height 42
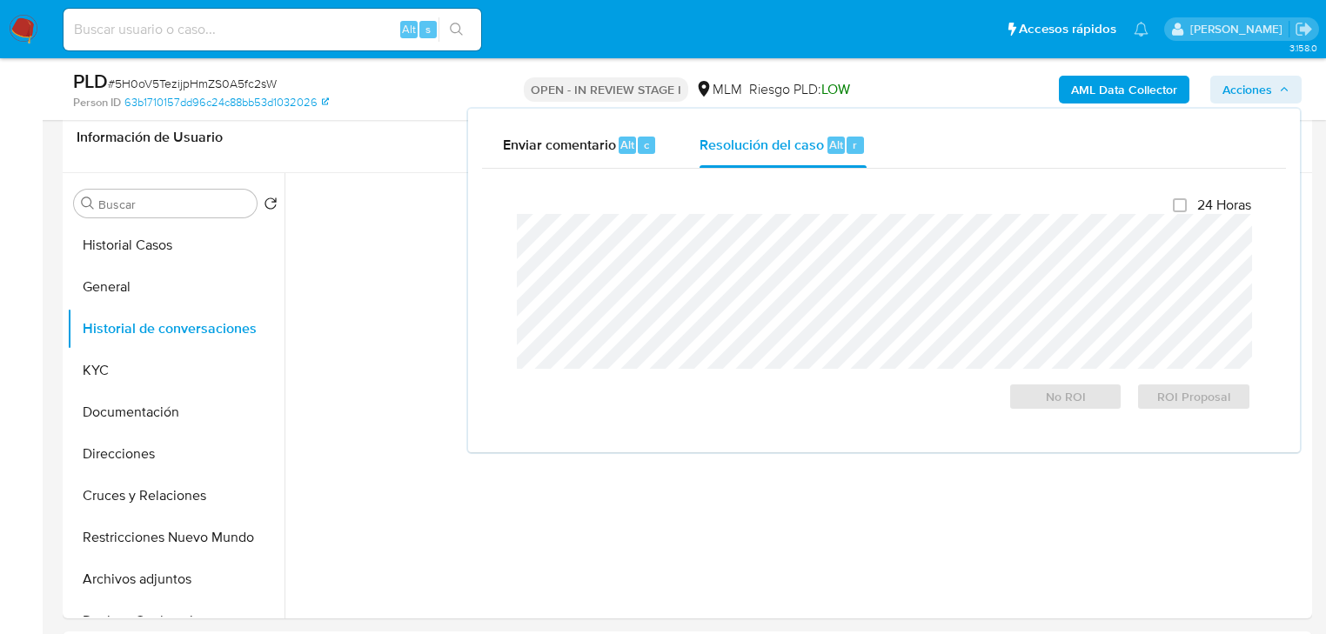
click at [1250, 90] on span "Acciones" at bounding box center [1248, 90] width 50 height 28
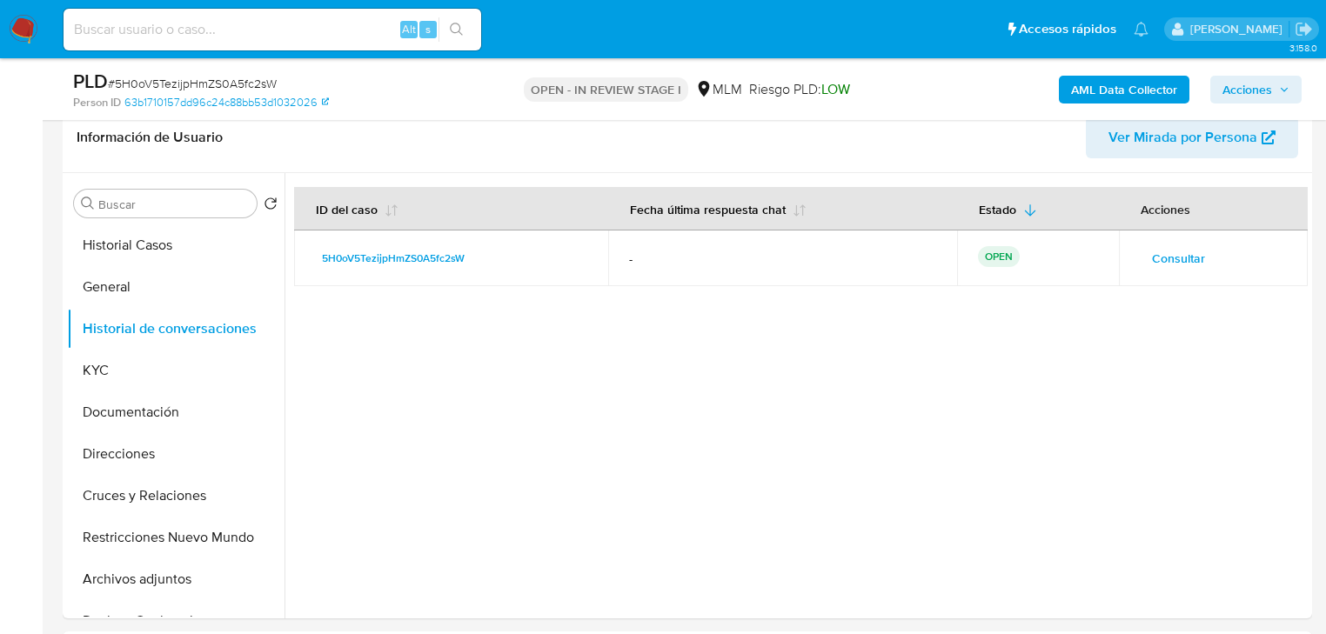
drag, startPoint x: 1249, startPoint y: 91, endPoint x: 994, endPoint y: 452, distance: 442.1
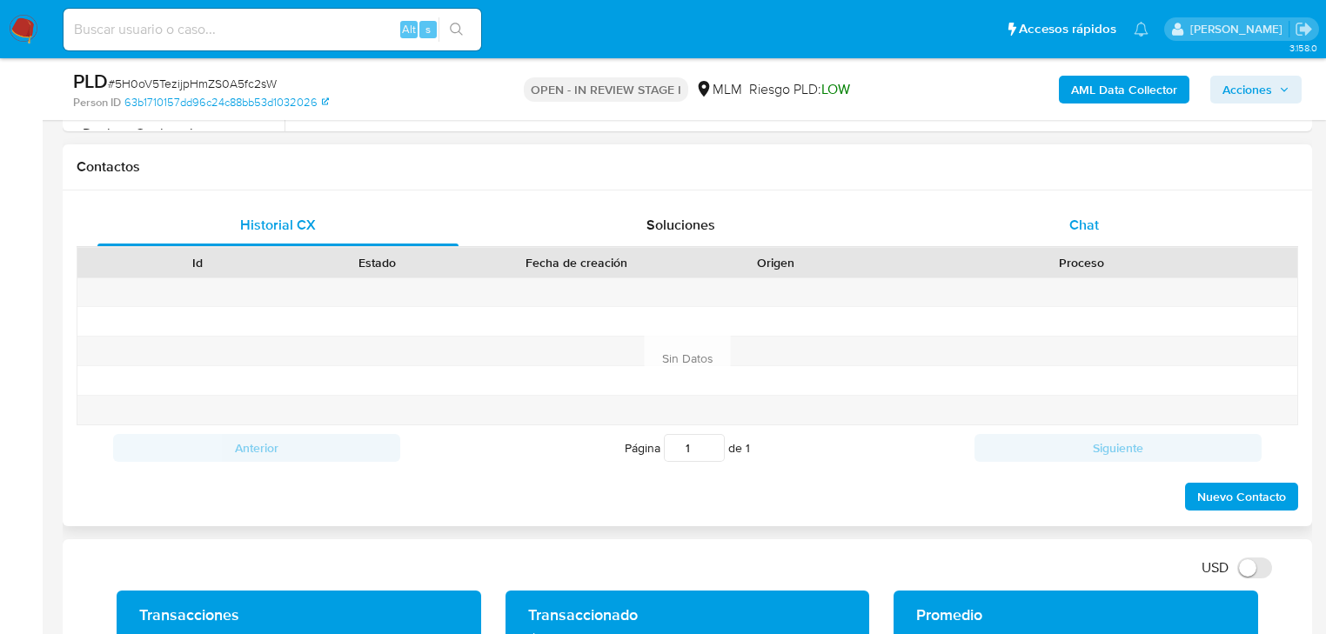
click at [1110, 207] on div "Historial CX Soluciones Chat Id Estado Fecha de creación Origen Proceso Anterio…" at bounding box center [688, 359] width 1250 height 336
click at [1099, 220] on div "Chat" at bounding box center [1084, 226] width 361 height 42
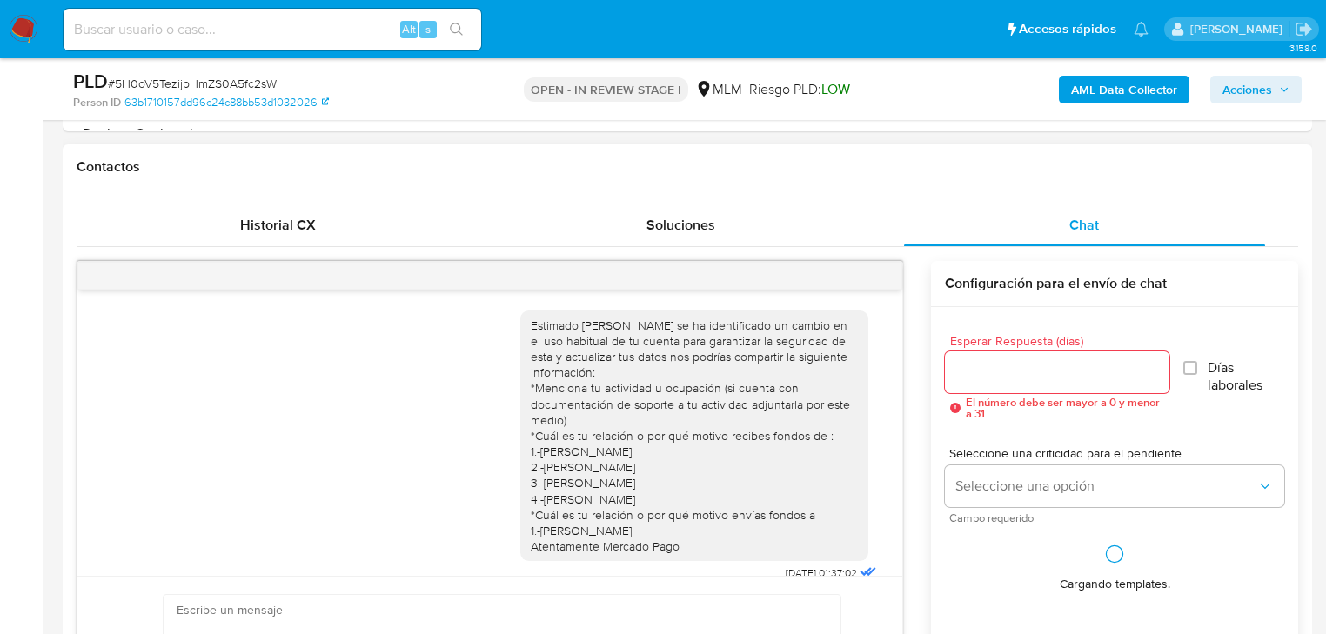
scroll to position [19, 0]
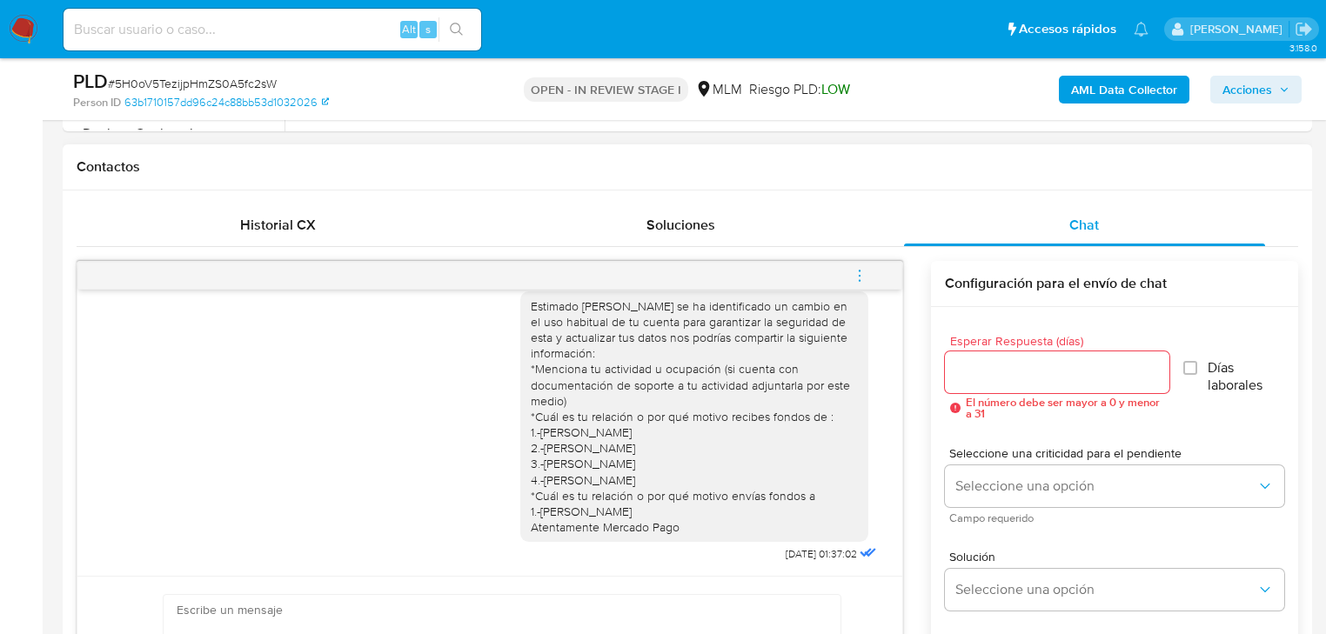
click at [860, 268] on icon "menu-action" at bounding box center [860, 276] width 16 height 16
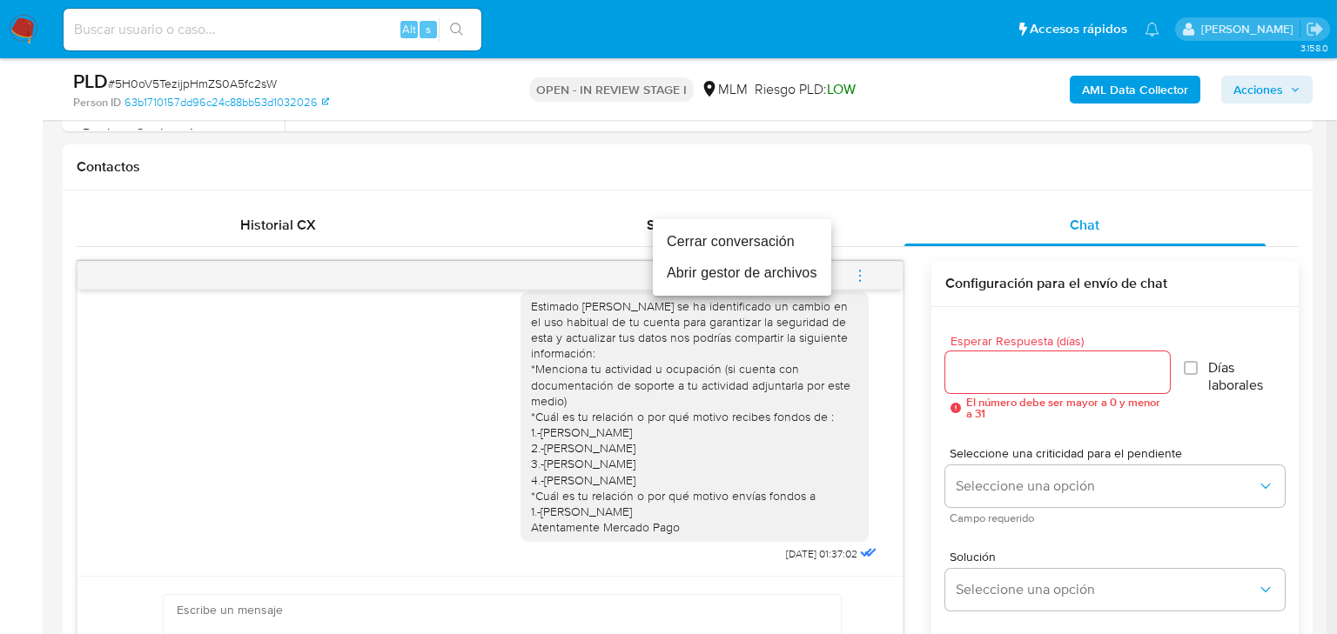
click at [745, 247] on li "Cerrar conversación" at bounding box center [742, 241] width 178 height 31
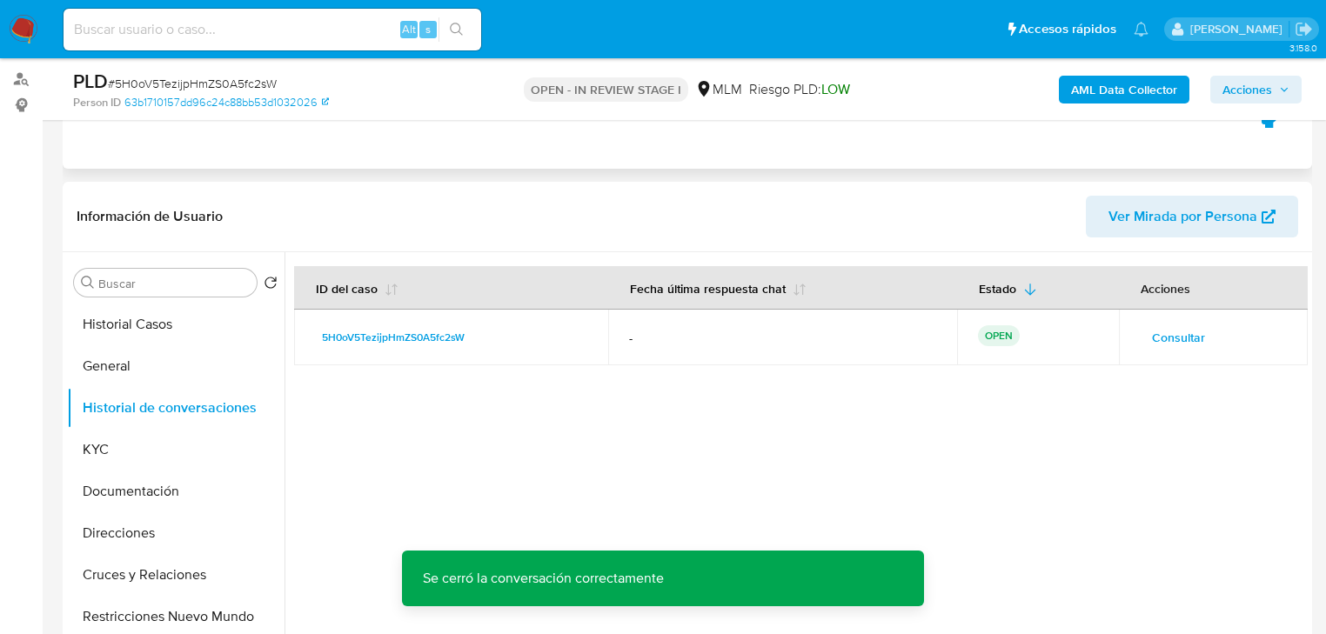
scroll to position [70, 0]
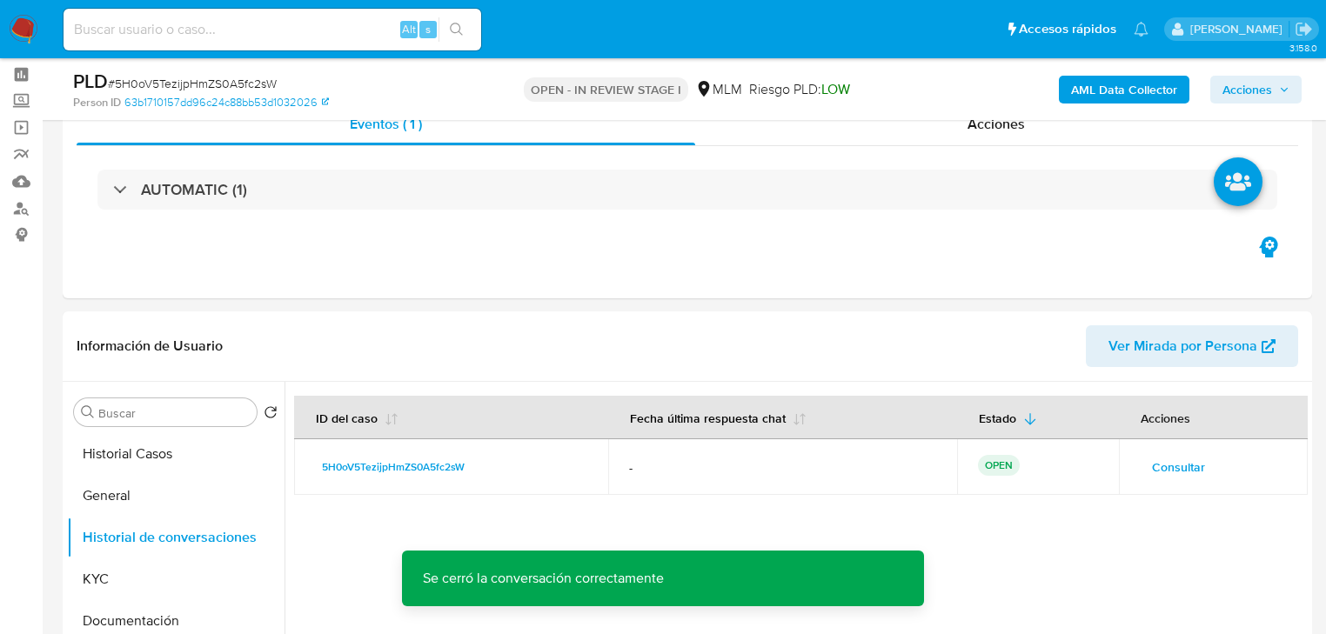
click at [1282, 97] on span "Acciones" at bounding box center [1256, 89] width 67 height 24
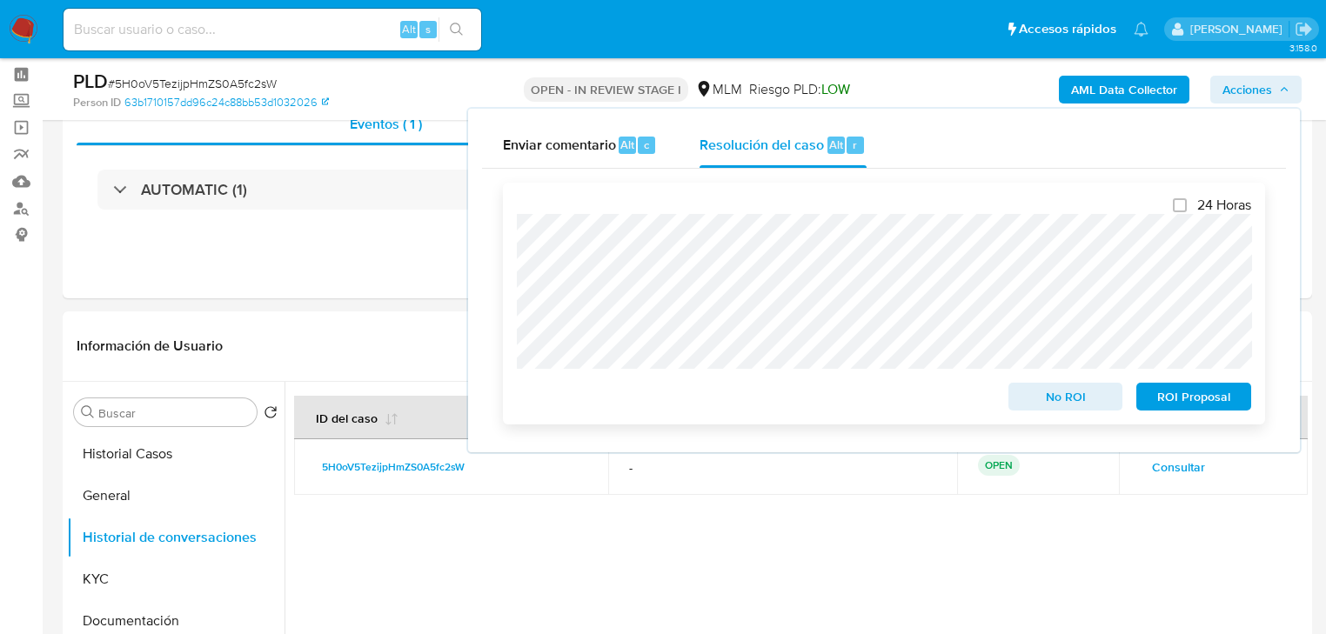
click at [1175, 387] on span "ROI Proposal" at bounding box center [1194, 397] width 91 height 24
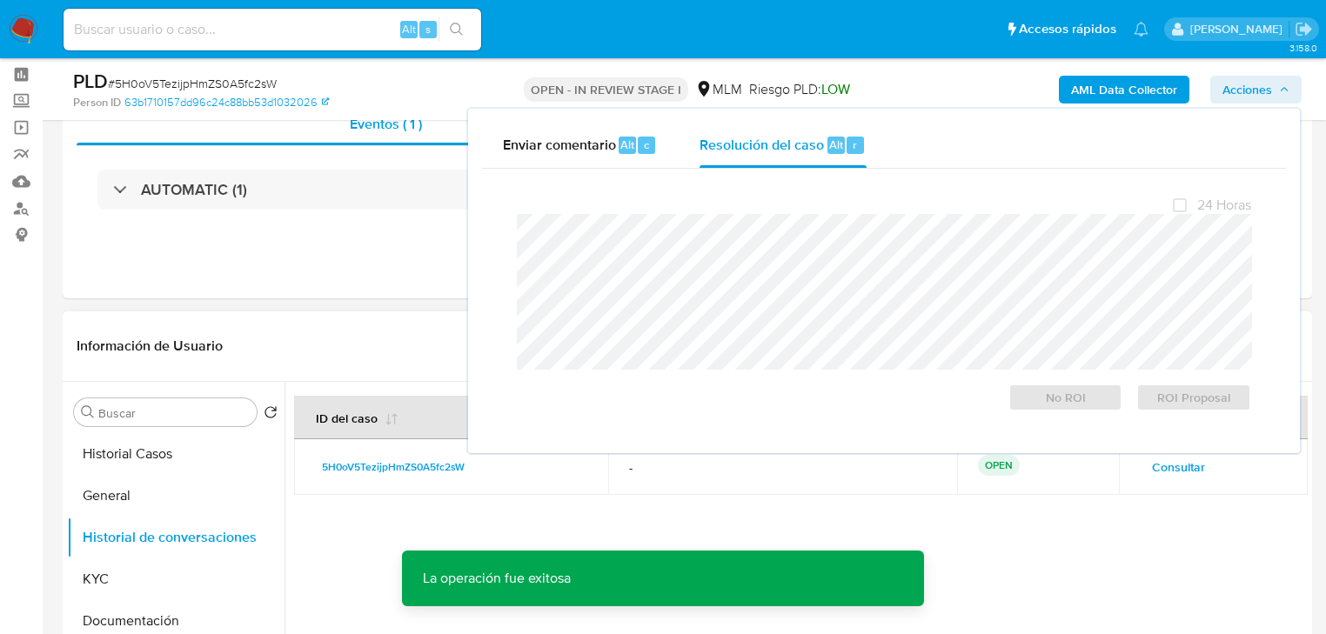
drag, startPoint x: 361, startPoint y: 536, endPoint x: 369, endPoint y: 526, distance: 12.4
click at [362, 534] on div at bounding box center [796, 605] width 1023 height 446
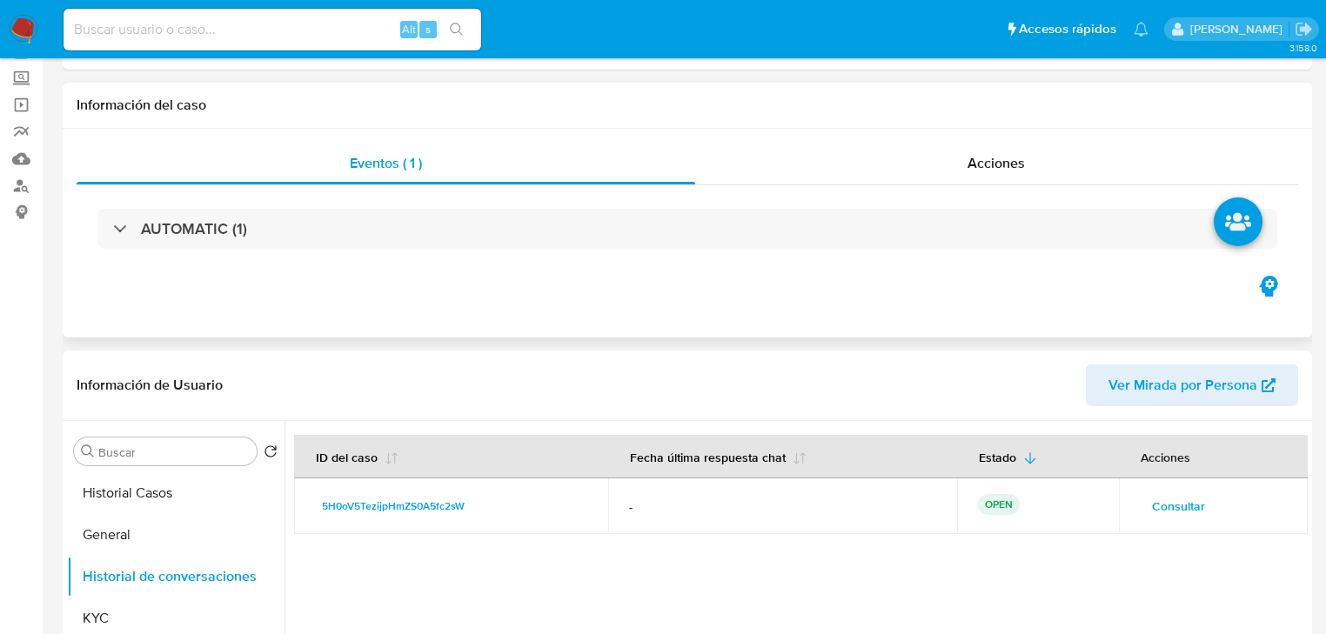
scroll to position [0, 0]
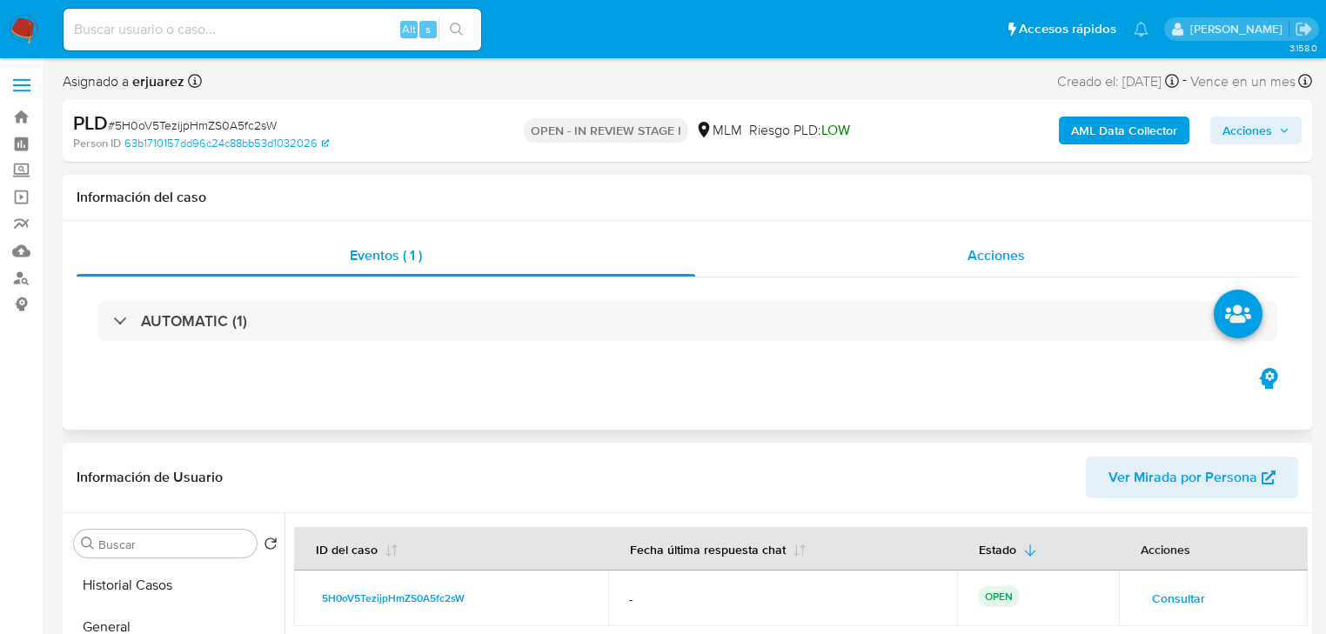
click at [831, 274] on div "Acciones" at bounding box center [997, 256] width 604 height 42
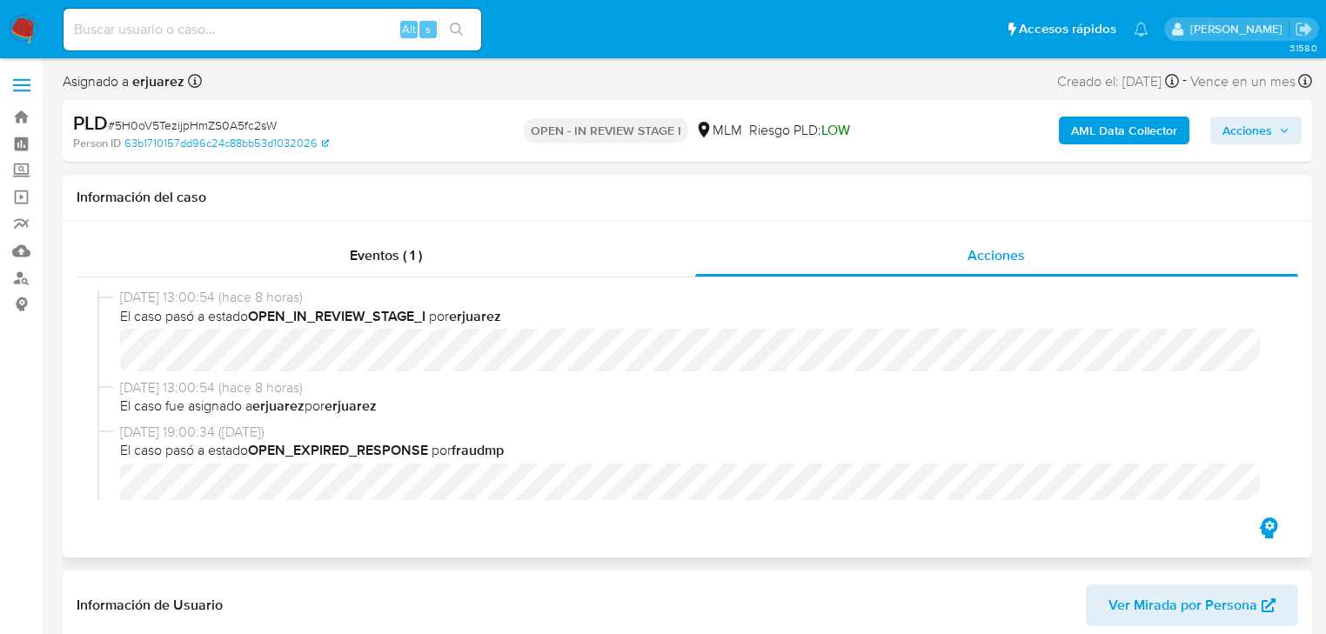
scroll to position [487, 0]
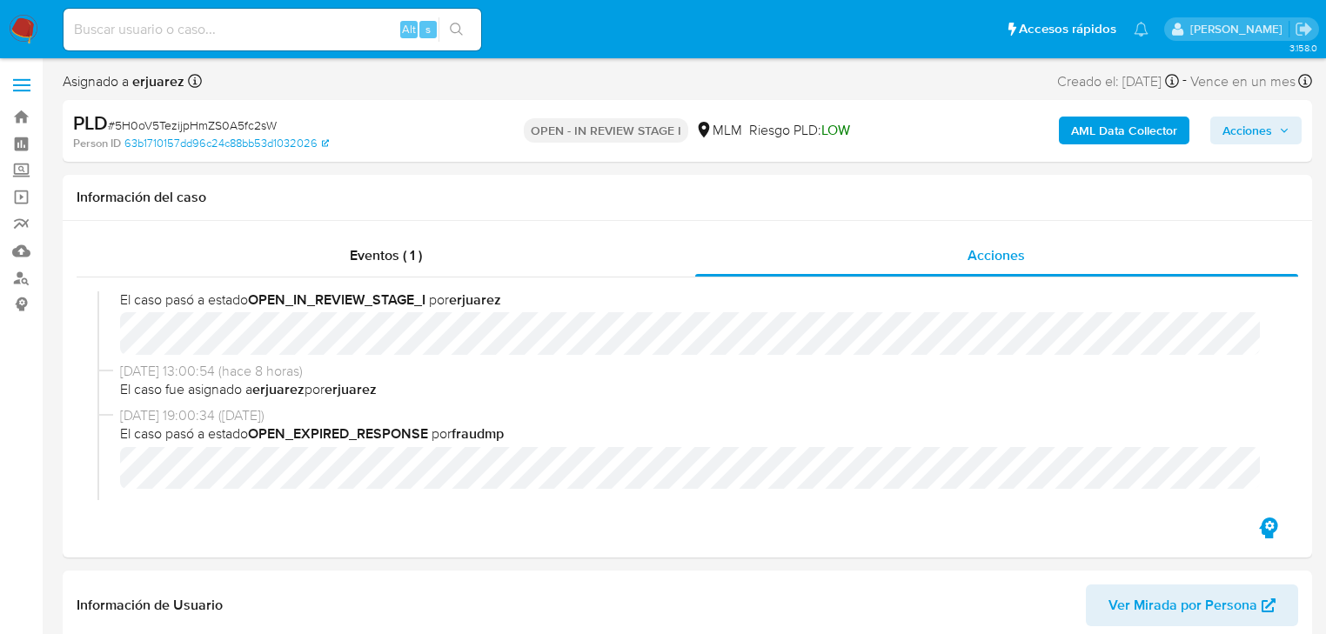
click at [15, 30] on img at bounding box center [24, 30] width 30 height 30
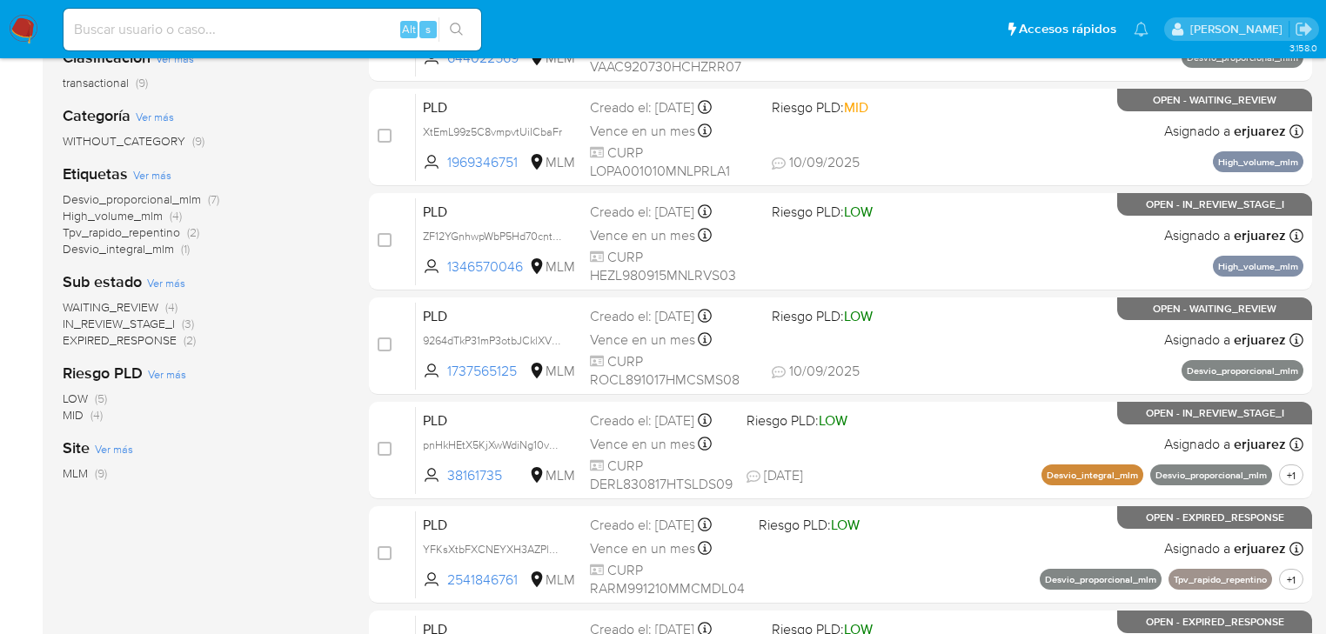
scroll to position [209, 0]
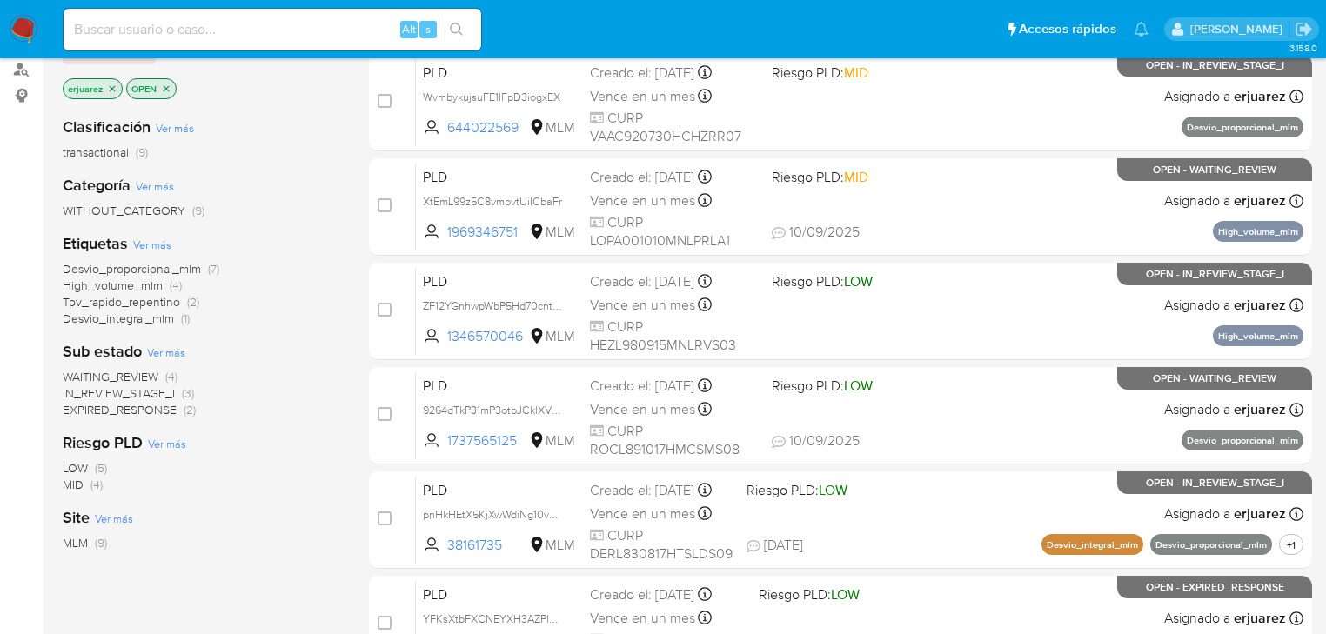
click at [143, 378] on span "WAITING_REVIEW" at bounding box center [111, 376] width 96 height 17
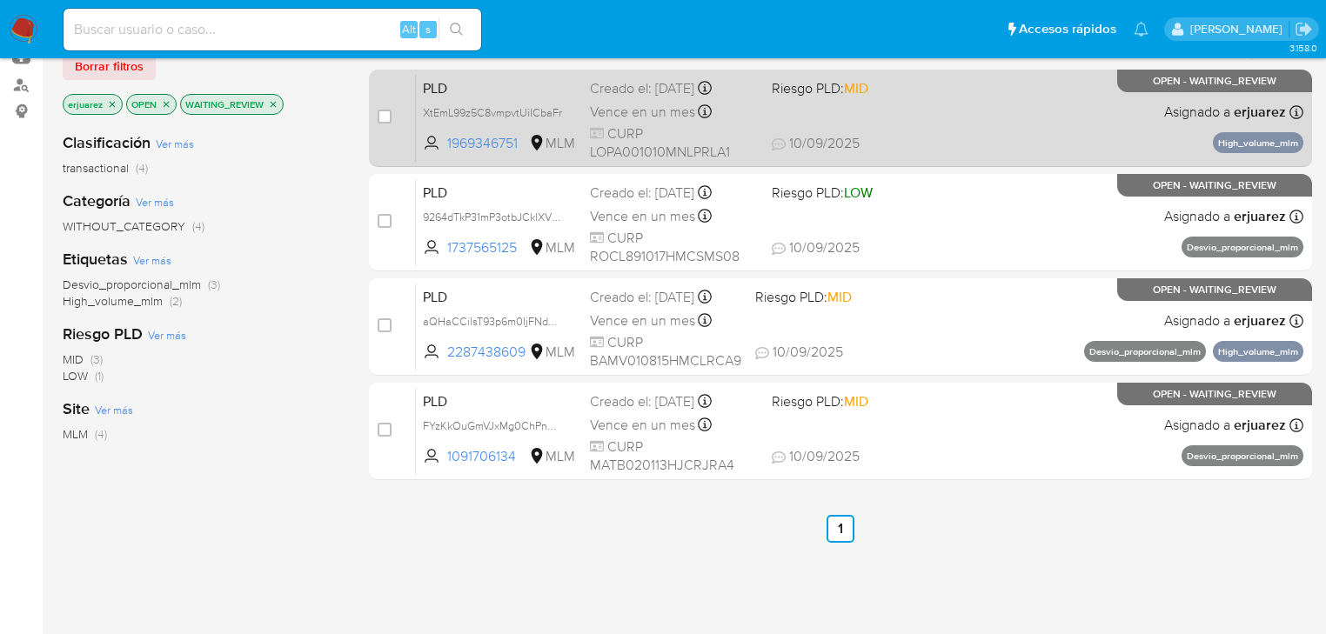
scroll to position [70, 0]
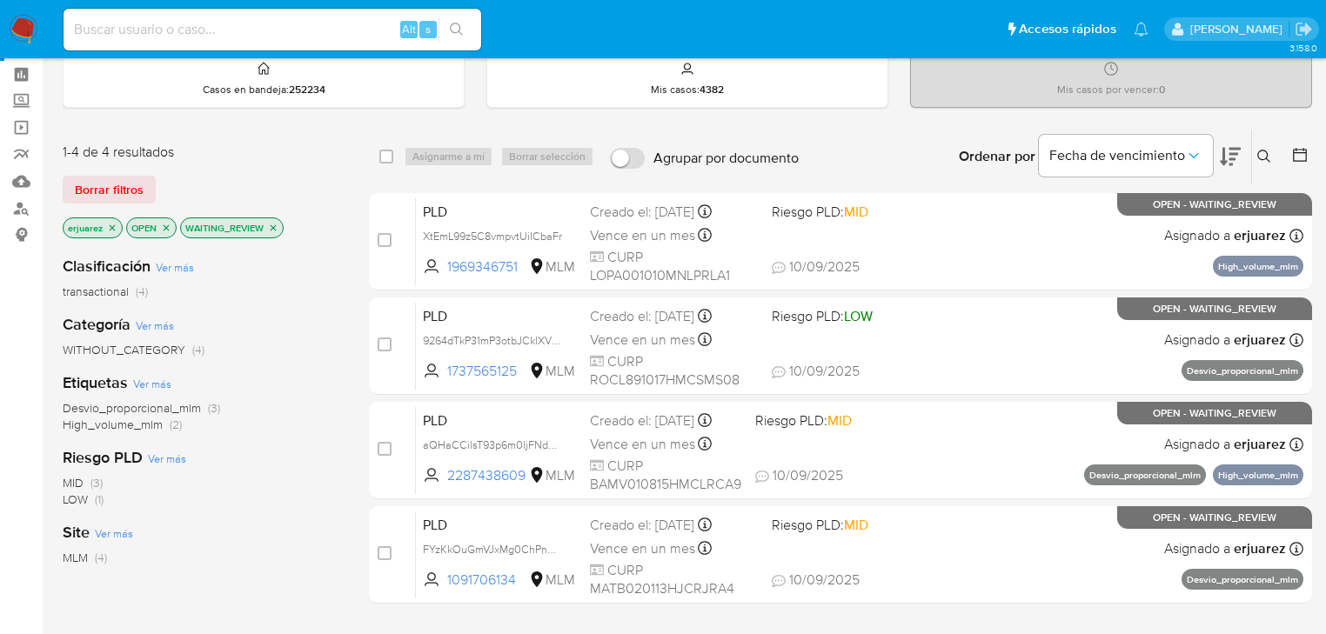
click at [274, 223] on icon "close-filter" at bounding box center [273, 228] width 10 height 10
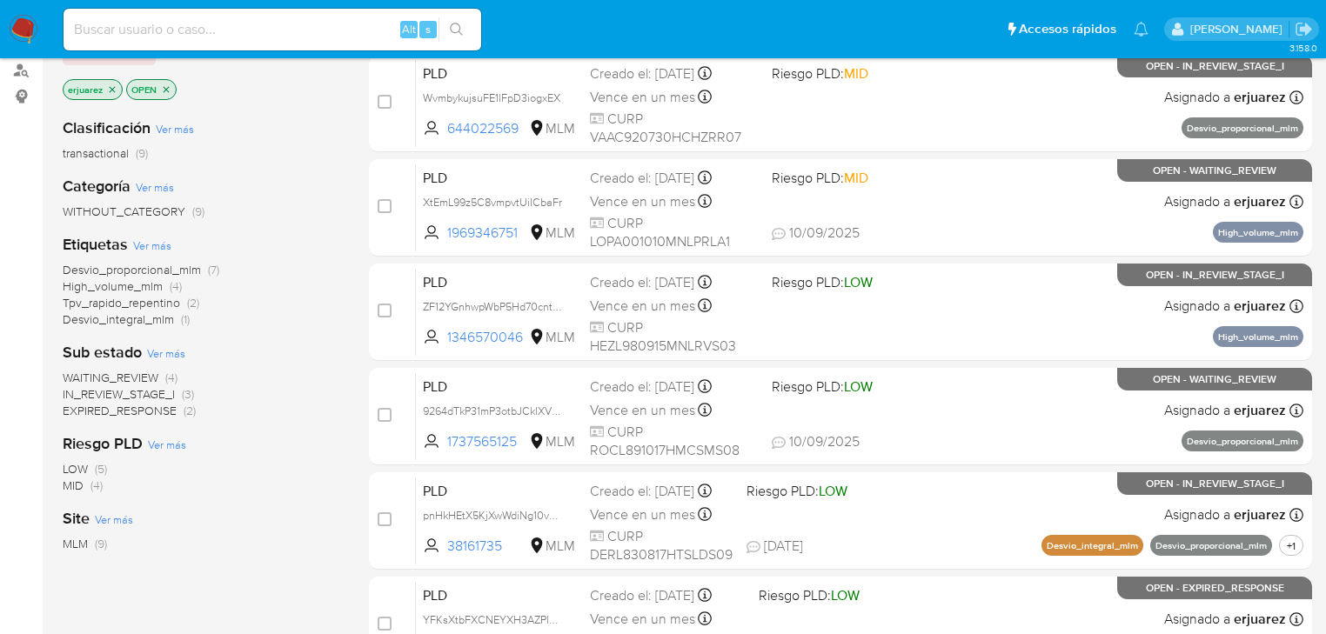
scroll to position [209, 0]
click at [137, 396] on span "IN_REVIEW_STAGE_I" at bounding box center [119, 393] width 112 height 17
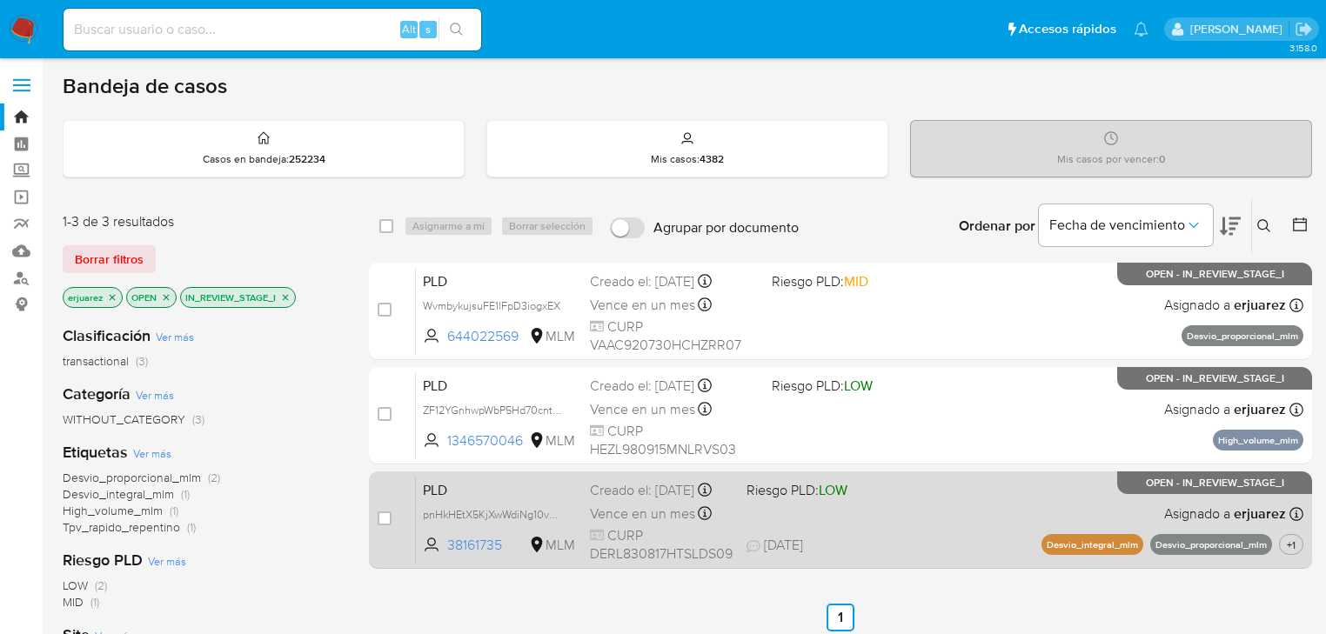
scroll to position [70, 0]
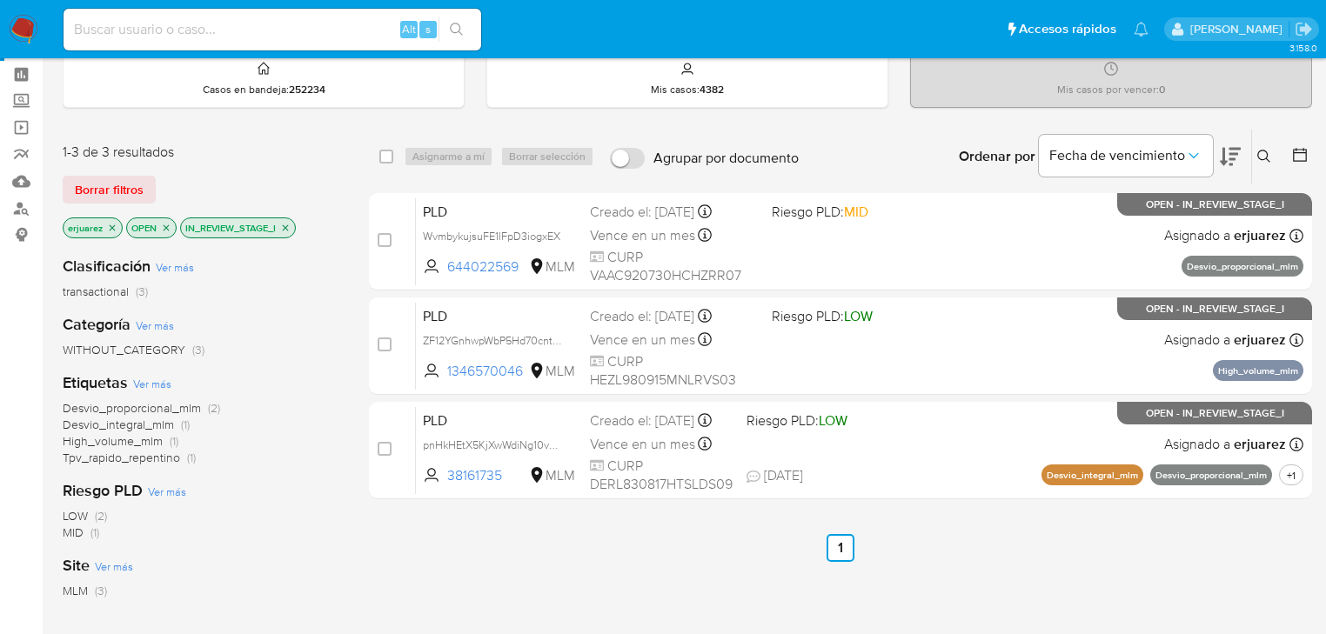
click at [288, 226] on icon "close-filter" at bounding box center [285, 228] width 10 height 10
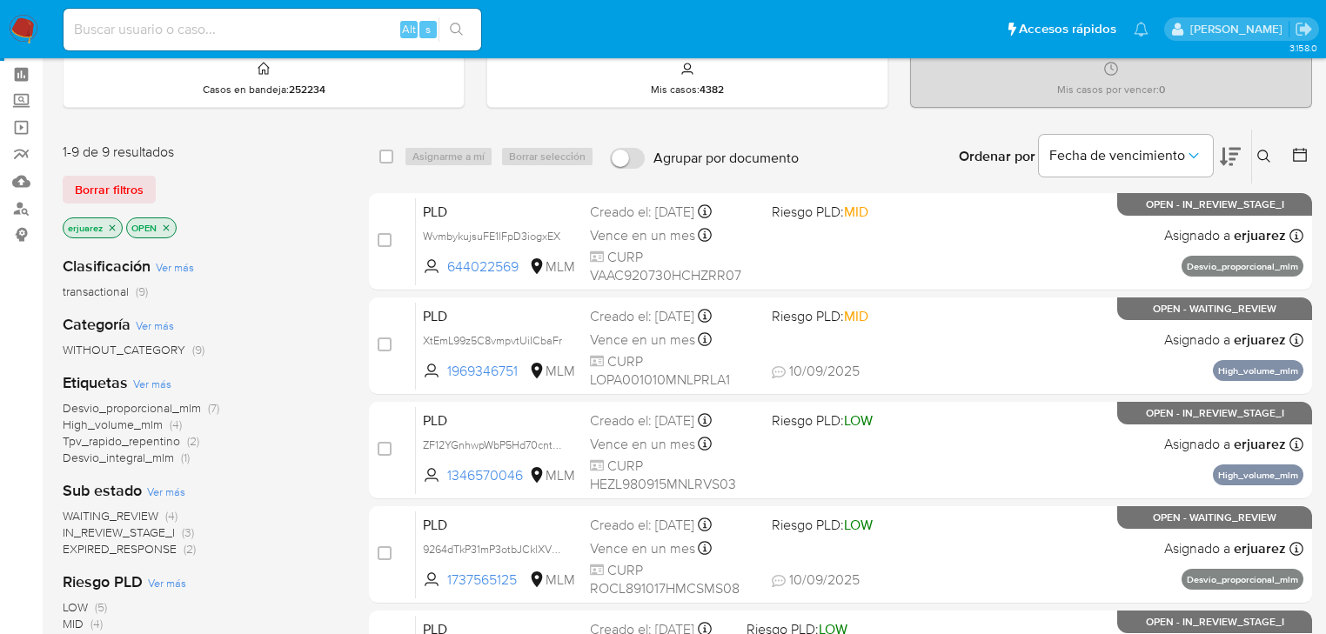
click at [167, 29] on input at bounding box center [273, 29] width 418 height 23
paste input "557044390"
type input "557044390"
click at [456, 29] on icon "search-icon" at bounding box center [457, 30] width 14 height 14
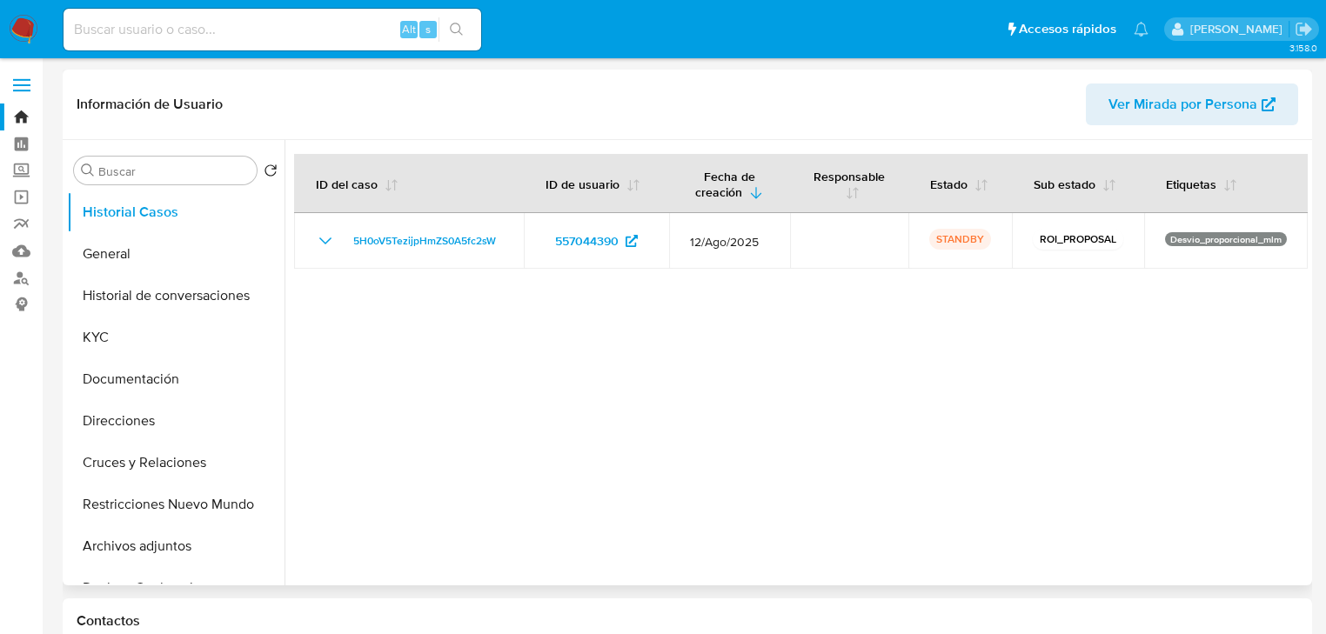
select select "10"
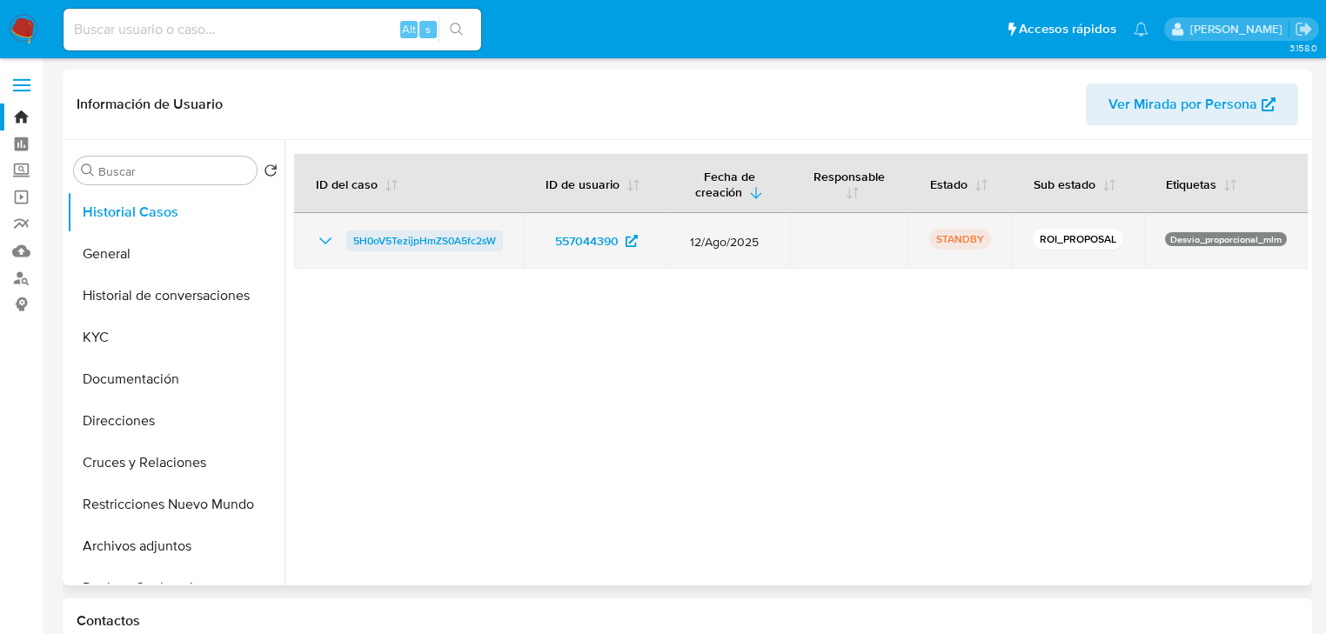
click at [423, 240] on span "5H0oV5TezijpHmZS0A5fc2sW" at bounding box center [424, 241] width 143 height 21
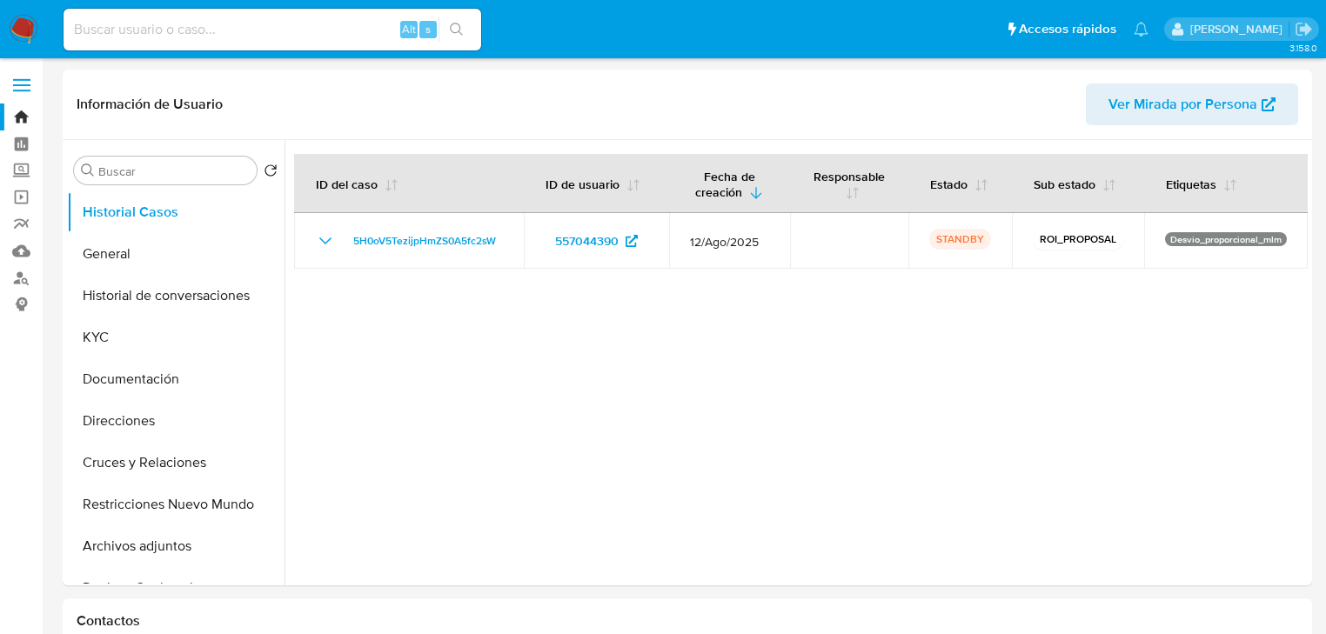
click at [24, 39] on img at bounding box center [24, 30] width 30 height 30
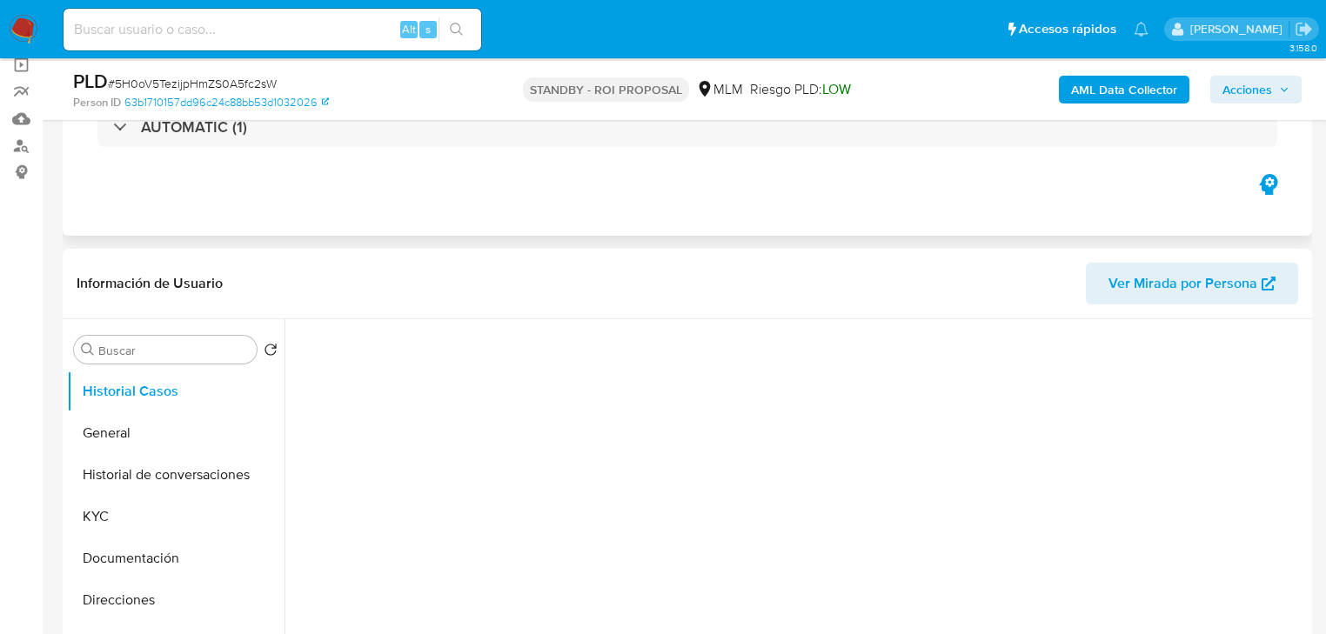
scroll to position [209, 0]
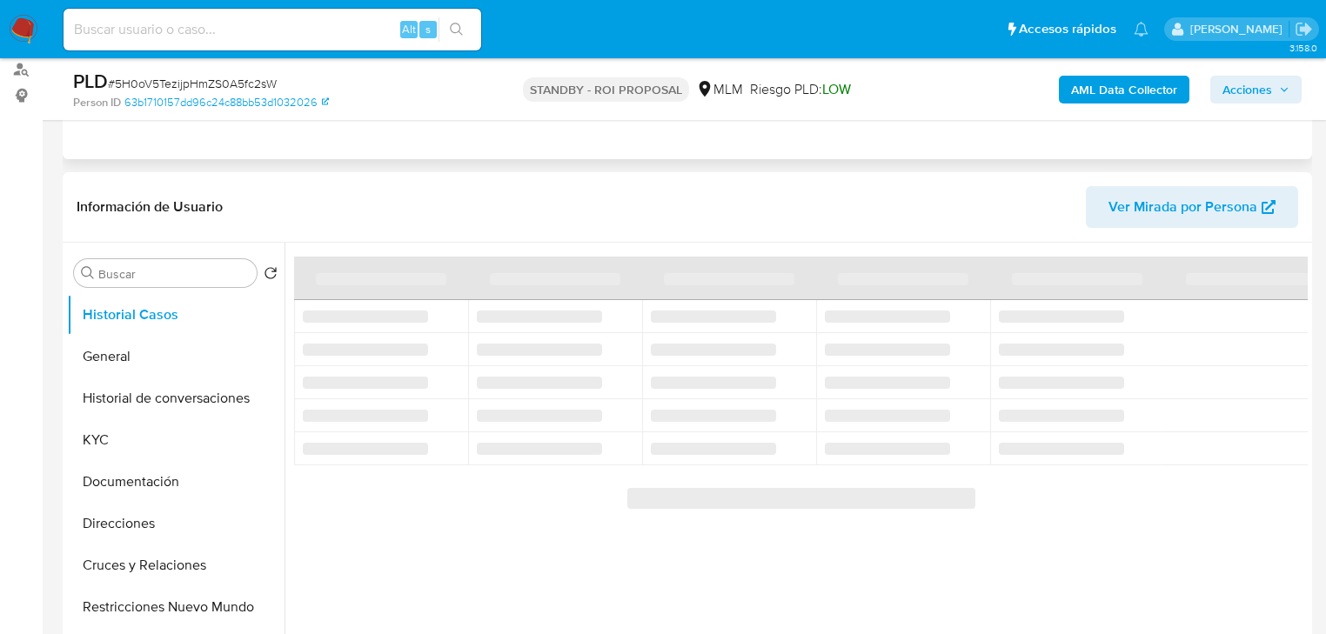
select select "10"
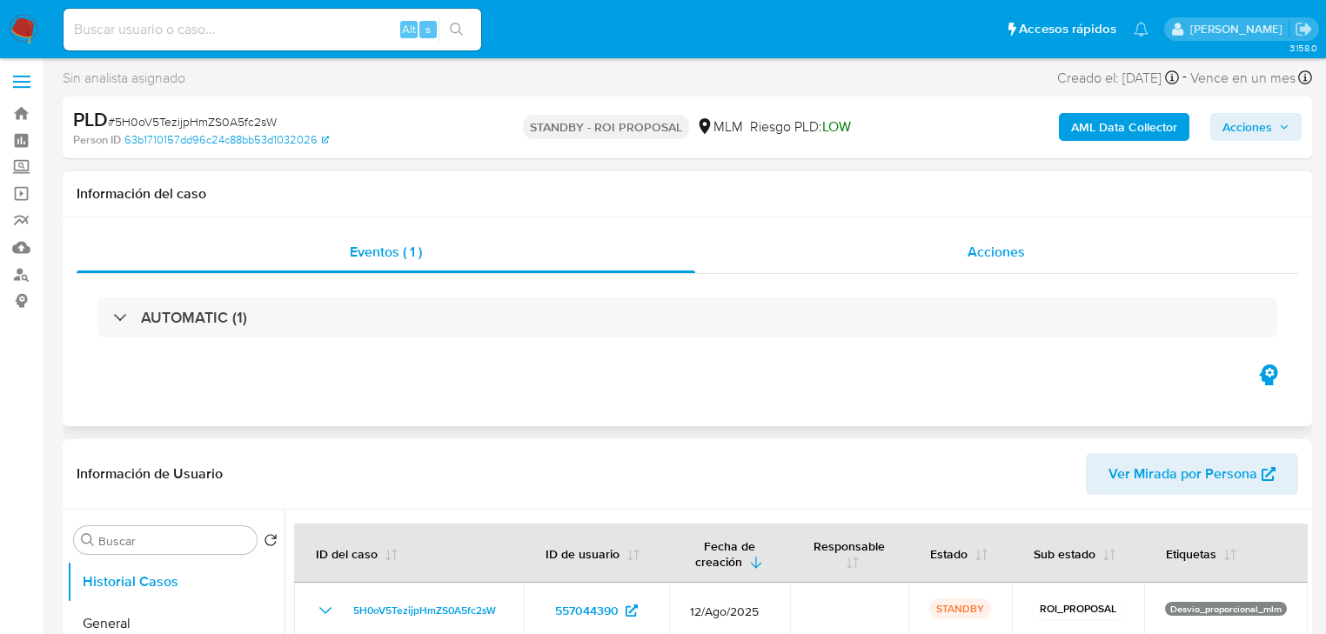
scroll to position [0, 0]
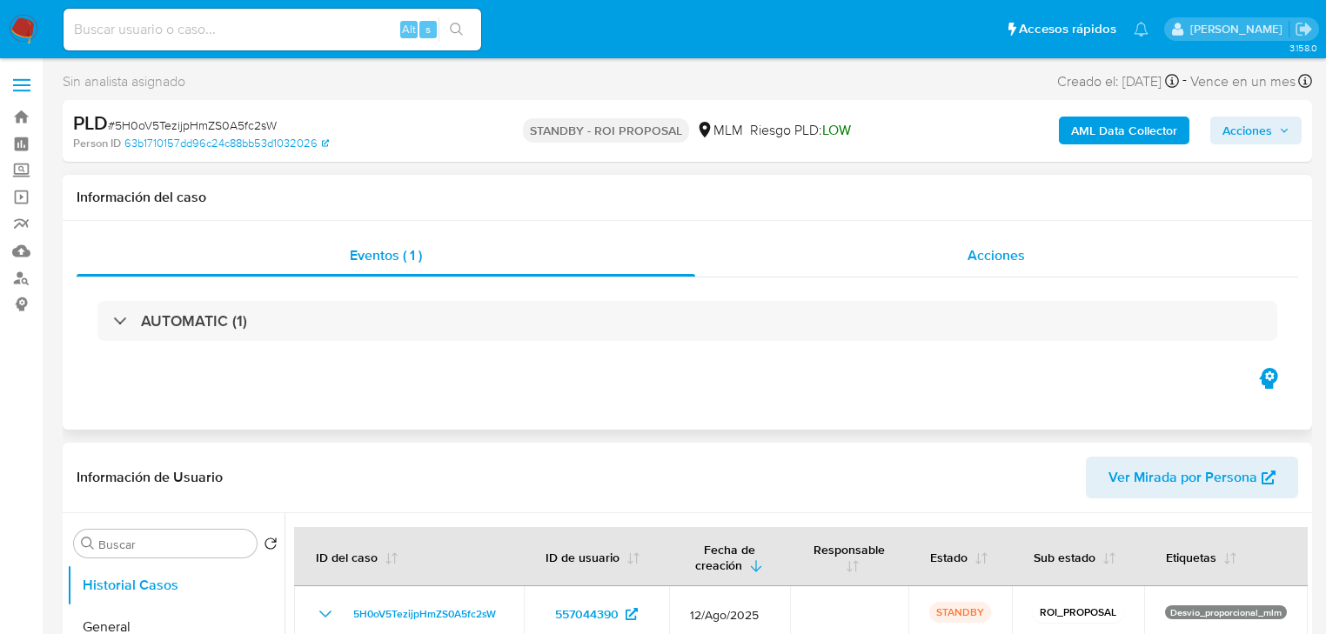
click at [939, 272] on div "Acciones" at bounding box center [997, 256] width 604 height 42
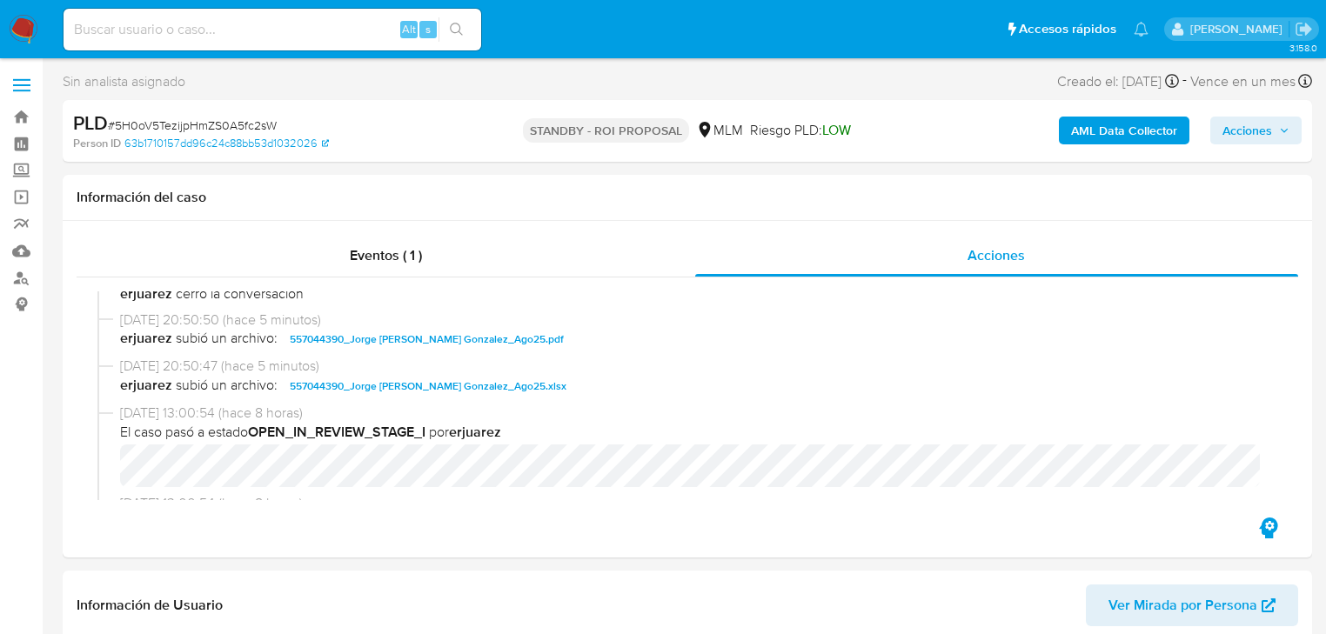
scroll to position [418, 0]
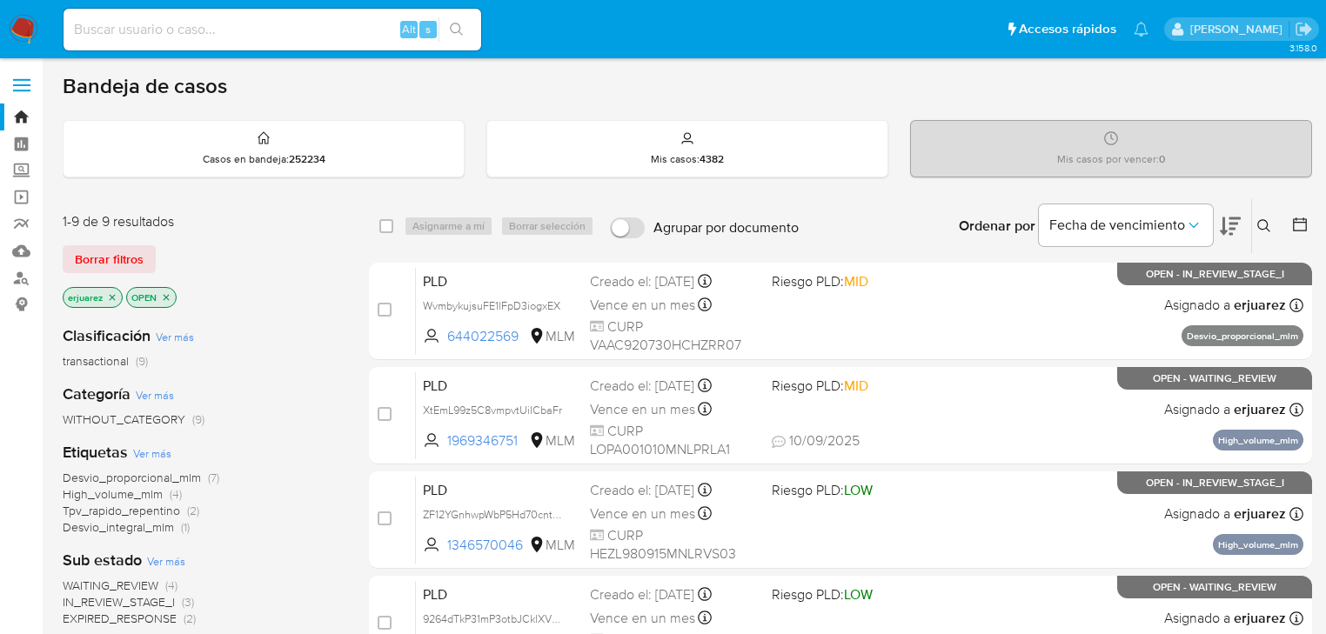
click at [111, 292] on icon "close-filter" at bounding box center [112, 297] width 10 height 10
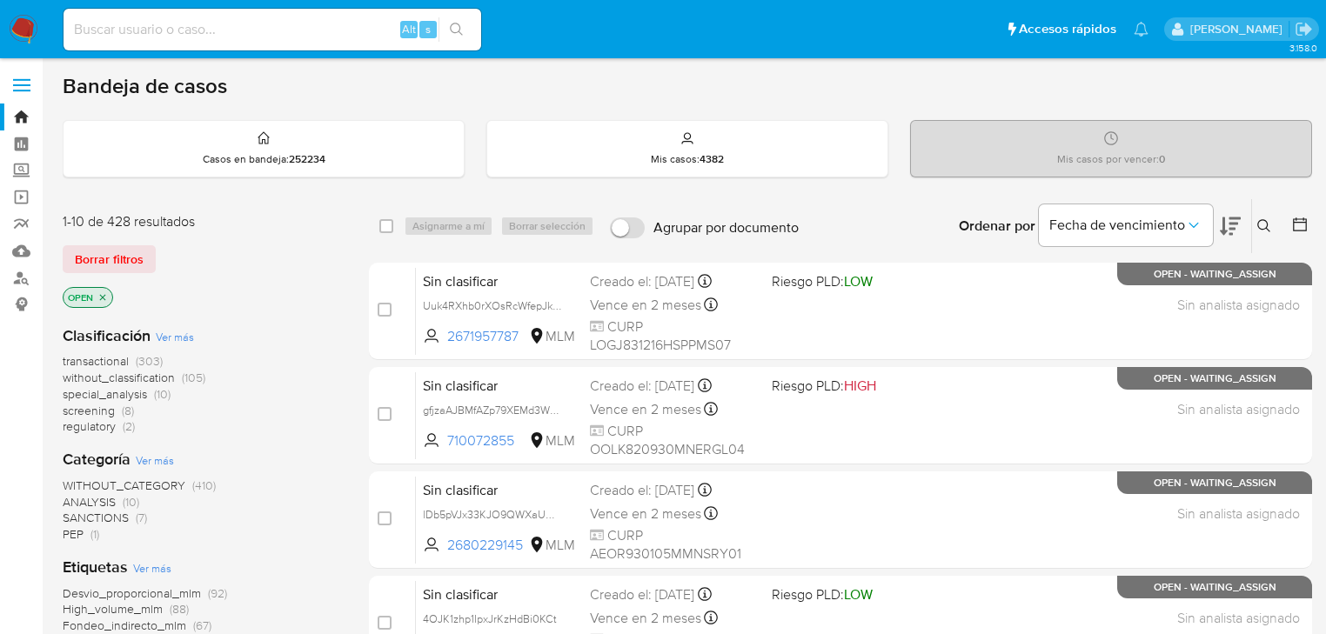
click at [1260, 223] on icon at bounding box center [1264, 226] width 14 height 14
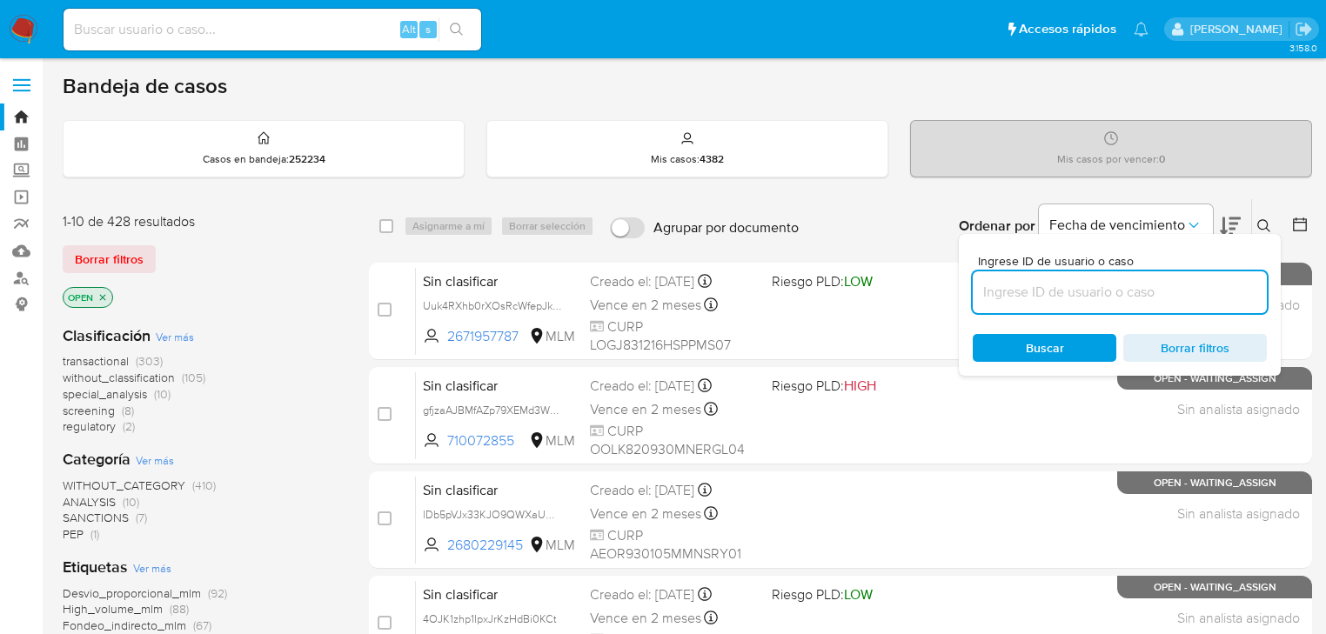
click at [1125, 291] on input at bounding box center [1120, 292] width 294 height 23
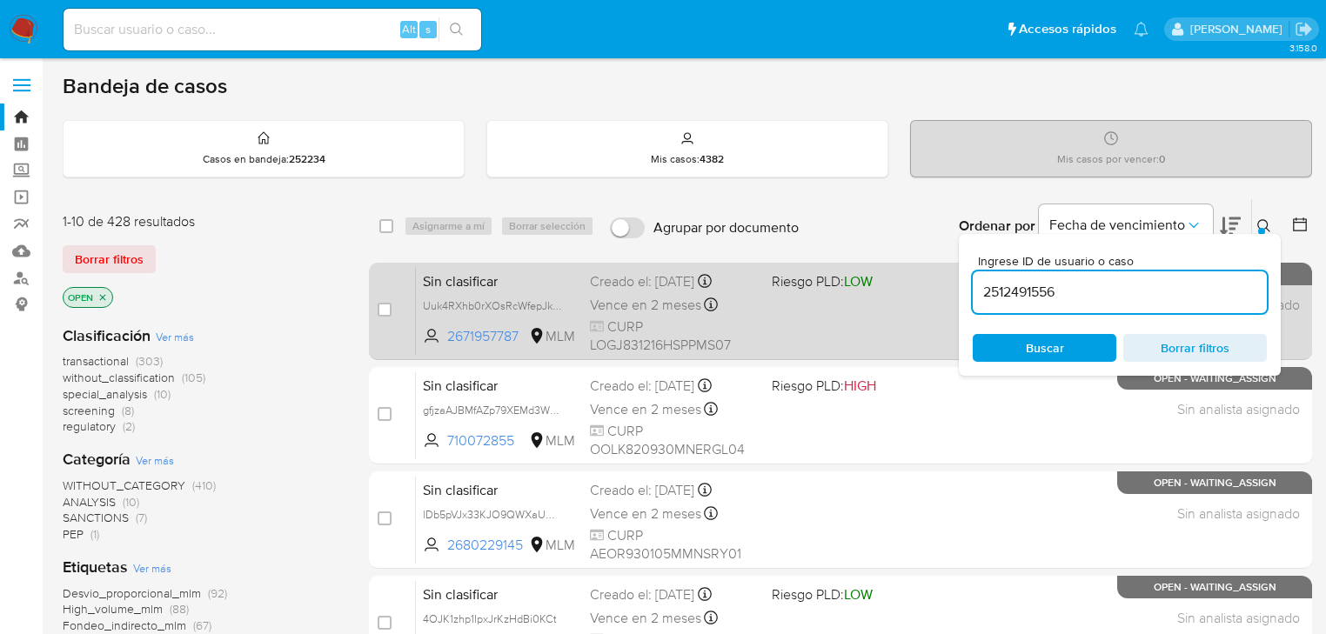
type input "2512491556"
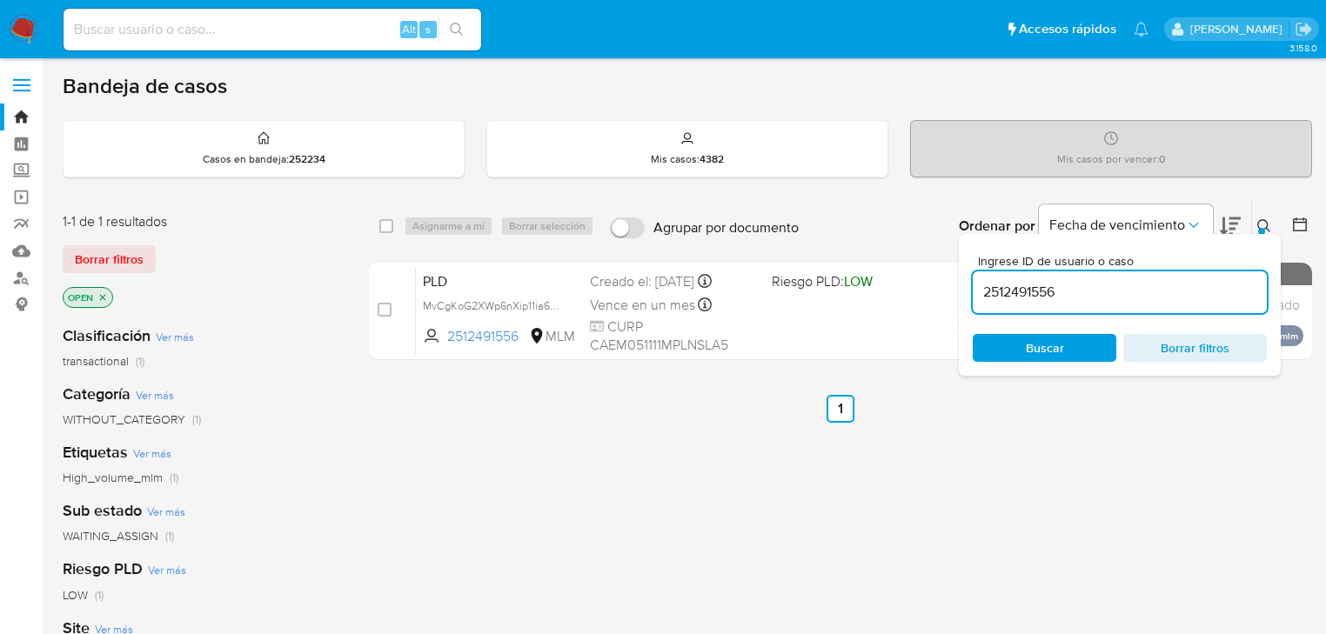
drag, startPoint x: 381, startPoint y: 312, endPoint x: 419, endPoint y: 245, distance: 76.7
click at [382, 312] on input "checkbox" at bounding box center [385, 310] width 14 height 14
checkbox input "true"
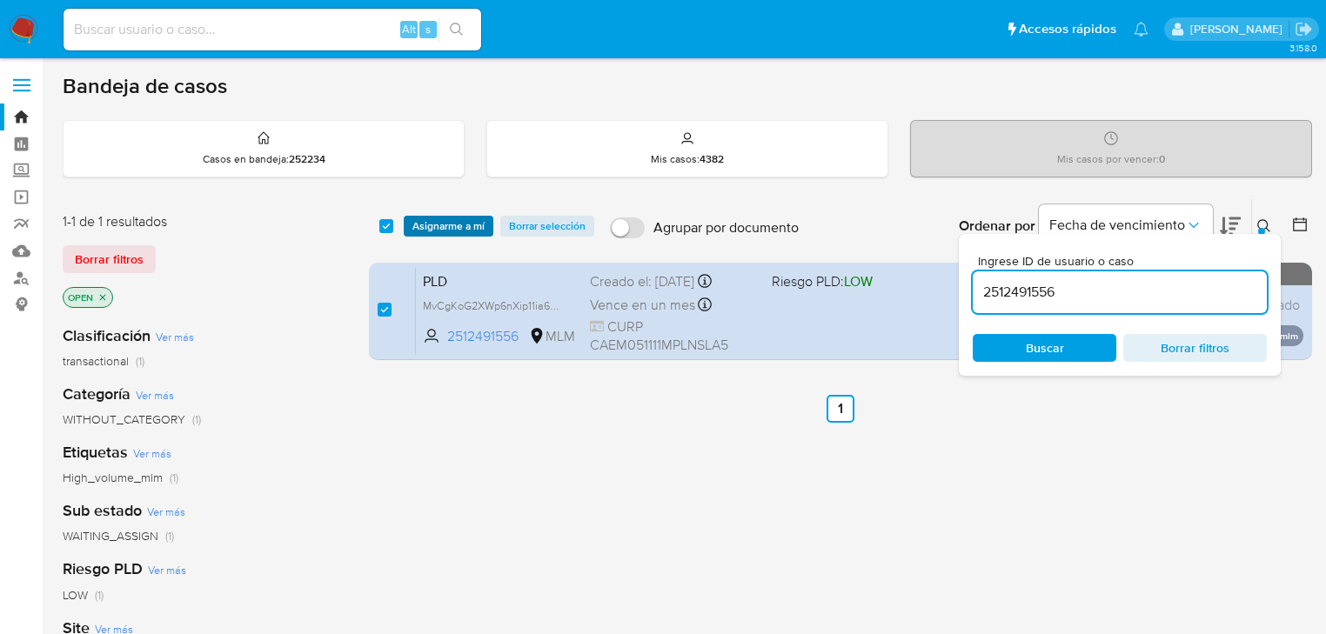
click at [441, 225] on span "Asignarme a mí" at bounding box center [448, 226] width 72 height 17
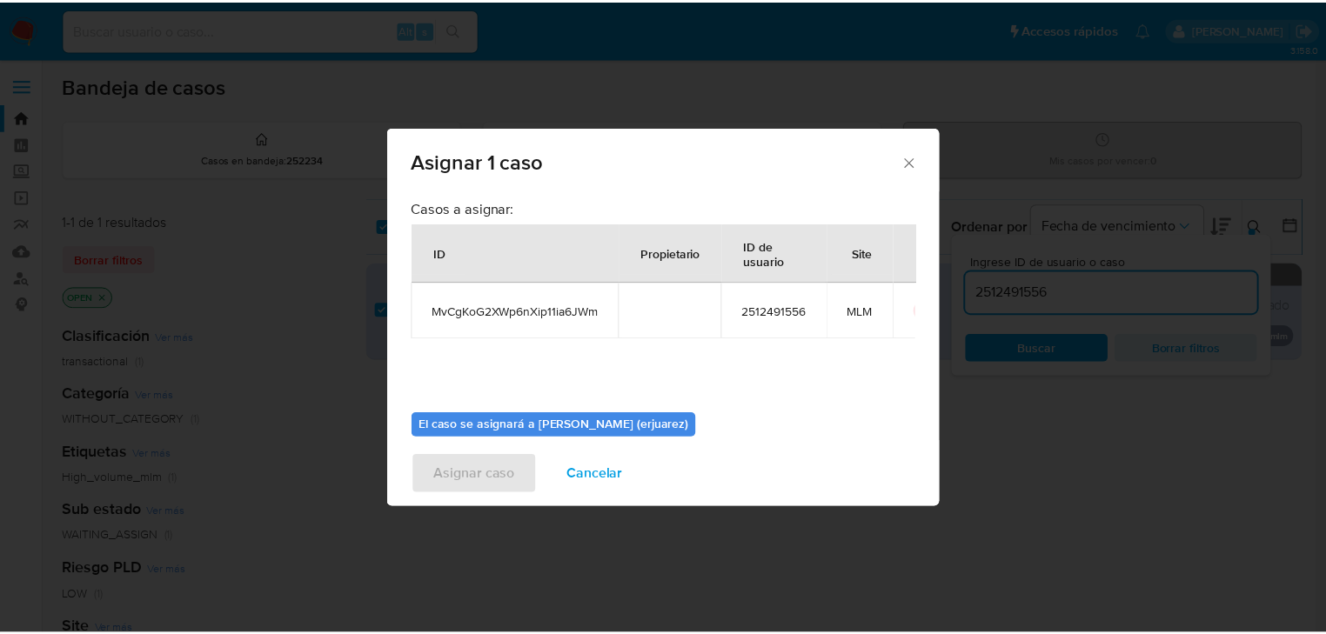
scroll to position [90, 0]
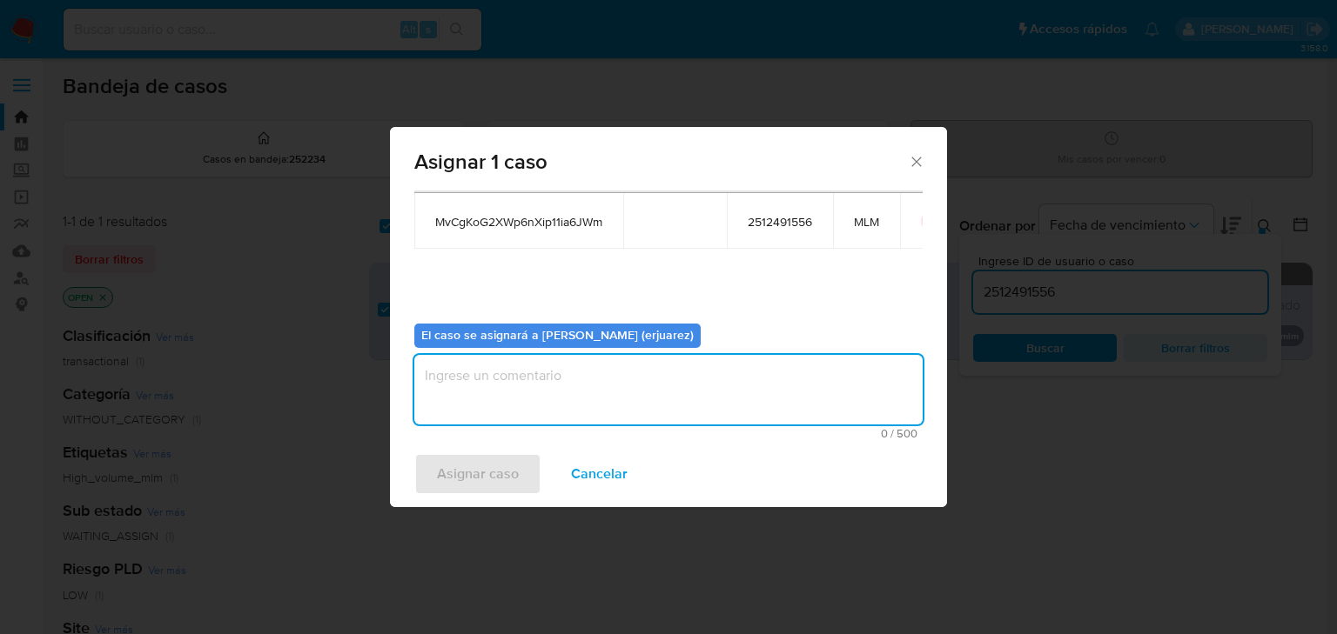
drag, startPoint x: 472, startPoint y: 395, endPoint x: 486, endPoint y: 382, distance: 19.7
click at [480, 392] on textarea "assign-modal" at bounding box center [668, 390] width 508 height 70
type textarea "EPJU"
click at [488, 459] on span "Asignar caso" at bounding box center [478, 474] width 82 height 38
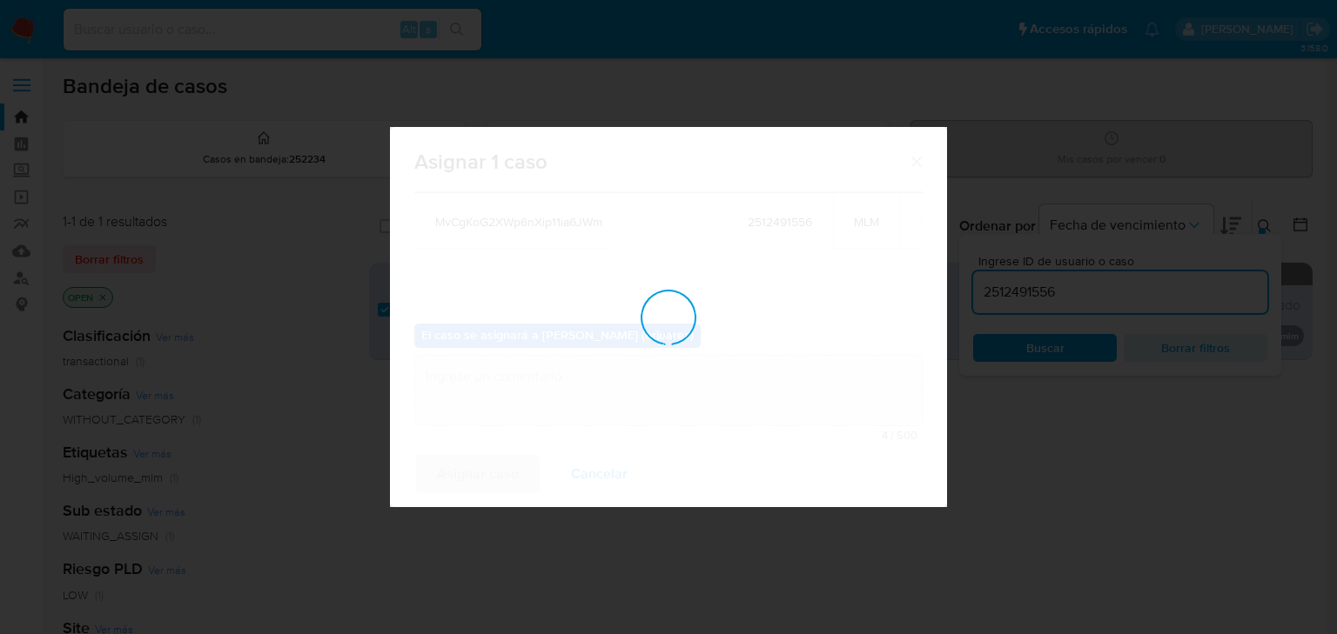
checkbox input "false"
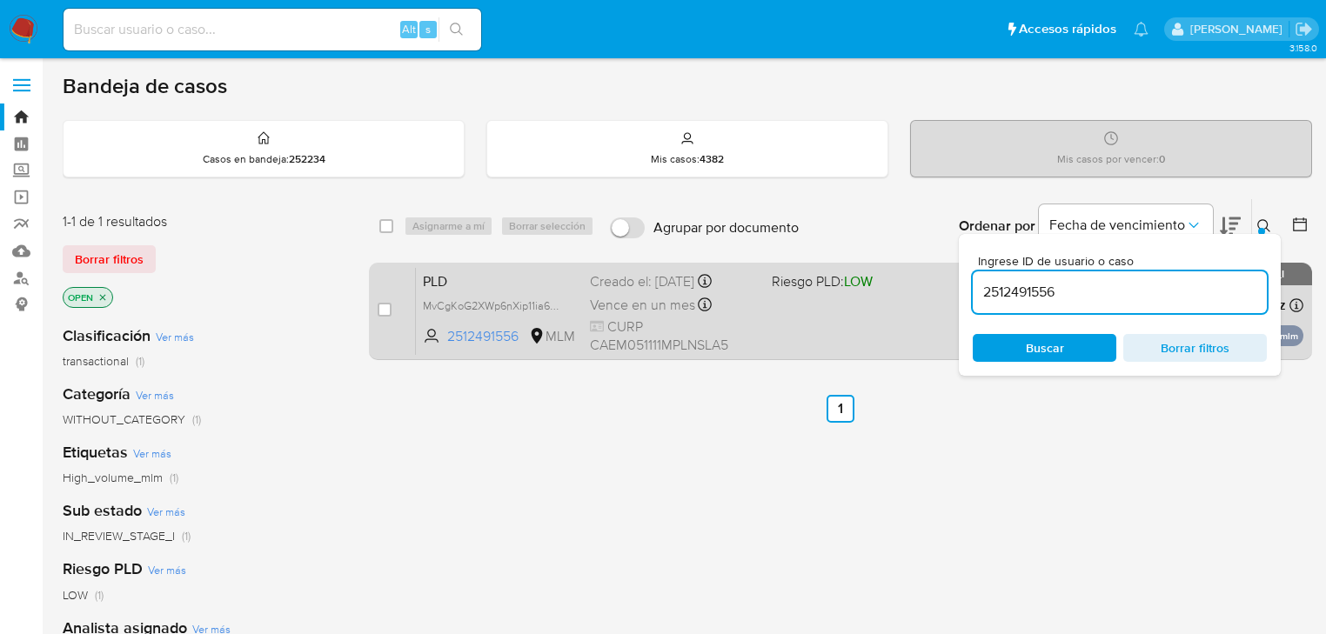
click at [823, 325] on div "PLD MvCgKoG2XWp6nXip11ia6JWm 2512491556 MLM Riesgo PLD: LOW Creado el: 12/08/20…" at bounding box center [860, 311] width 888 height 88
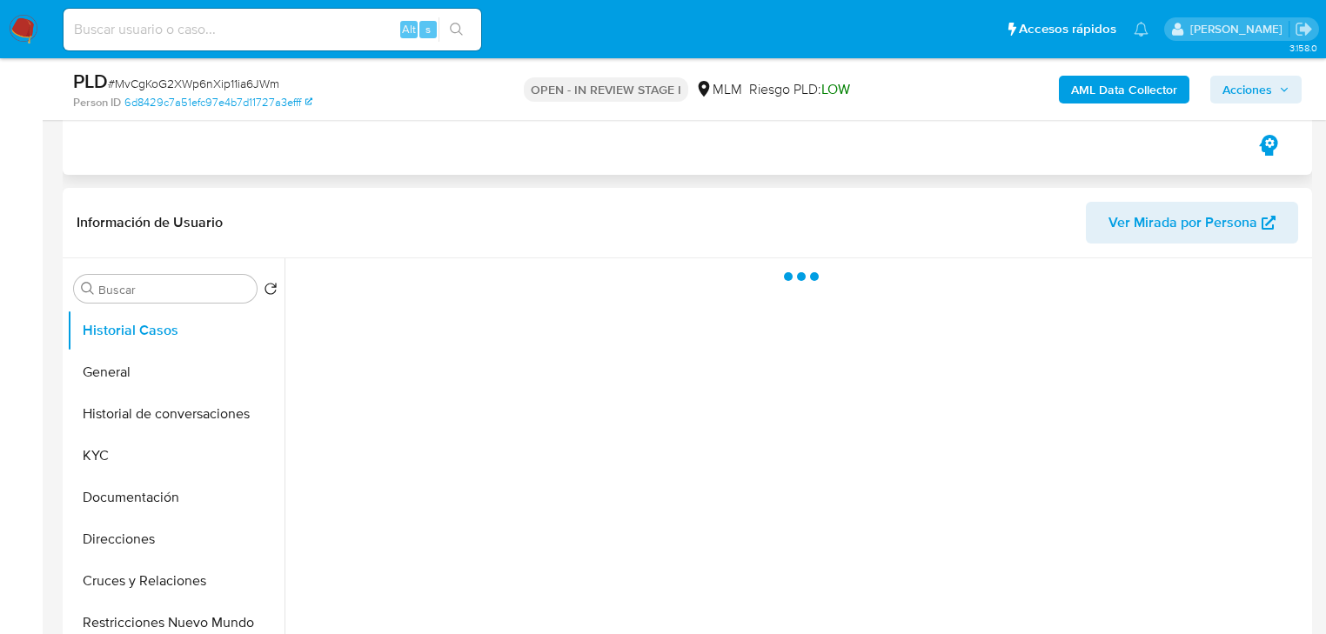
scroll to position [278, 0]
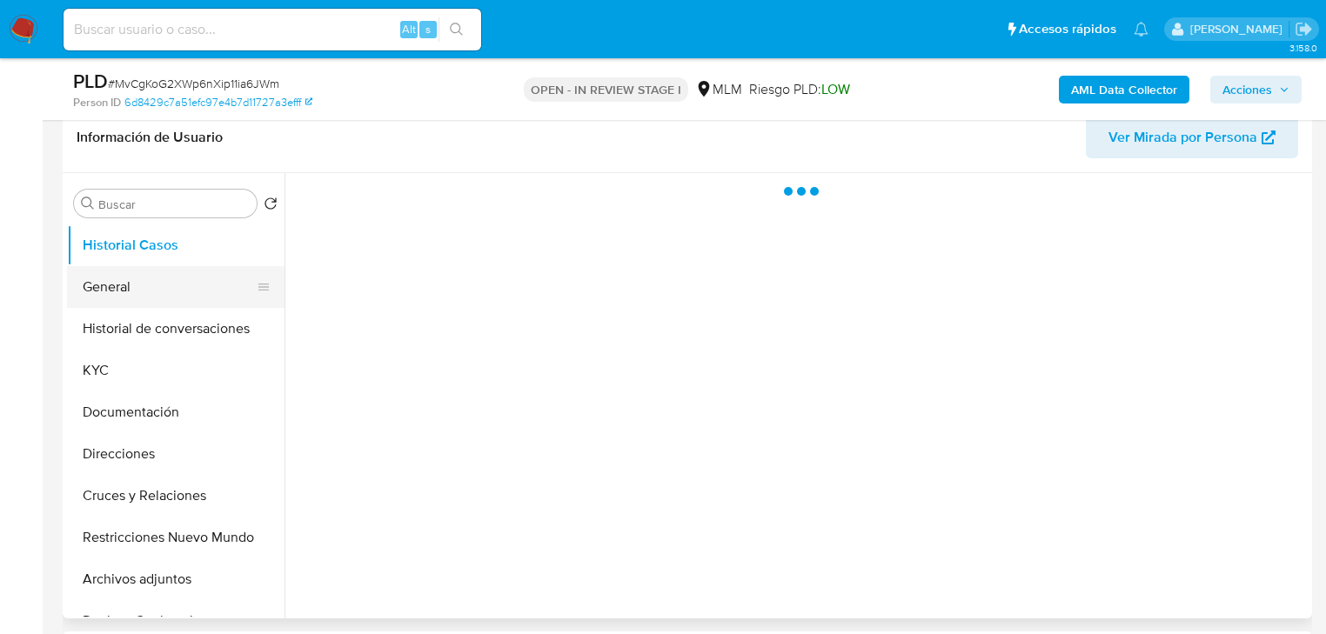
click at [118, 294] on button "General" at bounding box center [169, 287] width 204 height 42
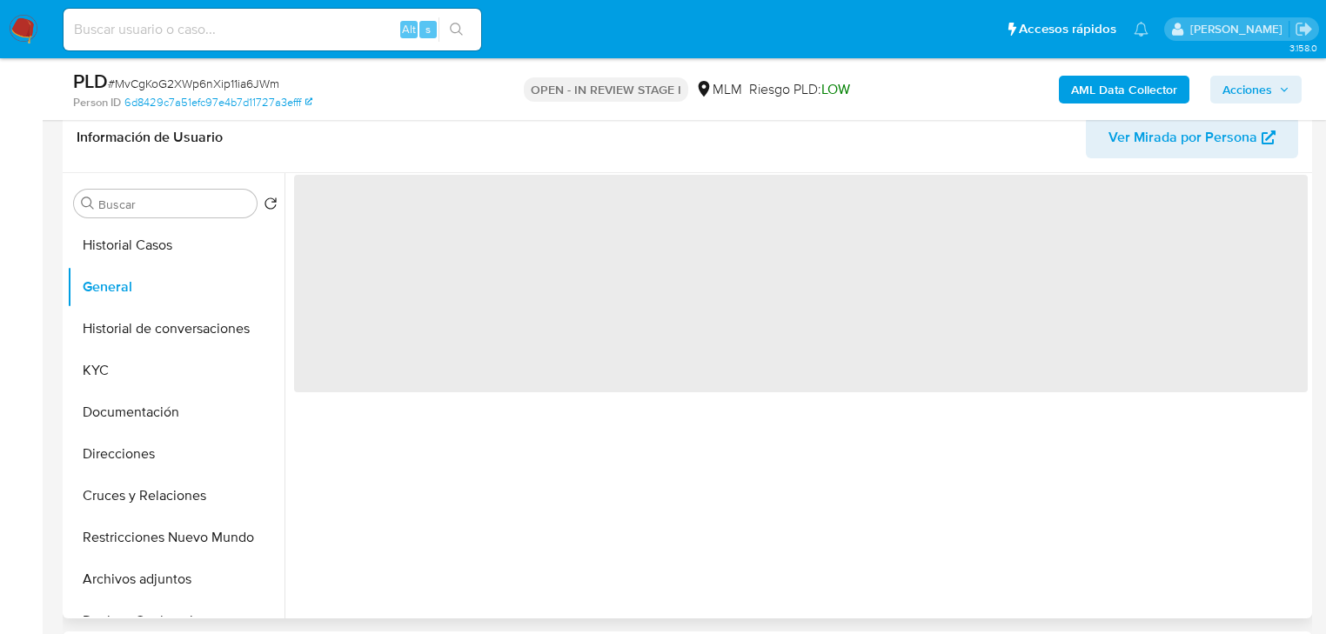
select select "10"
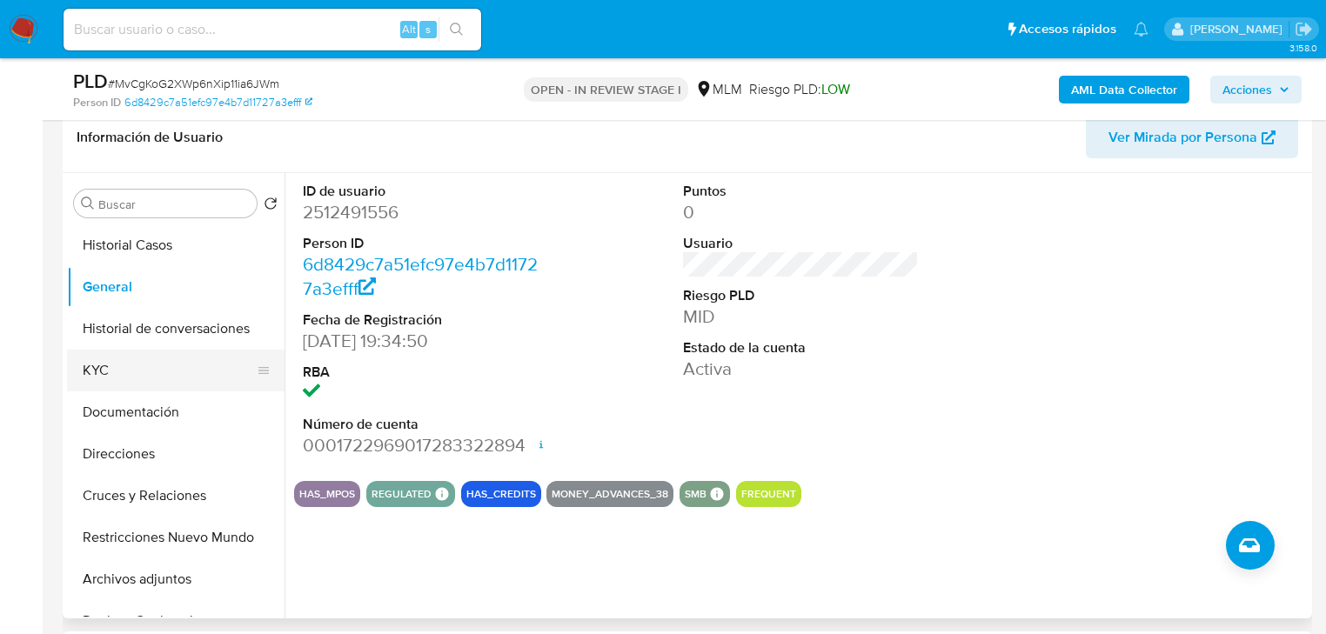
drag, startPoint x: 120, startPoint y: 365, endPoint x: 132, endPoint y: 365, distance: 12.2
click at [120, 365] on button "KYC" at bounding box center [169, 371] width 204 height 42
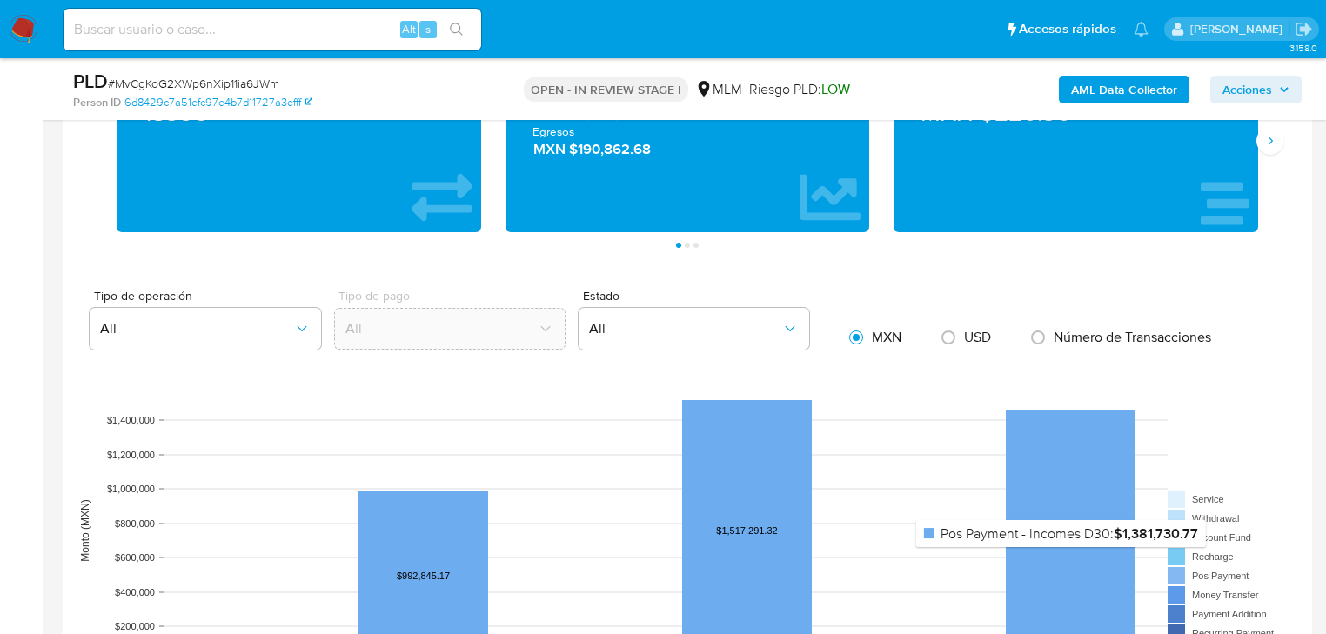
scroll to position [1184, 0]
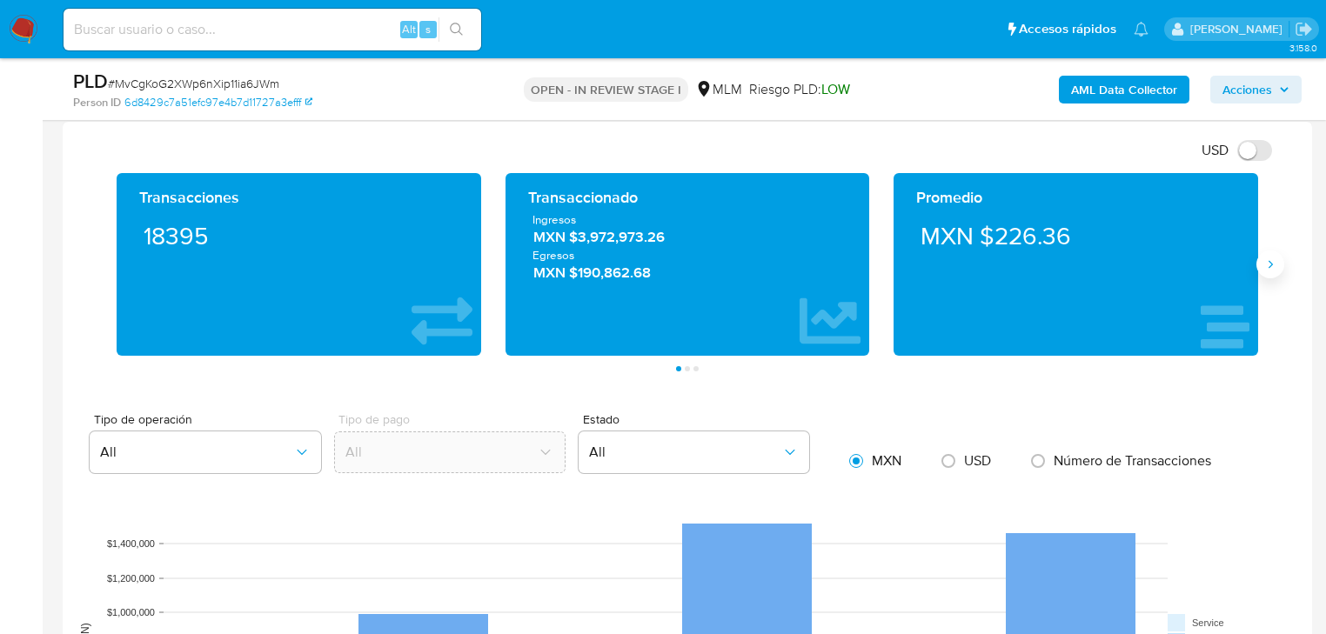
click at [1268, 261] on icon "Siguiente" at bounding box center [1271, 265] width 14 height 14
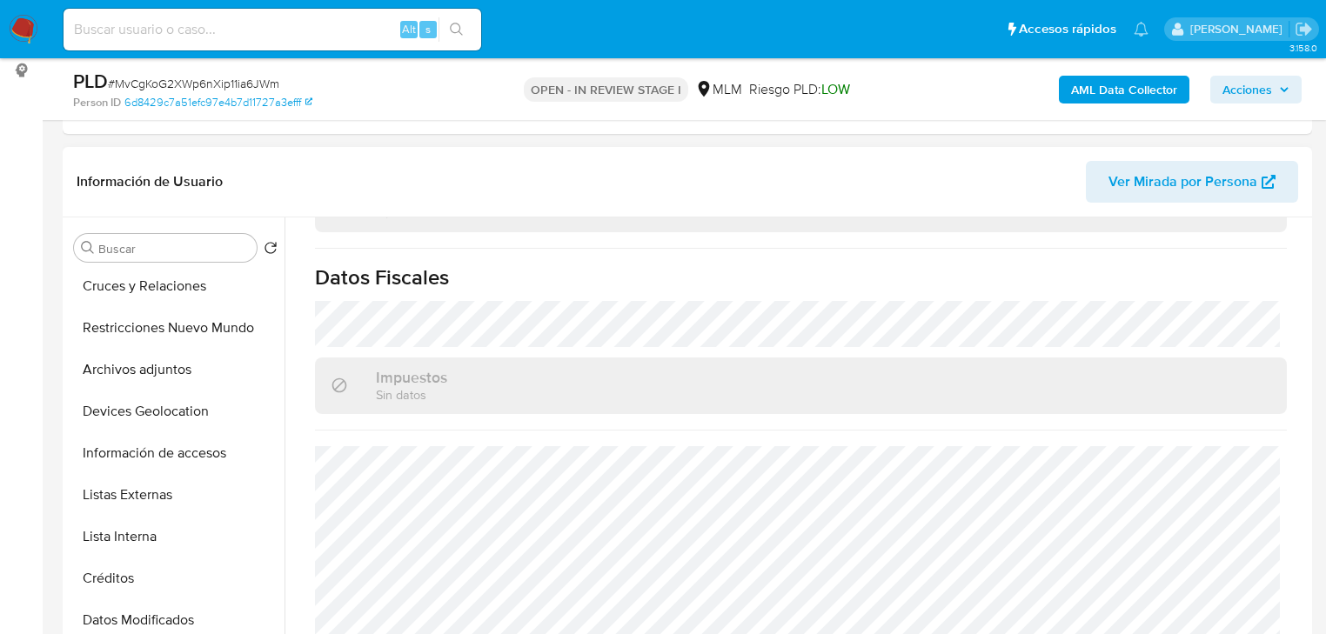
scroll to position [278, 0]
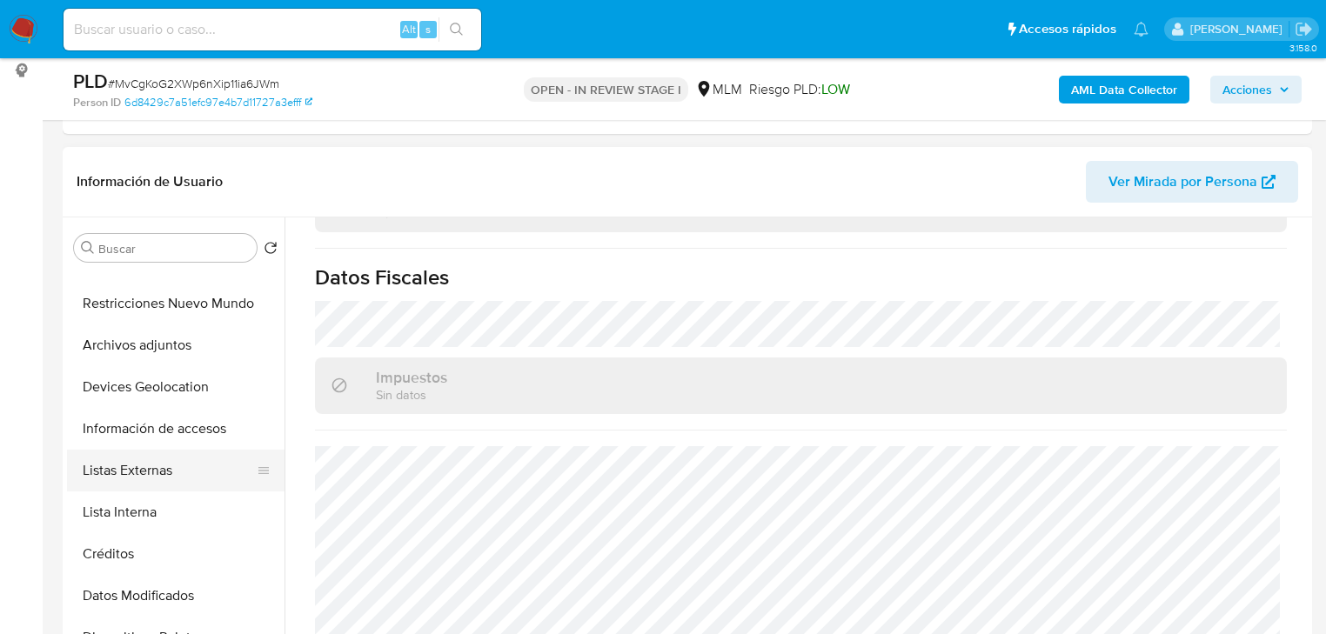
drag, startPoint x: 154, startPoint y: 485, endPoint x: 164, endPoint y: 472, distance: 16.7
click at [155, 485] on button "Listas Externas" at bounding box center [169, 471] width 204 height 42
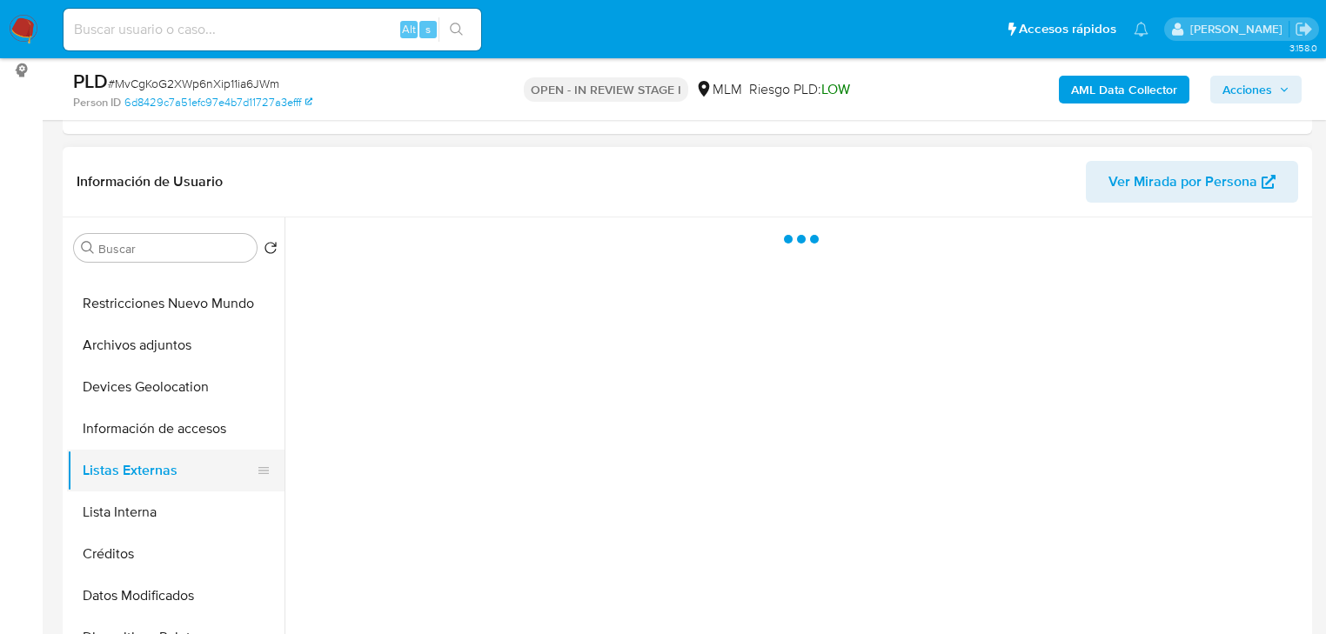
scroll to position [0, 0]
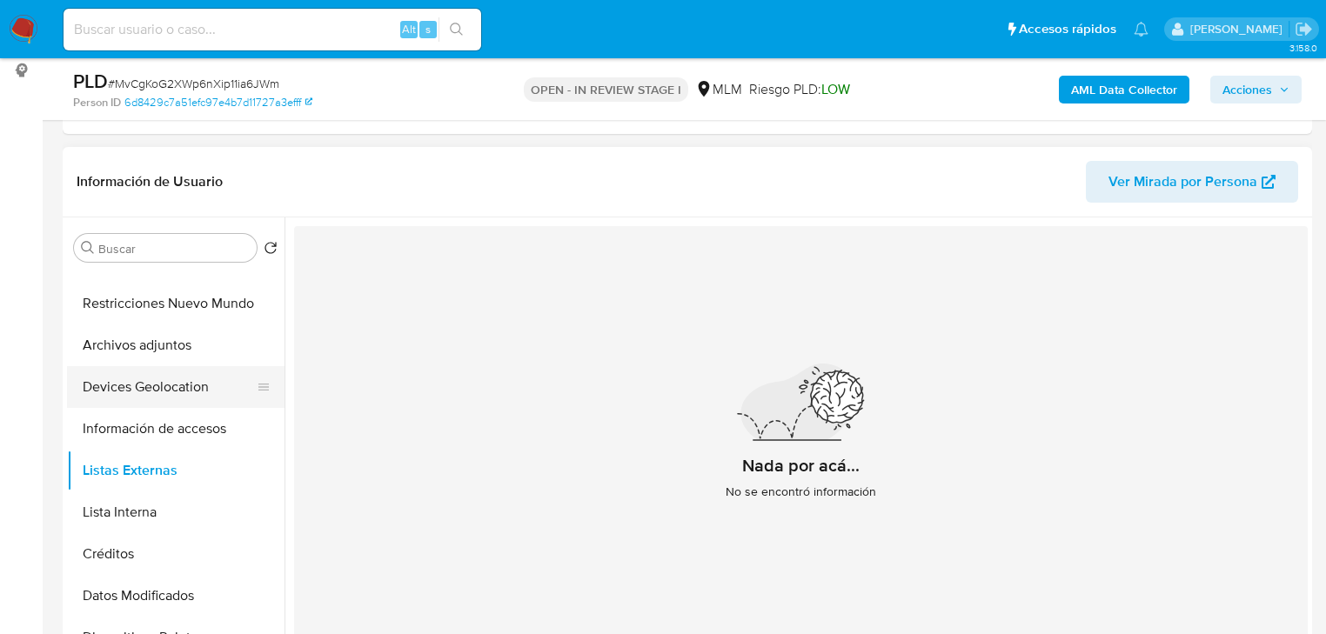
click at [156, 390] on button "Devices Geolocation" at bounding box center [169, 387] width 204 height 42
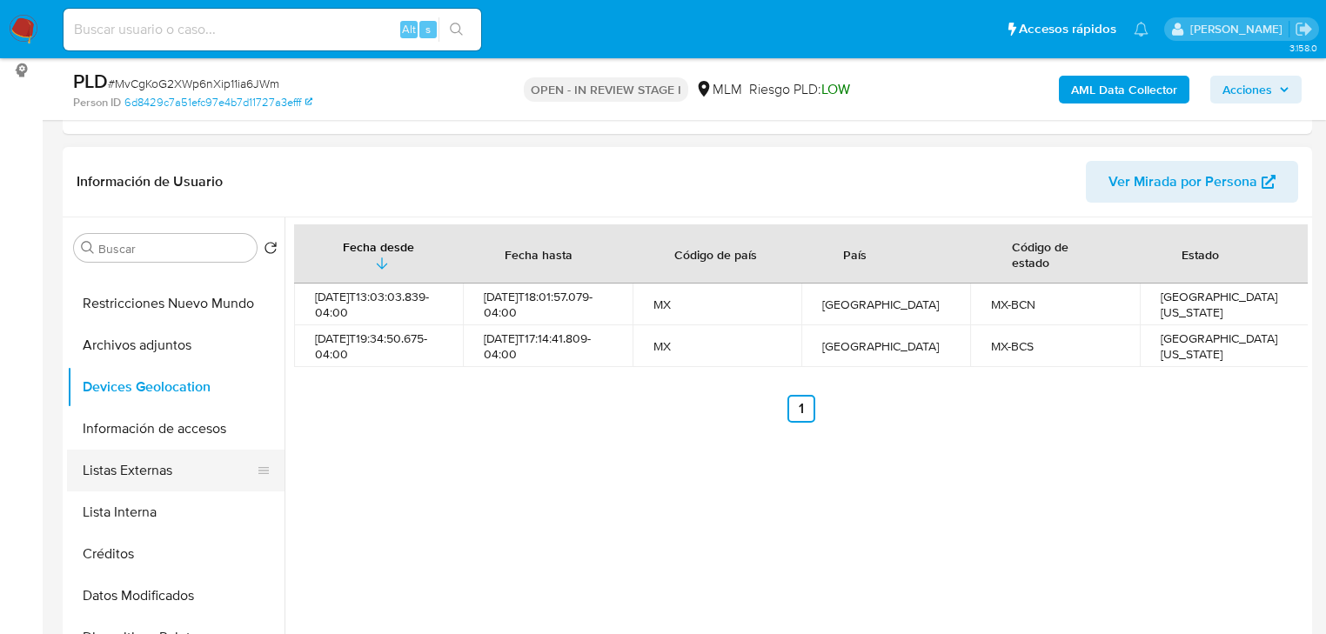
click at [137, 474] on button "Listas Externas" at bounding box center [169, 471] width 204 height 42
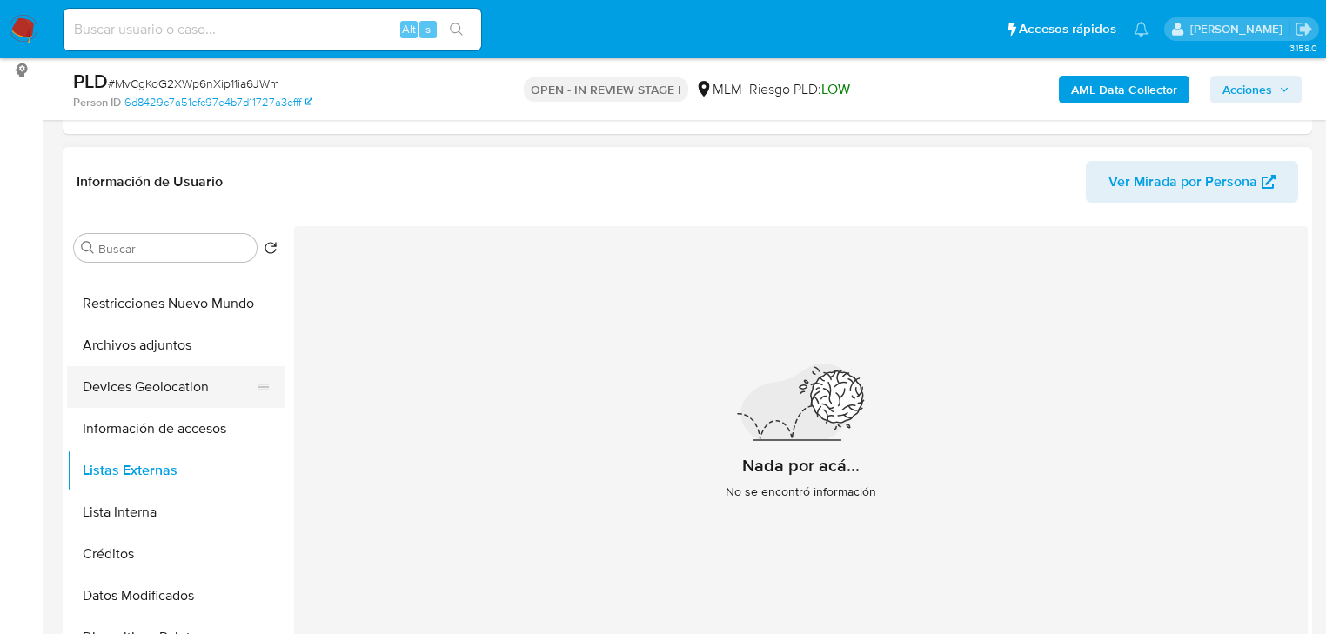
click at [149, 395] on button "Devices Geolocation" at bounding box center [169, 387] width 204 height 42
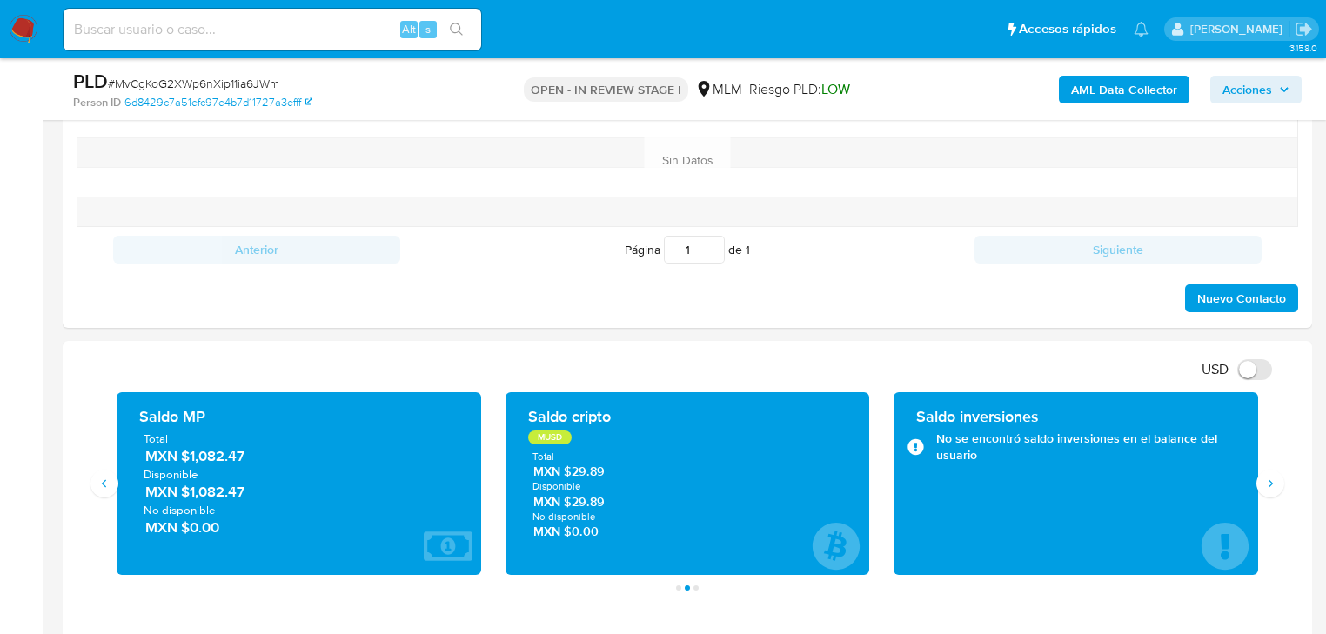
scroll to position [1070, 0]
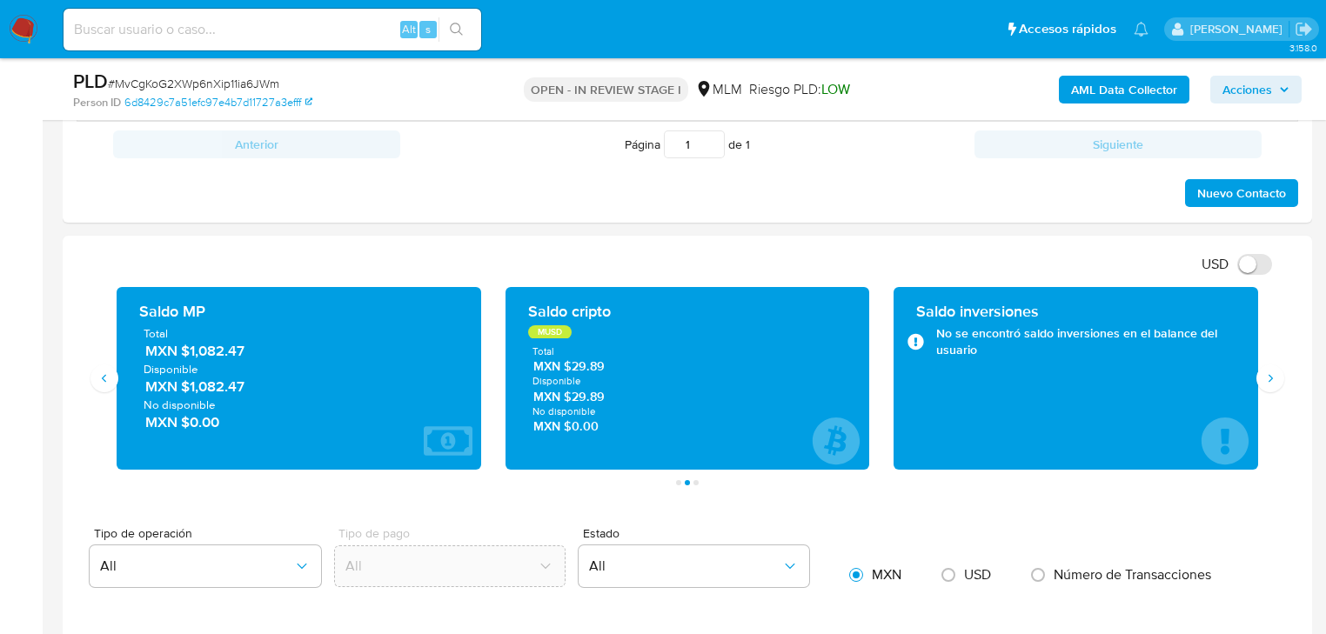
drag, startPoint x: 191, startPoint y: 353, endPoint x: 298, endPoint y: 352, distance: 107.1
click at [298, 352] on span "MXN $1,082.47" at bounding box center [299, 351] width 309 height 20
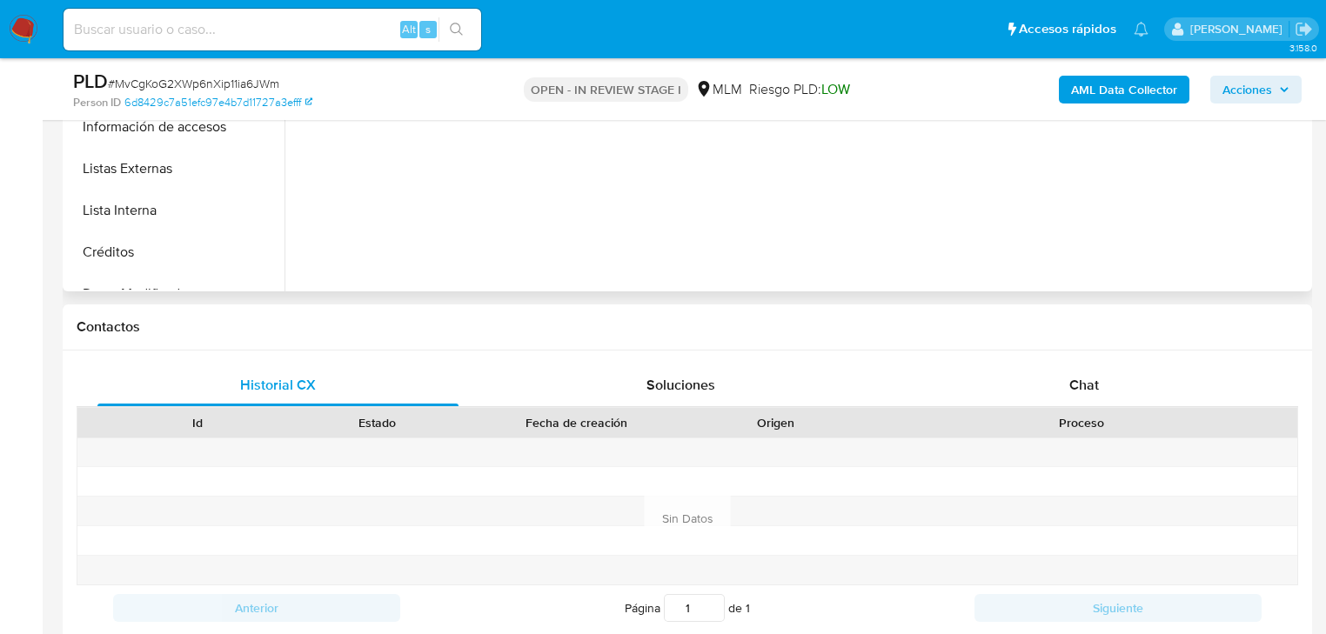
scroll to position [234, 0]
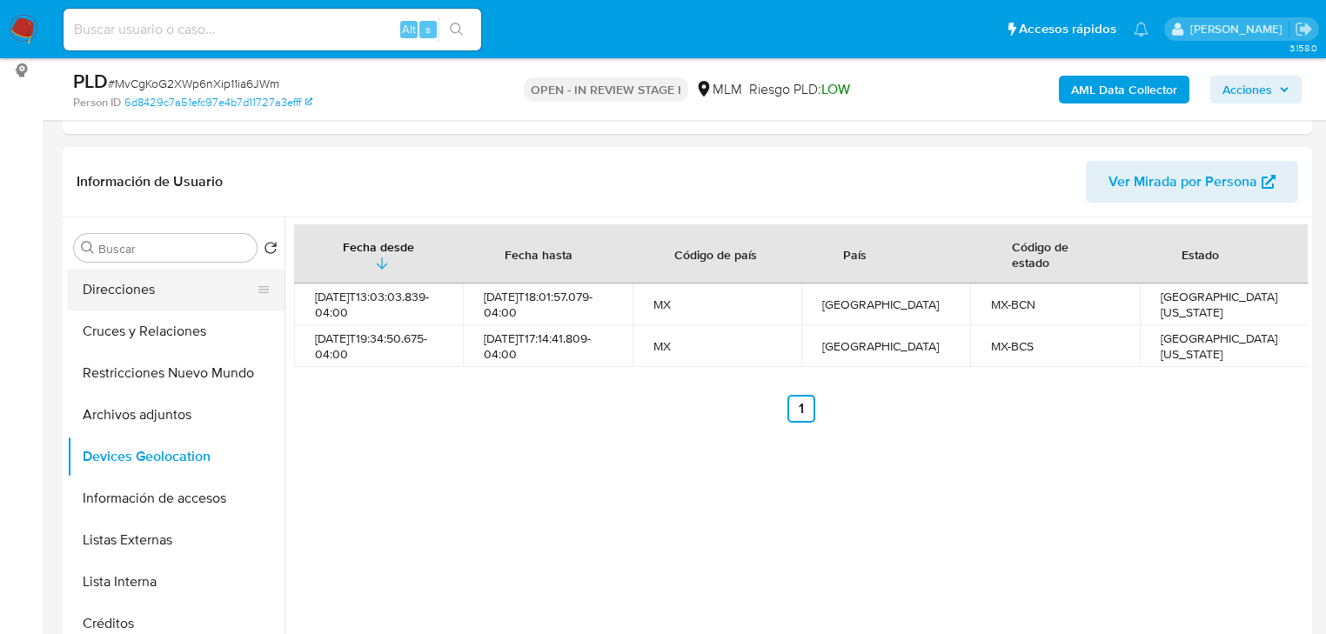
click at [182, 292] on button "Direcciones" at bounding box center [169, 290] width 204 height 42
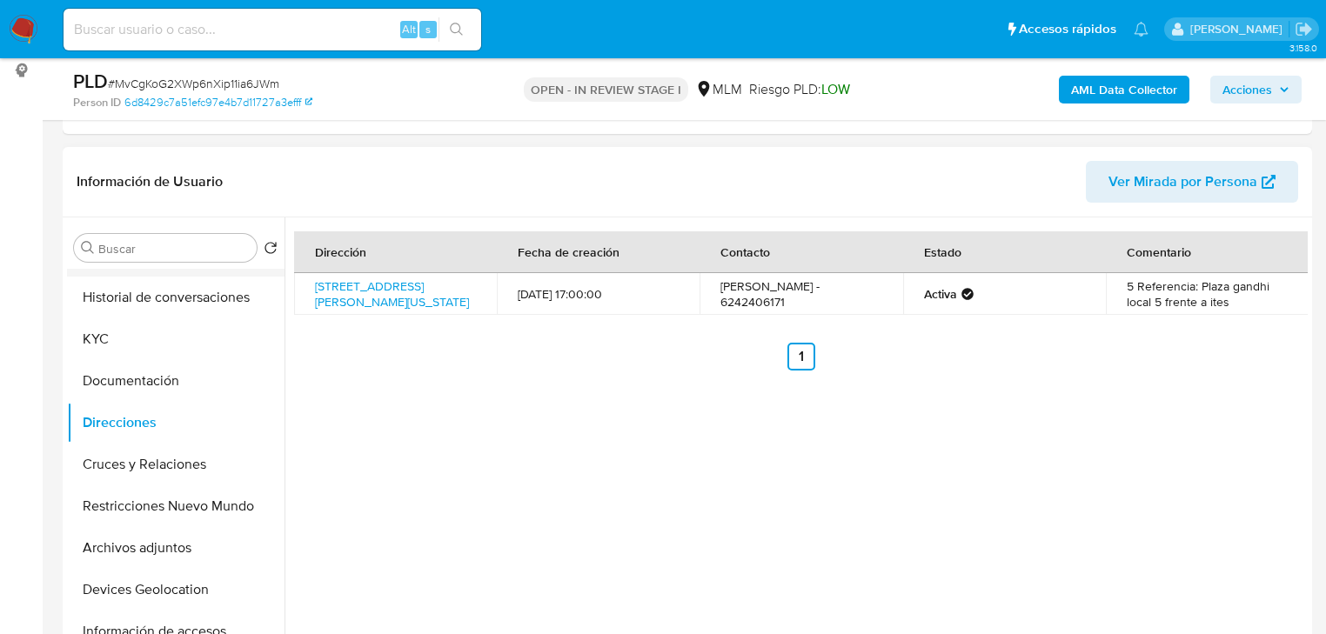
scroll to position [0, 0]
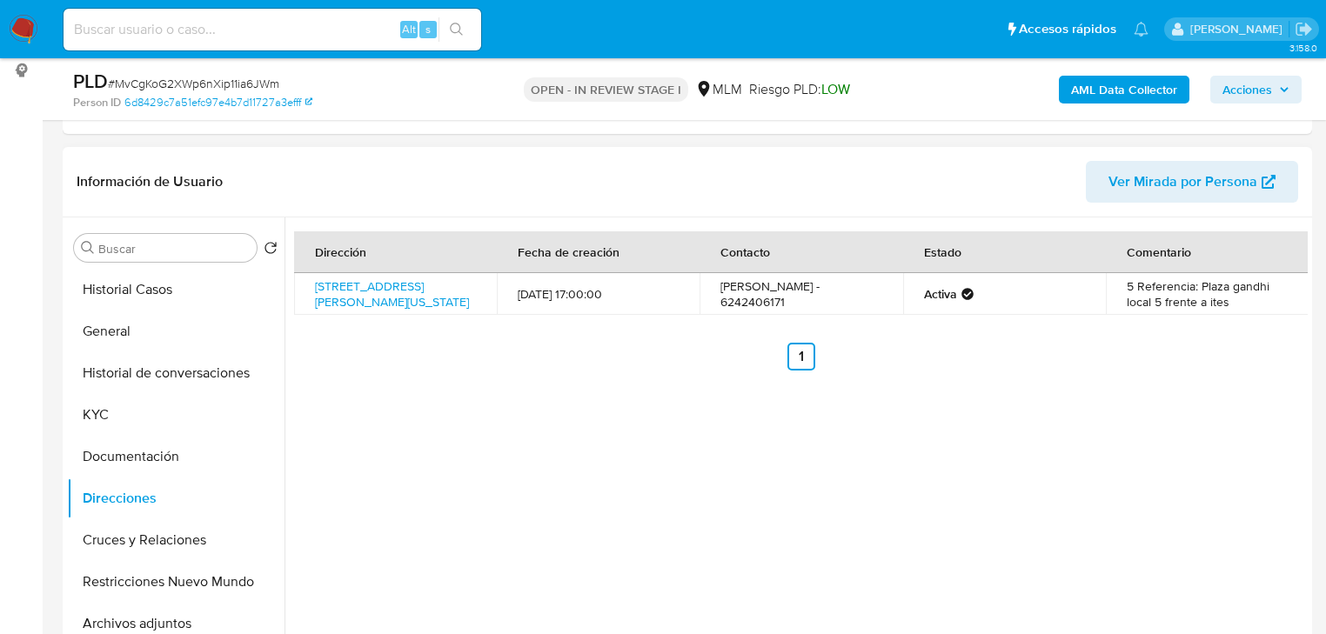
drag, startPoint x: 149, startPoint y: 282, endPoint x: 282, endPoint y: 288, distance: 133.3
click at [154, 285] on button "Historial Casos" at bounding box center [176, 290] width 218 height 42
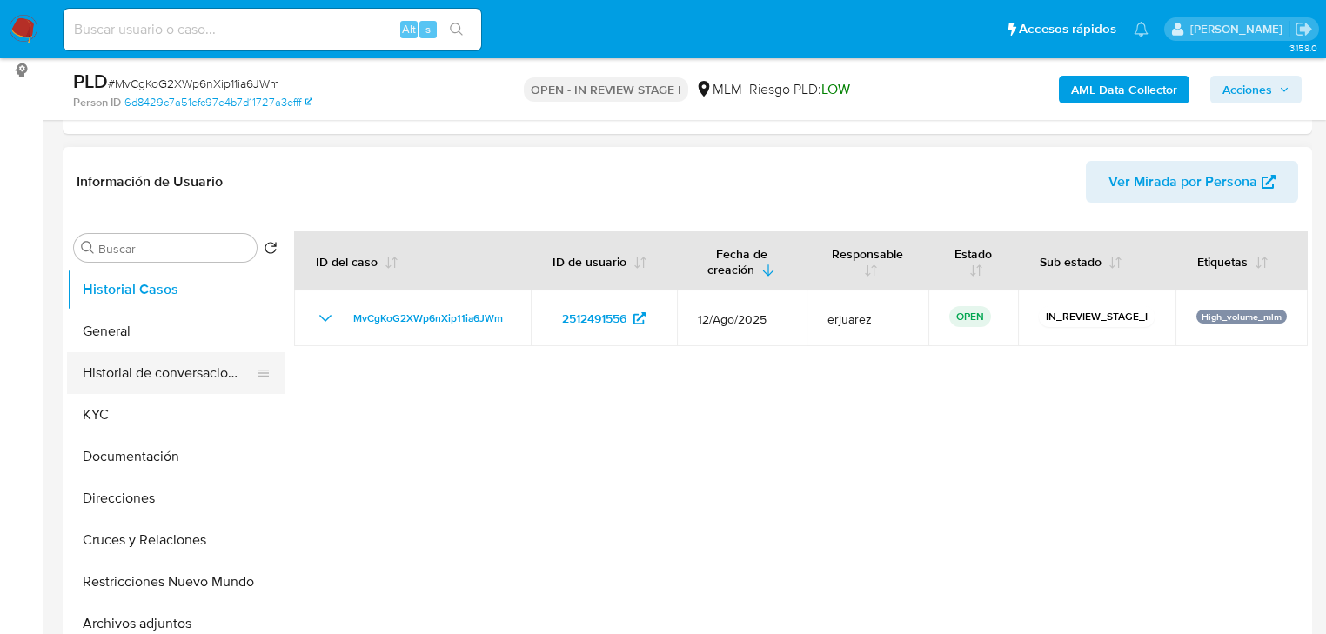
click at [210, 375] on button "Historial de conversaciones" at bounding box center [169, 373] width 204 height 42
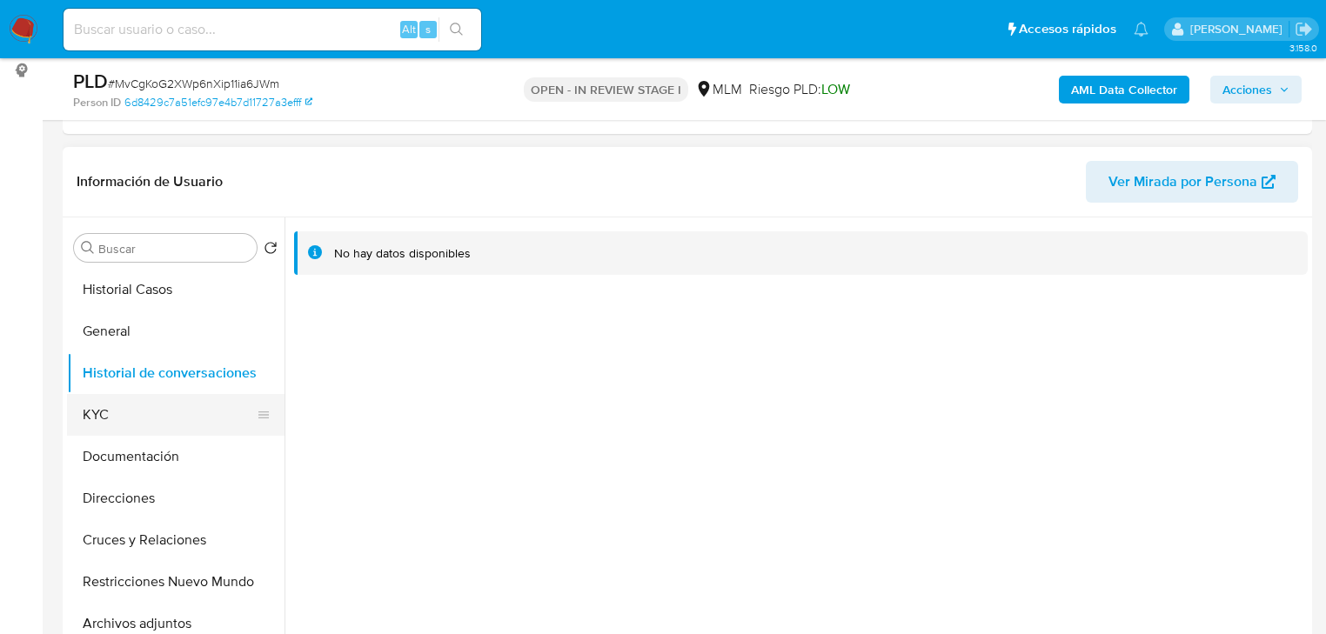
drag, startPoint x: 105, startPoint y: 412, endPoint x: 126, endPoint y: 410, distance: 21.0
click at [196, 423] on button "KYC" at bounding box center [169, 415] width 204 height 42
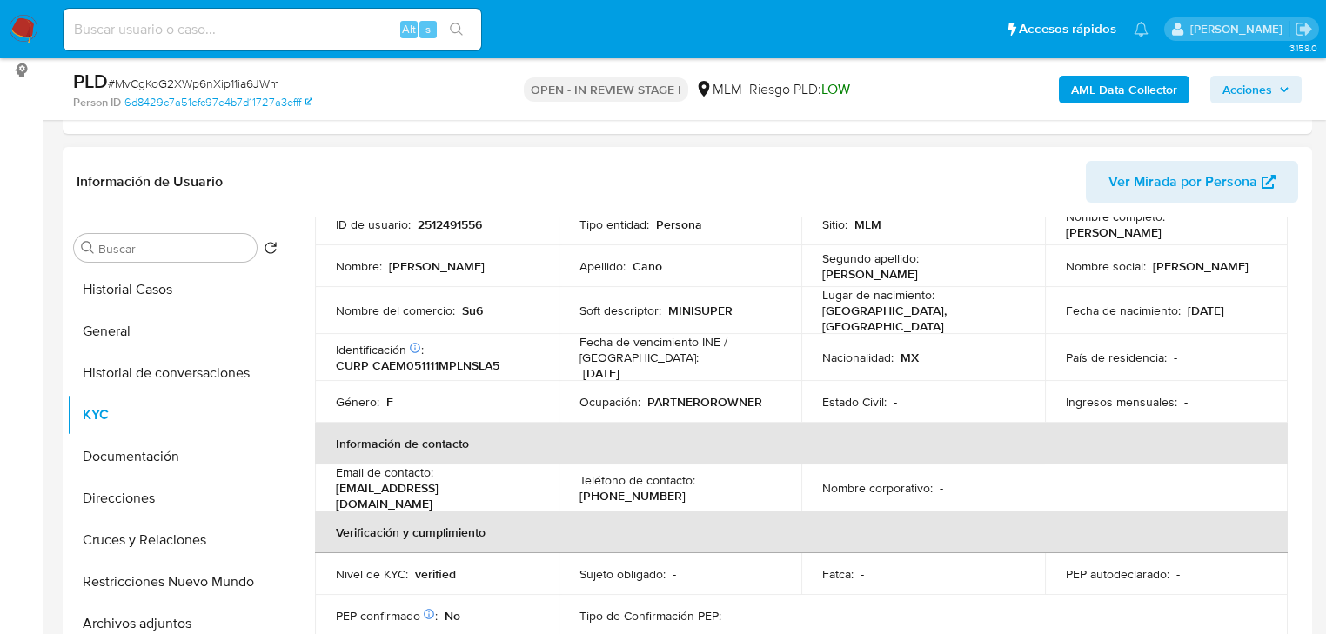
scroll to position [139, 0]
click at [462, 310] on p "Su6" at bounding box center [472, 310] width 21 height 16
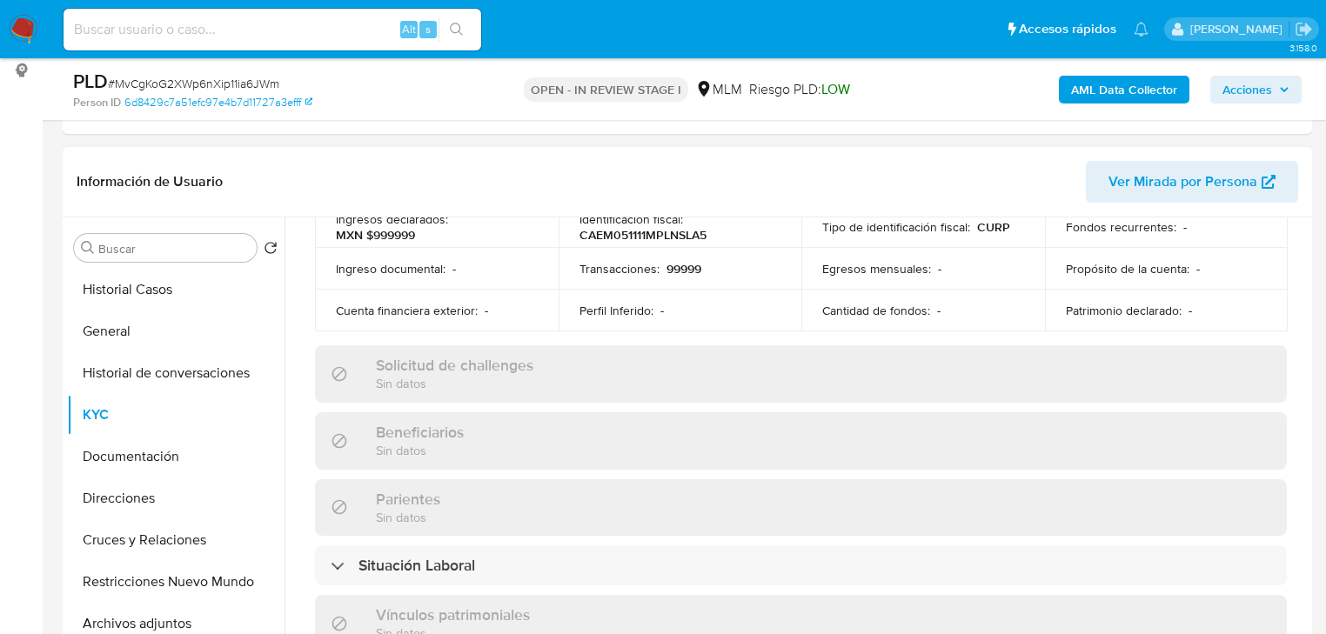
scroll to position [124, 0]
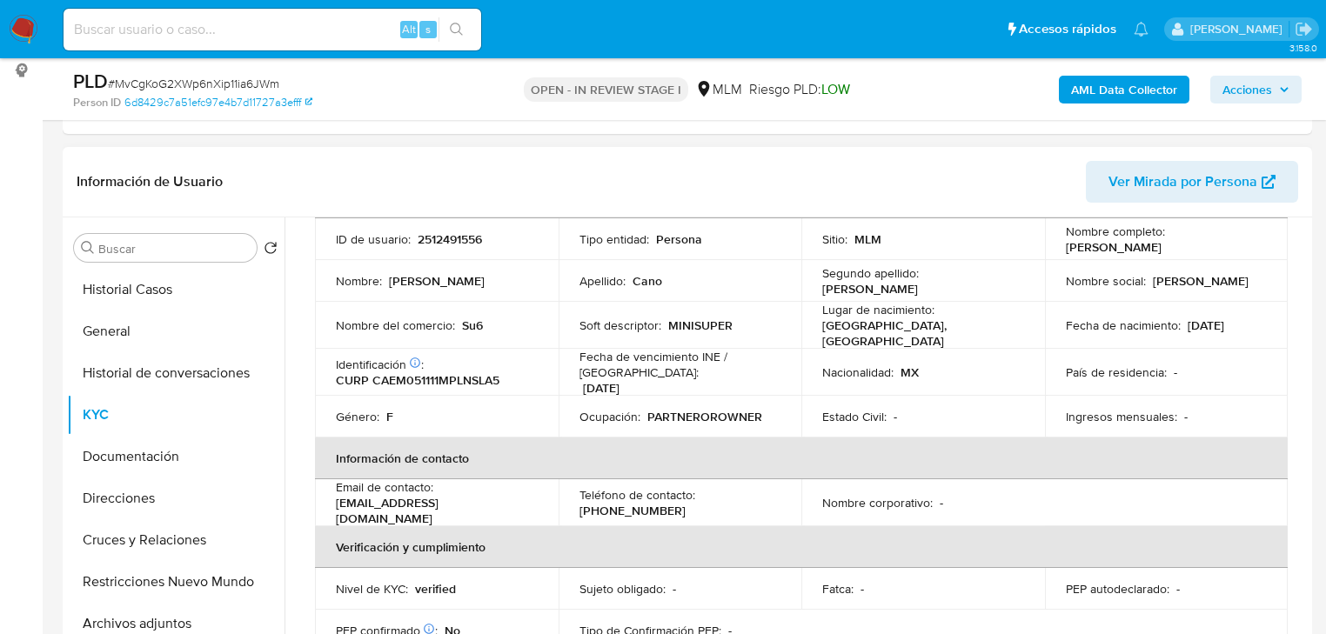
click at [574, 500] on td "Teléfono de contacto : (624) 2406171" at bounding box center [681, 502] width 244 height 47
drag, startPoint x: 579, startPoint y: 509, endPoint x: 732, endPoint y: 433, distance: 170.9
click at [682, 509] on div "Teléfono de contacto : (624) 2406171" at bounding box center [681, 502] width 202 height 31
copy p "624) 2406171"
drag, startPoint x: 460, startPoint y: 322, endPoint x: 496, endPoint y: 322, distance: 35.7
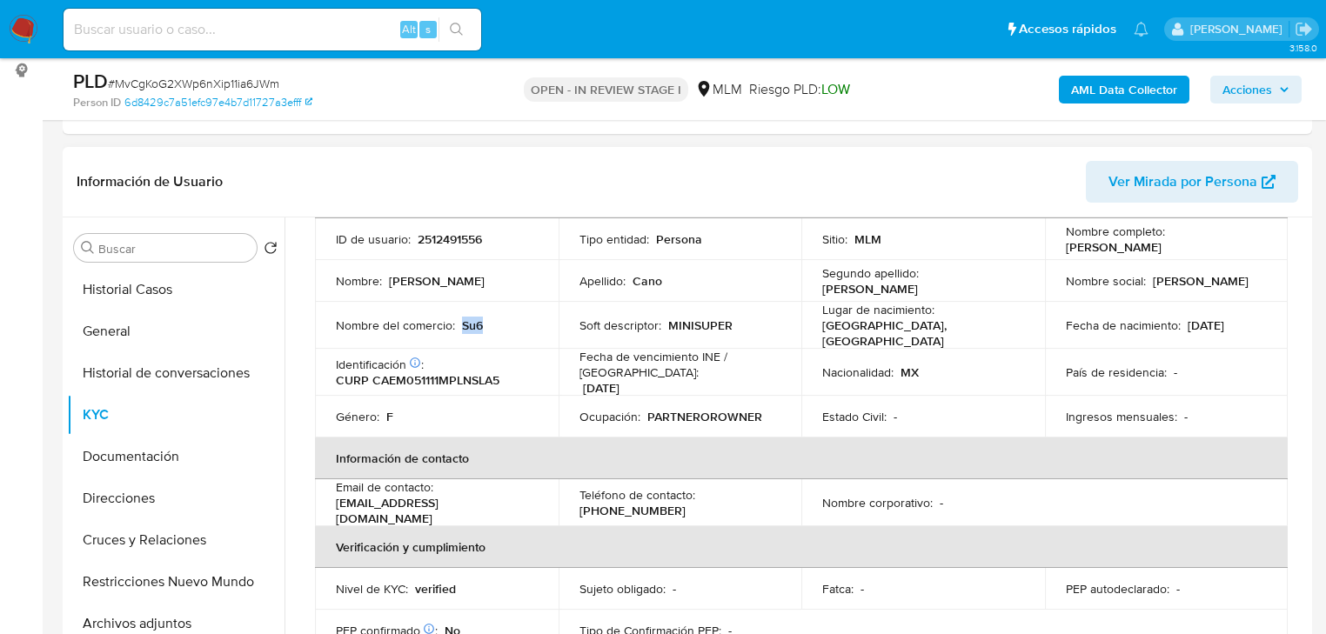
click at [496, 322] on div "Nombre del comercio : Su6" at bounding box center [437, 326] width 202 height 16
copy p "Su6"
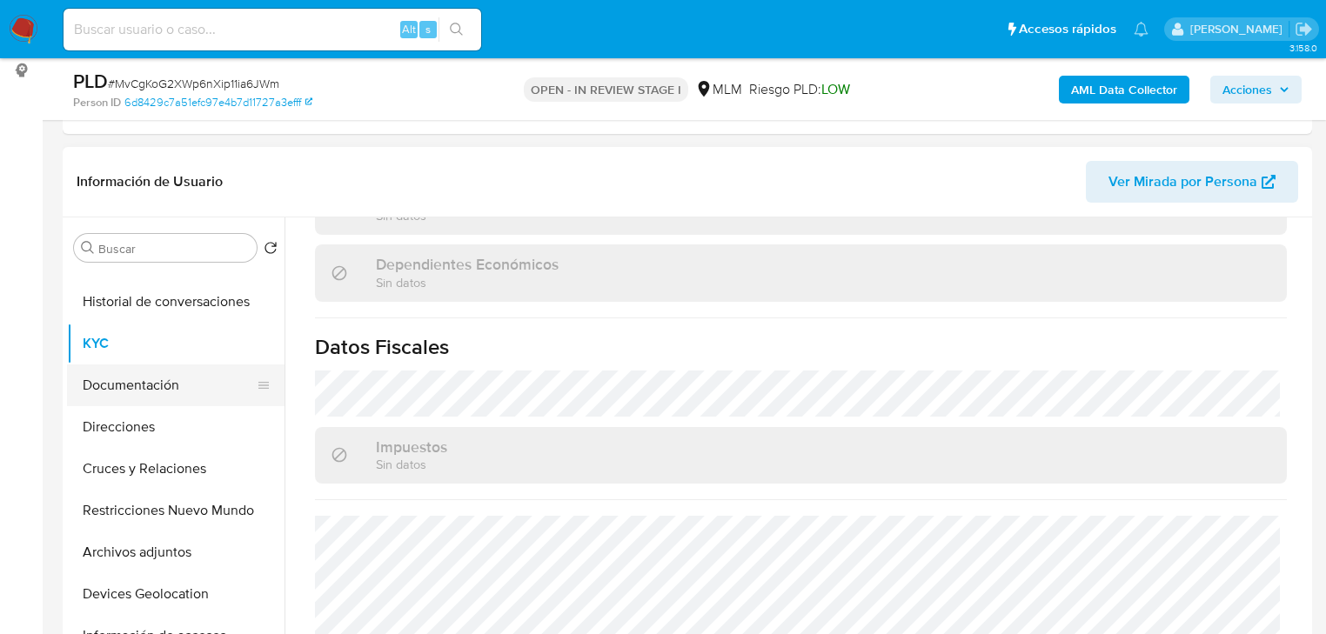
scroll to position [70, 0]
click at [136, 380] on button "Documentación" at bounding box center [169, 387] width 204 height 42
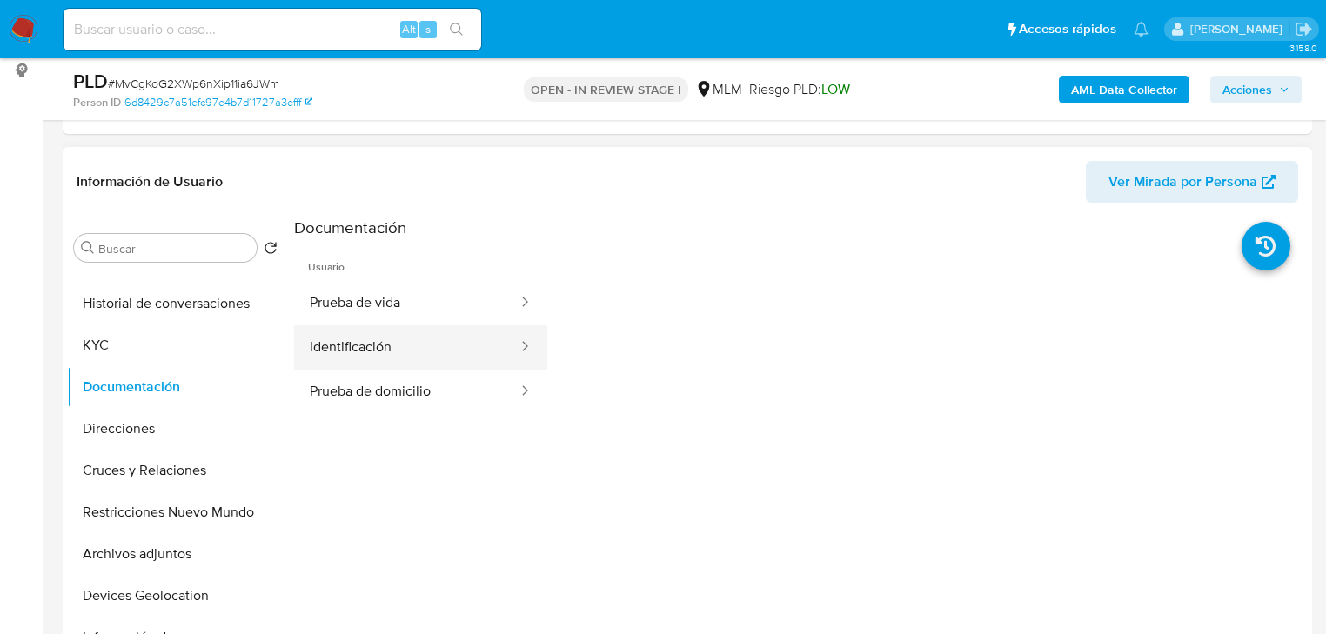
click at [375, 351] on button "Identificación" at bounding box center [406, 347] width 225 height 44
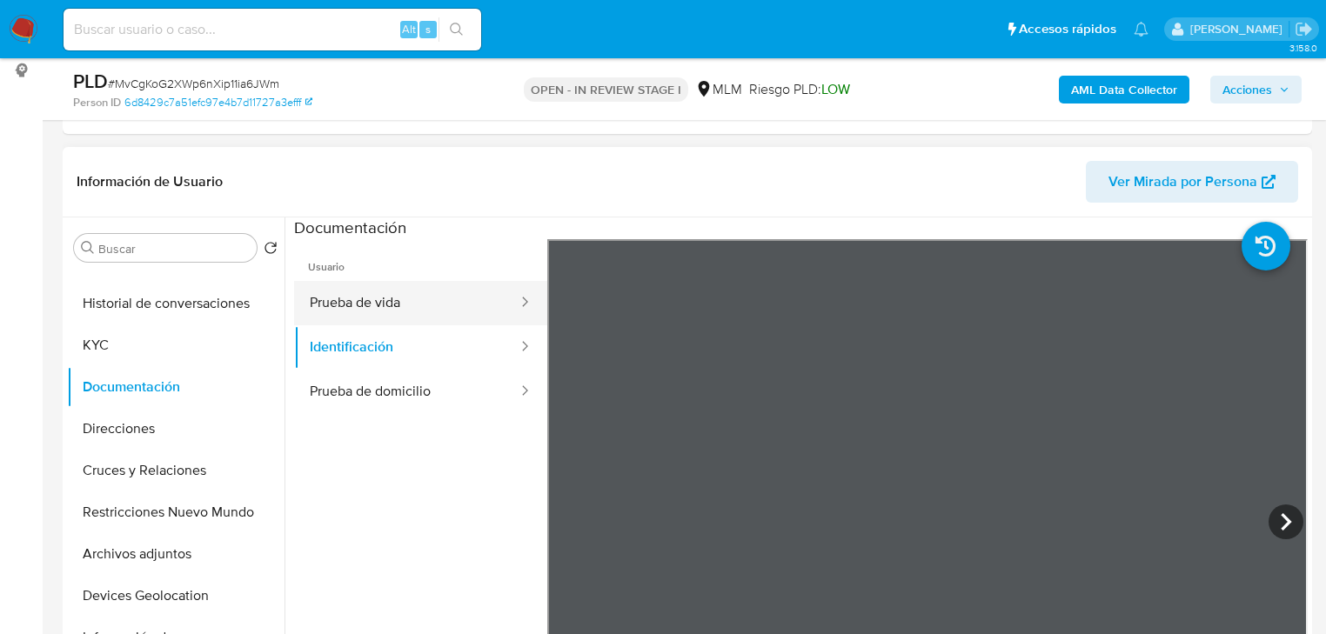
click at [383, 306] on button "Prueba de vida" at bounding box center [406, 303] width 225 height 44
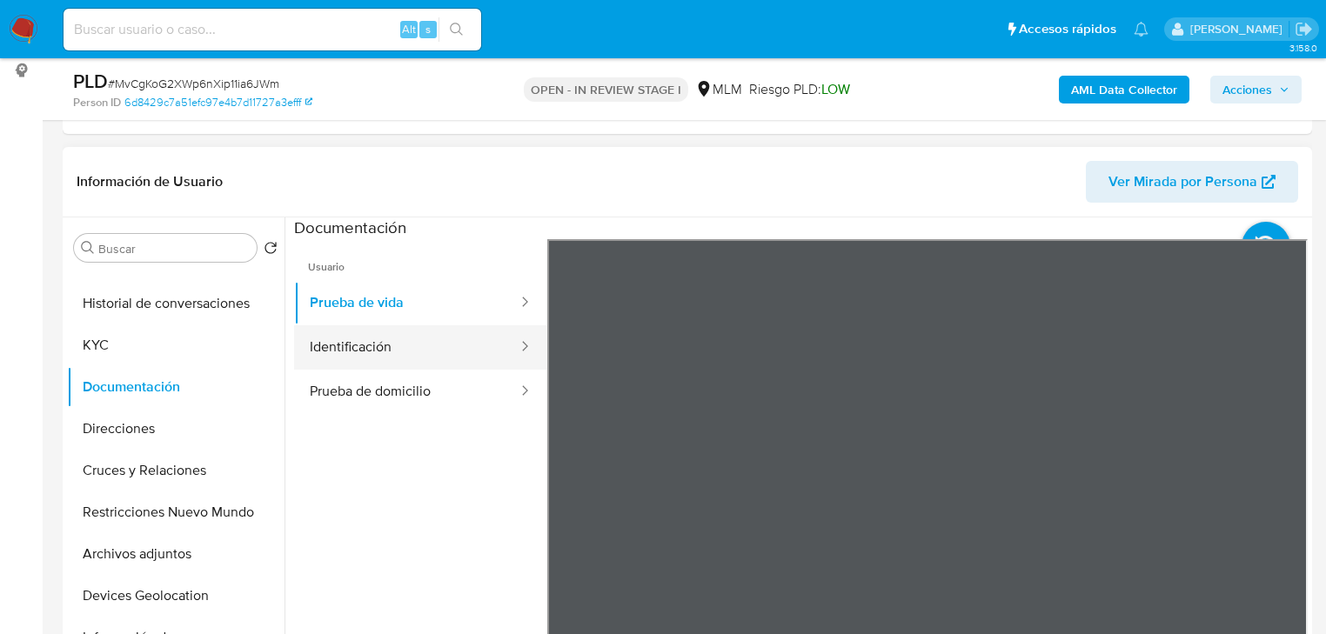
drag, startPoint x: 396, startPoint y: 334, endPoint x: 473, endPoint y: 345, distance: 78.2
click at [398, 336] on button "Identificación" at bounding box center [406, 347] width 225 height 44
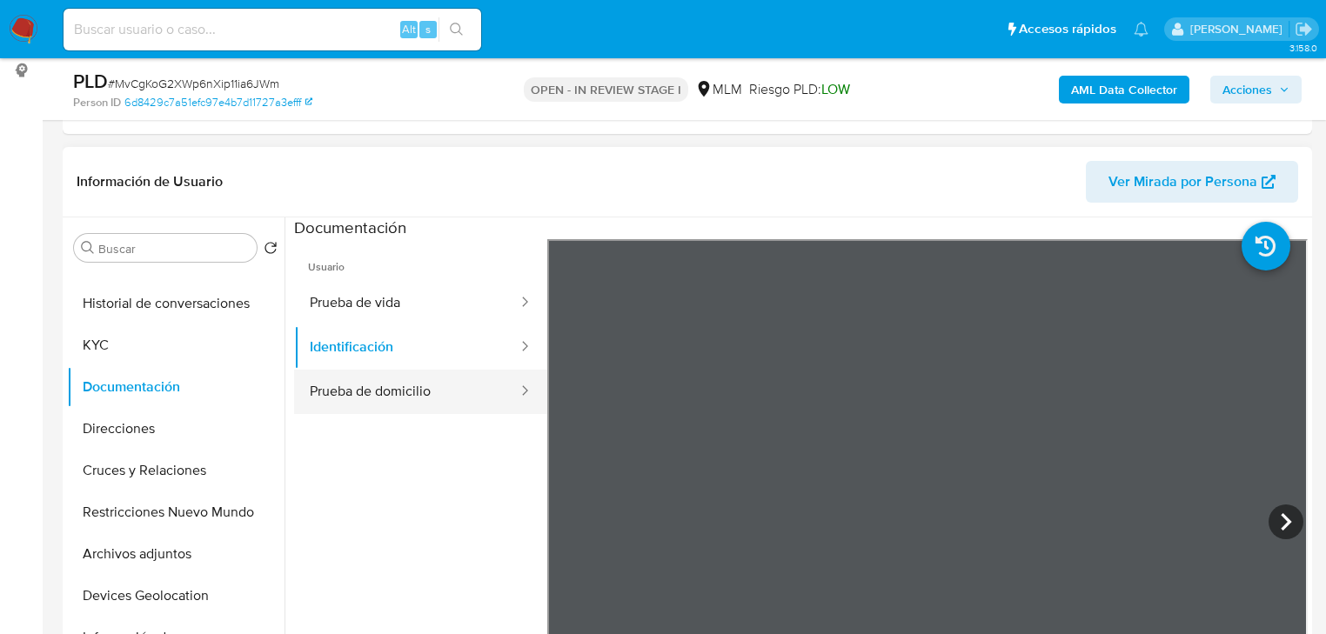
click at [396, 385] on button "Prueba de domicilio" at bounding box center [406, 392] width 225 height 44
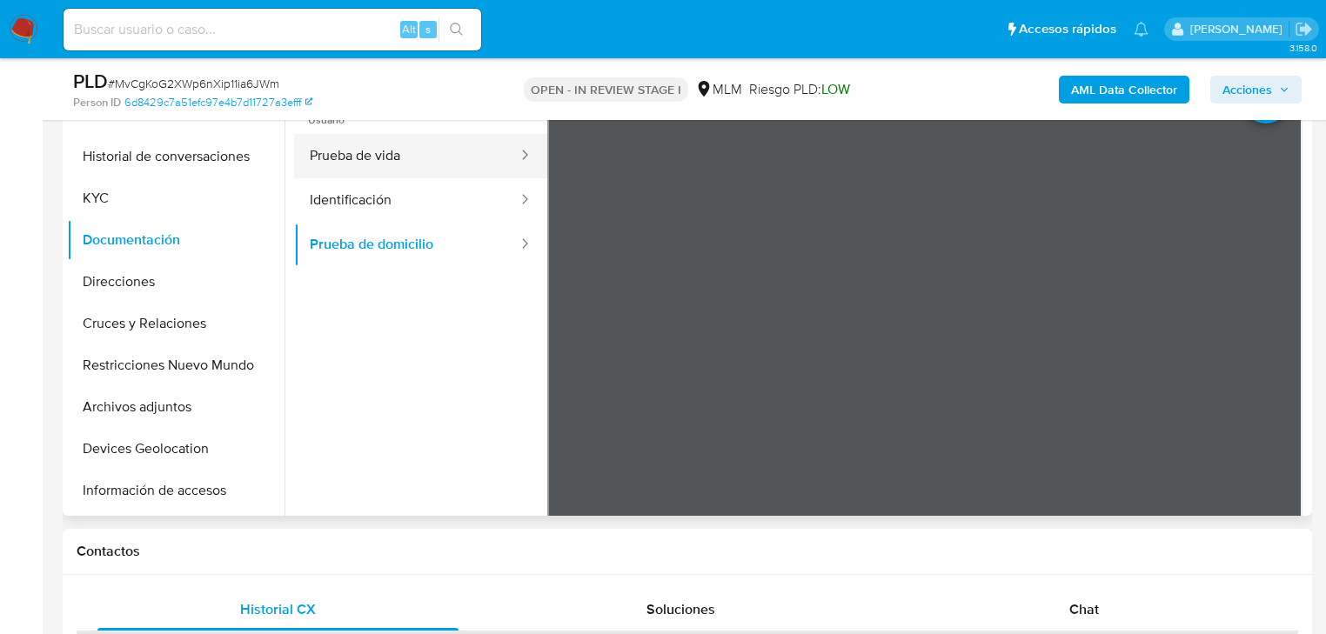
scroll to position [348, 0]
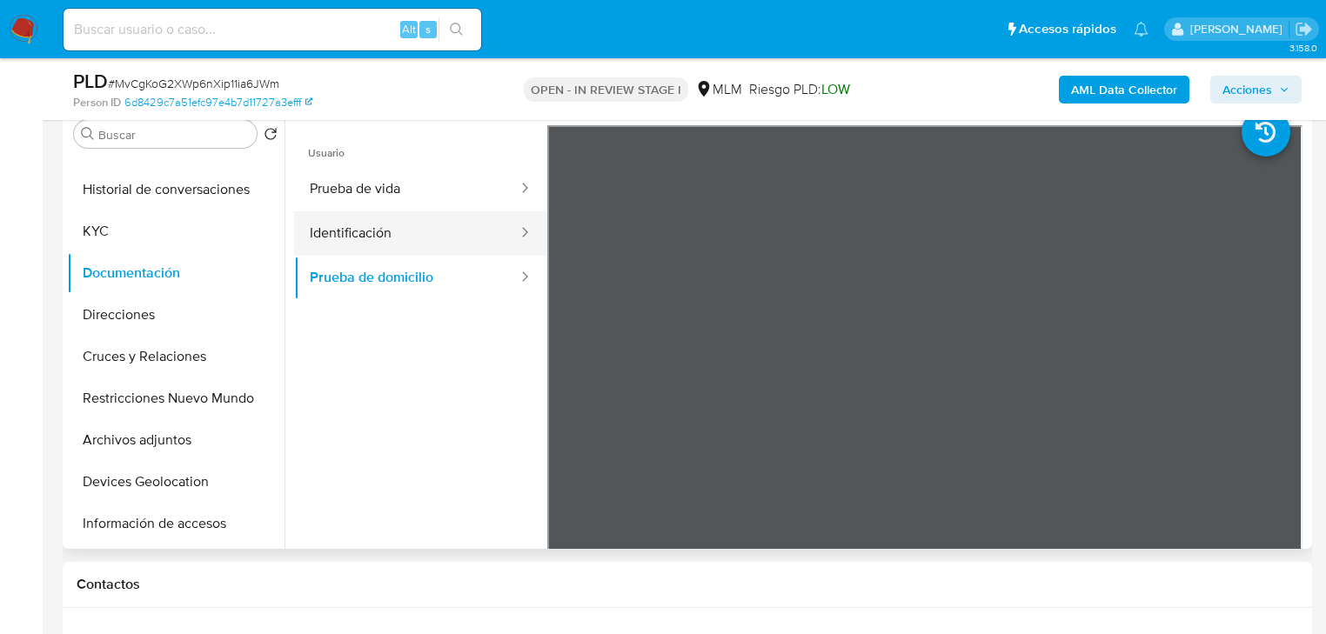
click at [333, 249] on button "Identificación" at bounding box center [406, 233] width 225 height 44
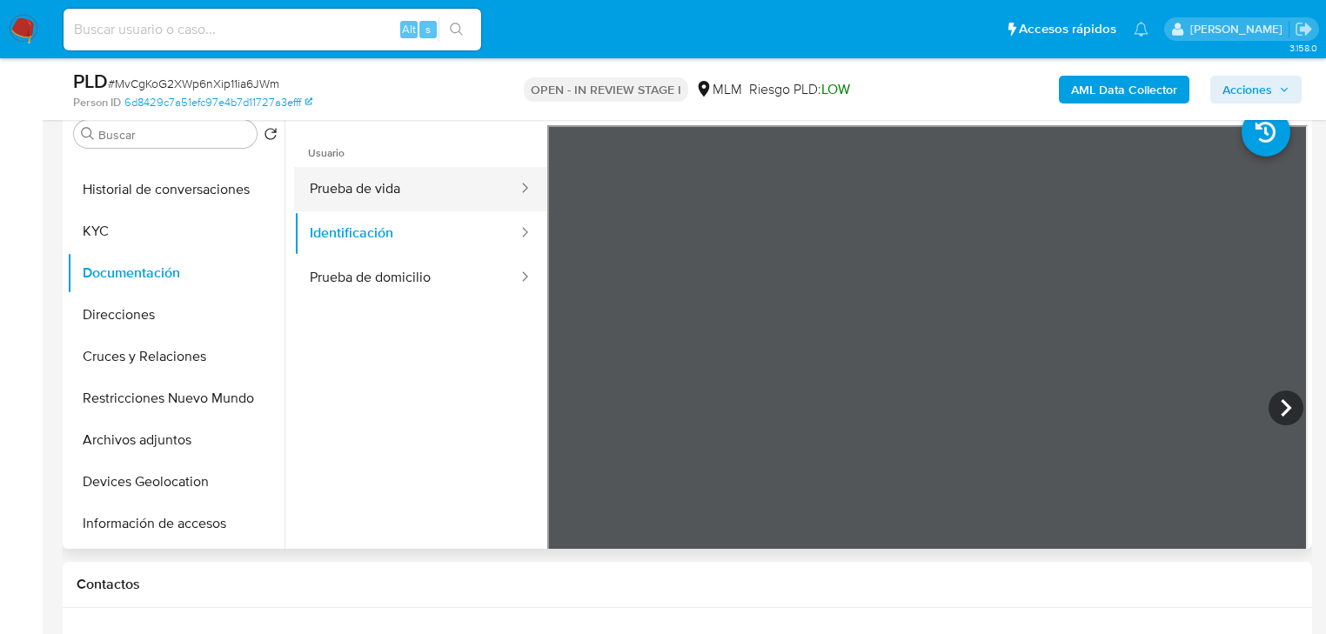
click at [369, 188] on button "Prueba de vida" at bounding box center [406, 189] width 225 height 44
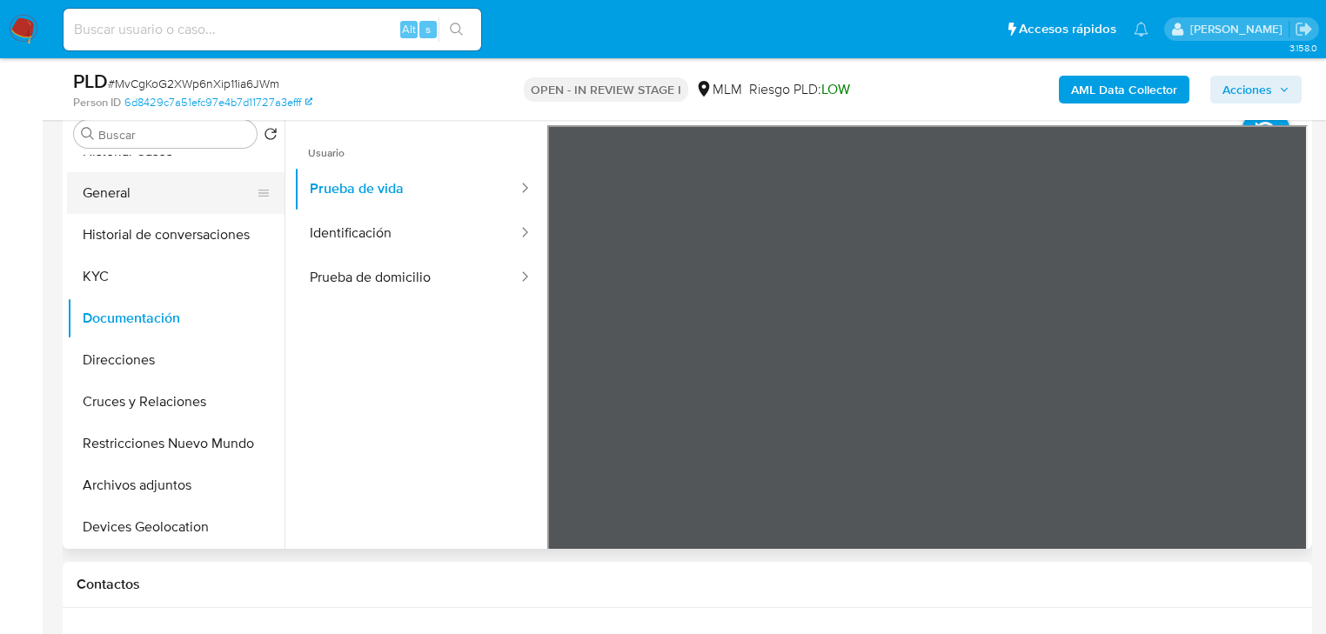
scroll to position [0, 0]
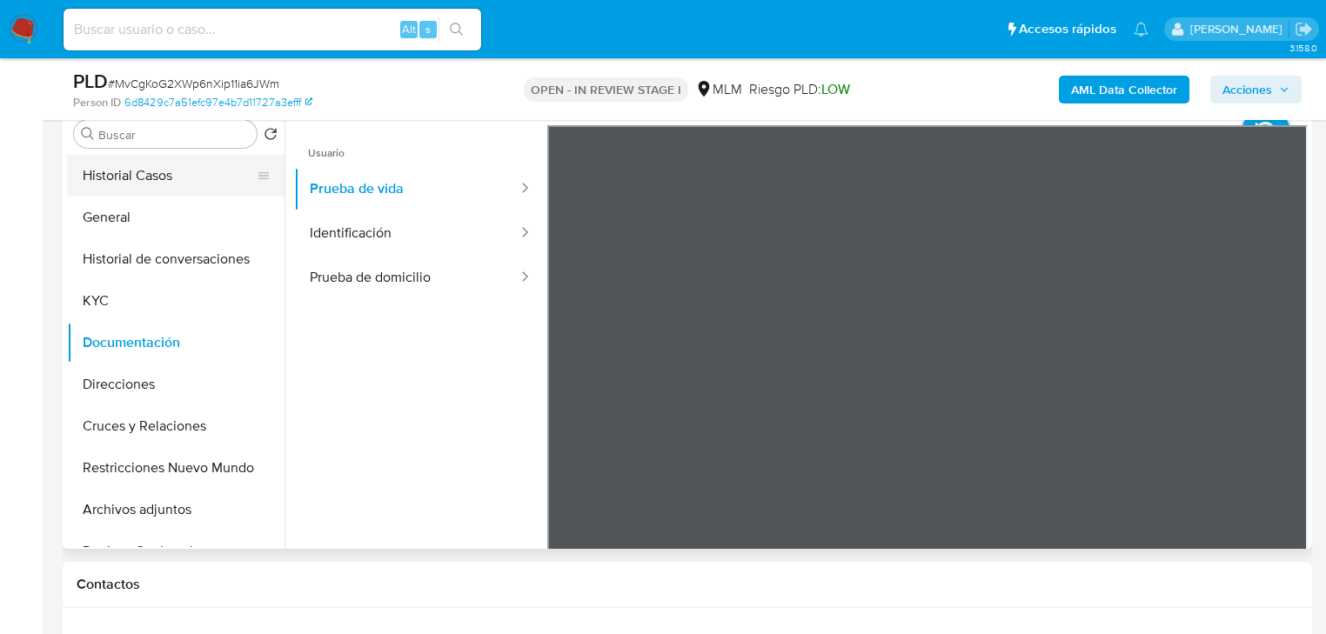
click at [154, 178] on button "Historial Casos" at bounding box center [169, 176] width 204 height 42
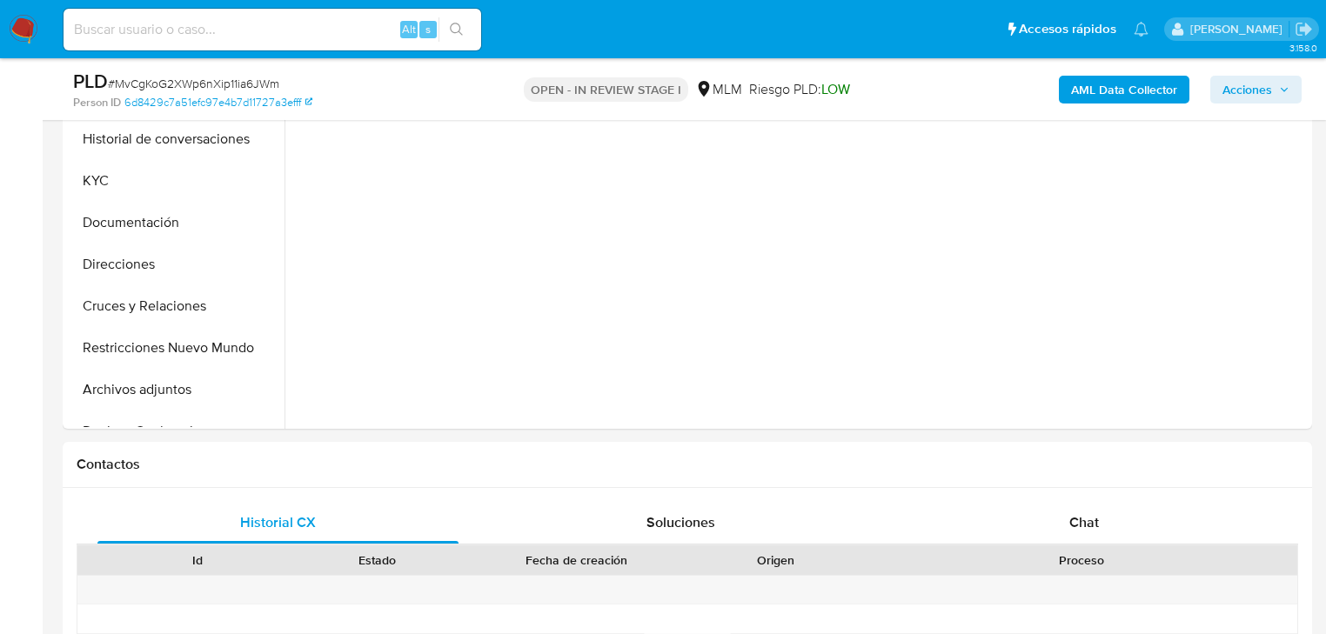
scroll to position [487, 0]
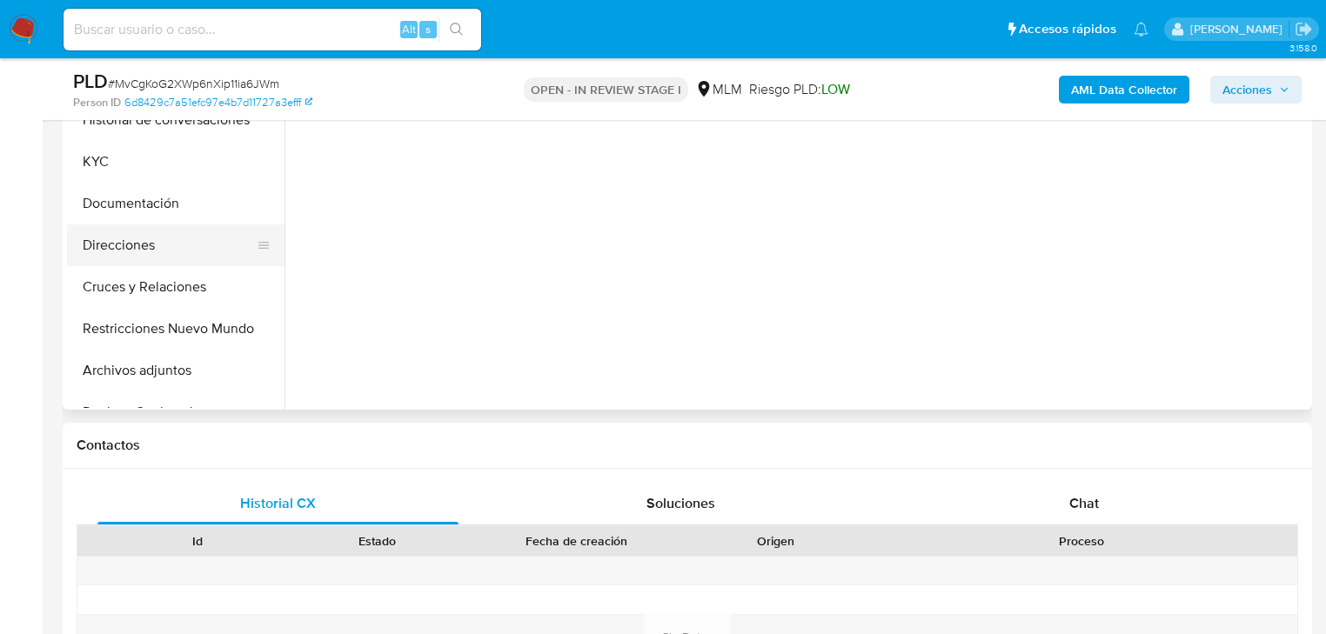
click at [108, 238] on button "Direcciones" at bounding box center [169, 246] width 204 height 42
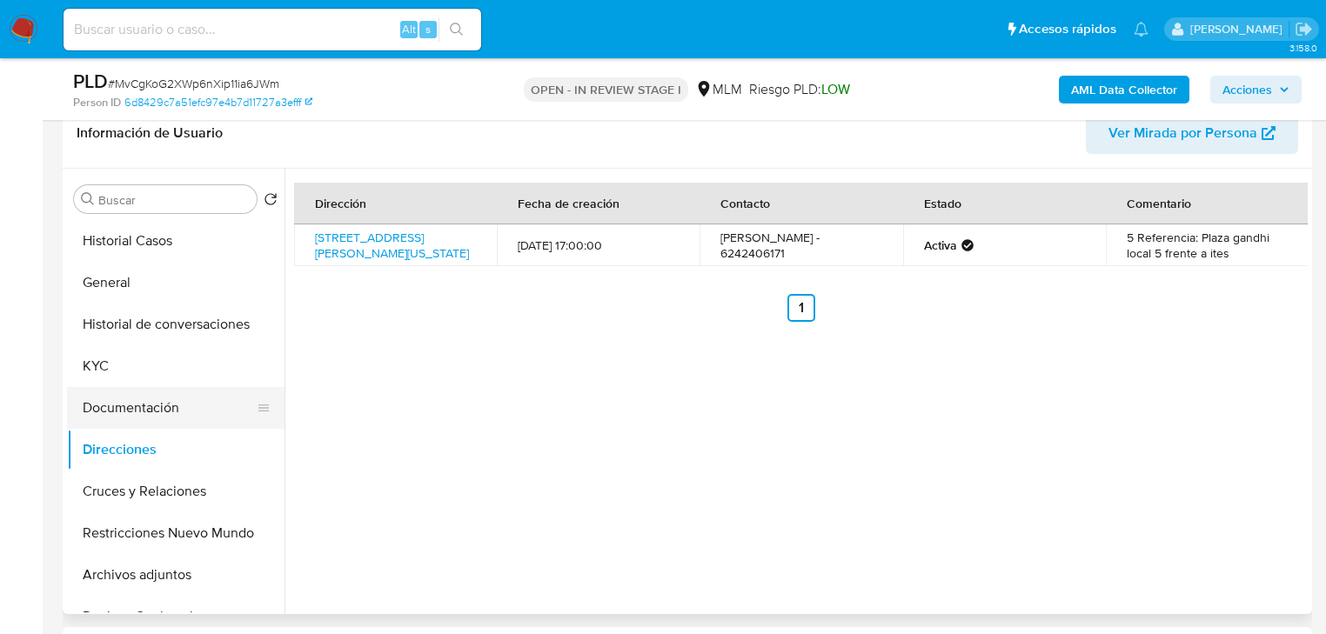
scroll to position [278, 0]
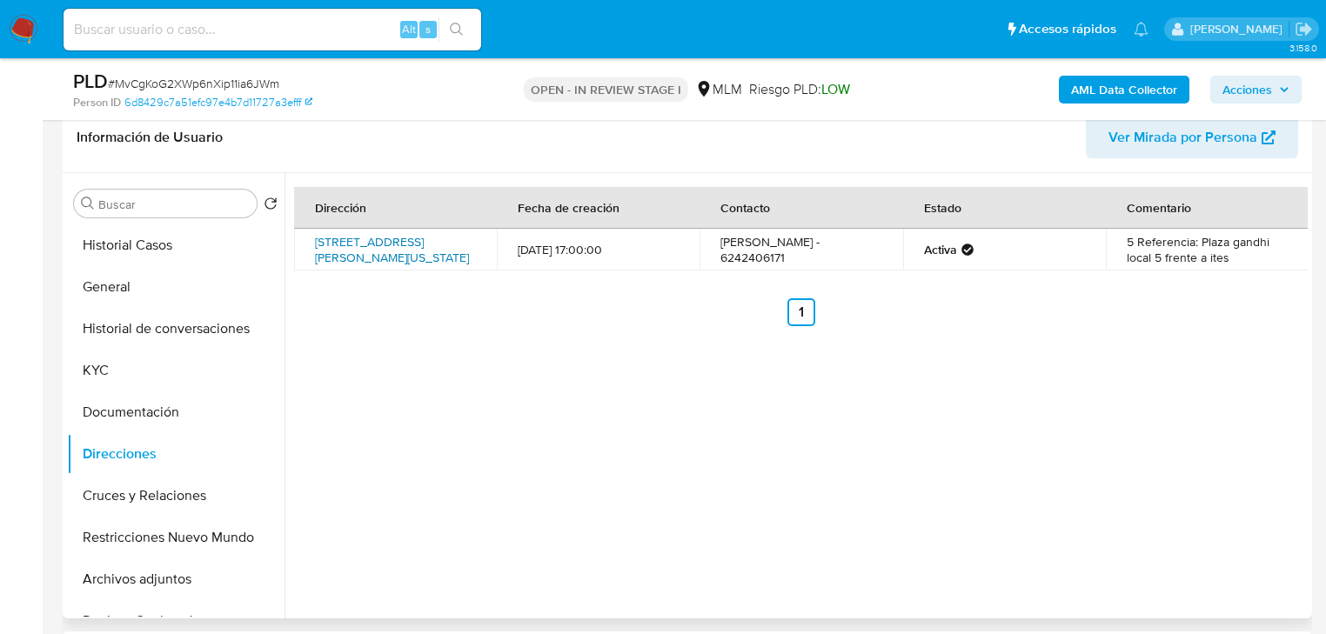
click at [319, 266] on link "Calle Gadhi 1, Los Cabos, Baja California Sur, 23407, Mexico 1" at bounding box center [392, 249] width 154 height 33
drag, startPoint x: 1193, startPoint y: 240, endPoint x: 1241, endPoint y: 258, distance: 51.2
click at [1241, 258] on td "5 Referencia: Plaza gandhi local 5 frente a ites" at bounding box center [1207, 250] width 203 height 42
copy td "Plaza gandhi local 5 frente a ites"
click at [1250, 335] on div "Dirección Fecha de creación Contacto Estado Comentario Calle Gadhi 1, Los Cabos…" at bounding box center [796, 396] width 1023 height 446
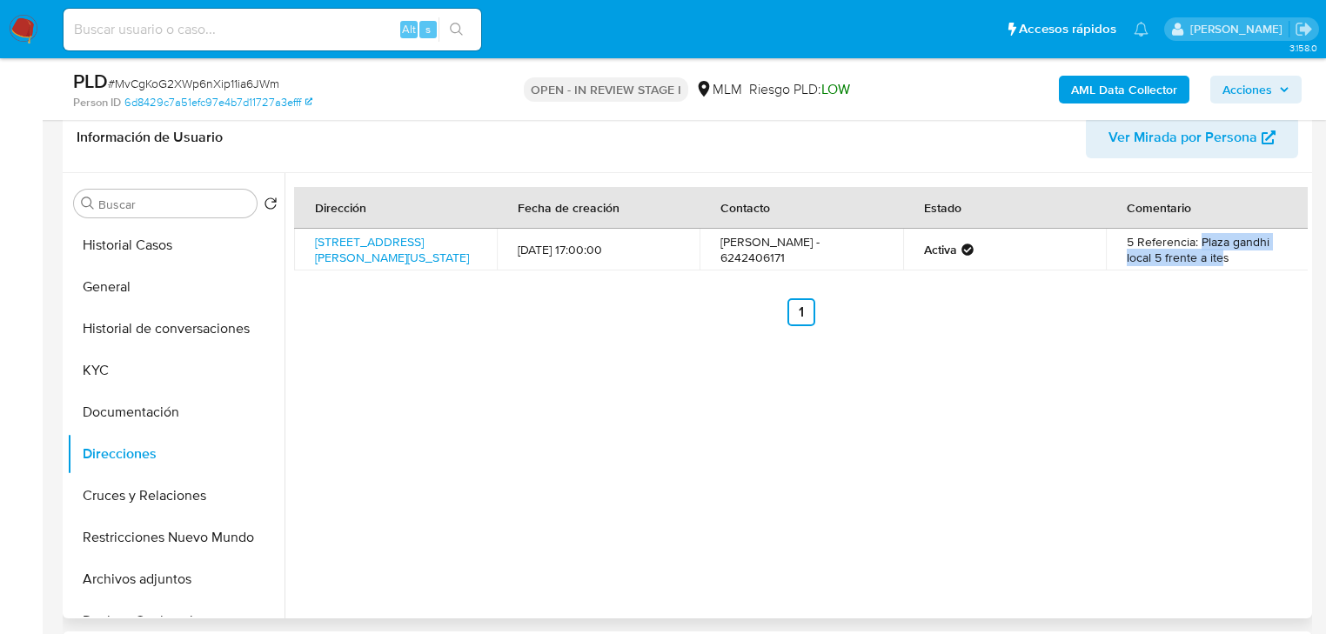
drag, startPoint x: 1193, startPoint y: 244, endPoint x: 632, endPoint y: 235, distance: 561.4
click at [1218, 266] on td "5 Referencia: Plaza gandhi local 5 frente a ites" at bounding box center [1207, 250] width 203 height 42
click at [98, 441] on button "Direcciones" at bounding box center [169, 454] width 204 height 42
click at [101, 425] on button "Documentación" at bounding box center [169, 413] width 204 height 42
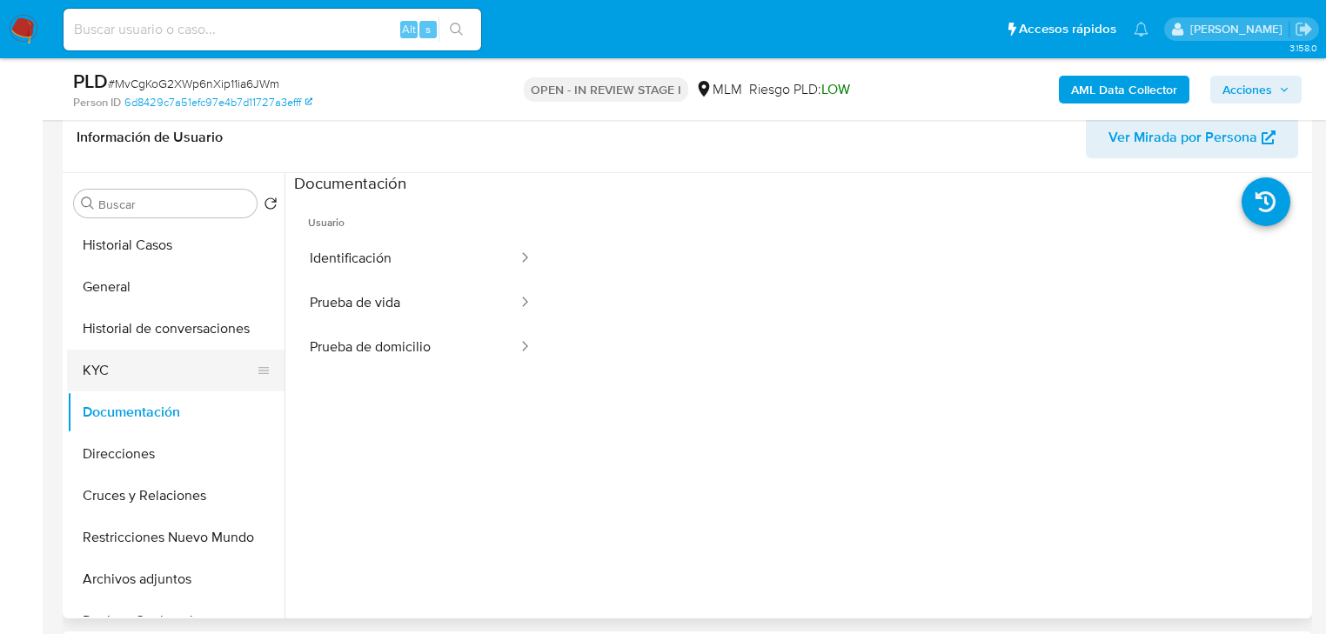
drag, startPoint x: 111, startPoint y: 372, endPoint x: 124, endPoint y: 369, distance: 13.5
click at [114, 372] on button "KYC" at bounding box center [169, 371] width 204 height 42
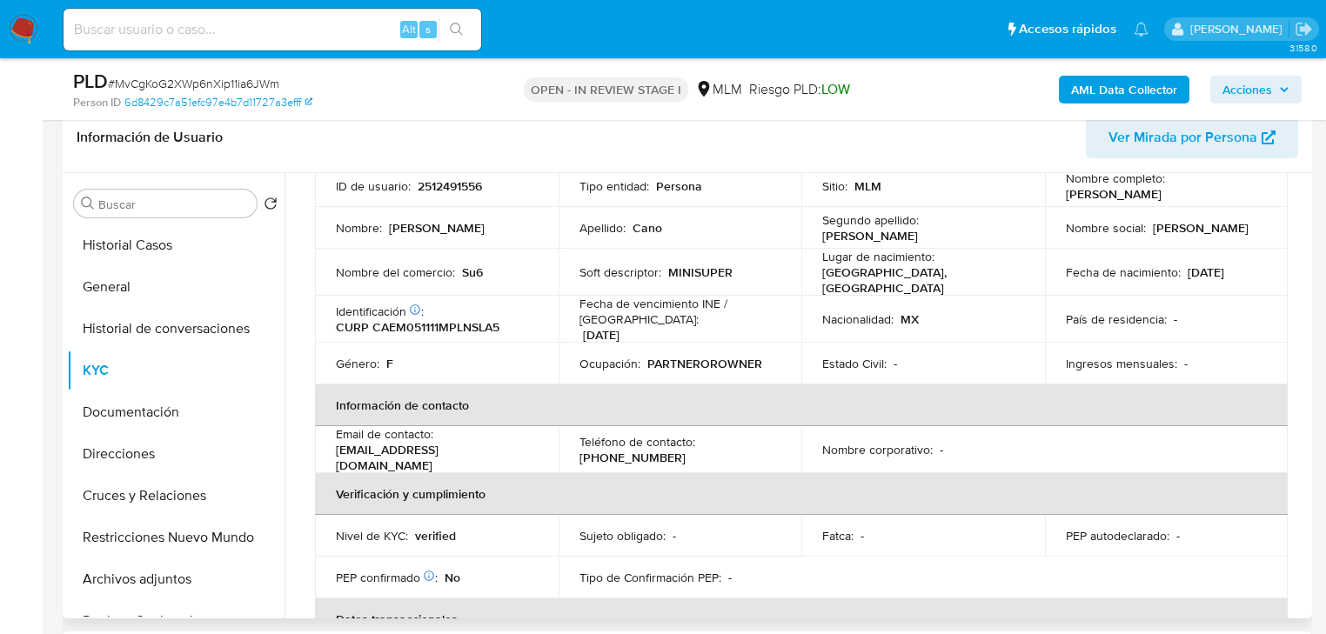
scroll to position [139, 0]
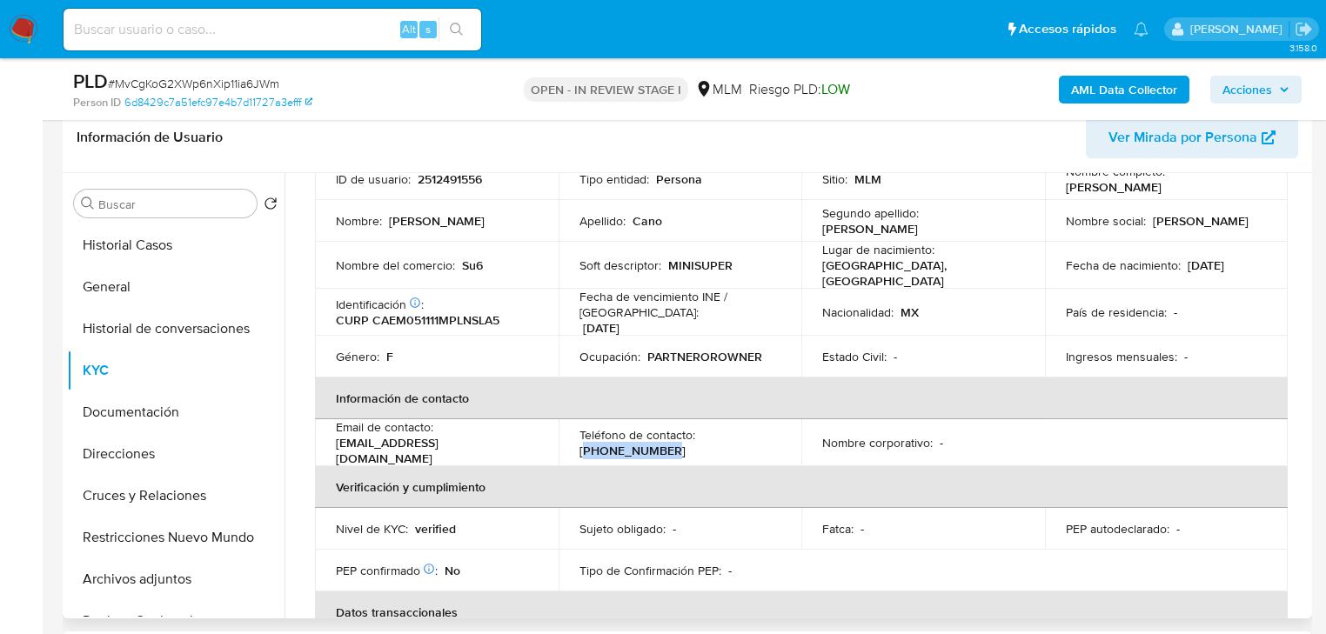
drag, startPoint x: 584, startPoint y: 444, endPoint x: 667, endPoint y: 446, distance: 82.7
click at [667, 446] on div "Teléfono de contacto : (624) 2406171" at bounding box center [681, 442] width 202 height 31
copy p "624) 2406171"
click at [593, 445] on p "(624) 2406171" at bounding box center [633, 451] width 106 height 16
drag, startPoint x: 584, startPoint y: 442, endPoint x: 707, endPoint y: 446, distance: 123.6
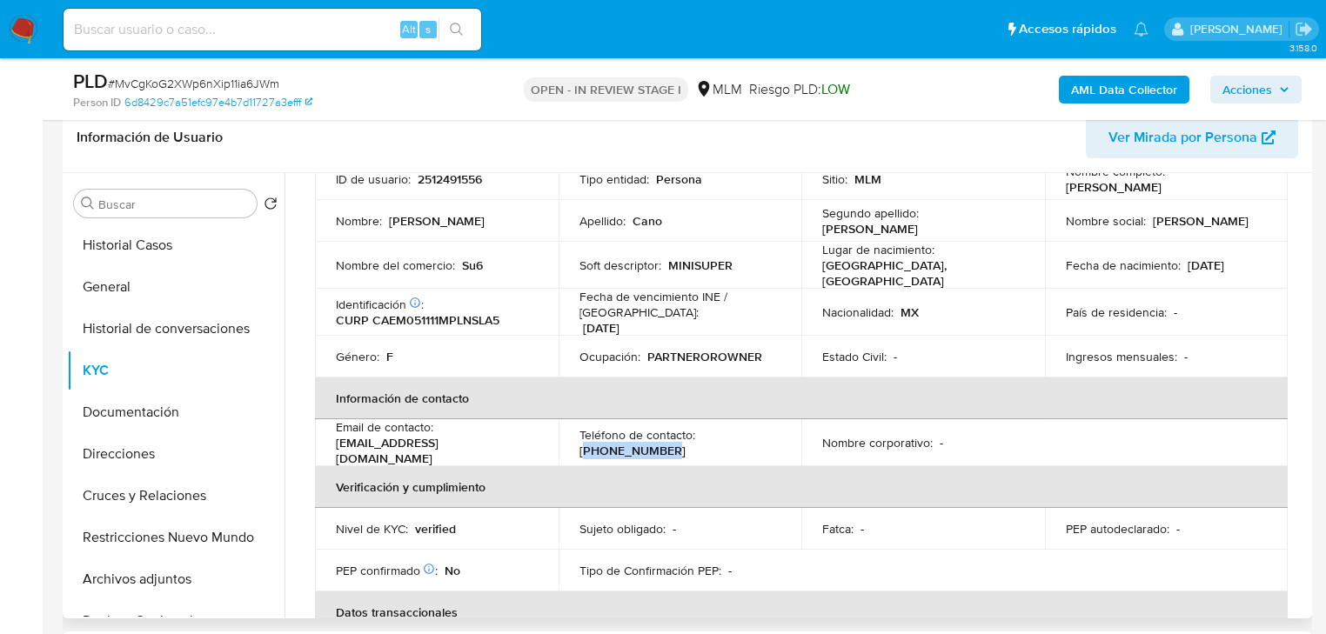
click at [707, 446] on div "Teléfono de contacto : (624) 2406171" at bounding box center [681, 442] width 202 height 31
copy p "624) 2406171"
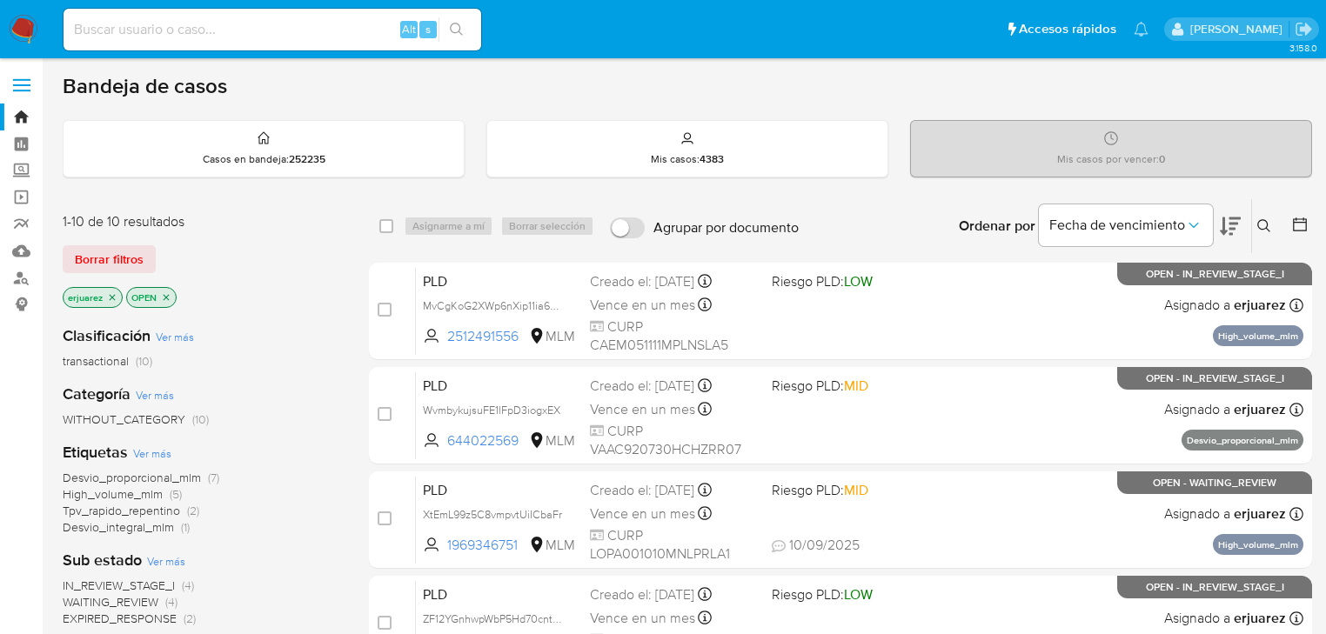
click at [329, 545] on div "Clasificación Ver más transactional (10) Categoría Ver más WITHOUT_CATEGORY (10…" at bounding box center [202, 608] width 278 height 592
drag, startPoint x: 22, startPoint y: 174, endPoint x: 55, endPoint y: 215, distance: 52.6
click at [22, 174] on label "Screening" at bounding box center [103, 171] width 207 height 27
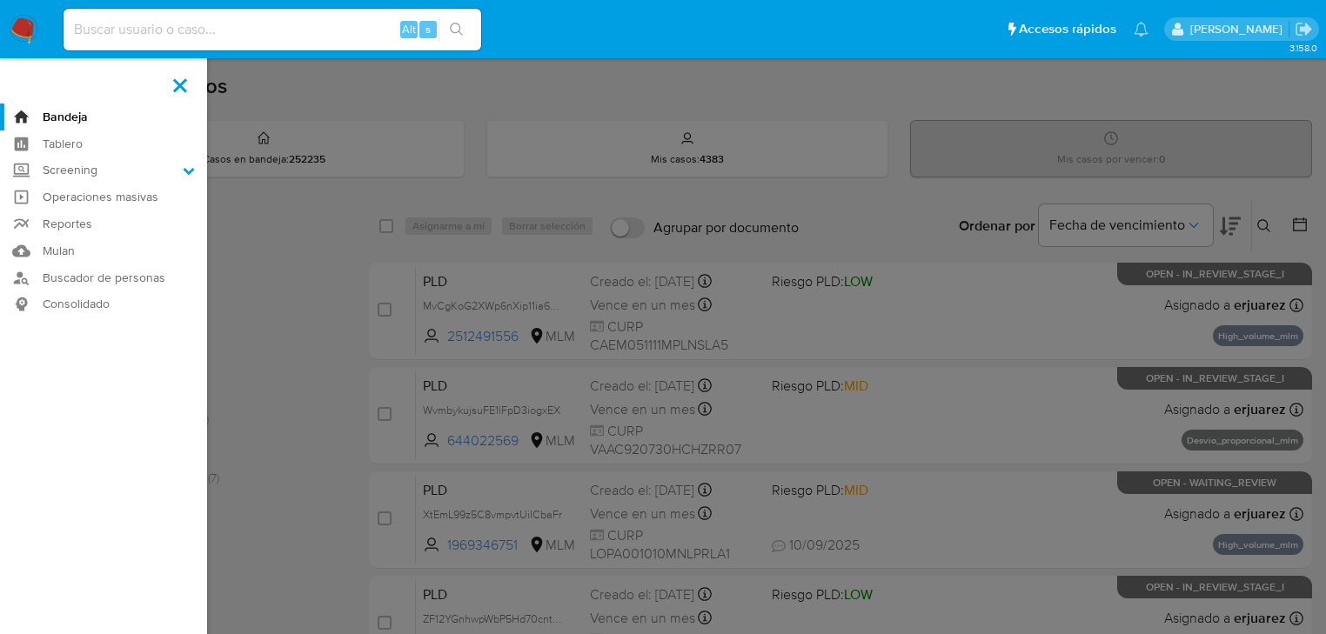
click at [0, 0] on input "Screening" at bounding box center [0, 0] width 0 height 0
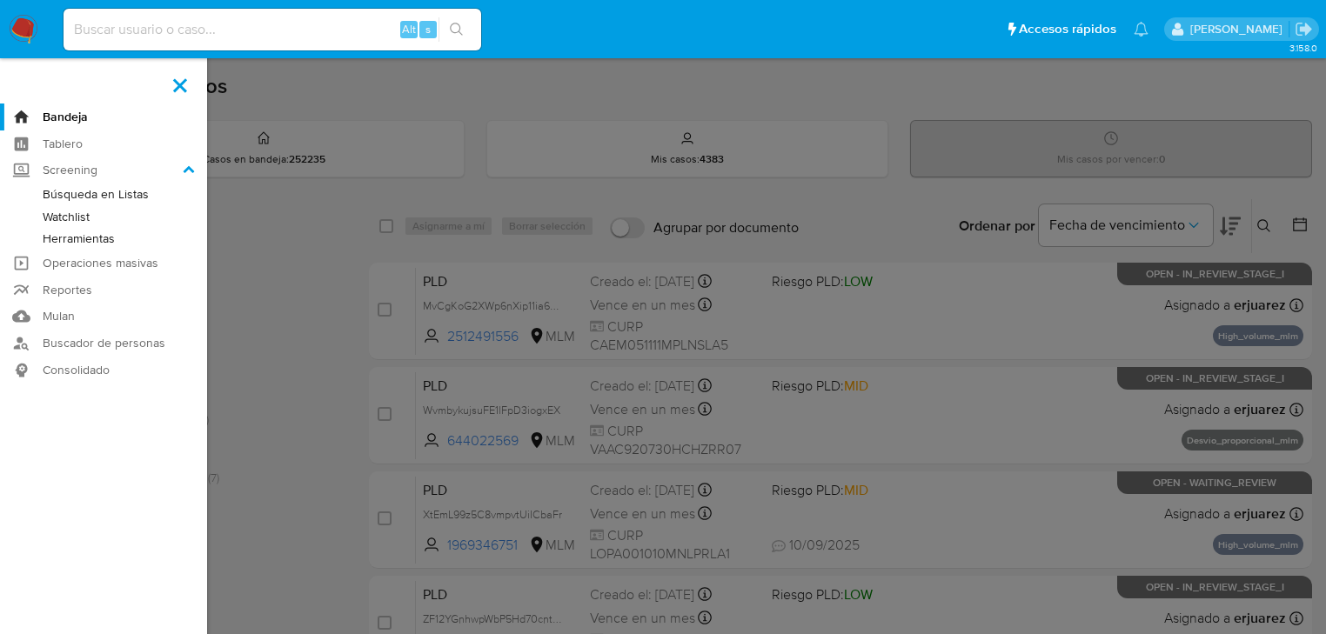
click at [240, 298] on label at bounding box center [663, 317] width 1326 height 634
click at [0, 0] on input "checkbox" at bounding box center [0, 0] width 0 height 0
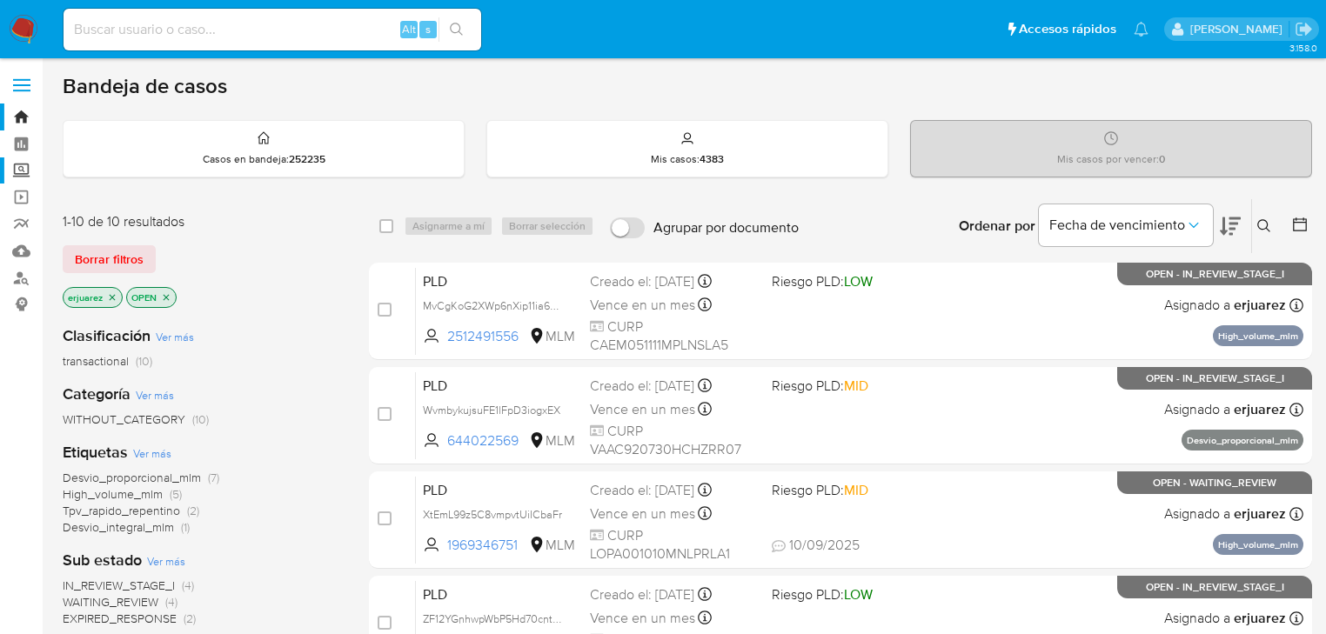
click at [23, 170] on label "Screening" at bounding box center [103, 171] width 207 height 27
click at [0, 0] on input "Screening" at bounding box center [0, 0] width 0 height 0
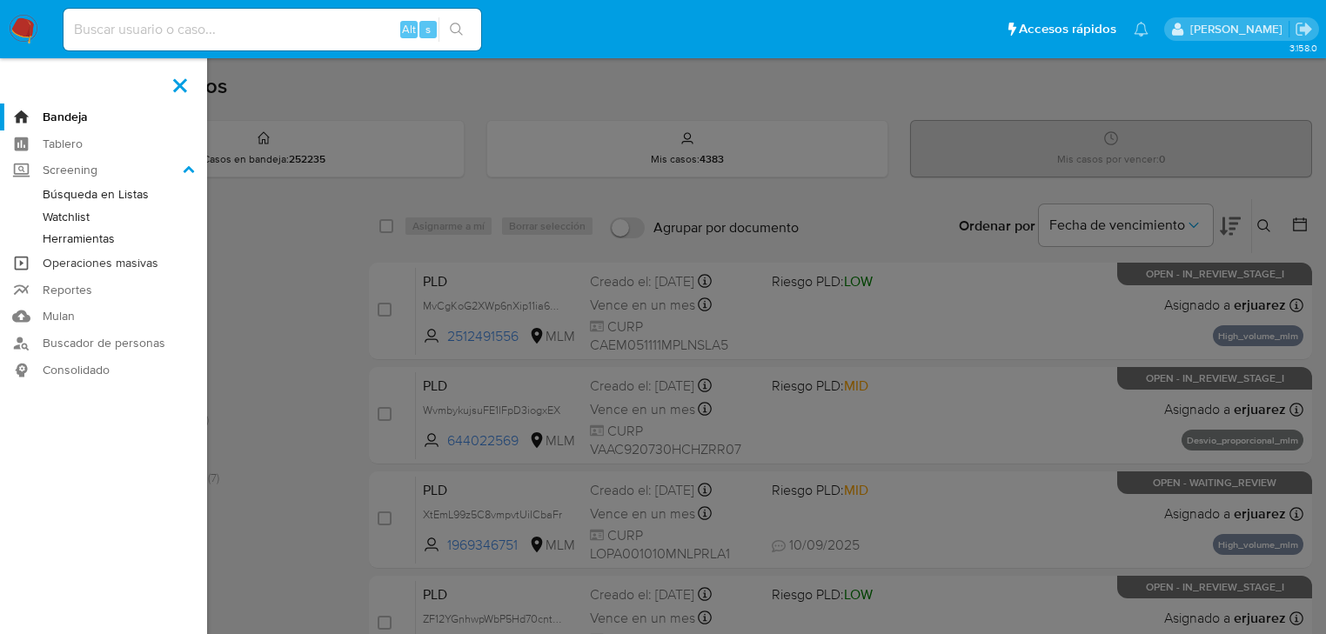
click at [66, 257] on link "Operaciones masivas" at bounding box center [103, 263] width 207 height 27
drag, startPoint x: 66, startPoint y: 257, endPoint x: 77, endPoint y: 244, distance: 16.7
click at [77, 244] on ul "Bandeja Tablero Screening Búsqueda en Listas Watchlist Herramientas Operaciones…" at bounding box center [103, 244] width 207 height 280
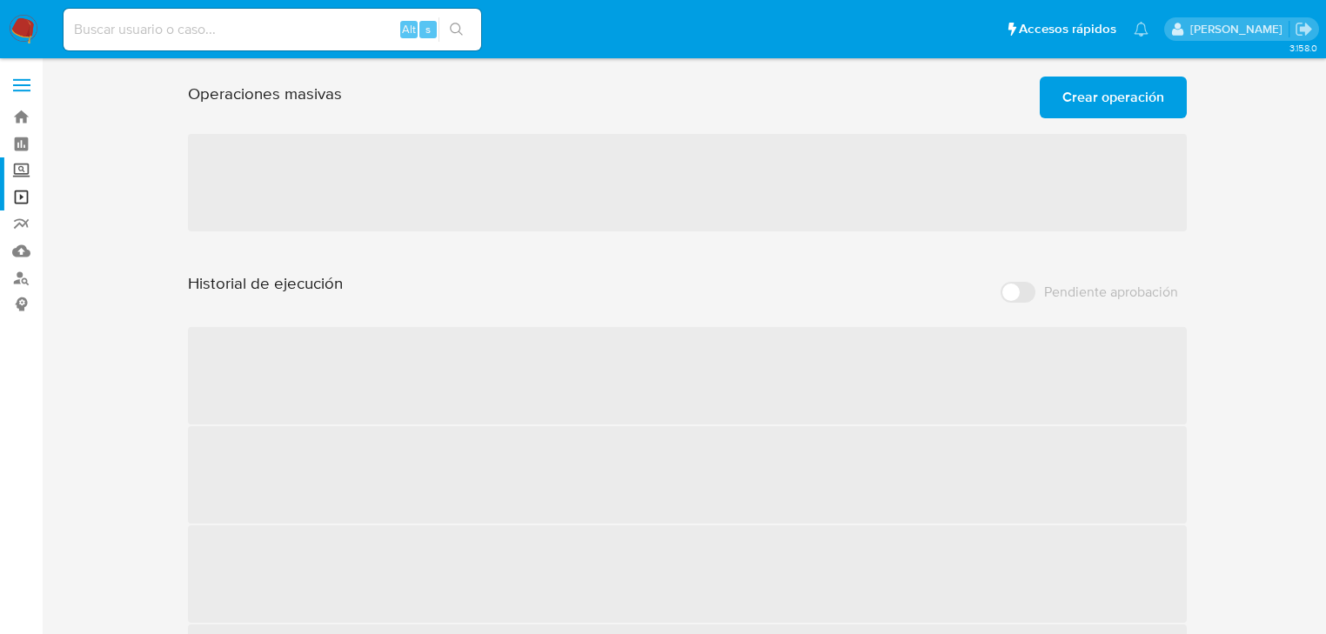
click at [28, 178] on label "Screening" at bounding box center [103, 171] width 207 height 27
click at [0, 0] on input "Screening" at bounding box center [0, 0] width 0 height 0
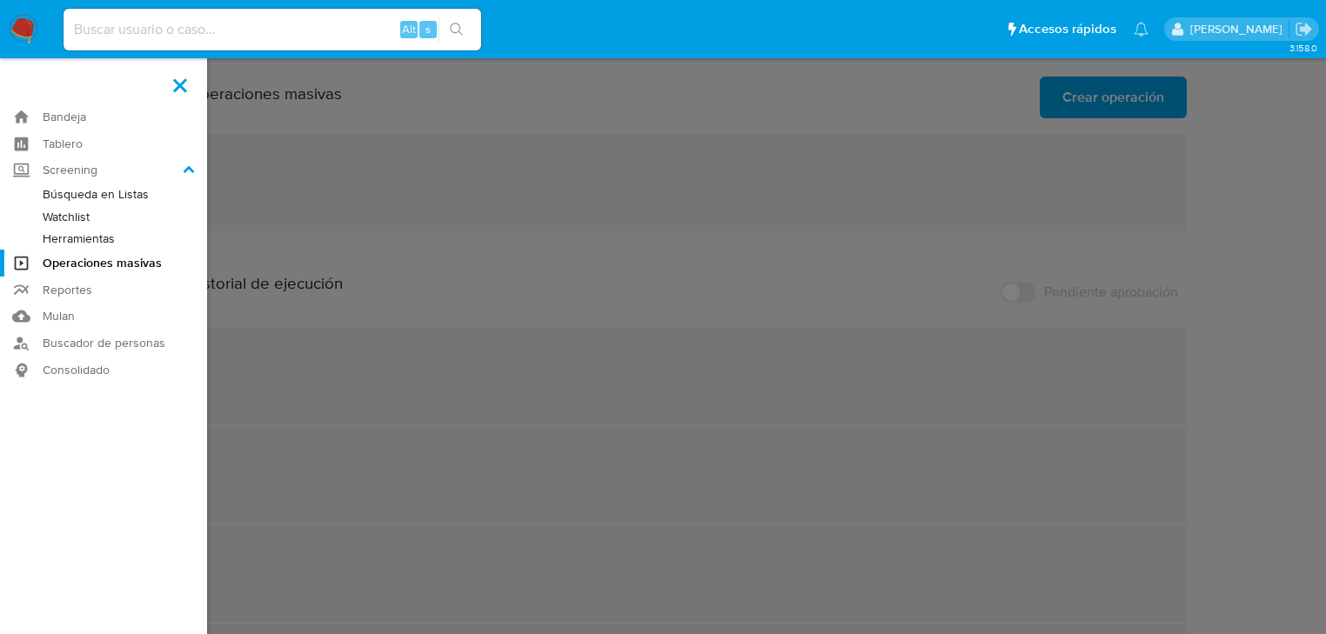
click at [79, 235] on link "Herramientas" at bounding box center [103, 239] width 207 height 22
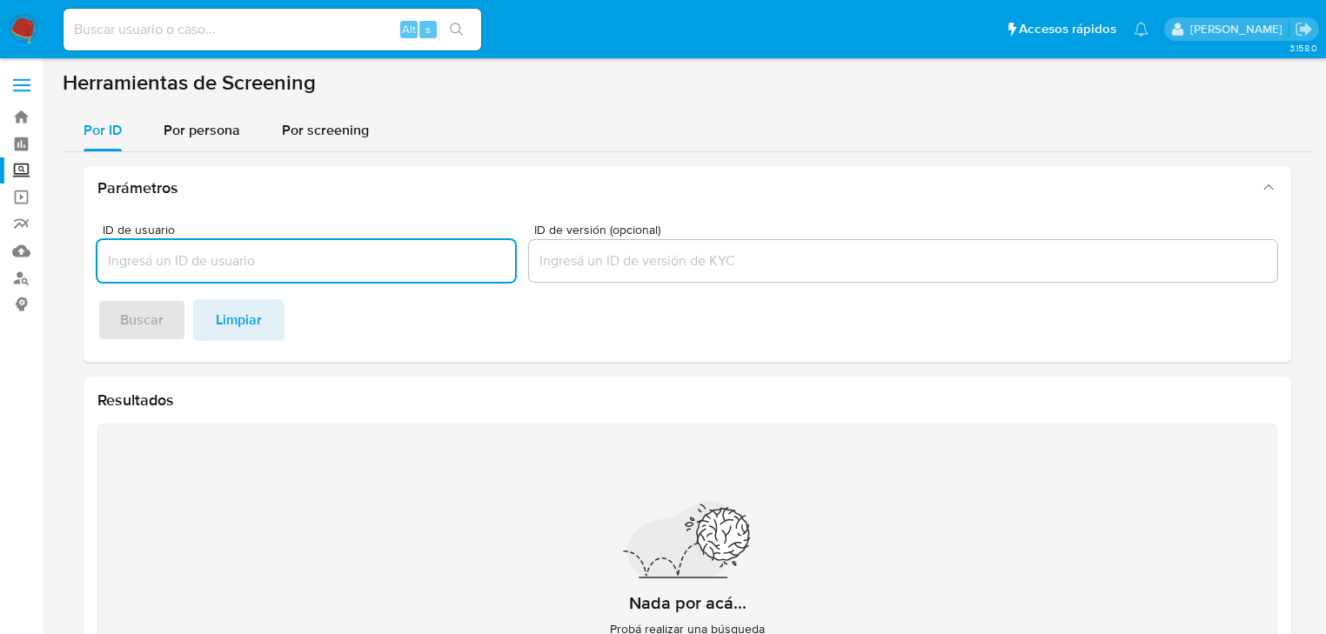
drag, startPoint x: 204, startPoint y: 134, endPoint x: 208, endPoint y: 153, distance: 19.6
click at [205, 134] on span "Por persona" at bounding box center [202, 130] width 77 height 20
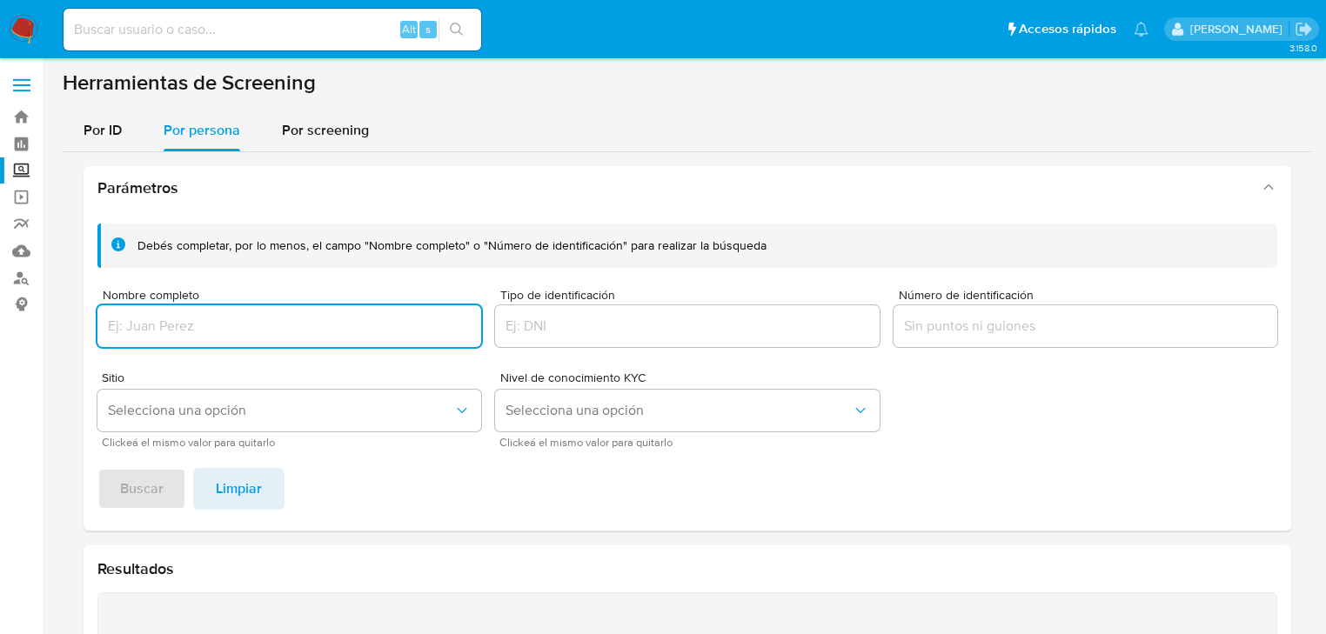
click at [189, 310] on div "Nombre completo" at bounding box center [289, 320] width 384 height 62
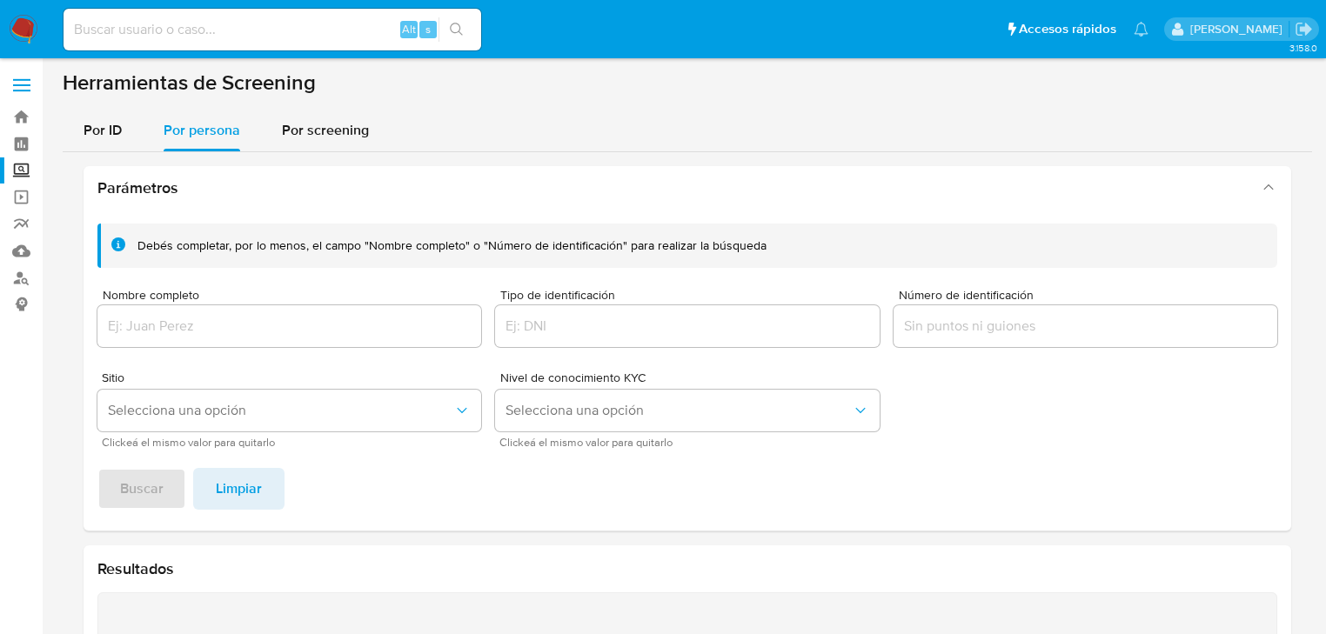
click at [178, 319] on input "Nombre completo" at bounding box center [289, 326] width 384 height 23
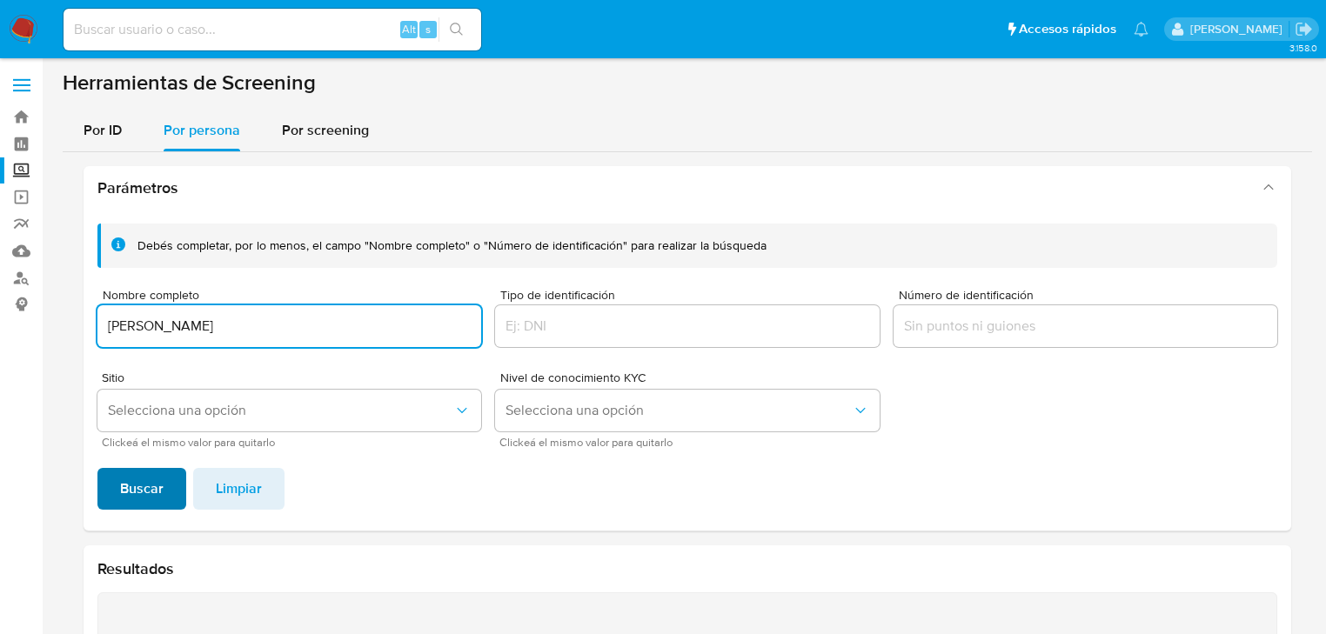
click at [154, 485] on span "Buscar" at bounding box center [142, 489] width 44 height 38
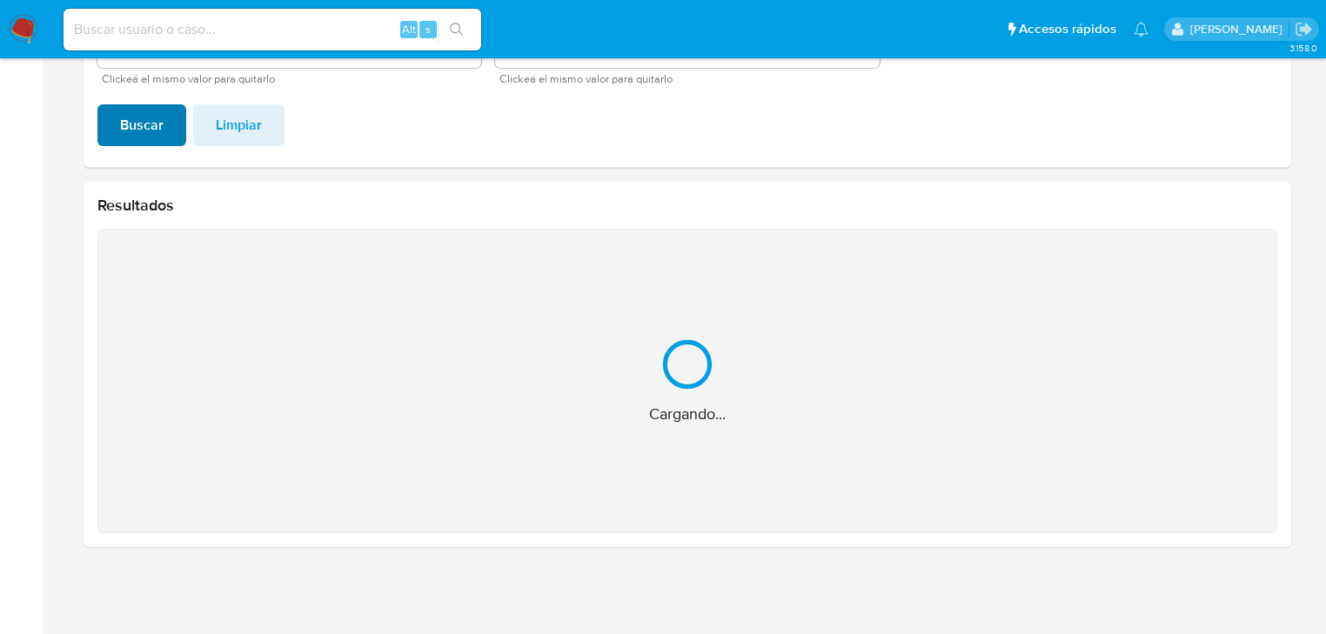
scroll to position [87, 0]
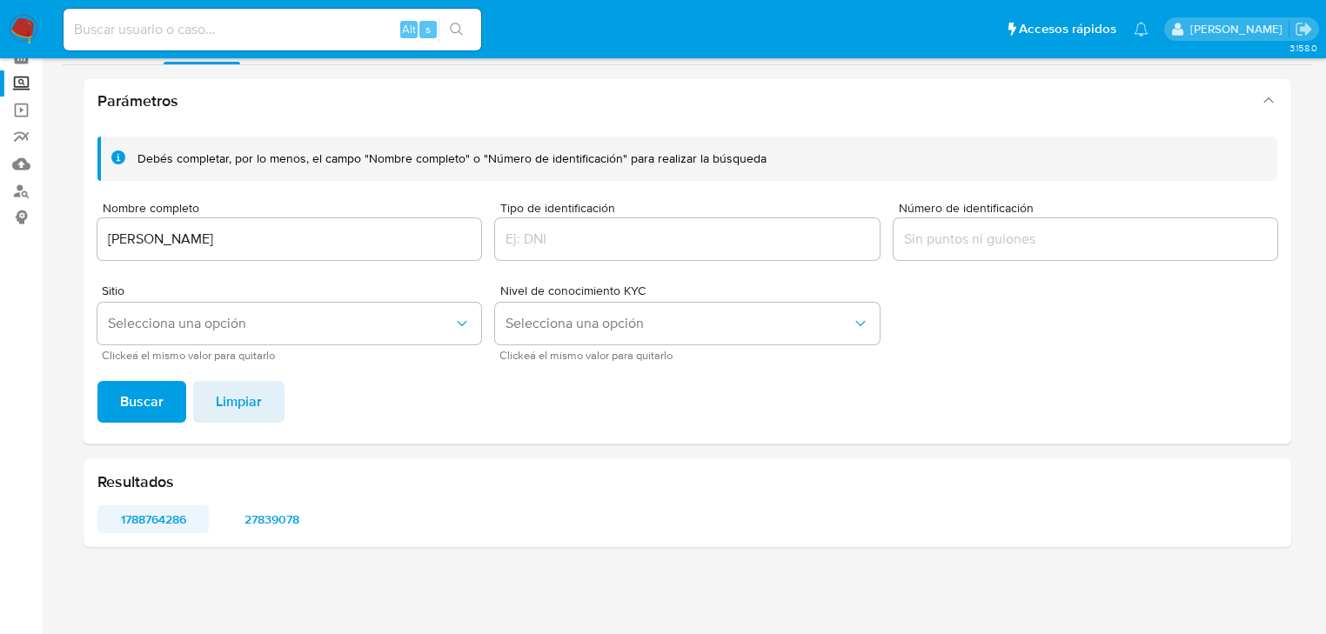
click at [169, 514] on span "1788764286" at bounding box center [153, 519] width 87 height 24
click at [267, 521] on span "27839078" at bounding box center [271, 519] width 87 height 24
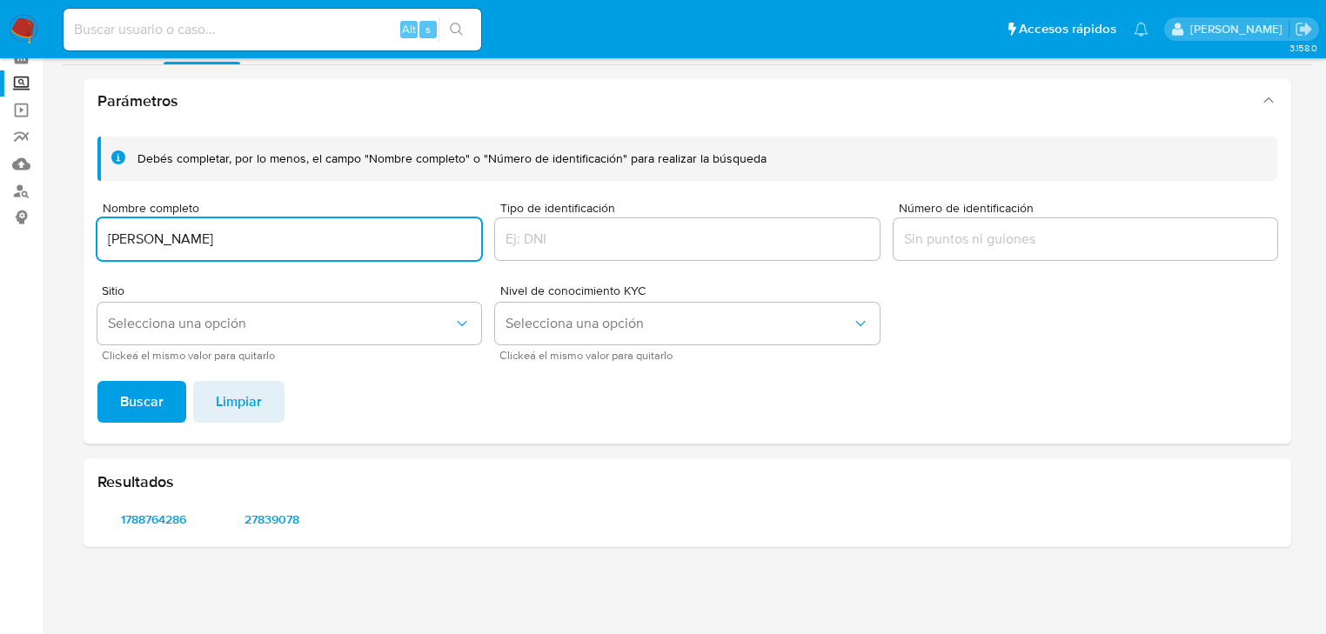
drag, startPoint x: 317, startPoint y: 234, endPoint x: 119, endPoint y: 320, distance: 215.5
click at [0, 234] on html "Pausado Ver notificaciones Alt s Accesos rápidos Presiona las siguientes teclas…" at bounding box center [663, 274] width 1326 height 722
type input "JORGE ALBERTO LLAMAS ROSALES"
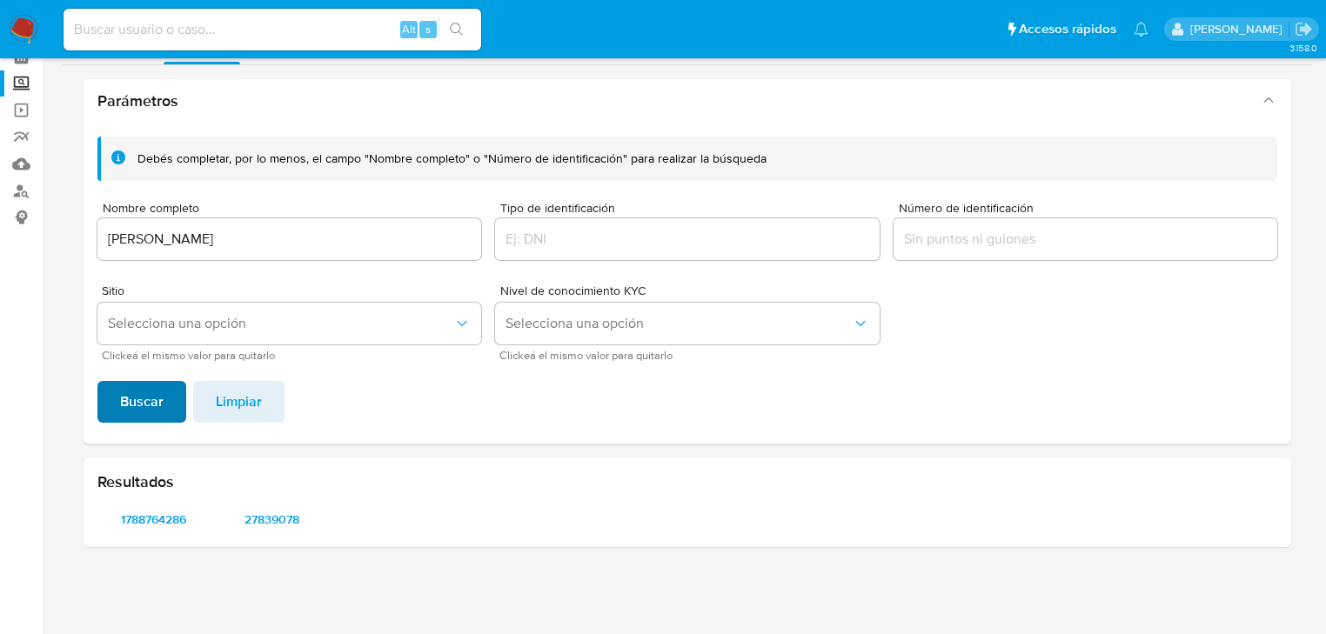
click at [139, 385] on span "Buscar" at bounding box center [142, 402] width 44 height 38
click at [270, 515] on span "5039346" at bounding box center [271, 519] width 87 height 24
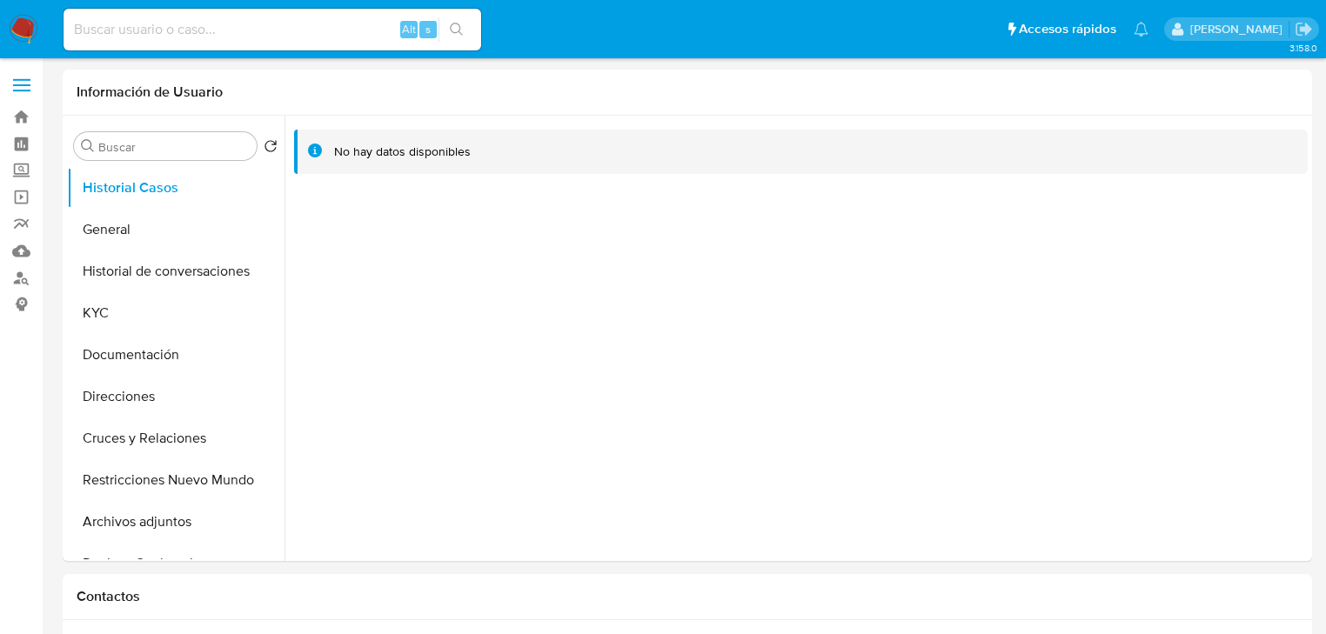
select select "10"
click at [120, 320] on button "KYC" at bounding box center [169, 313] width 204 height 42
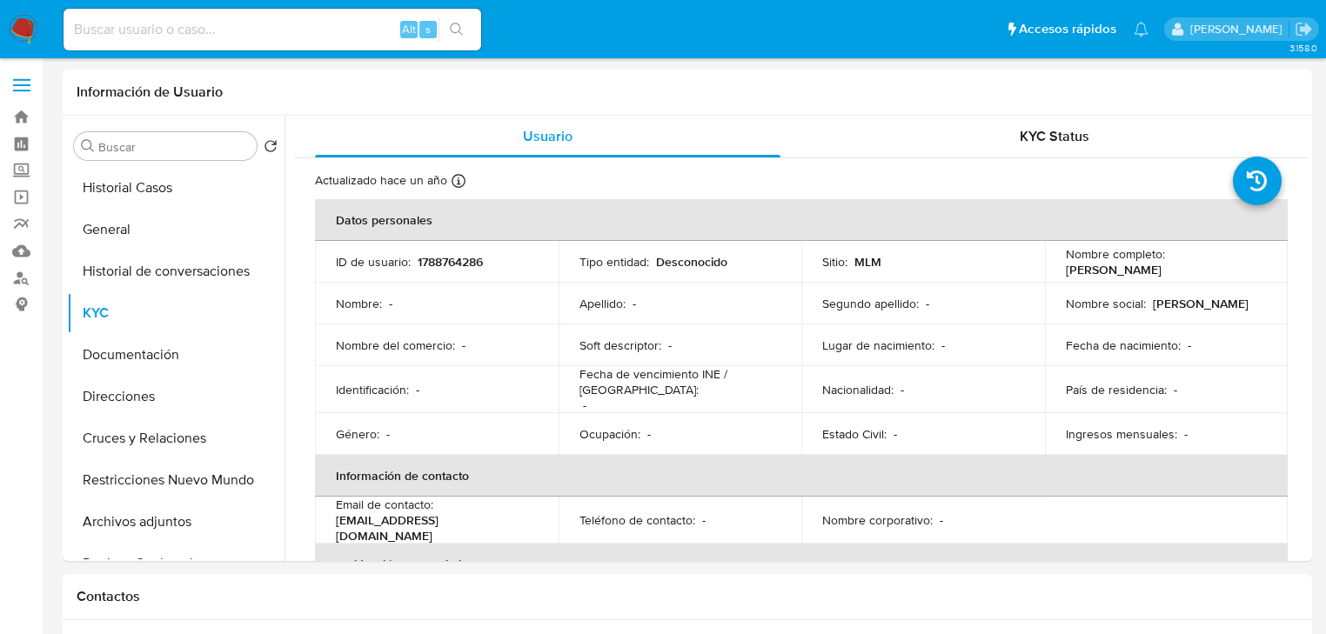
click at [29, 23] on img at bounding box center [24, 30] width 30 height 30
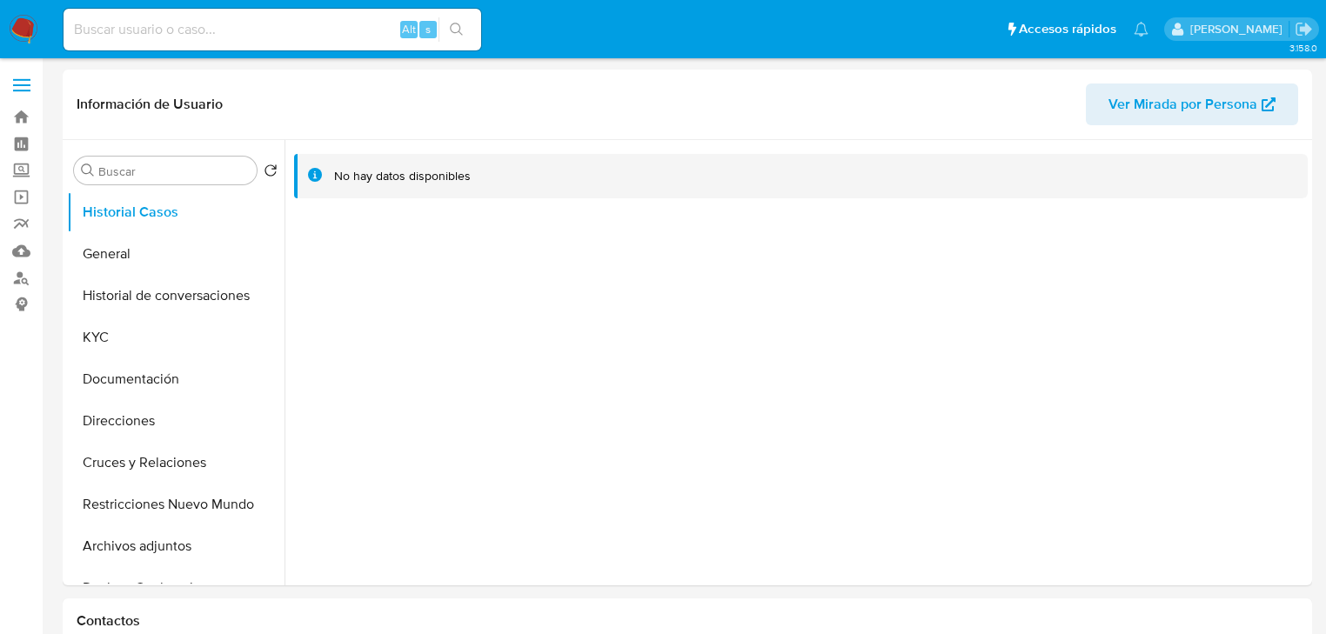
select select "10"
click at [149, 251] on button "General" at bounding box center [169, 254] width 204 height 42
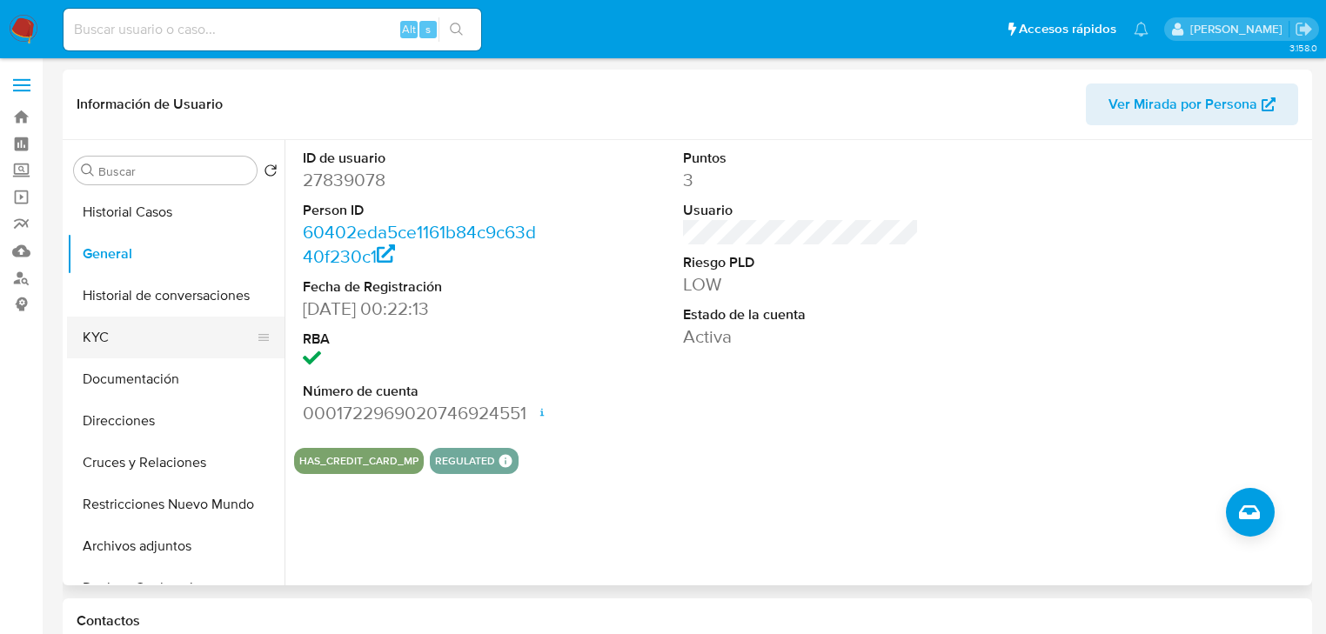
click at [130, 329] on button "KYC" at bounding box center [169, 338] width 204 height 42
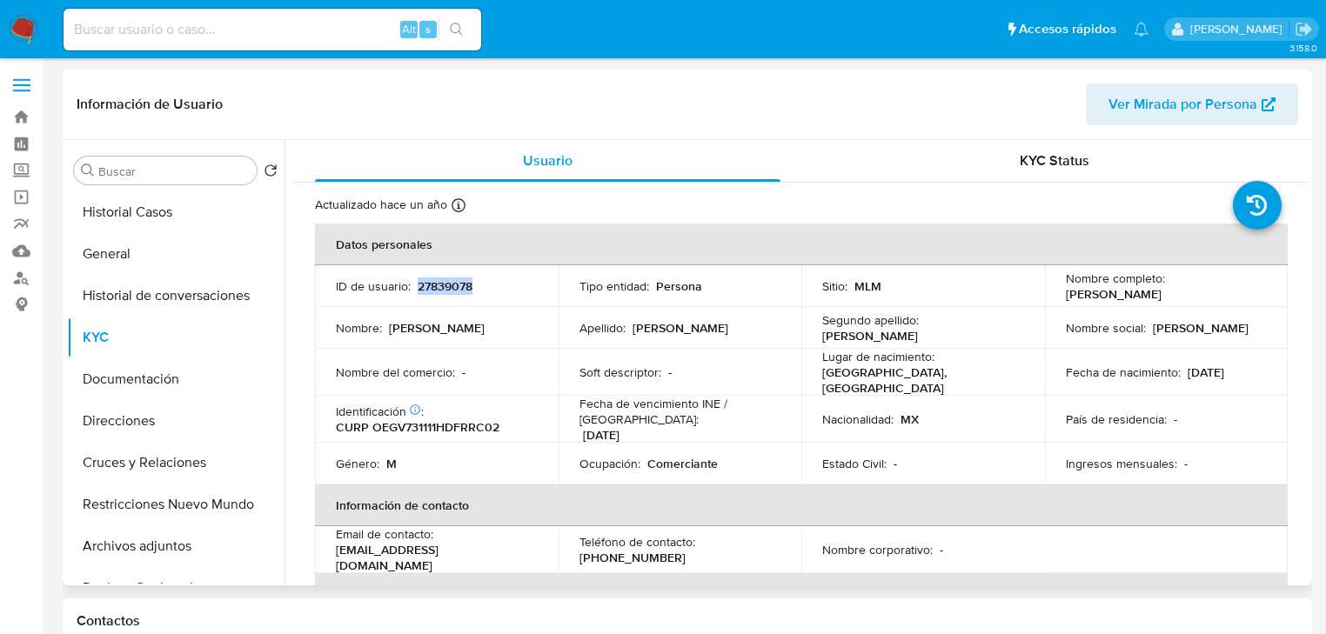
drag, startPoint x: 414, startPoint y: 285, endPoint x: 498, endPoint y: 285, distance: 83.5
click at [498, 285] on div "ID de usuario : 27839078" at bounding box center [437, 286] width 202 height 16
copy p "27839078"
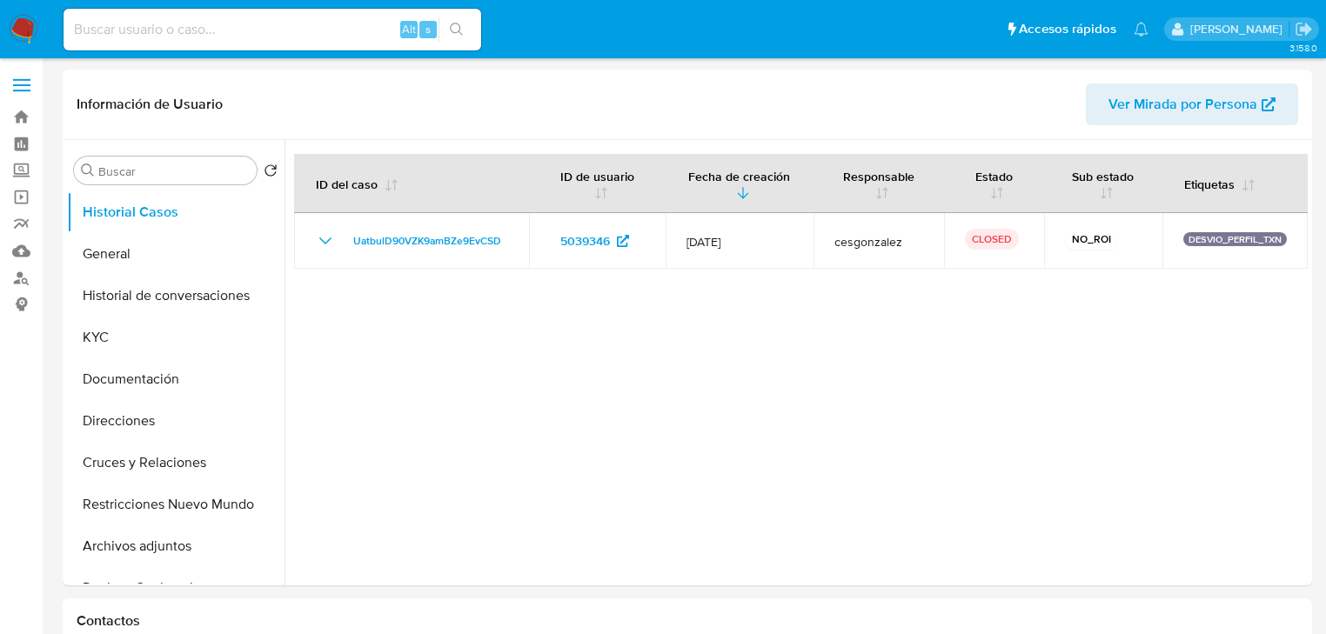
select select "10"
drag, startPoint x: 144, startPoint y: 339, endPoint x: 265, endPoint y: 323, distance: 121.2
click at [144, 339] on button "KYC" at bounding box center [169, 338] width 204 height 42
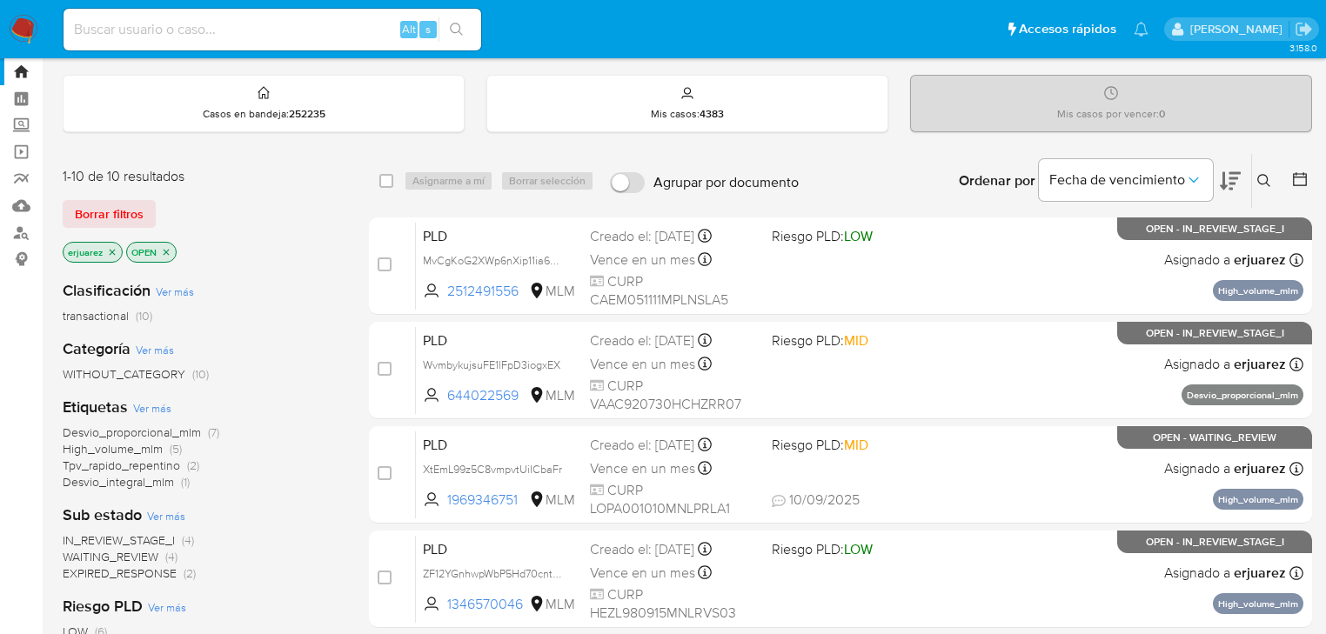
scroll to position [70, 0]
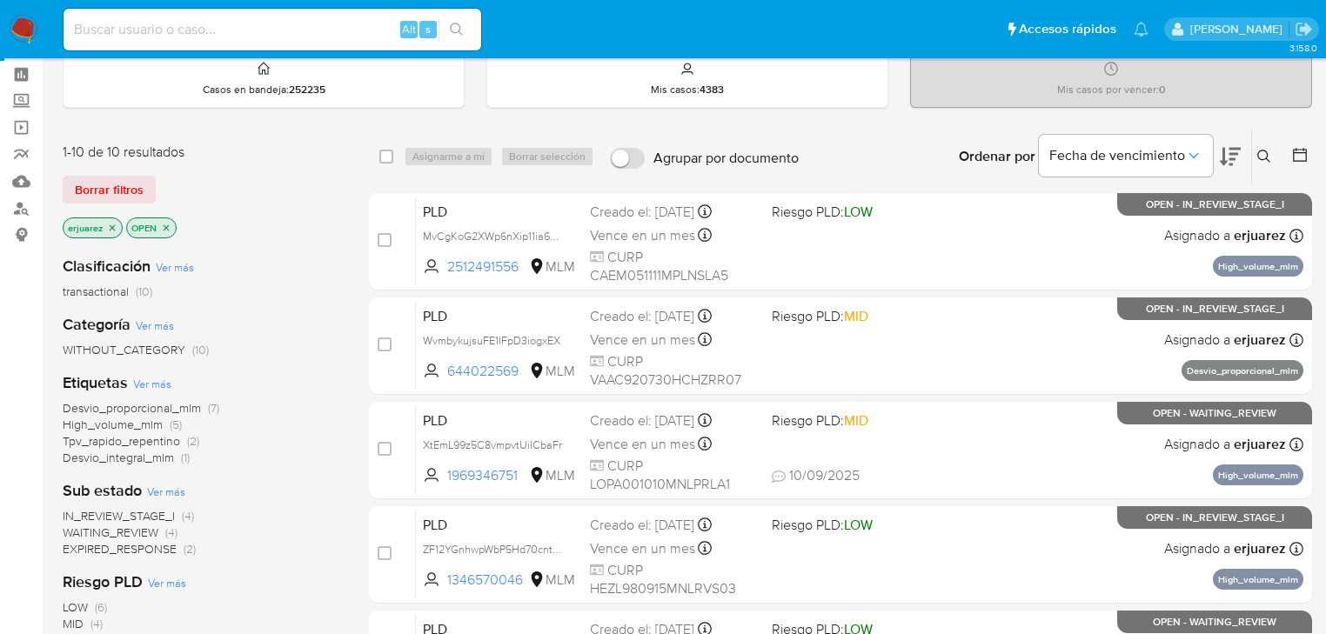
click at [139, 516] on span "IN_REVIEW_STAGE_I" at bounding box center [119, 515] width 112 height 17
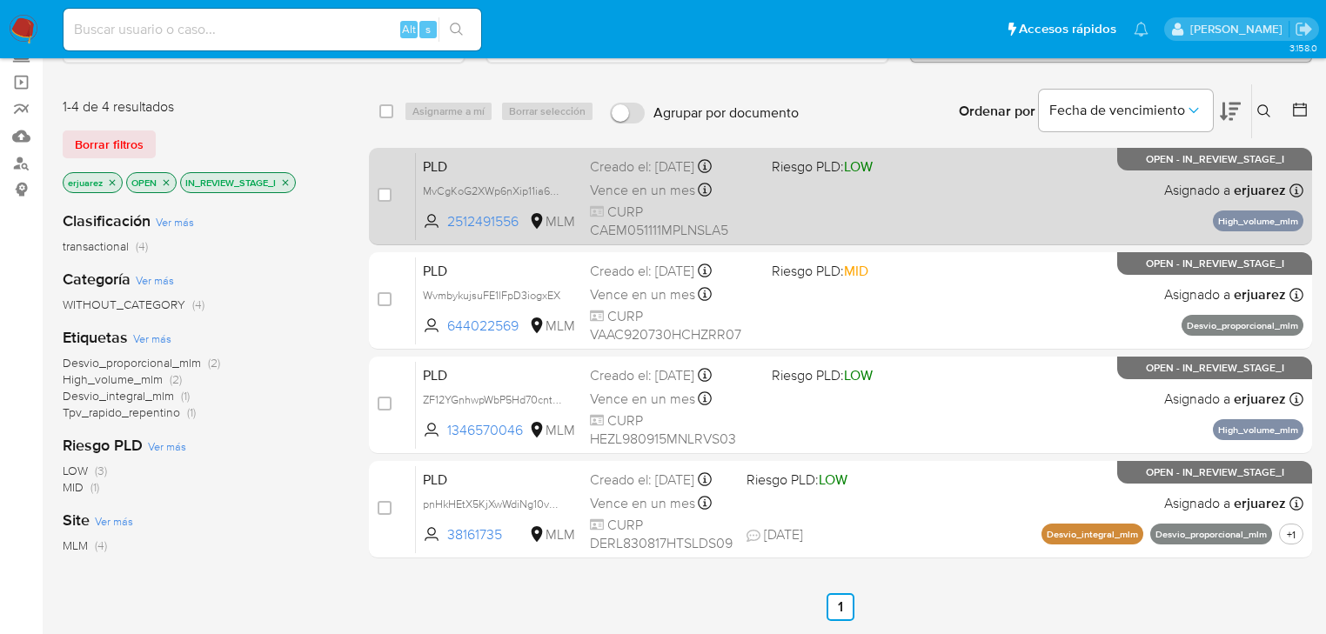
scroll to position [139, 0]
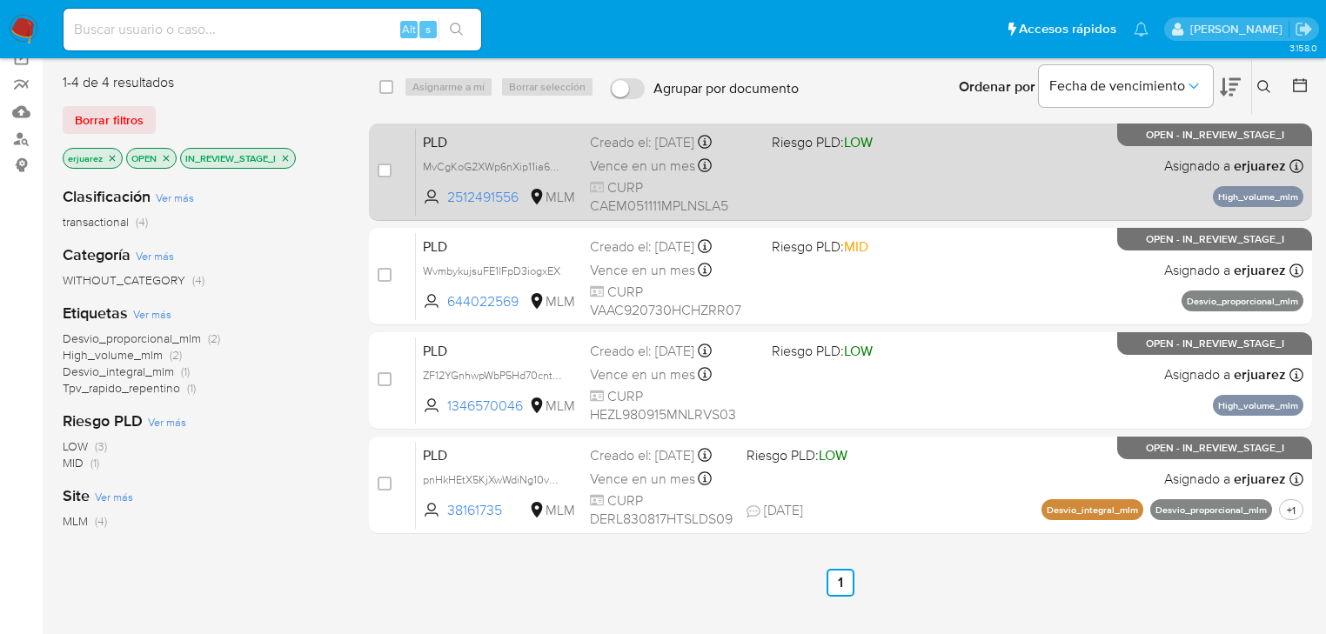
click at [887, 186] on div "PLD MvCgKoG2XWp6nXip11ia6JWm 2512491556 MLM Riesgo PLD: LOW Creado el: 12/08/20…" at bounding box center [860, 172] width 888 height 88
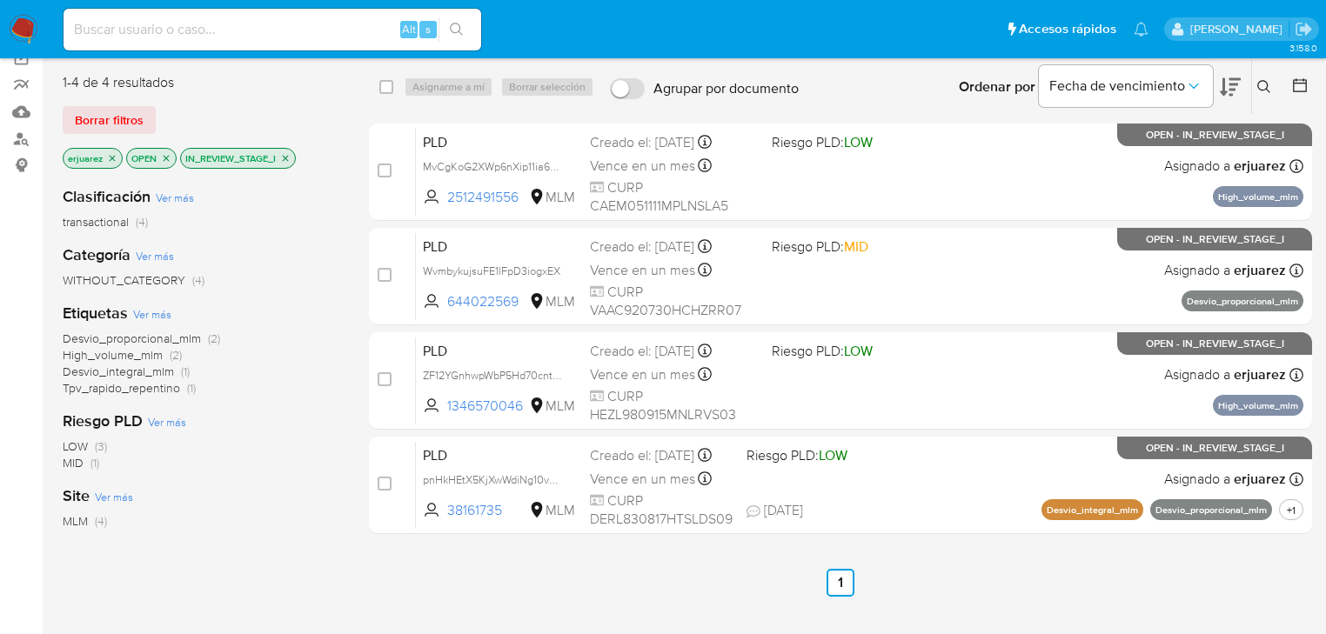
click at [12, 26] on img at bounding box center [24, 30] width 30 height 30
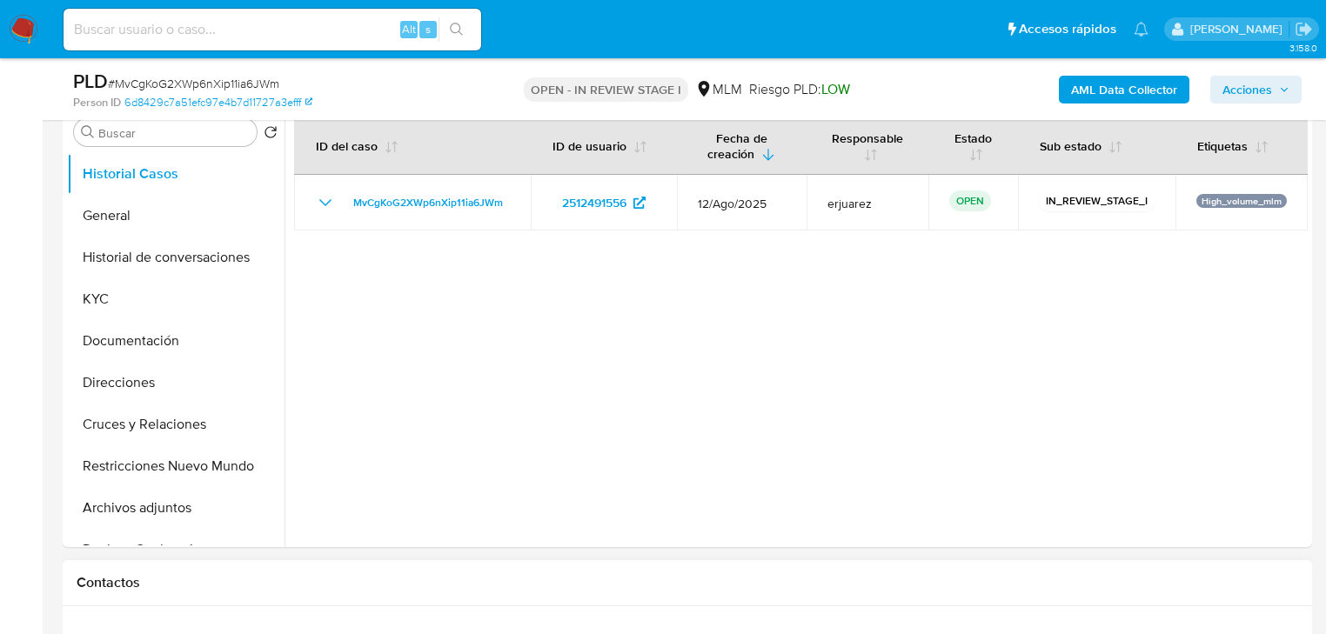
select select "10"
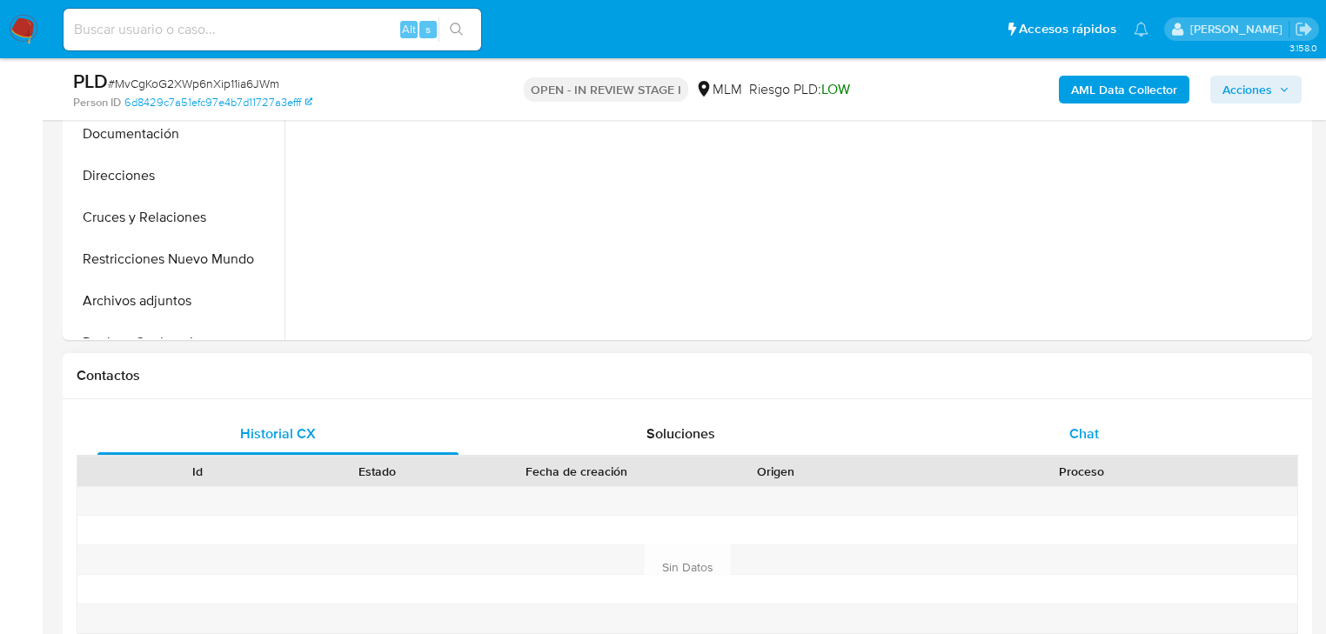
drag, startPoint x: 1067, startPoint y: 431, endPoint x: 1033, endPoint y: 415, distance: 37.4
click at [1065, 429] on div "Chat" at bounding box center [1084, 434] width 361 height 42
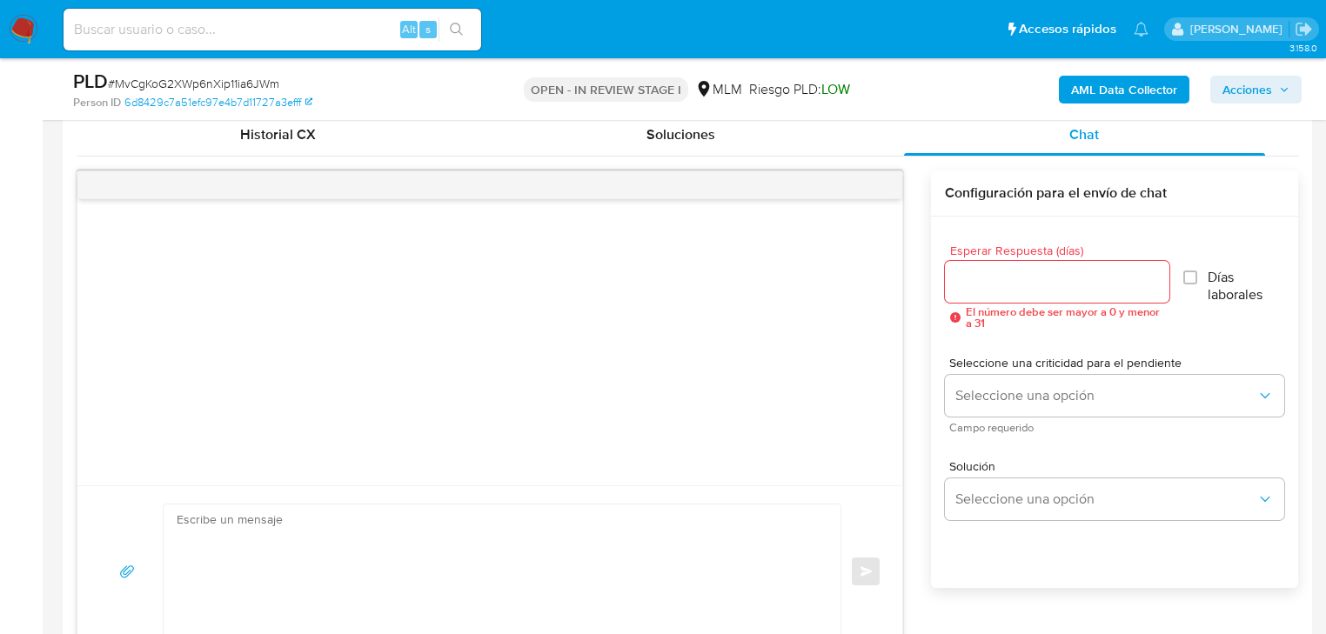
scroll to position [835, 0]
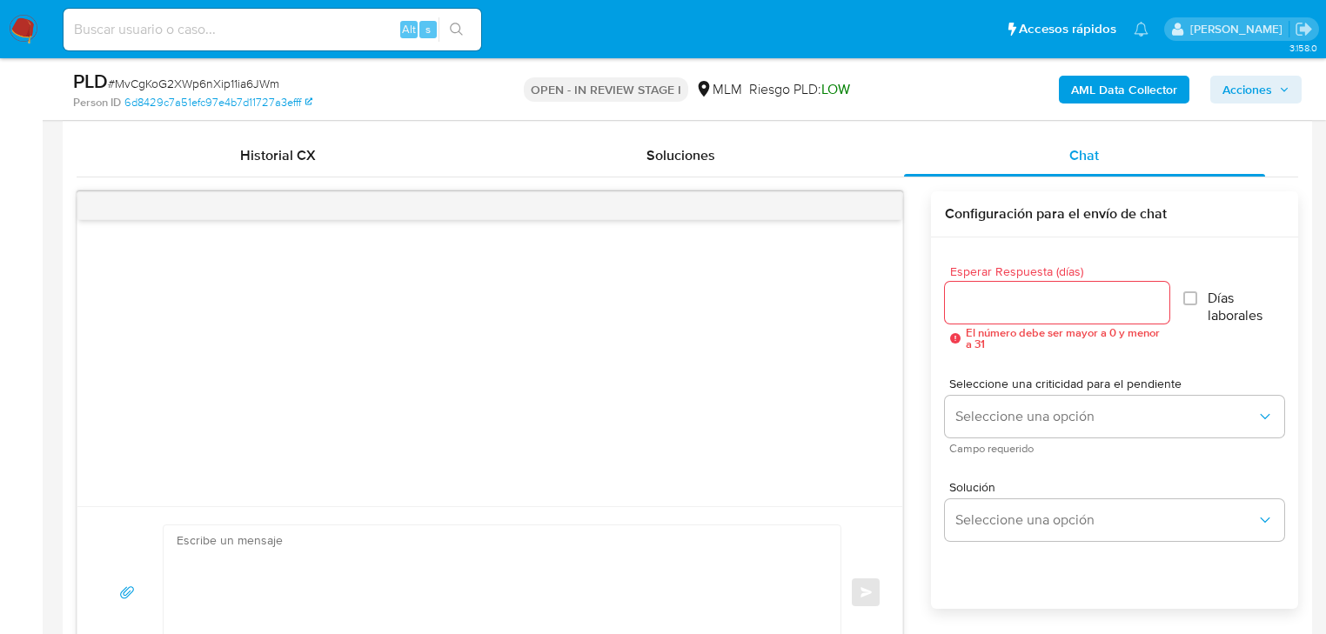
click at [1005, 305] on input "Esperar Respuesta (días)" at bounding box center [1057, 303] width 225 height 23
type input "5"
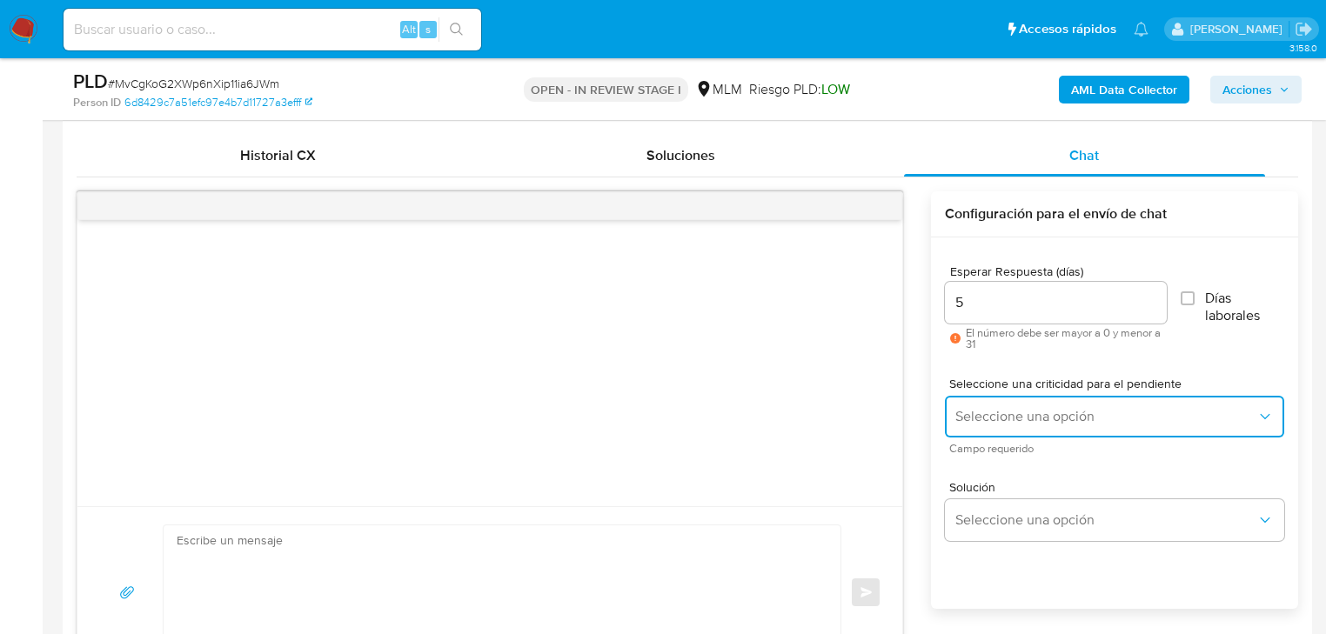
click at [1034, 412] on span "Seleccione una opción" at bounding box center [1106, 416] width 301 height 17
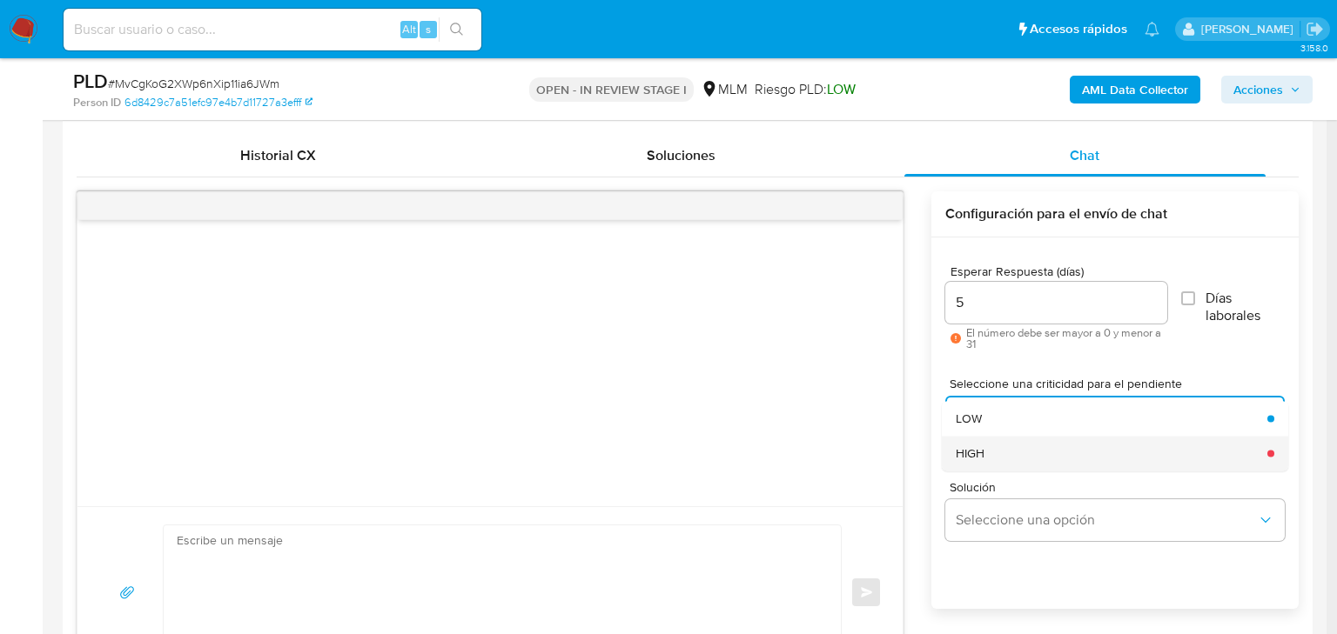
click at [1028, 456] on div "HIGH" at bounding box center [1106, 453] width 301 height 35
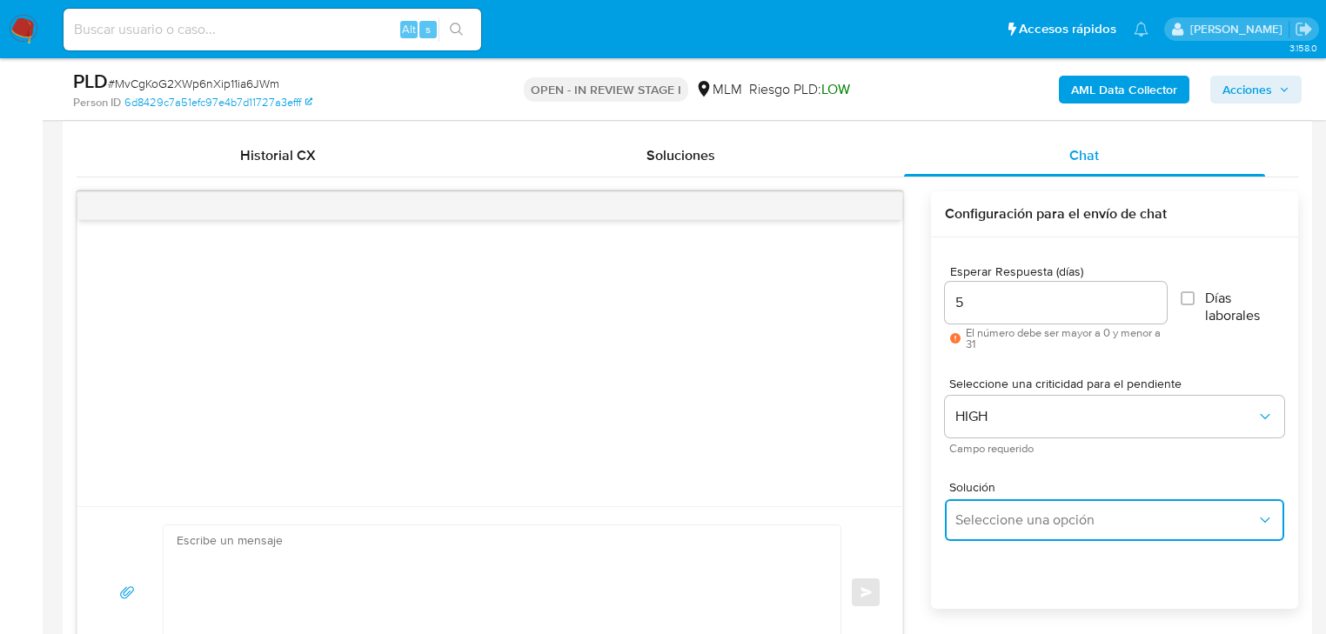
drag, startPoint x: 1024, startPoint y: 517, endPoint x: 1055, endPoint y: 506, distance: 32.2
click at [1027, 518] on span "Seleccione una opción" at bounding box center [1106, 520] width 301 height 17
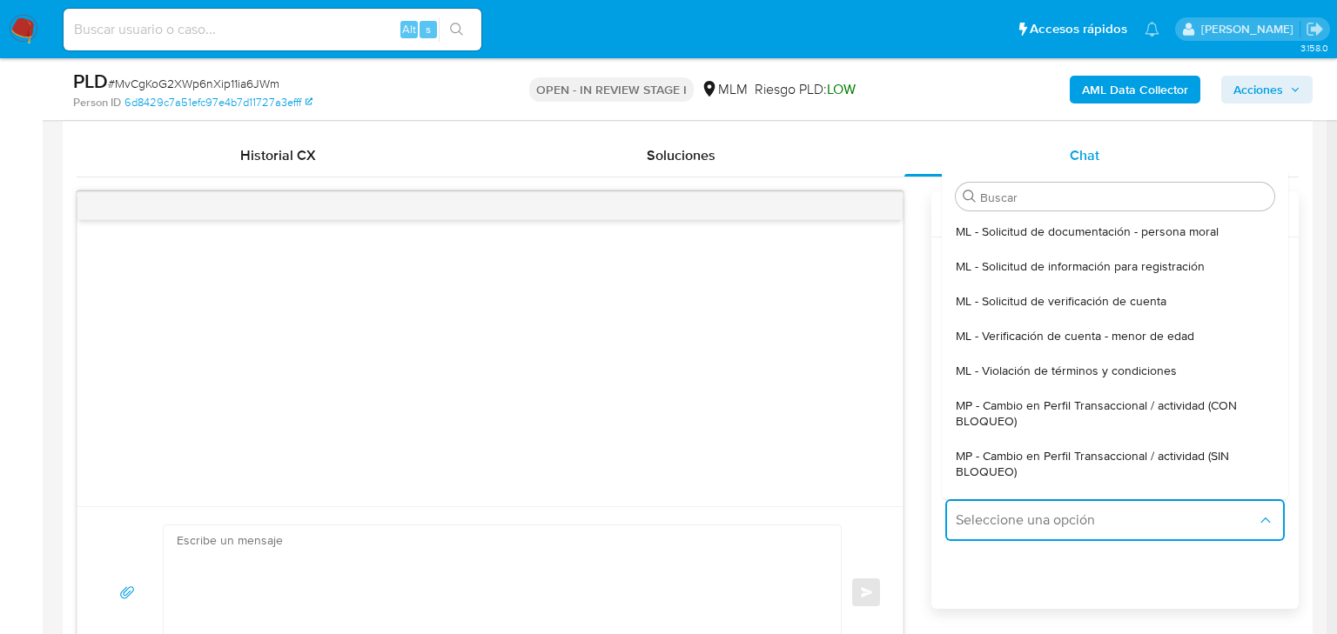
drag, startPoint x: 1132, startPoint y: 453, endPoint x: 556, endPoint y: 543, distance: 583.0
click at [1131, 454] on span "MP - Cambio en Perfil Transaccional / actividad (SIN BLOQUEO)" at bounding box center [1110, 463] width 308 height 31
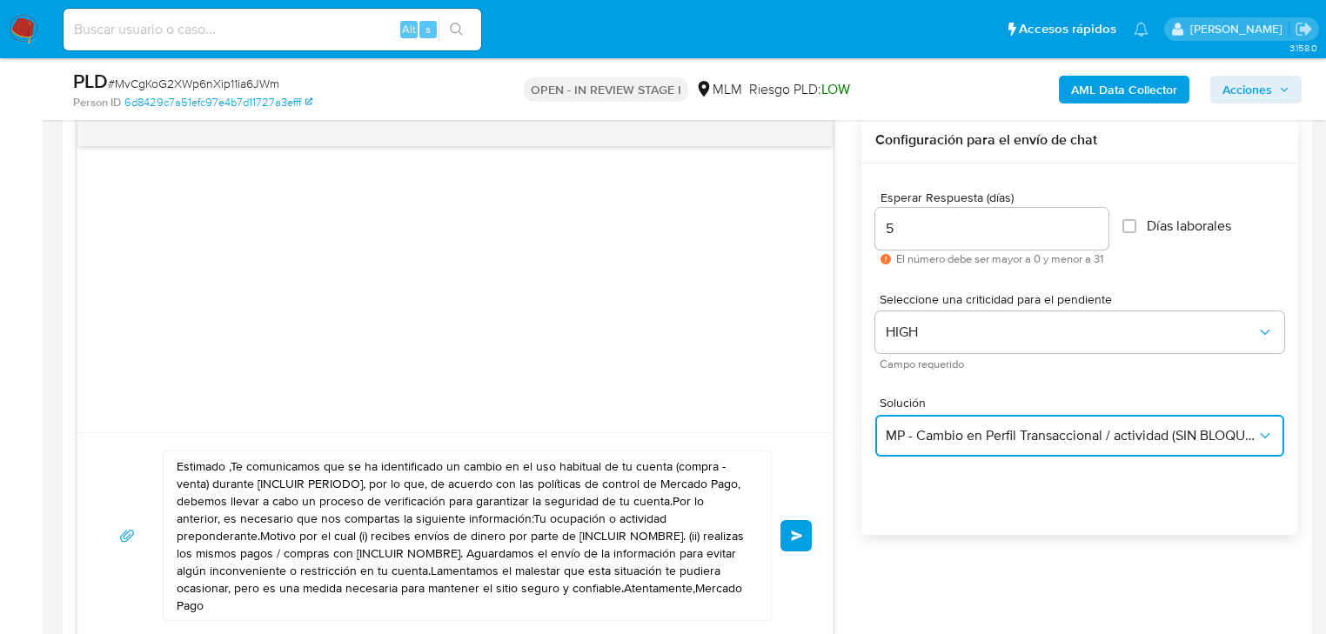
scroll to position [1044, 0]
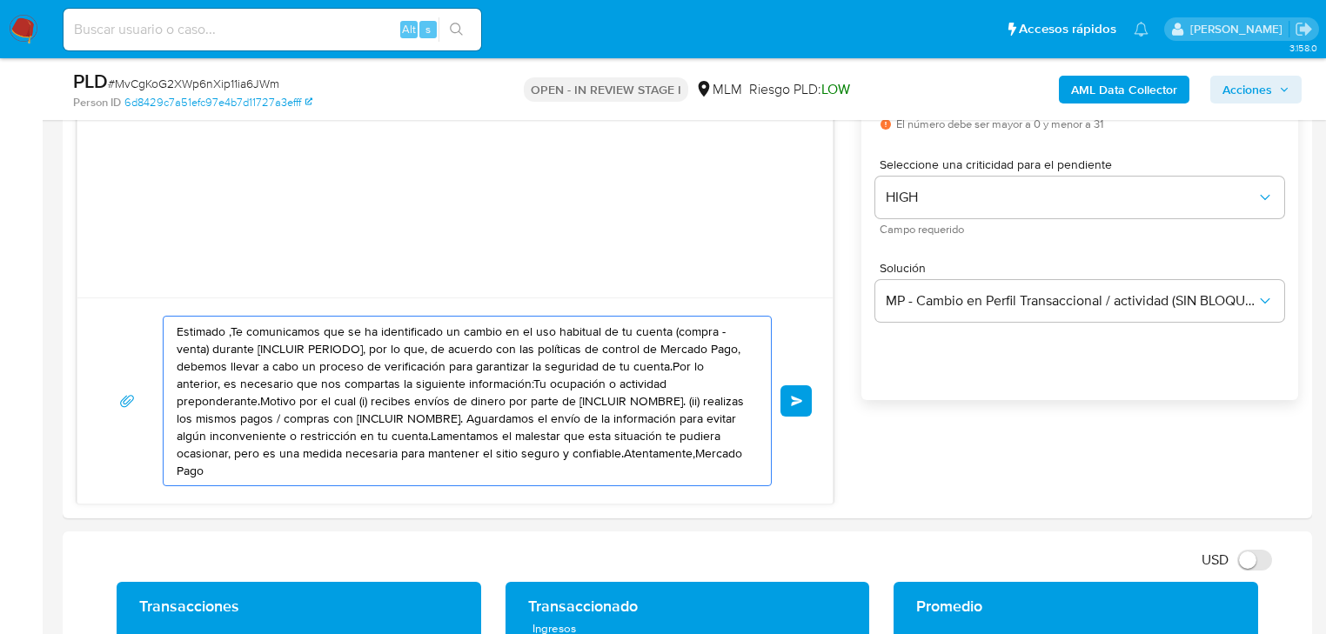
drag, startPoint x: 660, startPoint y: 463, endPoint x: -320, endPoint y: 212, distance: 1011.4
paste textarea "a Meliza se ha identificado un cambio en el uso habitual de tu cuenta para gara…"
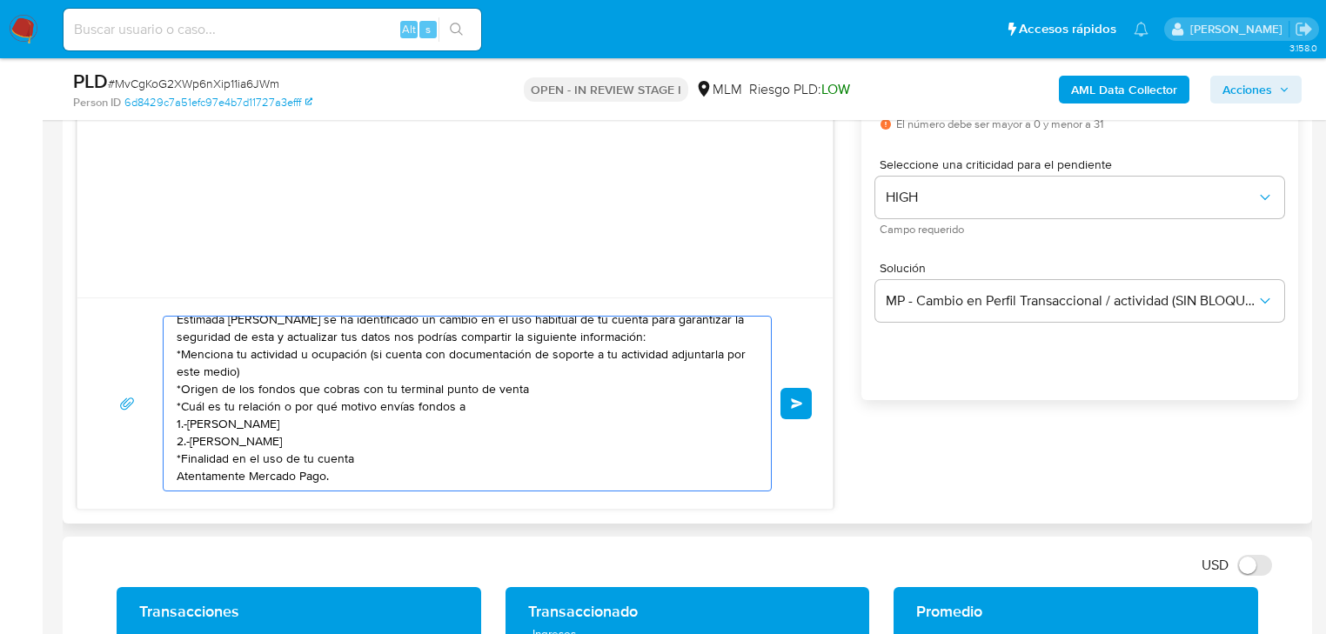
scroll to position [0, 0]
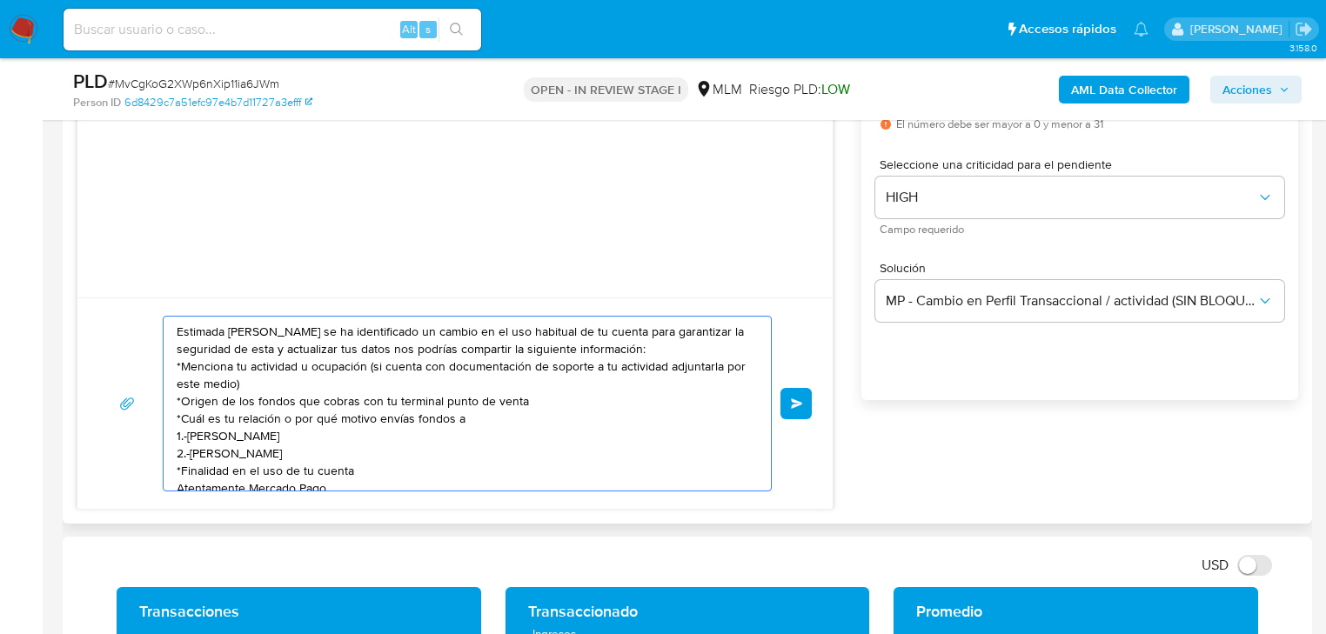
drag, startPoint x: 355, startPoint y: 456, endPoint x: 158, endPoint y: 317, distance: 241.7
click at [158, 317] on div "Estimada Meliza se ha identificado un cambio en el uso habitual de tu cuenta pa…" at bounding box center [455, 404] width 714 height 176
drag, startPoint x: 345, startPoint y: 355, endPoint x: 327, endPoint y: 348, distance: 18.7
click at [345, 355] on textarea "Estimada Meliza se ha identificado un cambio en el uso habitual de tu cuenta pa…" at bounding box center [463, 404] width 573 height 174
type textarea "Estimada Meliza se ha identificado un cambio en el uso habitual de tu cuenta pa…"
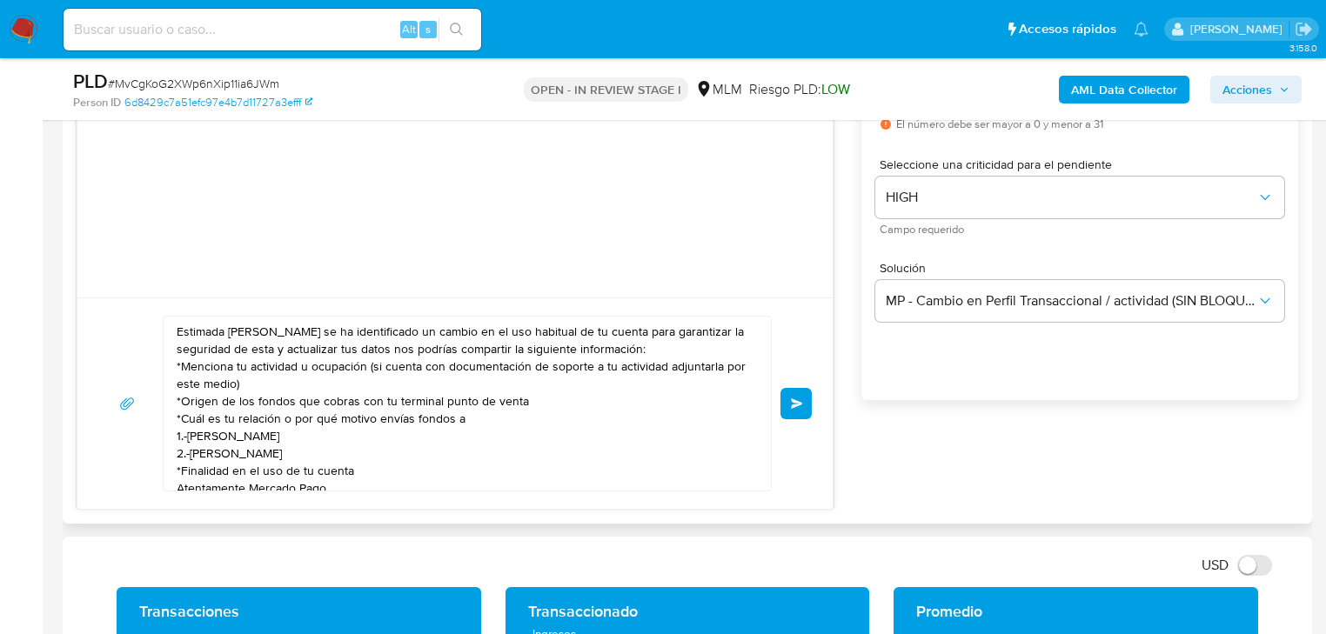
click at [784, 400] on button "Enviar" at bounding box center [796, 403] width 31 height 31
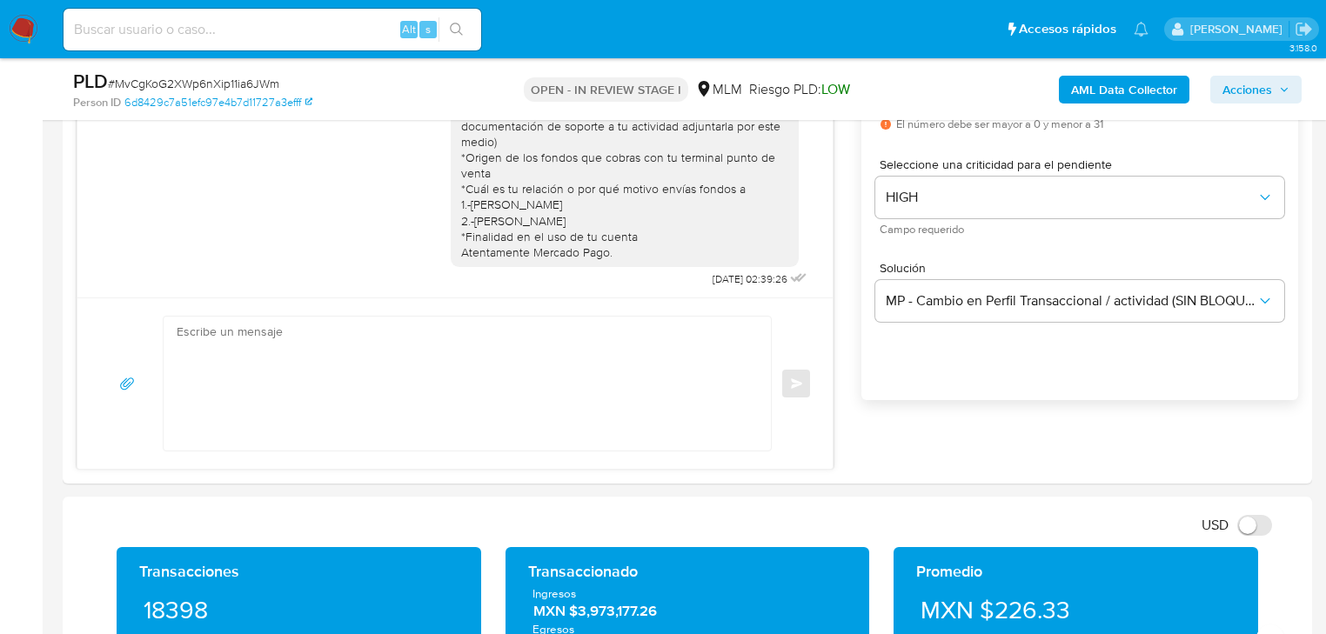
scroll to position [3, 0]
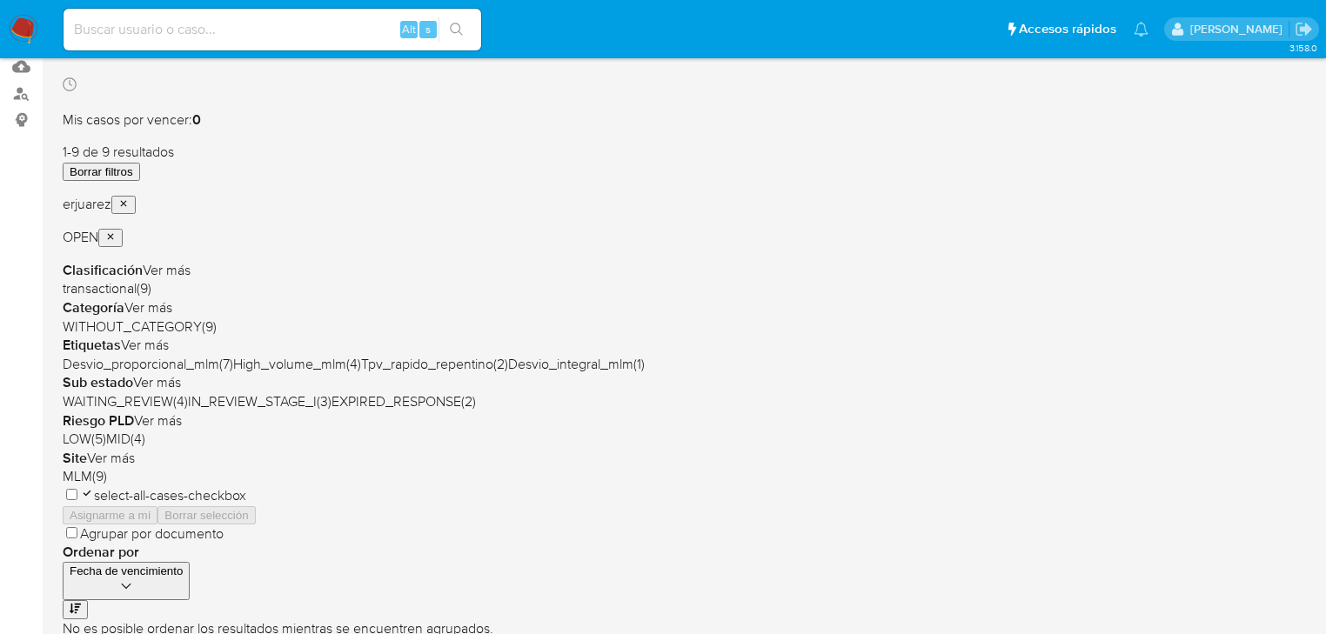
scroll to position [209, 0]
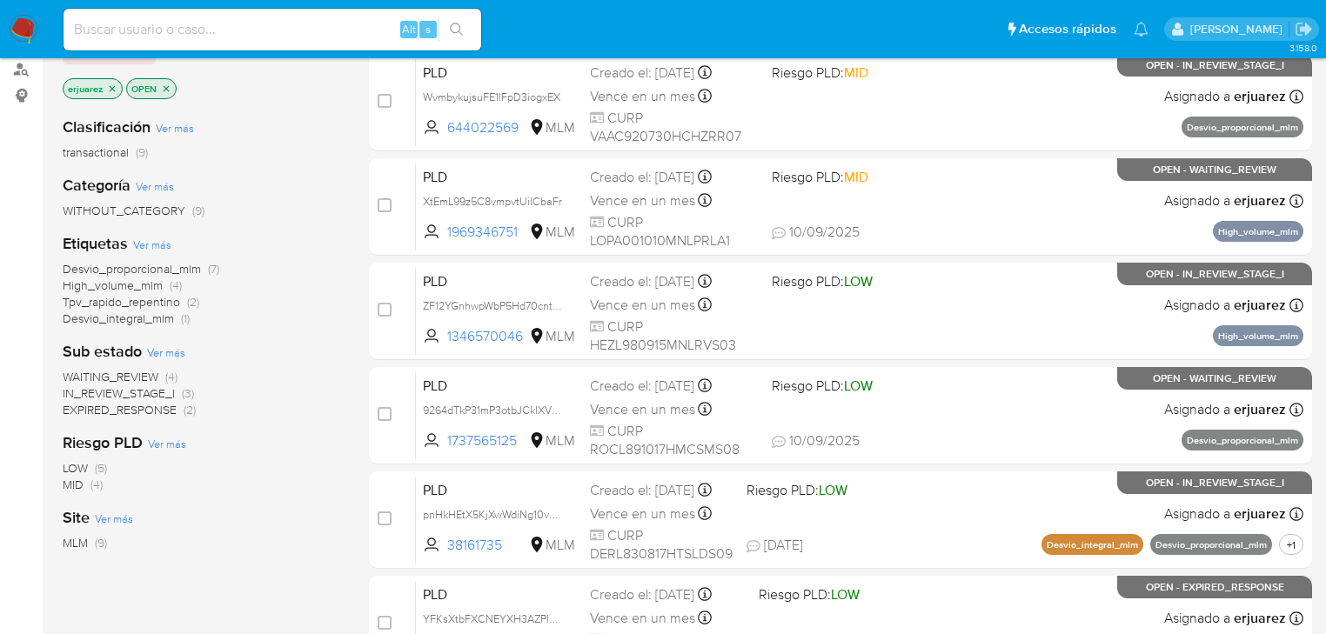
click at [151, 378] on span "WAITING_REVIEW" at bounding box center [111, 376] width 96 height 17
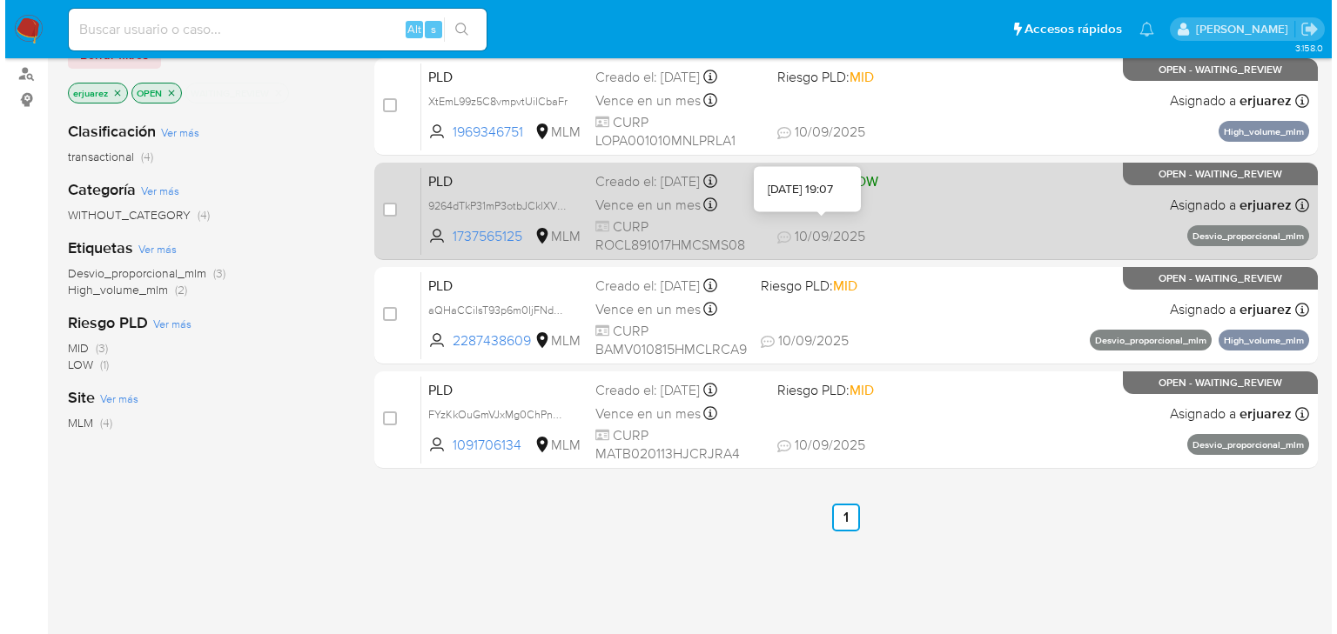
scroll to position [70, 0]
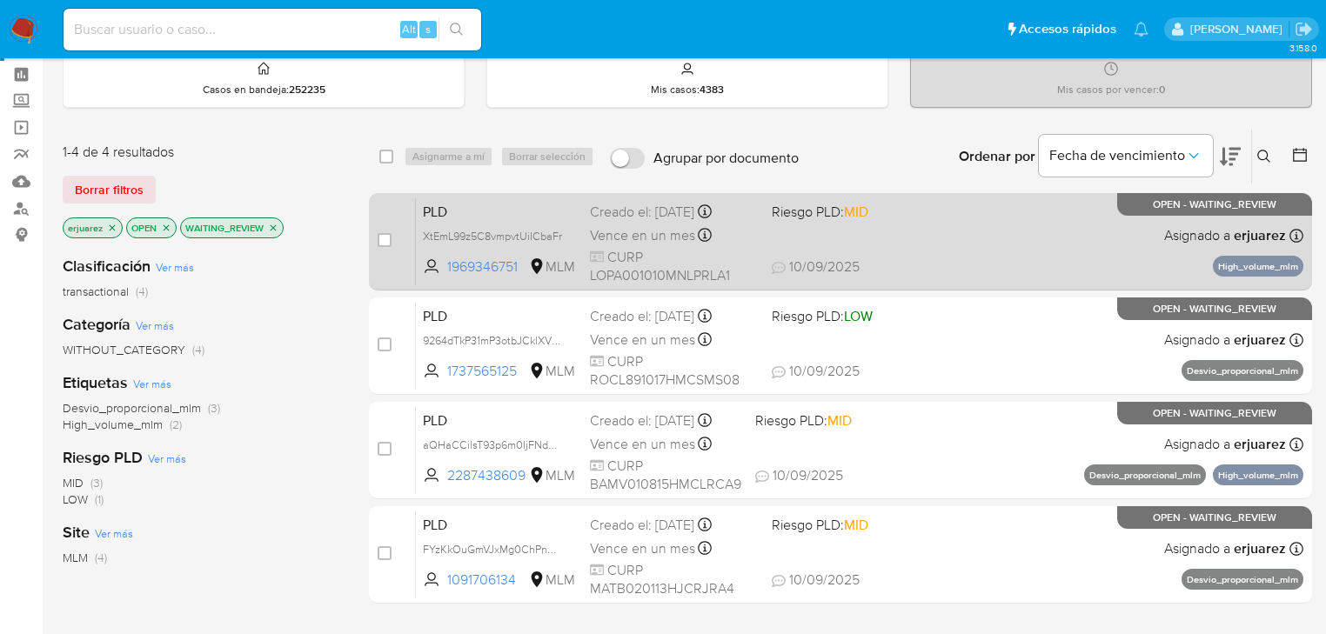
click at [1009, 255] on div "PLD XtEmL99z5C8vmpvtUiICbaFr 1969346751 MLM Riesgo PLD: MID Creado el: [DATE] C…" at bounding box center [860, 242] width 888 height 88
click at [386, 238] on input "checkbox" at bounding box center [385, 240] width 14 height 14
checkbox input "true"
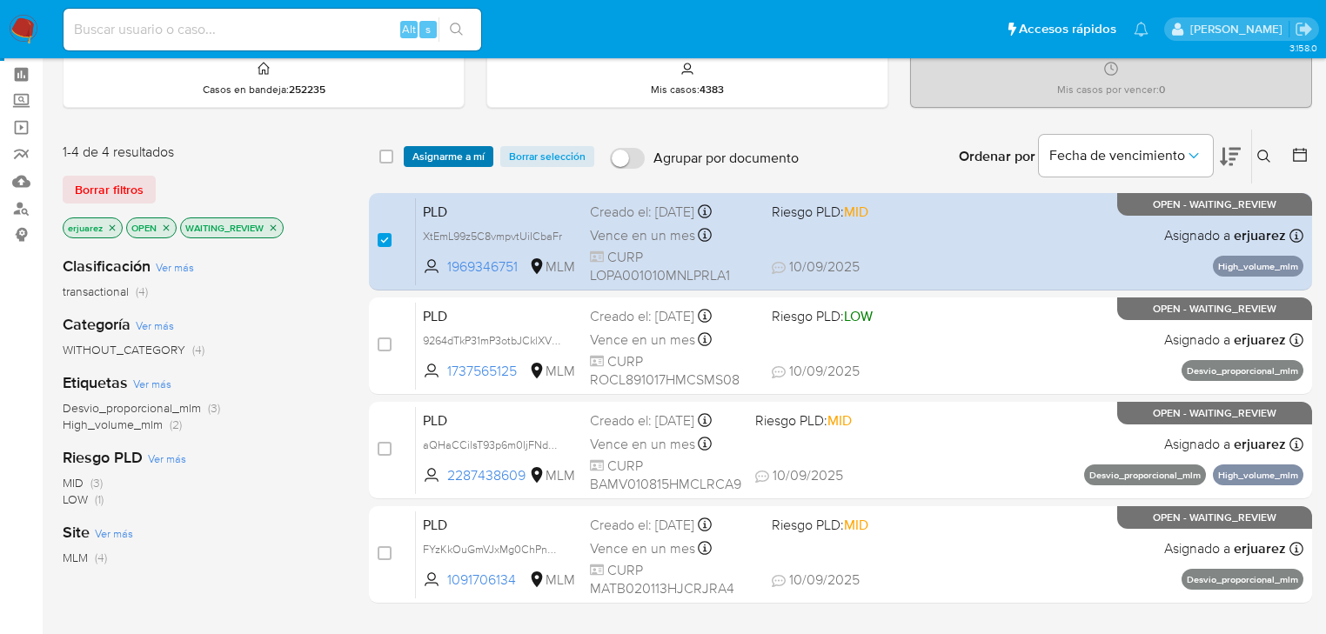
click at [423, 158] on span "Asignarme a mí" at bounding box center [448, 156] width 72 height 17
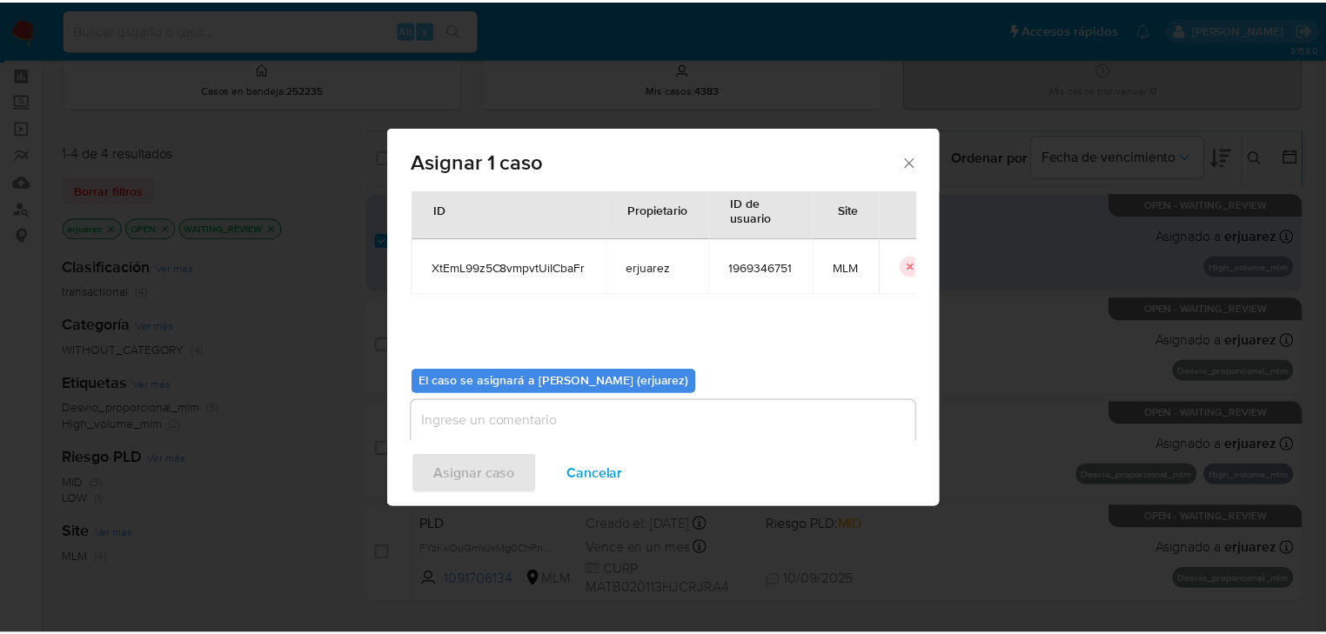
scroll to position [90, 0]
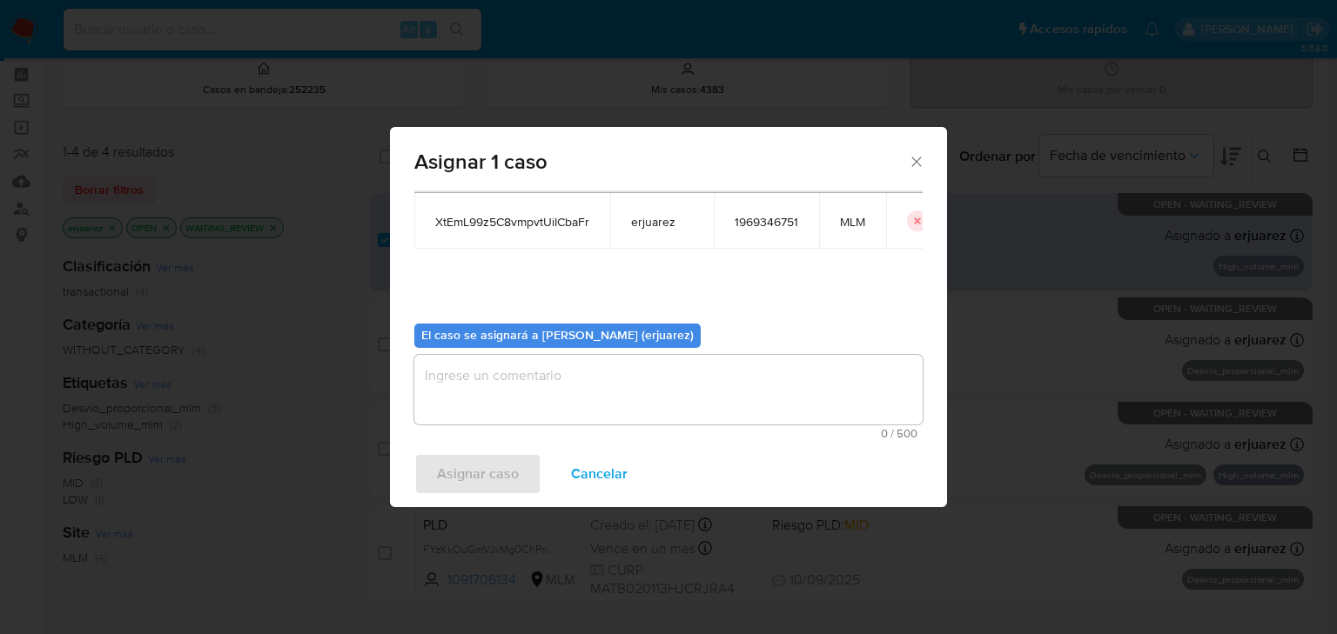
click at [520, 402] on textarea "assign-modal" at bounding box center [668, 390] width 508 height 70
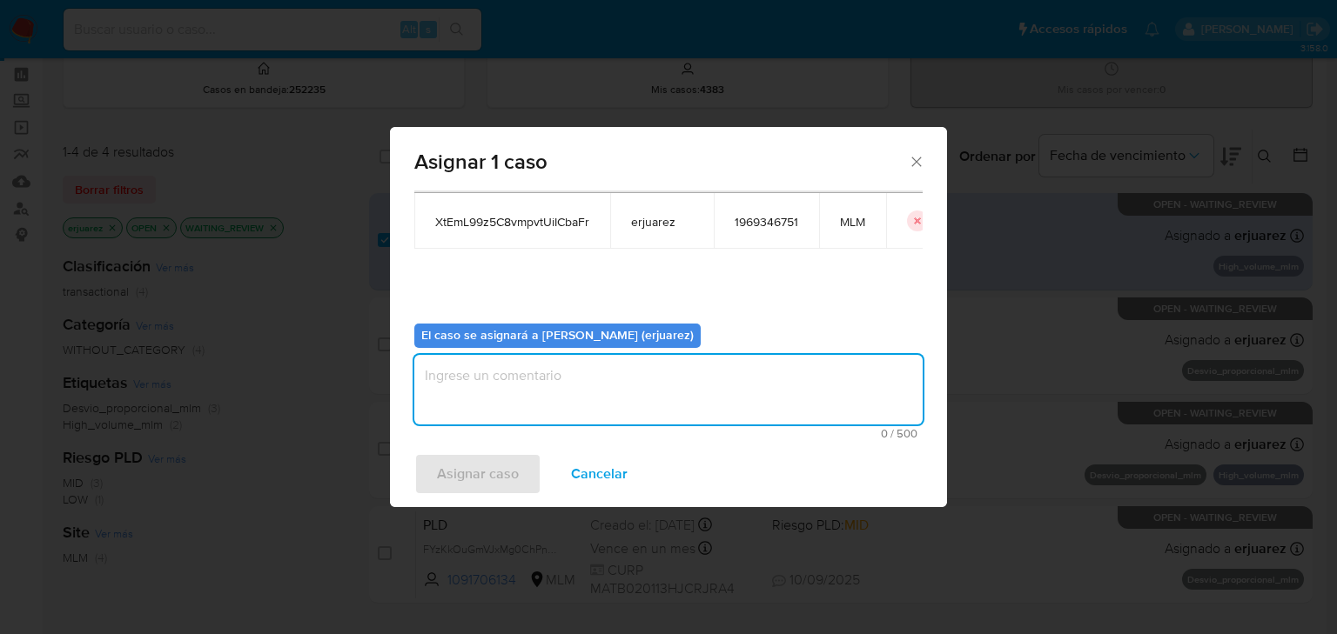
type textarea "E"
type textarea "EPJU"
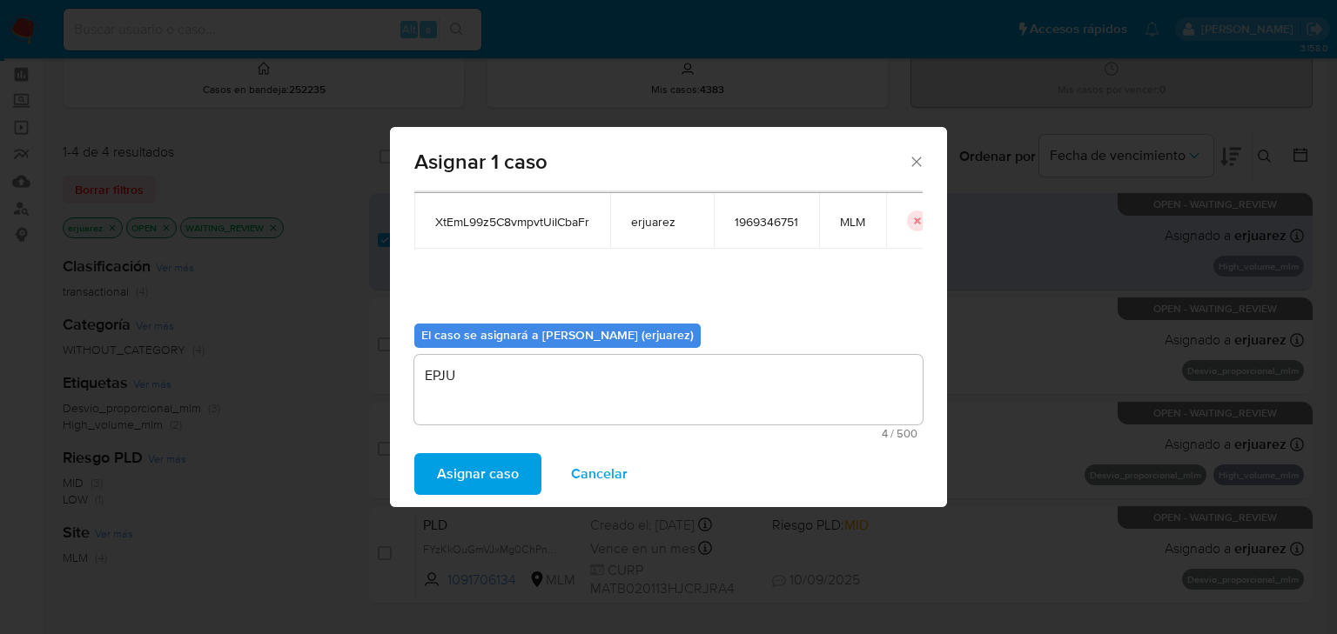
click at [488, 466] on span "Asignar caso" at bounding box center [478, 474] width 82 height 38
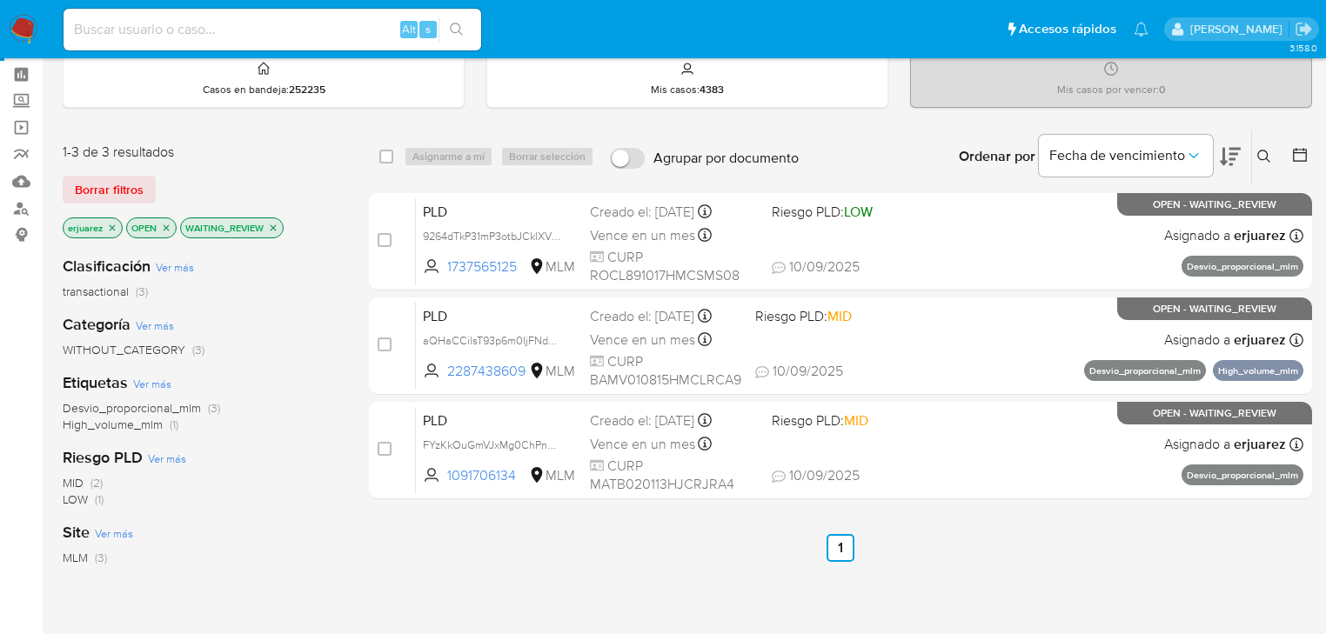
click at [273, 226] on icon "close-filter" at bounding box center [274, 228] width 6 height 6
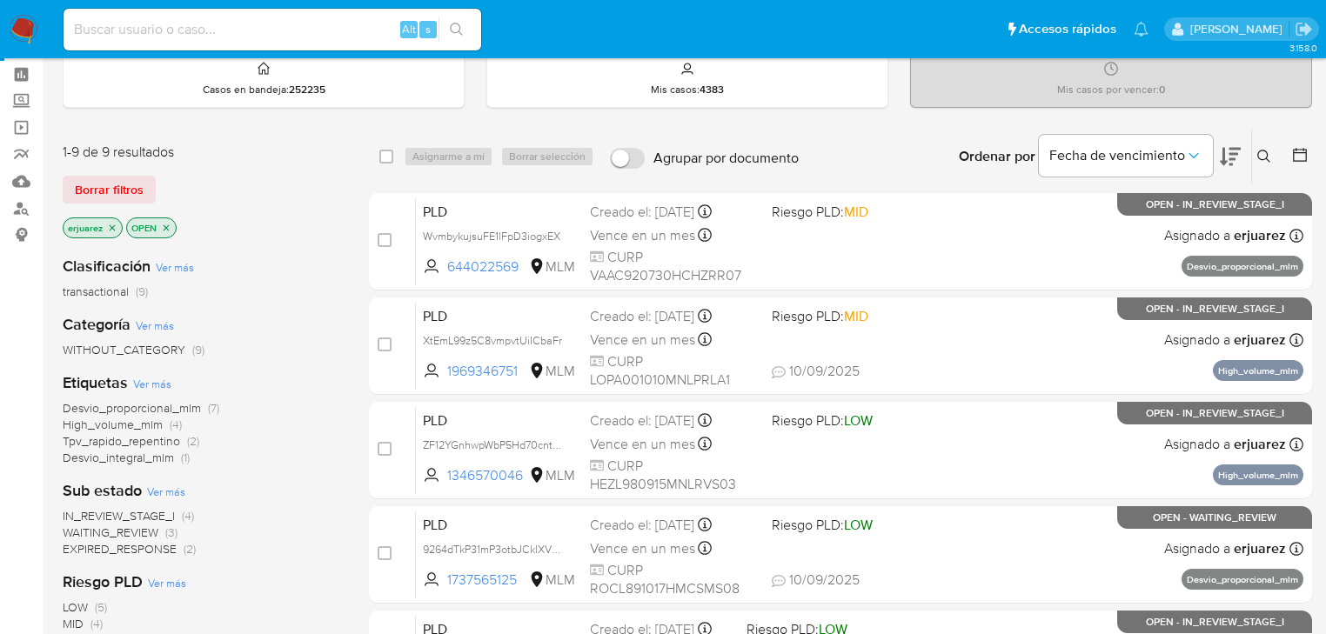
click at [105, 512] on span "IN_REVIEW_STAGE_I" at bounding box center [119, 515] width 112 height 17
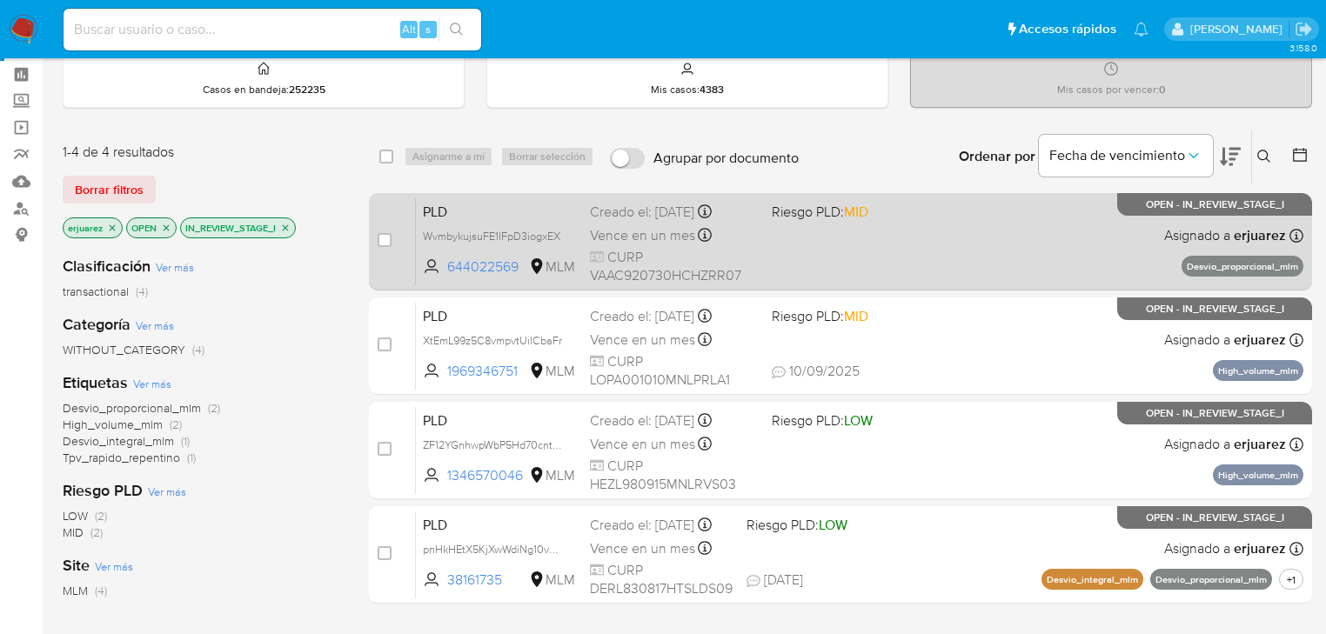
click at [737, 221] on div "PLD WvmbykujsuFE1lFpD3iogxEX 644022569 MLM Riesgo PLD: MID Creado el: [DATE] Cr…" at bounding box center [860, 242] width 888 height 88
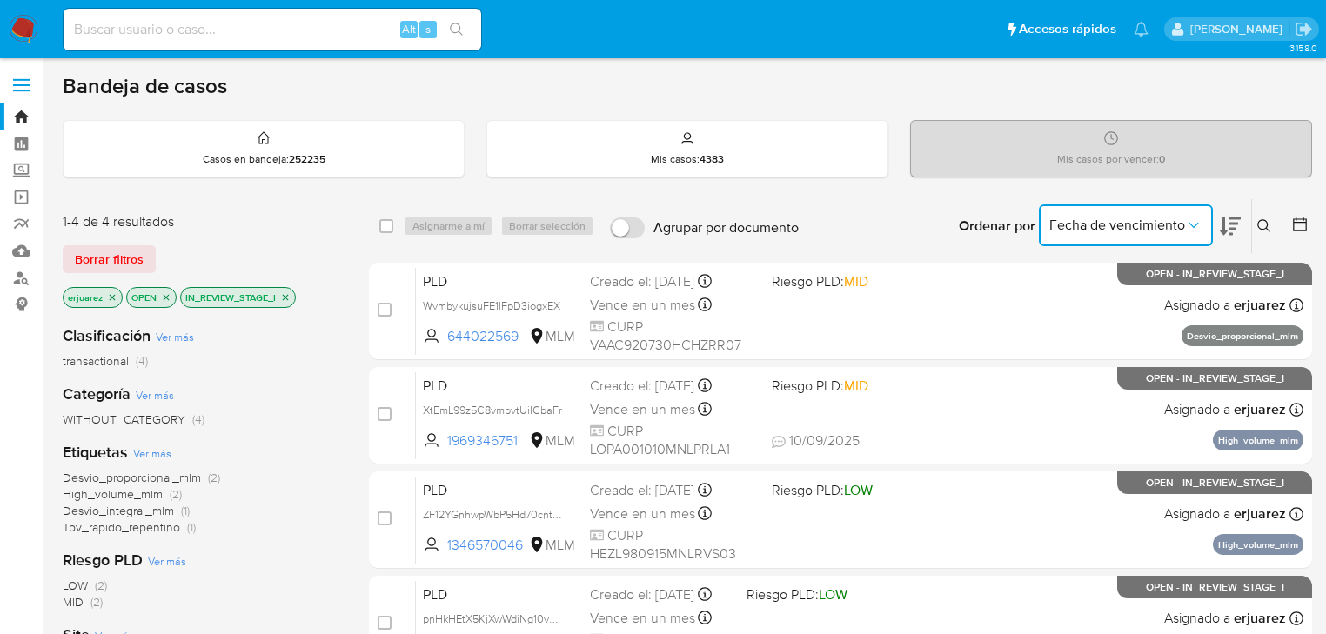
click at [1159, 238] on button "Fecha de vencimiento" at bounding box center [1126, 226] width 174 height 42
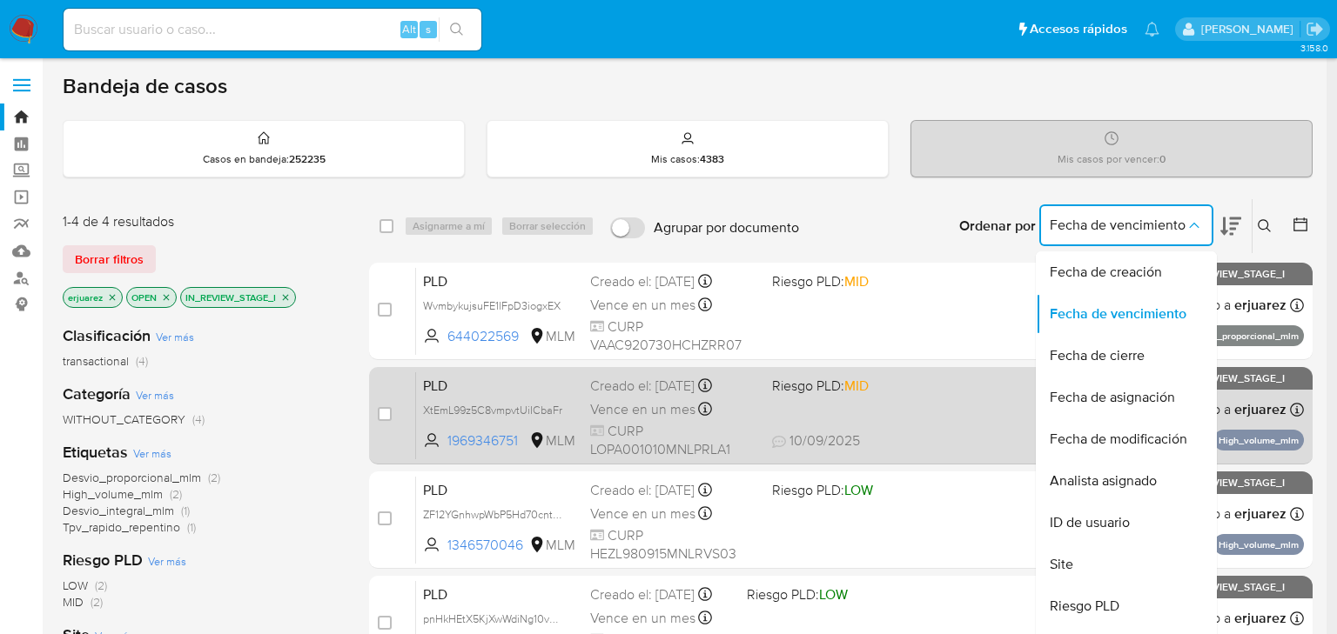
click at [1131, 393] on span "Fecha de asignación" at bounding box center [1111, 397] width 125 height 17
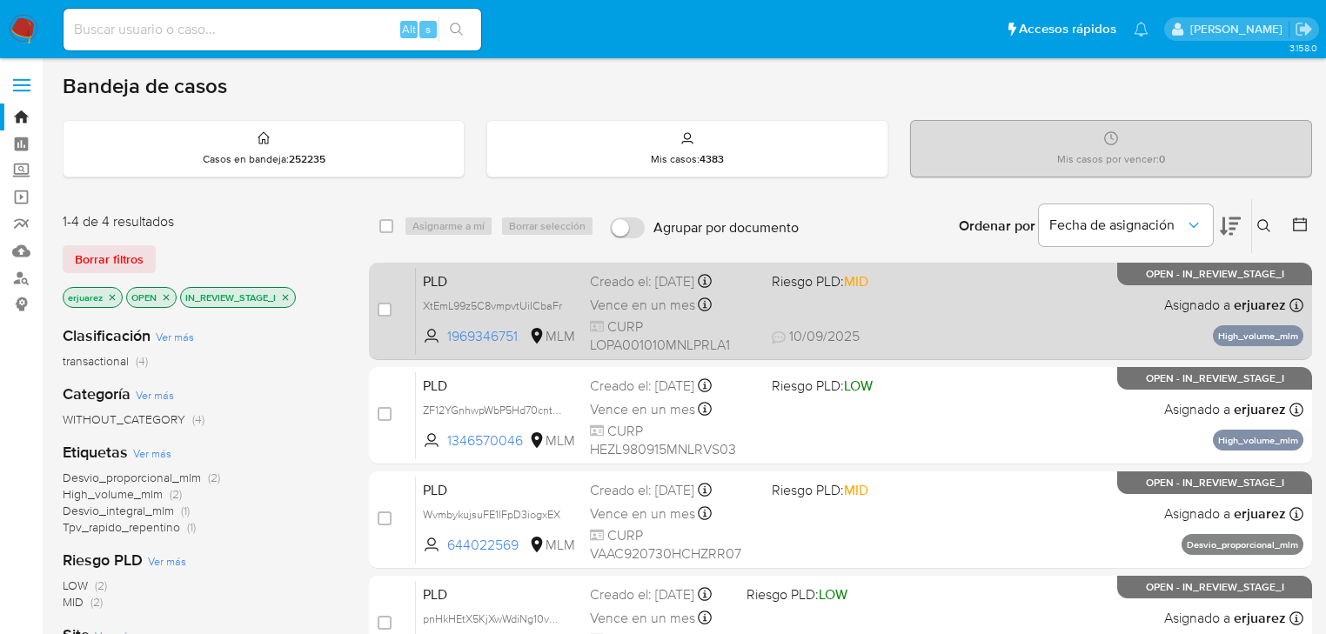
click at [922, 311] on div "PLD XtEmL99z5C8vmpvtUiICbaFr 1969346751 MLM Riesgo PLD: MID Creado el: [DATE] C…" at bounding box center [860, 311] width 888 height 88
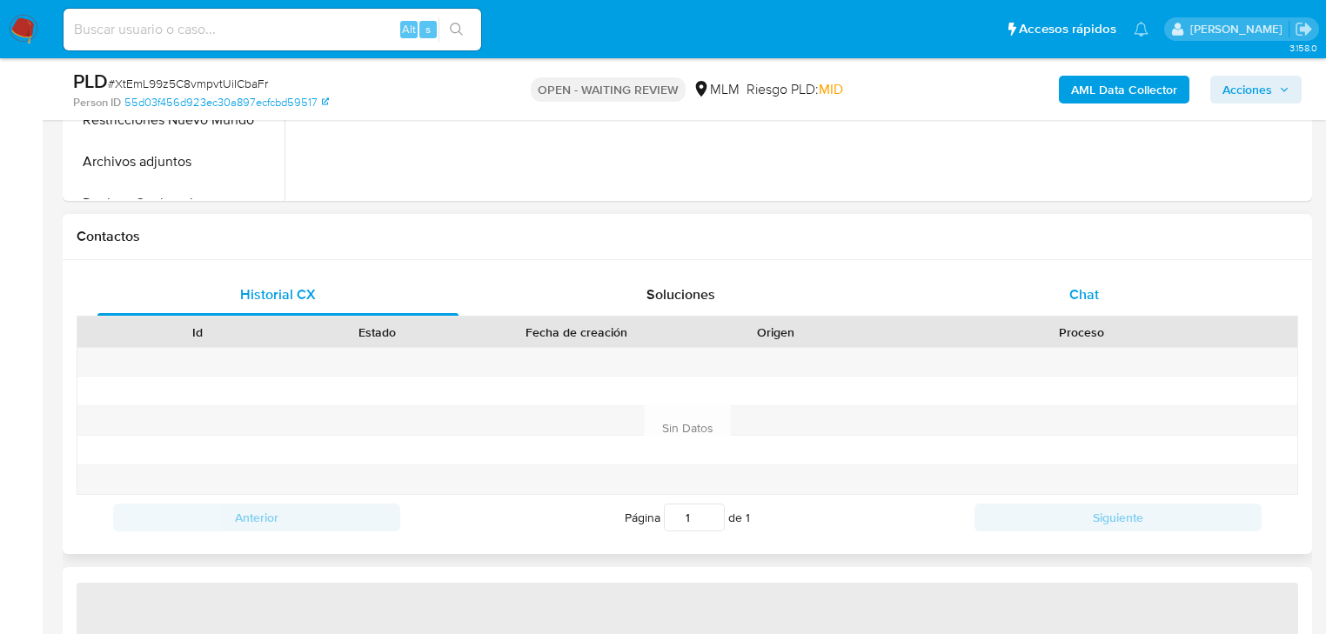
click at [1065, 299] on div "Chat" at bounding box center [1084, 295] width 361 height 42
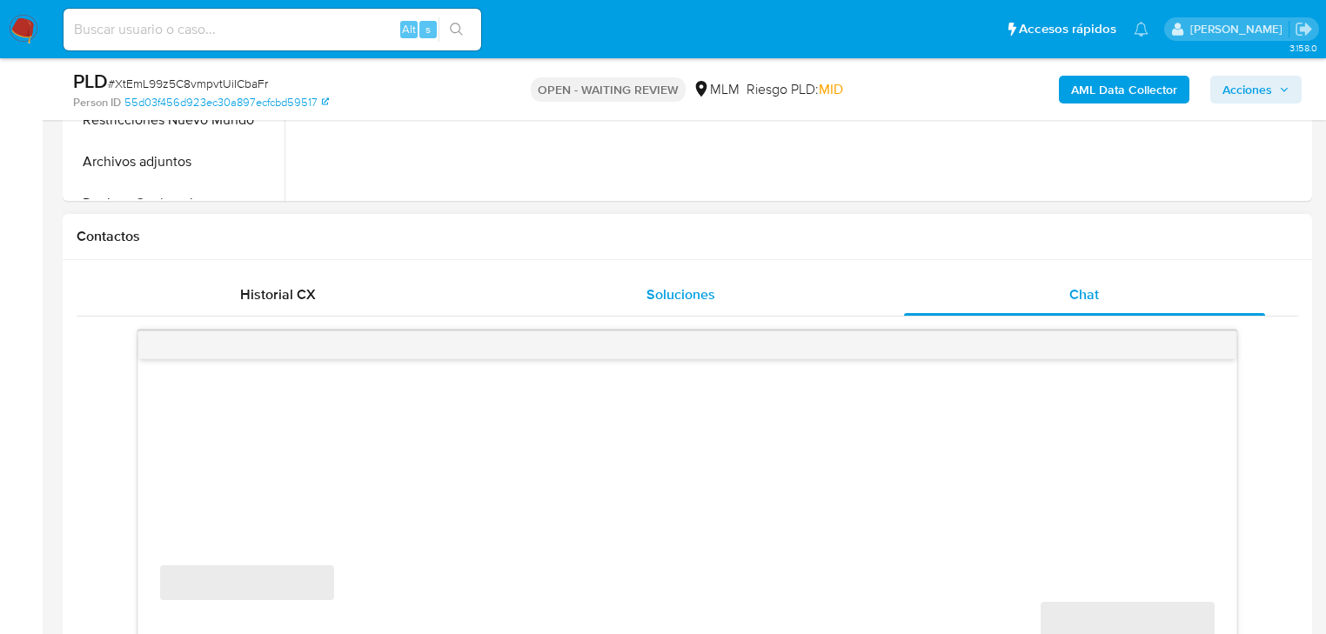
scroll to position [835, 0]
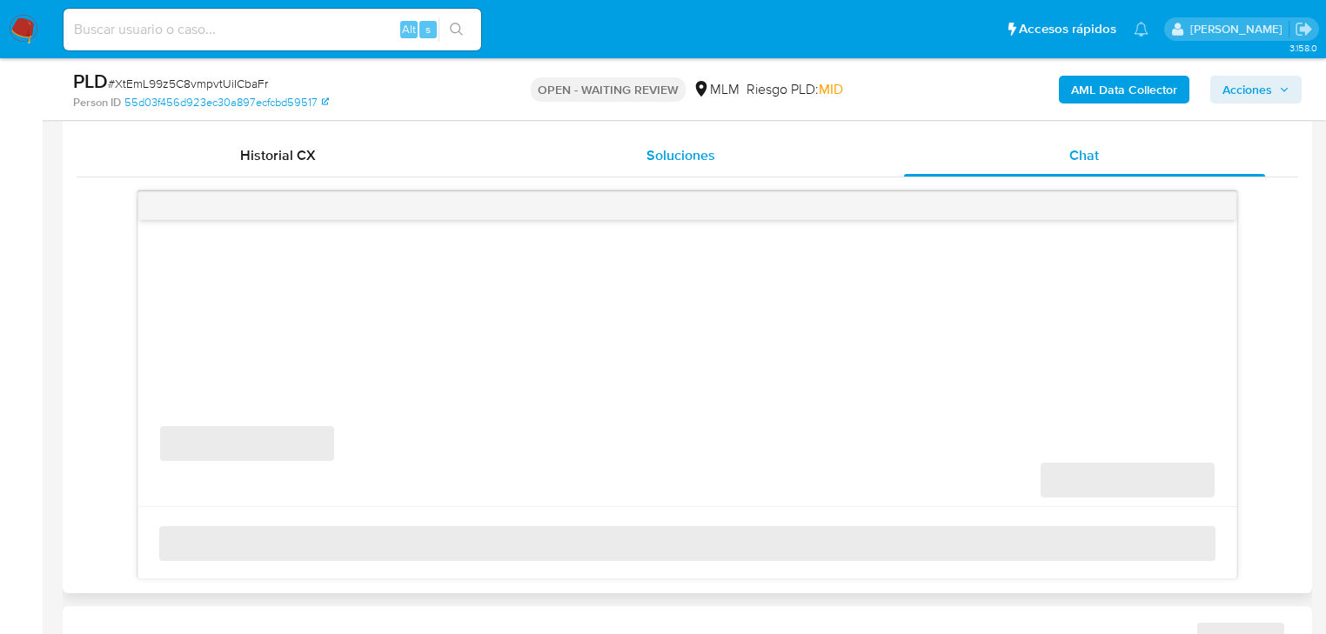
select select "10"
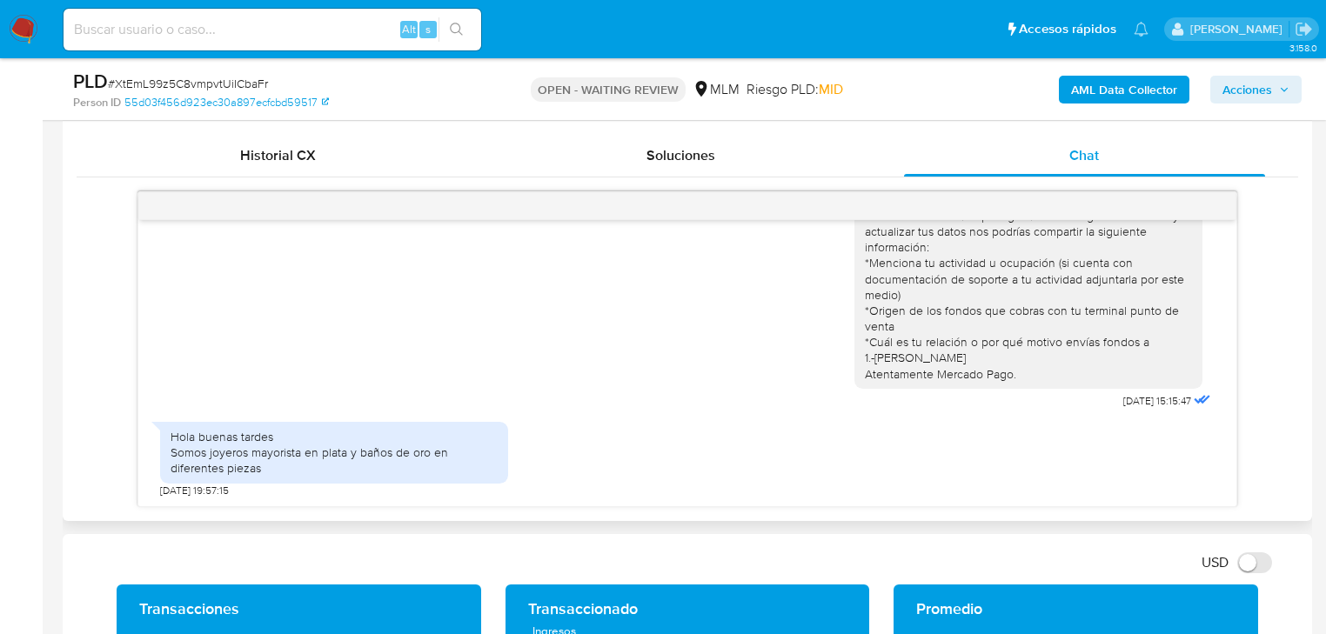
scroll to position [56, 0]
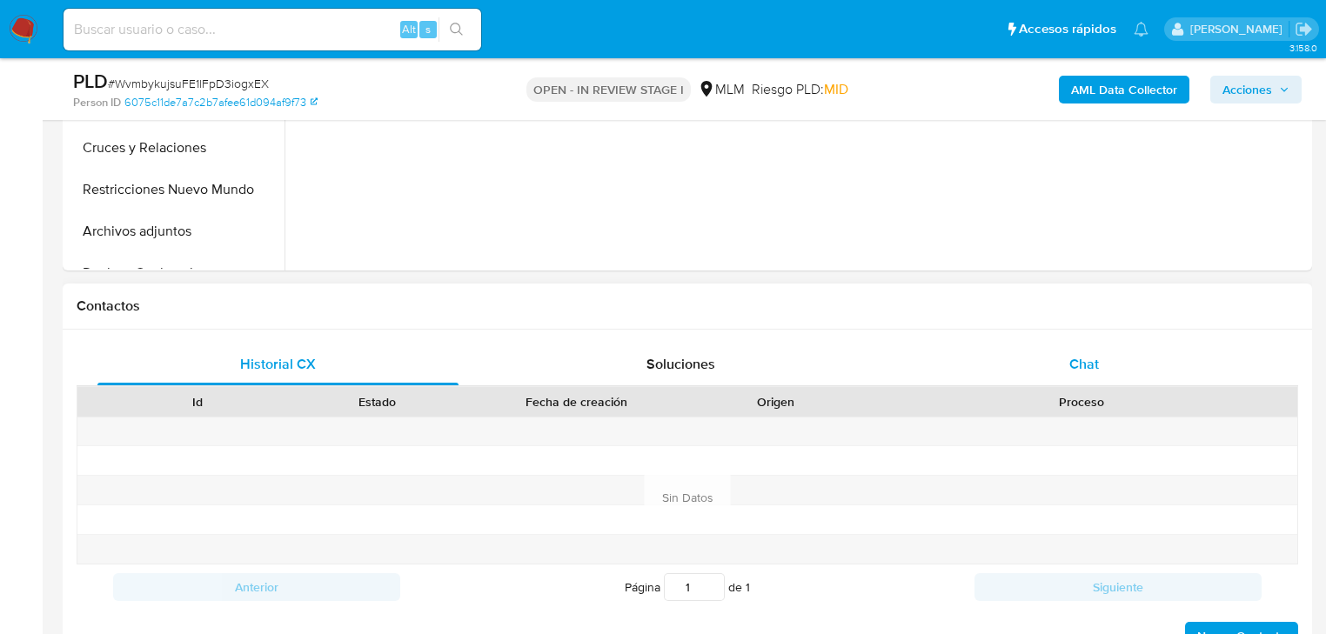
click at [1076, 359] on span "Chat" at bounding box center [1085, 364] width 30 height 20
select select "10"
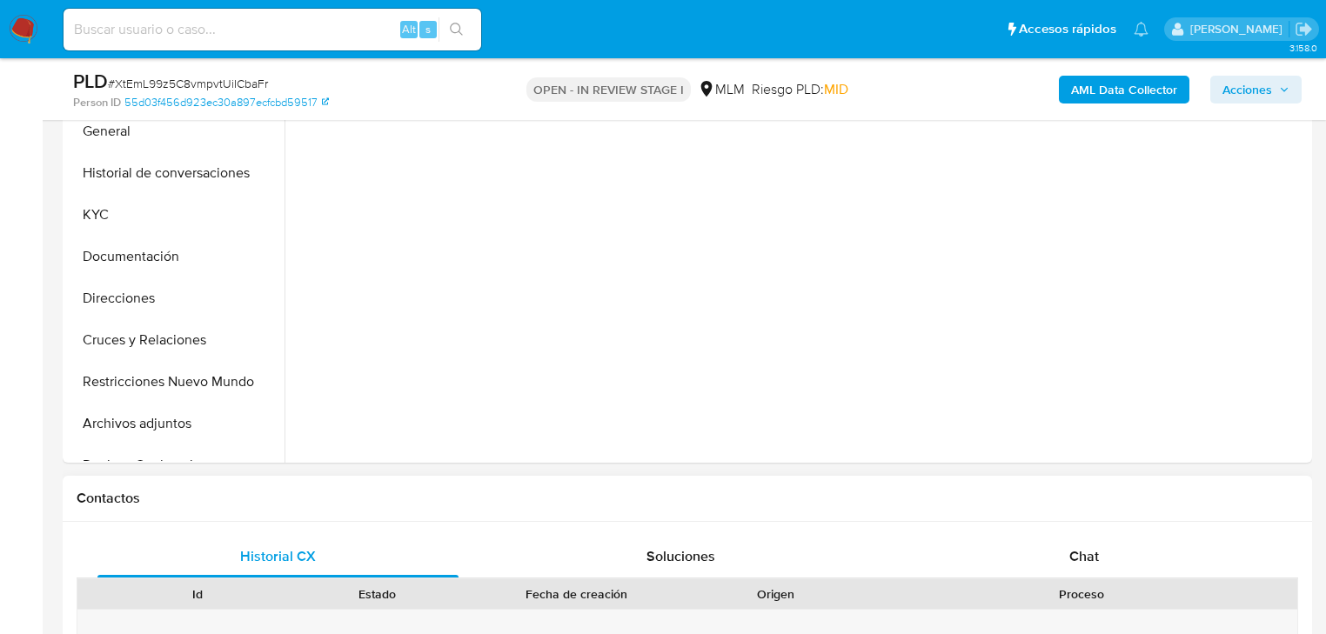
scroll to position [487, 0]
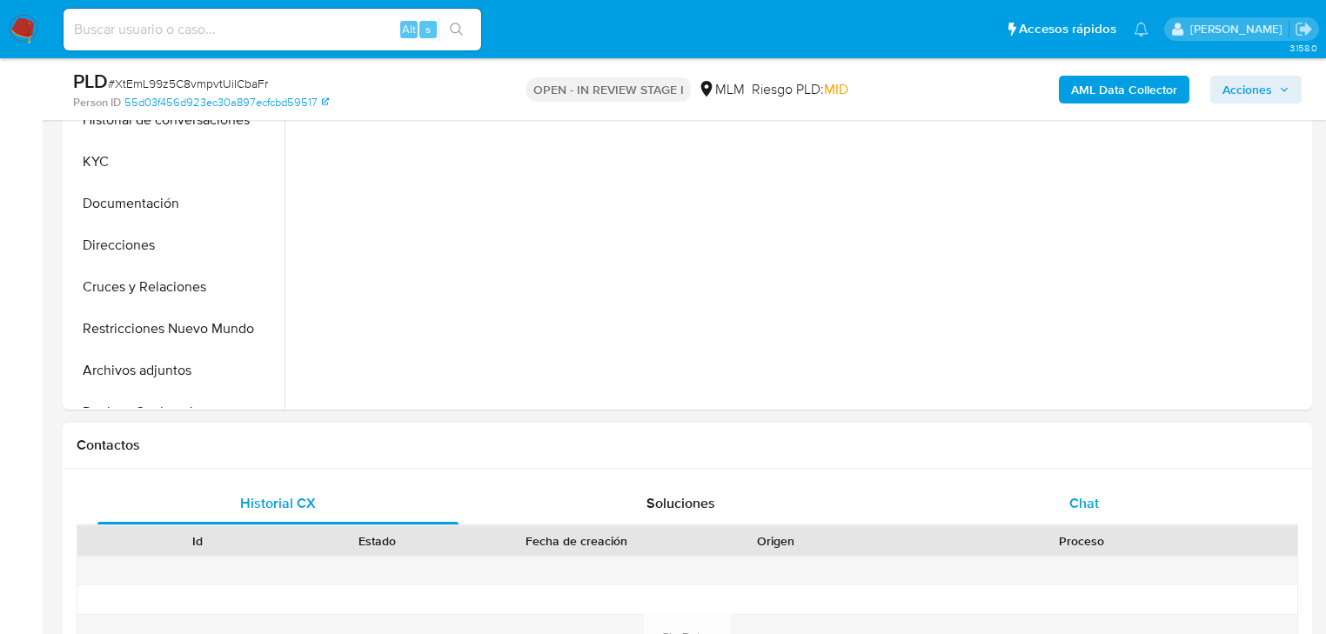
click at [1093, 500] on span "Chat" at bounding box center [1085, 503] width 30 height 20
select select "10"
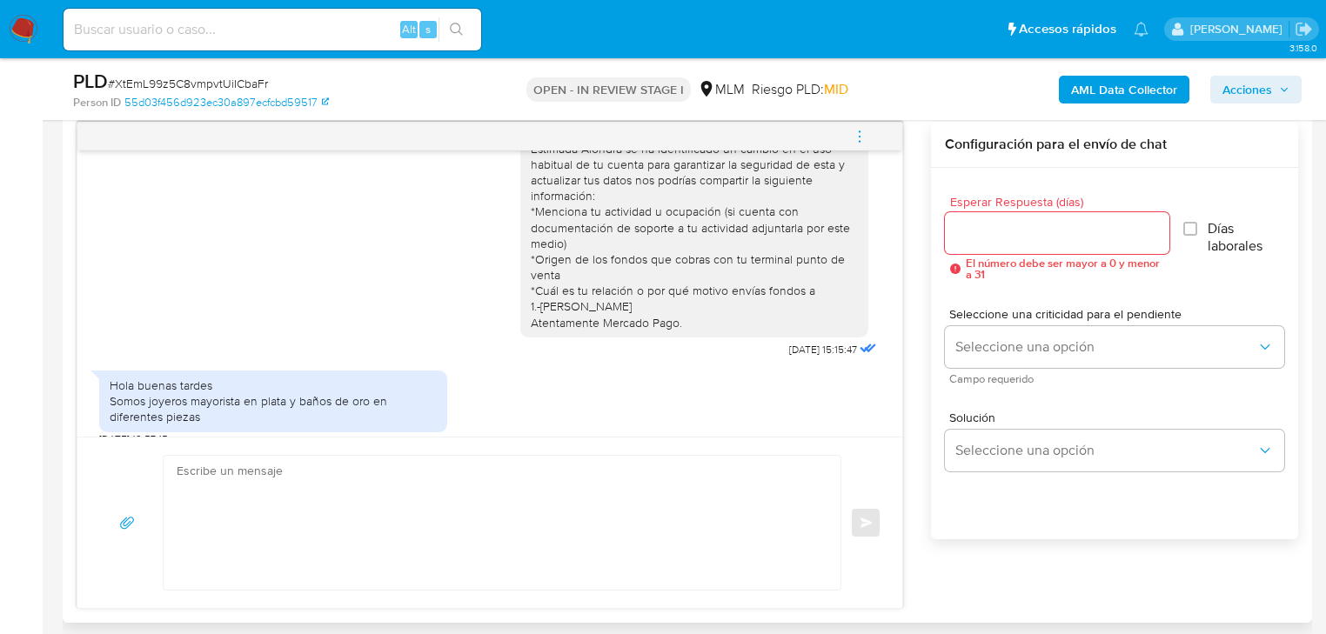
scroll to position [56, 0]
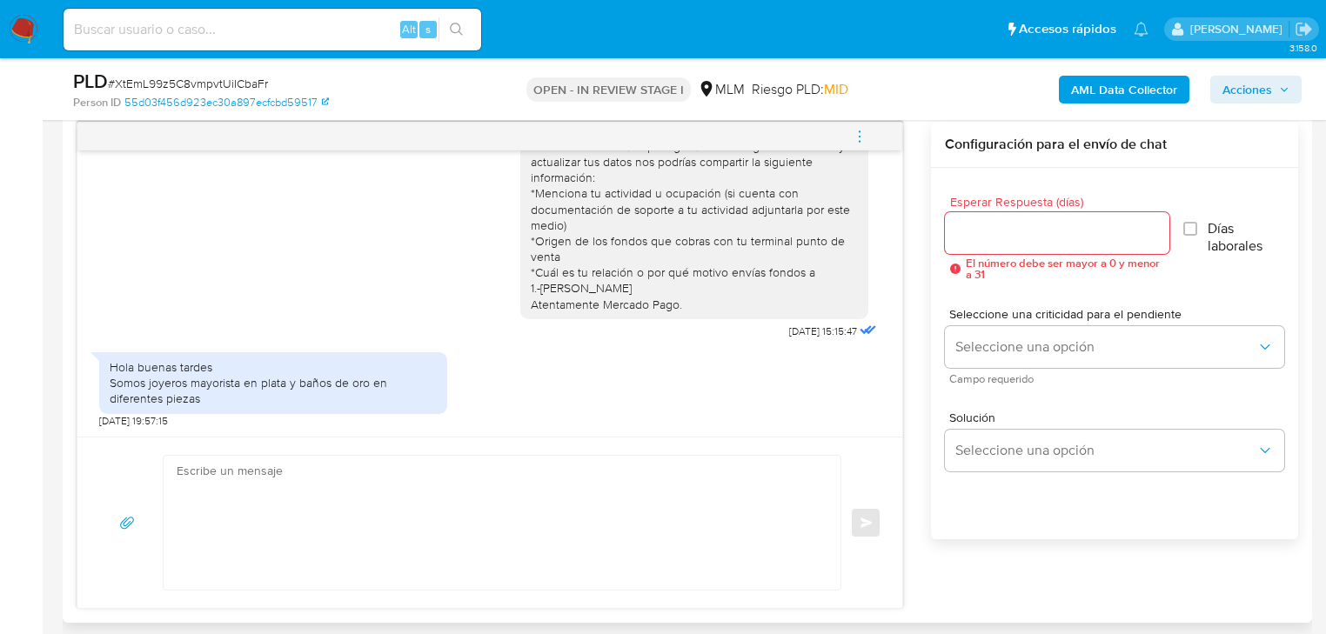
click at [261, 474] on textarea at bounding box center [498, 523] width 642 height 134
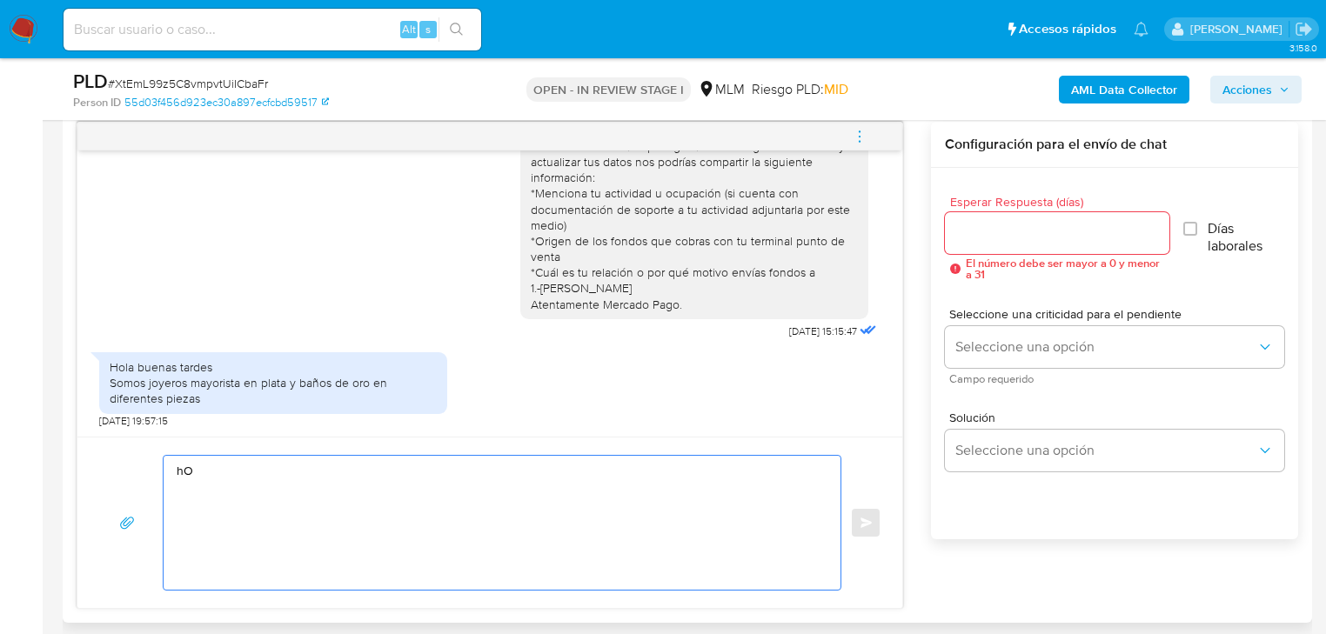
type textarea "h"
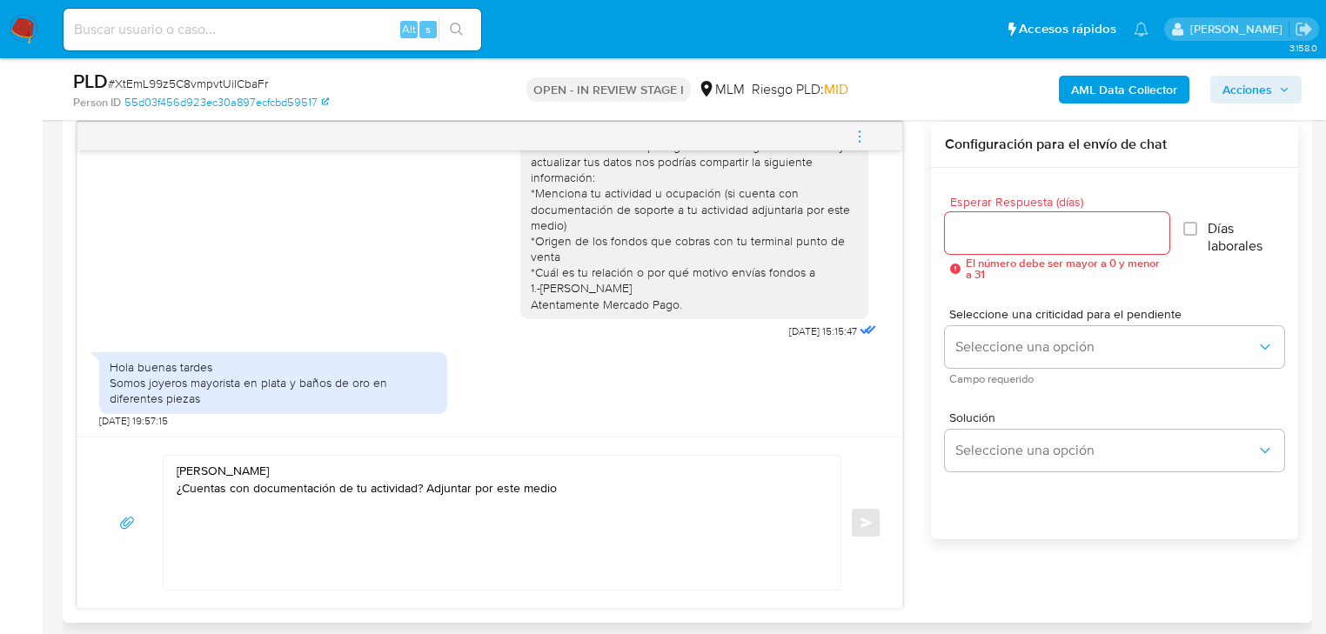
drag, startPoint x: 672, startPoint y: 304, endPoint x: 512, endPoint y: 275, distance: 162.7
click at [520, 275] on div "Estimada Alondra se ha identificado un cambio en el uso habitual de tu cuenta p…" at bounding box center [694, 218] width 348 height 204
copy div "*Cuál es tu relación o por qué motivo envías fondos a 1.-[PERSON_NAME] Atentame…"
click at [556, 486] on textarea "[PERSON_NAME] ¿Cuentas con documentación de tu actividad? Adjuntar por este med…" at bounding box center [498, 523] width 642 height 134
click at [567, 480] on textarea "[PERSON_NAME] ¿Cuentas con documentación de tu actividad? Adjuntar por este med…" at bounding box center [498, 523] width 642 height 134
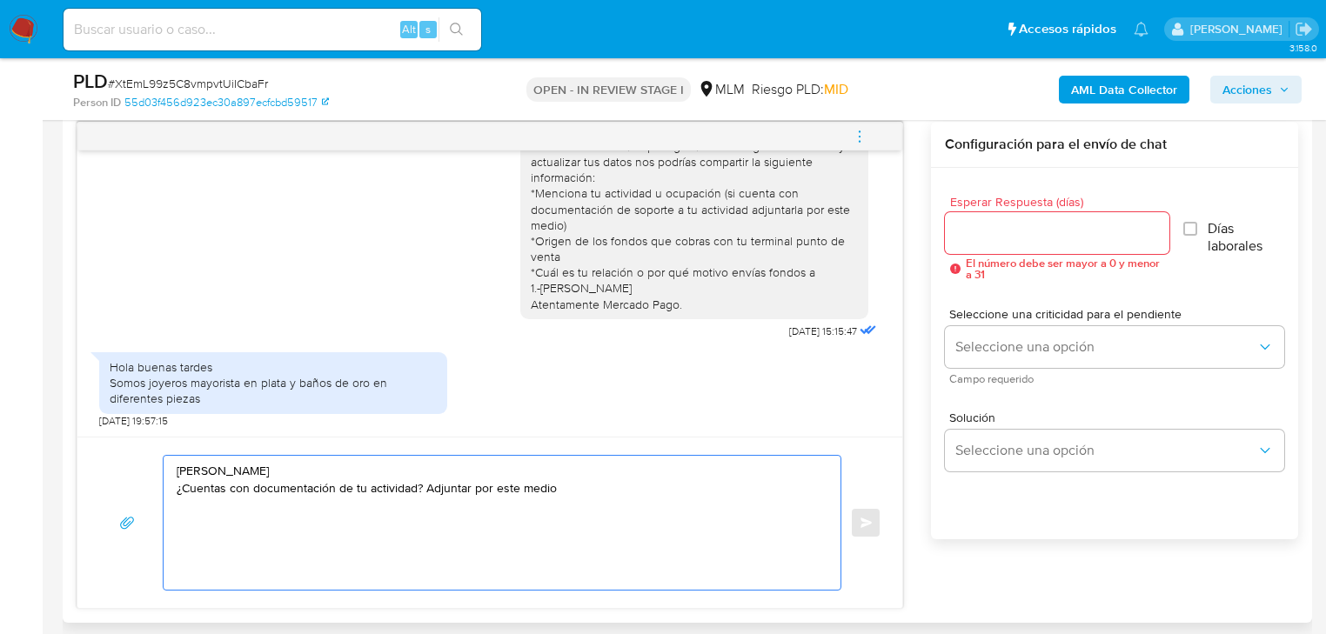
paste textarea "*Cuál es tu relación o por qué motivo envías fondos a 1.-[PERSON_NAME] Atentame…"
type textarea "[PERSON_NAME] ¿Cuentas con documentación de tu actividad? Adjuntar por este med…"
drag, startPoint x: 349, startPoint y: 547, endPoint x: 149, endPoint y: 427, distance: 233.0
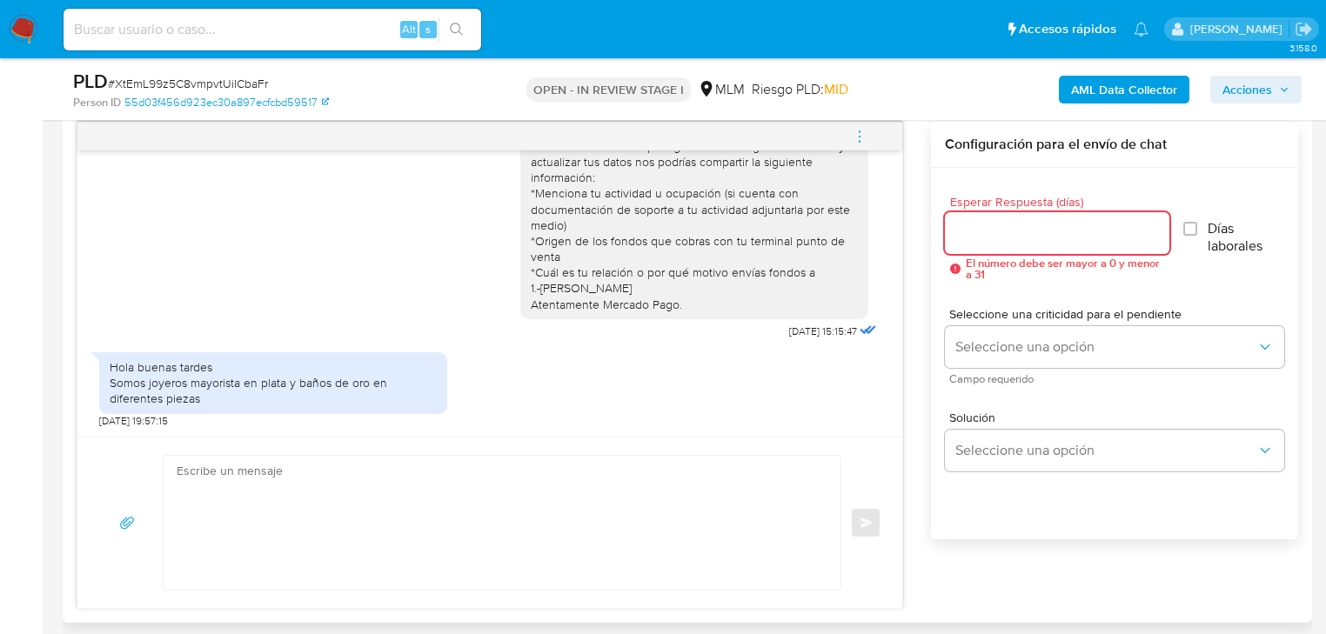
click at [1006, 231] on input "Esperar Respuesta (días)" at bounding box center [1057, 233] width 225 height 23
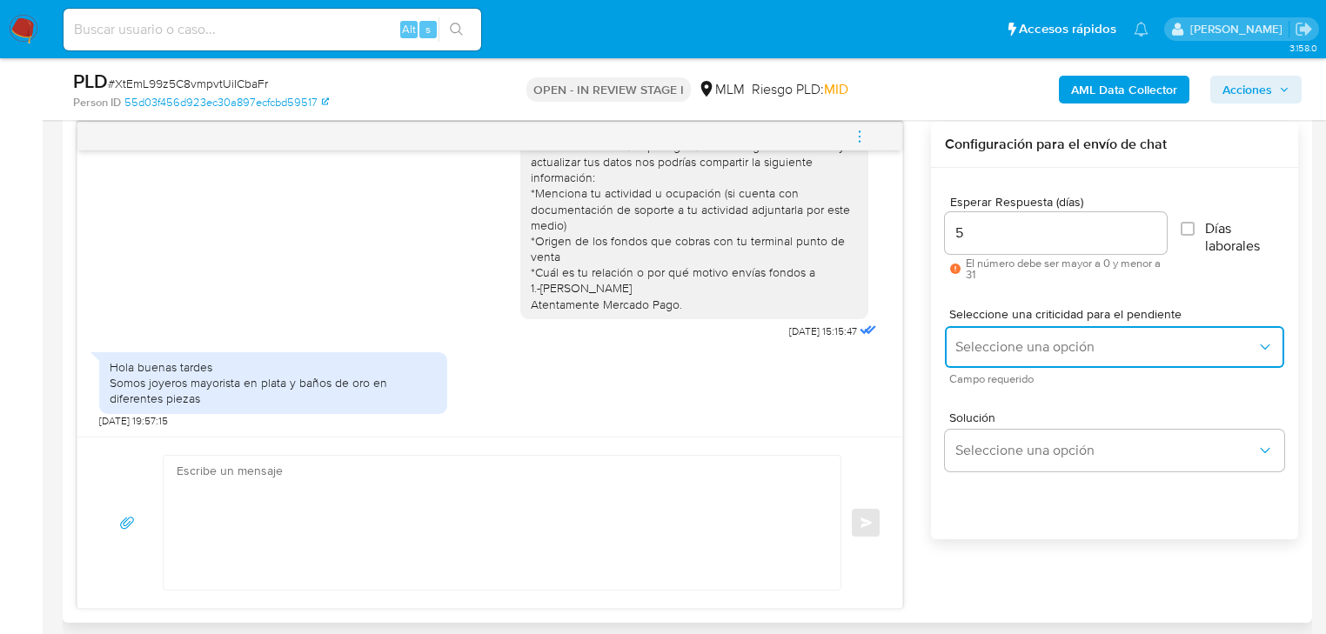
click at [1018, 340] on span "Seleccione una opción" at bounding box center [1106, 347] width 301 height 17
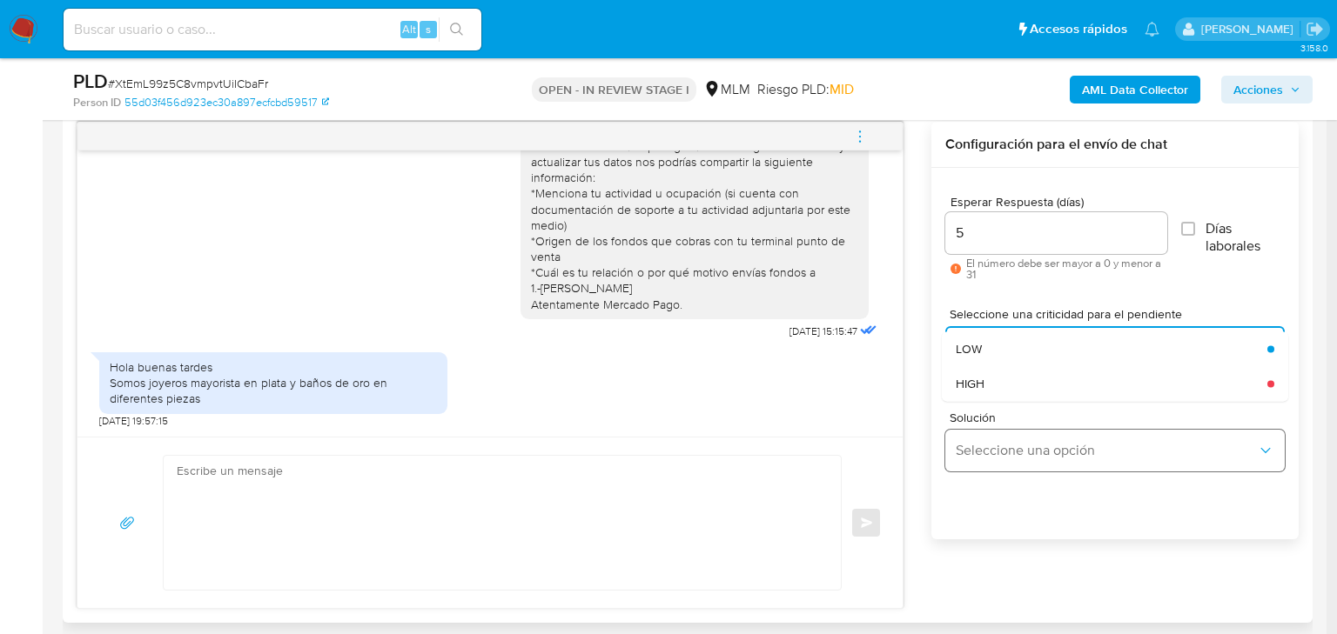
drag, startPoint x: 984, startPoint y: 379, endPoint x: 991, endPoint y: 442, distance: 63.0
click at [984, 380] on span "HIGH" at bounding box center [970, 384] width 29 height 16
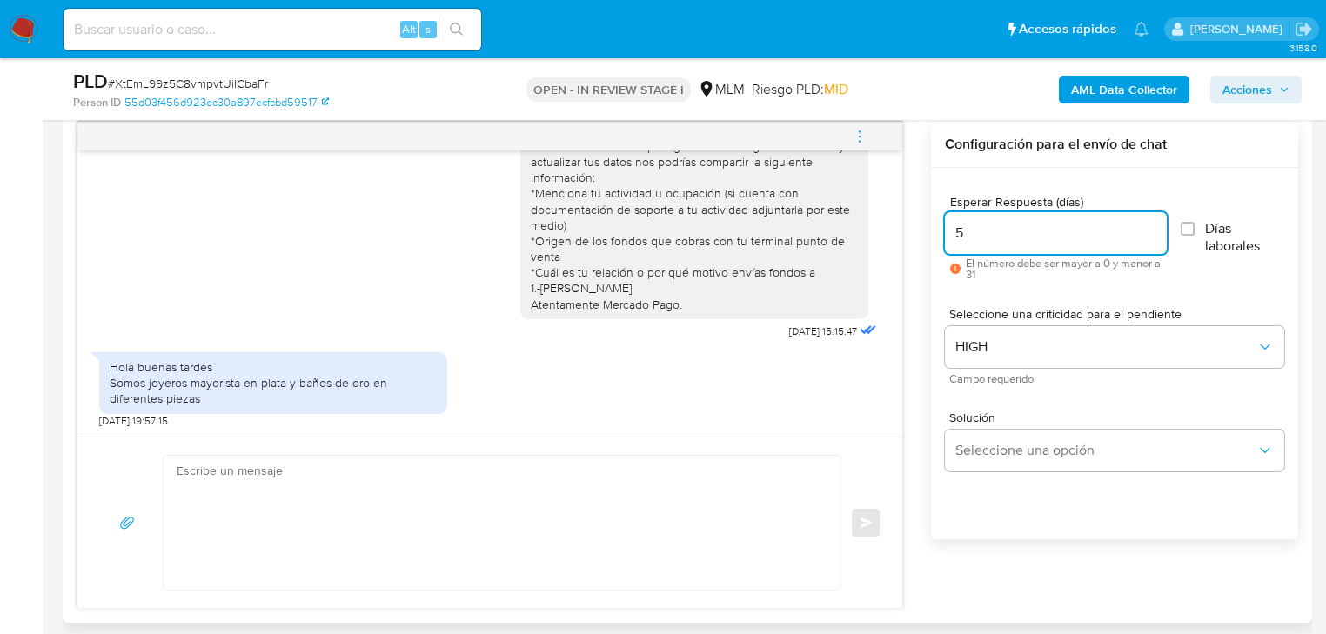
drag, startPoint x: 981, startPoint y: 226, endPoint x: 920, endPoint y: 226, distance: 60.9
click at [920, 226] on div "Estimada Alondra se ha identificado un cambio en el uso habitual de tu cuenta p…" at bounding box center [688, 365] width 1222 height 487
type input "4"
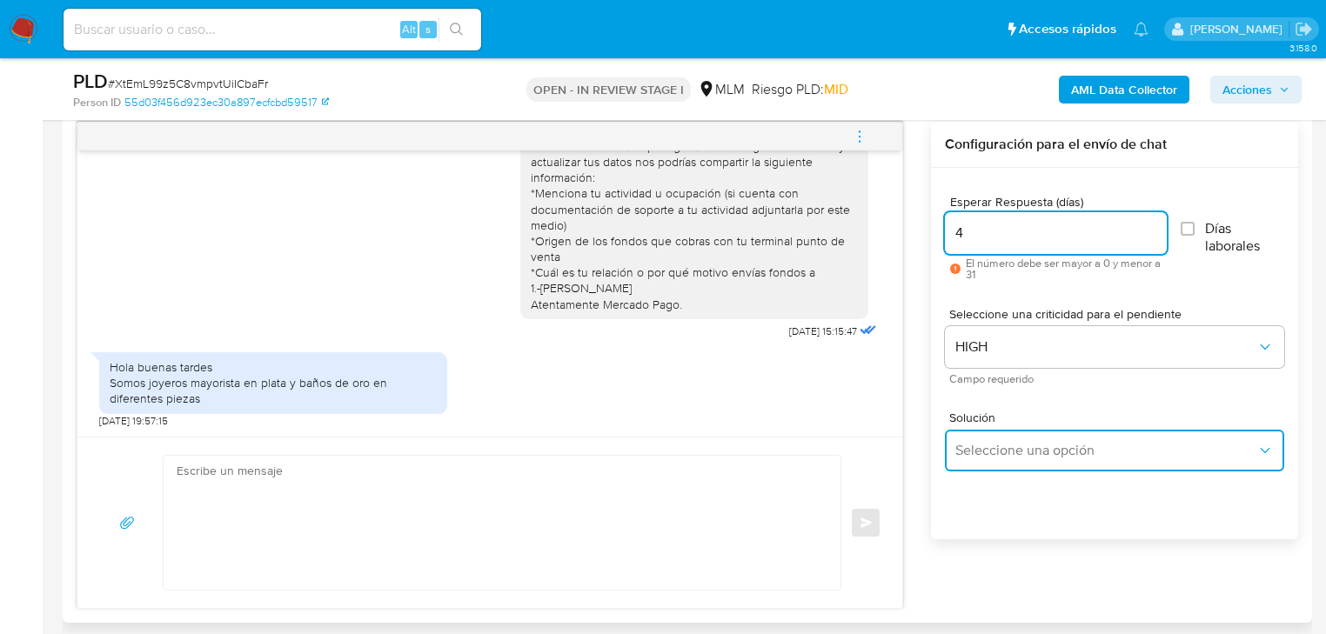
click at [987, 447] on span "Seleccione una opción" at bounding box center [1106, 450] width 301 height 17
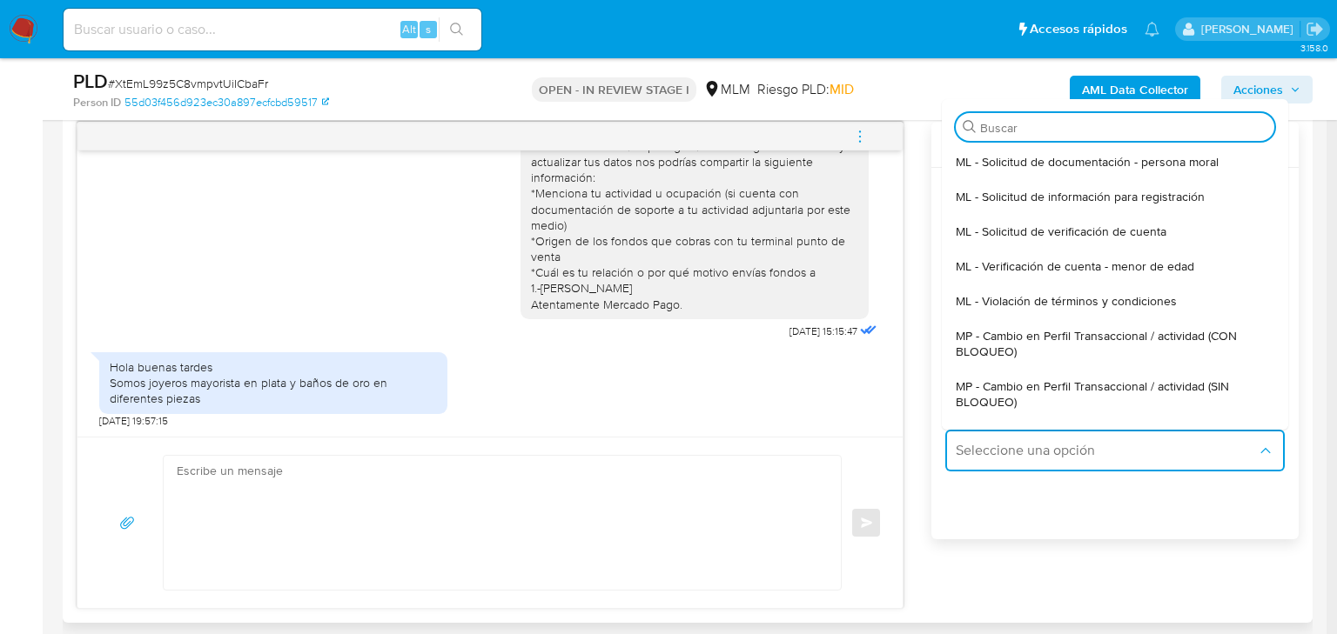
drag, startPoint x: 1051, startPoint y: 385, endPoint x: 579, endPoint y: 402, distance: 472.9
click at [1051, 386] on span "MP - Cambio en Perfil Transaccional / actividad (SIN BLOQUEO)" at bounding box center [1110, 394] width 308 height 31
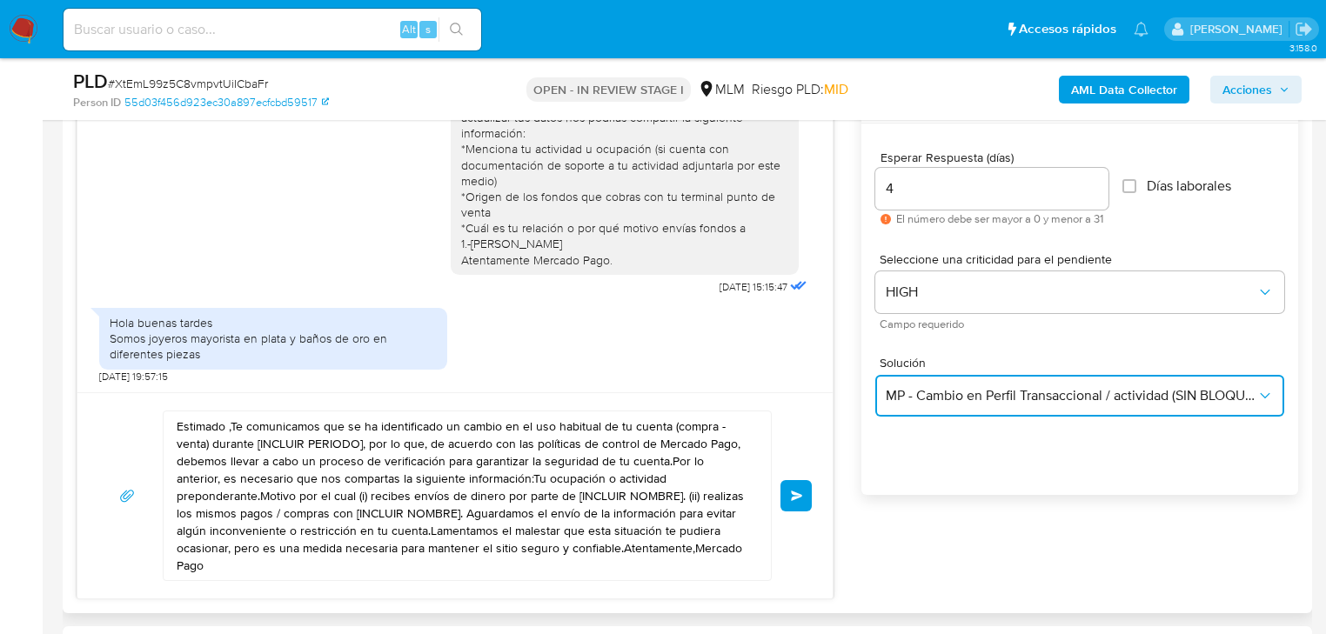
scroll to position [975, 0]
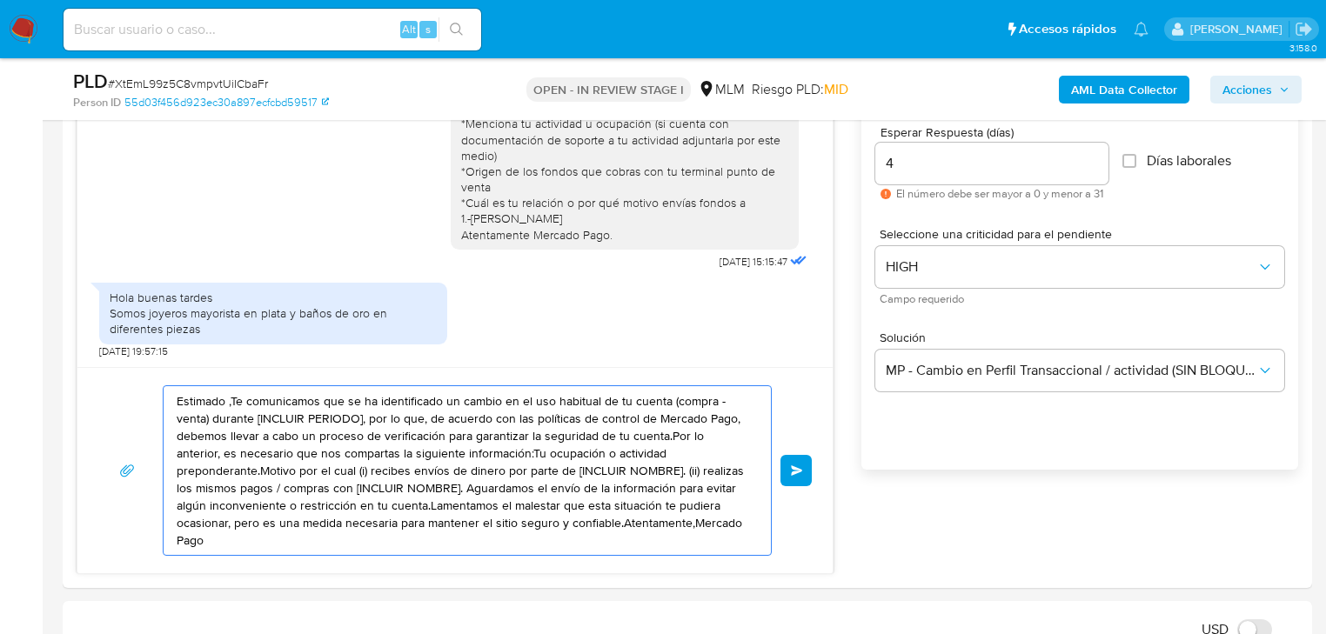
drag, startPoint x: 557, startPoint y: 497, endPoint x: 37, endPoint y: 309, distance: 553.3
paste textarea "[PERSON_NAME] ¿Cuentas con documentación de tu actividad? Adjuntar por este med…"
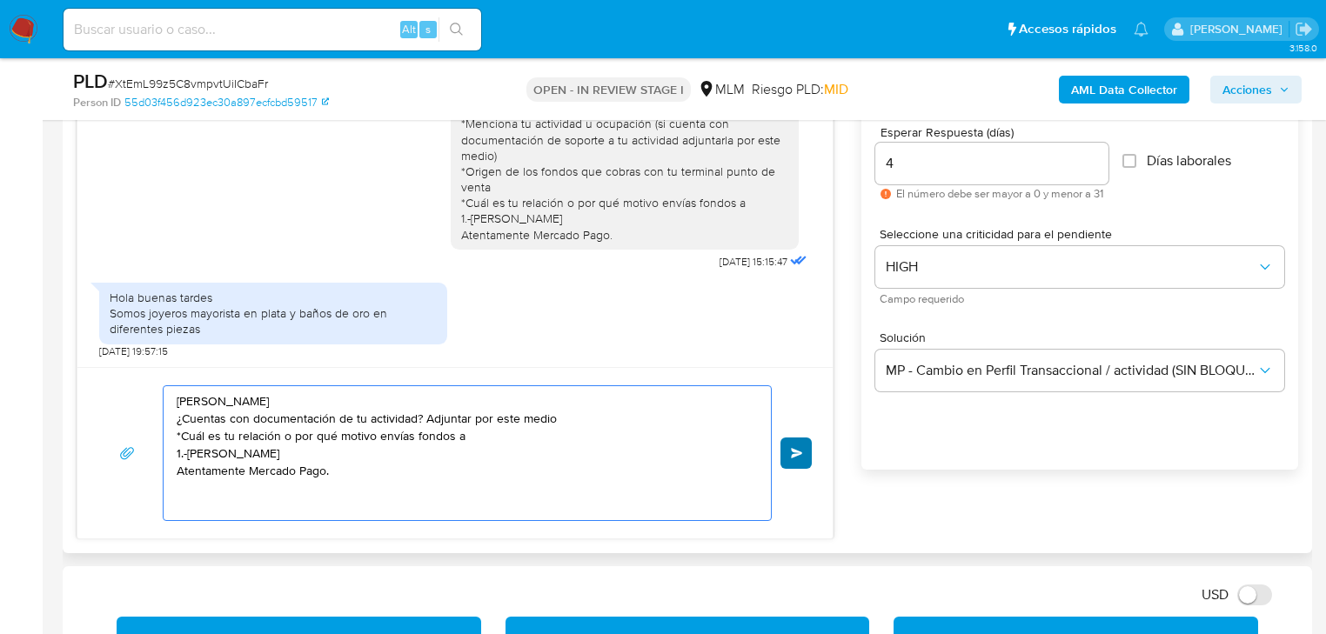
type textarea "[PERSON_NAME] ¿Cuentas con documentación de tu actividad? Adjuntar por este med…"
click at [791, 453] on span "Enviar" at bounding box center [797, 453] width 12 height 10
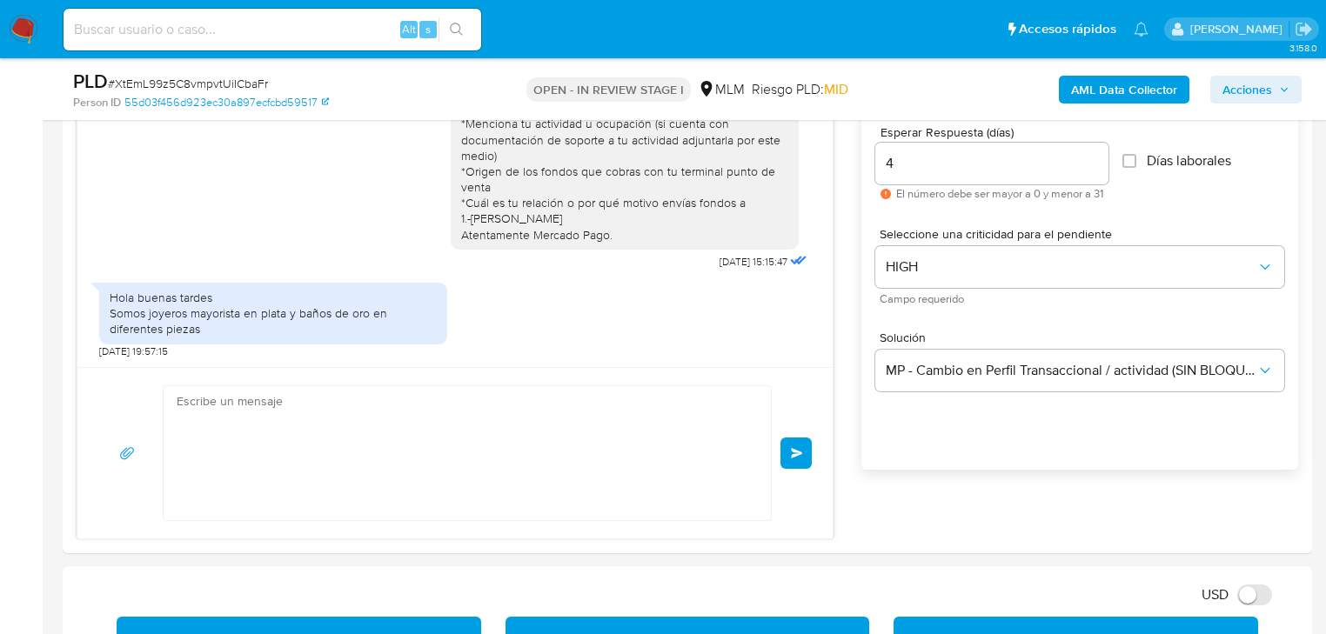
scroll to position [202, 0]
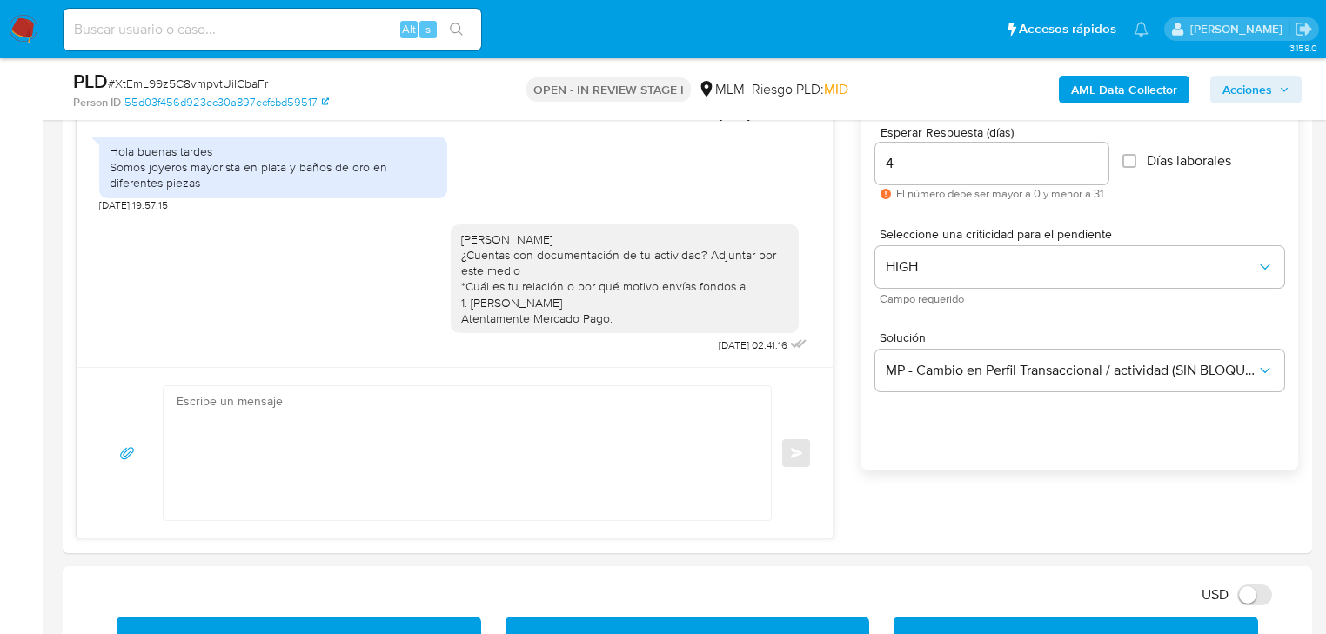
click at [12, 23] on img at bounding box center [24, 30] width 30 height 30
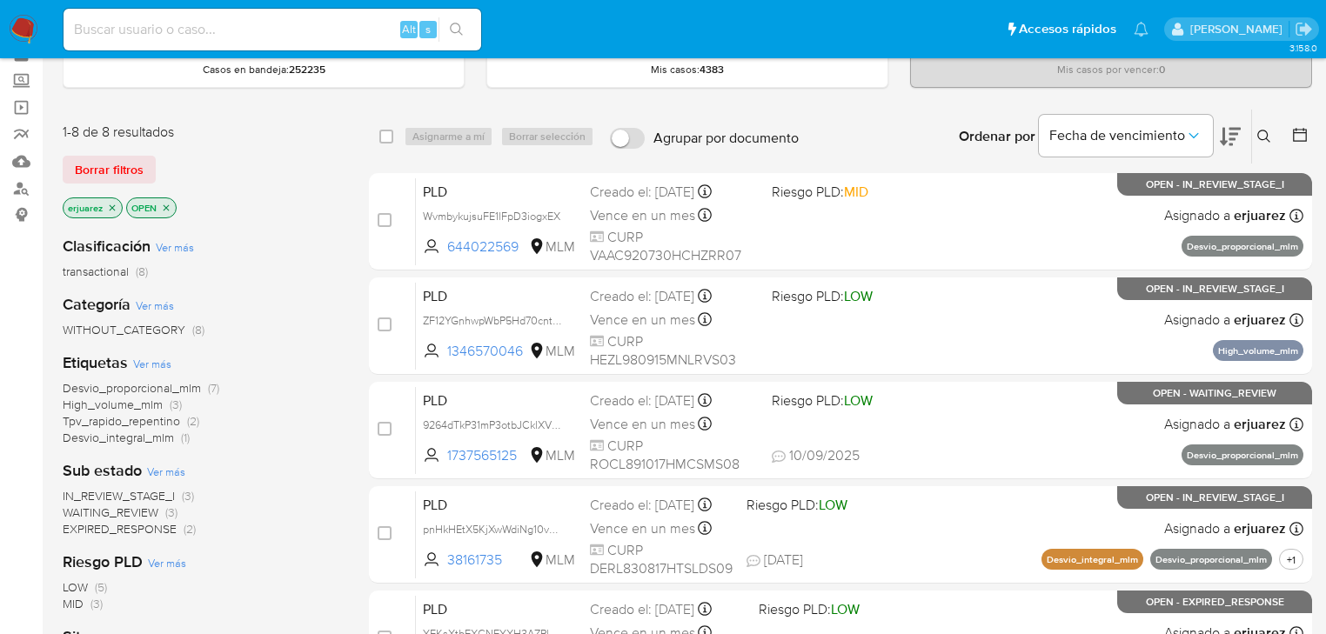
scroll to position [209, 0]
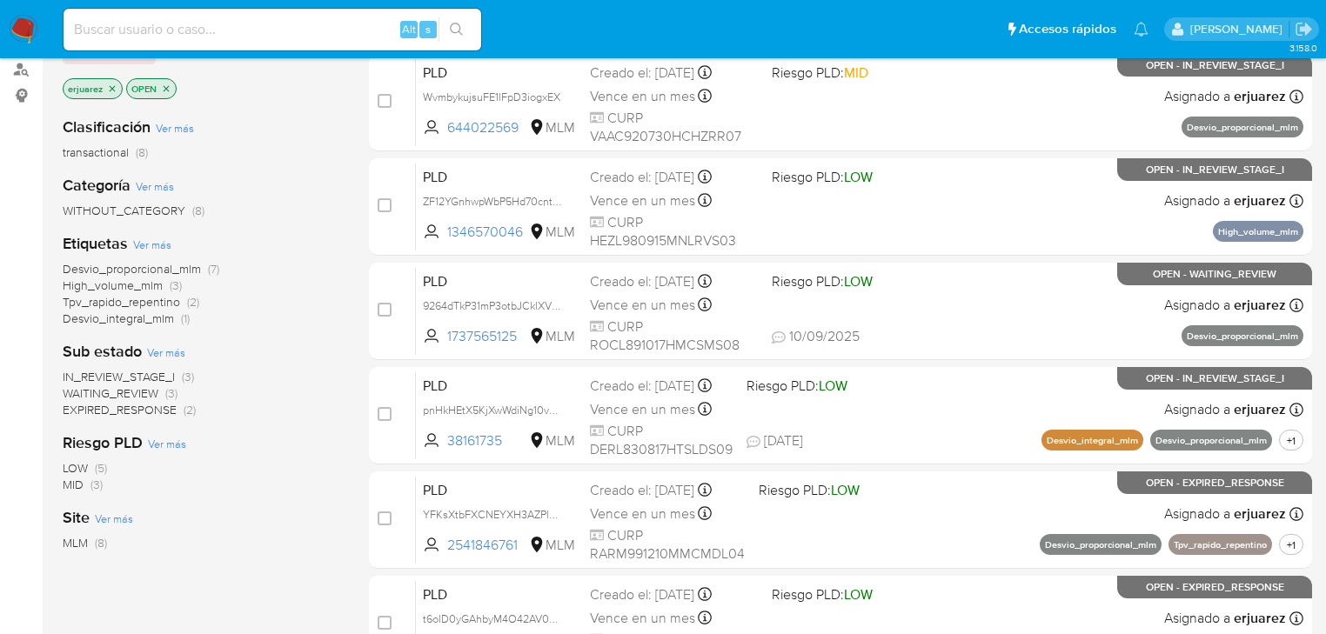
click at [131, 390] on span "WAITING_REVIEW" at bounding box center [111, 393] width 96 height 17
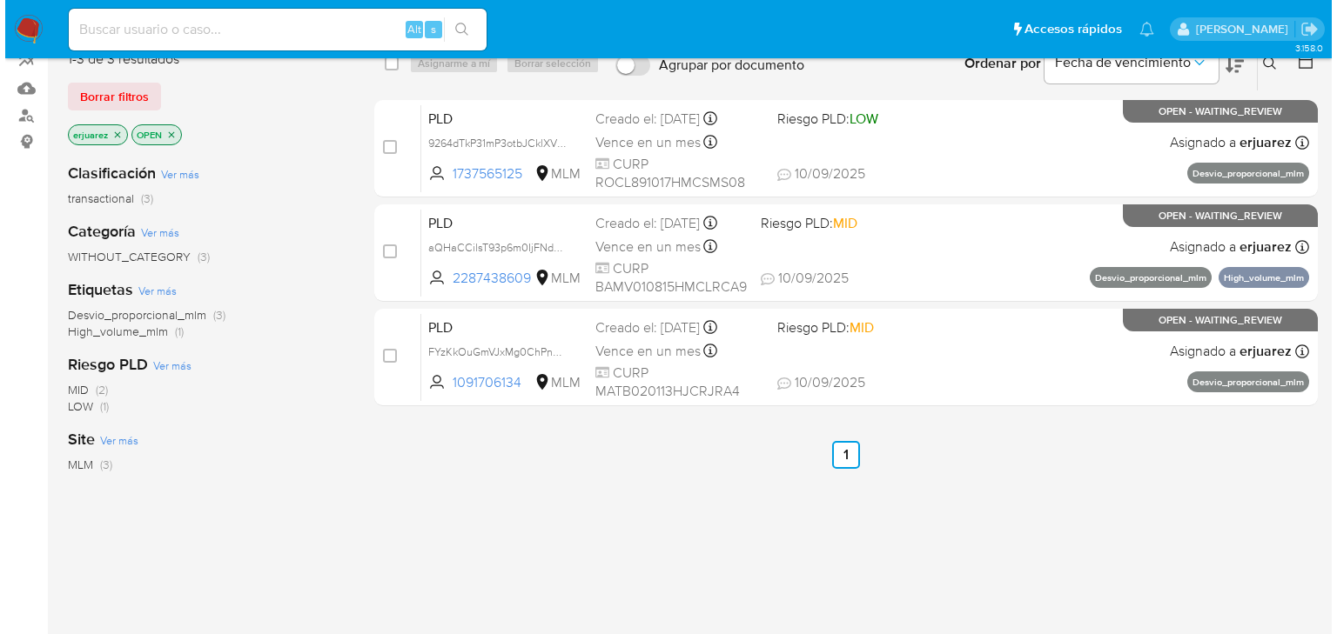
scroll to position [139, 0]
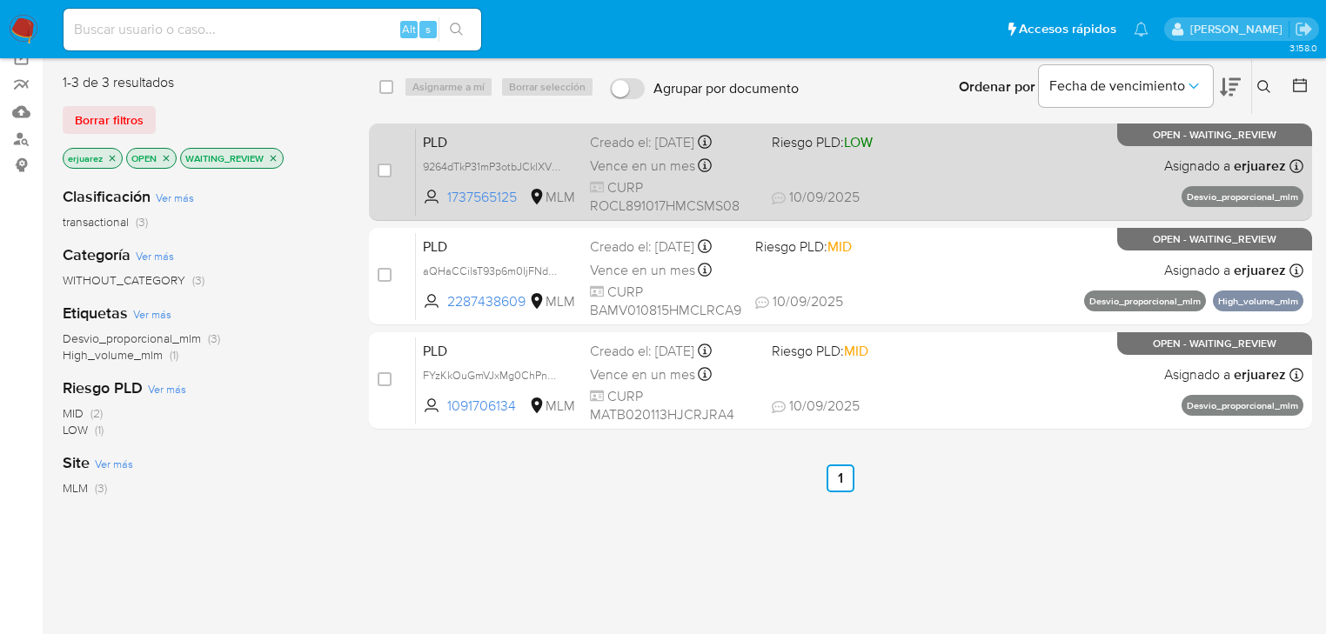
click at [994, 199] on span "10/09/2025 10/09/2025 19:07" at bounding box center [947, 197] width 350 height 19
click at [379, 174] on input "checkbox" at bounding box center [385, 171] width 14 height 14
checkbox input "true"
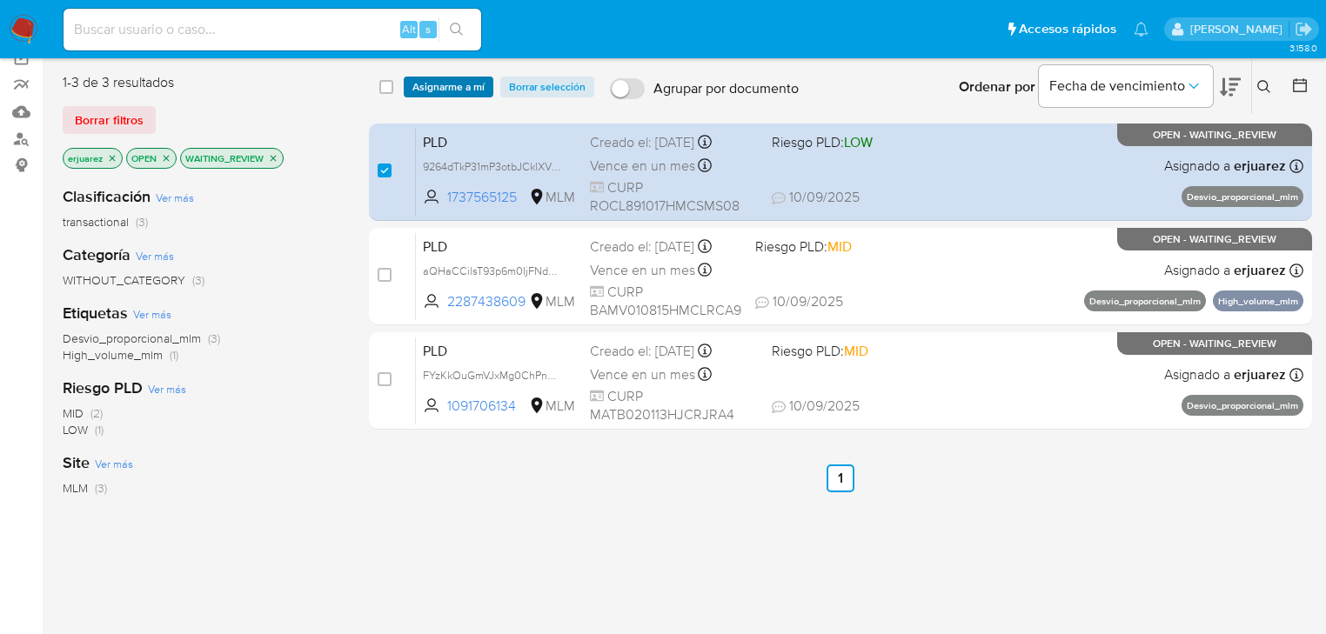
click at [438, 90] on span "Asignarme a mí" at bounding box center [448, 86] width 72 height 17
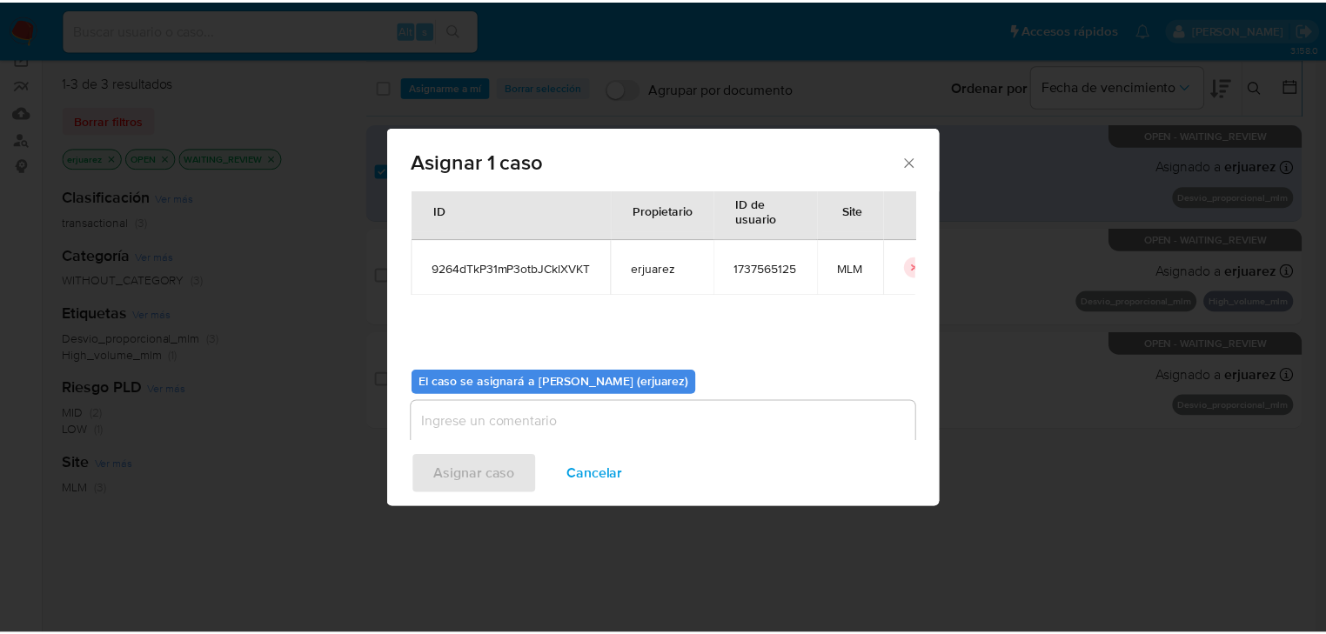
scroll to position [90, 0]
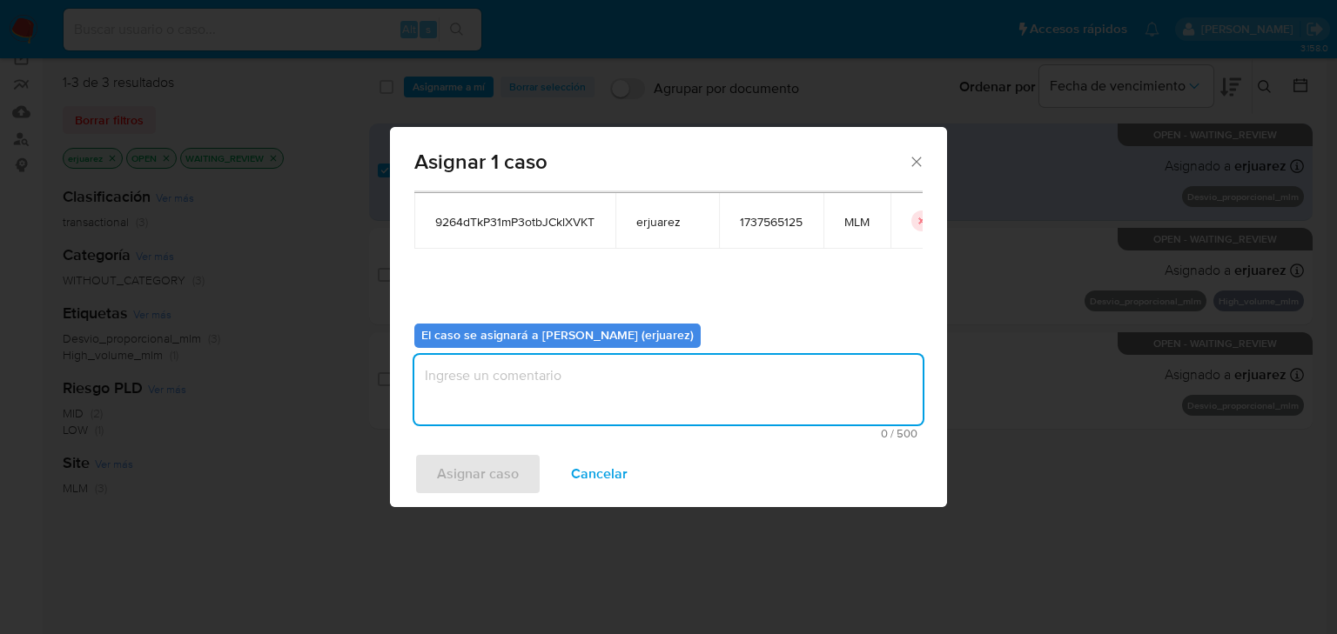
drag, startPoint x: 533, startPoint y: 370, endPoint x: 526, endPoint y: 384, distance: 15.2
click at [526, 380] on textarea "assign-modal" at bounding box center [668, 390] width 508 height 70
type textarea "epju"
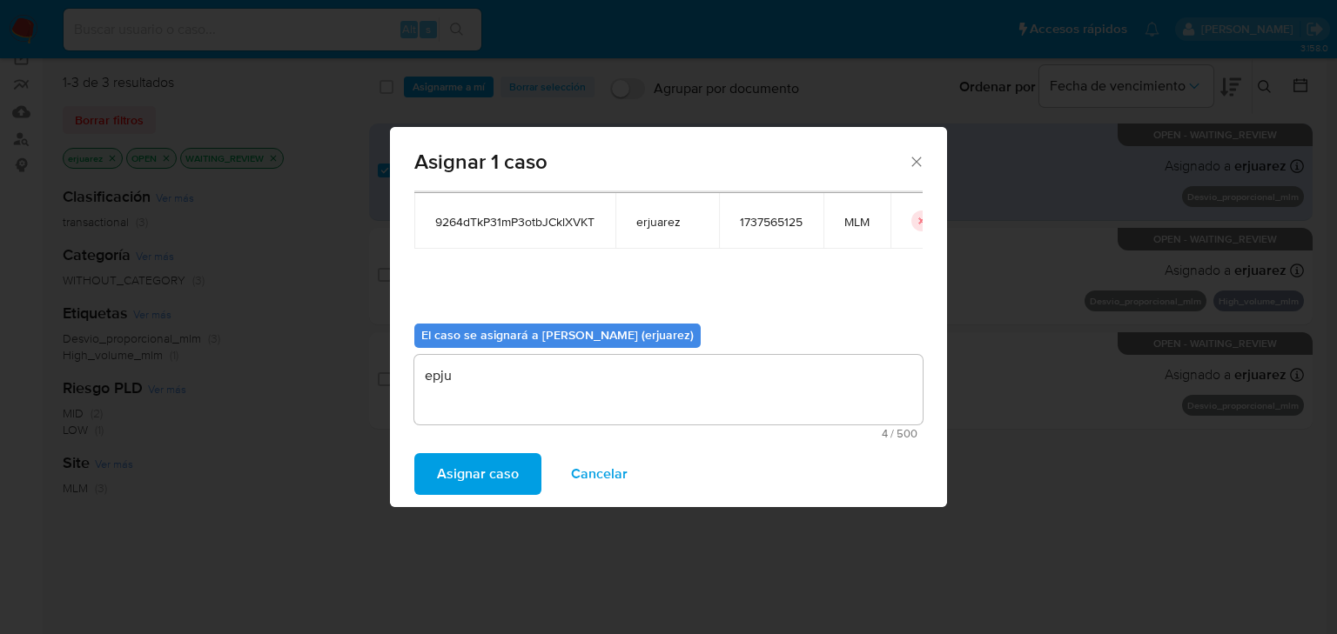
click at [489, 468] on span "Asignar caso" at bounding box center [478, 474] width 82 height 38
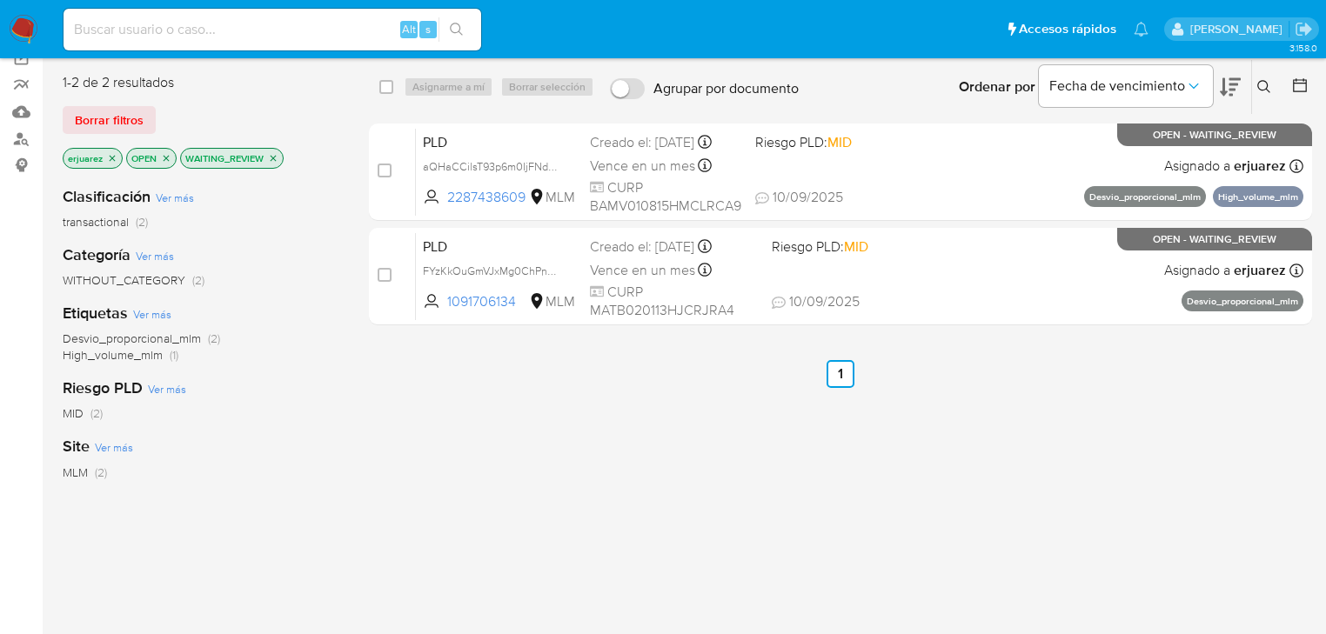
click at [25, 24] on img at bounding box center [24, 30] width 30 height 30
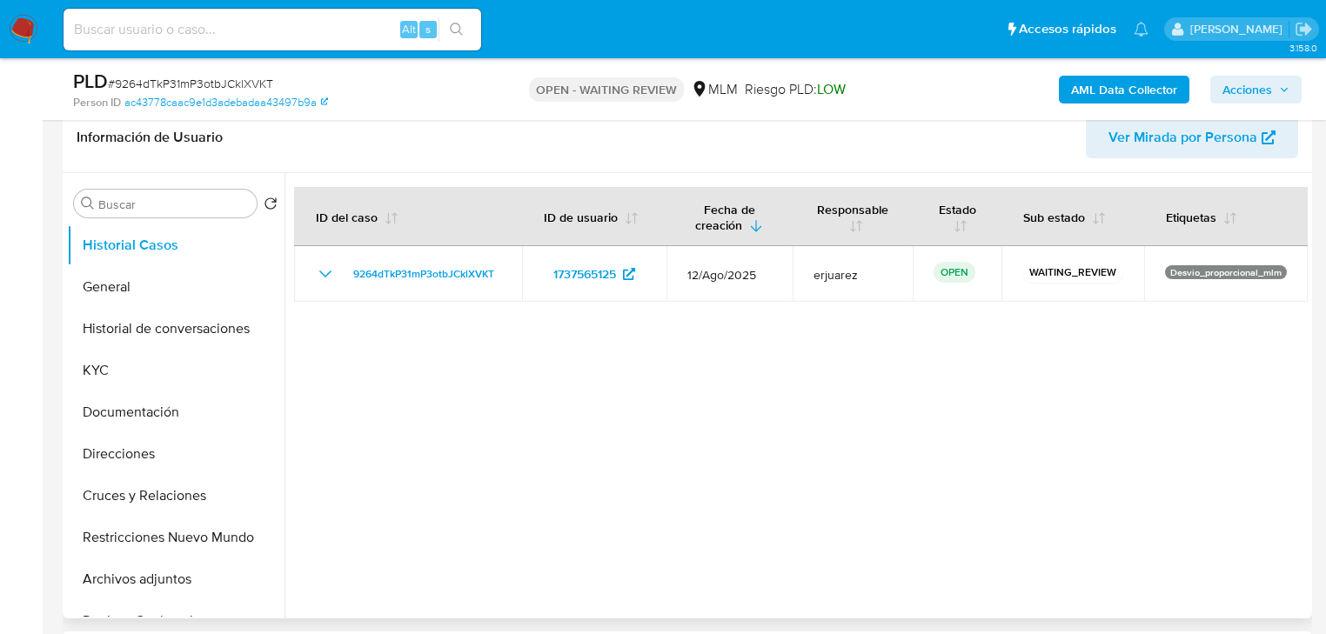
select select "10"
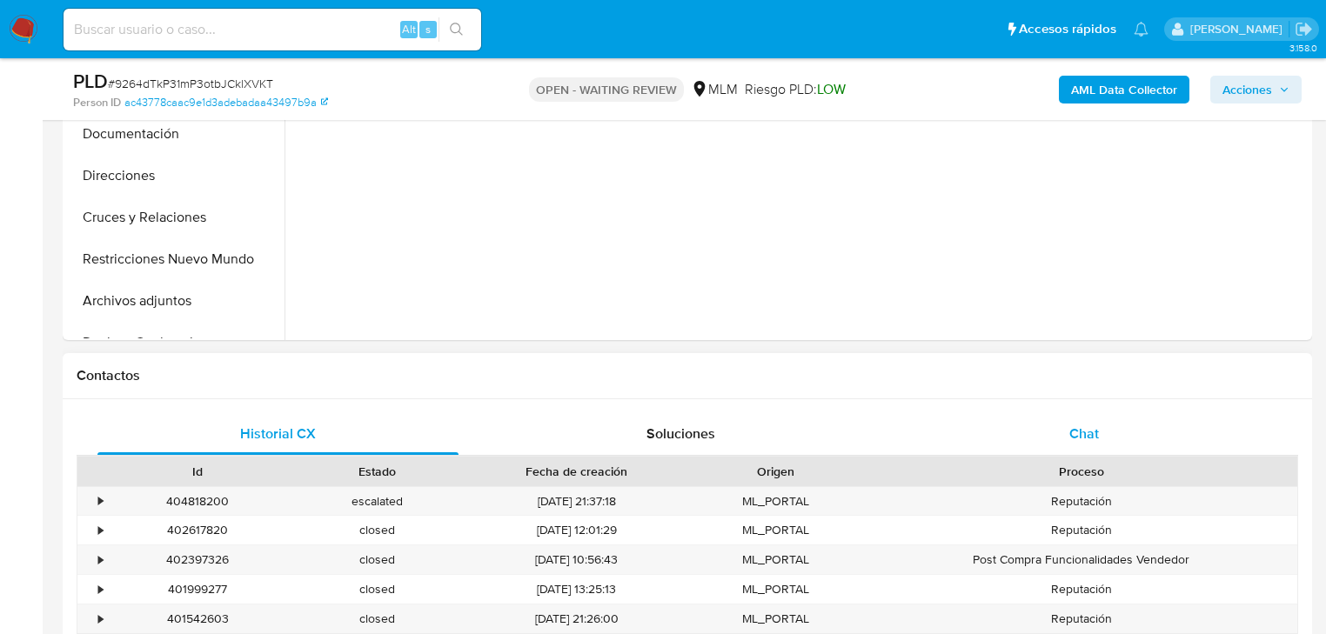
click at [1081, 417] on div "Chat" at bounding box center [1084, 434] width 361 height 42
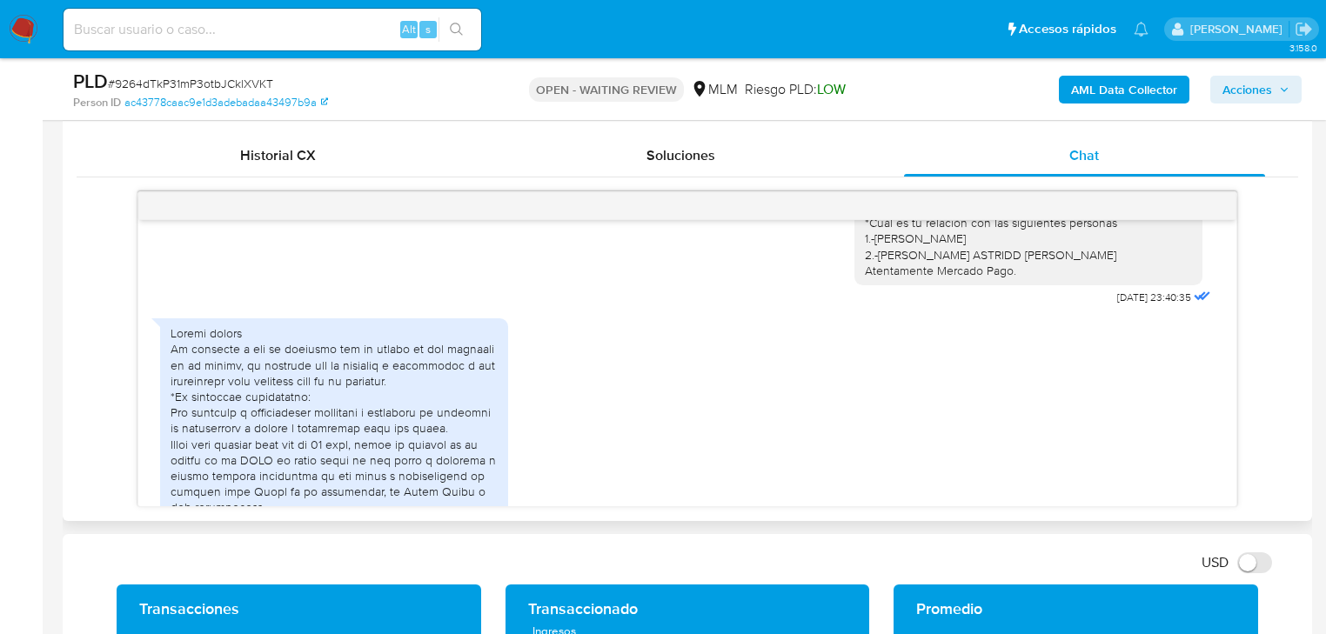
scroll to position [209, 0]
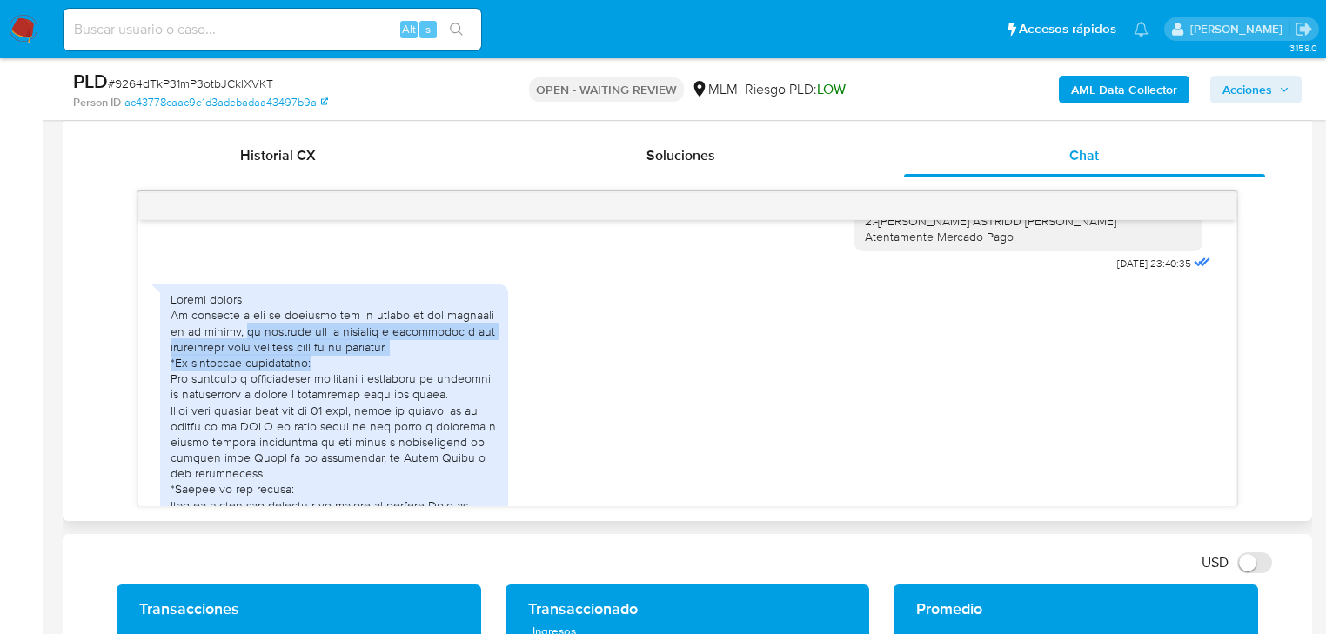
drag, startPoint x: 245, startPoint y: 334, endPoint x: 374, endPoint y: 364, distance: 133.0
click at [374, 364] on div at bounding box center [334, 513] width 327 height 443
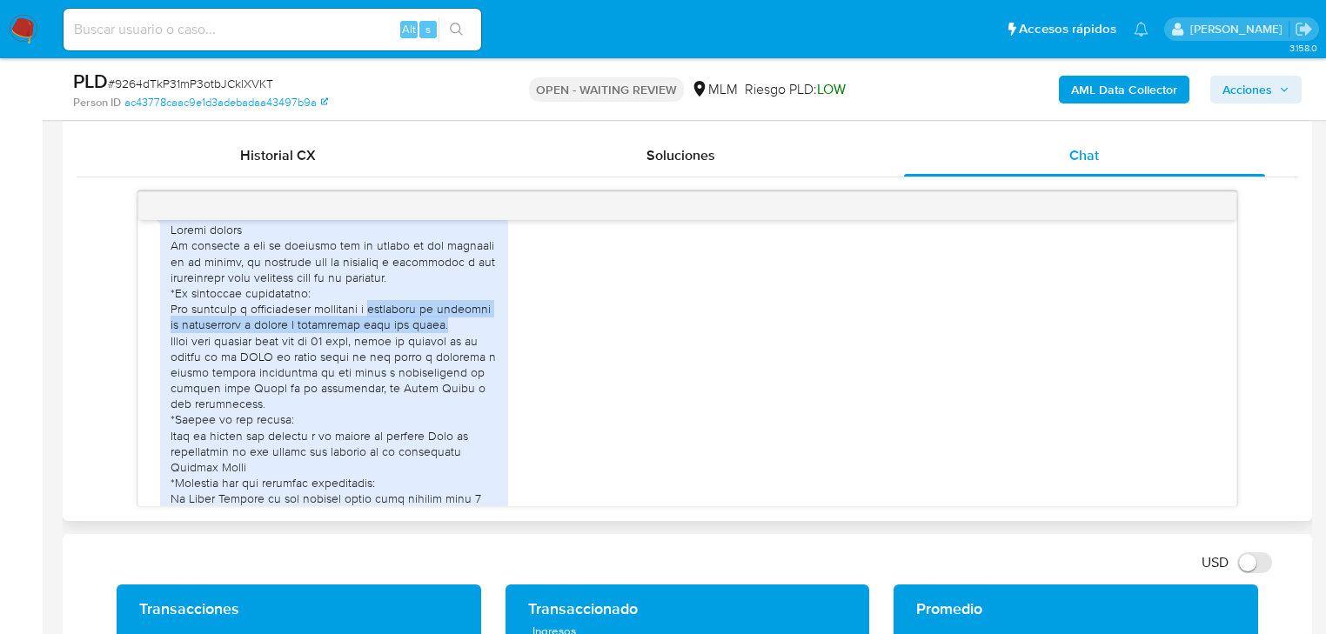
drag, startPoint x: 381, startPoint y: 311, endPoint x: 487, endPoint y: 324, distance: 107.0
click at [487, 324] on div at bounding box center [334, 443] width 327 height 443
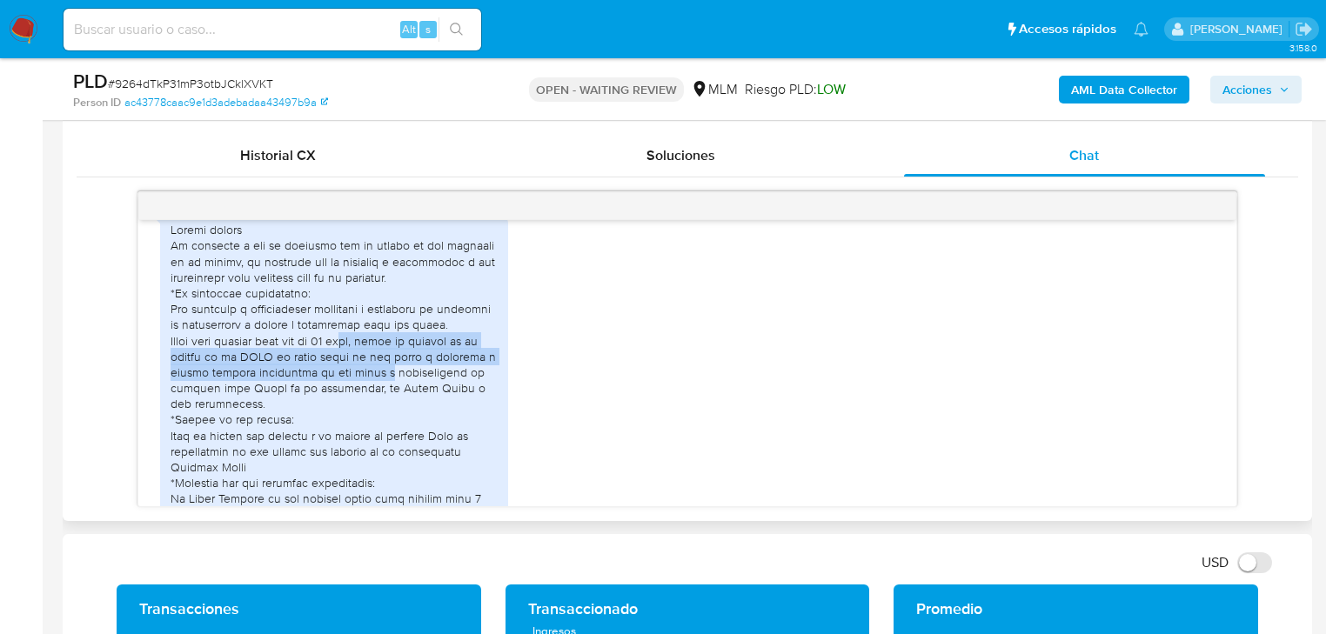
drag, startPoint x: 372, startPoint y: 343, endPoint x: 490, endPoint y: 376, distance: 122.0
click at [490, 376] on div at bounding box center [334, 443] width 327 height 443
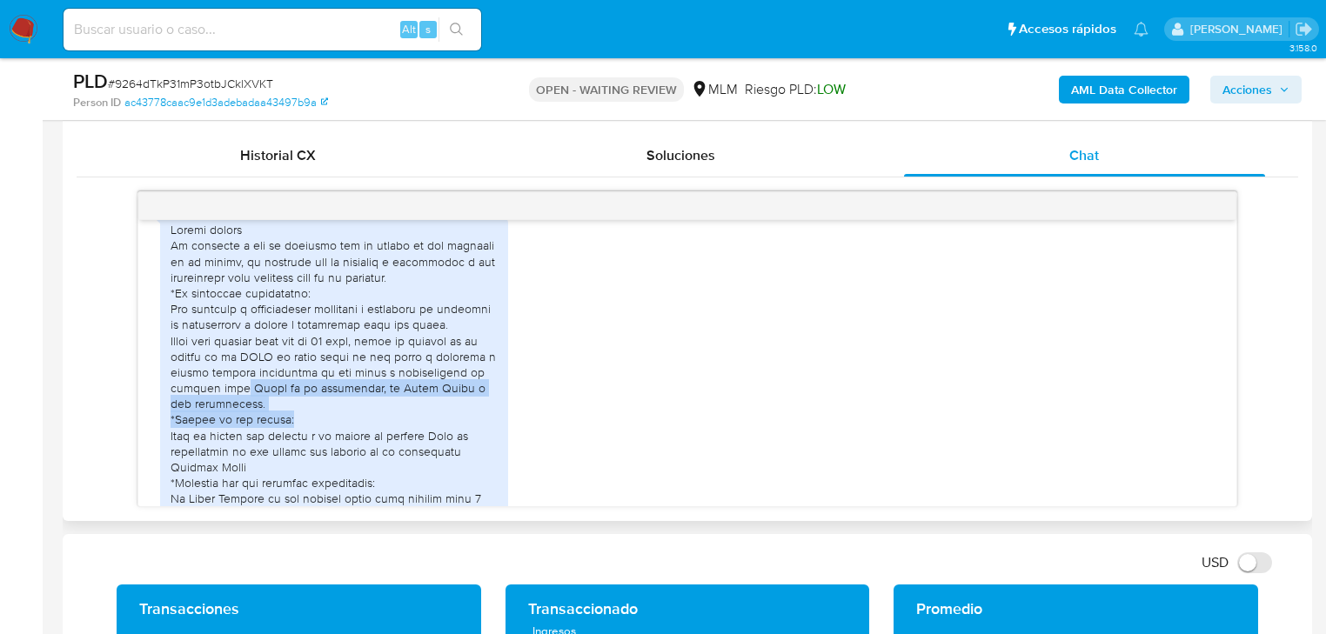
drag, startPoint x: 332, startPoint y: 389, endPoint x: 390, endPoint y: 423, distance: 67.5
click at [390, 423] on div at bounding box center [334, 443] width 327 height 443
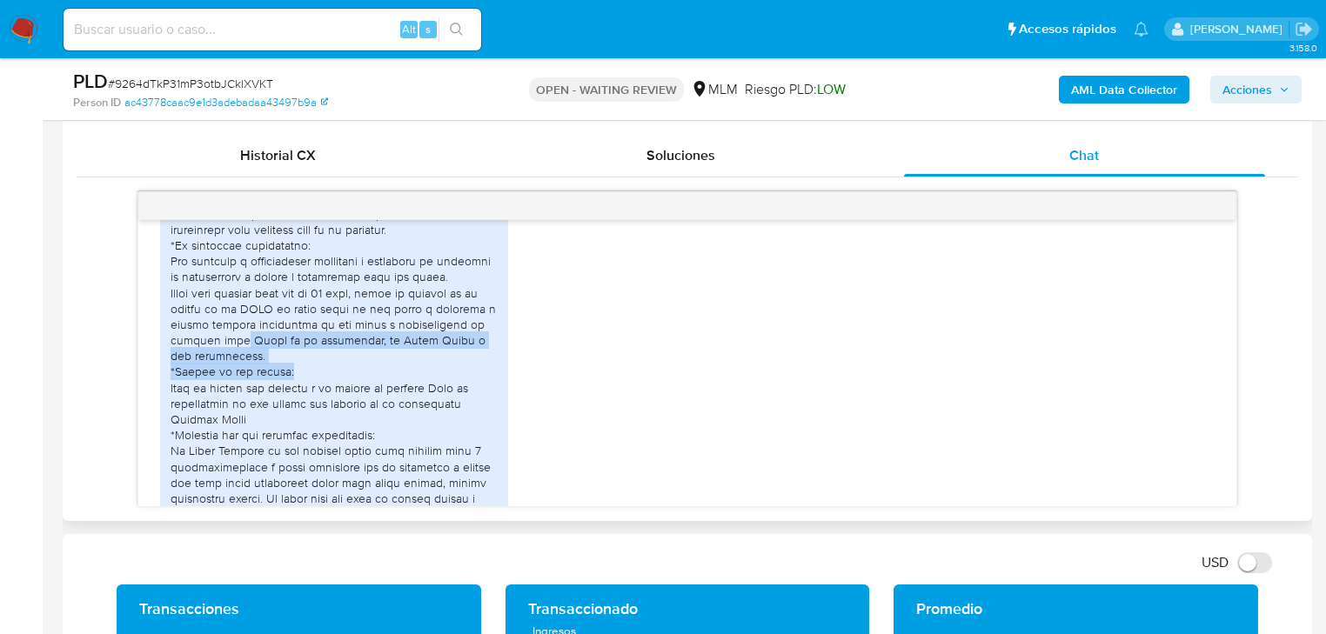
scroll to position [348, 0]
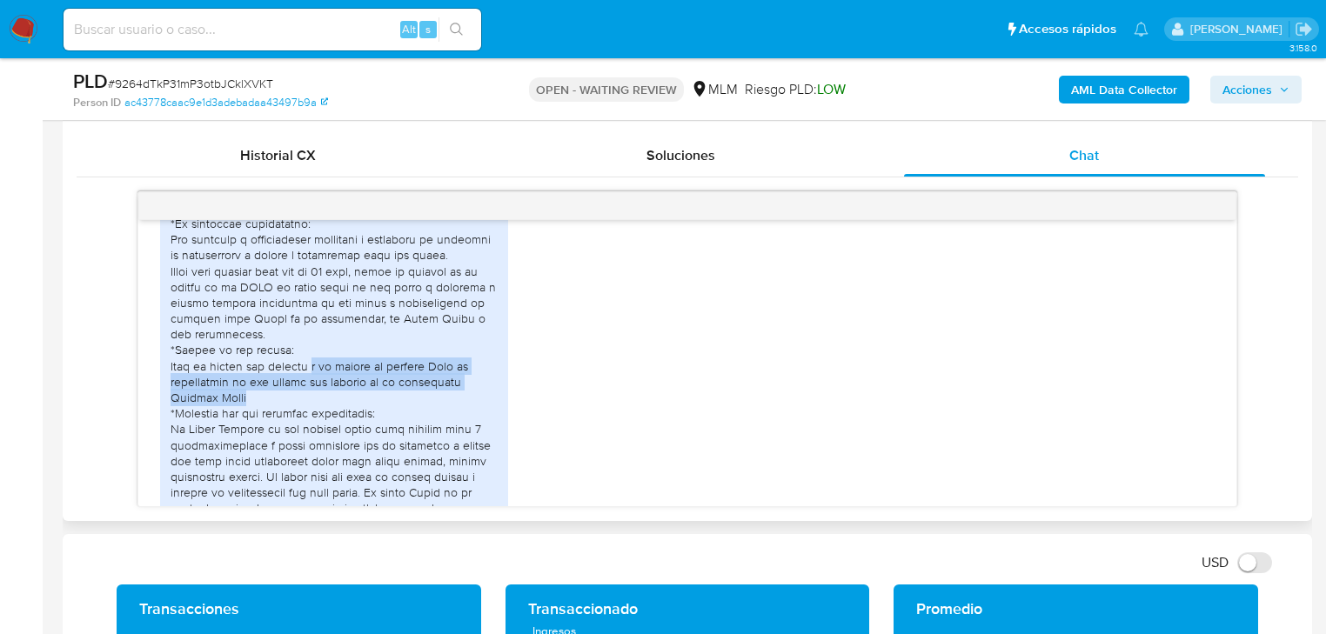
drag, startPoint x: 318, startPoint y: 372, endPoint x: 359, endPoint y: 391, distance: 45.2
click at [359, 391] on div at bounding box center [334, 373] width 327 height 443
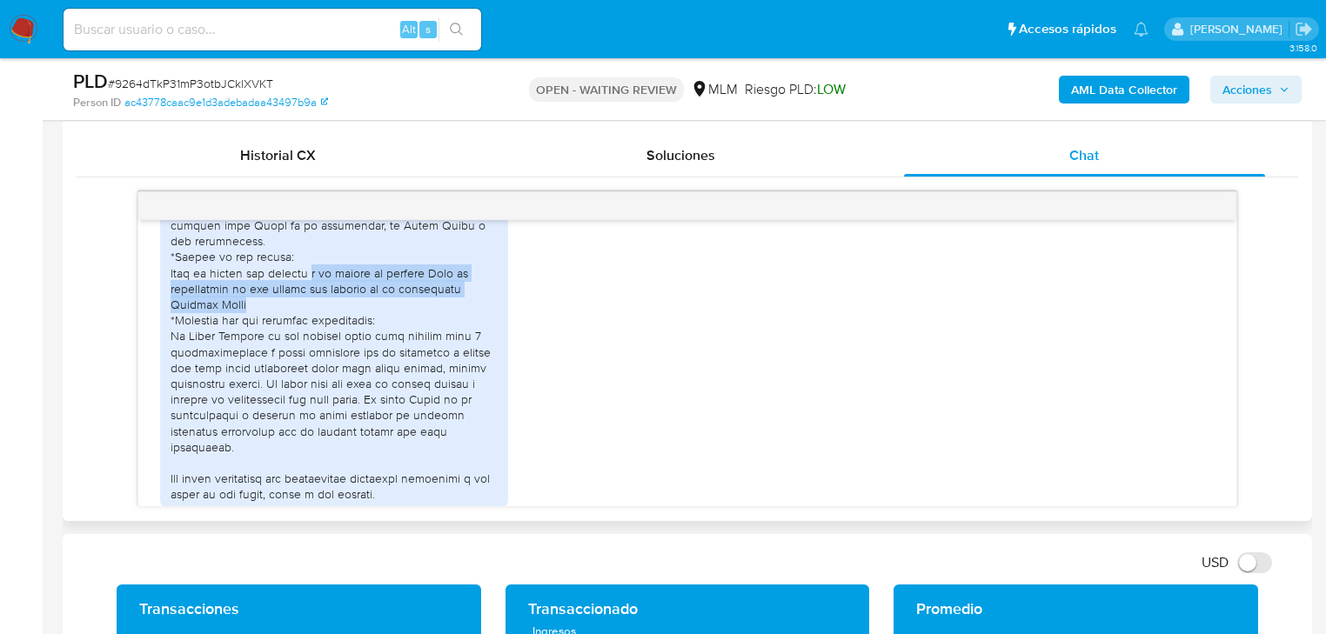
scroll to position [467, 0]
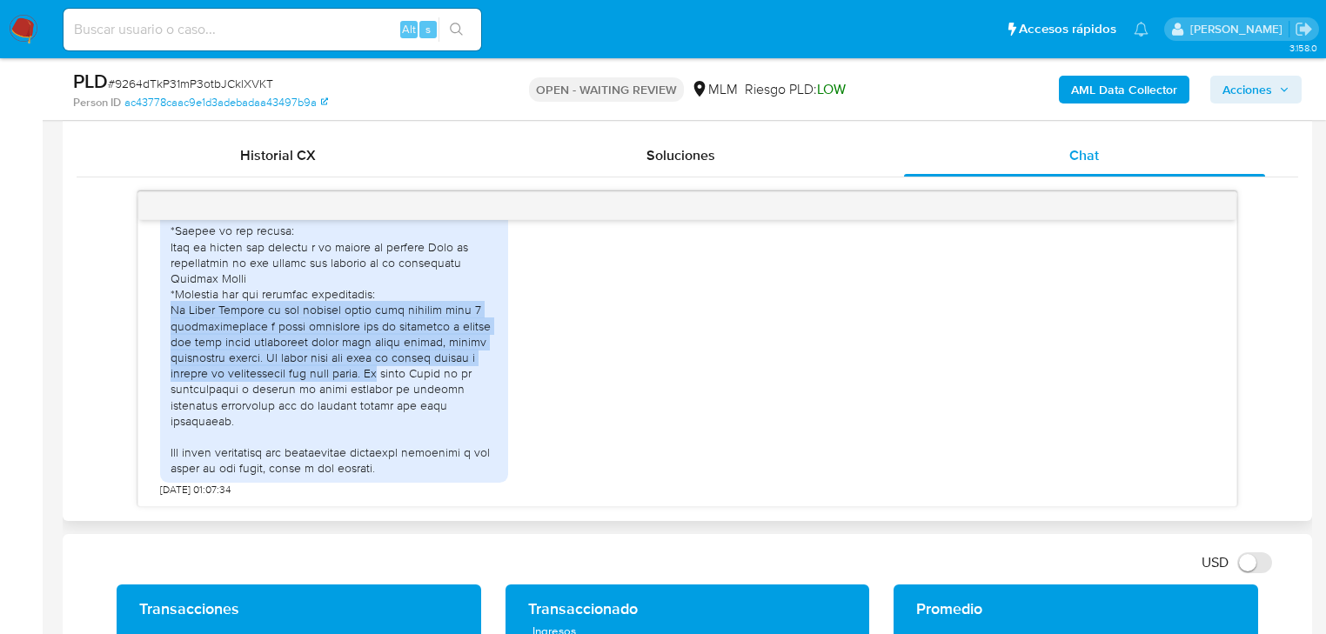
drag, startPoint x: 167, startPoint y: 310, endPoint x: 489, endPoint y: 373, distance: 328.2
click at [489, 373] on div at bounding box center [334, 254] width 348 height 457
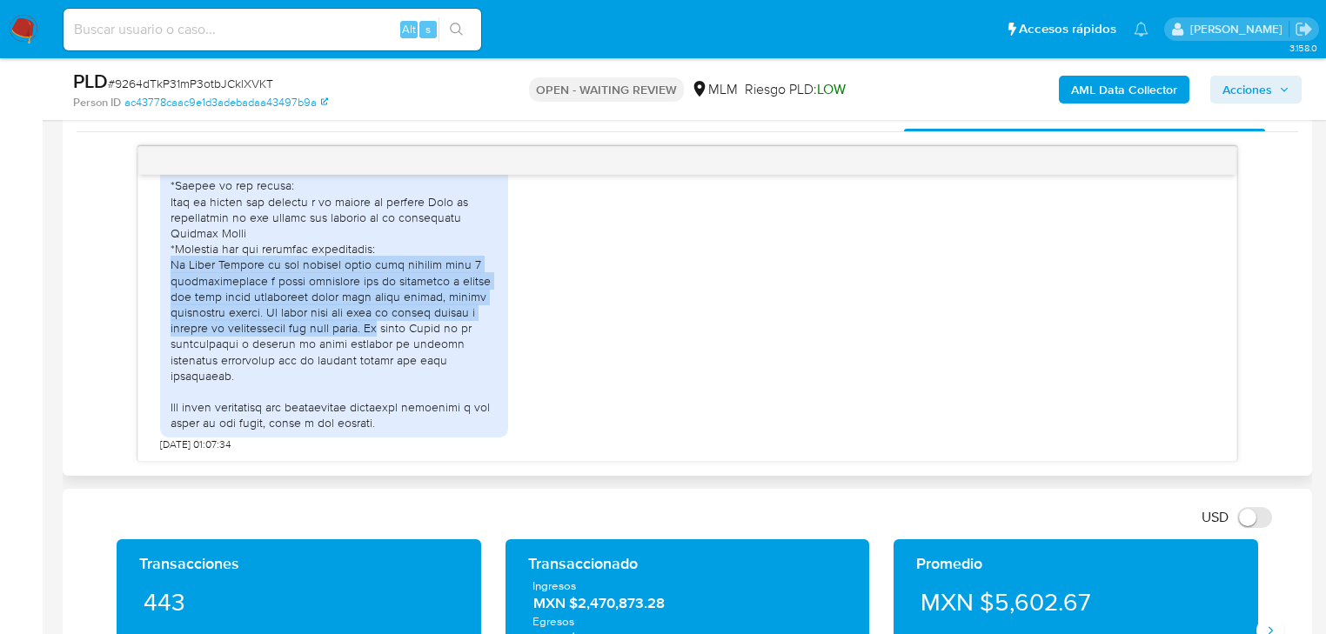
scroll to position [905, 0]
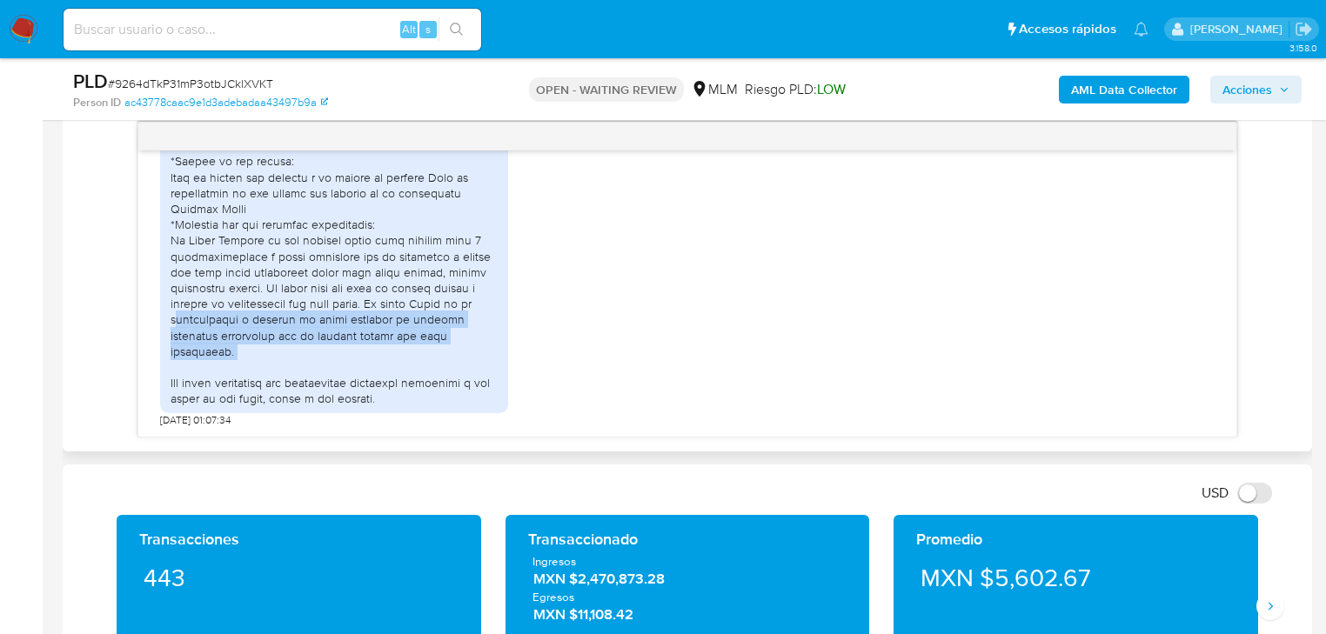
drag, startPoint x: 275, startPoint y: 321, endPoint x: 372, endPoint y: 367, distance: 107.0
click at [363, 365] on div at bounding box center [334, 184] width 327 height 443
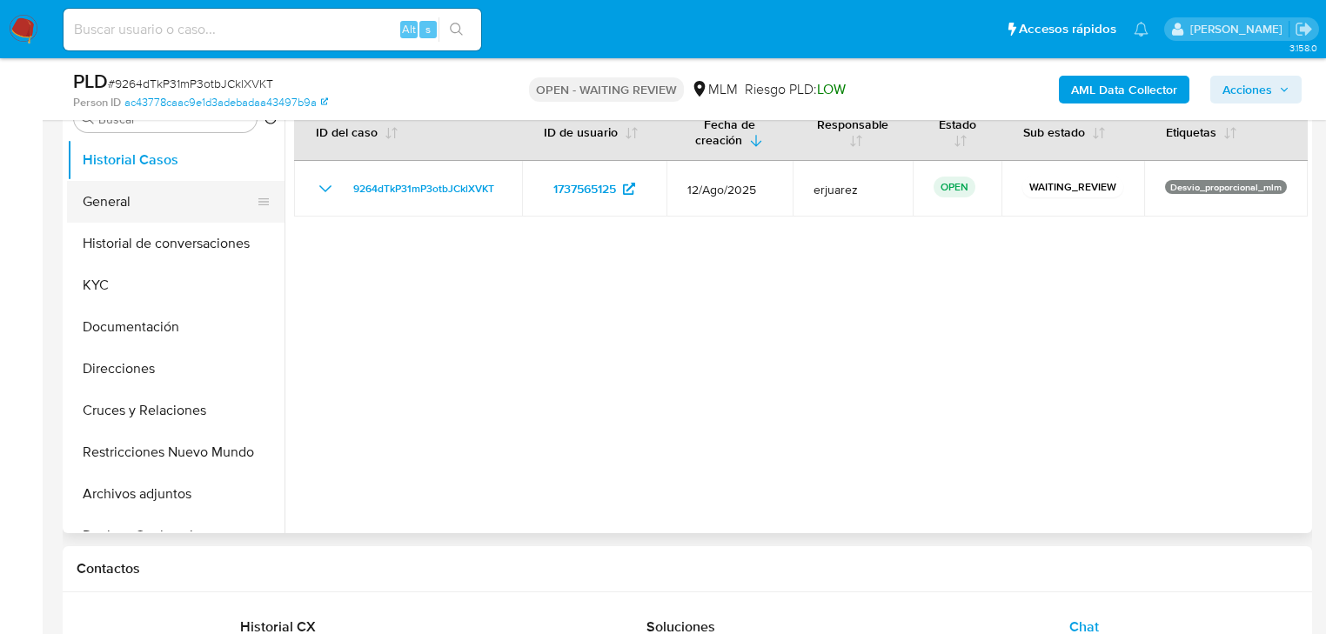
scroll to position [348, 0]
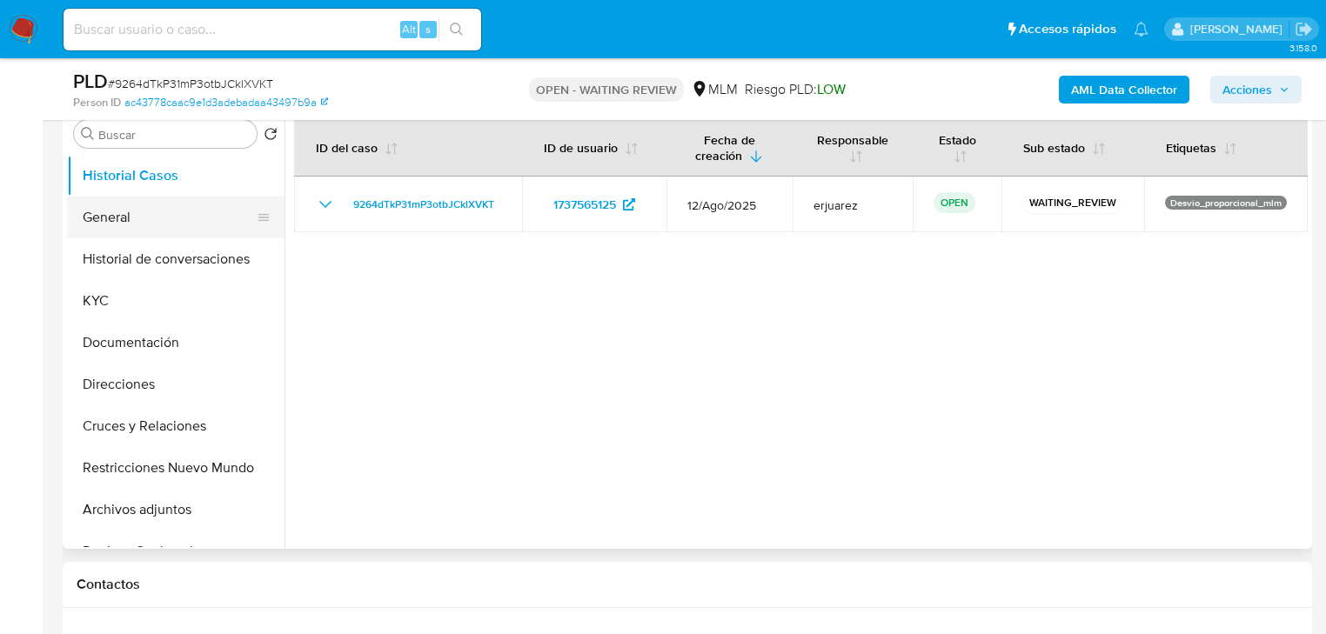
click at [136, 215] on button "General" at bounding box center [169, 218] width 204 height 42
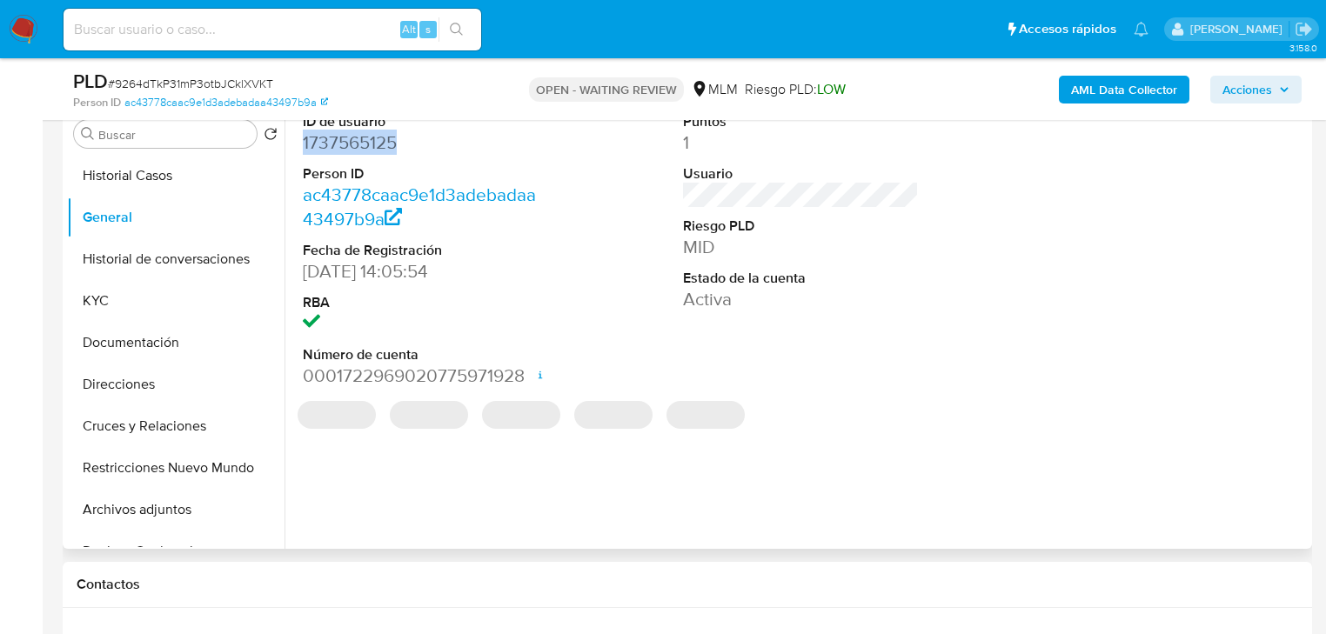
drag, startPoint x: 421, startPoint y: 146, endPoint x: 107, endPoint y: 164, distance: 314.7
click at [292, 144] on div "ID de usuario 1737565125 Person ID ac43778caac9e1d3adebadaa43497b9a Fecha de Re…" at bounding box center [796, 327] width 1023 height 446
copy dd "1737565125"
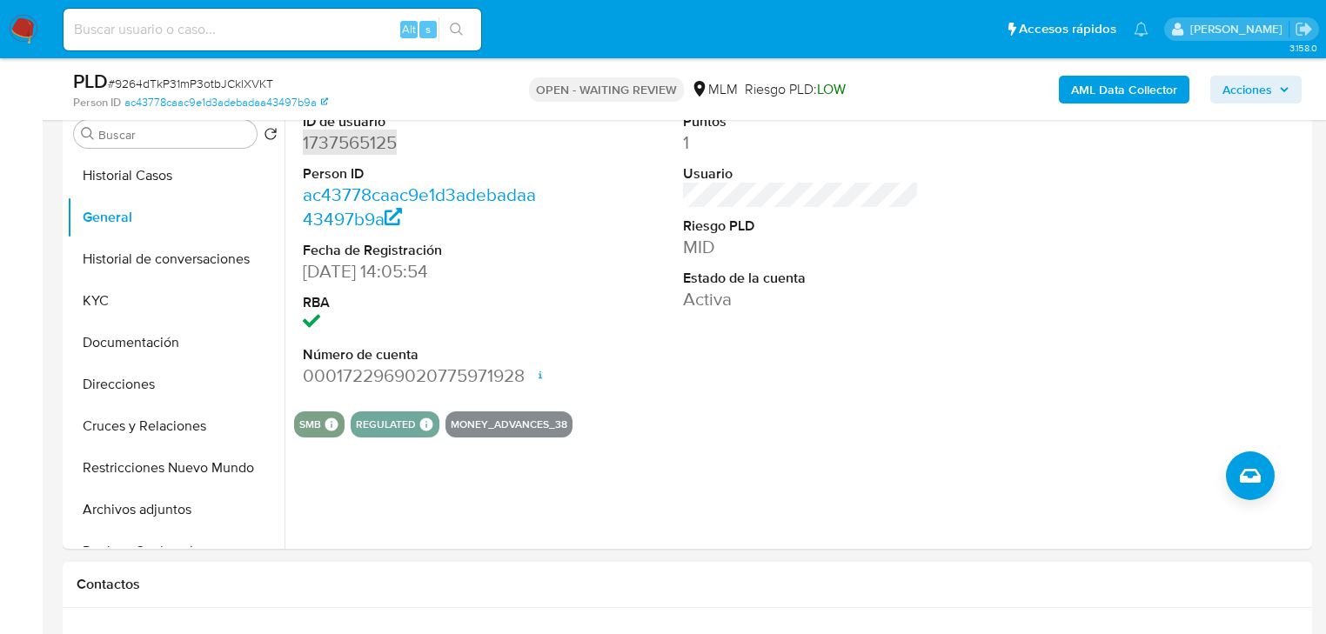
scroll to position [696, 0]
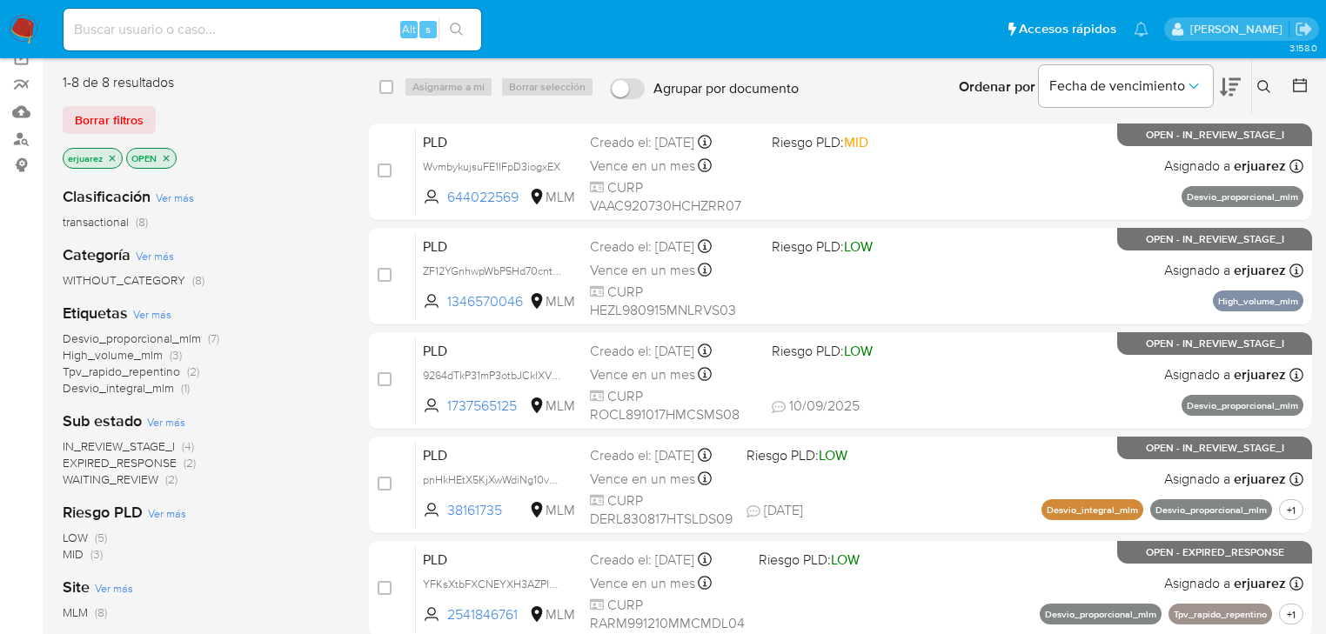
scroll to position [209, 0]
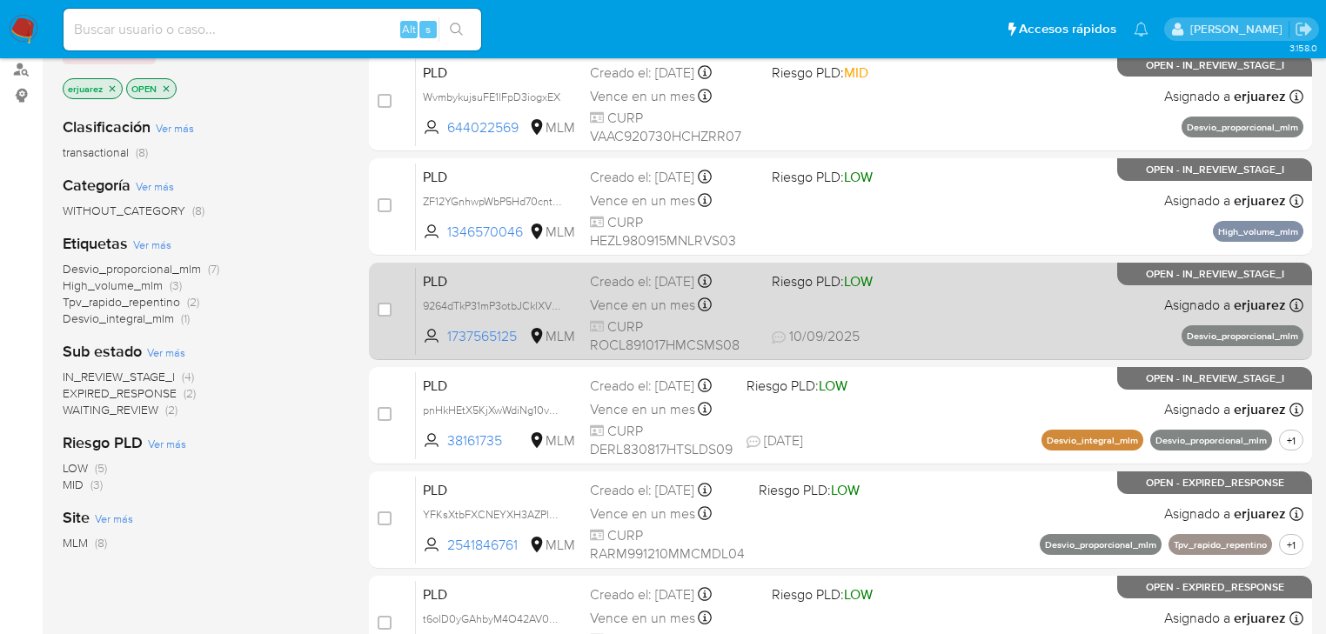
click at [876, 292] on div "PLD 9264dTkP31mP3otbJCklXVKT 1737565125 MLM Riesgo PLD: LOW Creado el: 12/08/20…" at bounding box center [860, 311] width 888 height 88
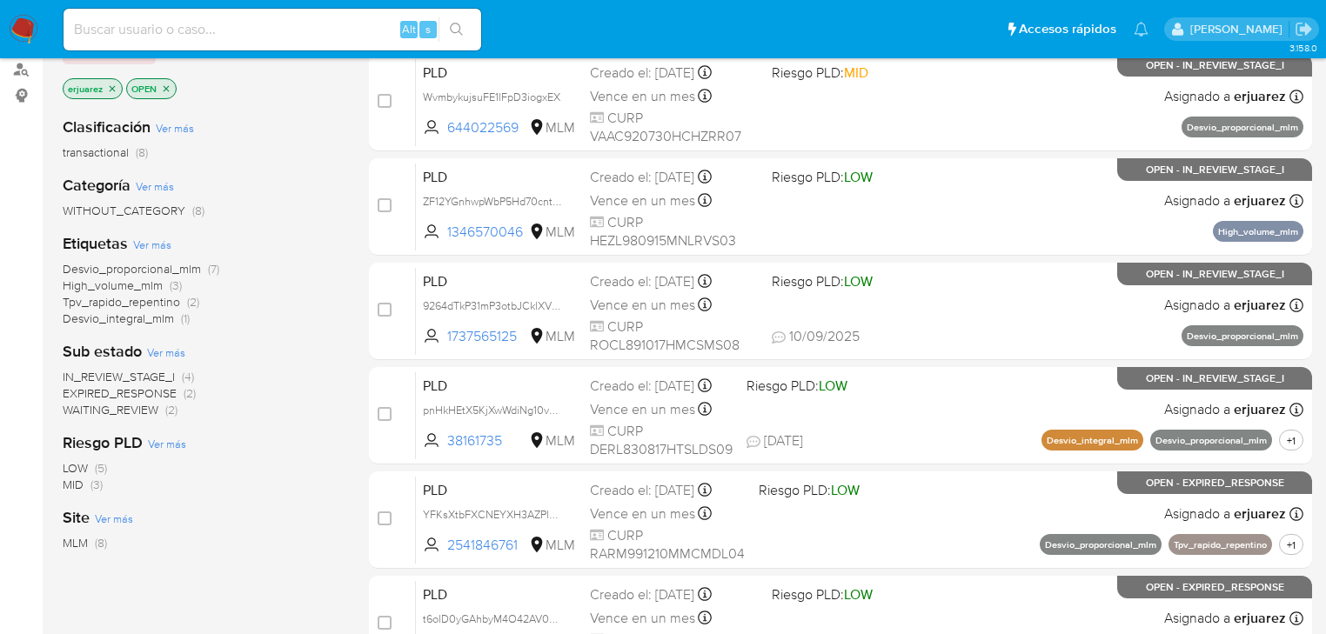
click at [21, 39] on img at bounding box center [24, 30] width 30 height 30
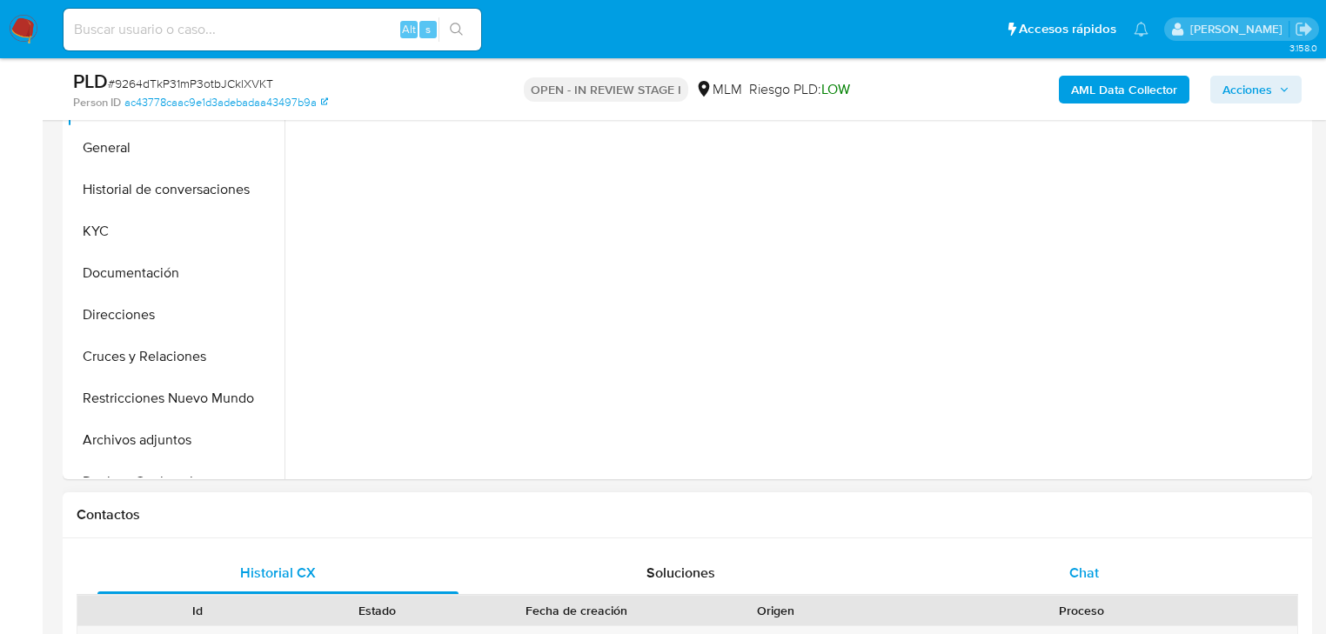
click at [1065, 571] on div "Chat" at bounding box center [1084, 574] width 361 height 42
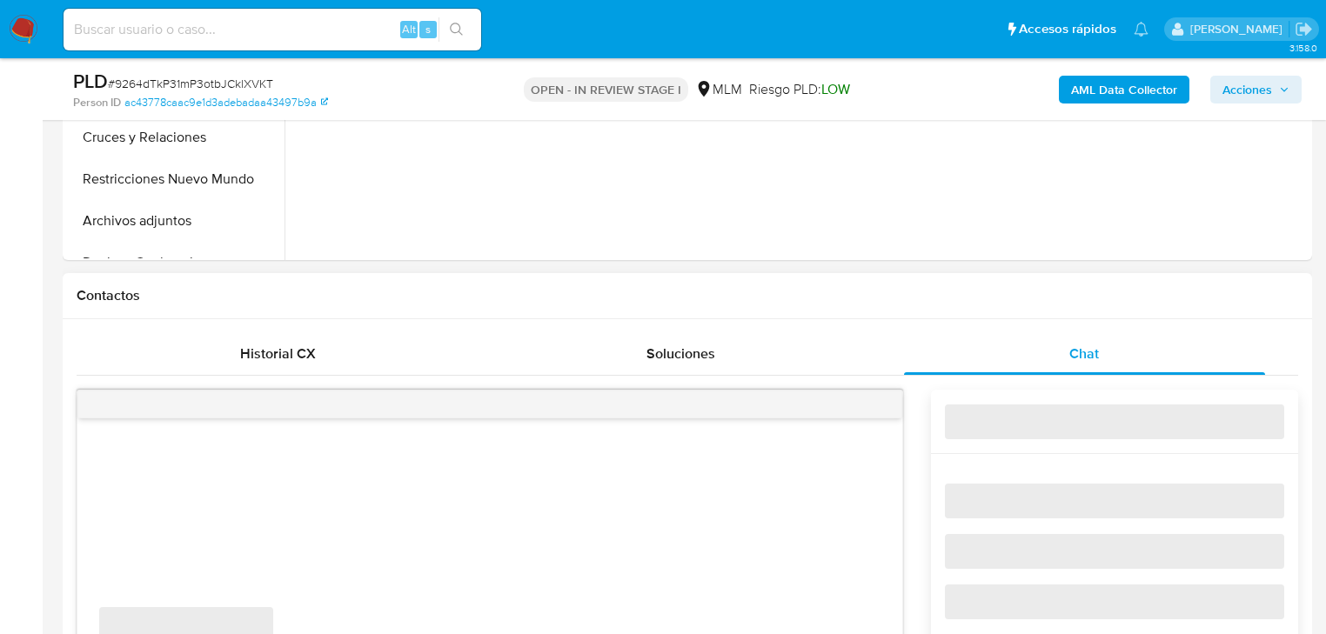
scroll to position [905, 0]
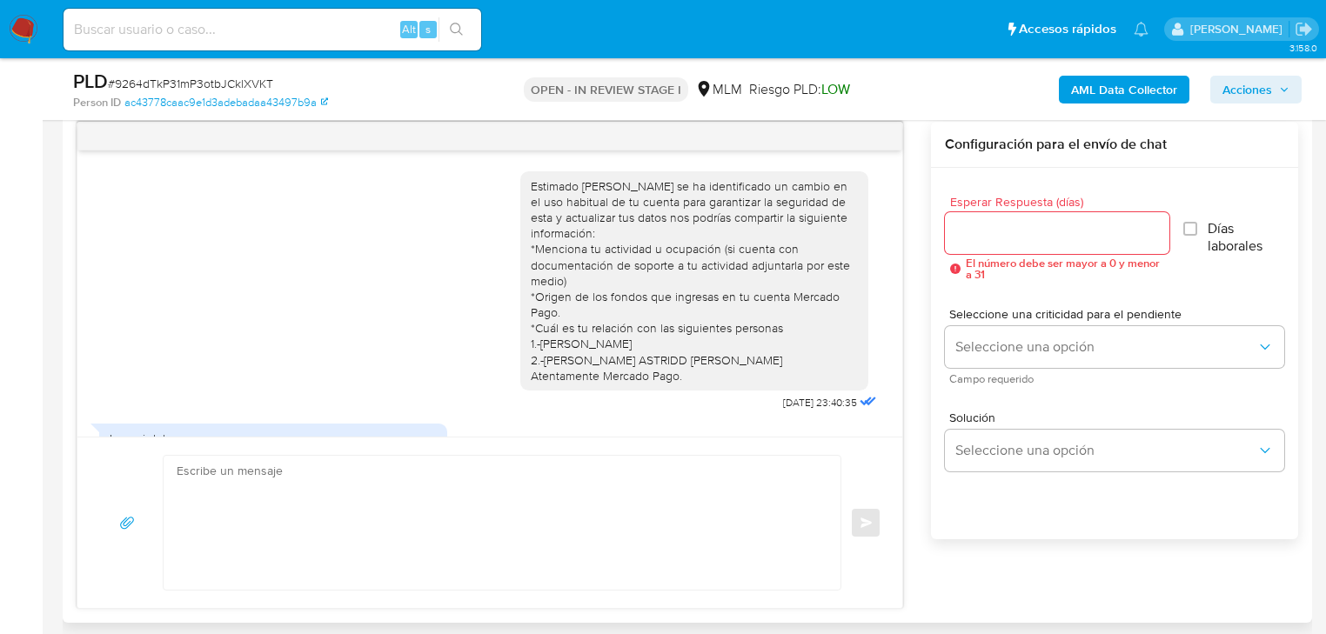
select select "10"
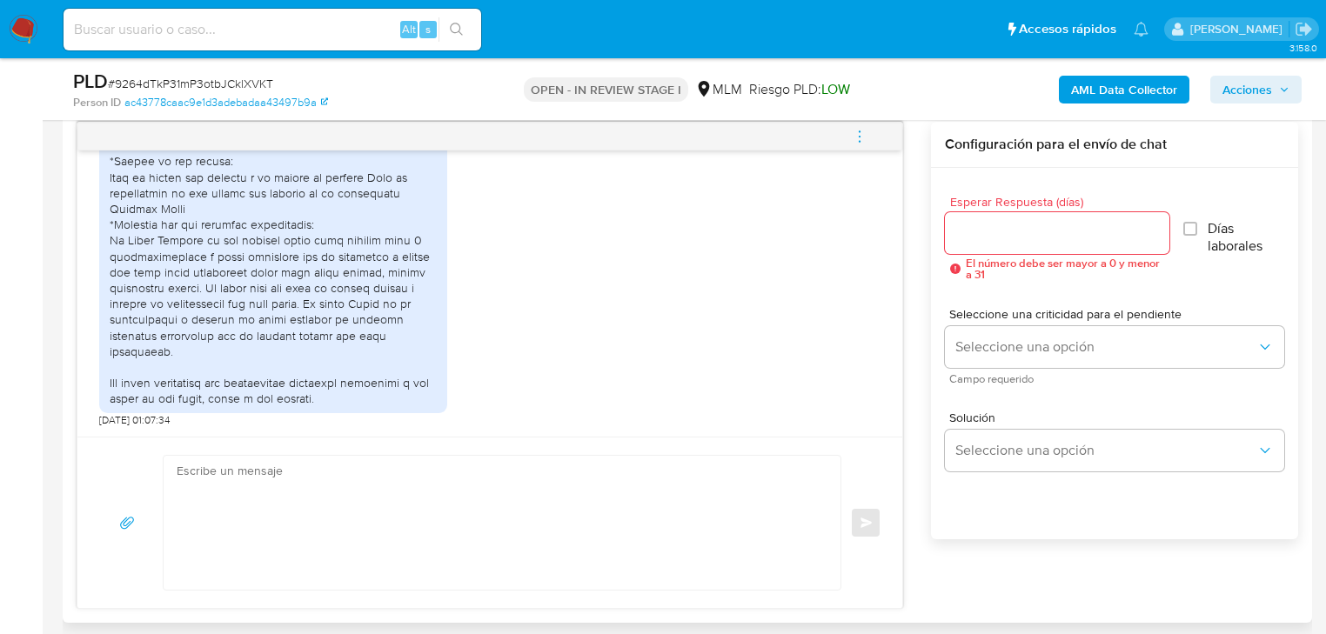
click at [387, 497] on textarea at bounding box center [498, 523] width 642 height 134
type textarea "h"
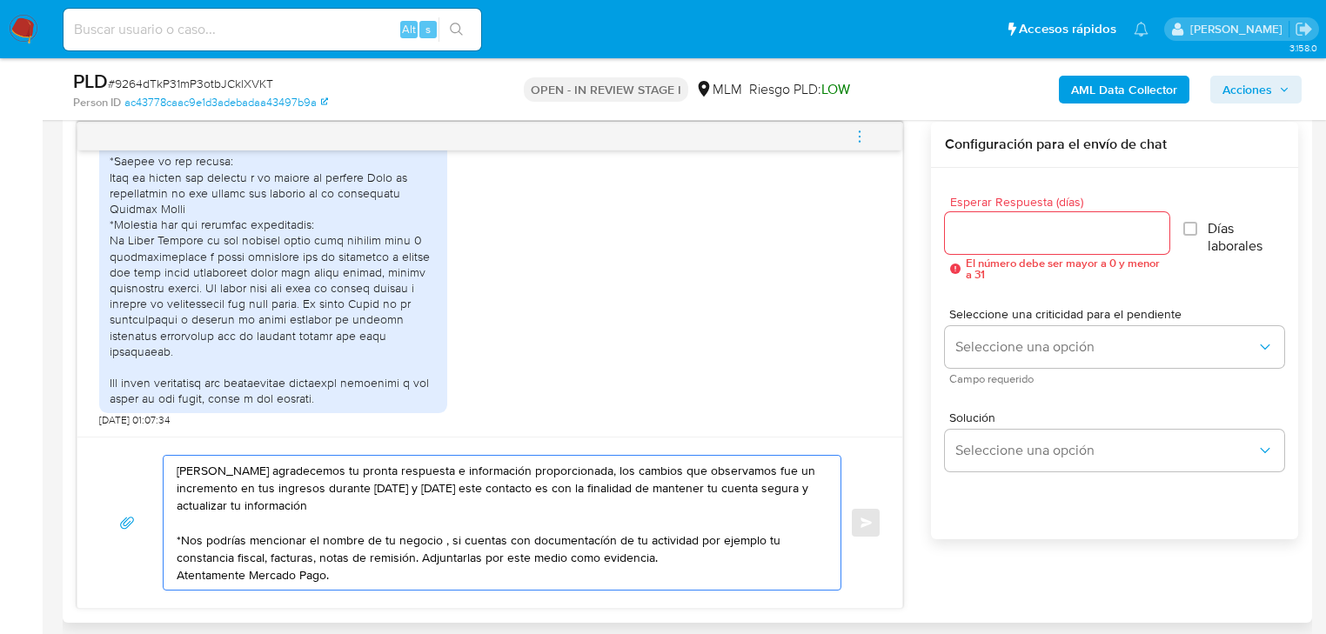
click at [230, 526] on textarea "Hola Luis agradecemos tu pronta respuesta e información proporcionada, los camb…" at bounding box center [498, 523] width 642 height 134
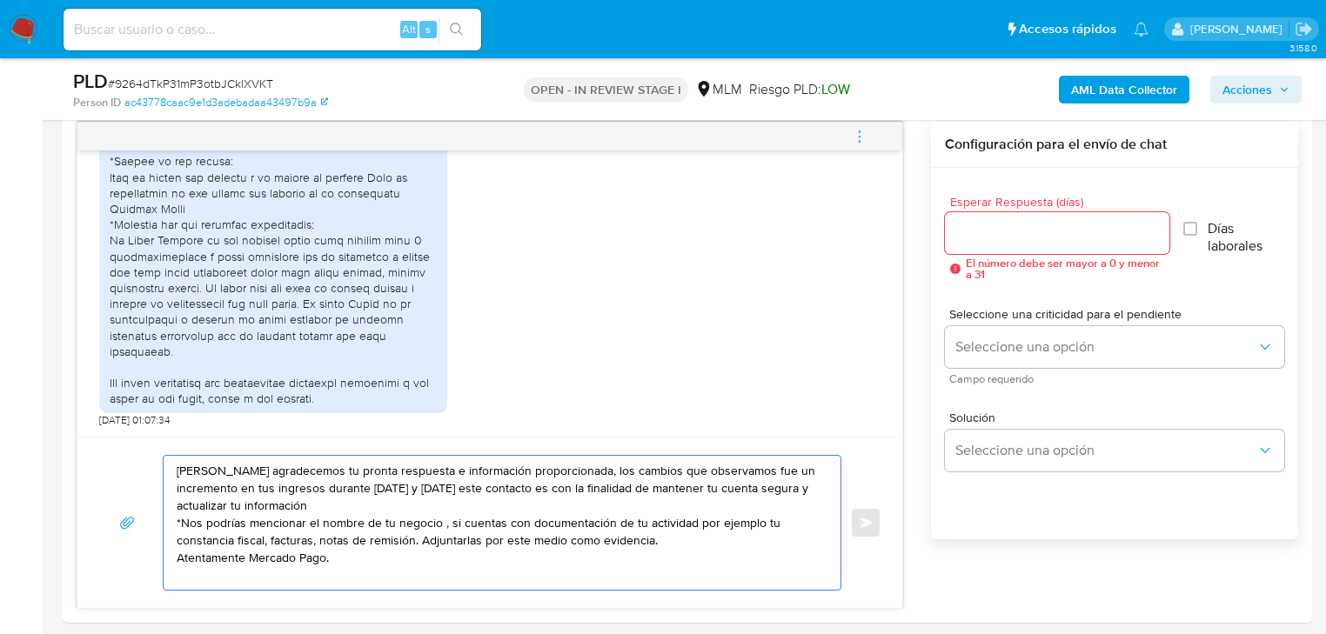
type textarea "Hola Luis agradecemos tu pronta respuesta e información proporcionada, los camb…"
drag, startPoint x: 446, startPoint y: 548, endPoint x: 204, endPoint y: 413, distance: 277.0
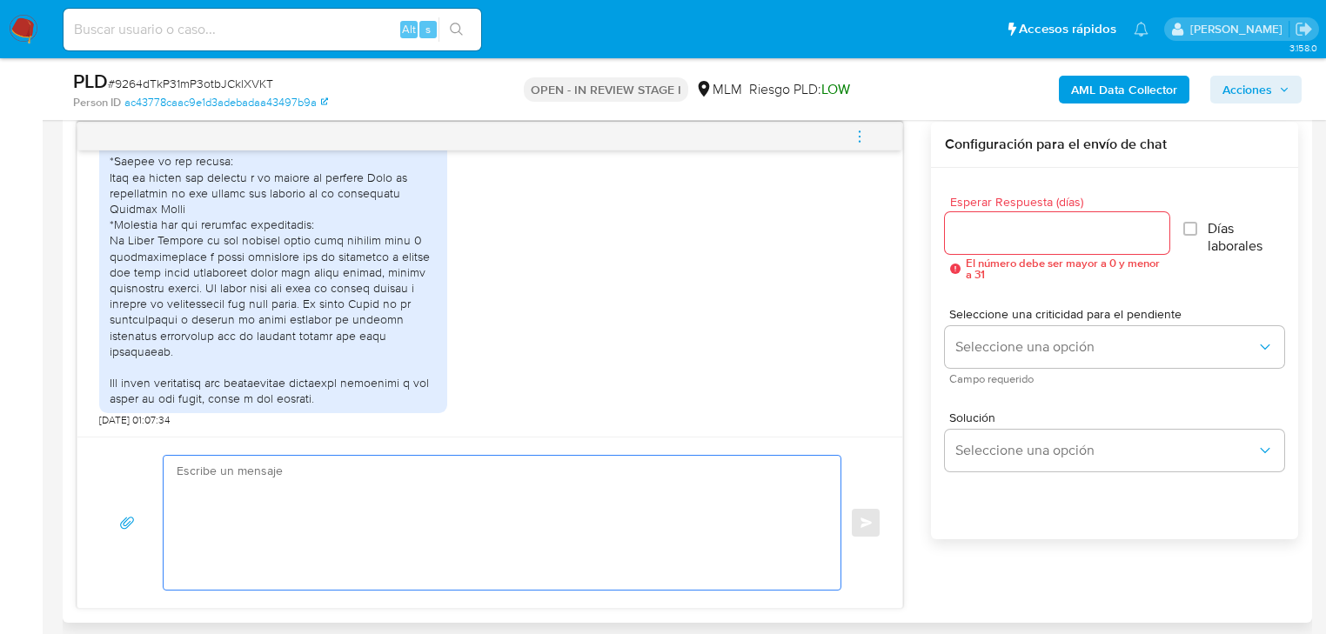
click at [992, 240] on input "Esperar Respuesta (días)" at bounding box center [1057, 233] width 225 height 23
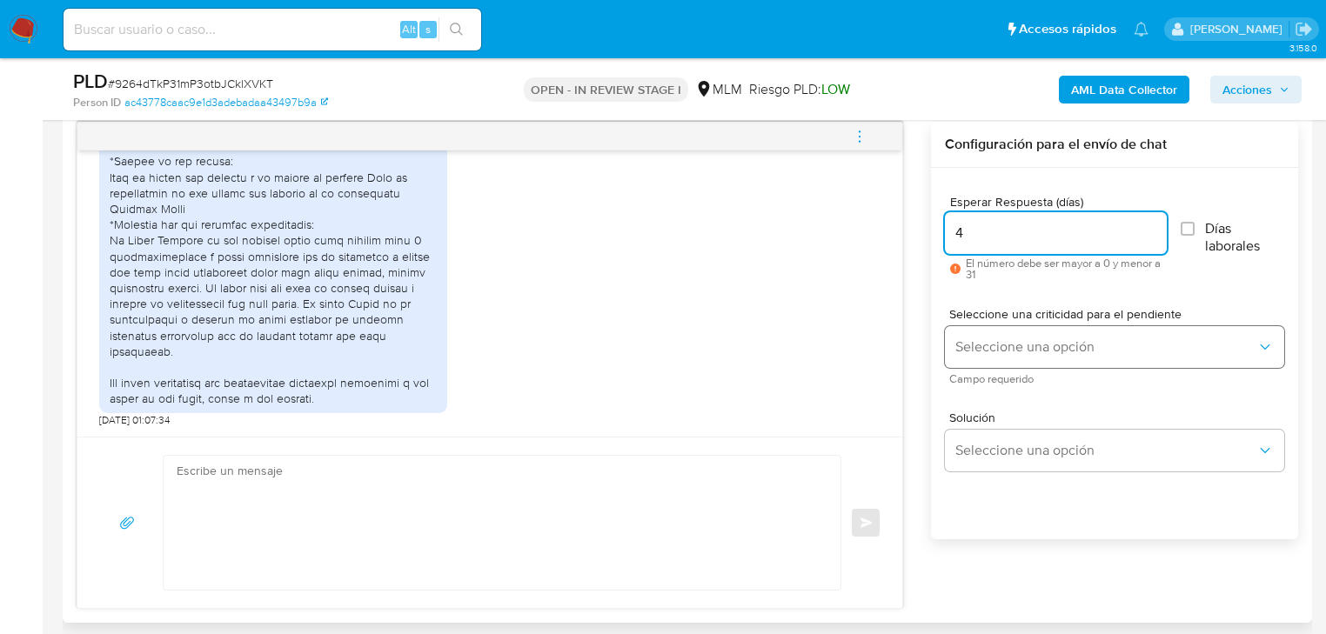
type input "4"
click at [968, 345] on span "Seleccione una opción" at bounding box center [1106, 347] width 301 height 17
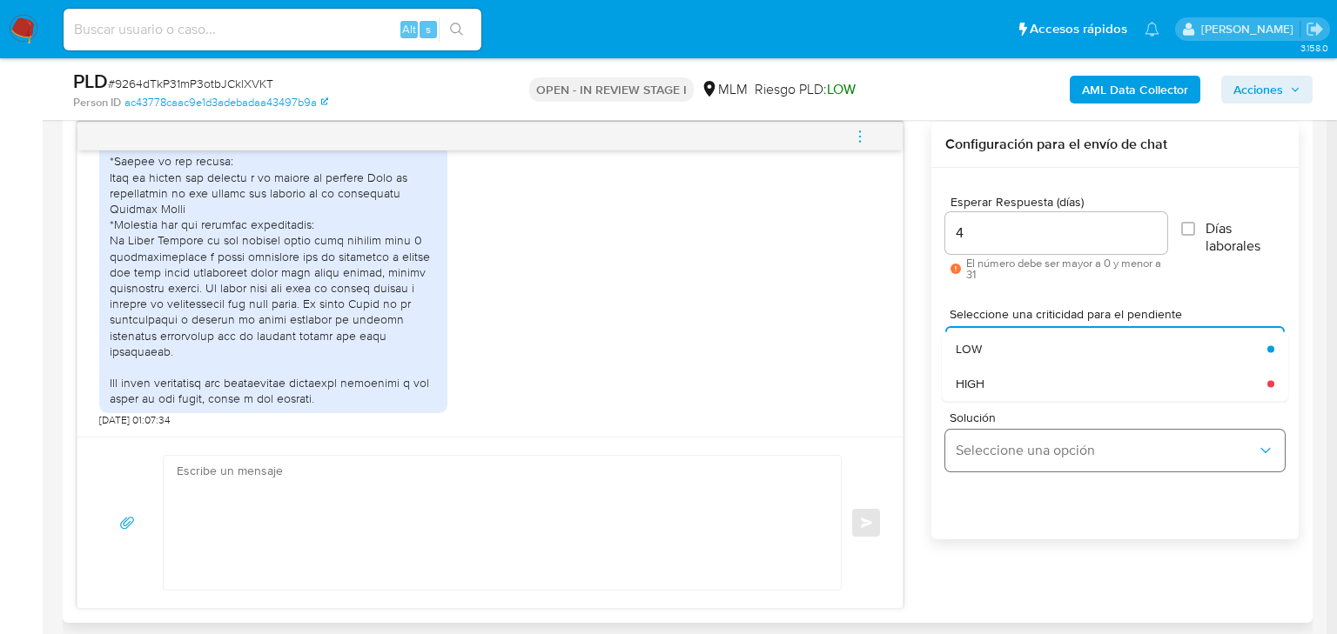
drag, startPoint x: 969, startPoint y: 381, endPoint x: 1020, endPoint y: 453, distance: 88.6
click at [970, 383] on span "HIGH" at bounding box center [970, 384] width 29 height 16
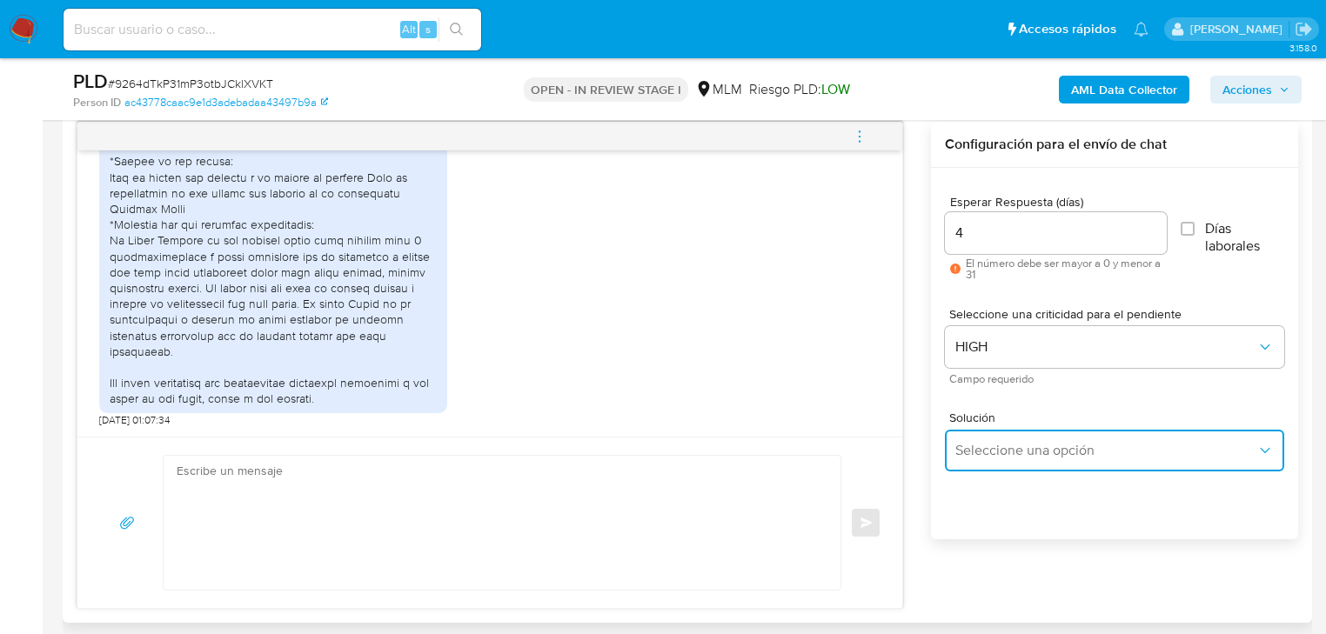
drag, startPoint x: 1020, startPoint y: 454, endPoint x: 1083, endPoint y: 430, distance: 67.2
click at [1021, 453] on span "Seleccione una opción" at bounding box center [1106, 450] width 301 height 17
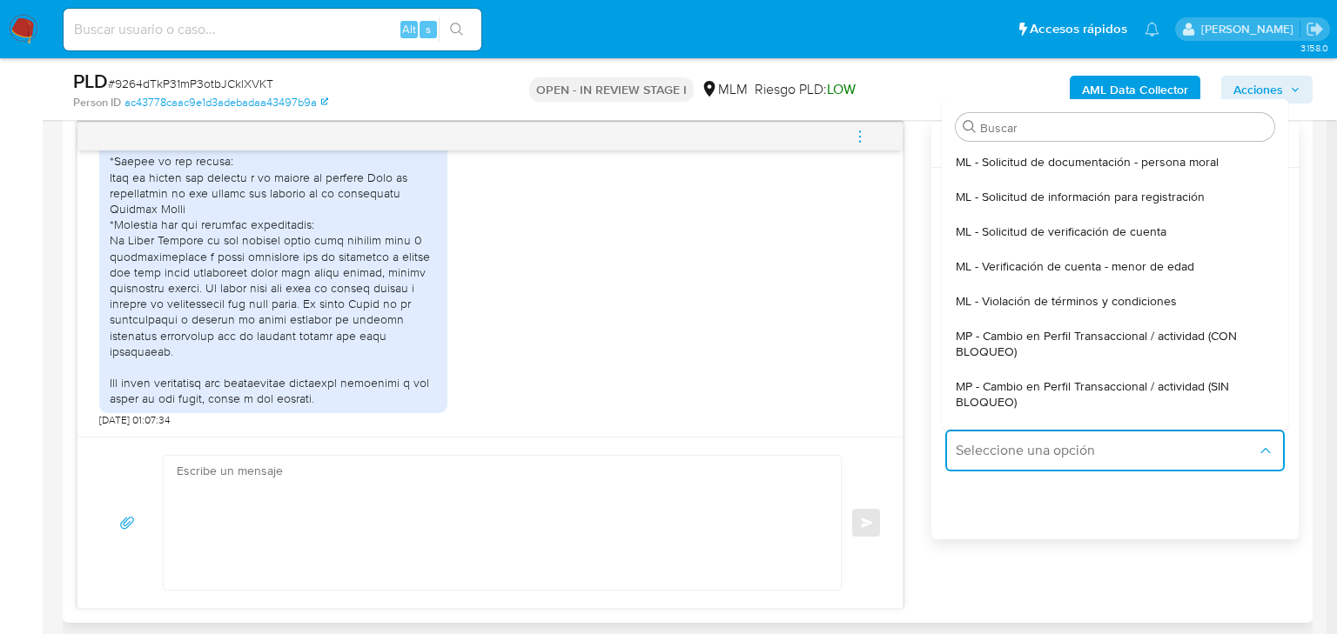
drag, startPoint x: 1142, startPoint y: 388, endPoint x: 691, endPoint y: 489, distance: 461.9
click at [1140, 390] on span "MP - Cambio en Perfil Transaccional / actividad (SIN BLOQUEO)" at bounding box center [1110, 394] width 308 height 31
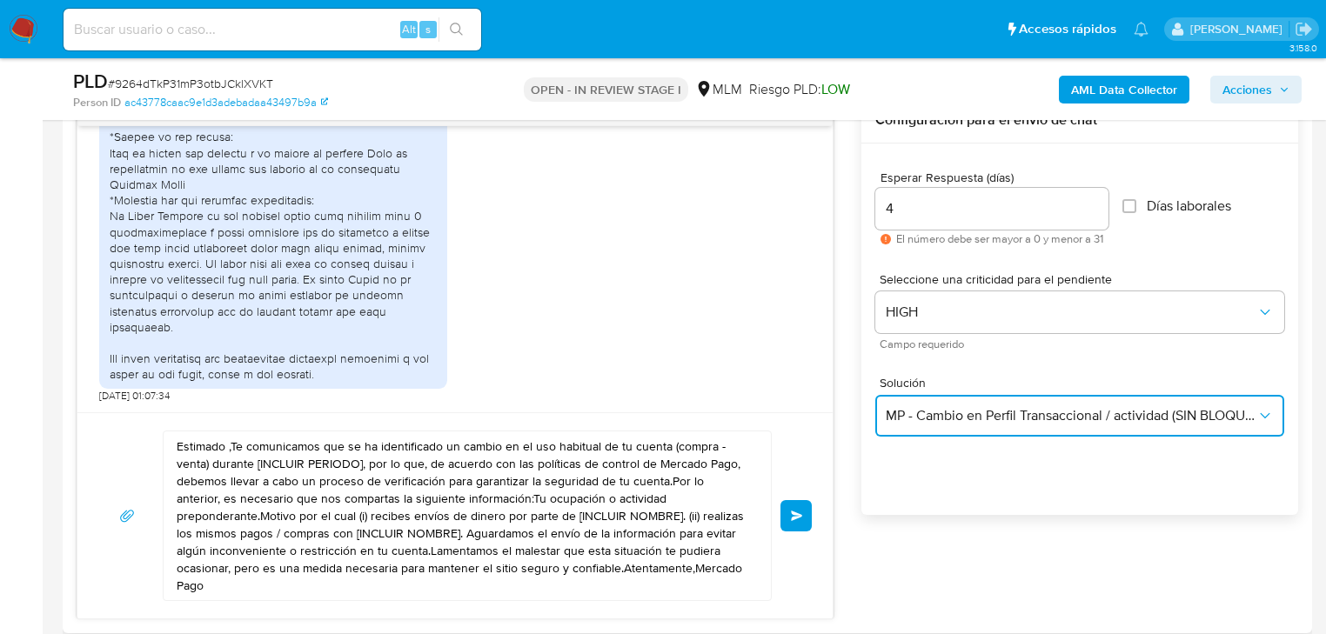
scroll to position [975, 0]
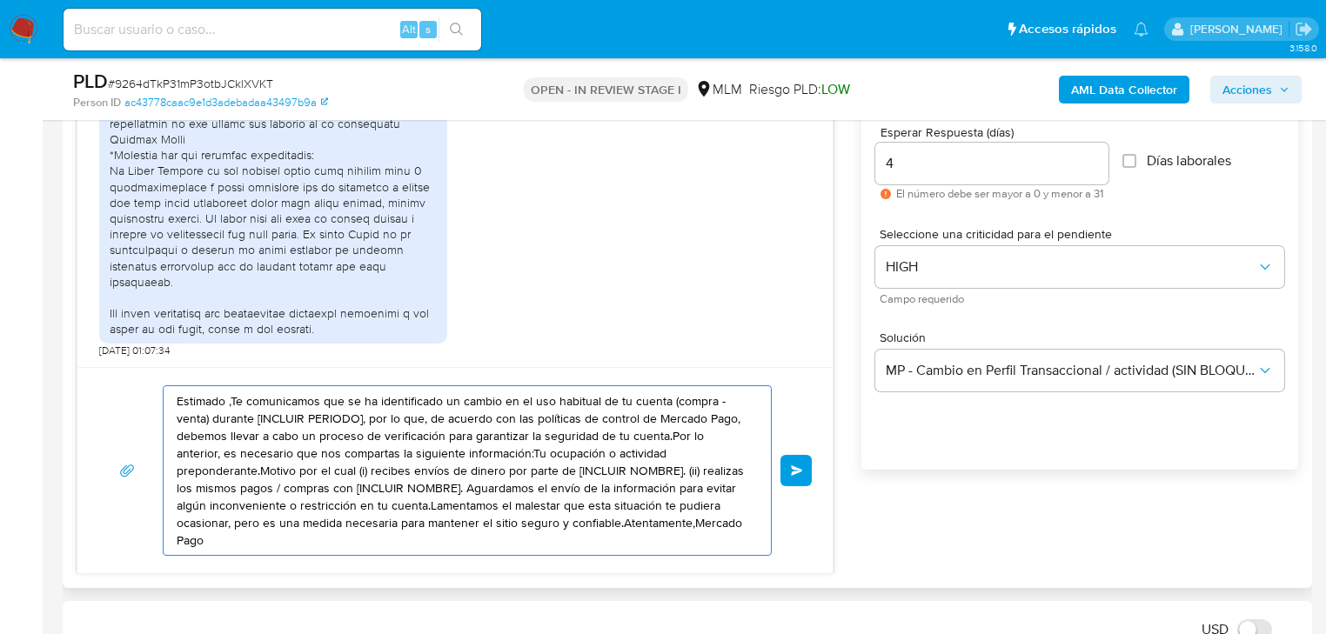
drag, startPoint x: 592, startPoint y: 512, endPoint x: 67, endPoint y: 305, distance: 564.1
click at [67, 305] on div "Historial CX Soluciones Chat Id Estado Fecha de creación Origen Proceso • 40481…" at bounding box center [688, 285] width 1250 height 607
paste textarea "Hola Luis agradecemos tu pronta respuesta e información proporcionada, los camb…"
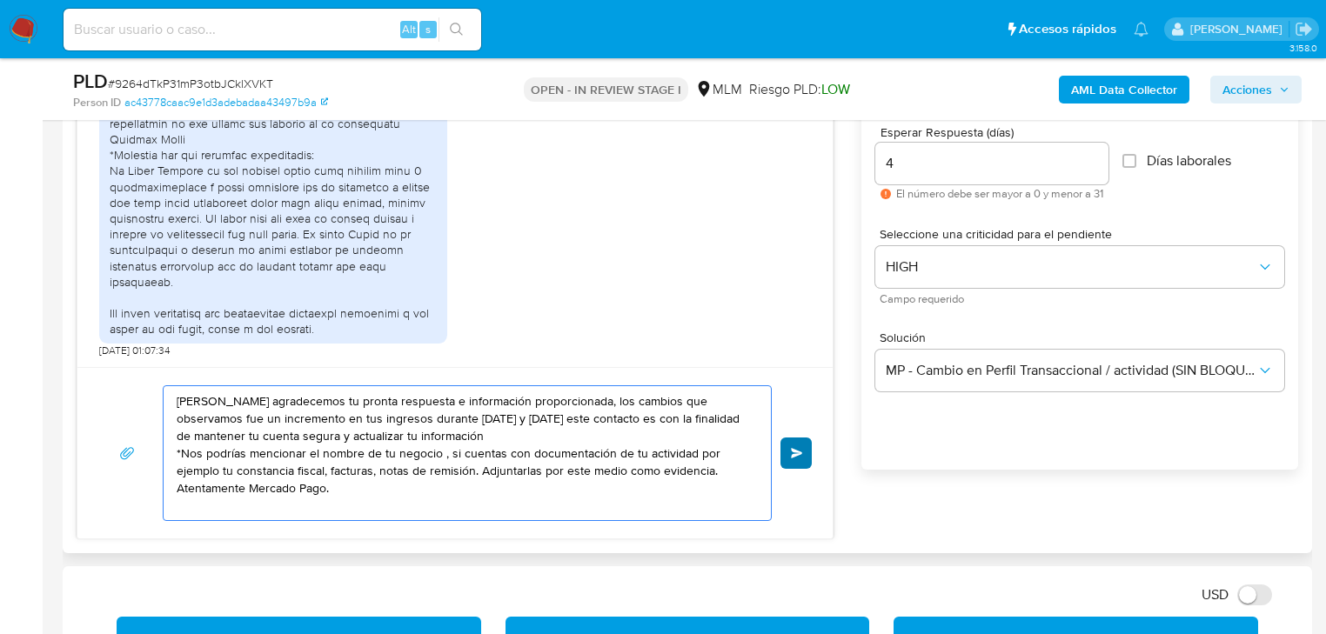
type textarea "Hola Luis agradecemos tu pronta respuesta e información proporcionada, los camb…"
click at [791, 448] on span "Enviar" at bounding box center [797, 453] width 12 height 10
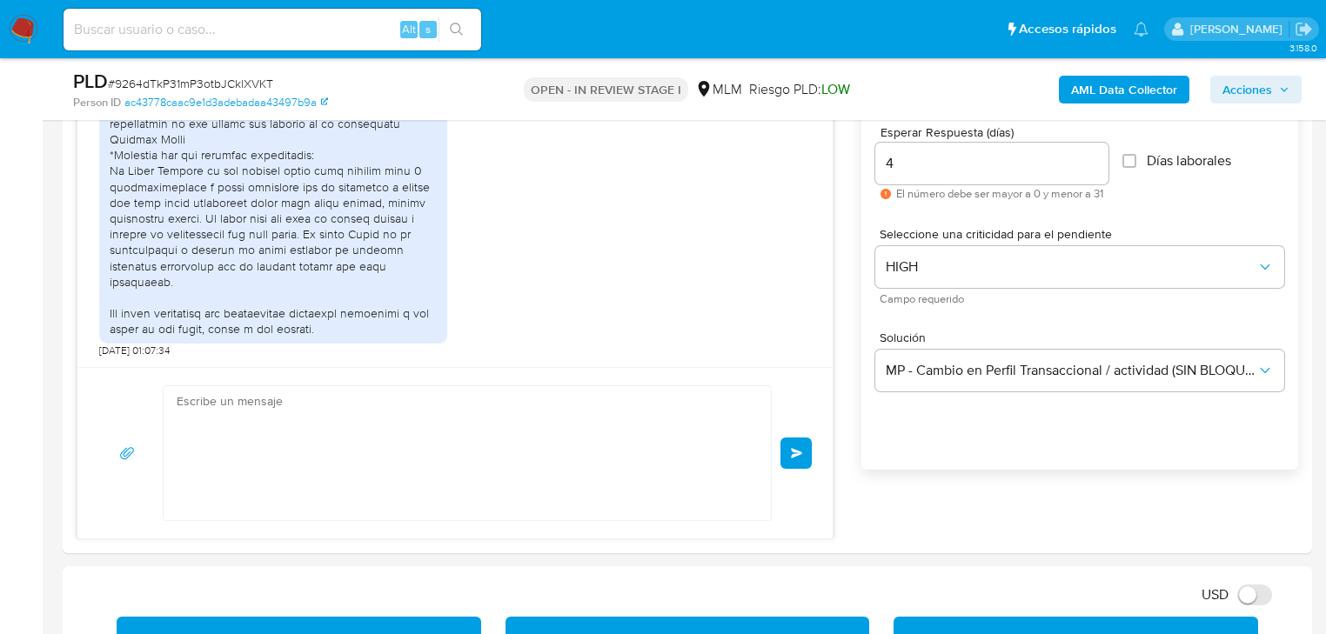
scroll to position [677, 0]
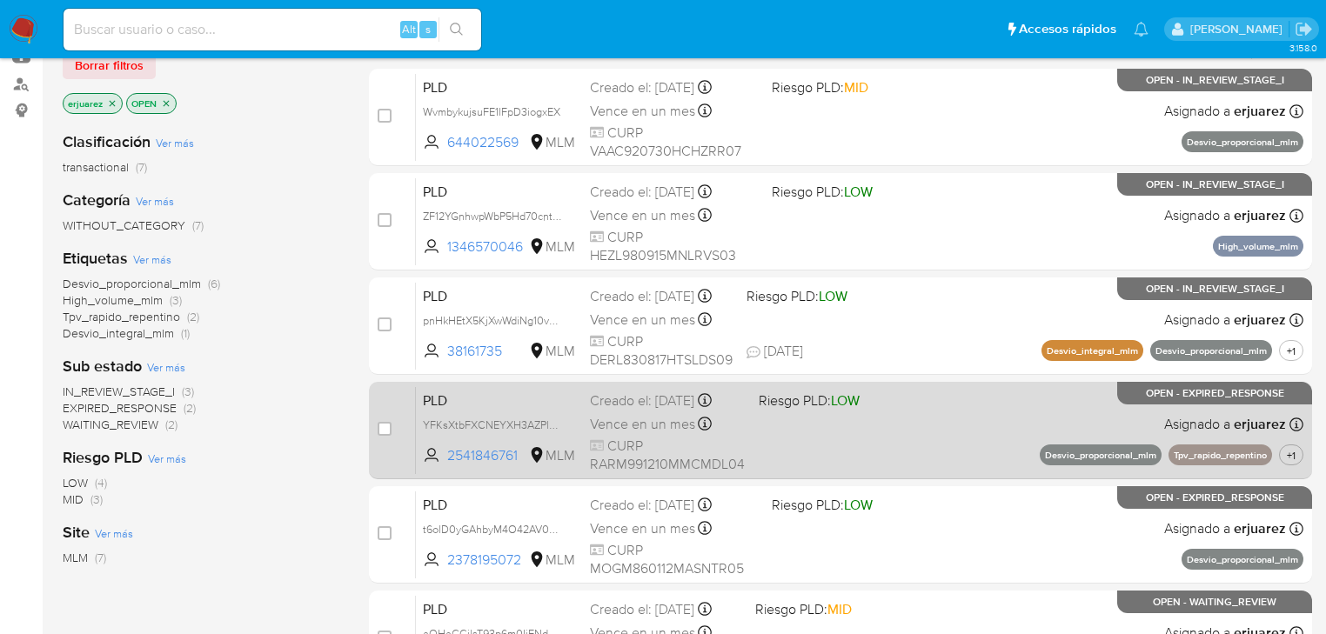
scroll to position [209, 0]
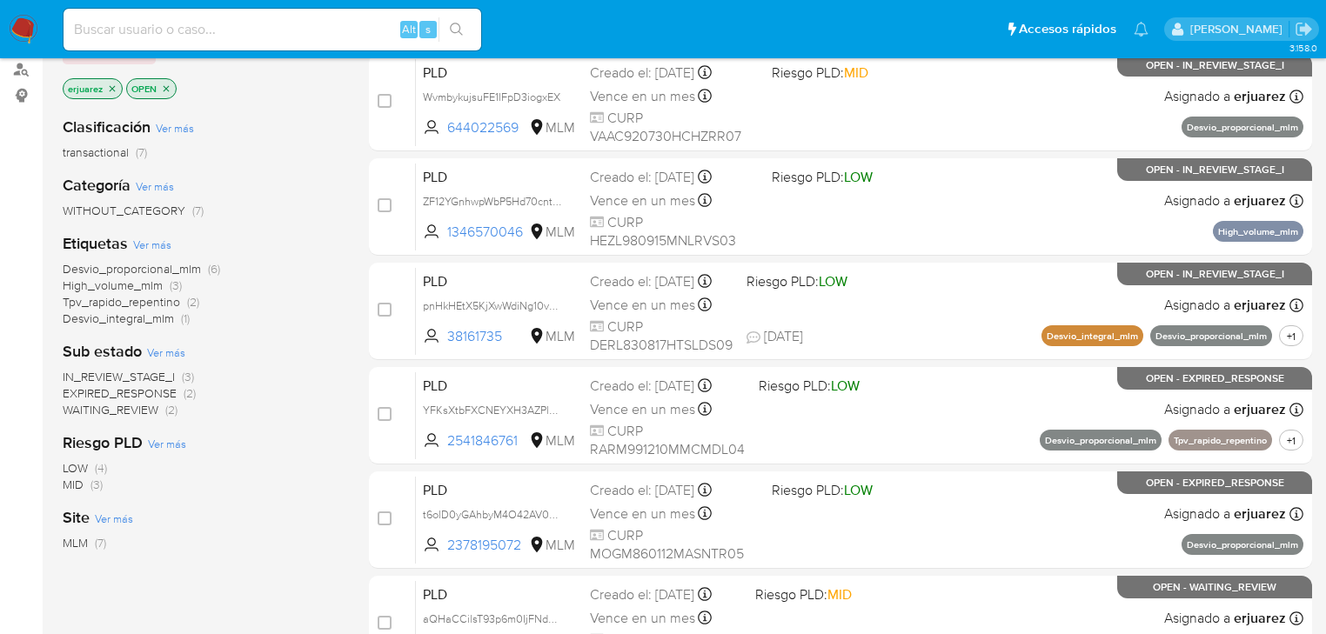
click at [157, 412] on span "WAITING_REVIEW" at bounding box center [111, 409] width 96 height 17
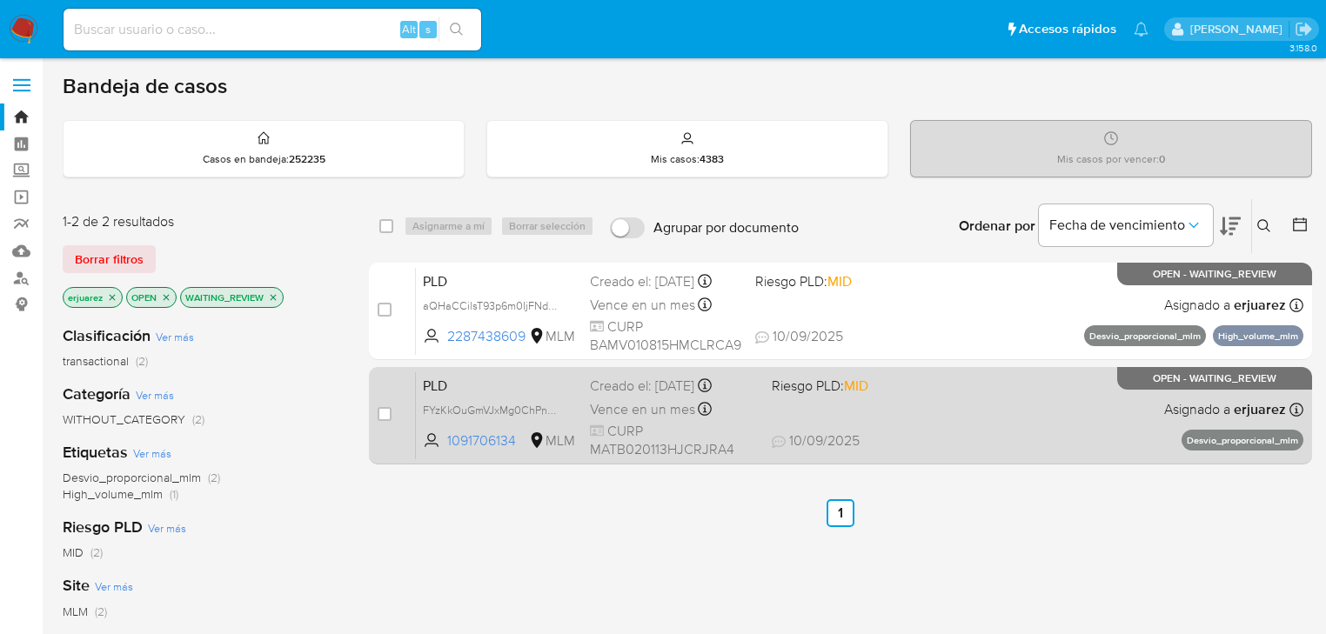
click at [630, 422] on span "CURP MATB020113HJCRJRA4" at bounding box center [674, 440] width 168 height 37
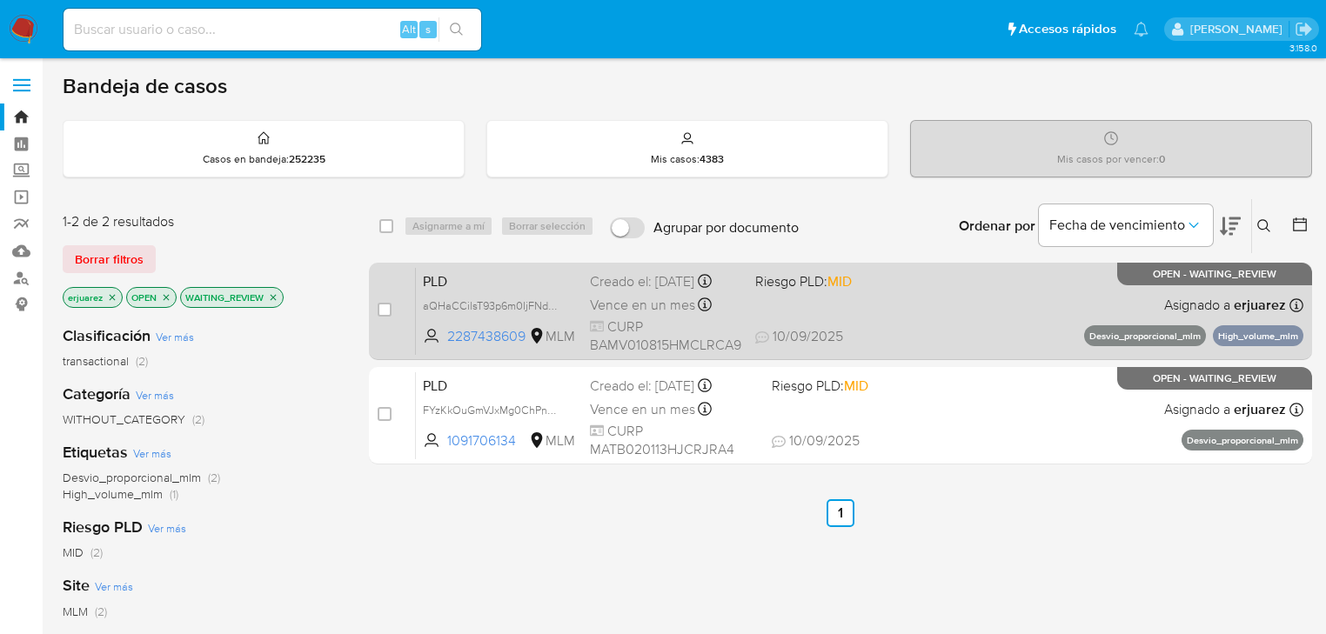
click at [695, 292] on div "Creado el: [DATE] Creado el: [DATE] 02:04:03" at bounding box center [665, 281] width 151 height 19
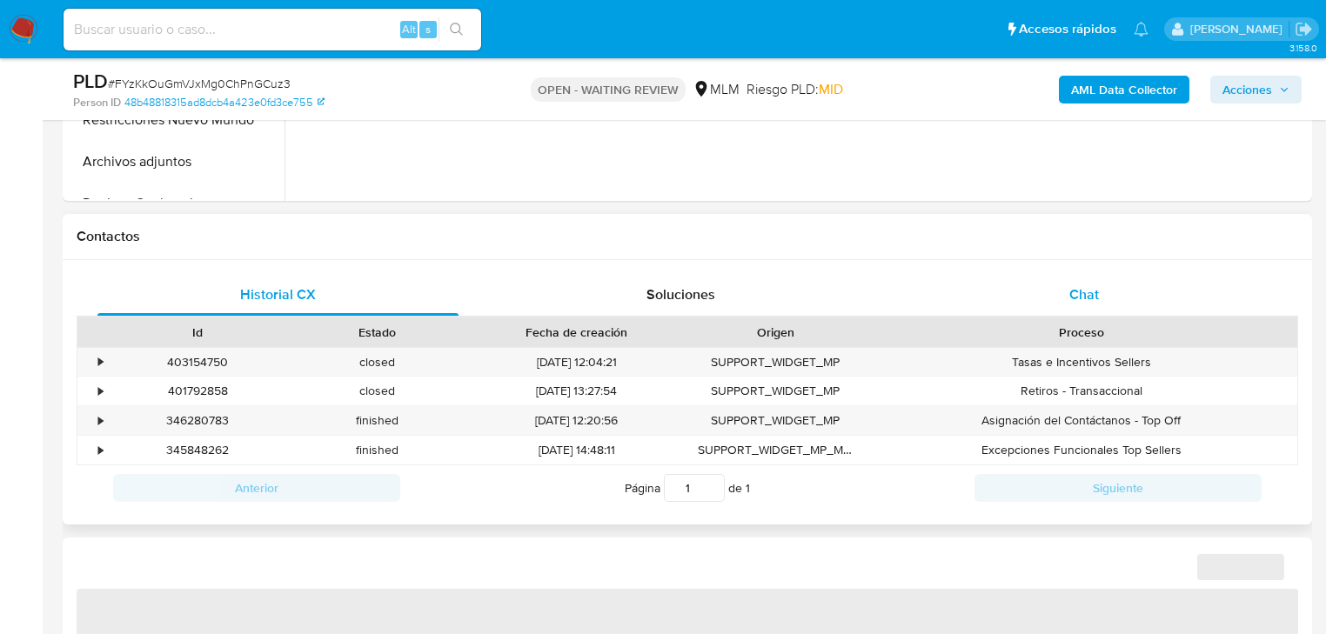
select select "10"
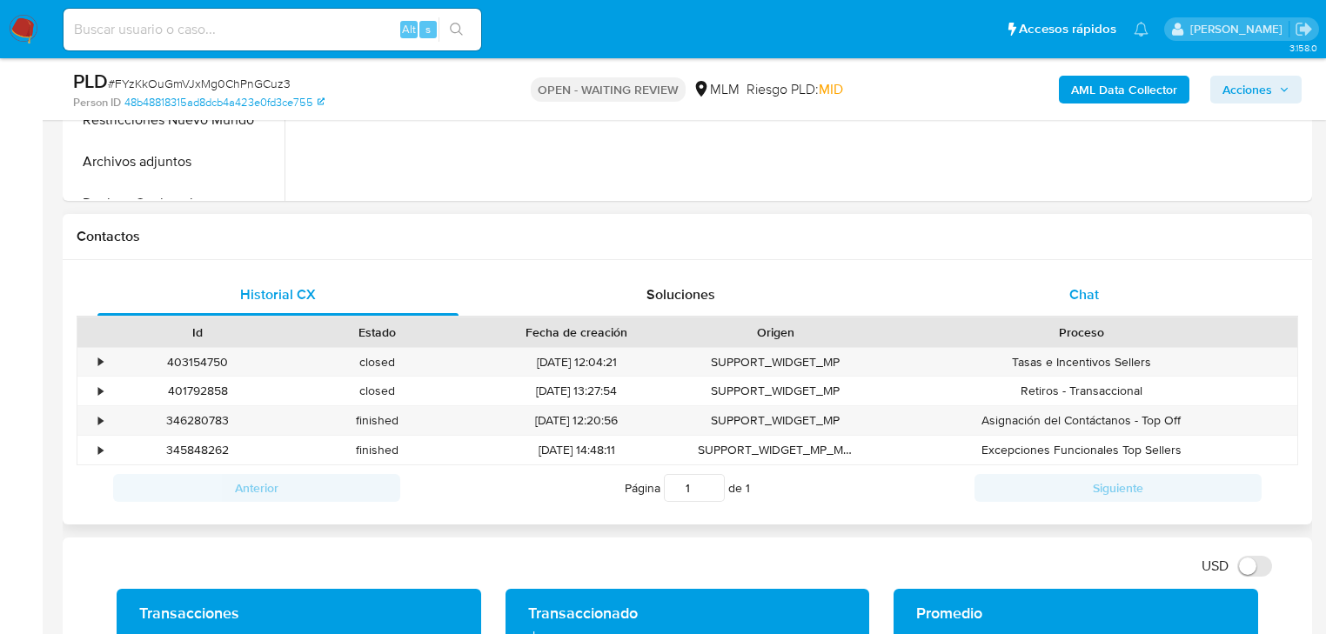
click at [1093, 289] on span "Chat" at bounding box center [1085, 295] width 30 height 20
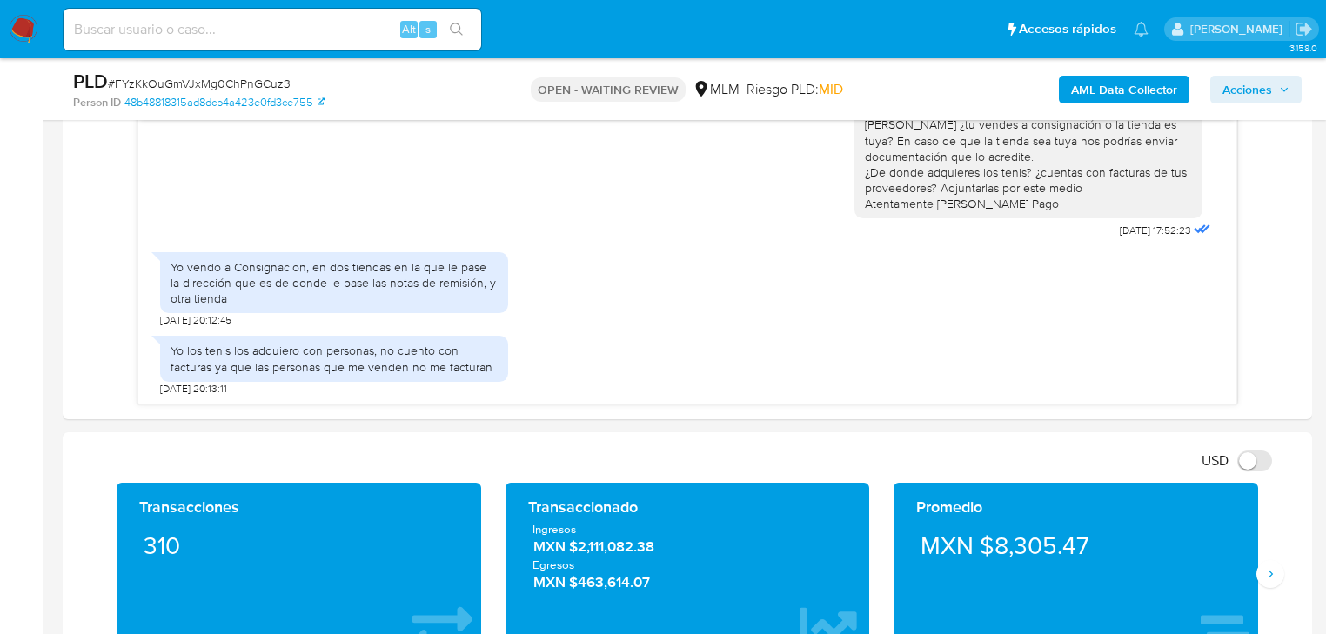
scroll to position [905, 0]
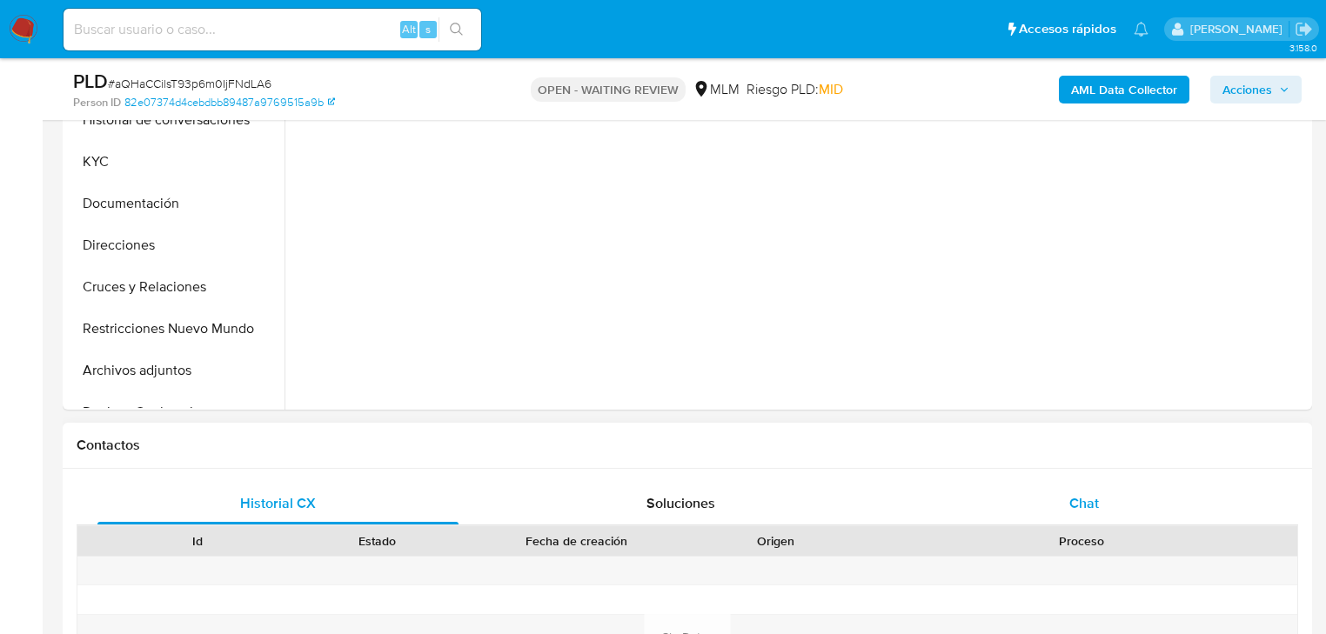
click at [1088, 487] on div "Chat" at bounding box center [1084, 504] width 361 height 42
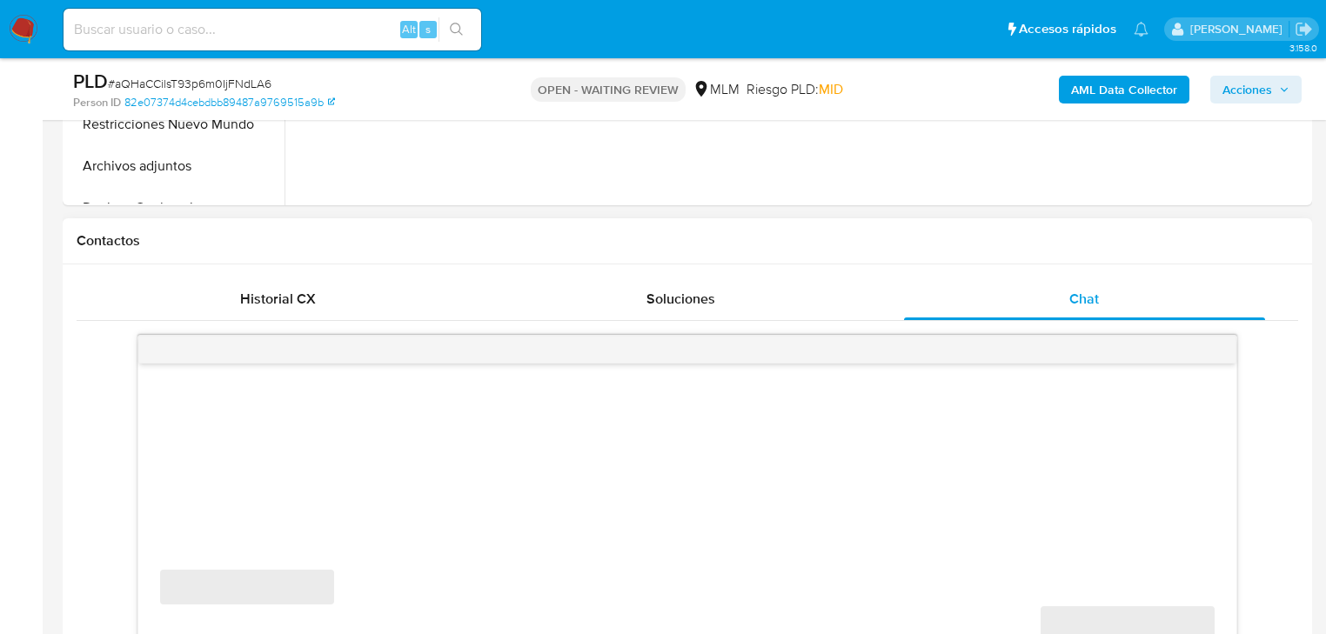
scroll to position [835, 0]
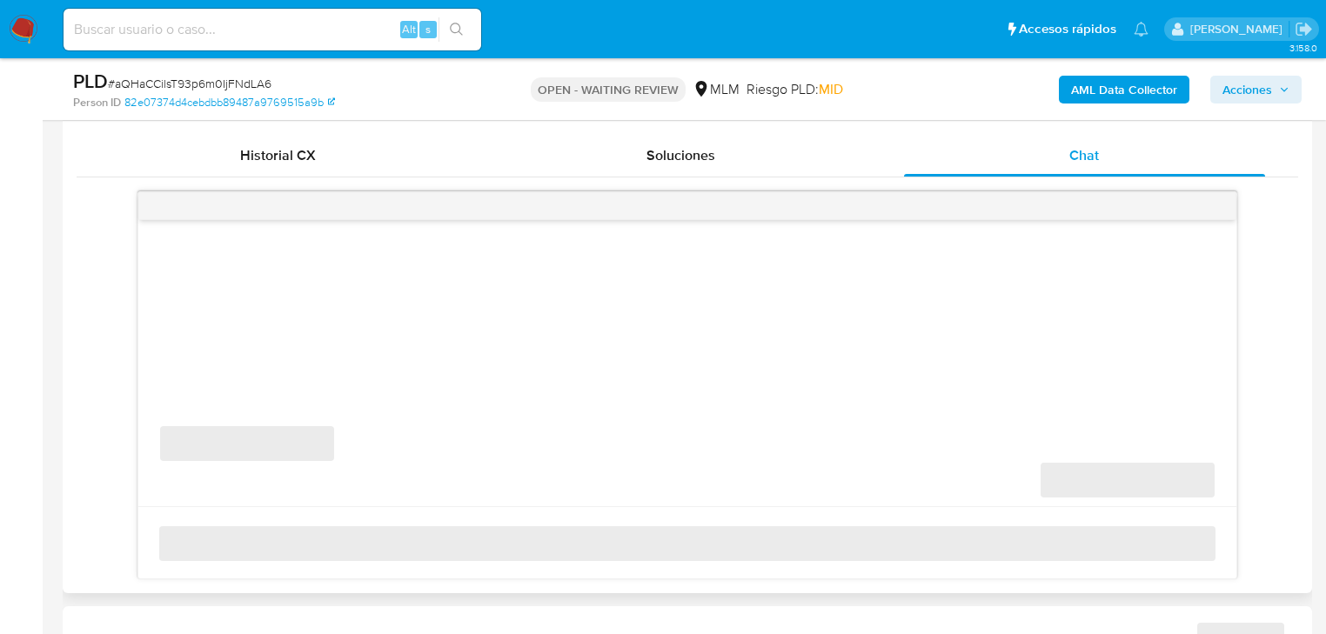
select select "10"
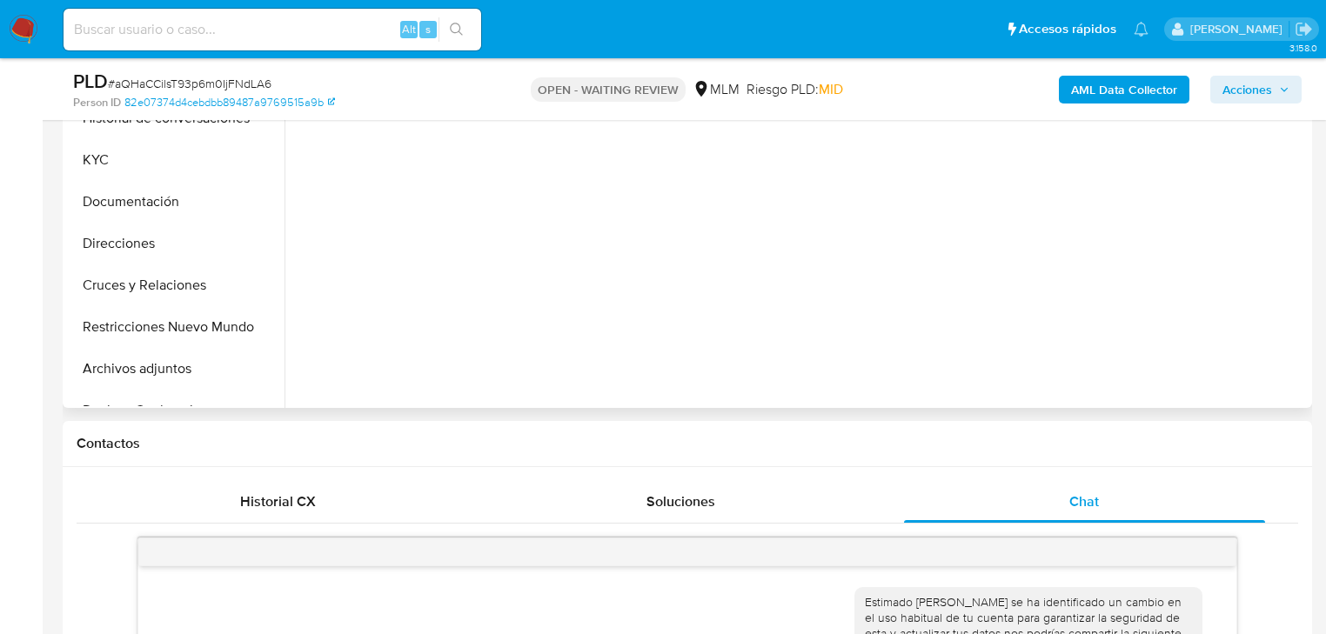
scroll to position [487, 0]
click at [100, 174] on button "KYC" at bounding box center [169, 162] width 204 height 42
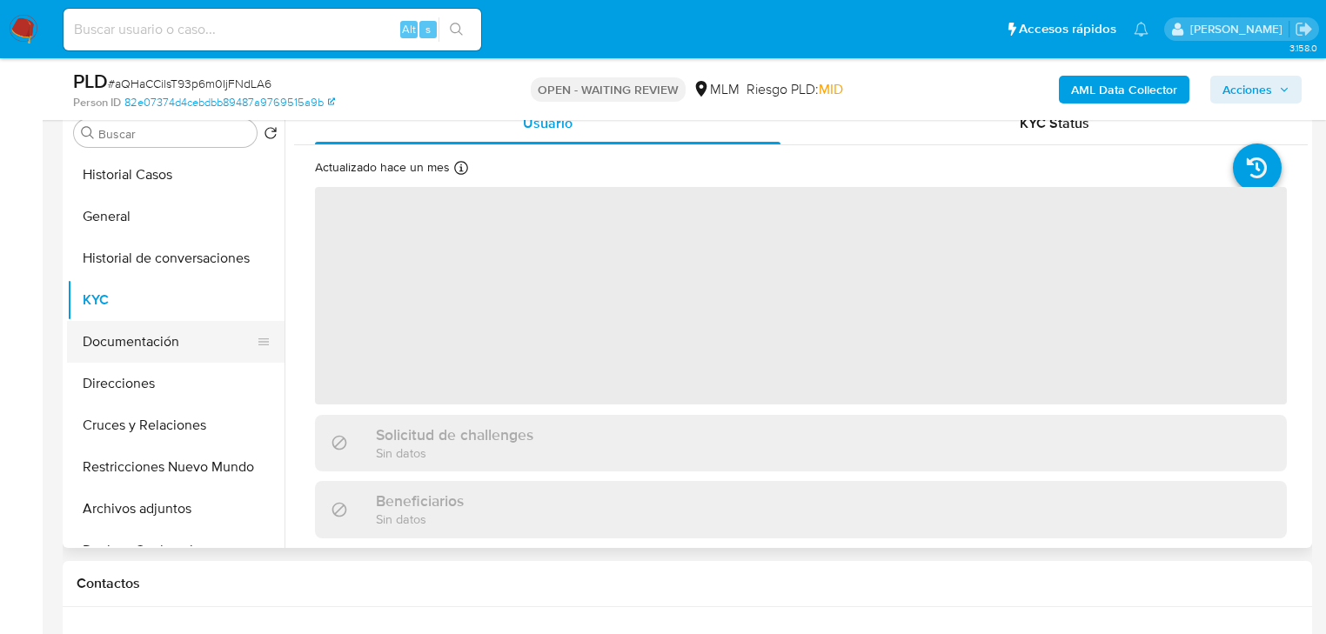
scroll to position [348, 0]
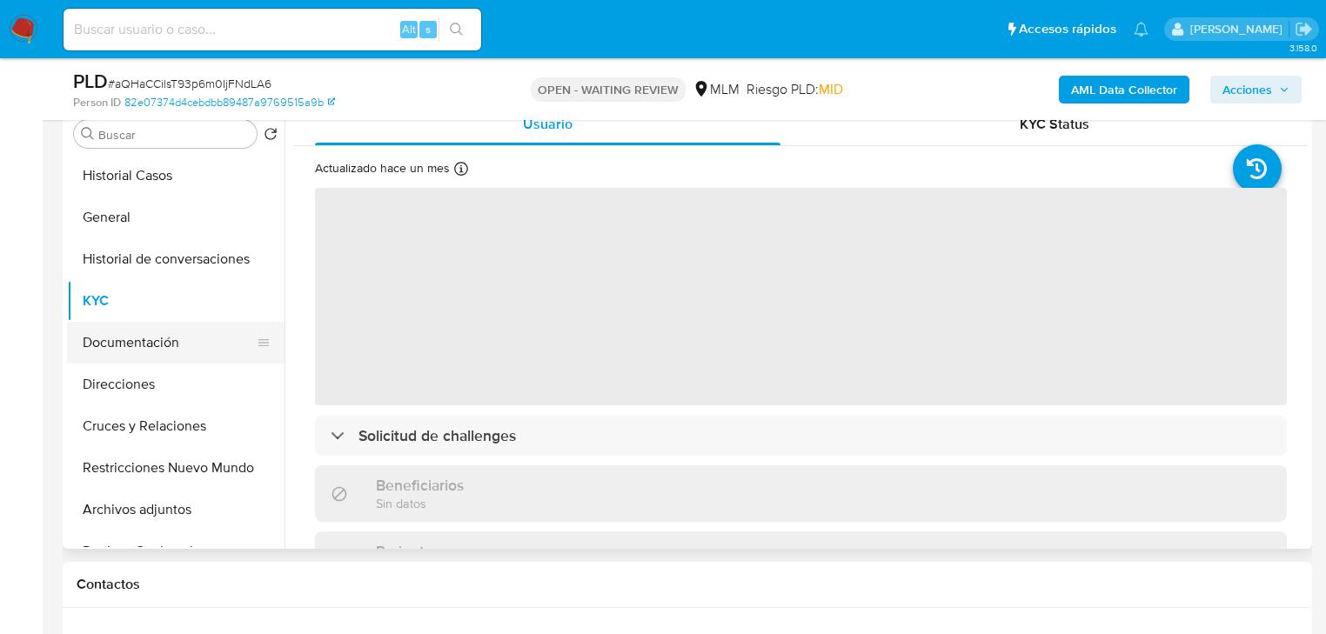
click at [150, 331] on button "Documentación" at bounding box center [169, 343] width 204 height 42
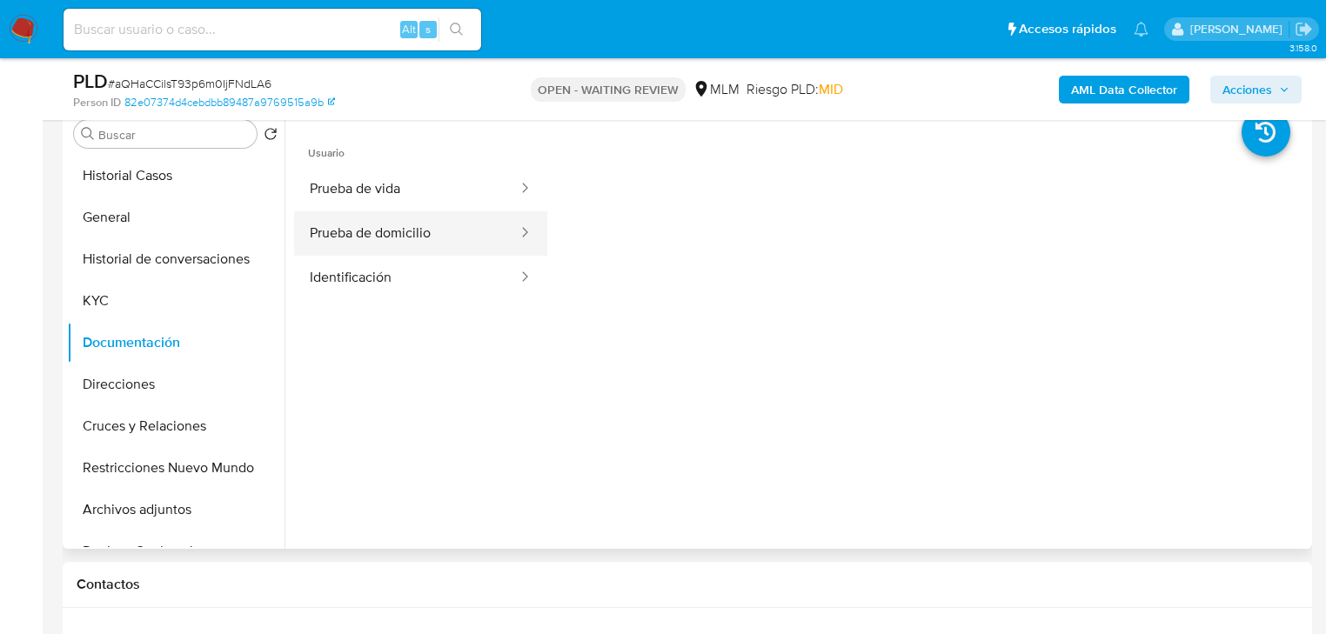
click at [386, 226] on button "Prueba de domicilio" at bounding box center [406, 233] width 225 height 44
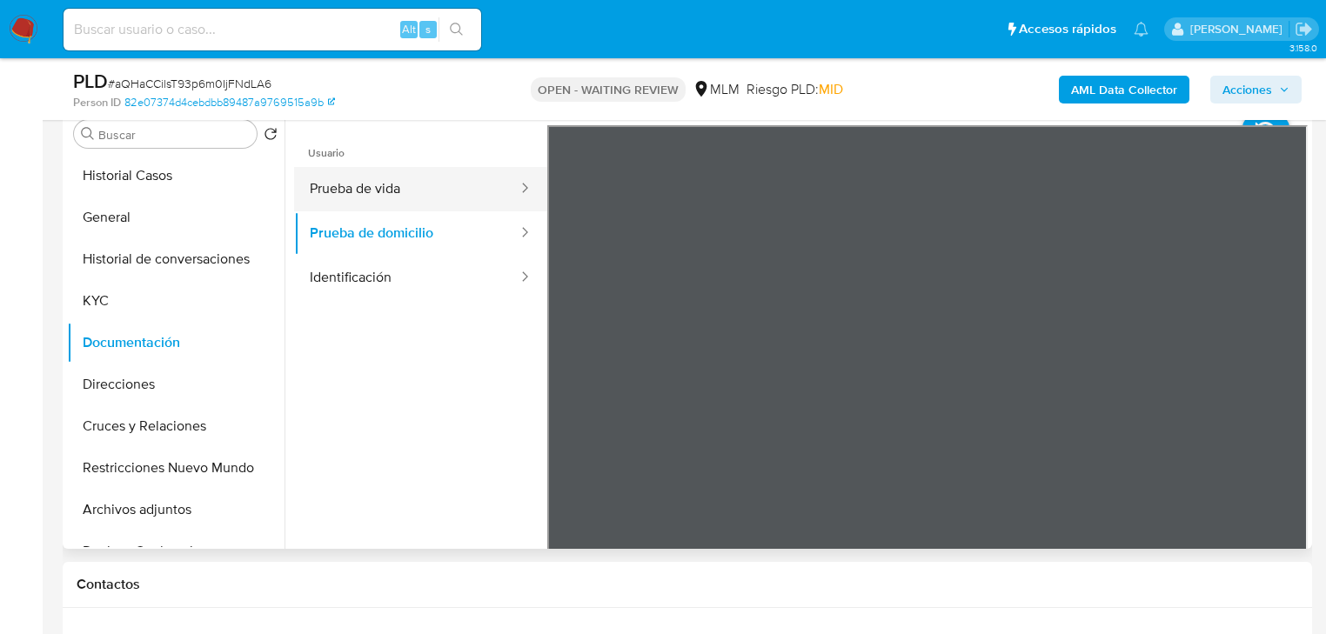
click at [390, 176] on button "Prueba de vida" at bounding box center [406, 189] width 225 height 44
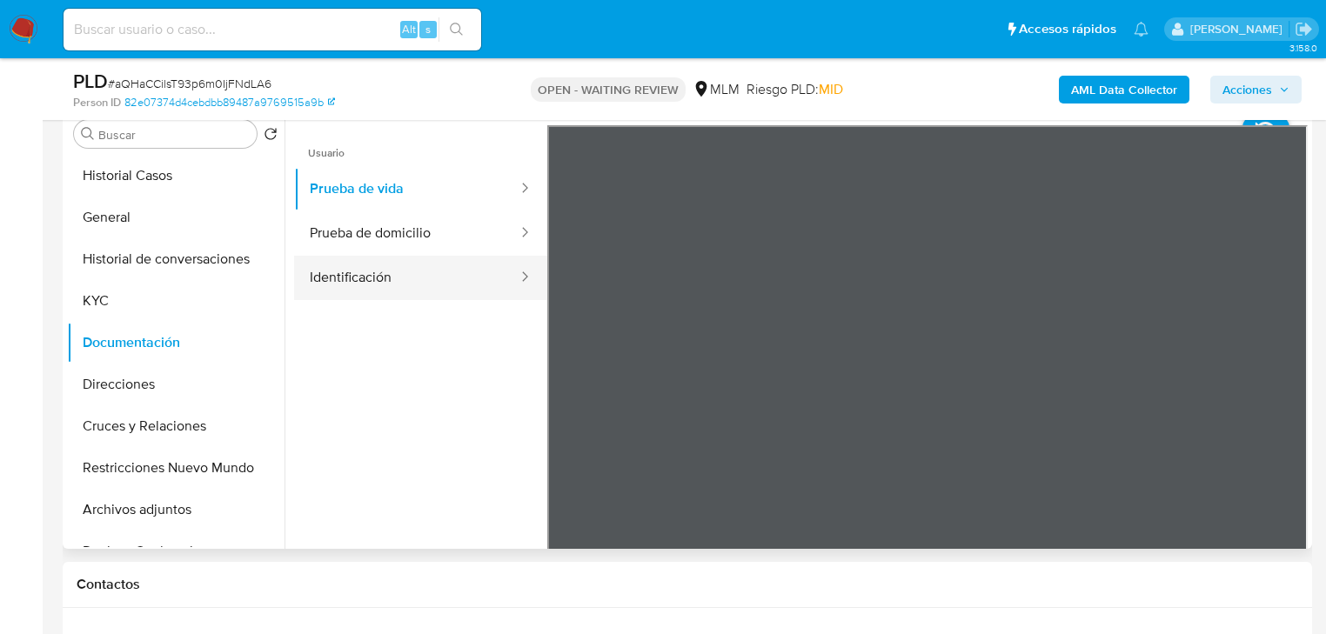
drag, startPoint x: 386, startPoint y: 278, endPoint x: 429, endPoint y: 255, distance: 48.7
click at [386, 278] on button "Identificación" at bounding box center [406, 278] width 225 height 44
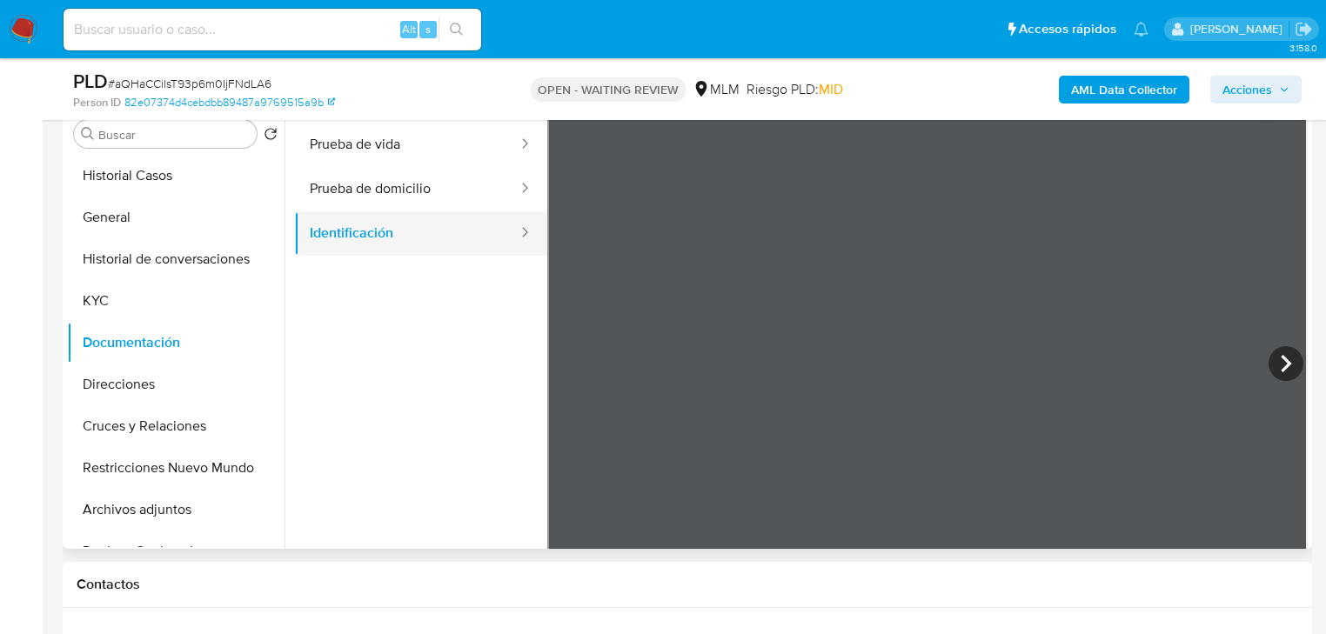
scroll to position [70, 0]
